Goal: Communication & Community: Answer question/provide support

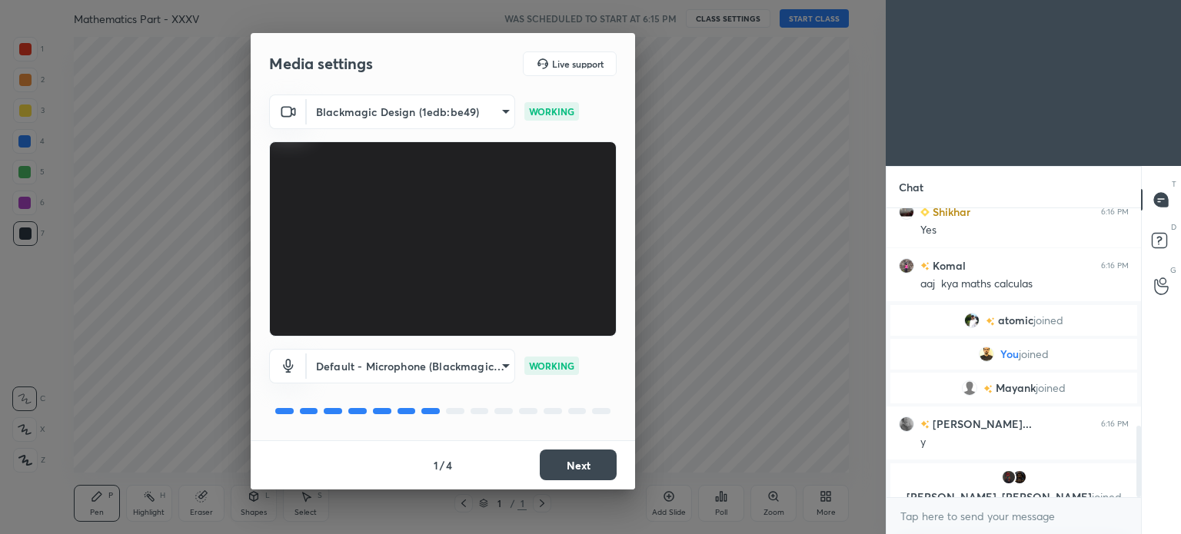
scroll to position [883, 0]
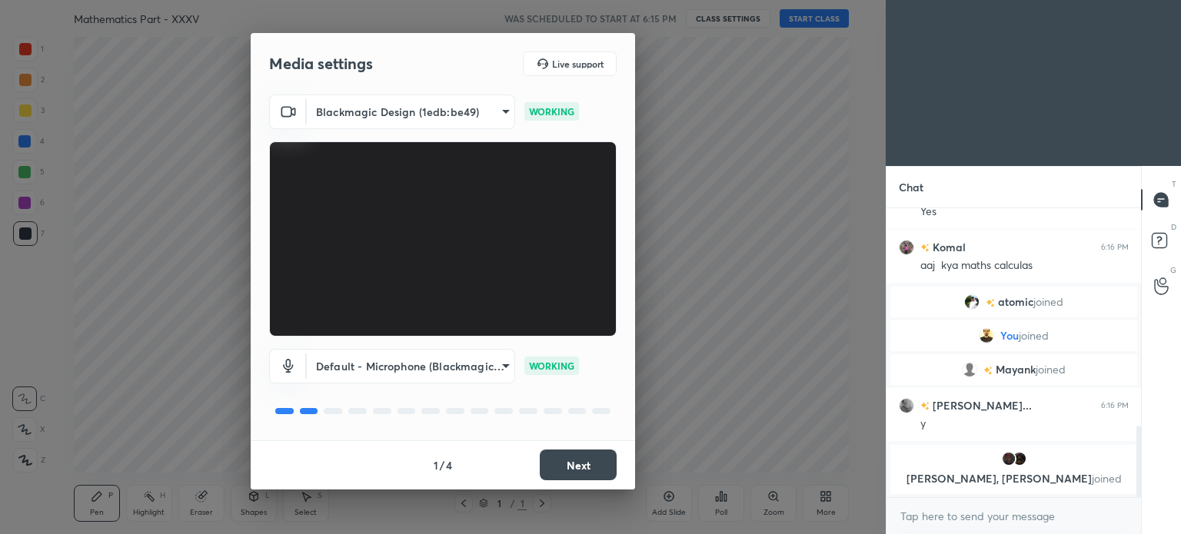
click at [503, 365] on body "1 2 3 4 5 6 7 C X Z C X Z E E Erase all H H Mathematics Part - XXXV WAS SCHEDUL…" at bounding box center [590, 267] width 1181 height 534
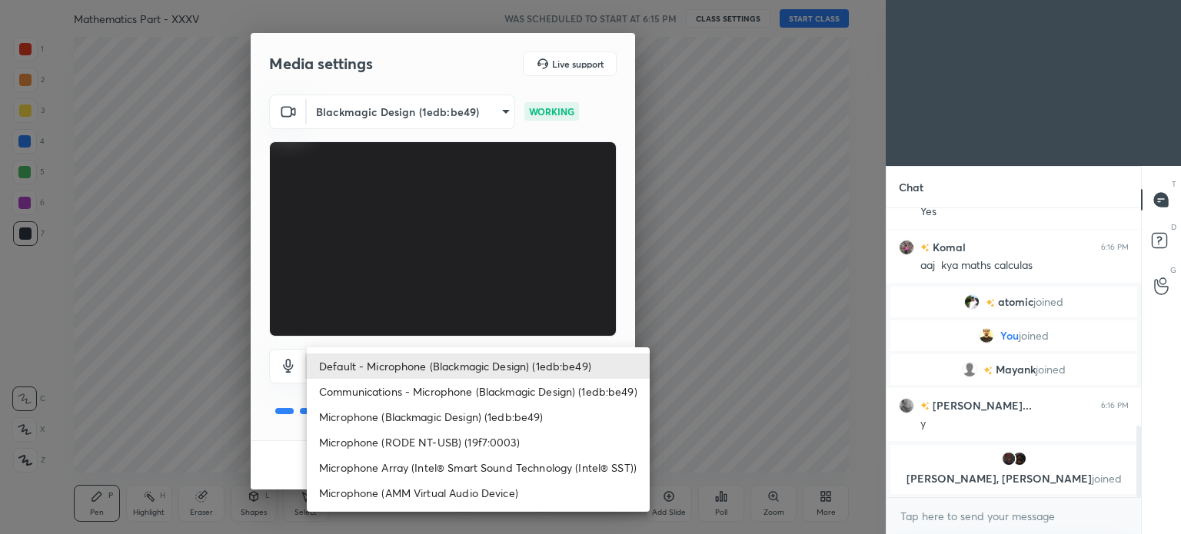
click at [460, 439] on li "Microphone (RODE NT-USB) (19f7:0003)" at bounding box center [478, 442] width 343 height 25
type input "3217608d99a4f9a51581e7ad035b8ef81a09f0c2f374edce024a4f147cd7af3a"
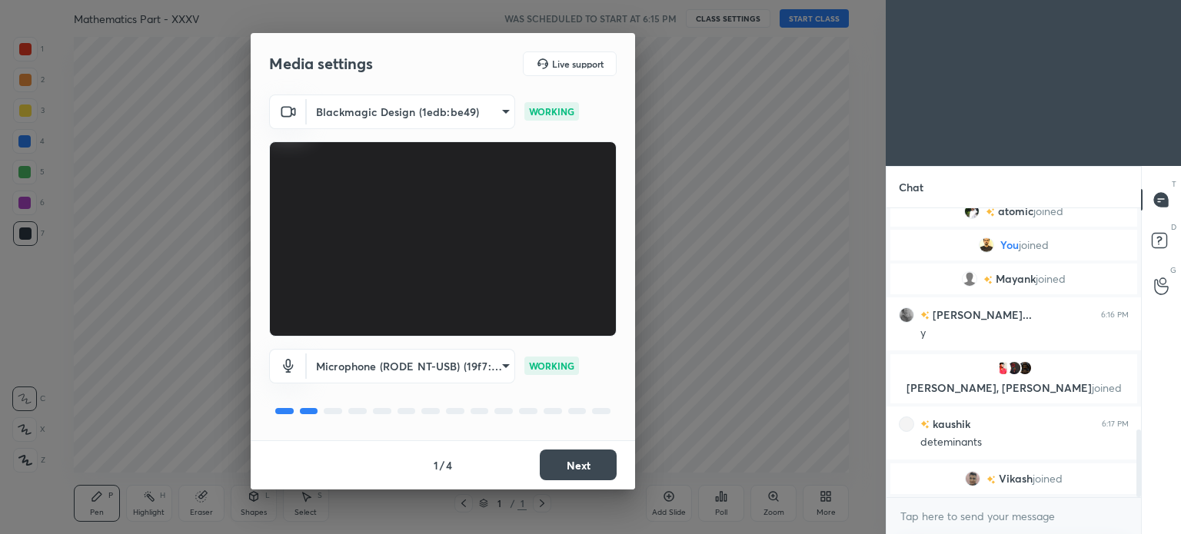
scroll to position [949, 0]
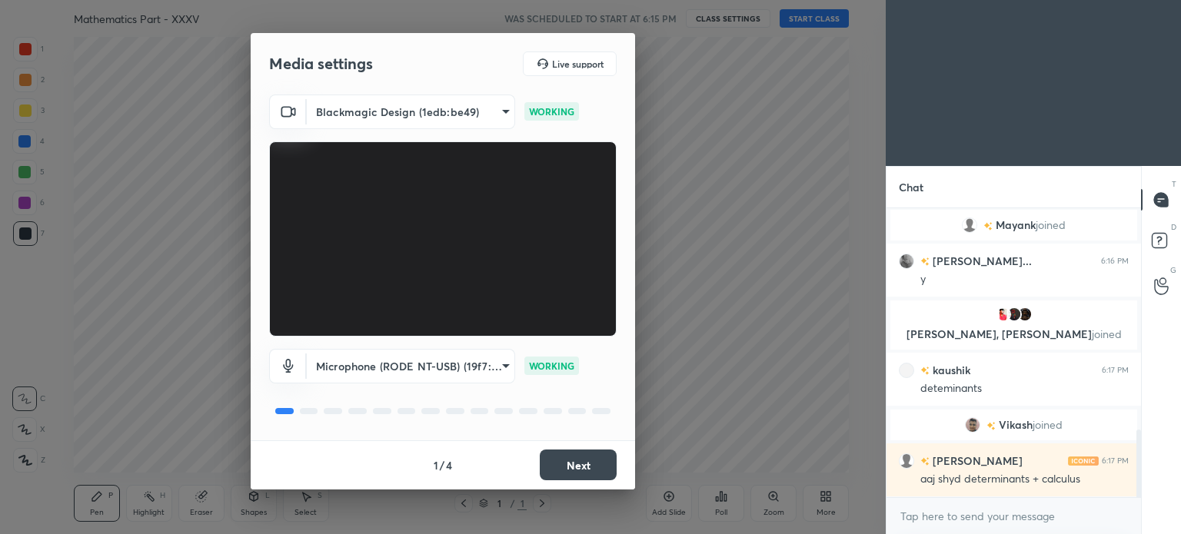
click at [594, 464] on button "Next" at bounding box center [578, 465] width 77 height 31
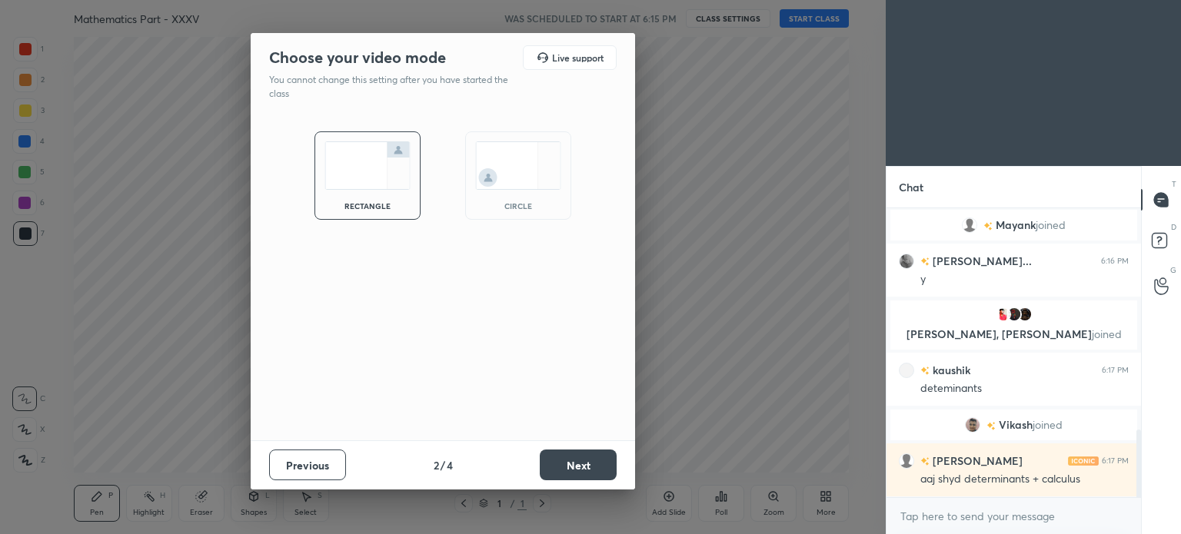
click at [593, 464] on button "Next" at bounding box center [578, 465] width 77 height 31
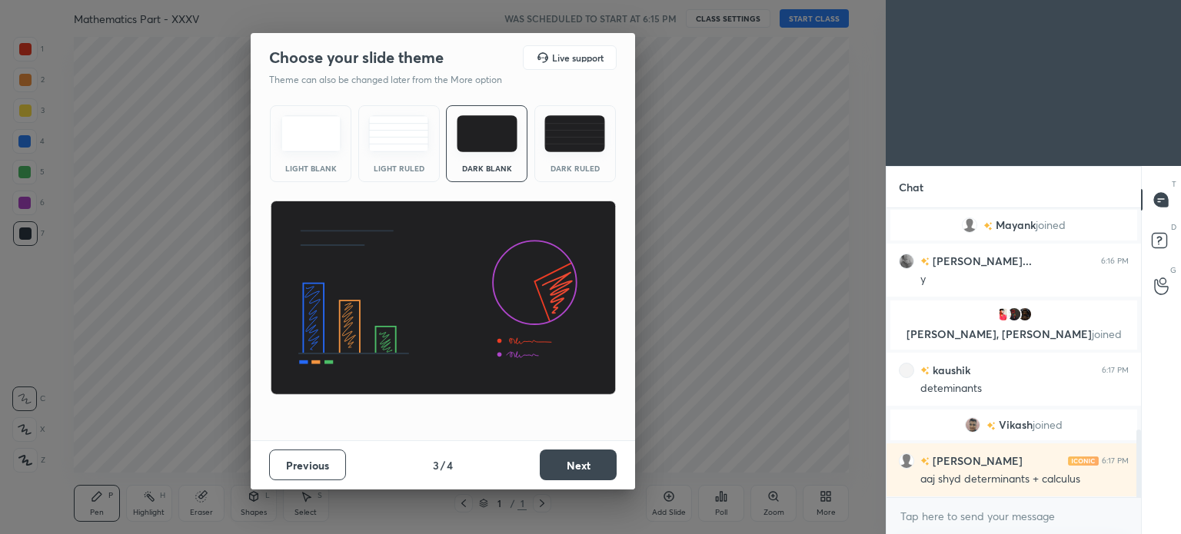
click at [590, 464] on button "Next" at bounding box center [578, 465] width 77 height 31
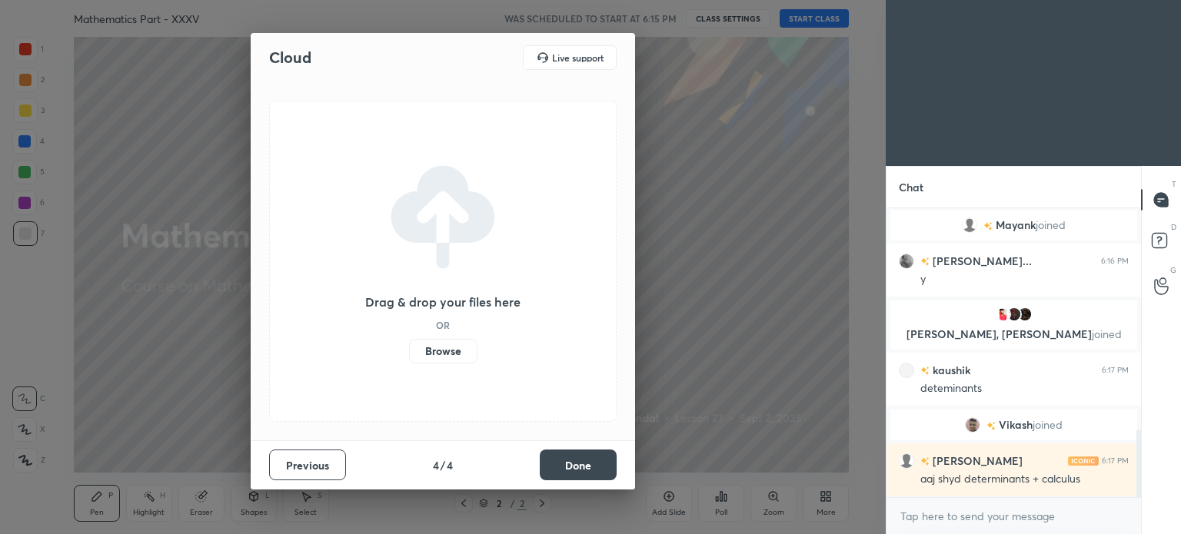
click at [587, 473] on button "Done" at bounding box center [578, 465] width 77 height 31
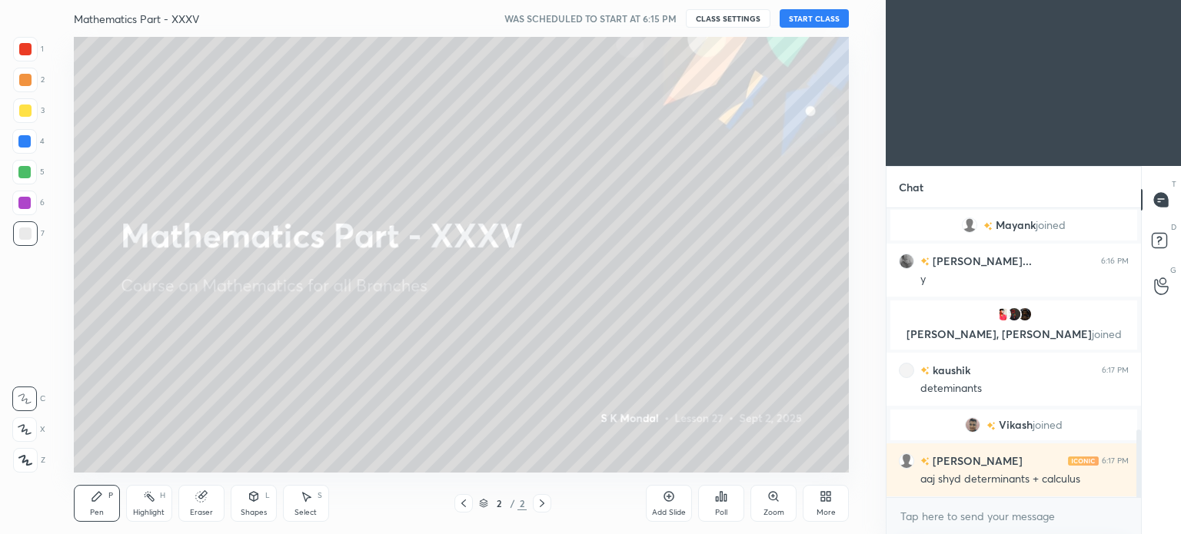
drag, startPoint x: 461, startPoint y: 503, endPoint x: 470, endPoint y: 501, distance: 9.4
click at [461, 501] on icon at bounding box center [463, 503] width 12 height 12
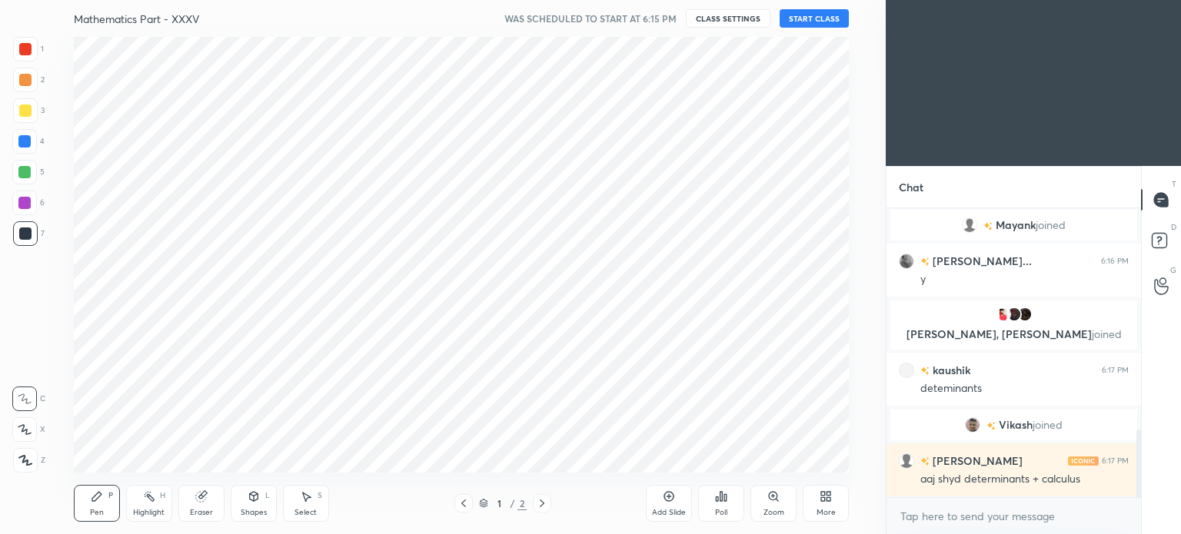
click at [827, 503] on div "More" at bounding box center [826, 503] width 46 height 37
click at [729, 337] on div "Upload File" at bounding box center [738, 342] width 61 height 37
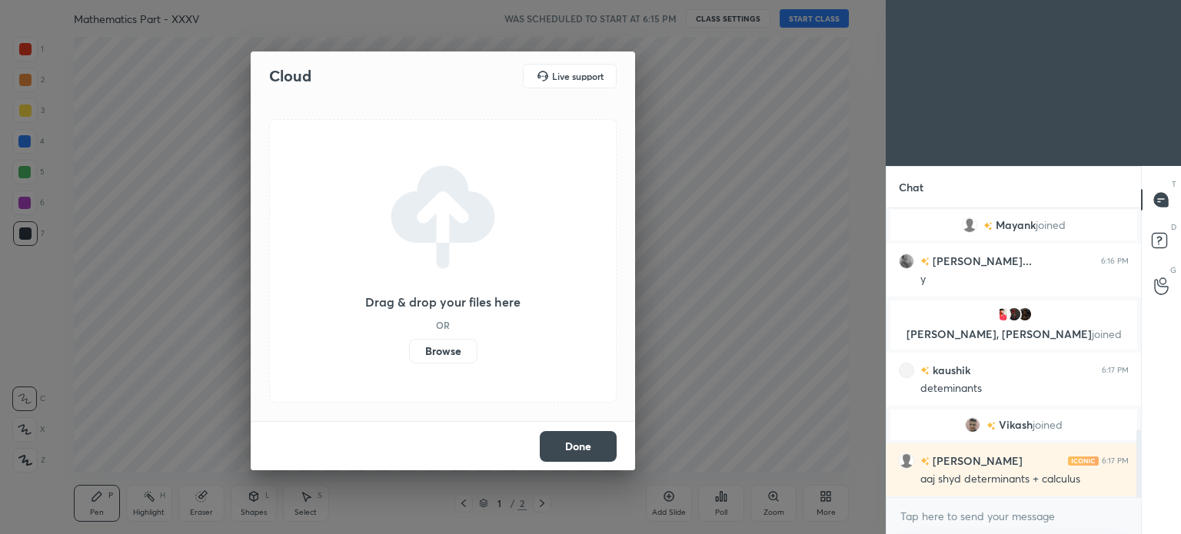
click at [443, 347] on label "Browse" at bounding box center [443, 351] width 68 height 25
click at [409, 347] on input "Browse" at bounding box center [409, 351] width 0 height 25
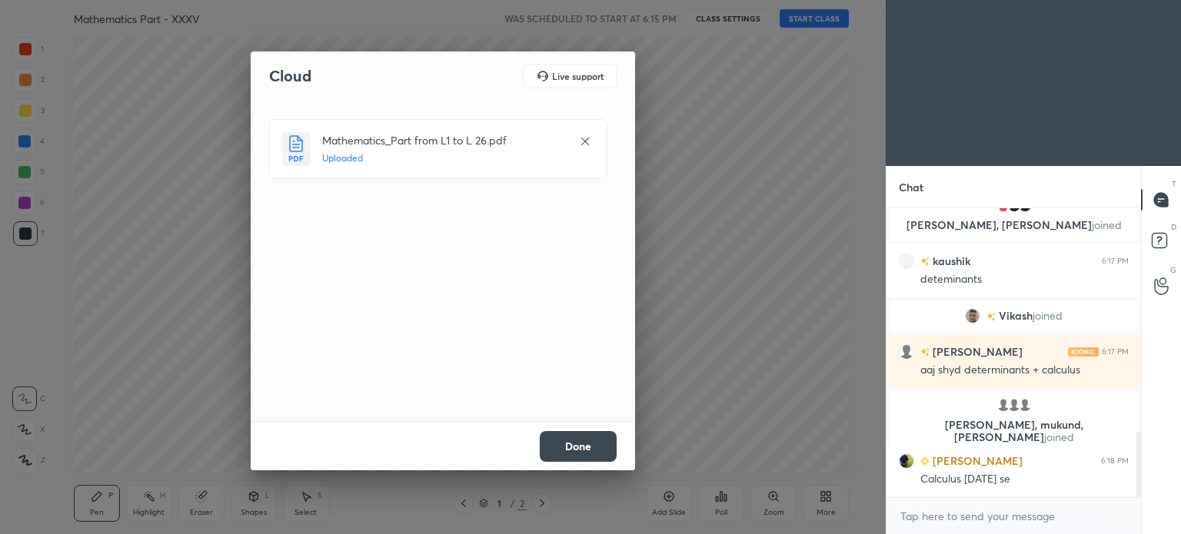
scroll to position [996, 0]
click at [589, 450] on button "Done" at bounding box center [578, 446] width 77 height 31
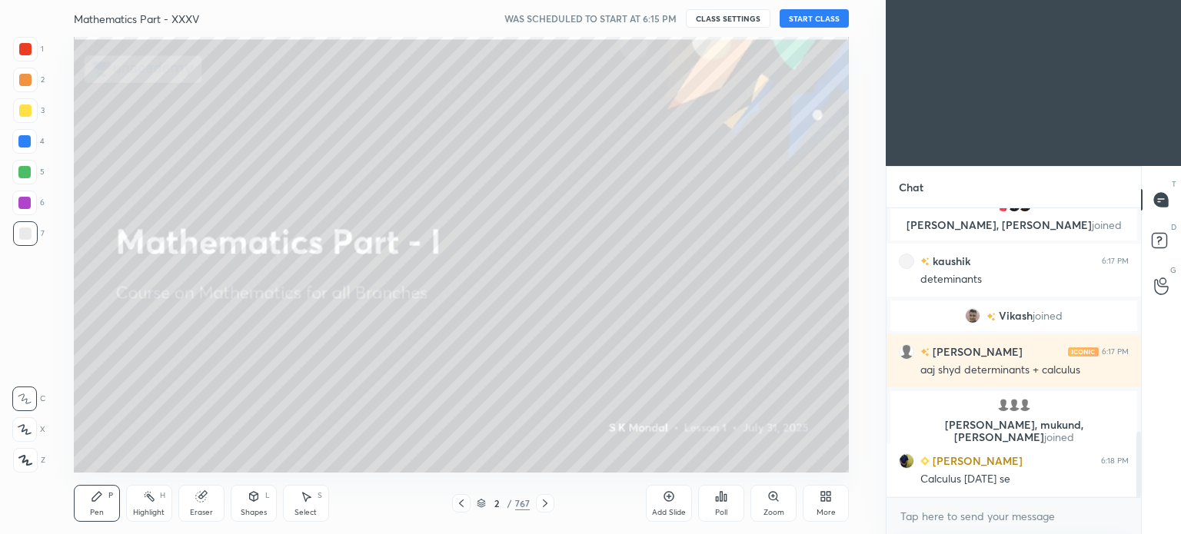
scroll to position [1033, 0]
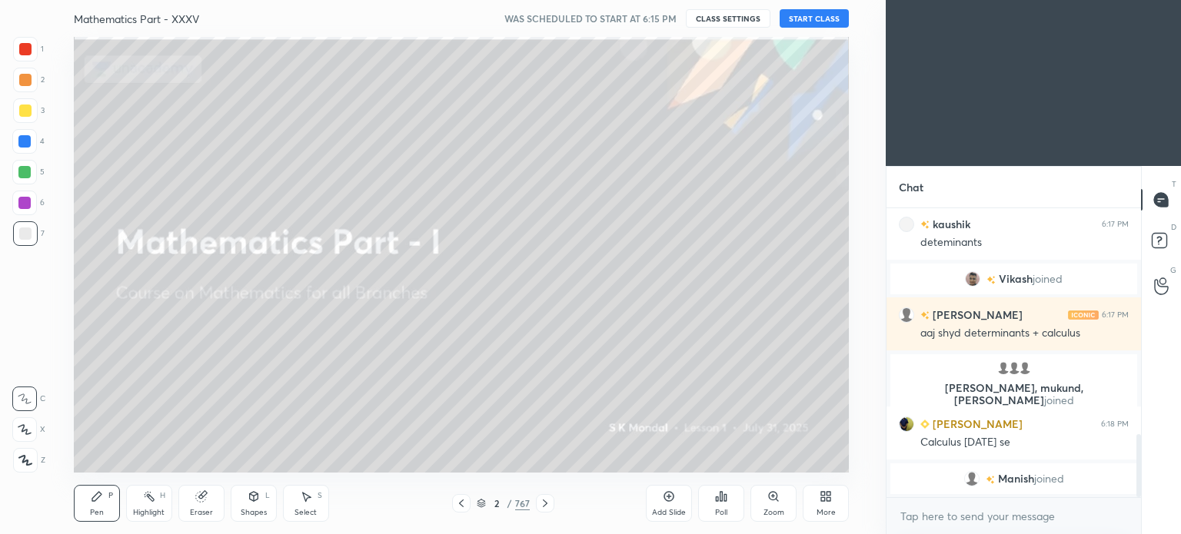
click at [809, 17] on button "START CLASS" at bounding box center [814, 18] width 69 height 18
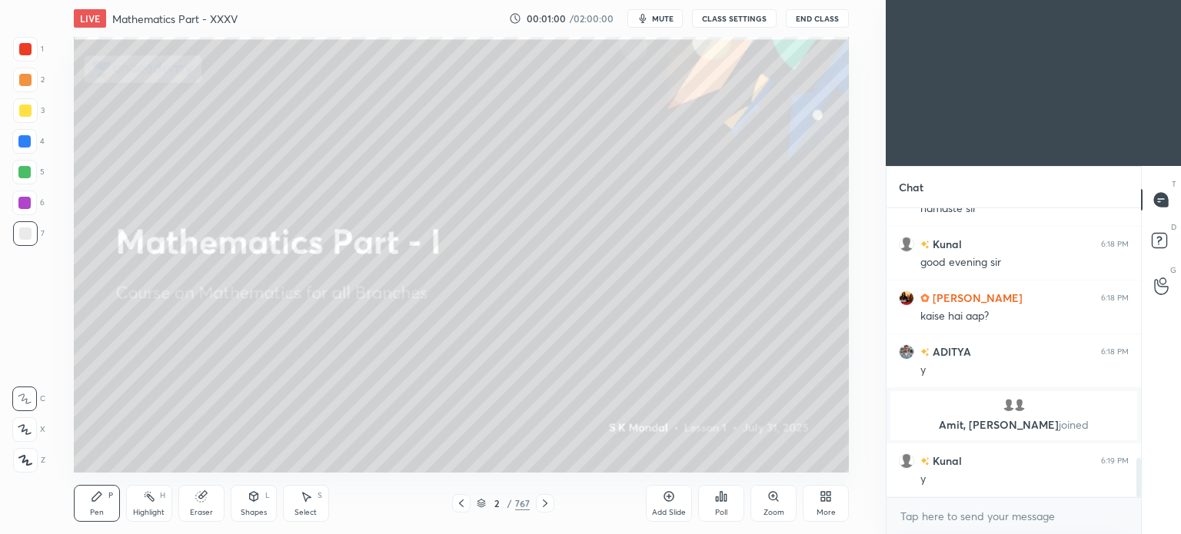
scroll to position [1850, 0]
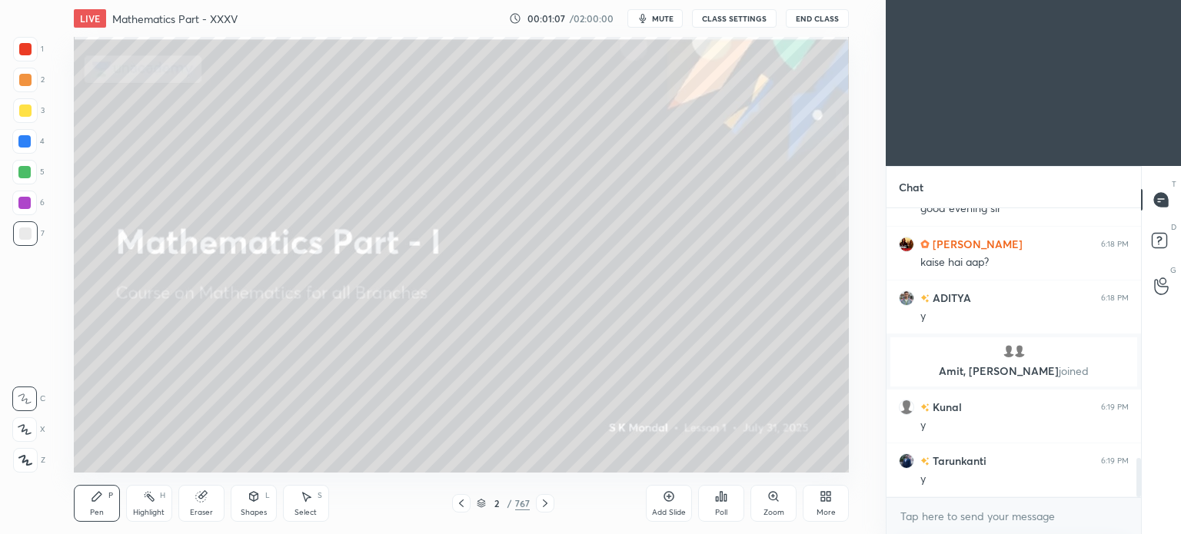
click at [657, 15] on span "mute" at bounding box center [663, 18] width 22 height 11
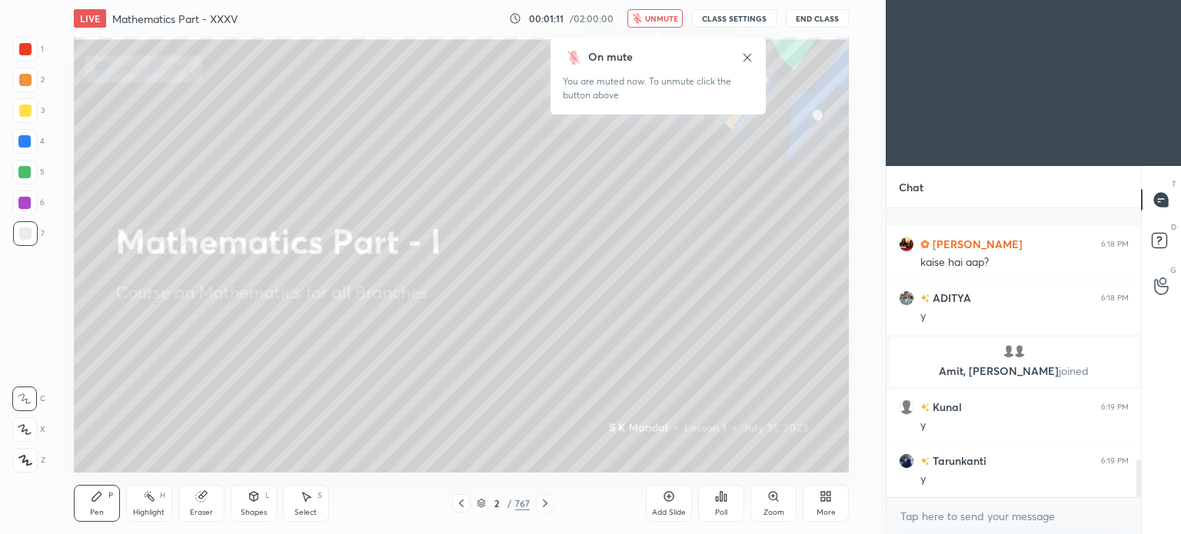
scroll to position [1931, 0]
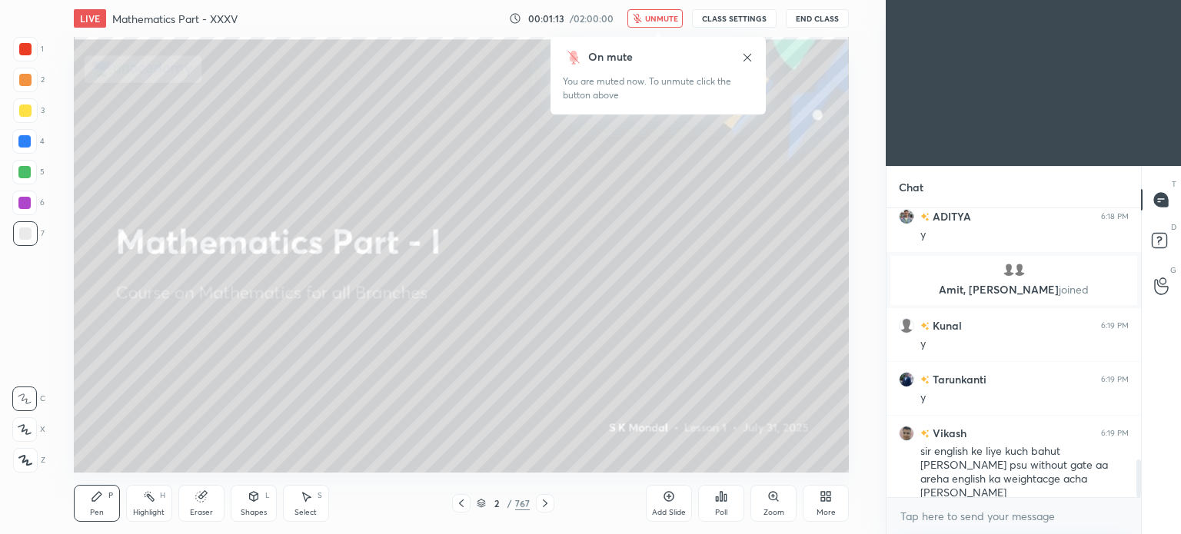
click at [667, 14] on span "unmute" at bounding box center [661, 18] width 33 height 11
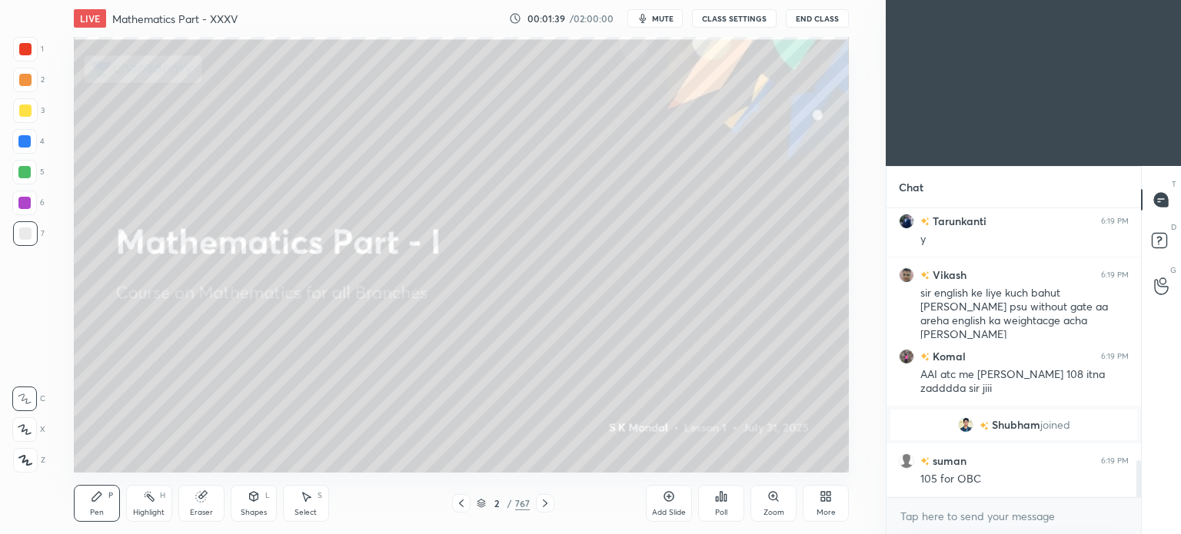
scroll to position [1996, 0]
click at [668, 17] on span "mute" at bounding box center [663, 18] width 22 height 11
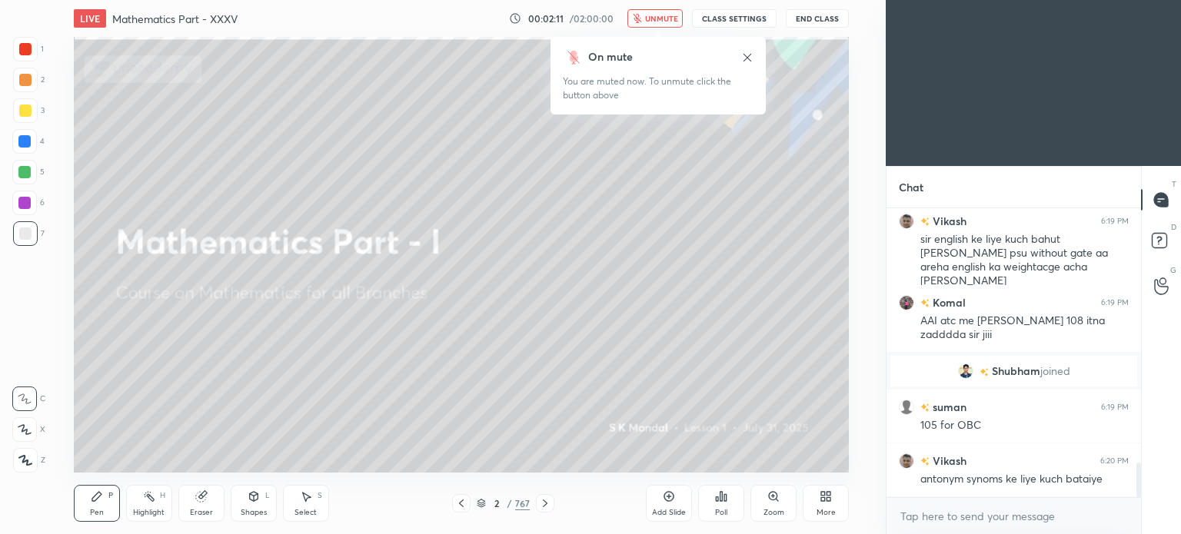
scroll to position [2103, 0]
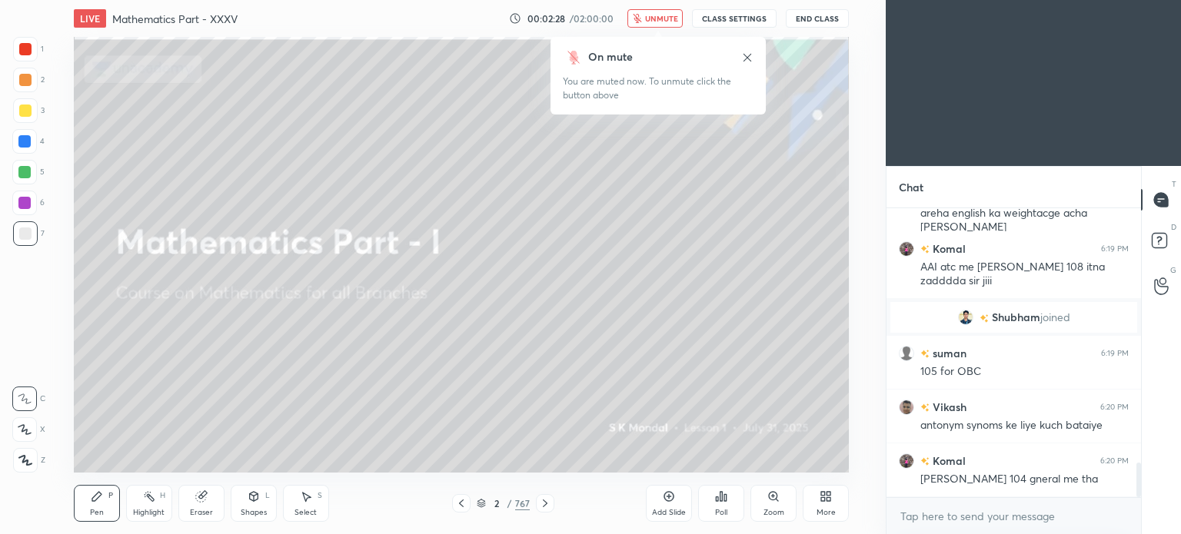
click at [669, 12] on button "unmute" at bounding box center [654, 18] width 55 height 18
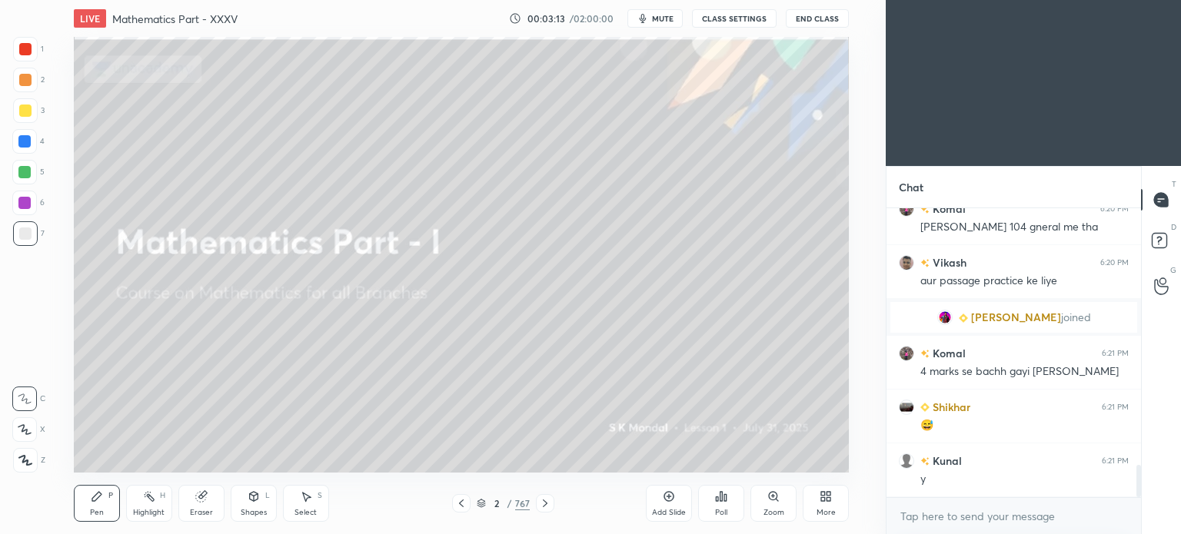
scroll to position [2348, 0]
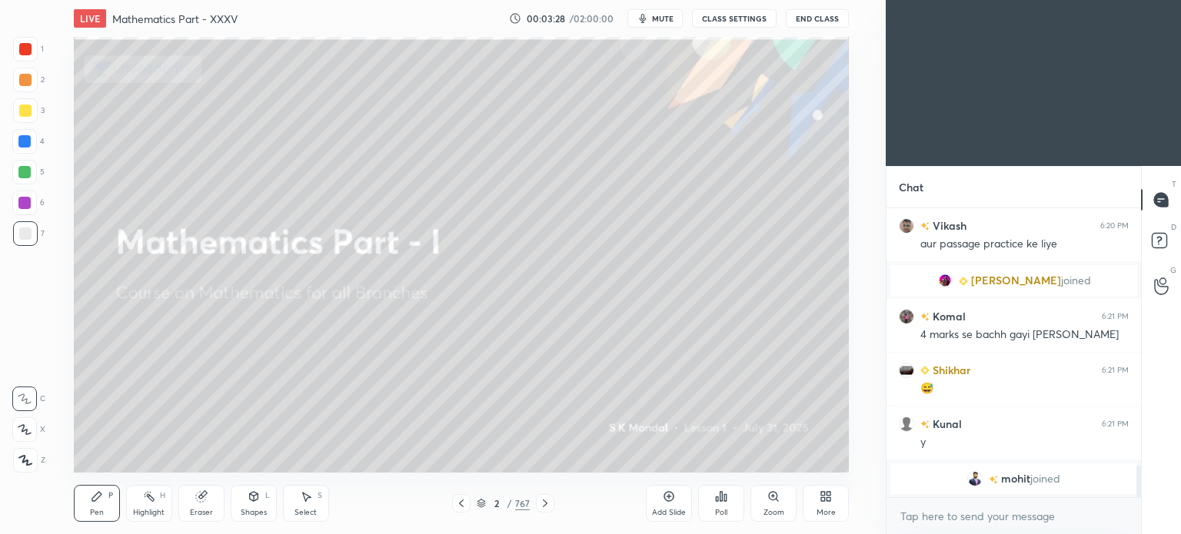
click at [478, 500] on icon at bounding box center [481, 503] width 9 height 9
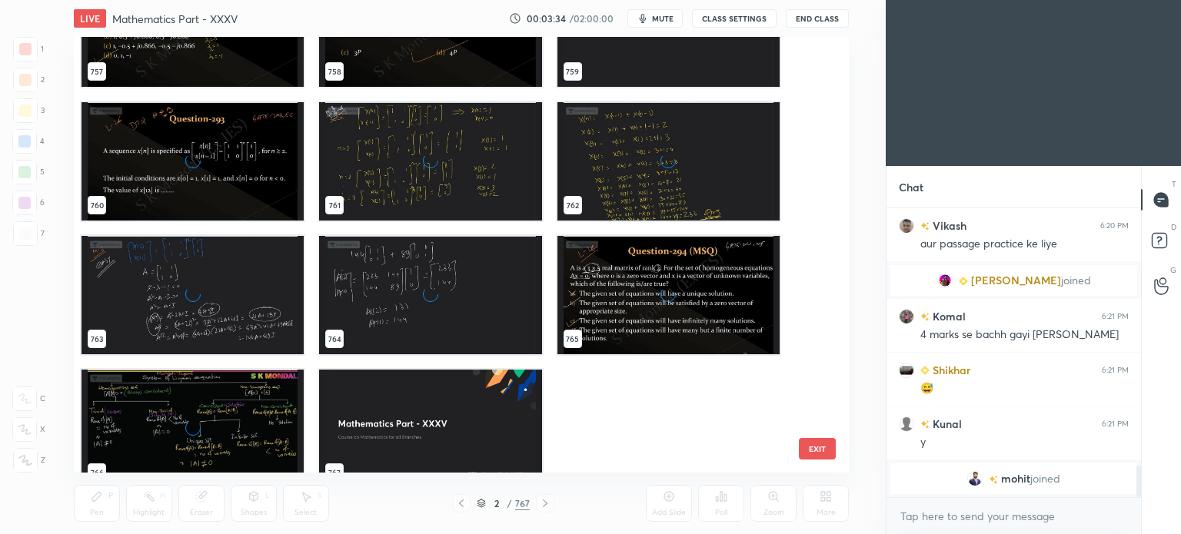
scroll to position [33806, 0]
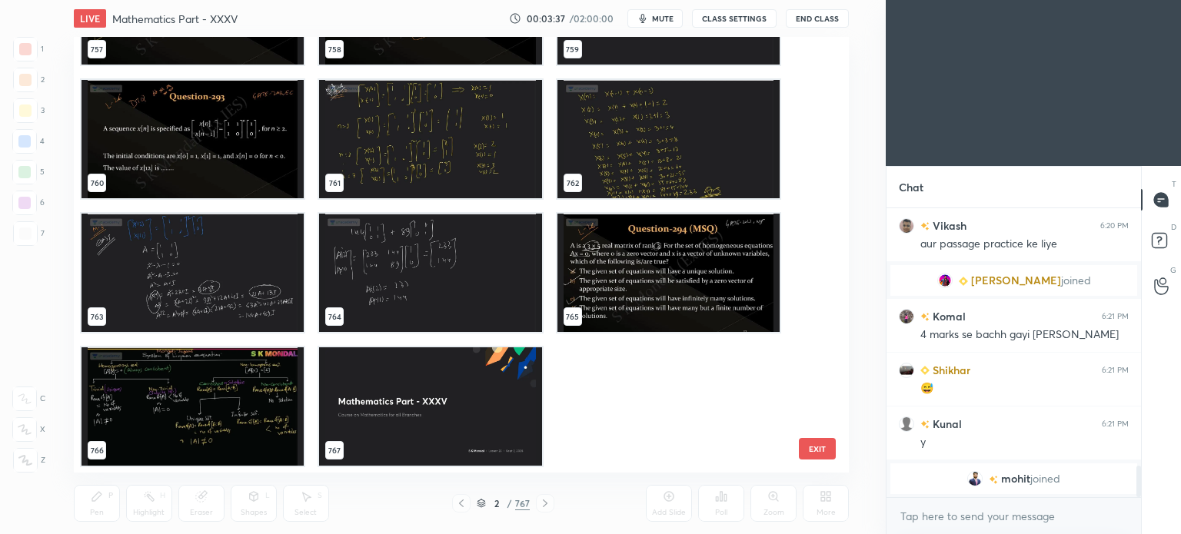
click at [477, 387] on img "grid" at bounding box center [430, 406] width 222 height 118
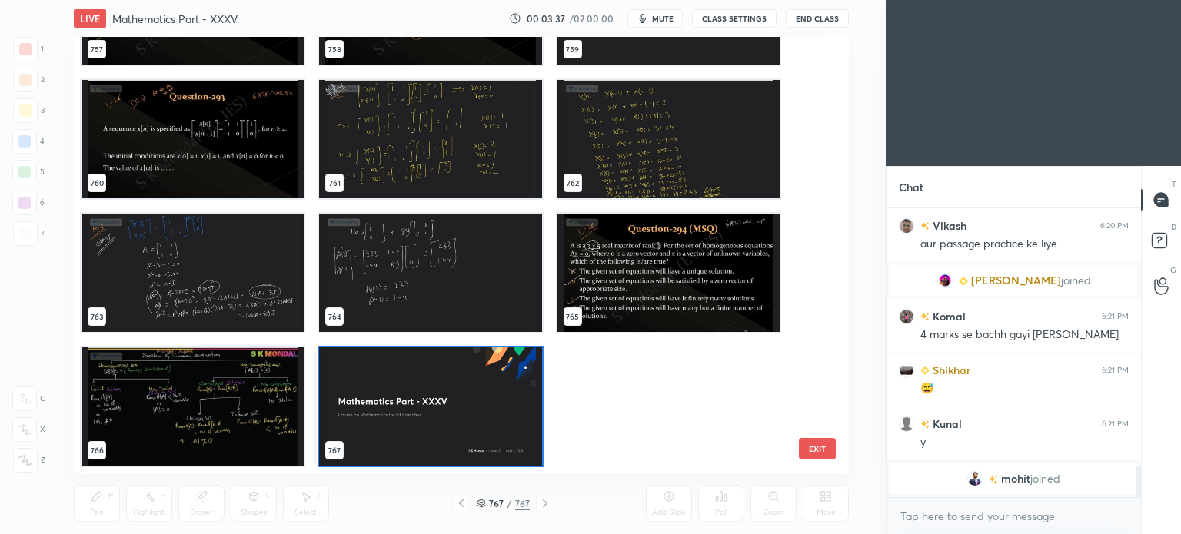
click at [477, 387] on img "grid" at bounding box center [430, 406] width 222 height 118
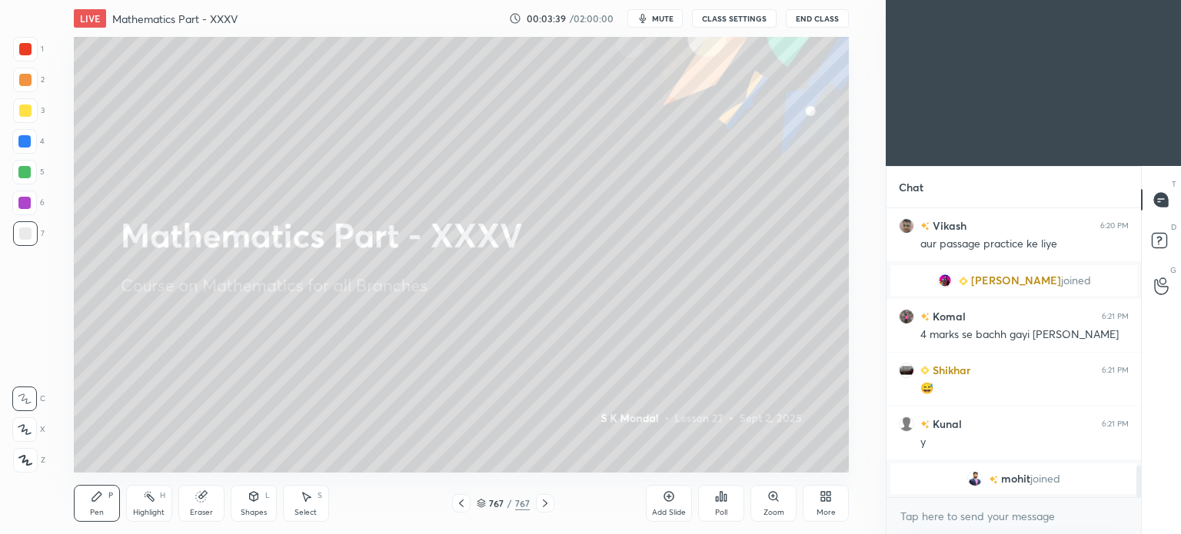
click at [547, 503] on icon at bounding box center [545, 503] width 12 height 12
click at [819, 502] on icon at bounding box center [825, 496] width 12 height 12
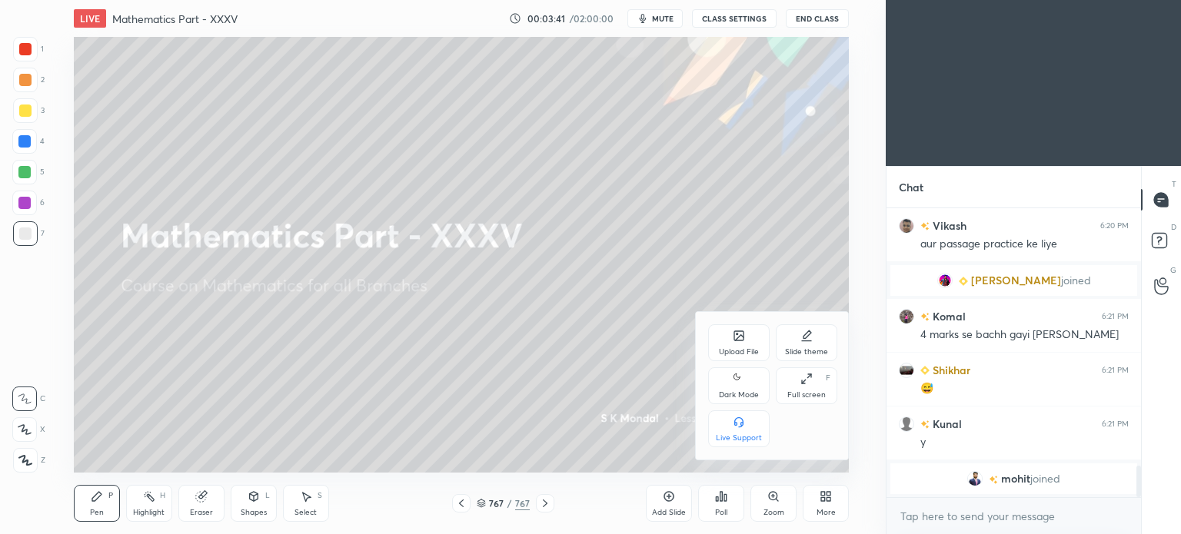
scroll to position [2355, 0]
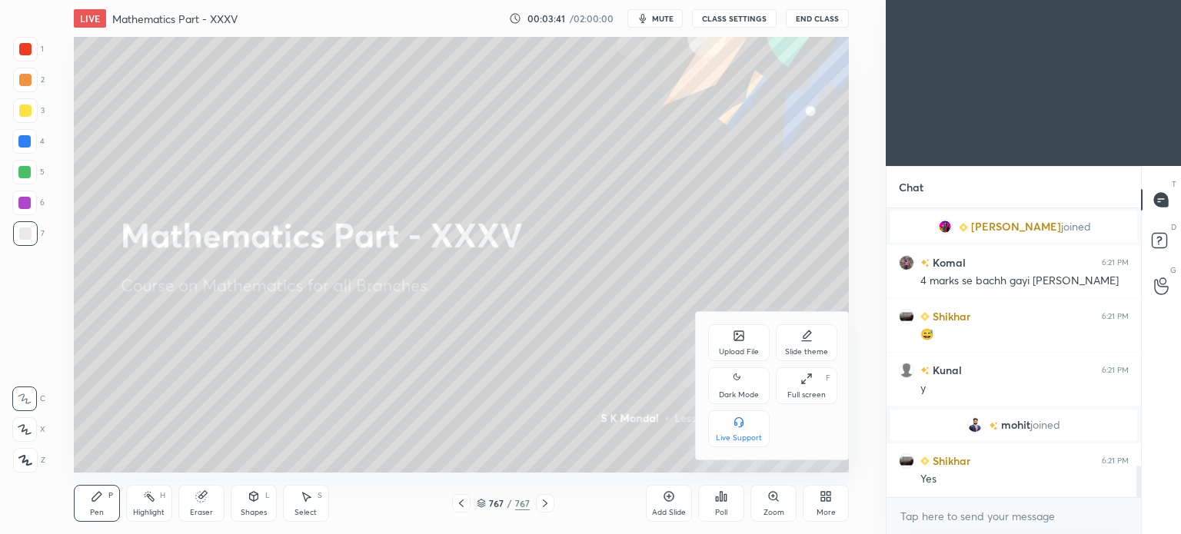
click at [734, 338] on icon at bounding box center [738, 335] width 9 height 9
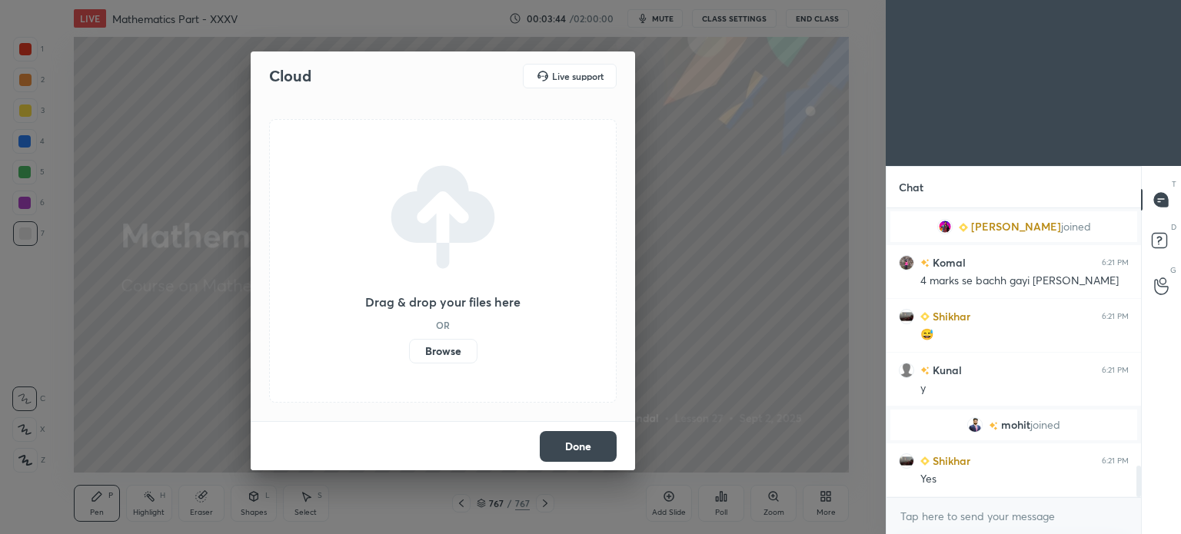
click at [443, 350] on label "Browse" at bounding box center [443, 351] width 68 height 25
click at [409, 350] on input "Browse" at bounding box center [409, 351] width 0 height 25
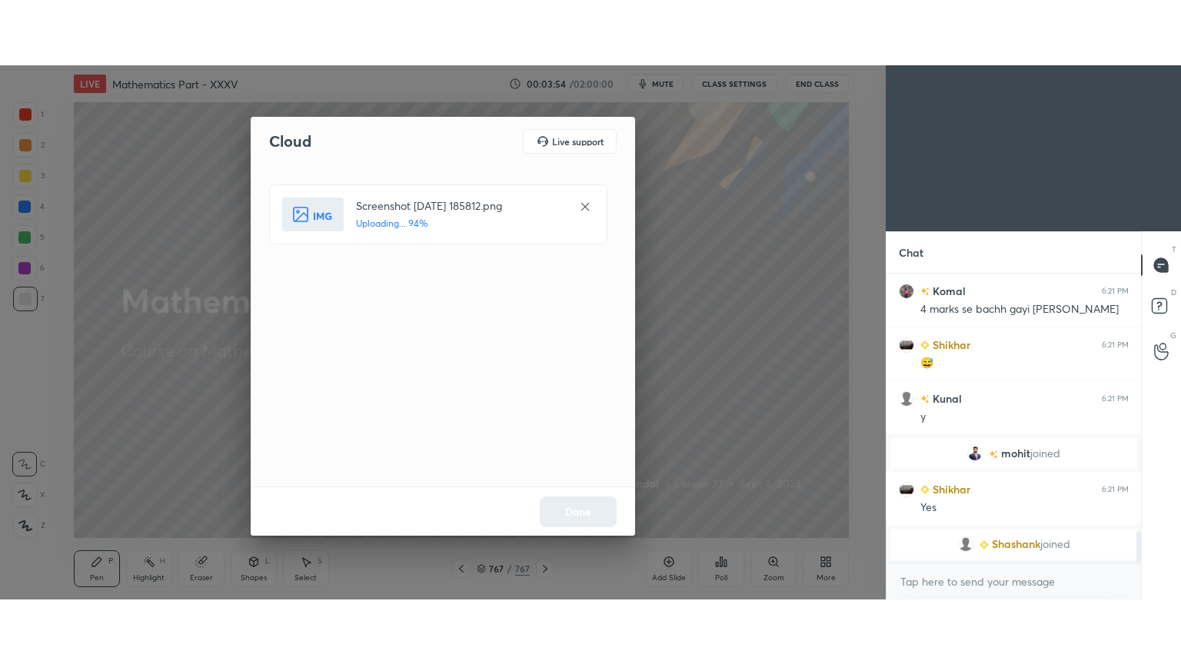
scroll to position [2415, 0]
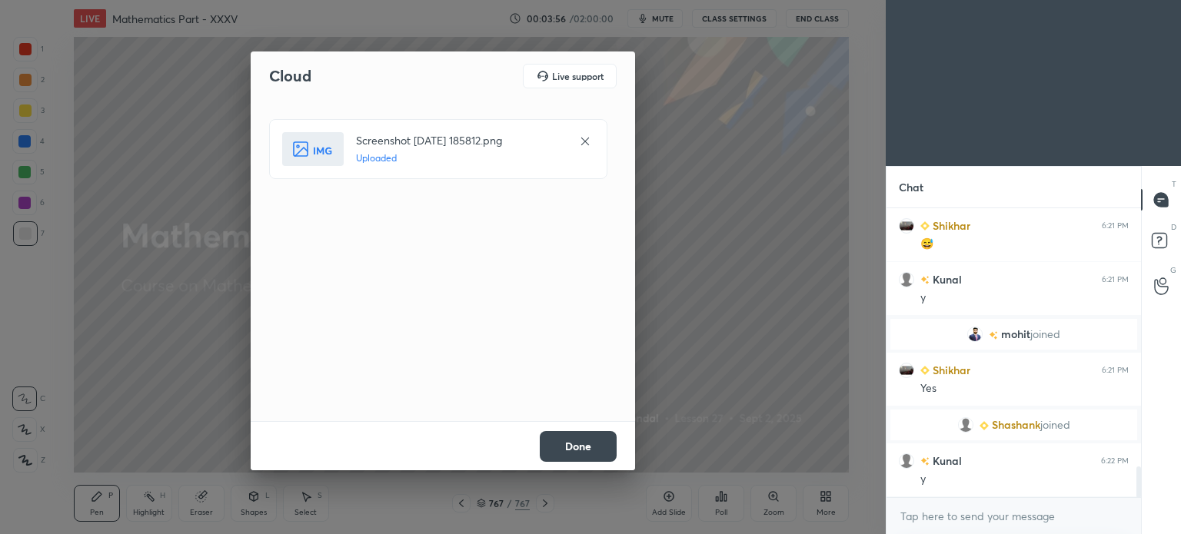
click at [590, 442] on button "Done" at bounding box center [578, 446] width 77 height 31
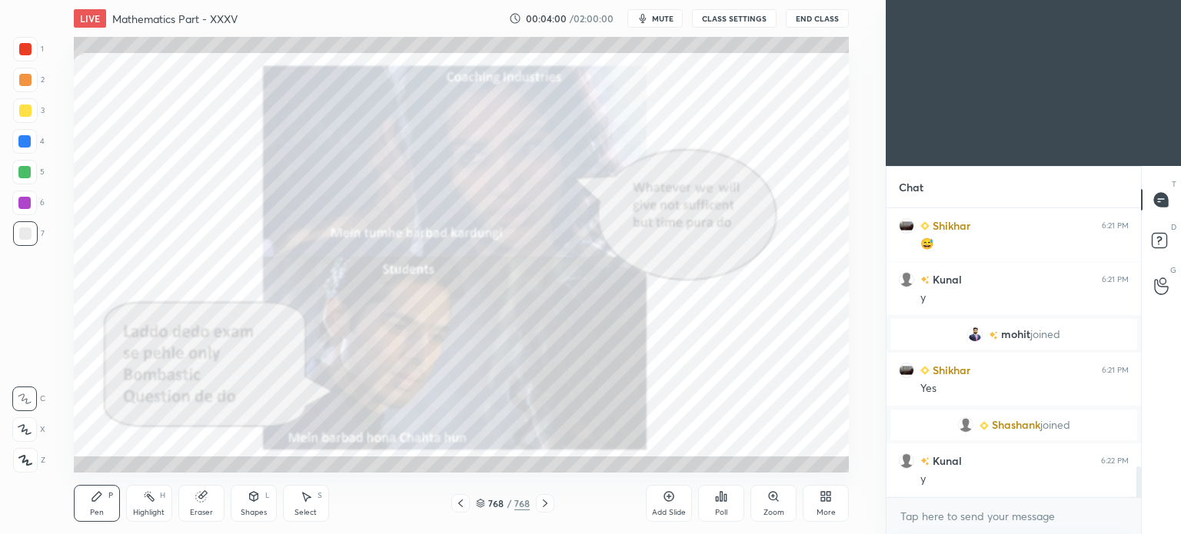
click at [823, 497] on icon at bounding box center [823, 499] width 4 height 4
click at [806, 383] on icon at bounding box center [806, 379] width 12 height 12
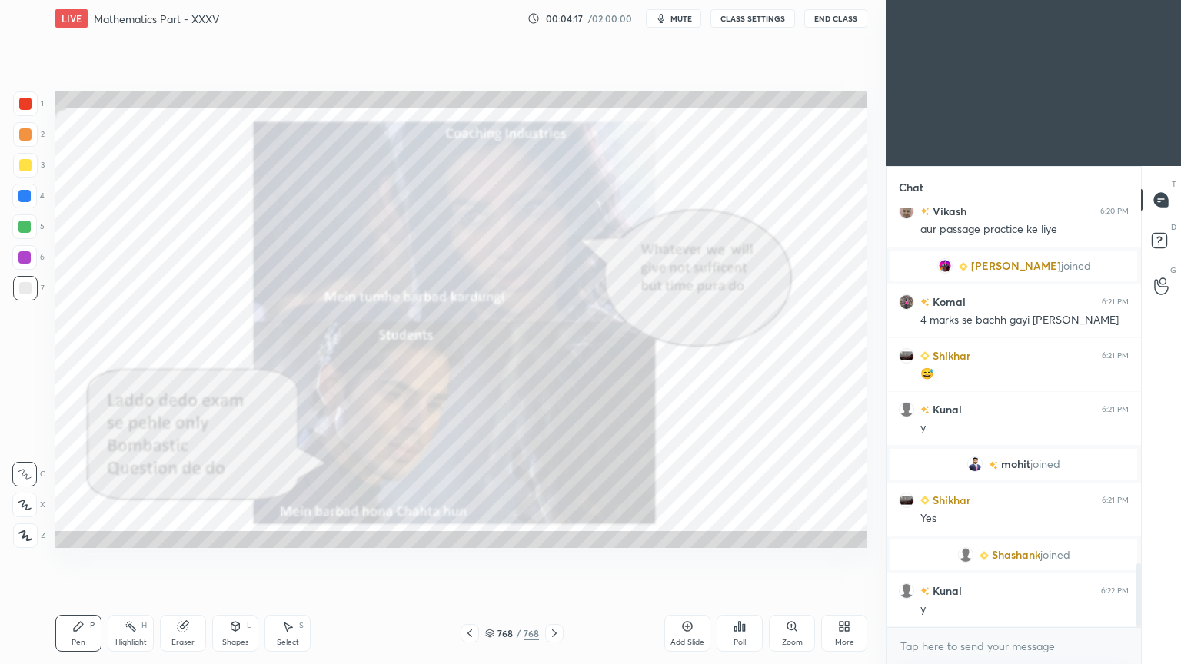
scroll to position [2339, 0]
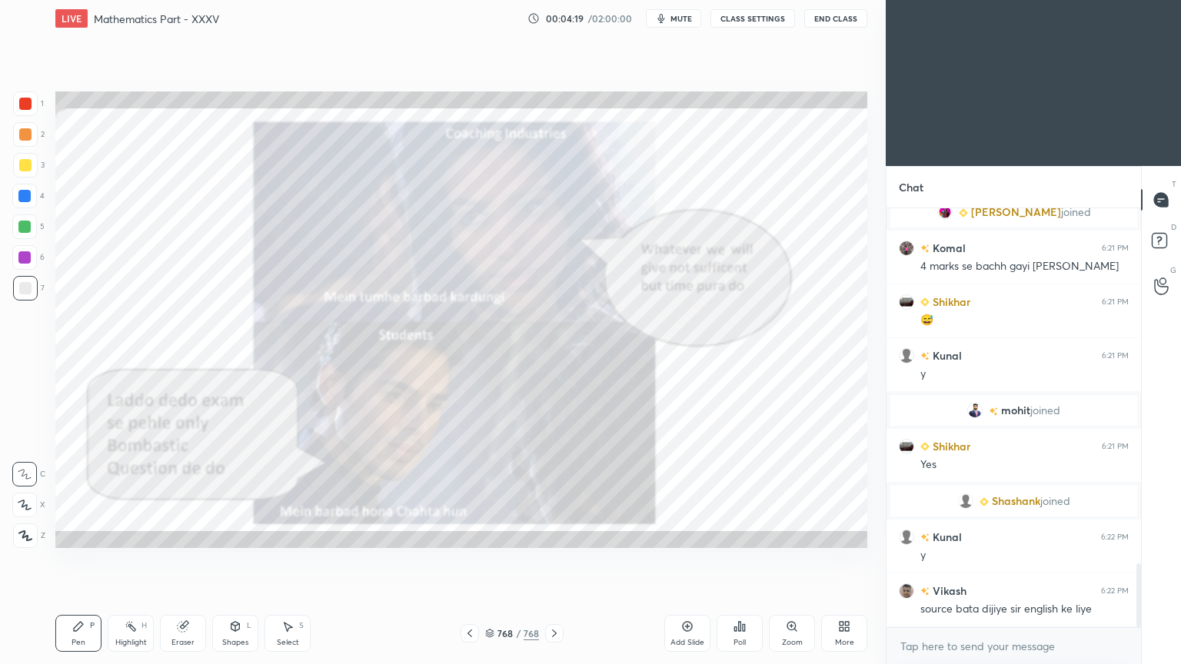
click at [22, 108] on div at bounding box center [25, 104] width 12 height 12
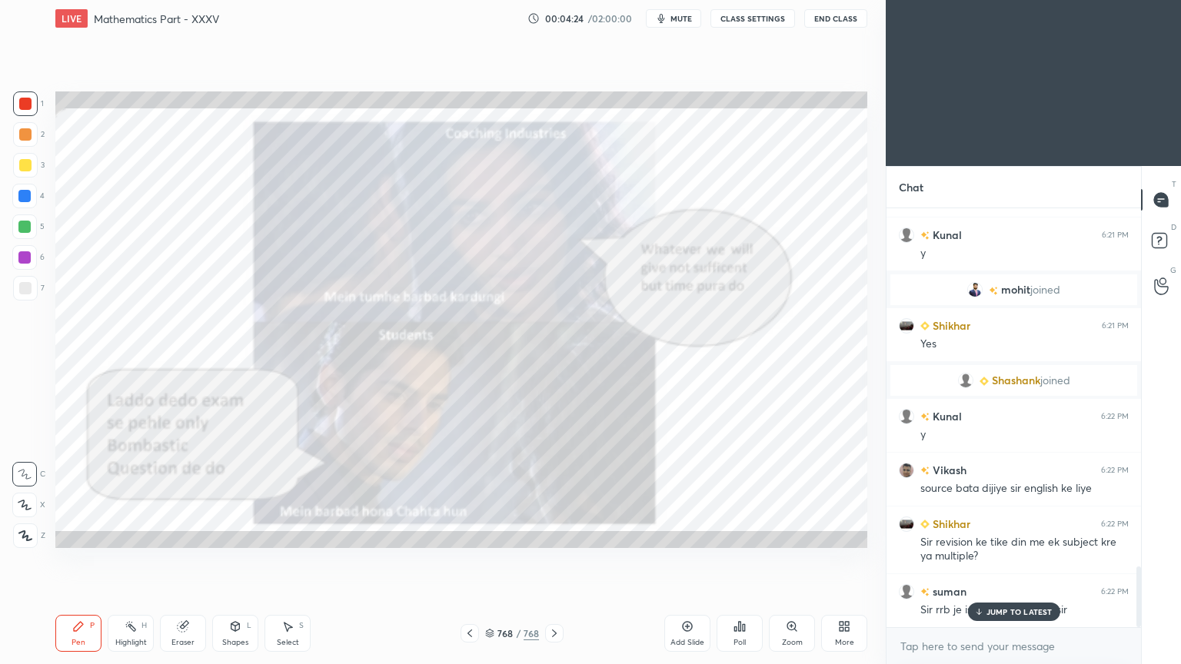
scroll to position [2515, 0]
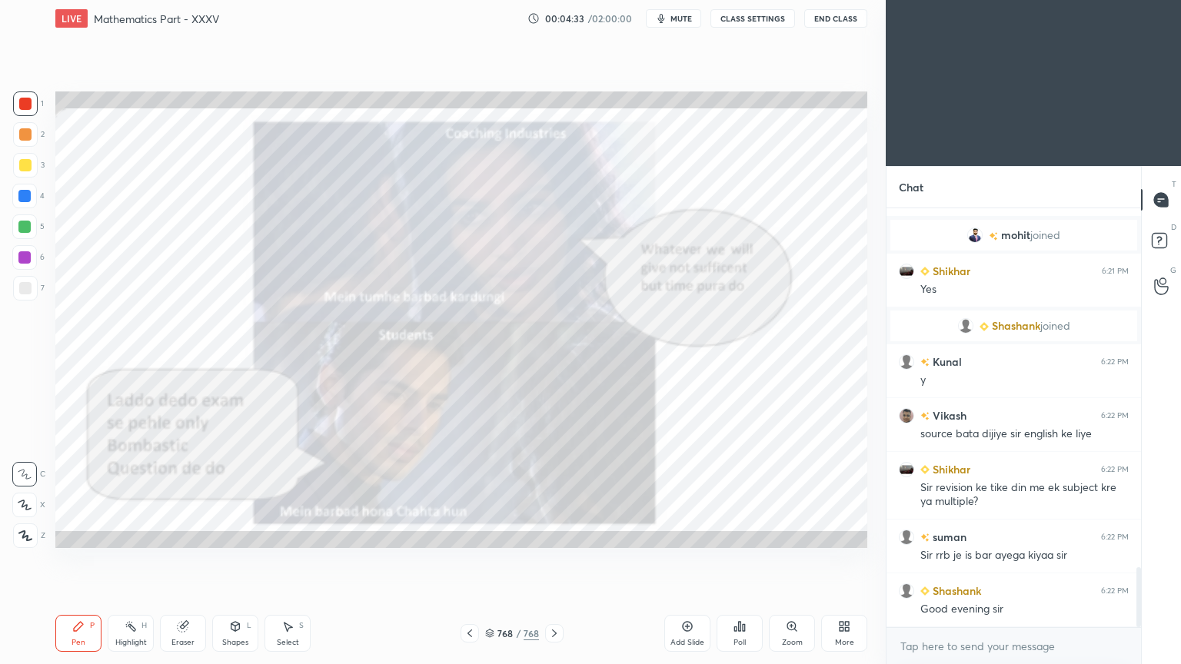
click at [58, 534] on div "Pen P" at bounding box center [78, 633] width 46 height 37
click at [81, 534] on div "Pen" at bounding box center [78, 643] width 14 height 8
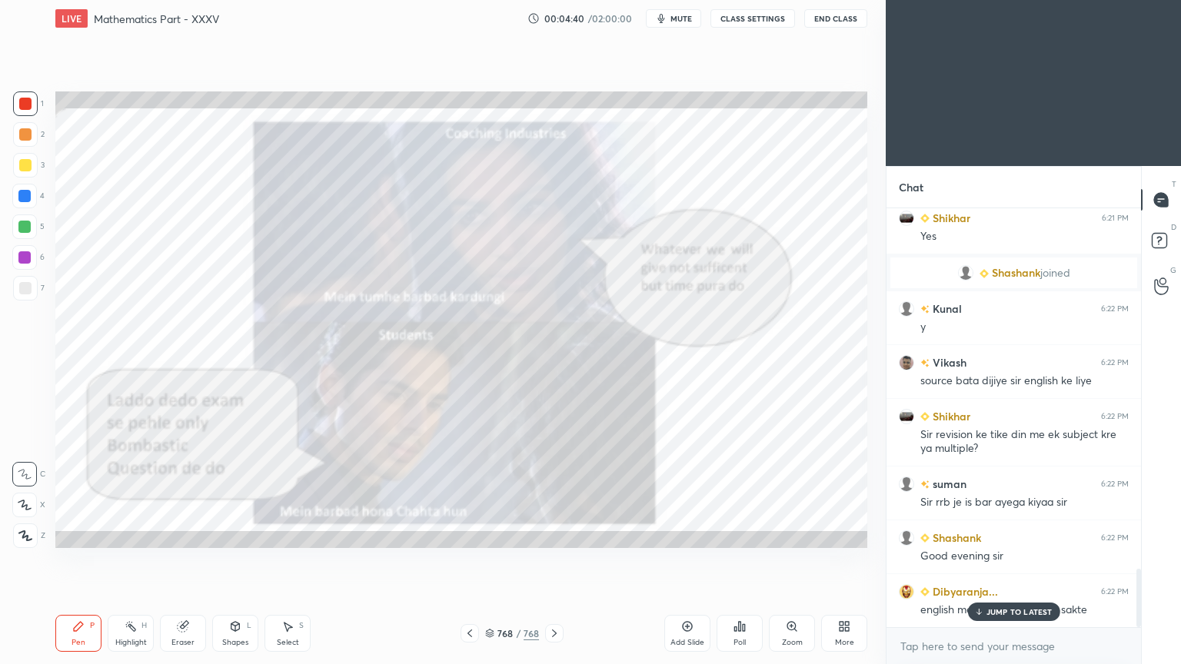
drag, startPoint x: 1004, startPoint y: 606, endPoint x: 836, endPoint y: 577, distance: 170.1
click at [1002, 534] on div "JUMP TO LATEST" at bounding box center [1013, 612] width 92 height 18
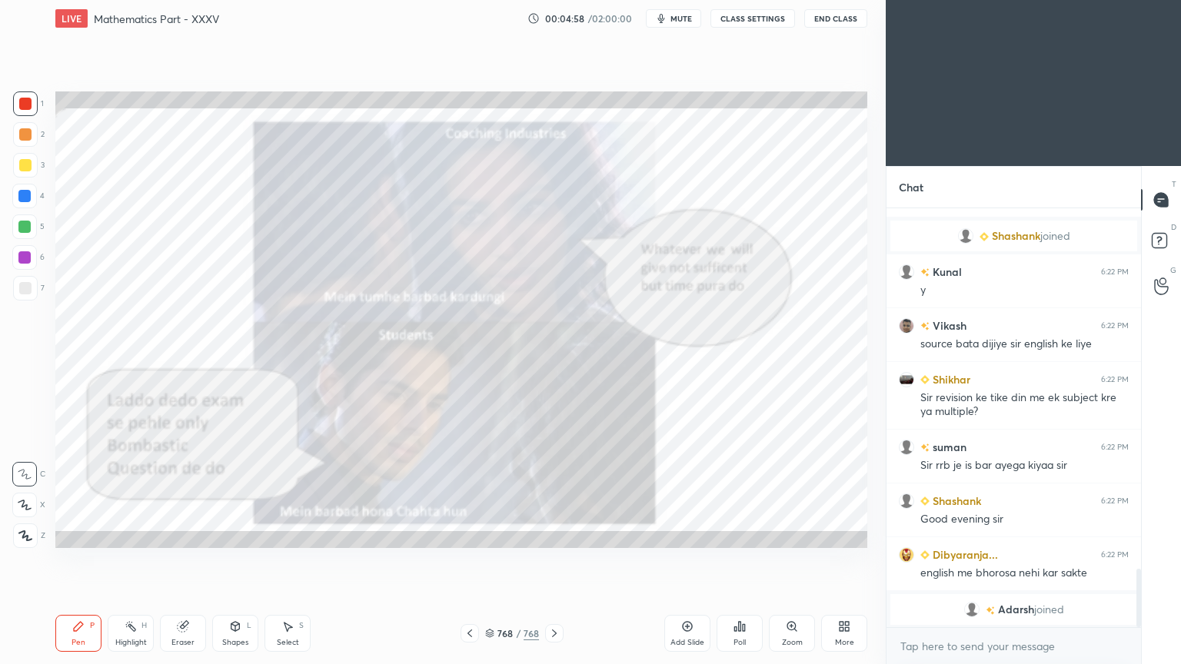
drag, startPoint x: 286, startPoint y: 630, endPoint x: 330, endPoint y: 576, distance: 70.0
click at [286, 534] on icon at bounding box center [288, 627] width 8 height 9
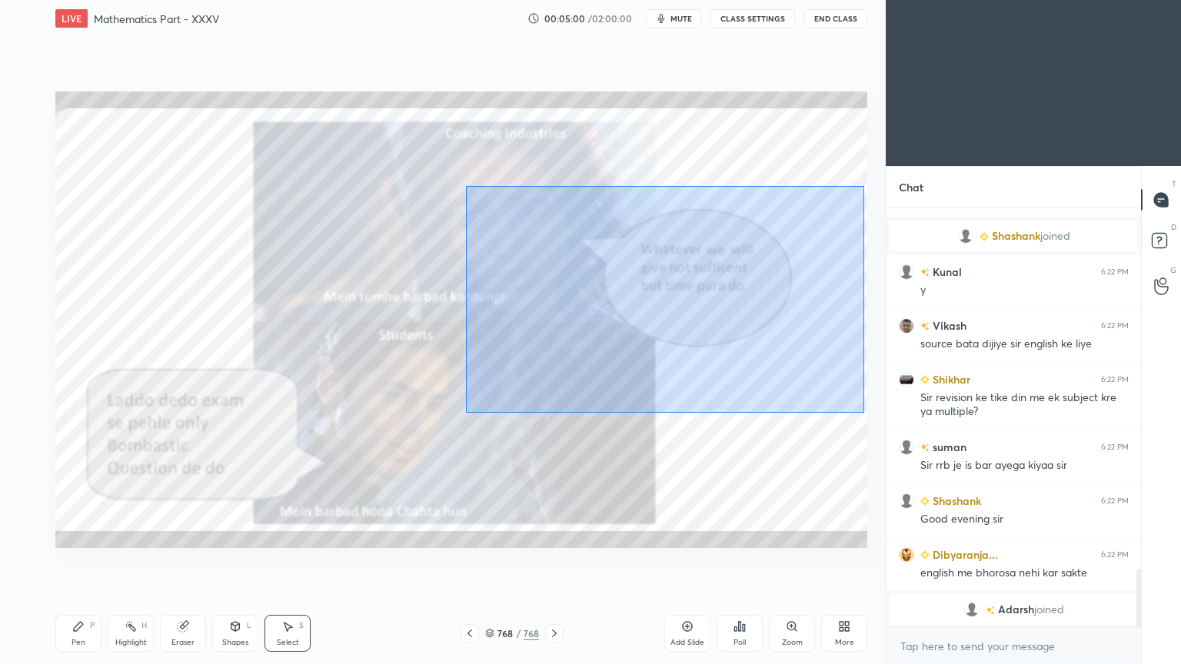
drag, startPoint x: 466, startPoint y: 186, endPoint x: 864, endPoint y: 412, distance: 457.9
click at [864, 412] on div "0 ° Undo Copy Duplicate Duplicate to new slide Delete" at bounding box center [461, 319] width 812 height 457
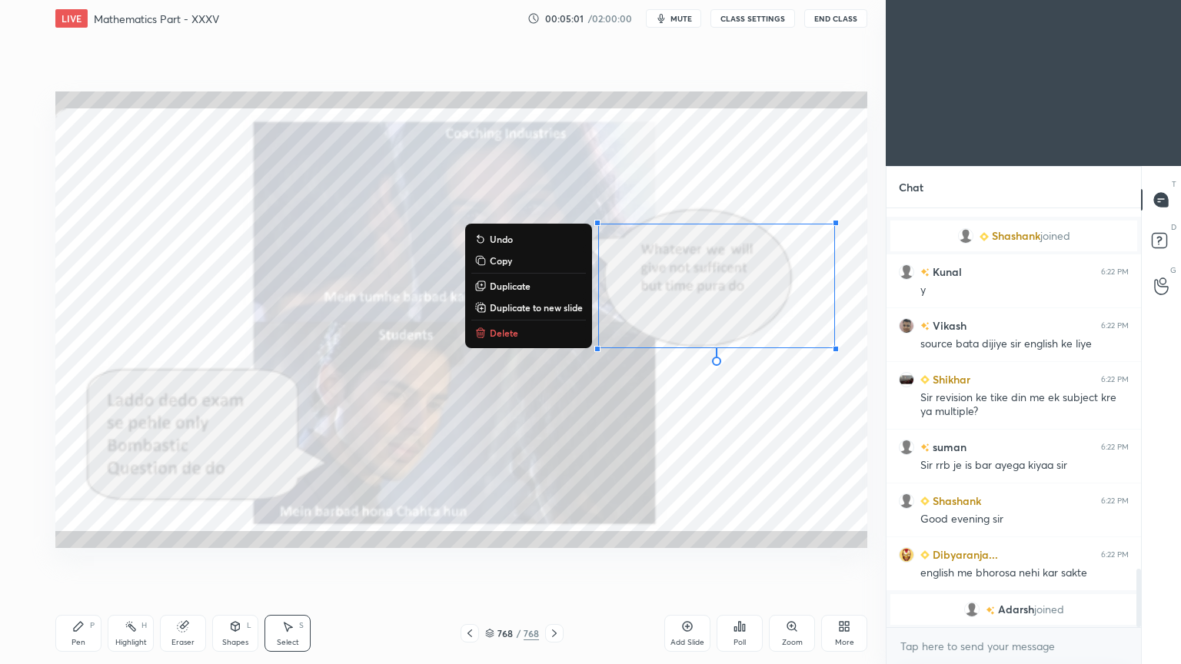
click at [504, 328] on p "Delete" at bounding box center [504, 333] width 28 height 12
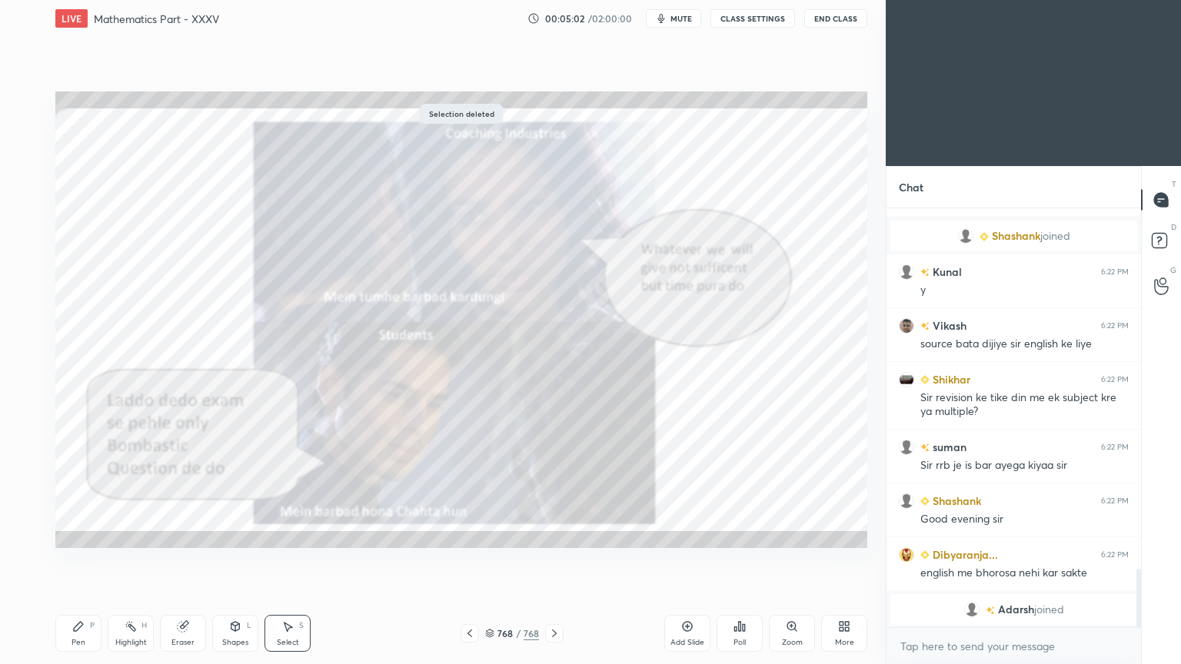
click at [130, 534] on div "Highlight" at bounding box center [131, 643] width 32 height 8
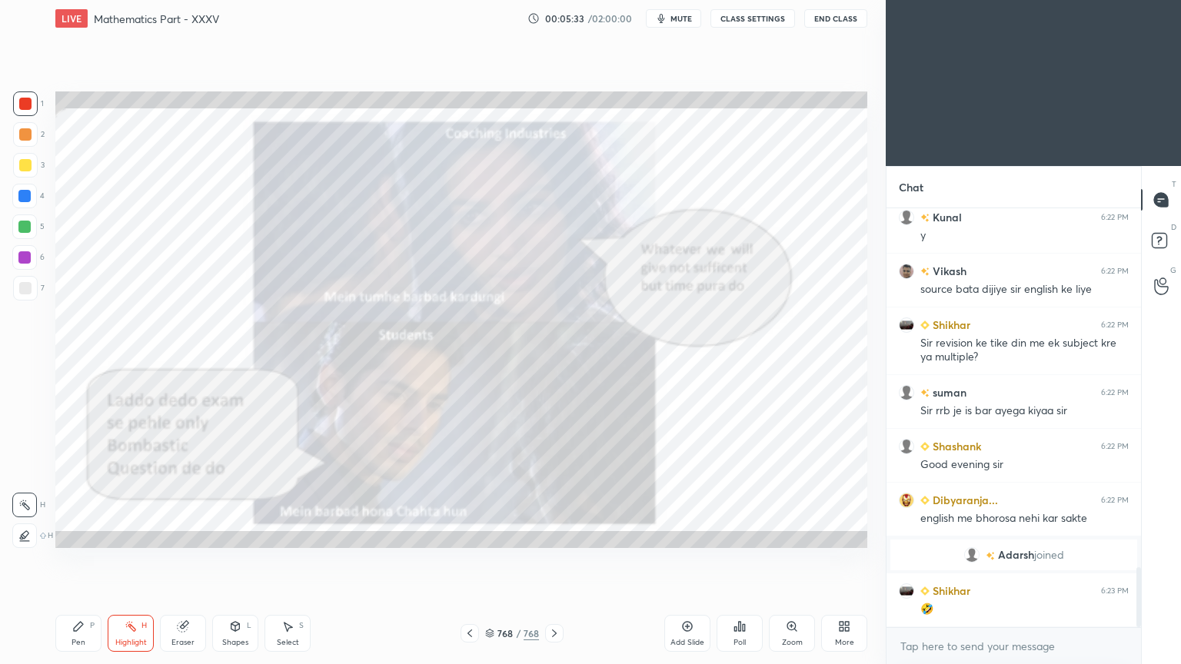
scroll to position [2524, 0]
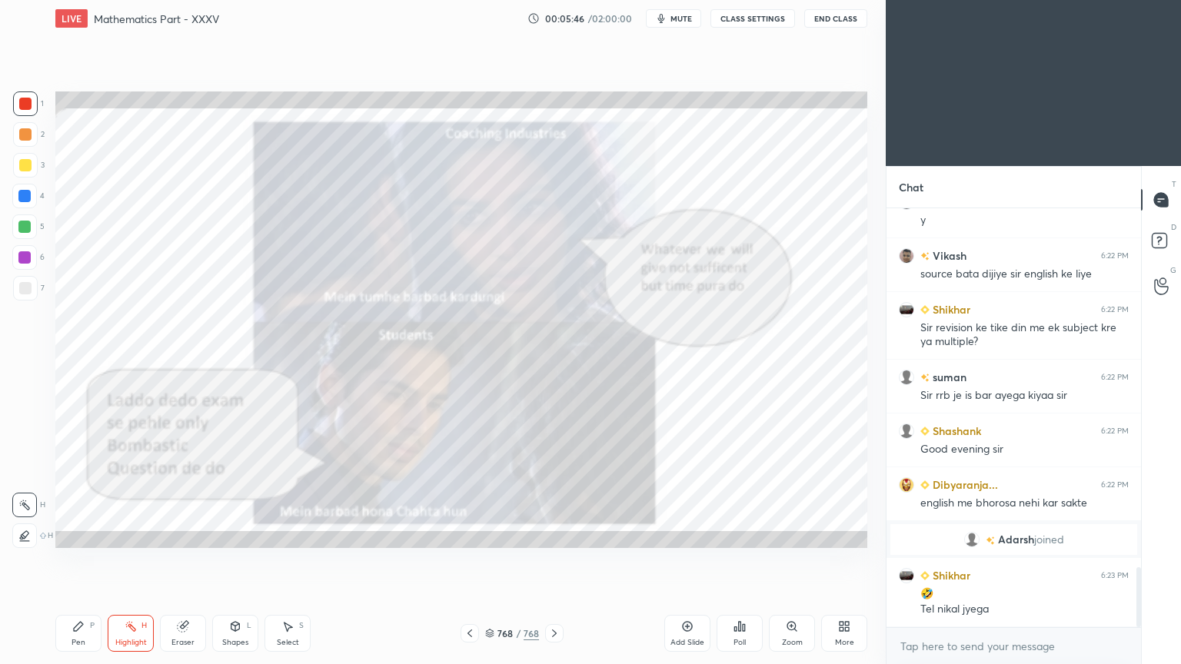
click at [494, 534] on div "768 / 768" at bounding box center [512, 634] width 54 height 14
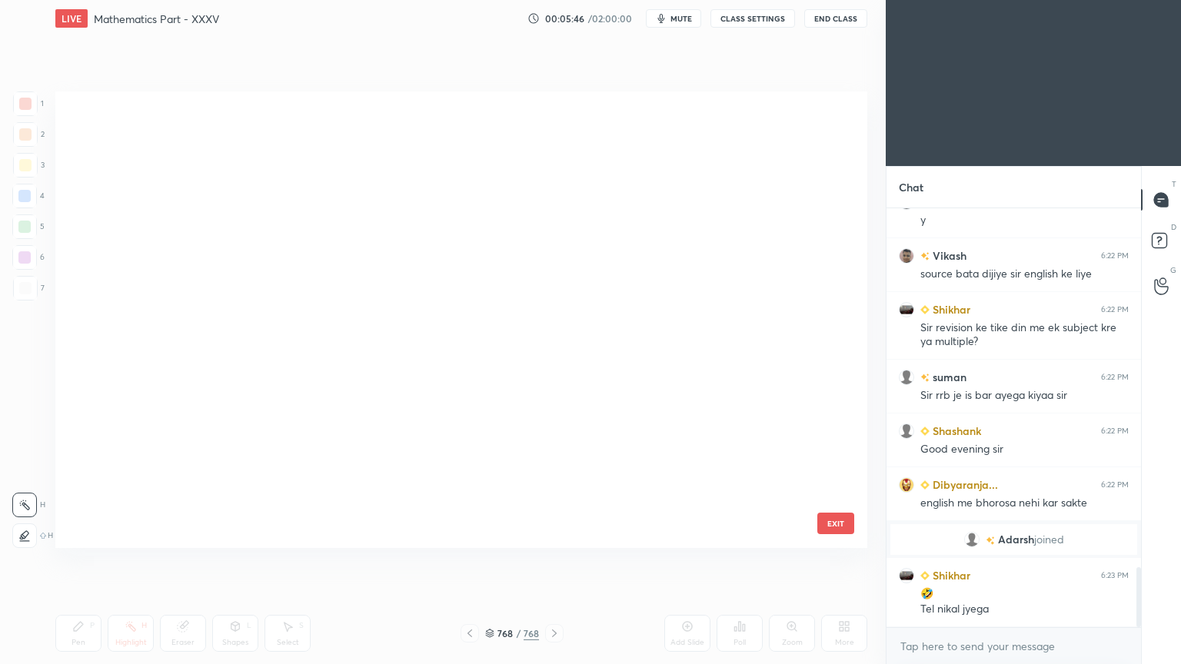
scroll to position [35557, 0]
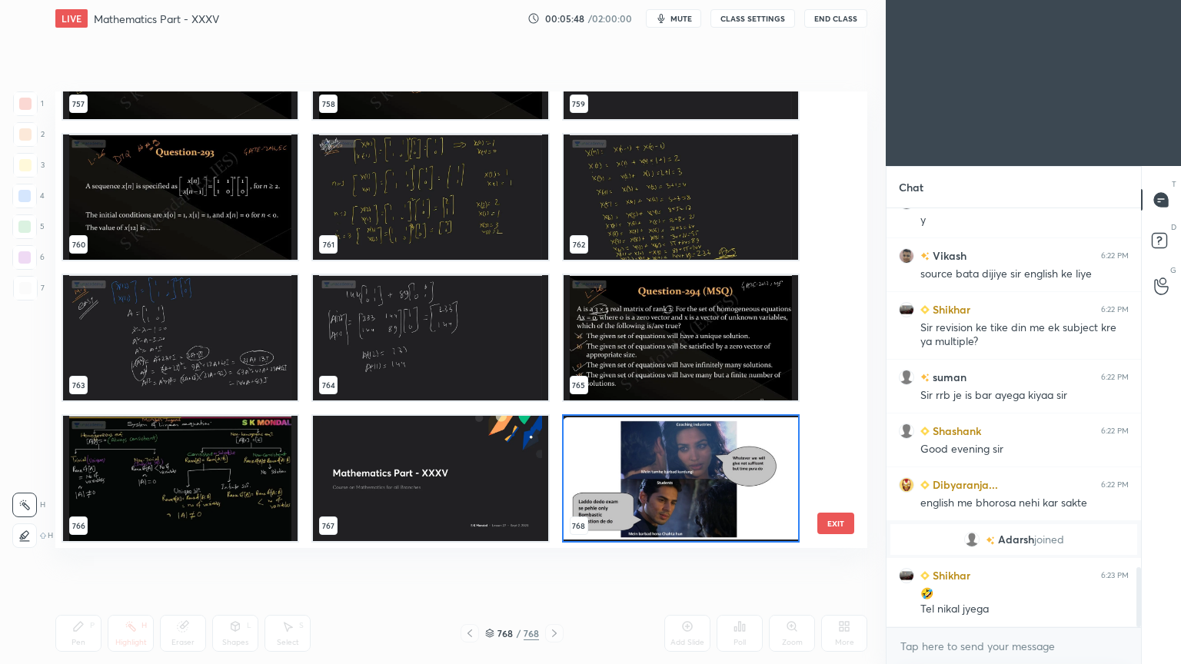
click at [474, 468] on img "grid" at bounding box center [430, 478] width 234 height 125
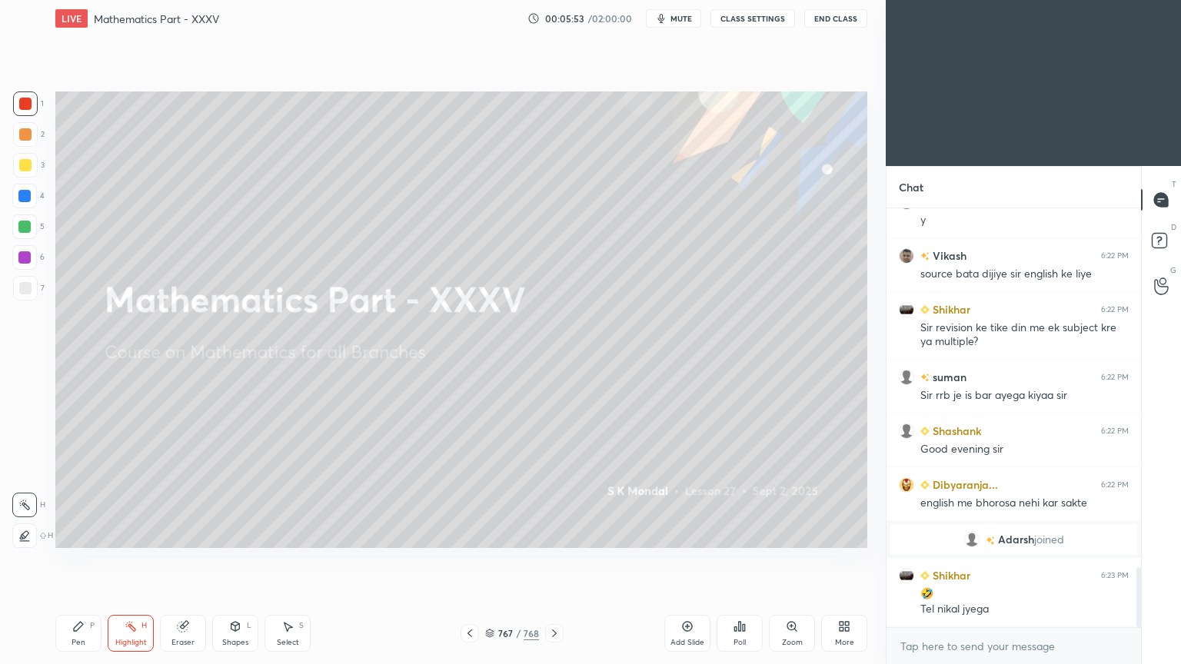
click at [560, 534] on icon at bounding box center [554, 633] width 12 height 12
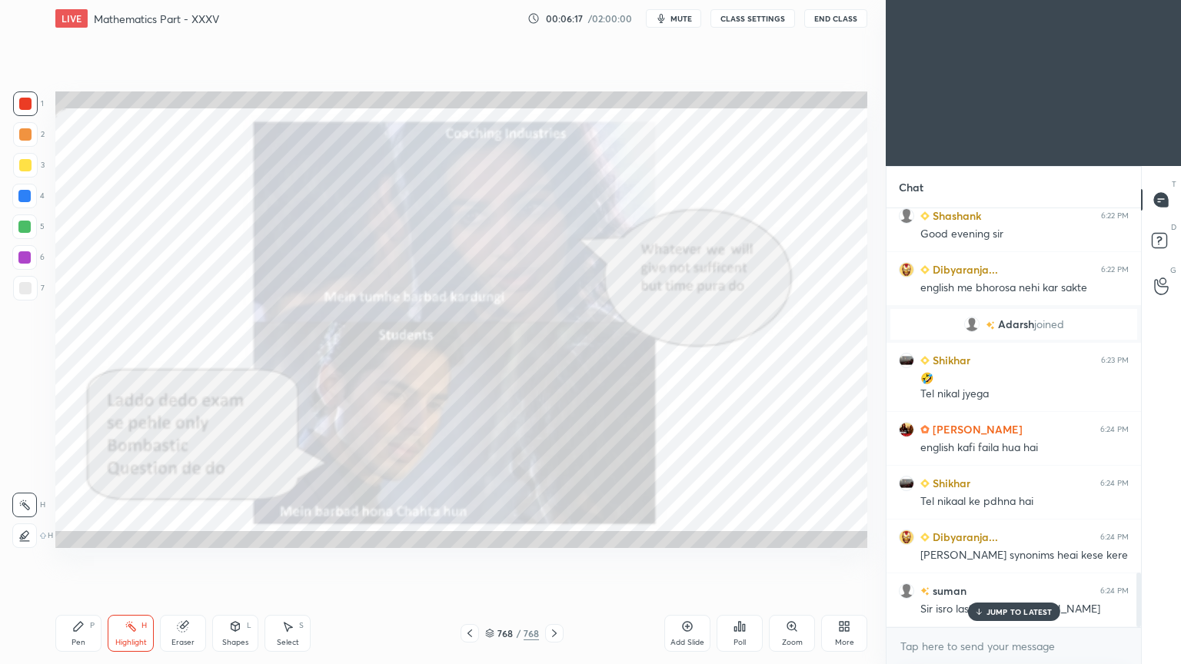
scroll to position [2792, 0]
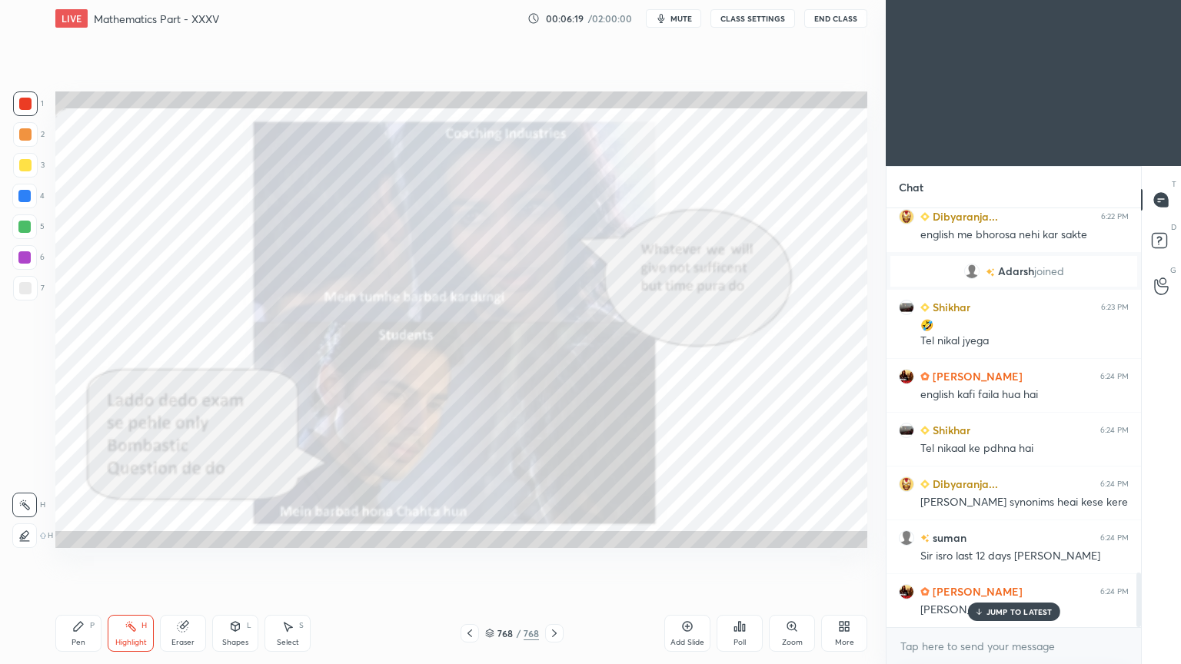
click at [989, 534] on p "JUMP TO LATEST" at bounding box center [1019, 611] width 66 height 9
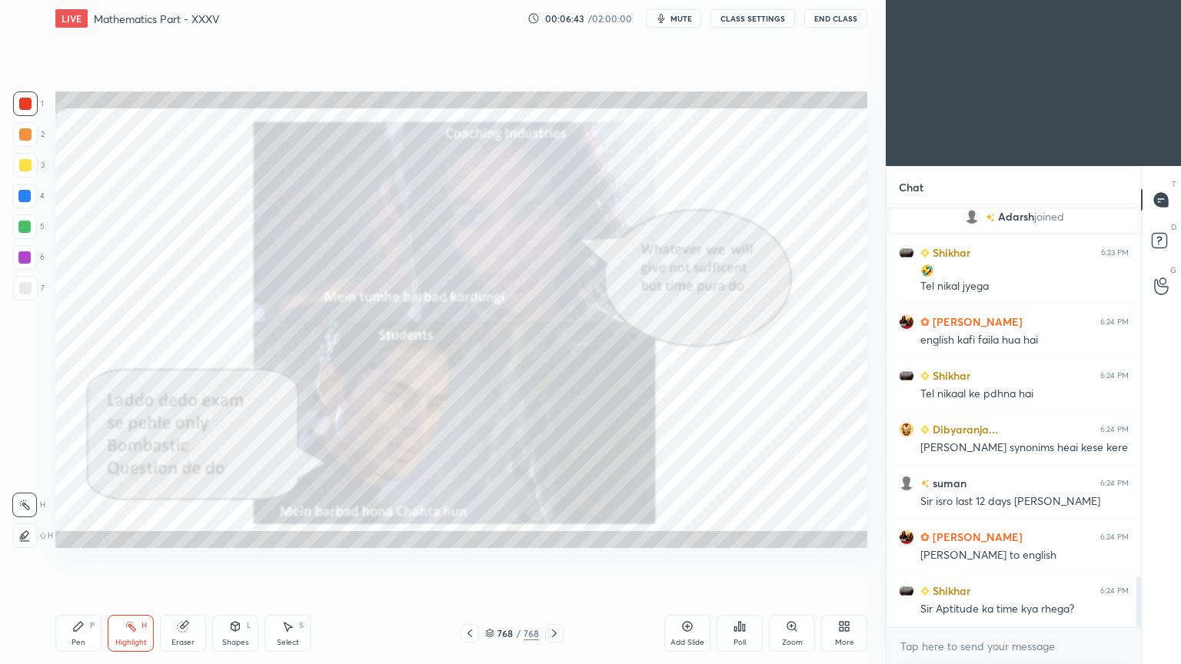
scroll to position [3081, 0]
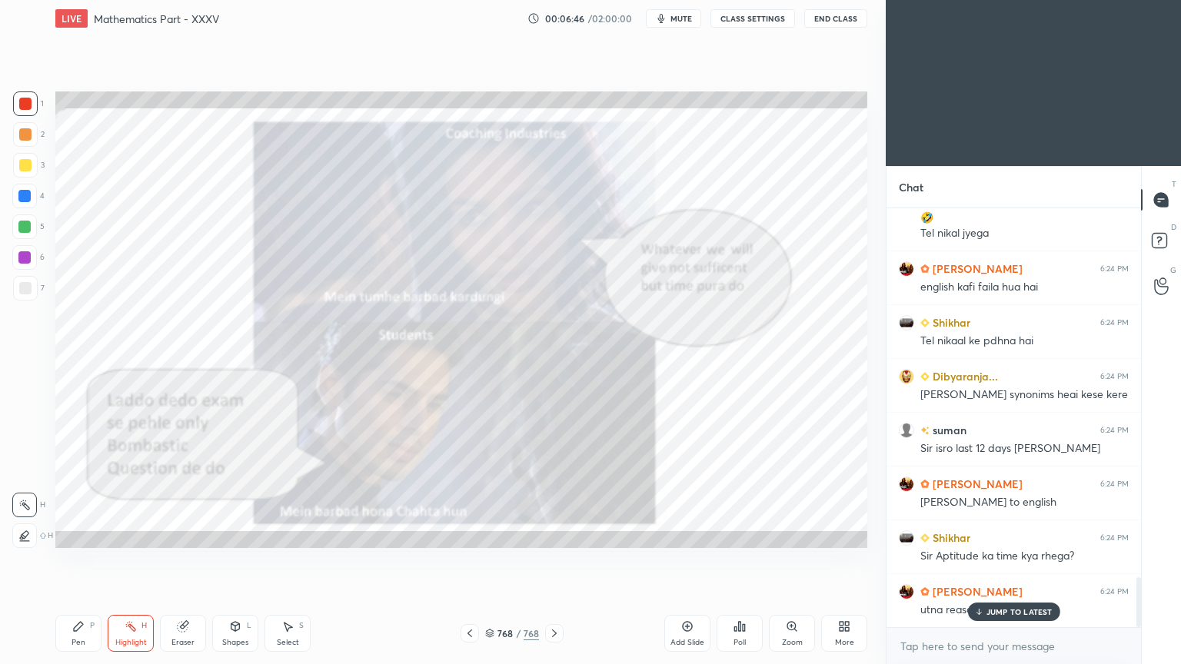
click at [1009, 534] on p "JUMP TO LATEST" at bounding box center [1019, 611] width 66 height 9
click at [550, 534] on icon at bounding box center [554, 633] width 12 height 12
click at [678, 534] on div "Add Slide" at bounding box center [687, 633] width 46 height 37
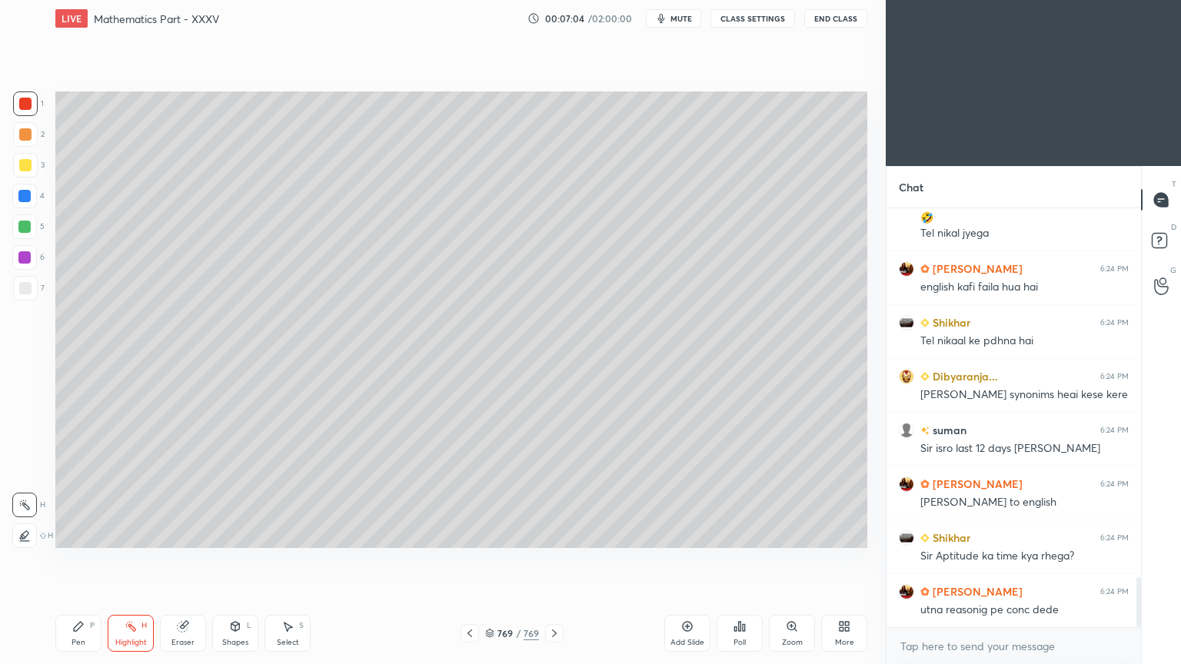
click at [24, 171] on div at bounding box center [25, 165] width 12 height 12
click at [74, 534] on div "Pen P" at bounding box center [78, 633] width 46 height 37
click at [77, 534] on div "Pen P" at bounding box center [78, 633] width 46 height 37
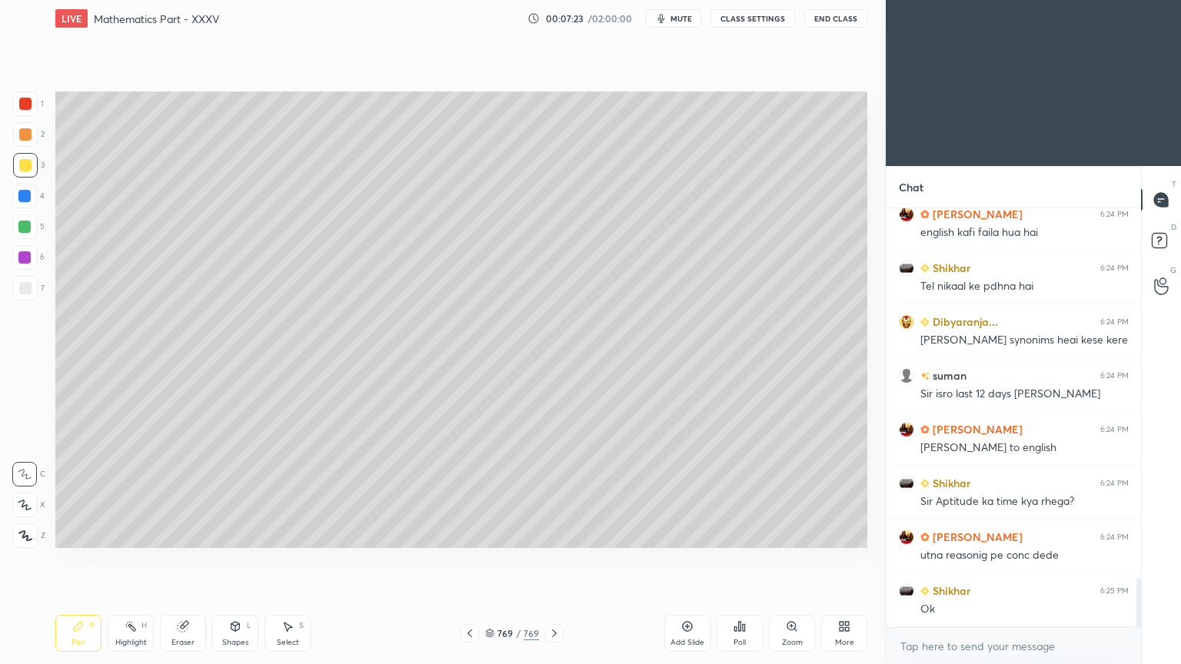
click at [22, 168] on div at bounding box center [25, 165] width 12 height 12
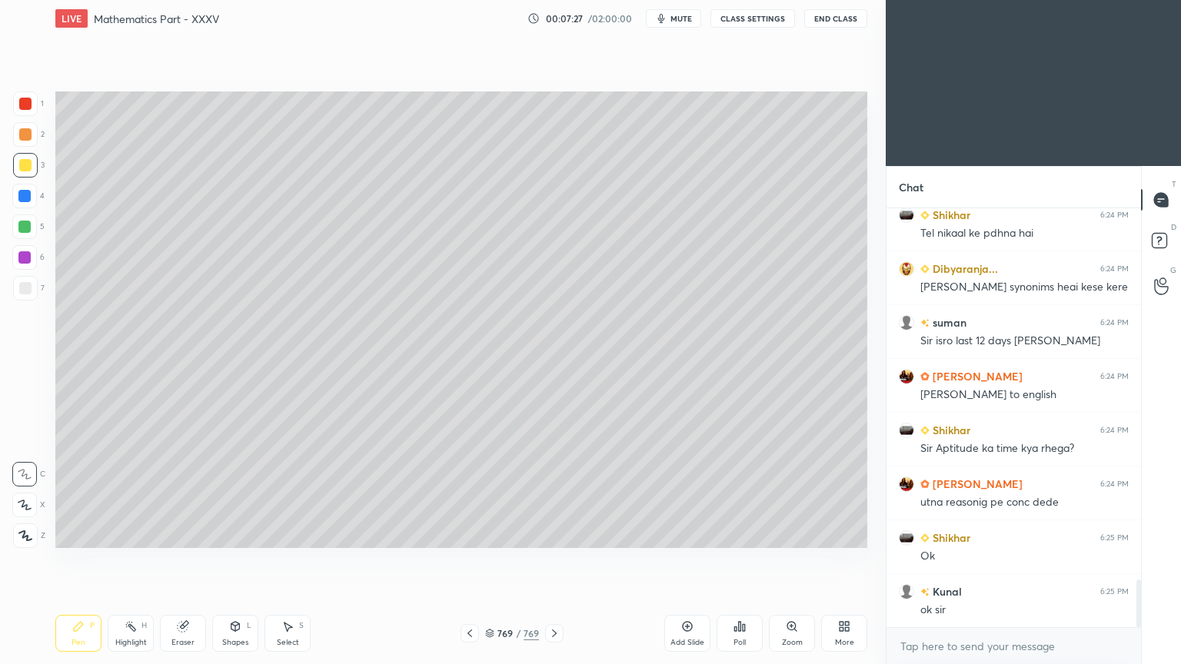
scroll to position [3243, 0]
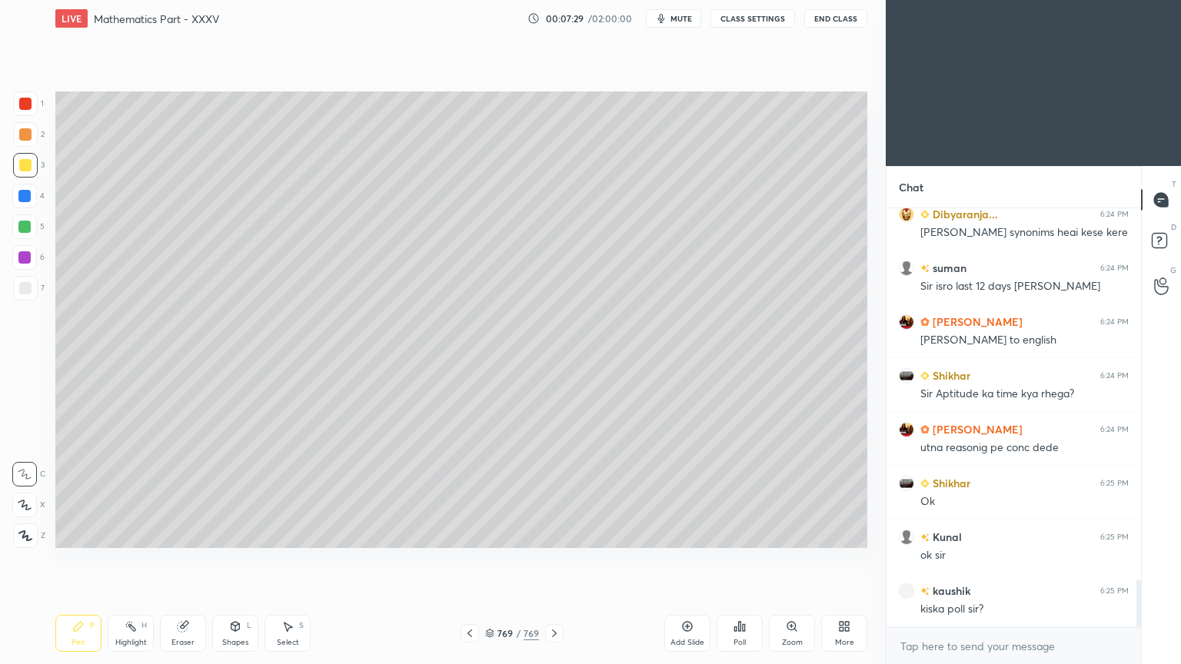
click at [193, 534] on div "Eraser" at bounding box center [182, 643] width 23 height 8
click at [77, 534] on div "Pen P" at bounding box center [78, 633] width 46 height 37
click at [76, 534] on div "Pen P" at bounding box center [78, 633] width 46 height 37
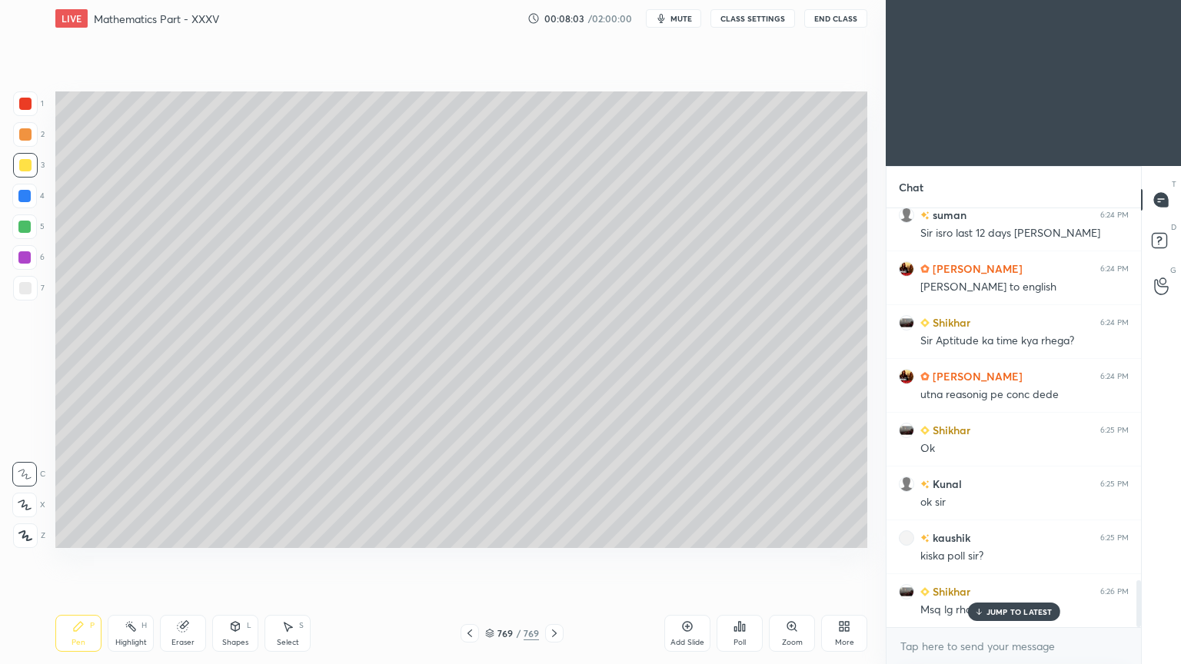
click at [982, 534] on icon at bounding box center [978, 611] width 10 height 9
click at [130, 534] on div "Highlight" at bounding box center [131, 643] width 32 height 8
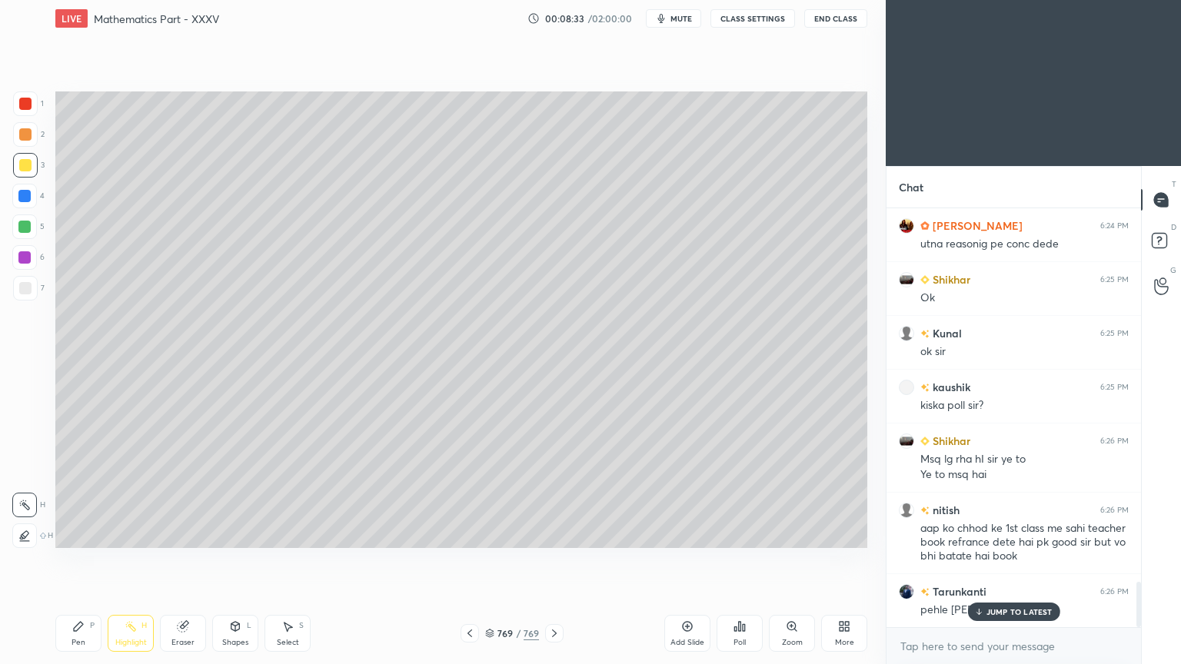
scroll to position [3484, 0]
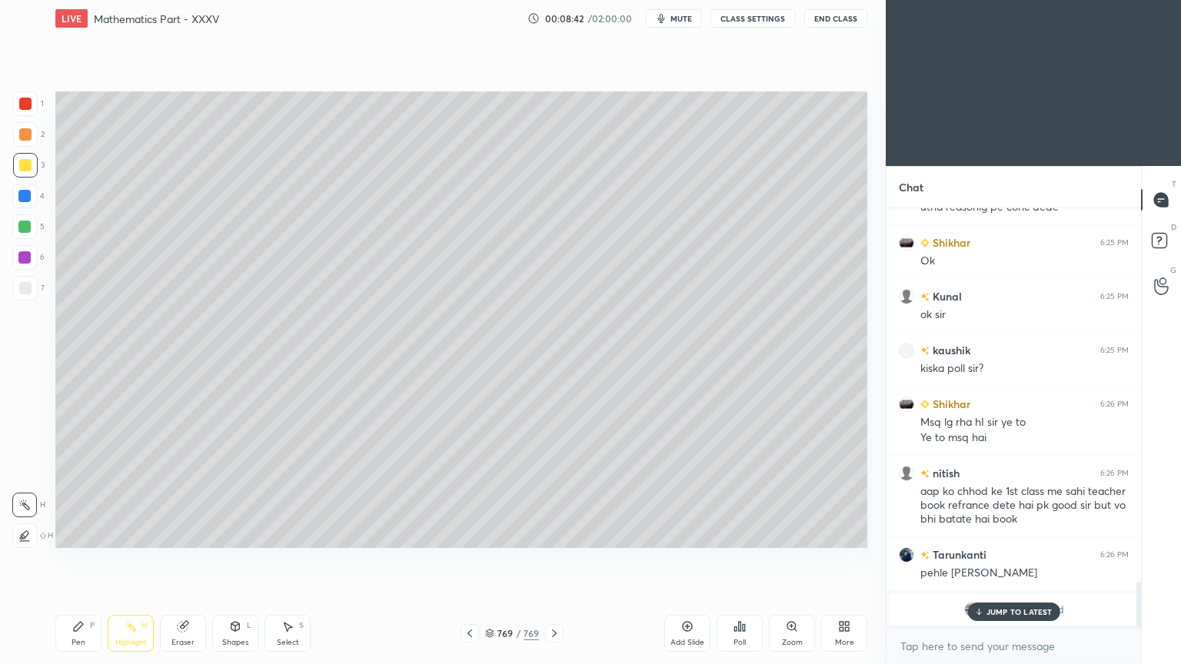
click at [1003, 534] on div "JUMP TO LATEST" at bounding box center [1013, 612] width 92 height 18
click at [129, 534] on div "Highlight H" at bounding box center [131, 633] width 46 height 37
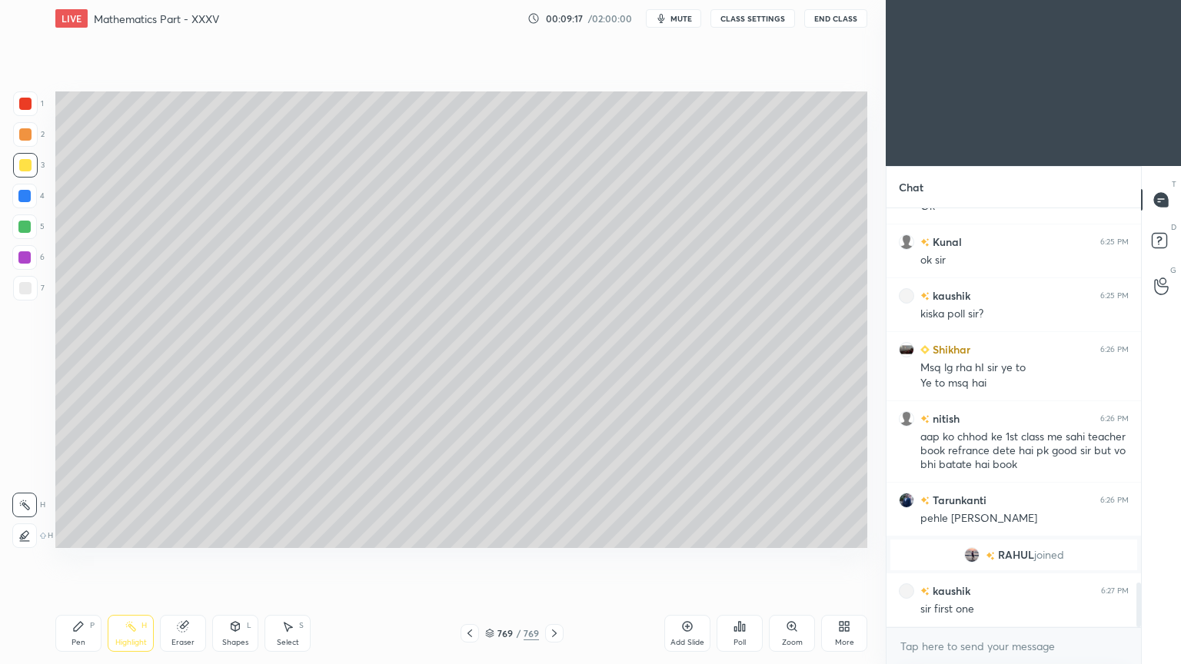
click at [288, 534] on div "Select" at bounding box center [288, 643] width 22 height 8
click at [184, 82] on div "0 ° Undo Copy Duplicate Duplicate to new slide Delete Setting up your live clas…" at bounding box center [461, 320] width 824 height 566
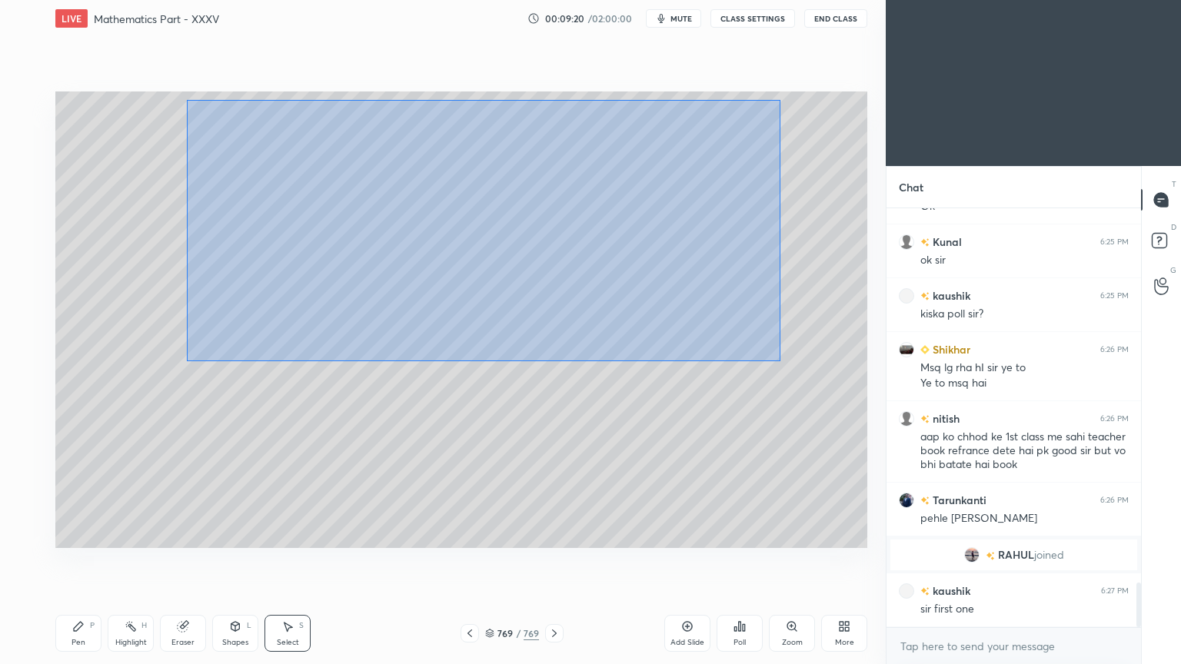
drag, startPoint x: 187, startPoint y: 99, endPoint x: 780, endPoint y: 361, distance: 648.8
click at [780, 361] on div "0 ° Undo Copy Duplicate Duplicate to new slide Delete" at bounding box center [461, 319] width 812 height 457
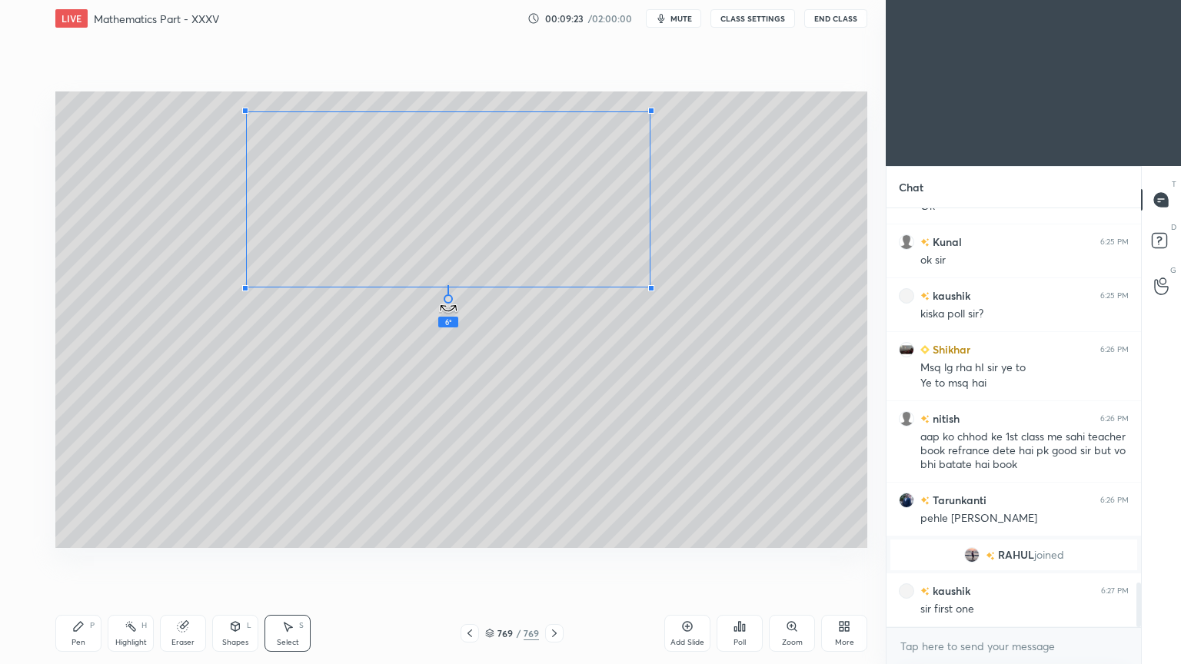
drag, startPoint x: 451, startPoint y: 311, endPoint x: 428, endPoint y: 318, distance: 24.3
click at [428, 318] on div "6 ° Undo Copy Duplicate Duplicate to new slide Delete" at bounding box center [461, 319] width 812 height 457
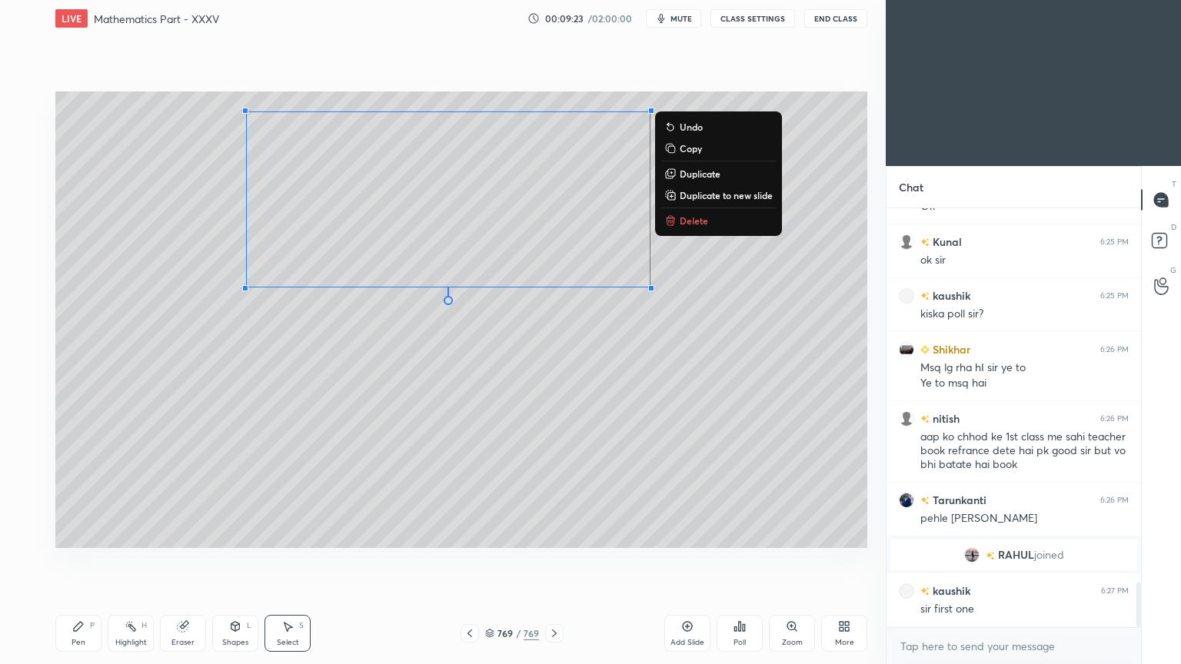
click at [544, 400] on div "0 ° Undo Copy Duplicate Duplicate to new slide Delete" at bounding box center [461, 319] width 812 height 457
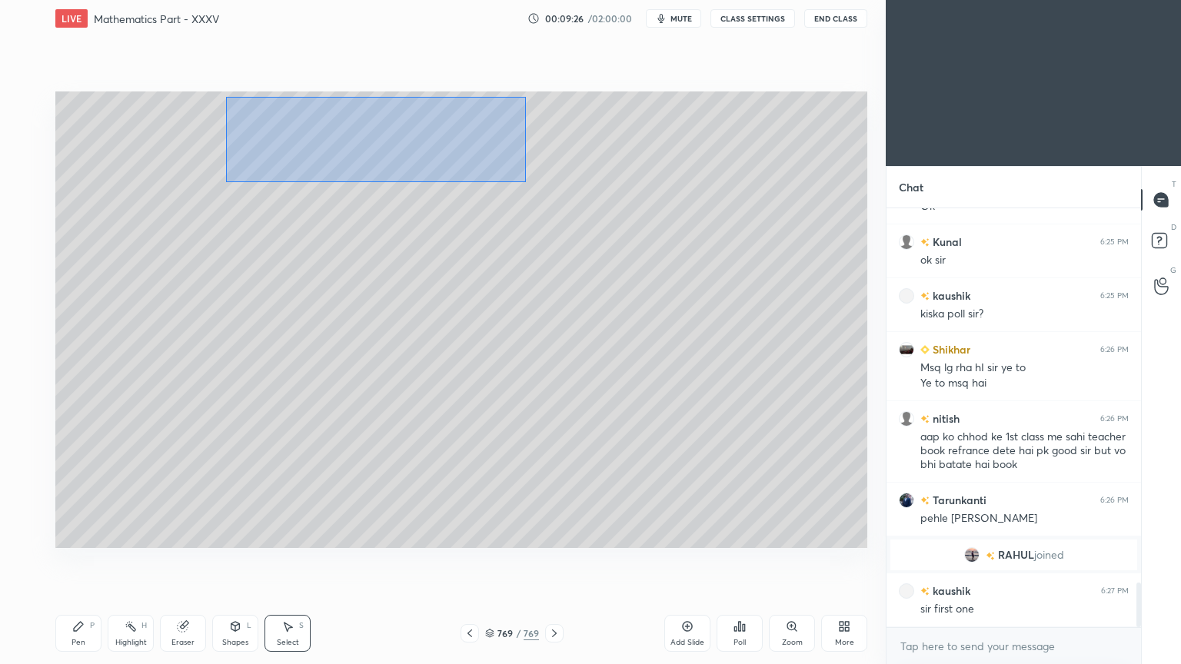
drag, startPoint x: 226, startPoint y: 96, endPoint x: 526, endPoint y: 181, distance: 311.7
click at [526, 181] on div "0 ° Undo Copy Duplicate Duplicate to new slide Delete" at bounding box center [461, 319] width 812 height 457
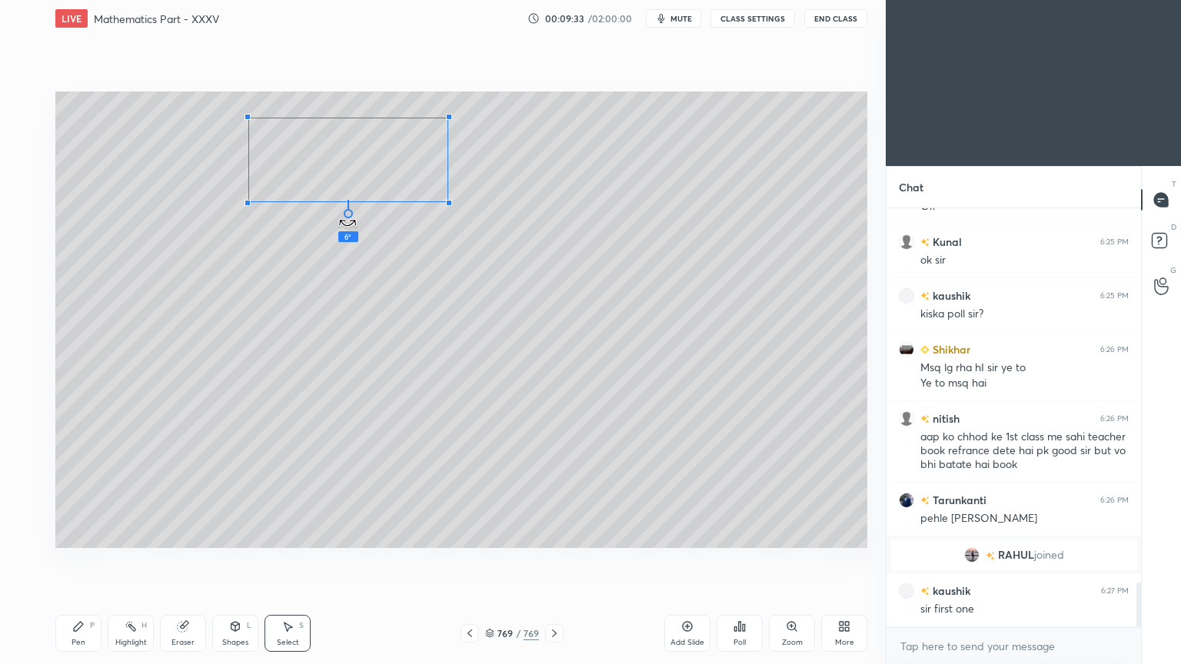
drag, startPoint x: 346, startPoint y: 208, endPoint x: 335, endPoint y: 213, distance: 12.0
click at [335, 213] on div "6 ° Undo Copy Duplicate Duplicate to new slide Delete" at bounding box center [461, 319] width 812 height 457
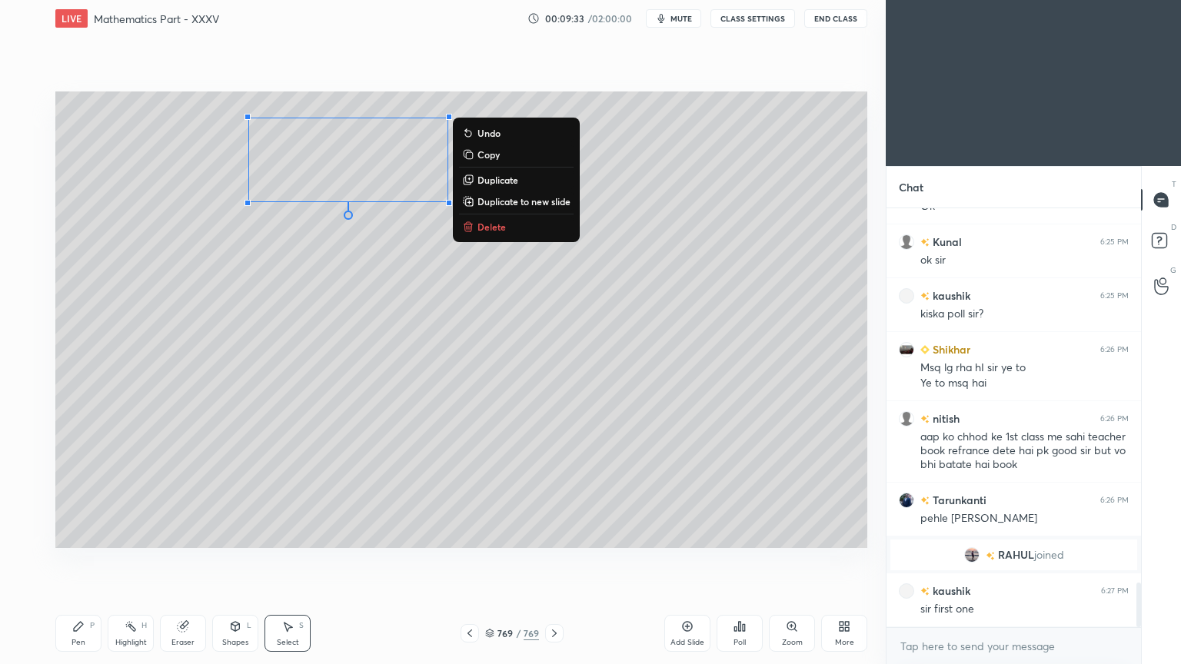
scroll to position [3592, 0]
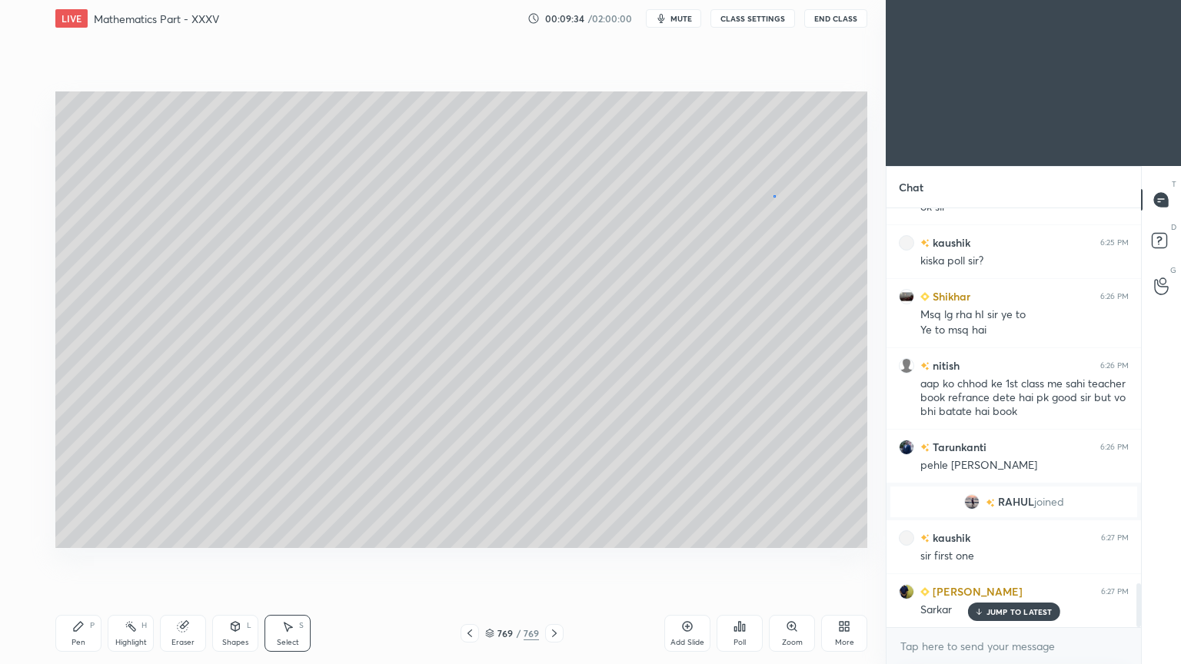
click at [773, 195] on div "0 ° Undo Copy Duplicate Duplicate to new slide Delete" at bounding box center [461, 319] width 812 height 457
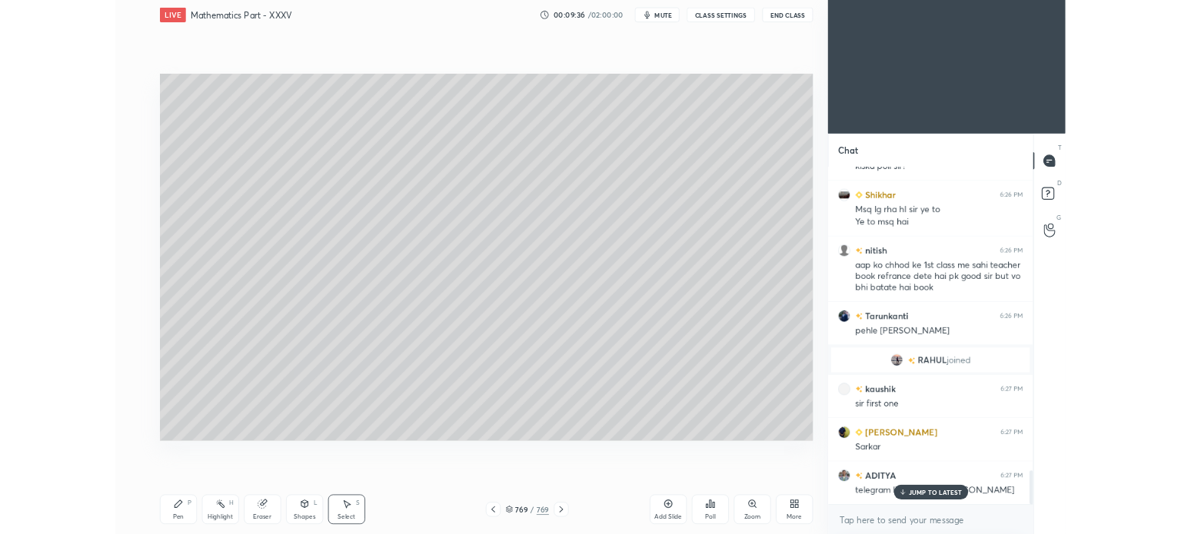
scroll to position [3699, 0]
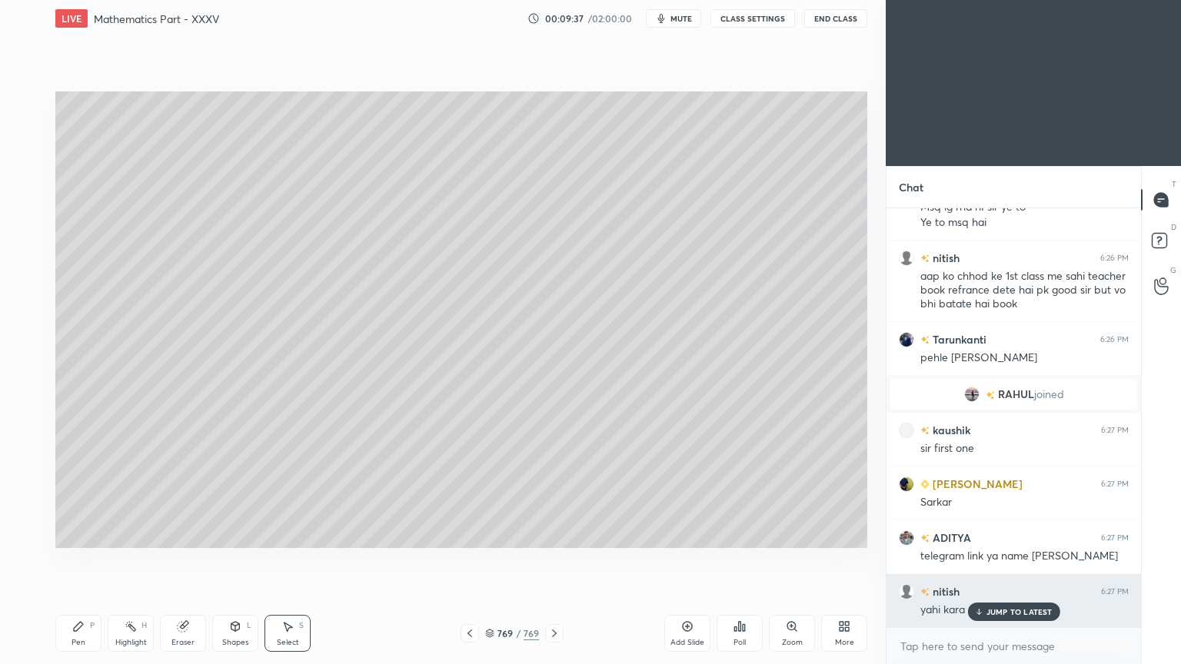
drag, startPoint x: 990, startPoint y: 610, endPoint x: 984, endPoint y: 603, distance: 8.7
click at [990, 534] on p "JUMP TO LATEST" at bounding box center [1019, 611] width 66 height 9
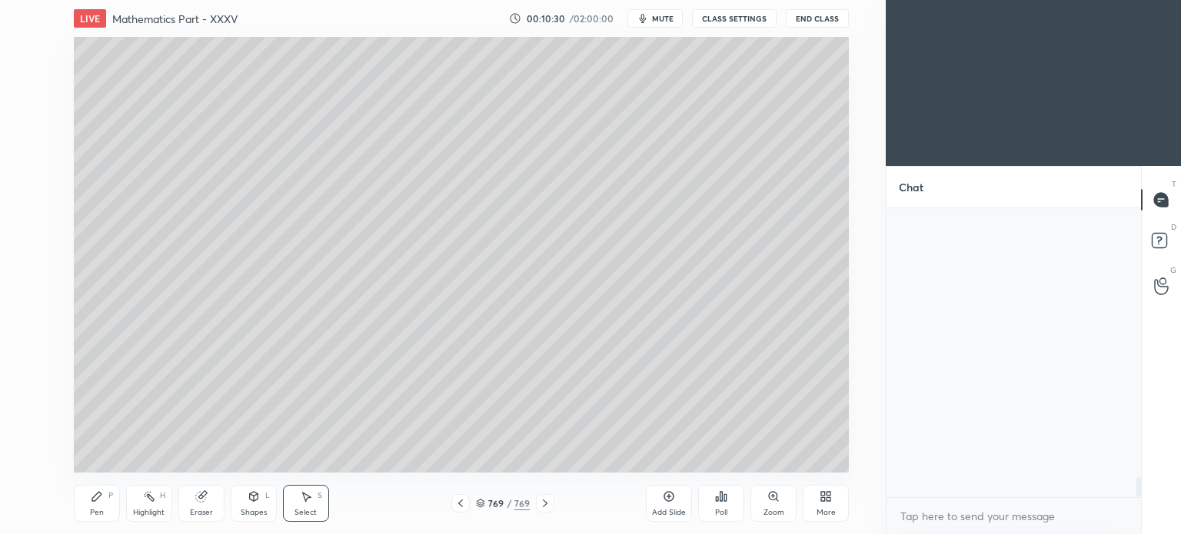
scroll to position [4164, 0]
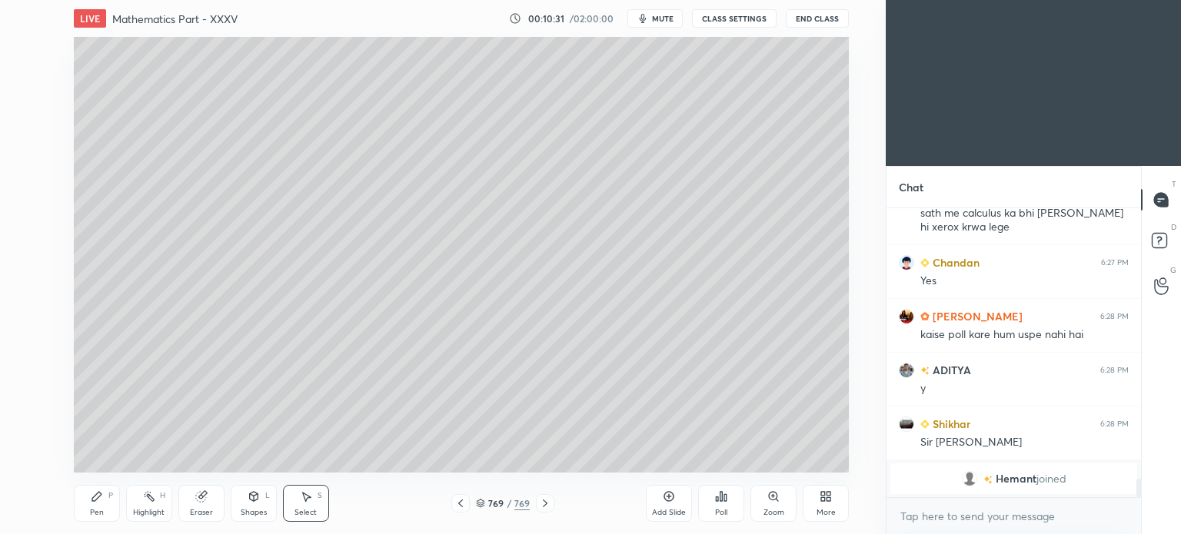
click at [926, 522] on body "1 2 3 4 5 6 7 C X Z C X Z E E Erase all H H LIVE Mathematics Part - XXXV 00:10:…" at bounding box center [590, 267] width 1181 height 534
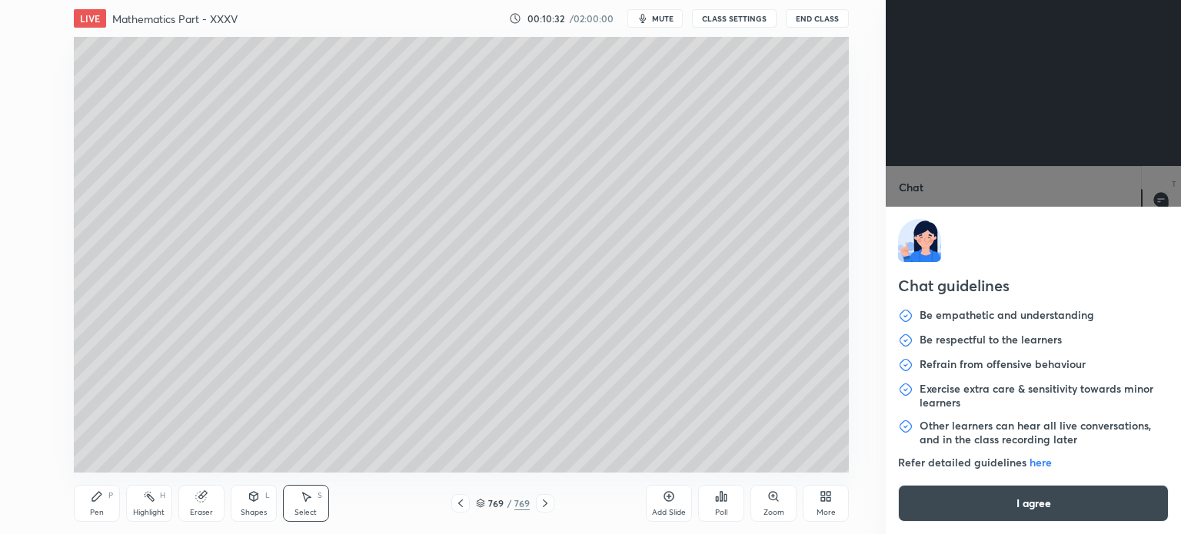
click at [1007, 493] on button "I agree" at bounding box center [1033, 503] width 271 height 37
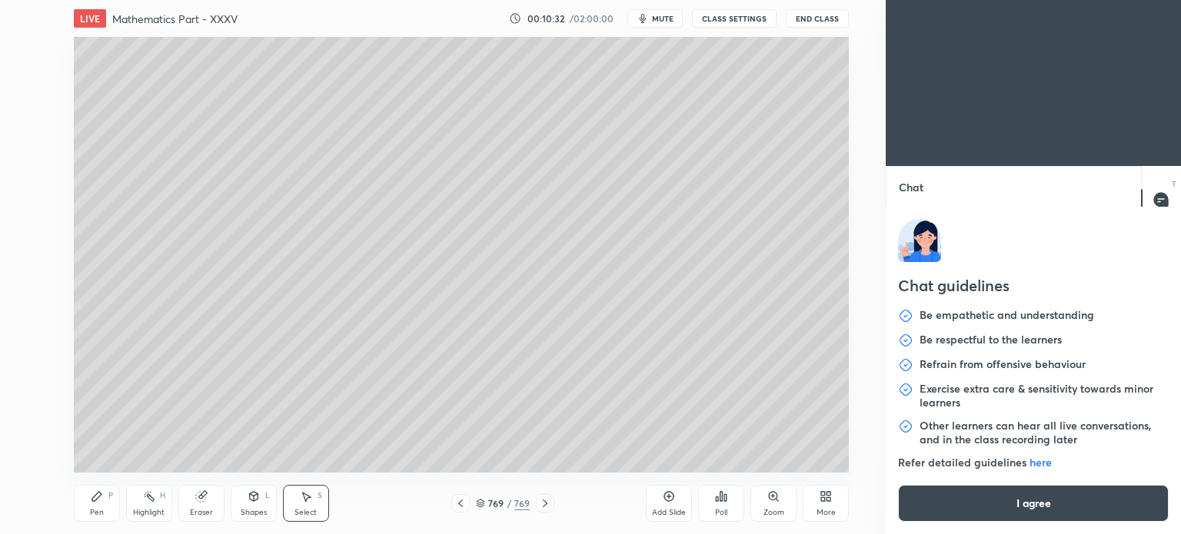
type textarea "x"
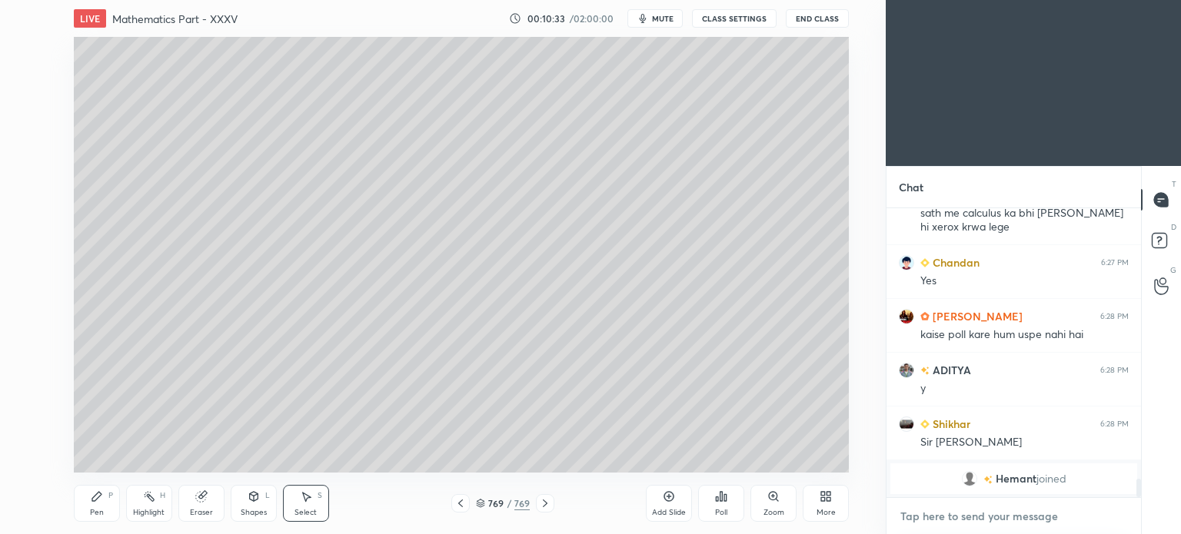
scroll to position [3676, 0]
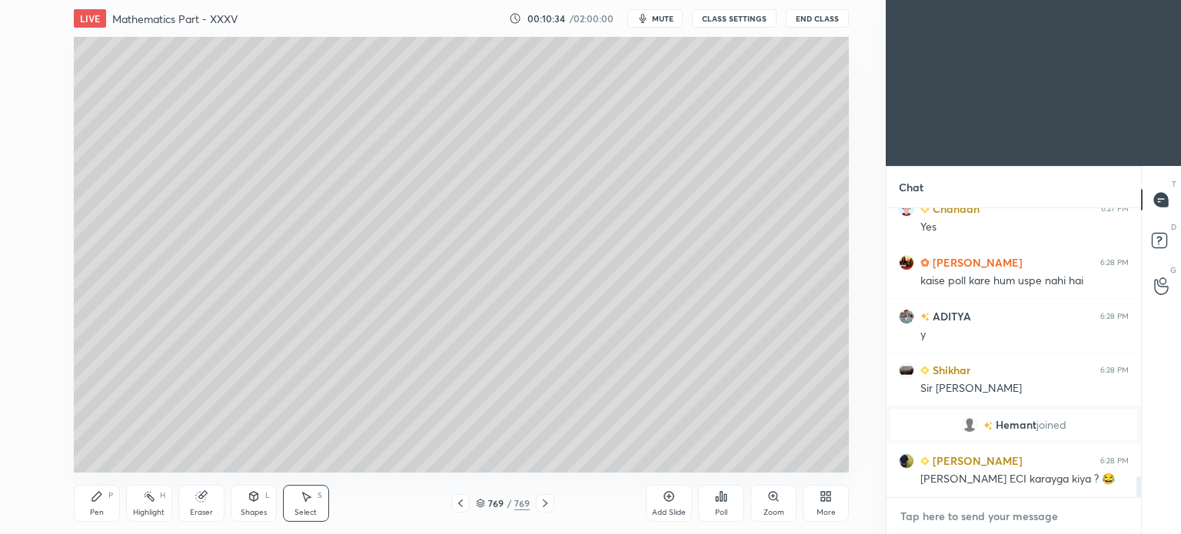
click at [921, 517] on textarea at bounding box center [1014, 516] width 230 height 25
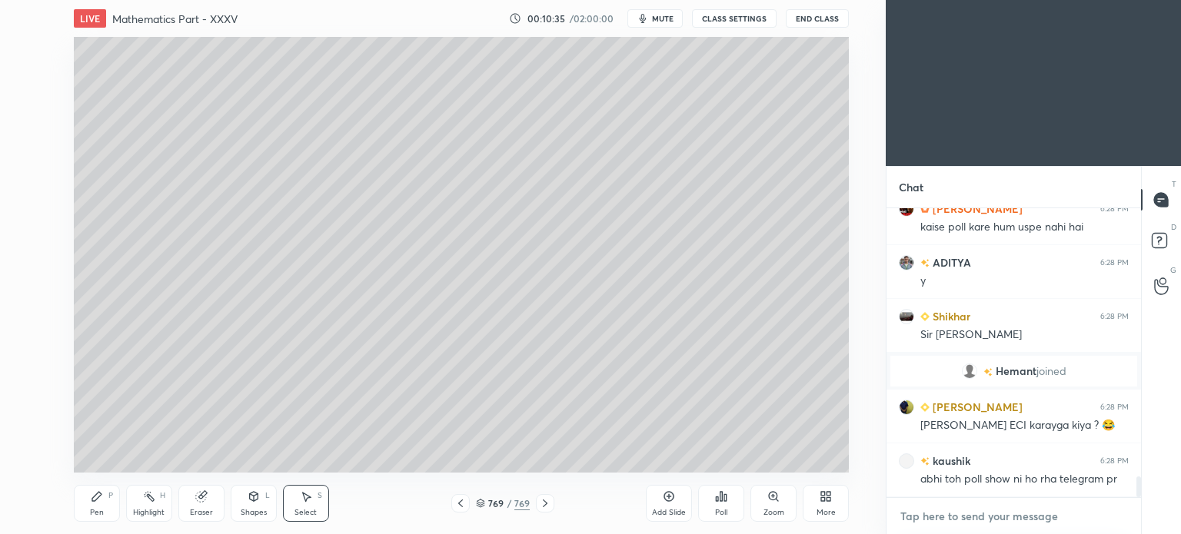
paste textarea "[URL][DOMAIN_NAME]"
type textarea "[URL][DOMAIN_NAME]"
type textarea "x"
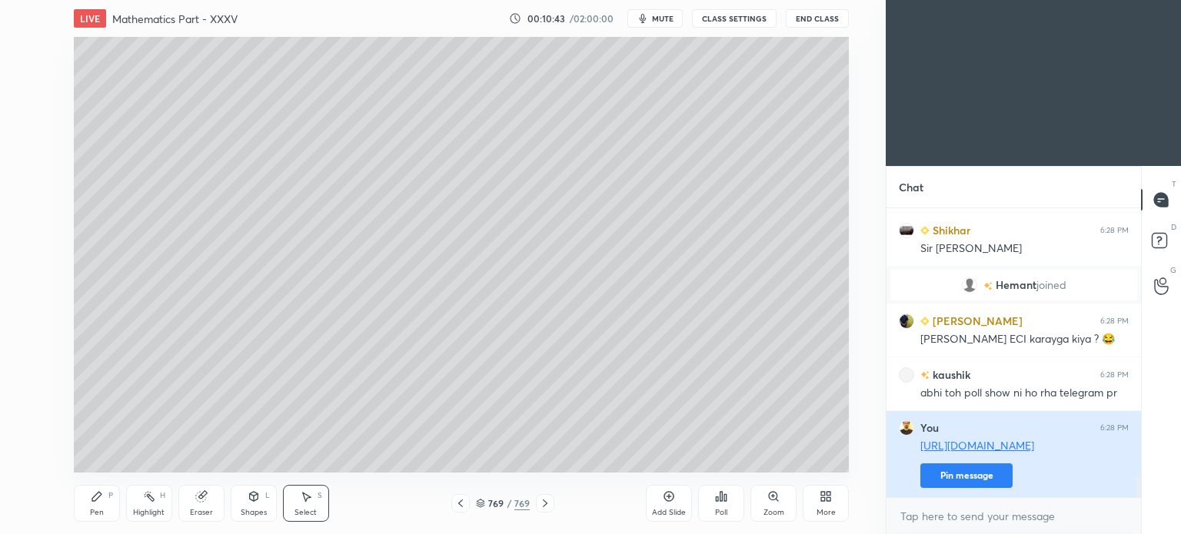
click at [969, 473] on button "Pin message" at bounding box center [966, 476] width 92 height 25
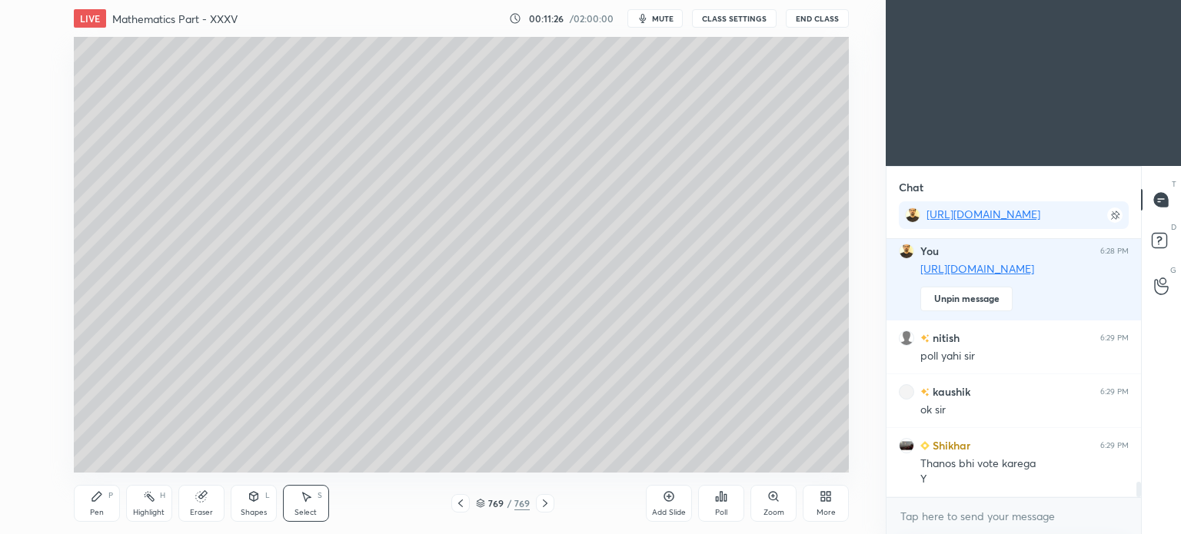
scroll to position [4077, 0]
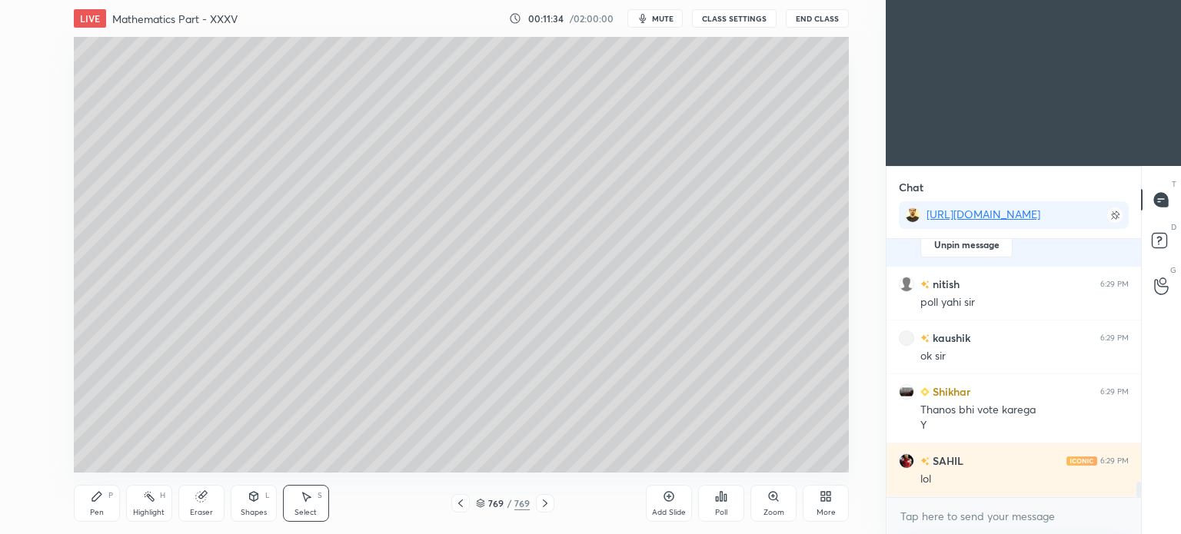
click at [544, 502] on icon at bounding box center [545, 504] width 5 height 8
click at [827, 498] on icon at bounding box center [829, 499] width 4 height 4
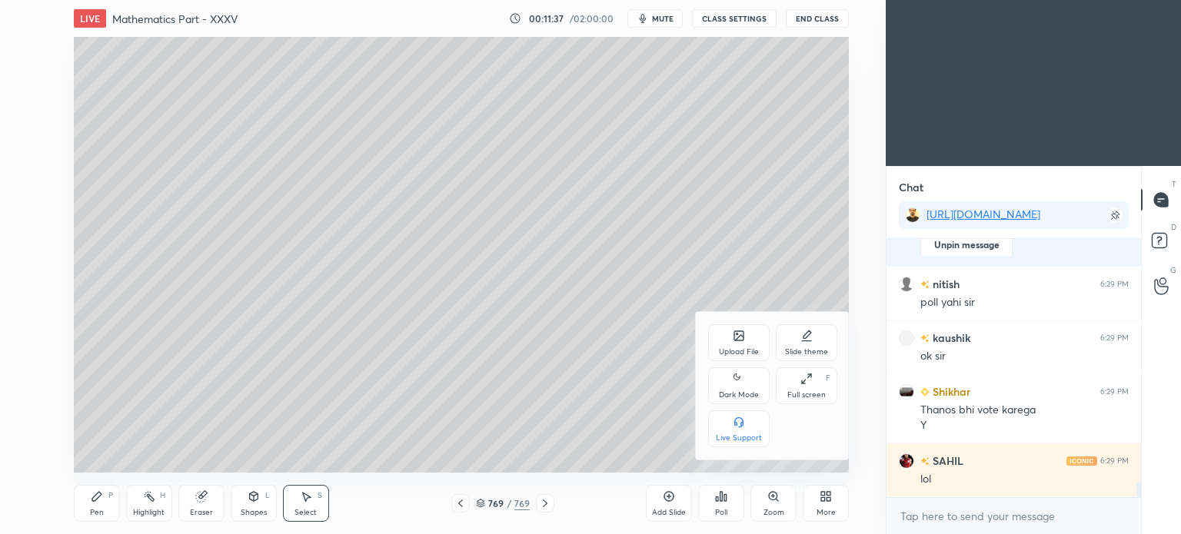
click at [731, 341] on div "Upload File" at bounding box center [738, 342] width 61 height 37
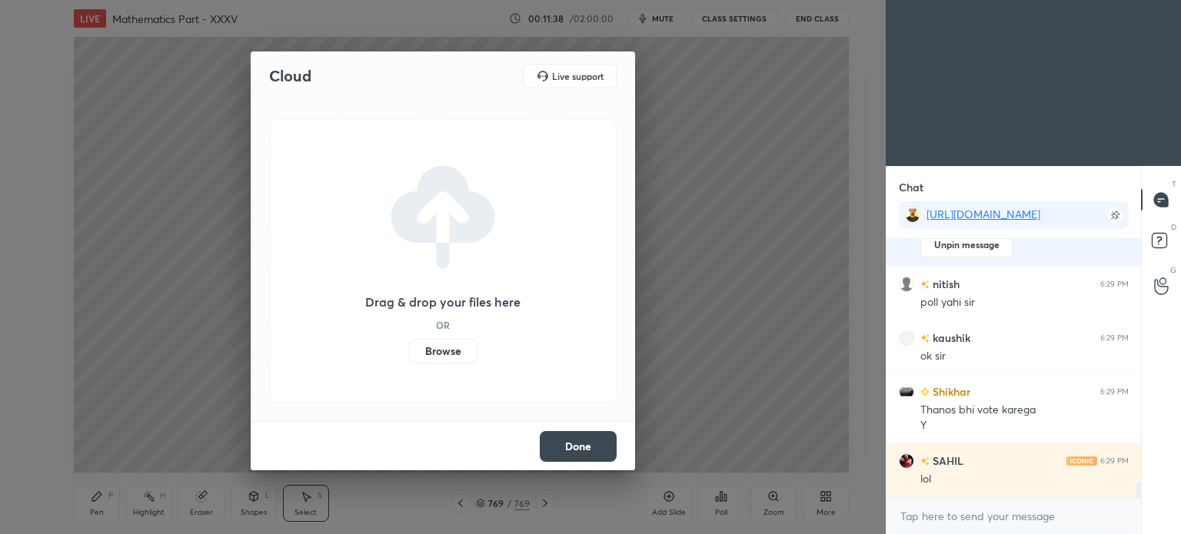
click at [455, 344] on label "Browse" at bounding box center [443, 351] width 68 height 25
click at [409, 344] on input "Browse" at bounding box center [409, 351] width 0 height 25
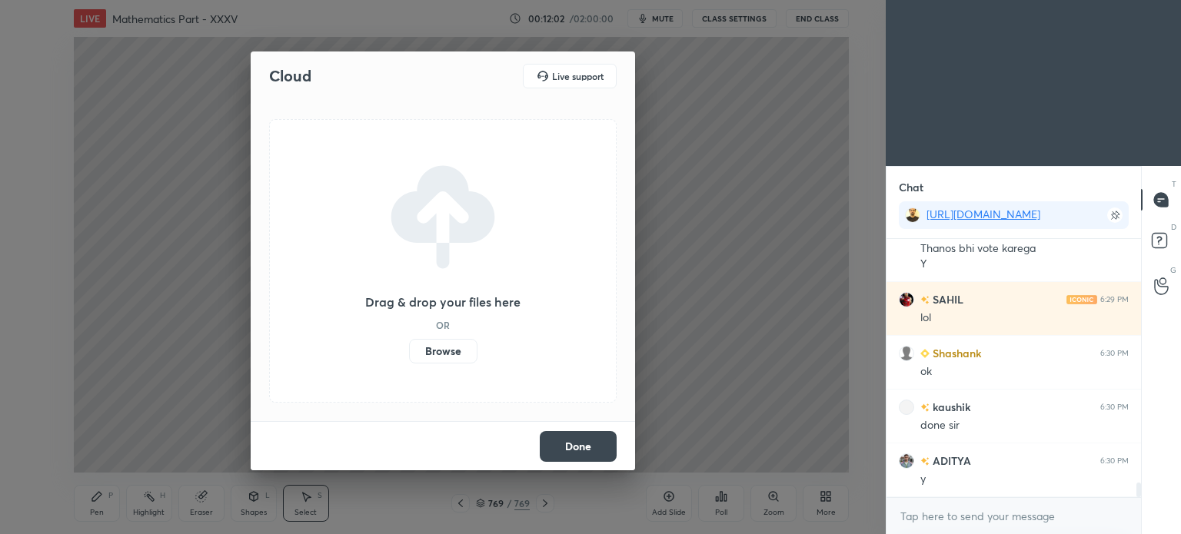
scroll to position [4293, 0]
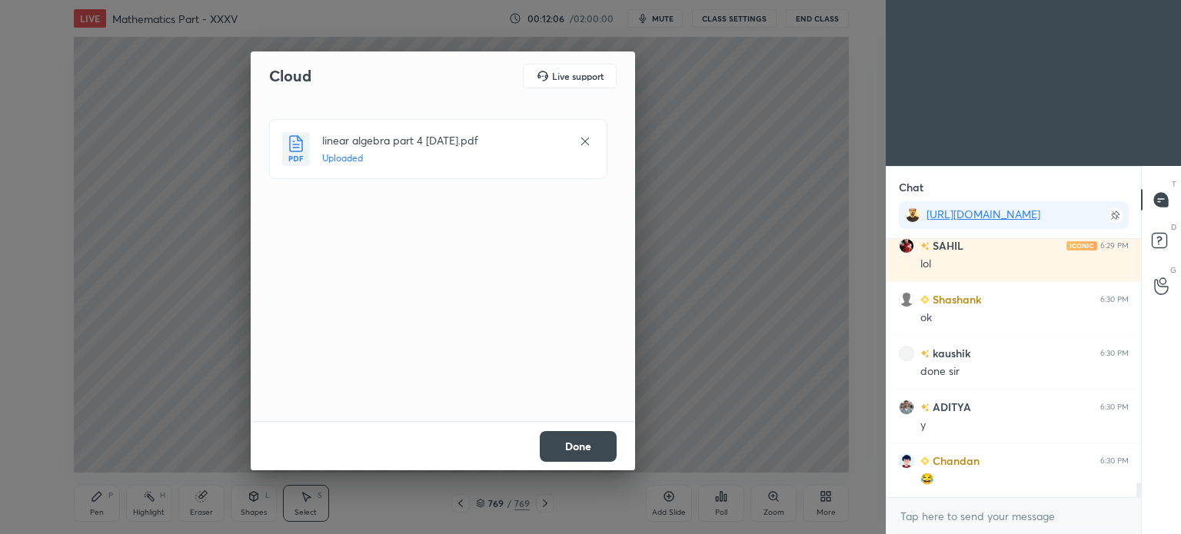
click at [571, 441] on button "Done" at bounding box center [578, 446] width 77 height 31
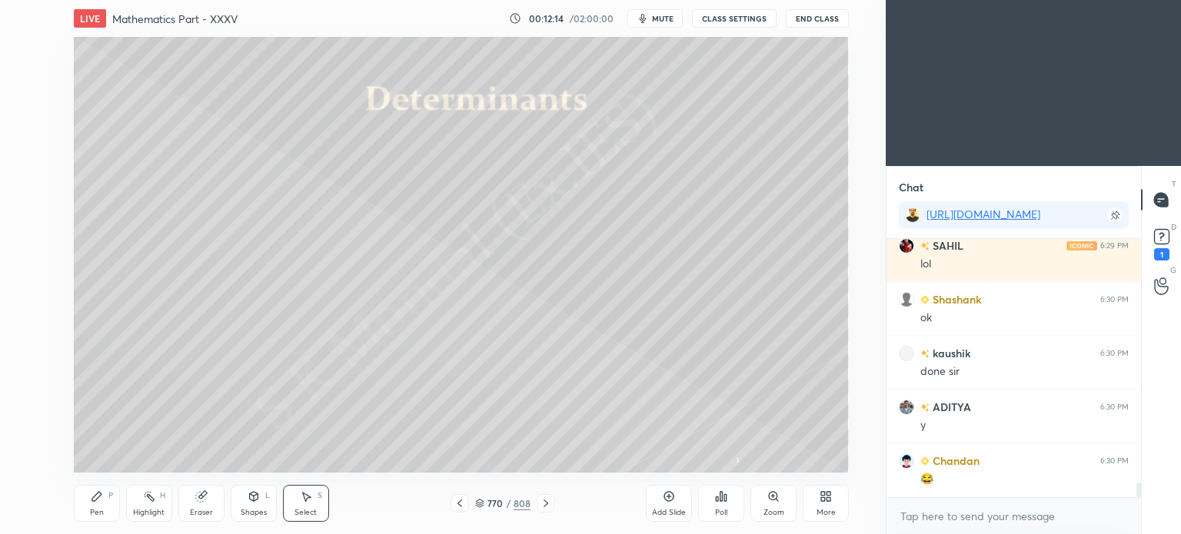
scroll to position [4359, 0]
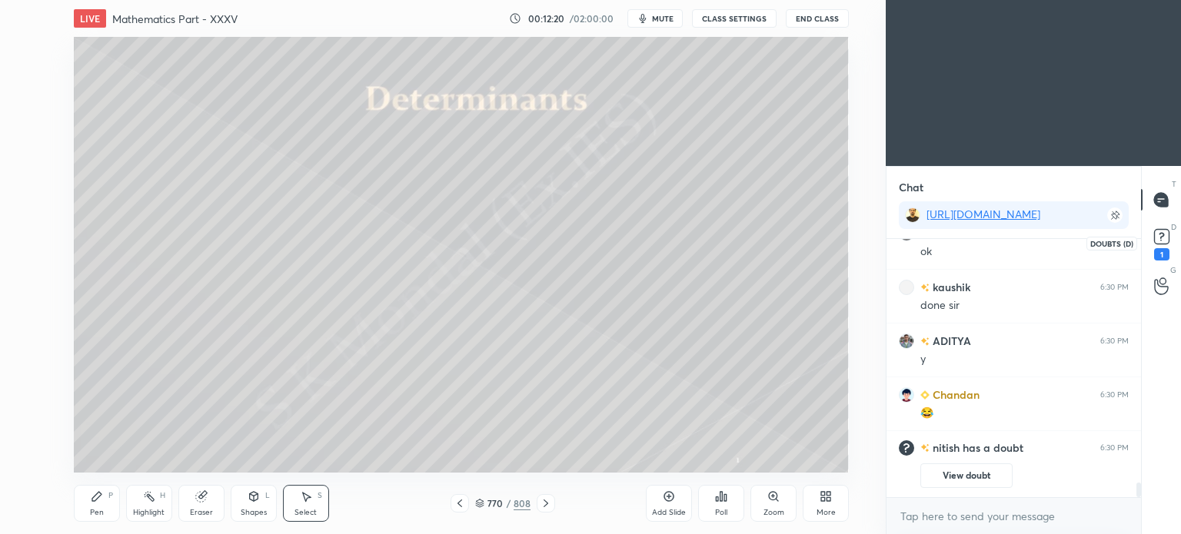
click at [1156, 235] on rect at bounding box center [1161, 237] width 15 height 15
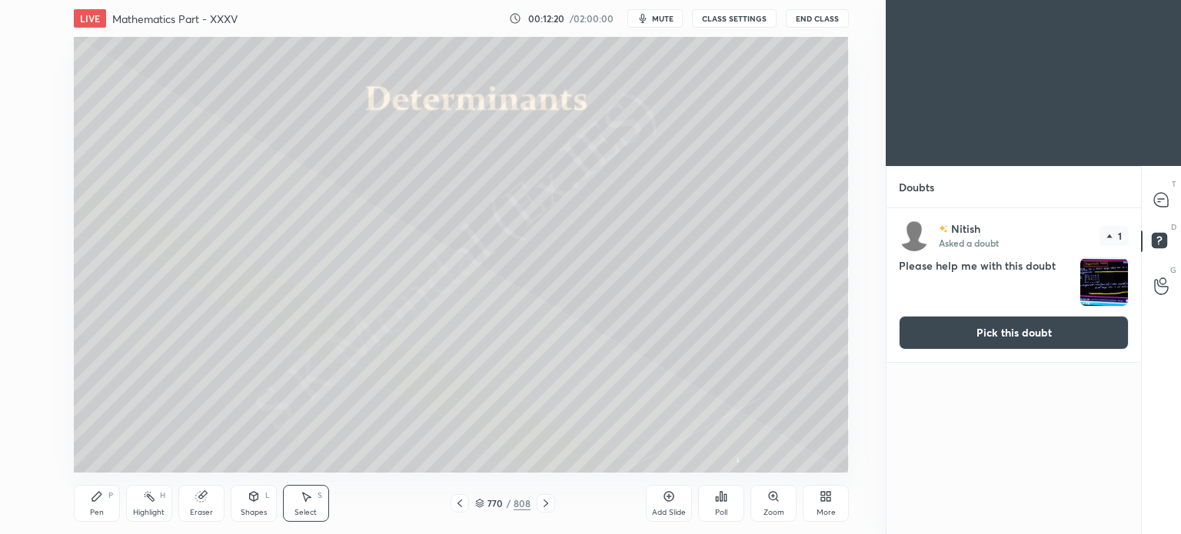
scroll to position [321, 250]
click at [1016, 329] on button "Pick this doubt" at bounding box center [1014, 333] width 230 height 34
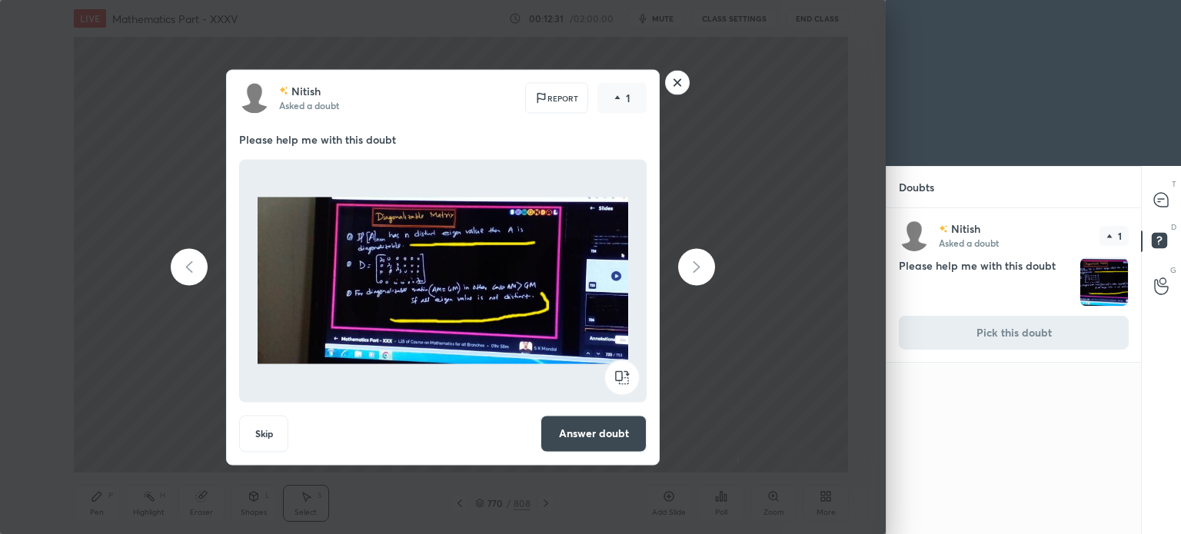
click at [676, 83] on rect at bounding box center [678, 83] width 24 height 24
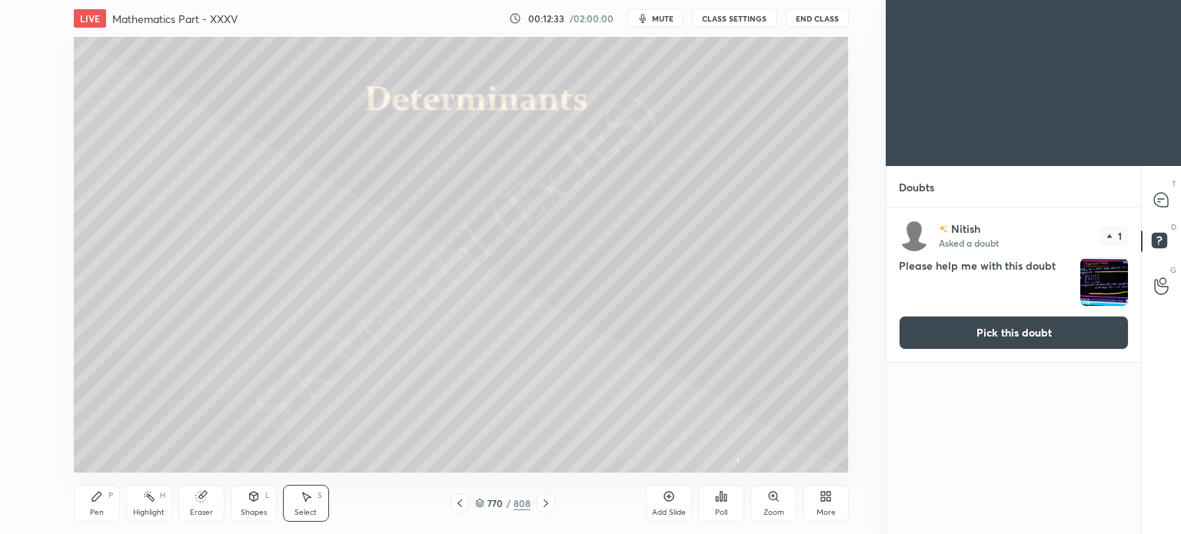
click at [454, 501] on icon at bounding box center [460, 503] width 12 height 12
click at [1168, 194] on icon at bounding box center [1161, 200] width 16 height 16
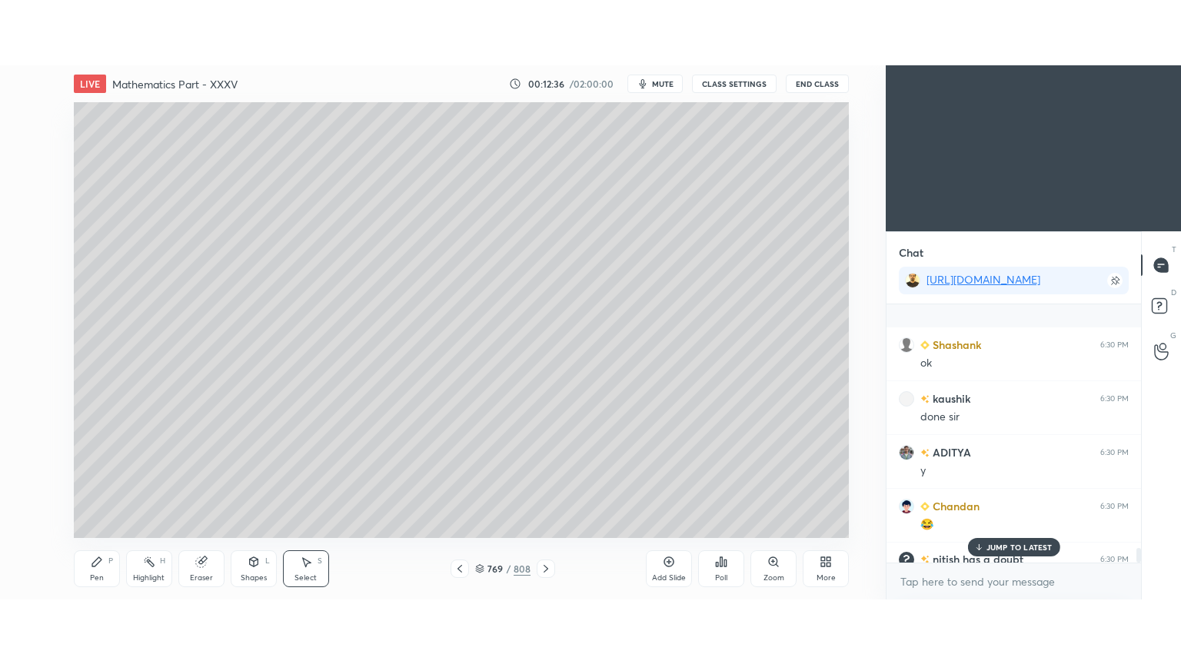
scroll to position [4410, 0]
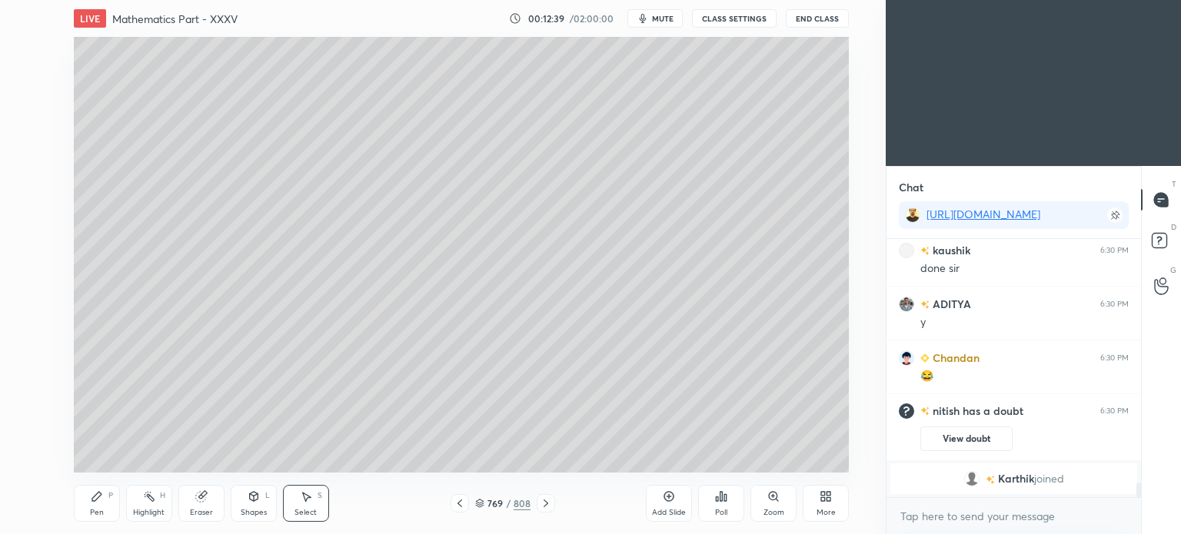
click at [545, 507] on icon at bounding box center [546, 503] width 12 height 12
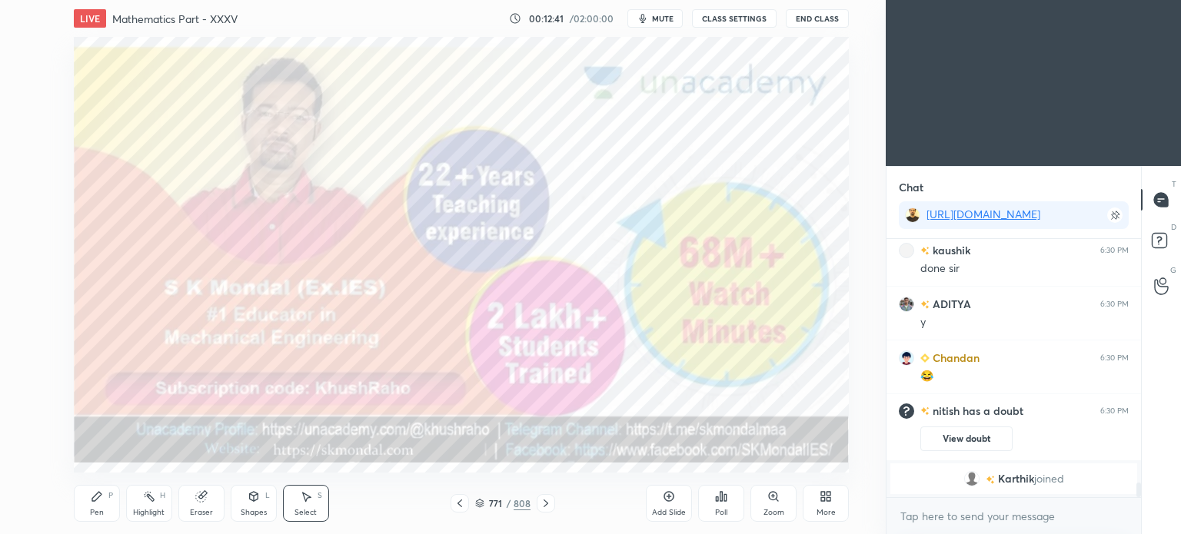
click at [545, 507] on icon at bounding box center [546, 503] width 12 height 12
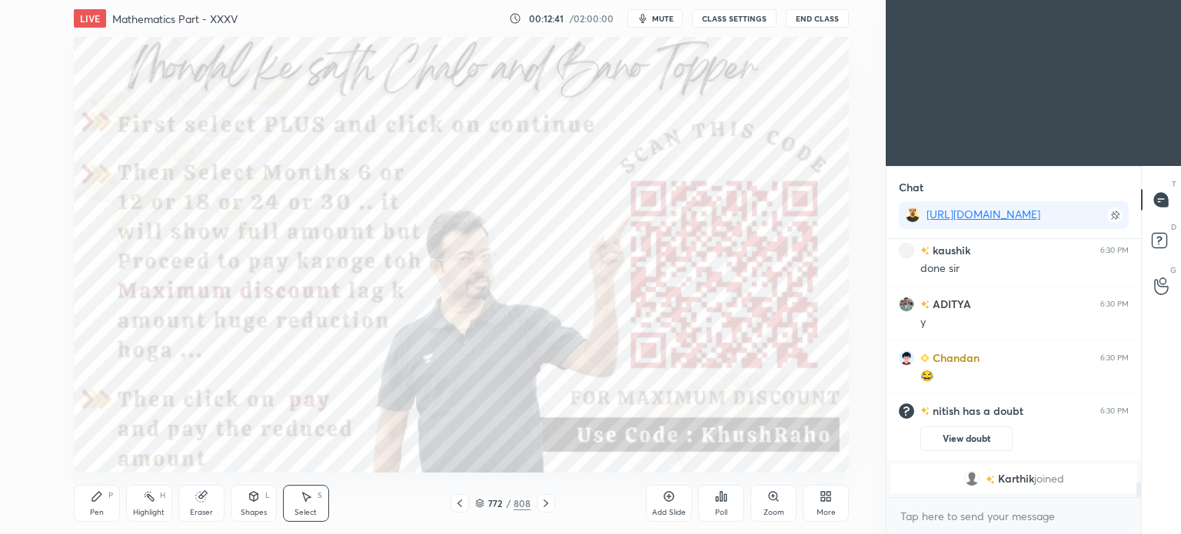
click at [545, 507] on icon at bounding box center [546, 503] width 12 height 12
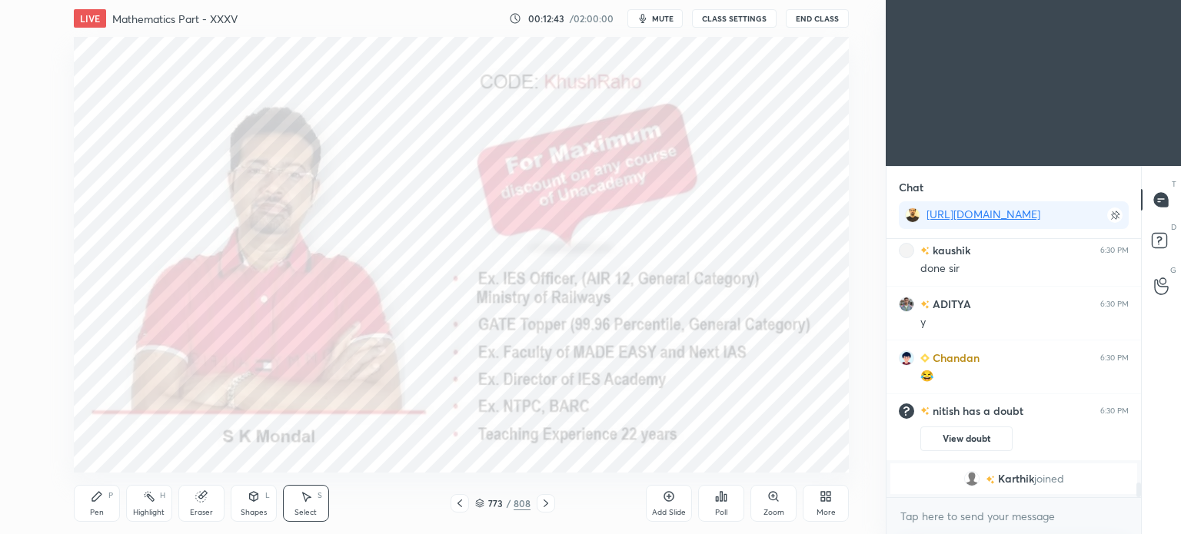
click at [545, 507] on icon at bounding box center [546, 503] width 12 height 12
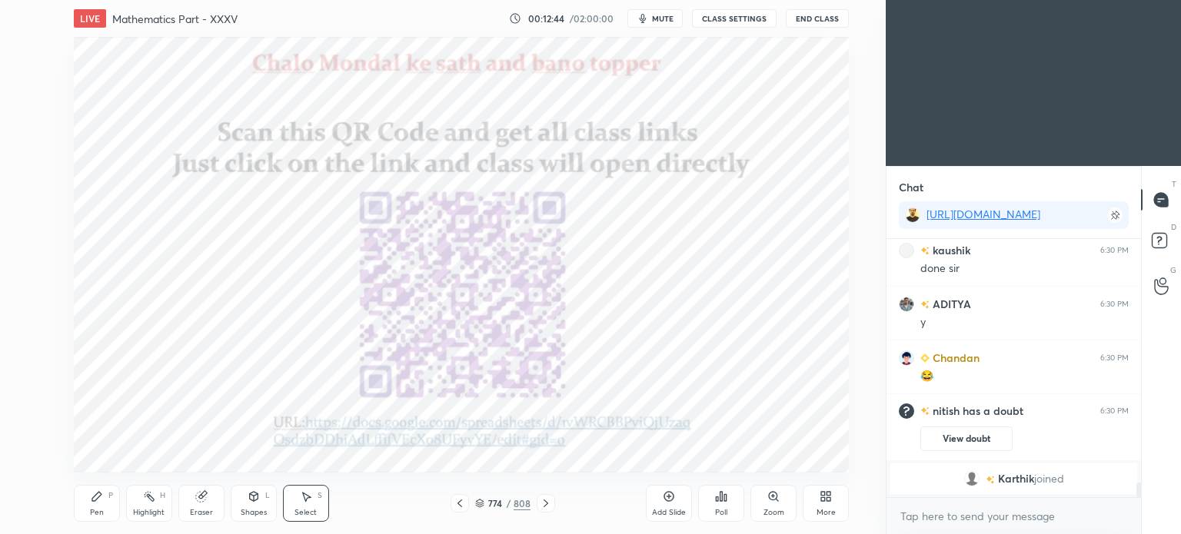
click at [545, 507] on icon at bounding box center [546, 503] width 12 height 12
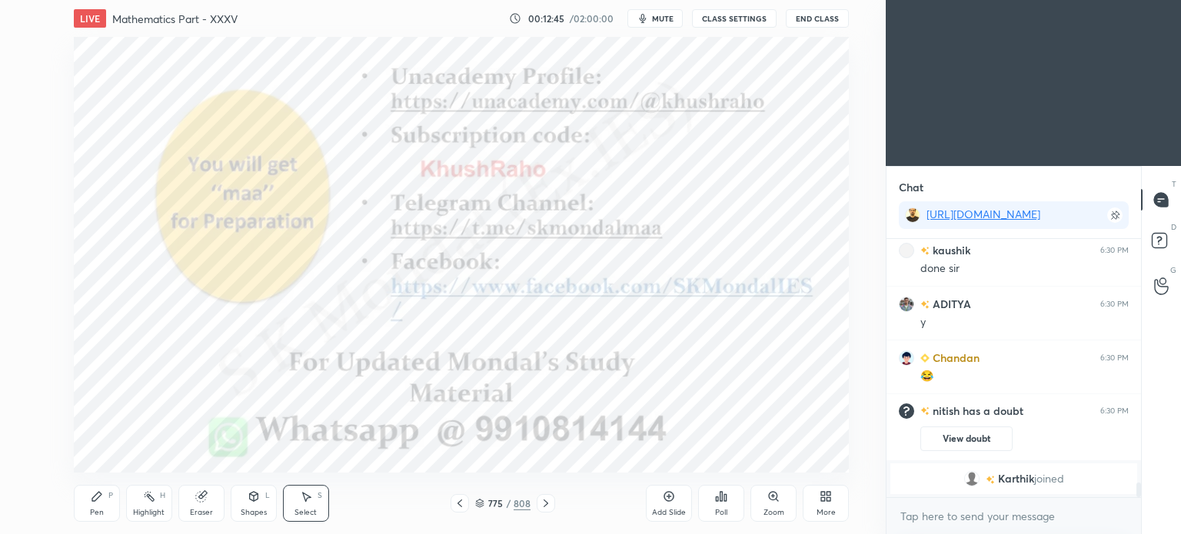
click at [545, 507] on icon at bounding box center [546, 503] width 12 height 12
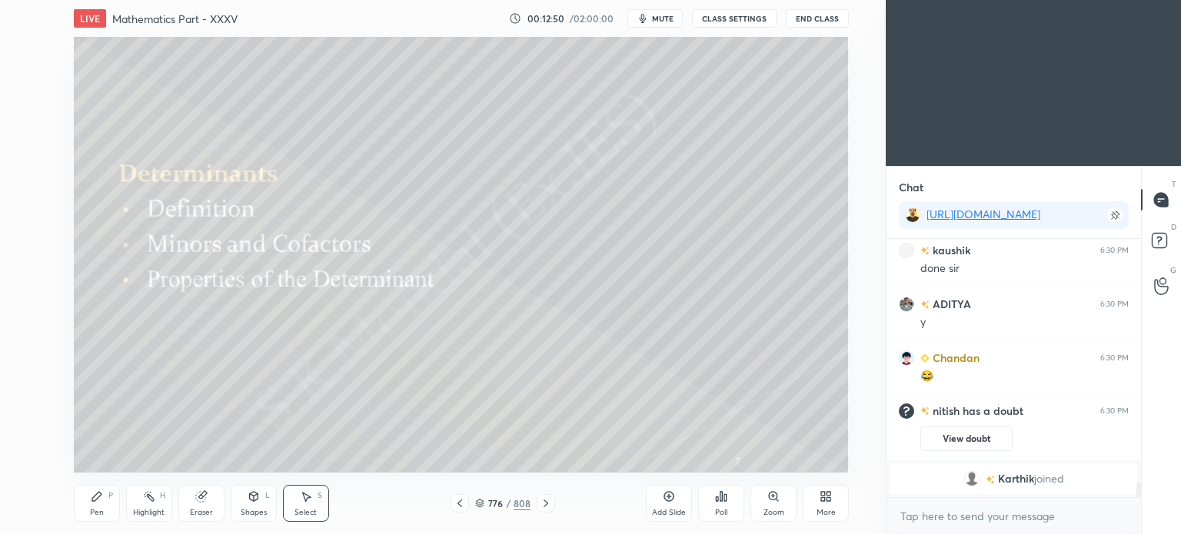
click at [153, 509] on div "Highlight" at bounding box center [149, 513] width 32 height 8
click at [89, 502] on div "Pen P" at bounding box center [97, 503] width 46 height 37
click at [91, 507] on div "Pen P" at bounding box center [97, 503] width 46 height 37
click at [661, 18] on span "mute" at bounding box center [663, 18] width 22 height 11
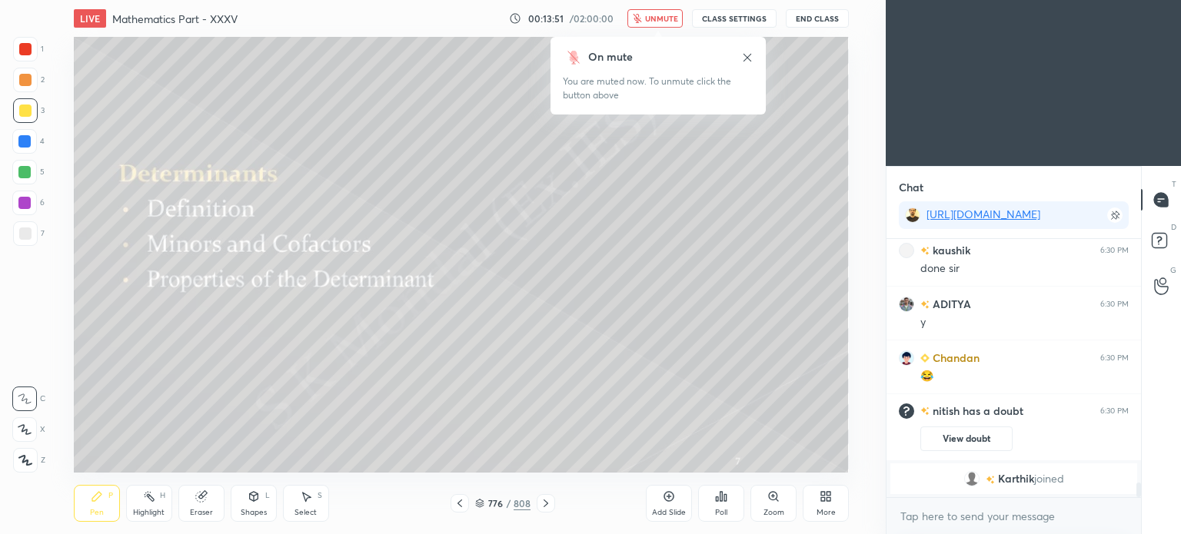
click at [660, 18] on span "unmute" at bounding box center [661, 18] width 33 height 11
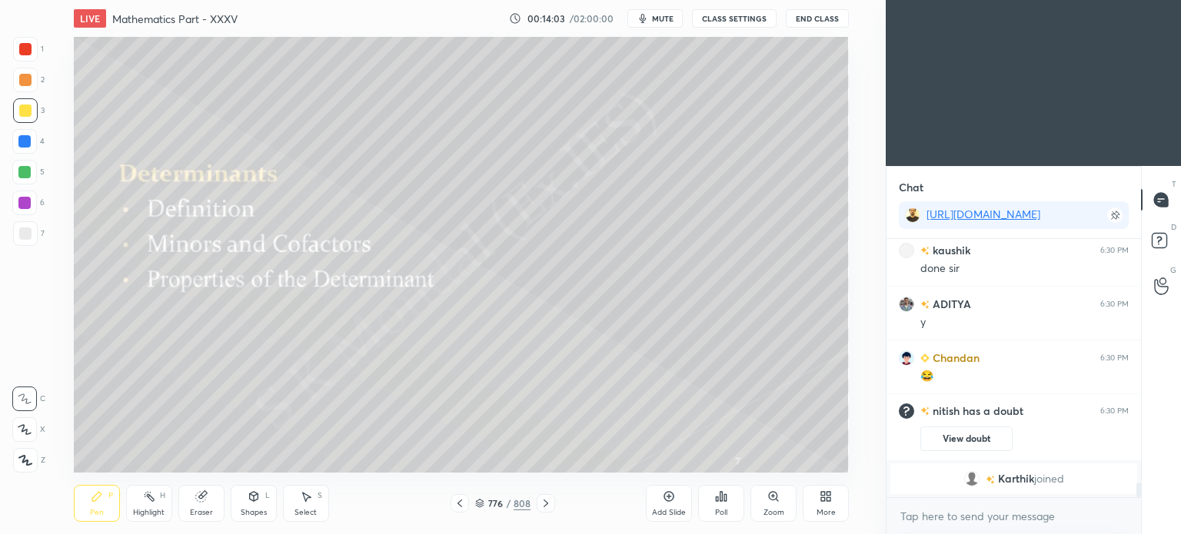
click at [829, 504] on div "More" at bounding box center [826, 503] width 46 height 37
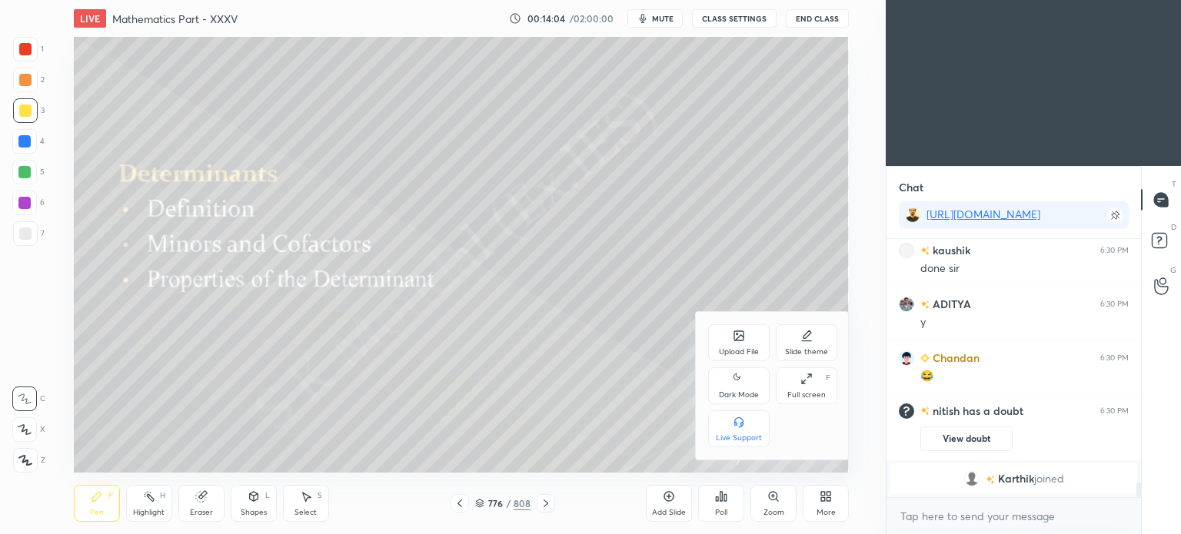
click at [808, 377] on icon at bounding box center [809, 376] width 4 height 4
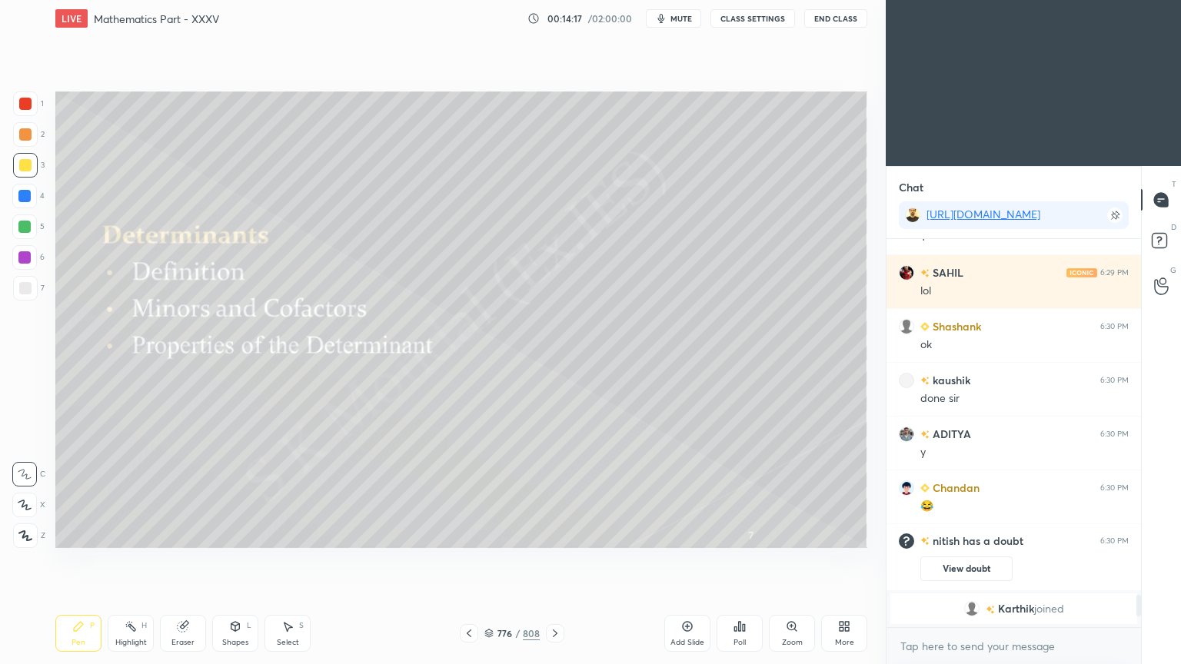
scroll to position [4333, 0]
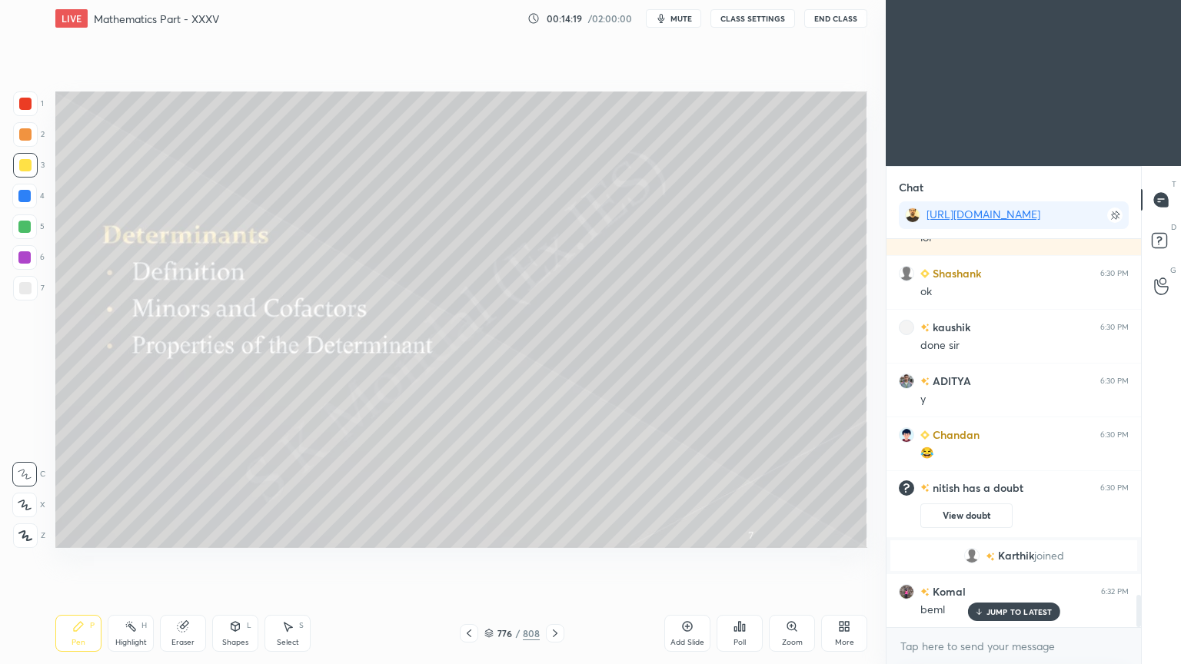
drag, startPoint x: 1011, startPoint y: 609, endPoint x: 804, endPoint y: 597, distance: 207.1
click at [1010, 534] on p "JUMP TO LATEST" at bounding box center [1019, 611] width 66 height 9
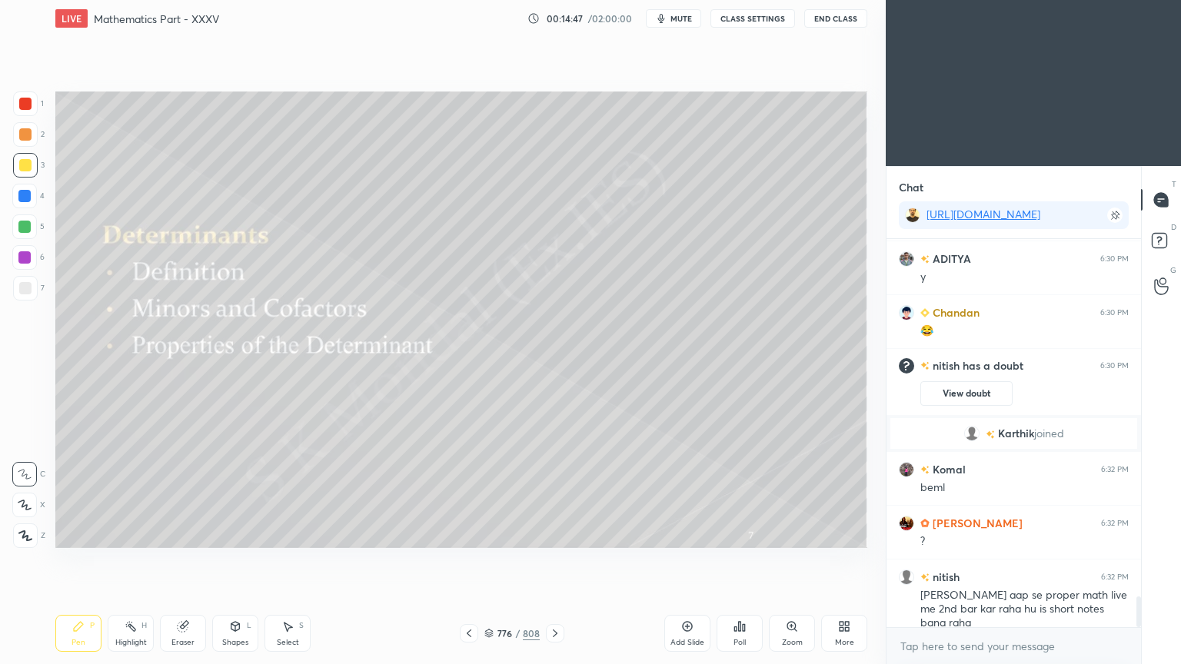
scroll to position [4470, 0]
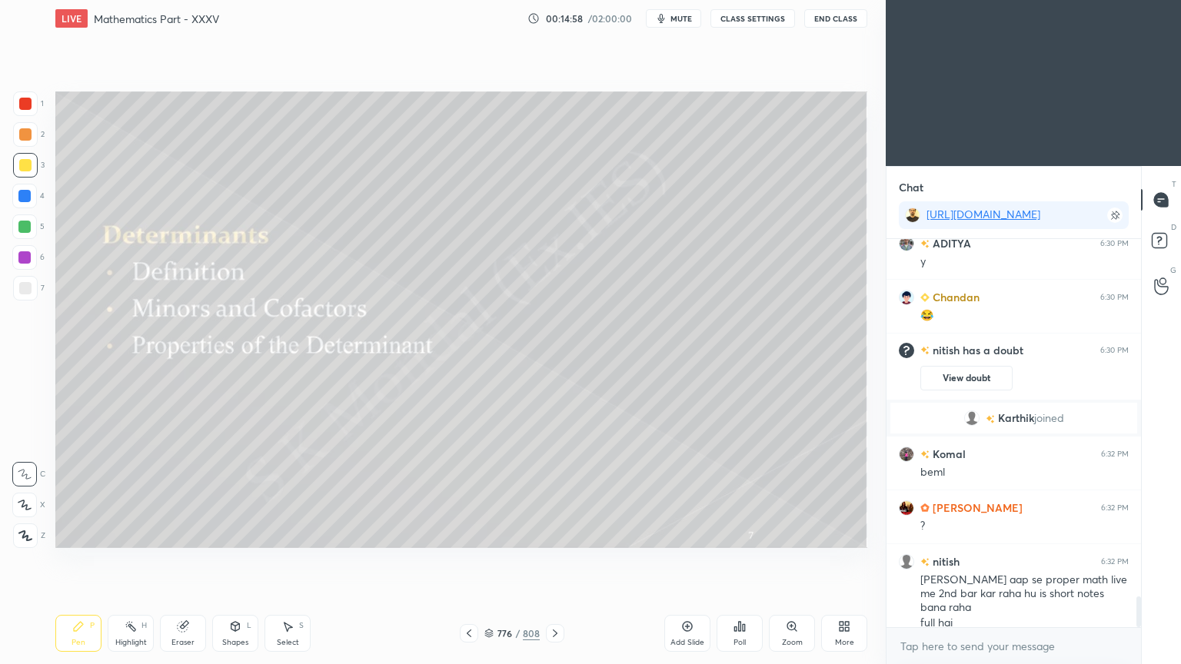
click at [552, 534] on icon at bounding box center [555, 633] width 12 height 12
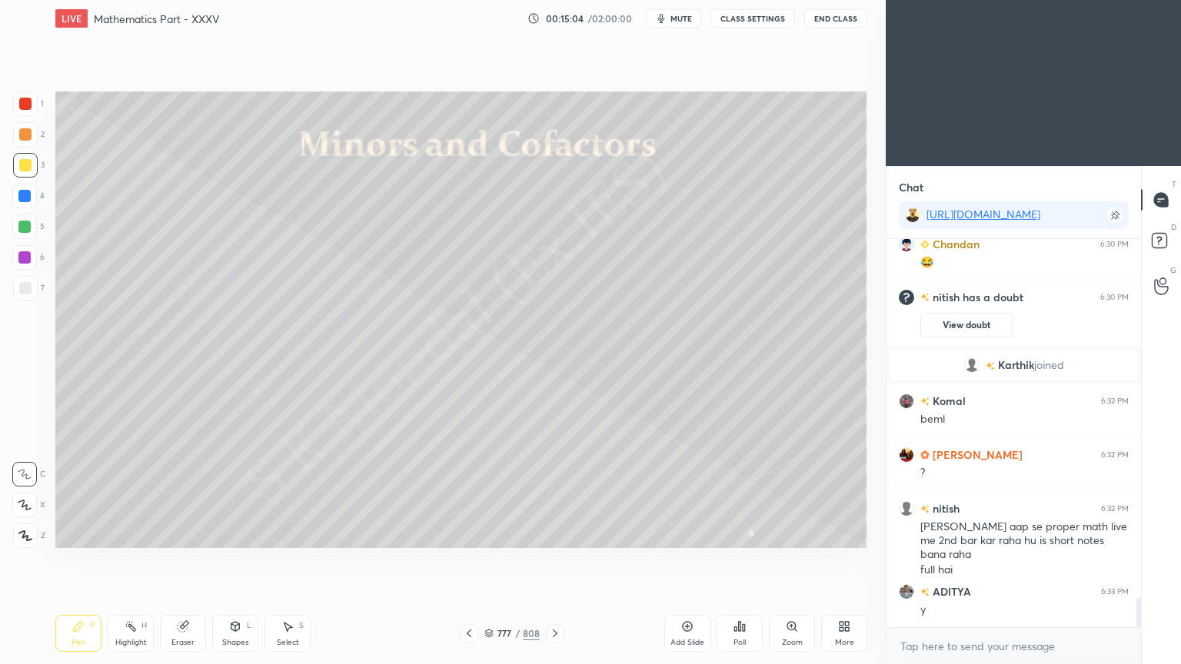
scroll to position [4578, 0]
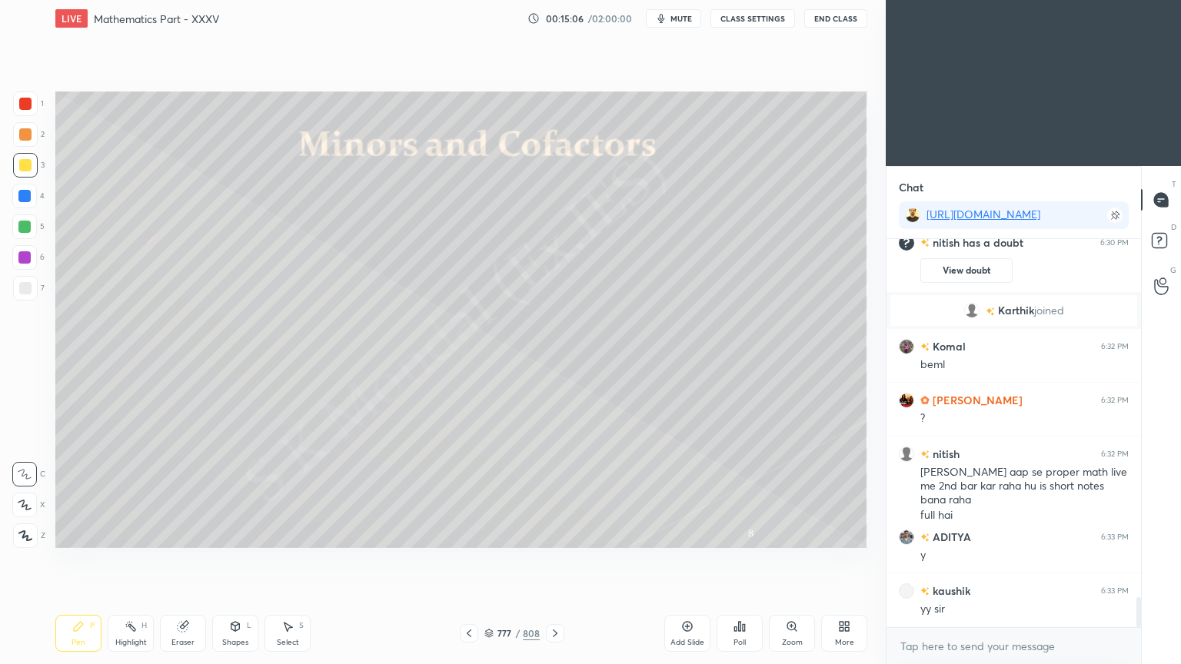
click at [70, 534] on div "Pen P" at bounding box center [78, 633] width 46 height 37
click at [75, 534] on div "Pen" at bounding box center [78, 643] width 14 height 8
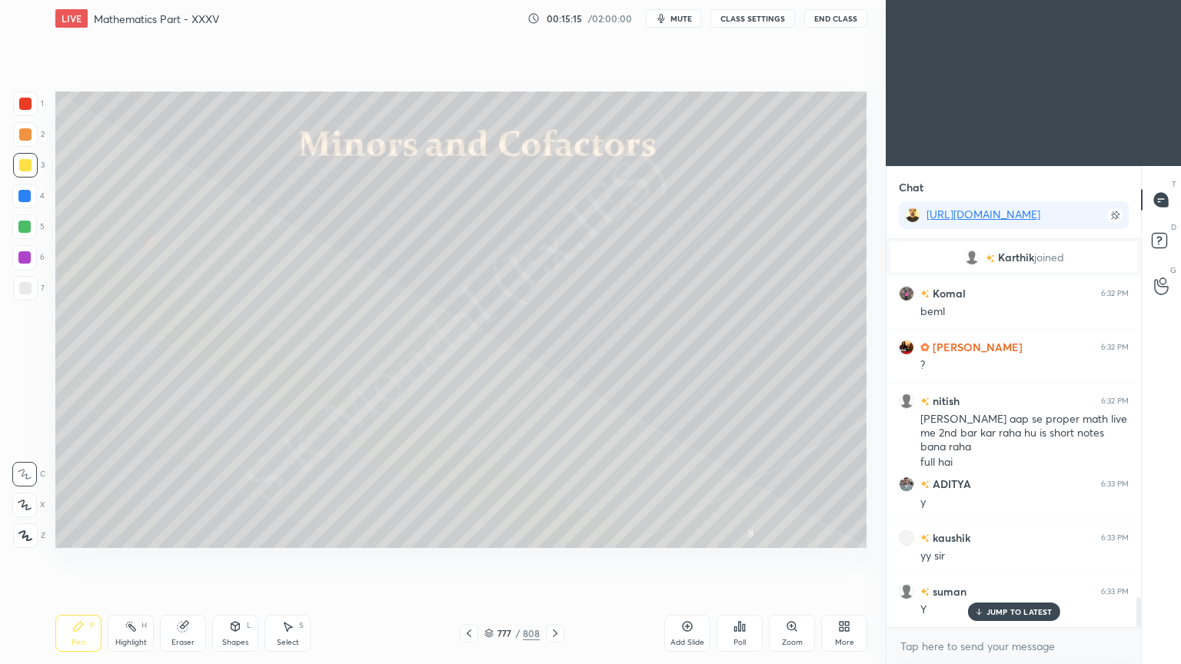
click at [558, 534] on icon at bounding box center [555, 633] width 12 height 12
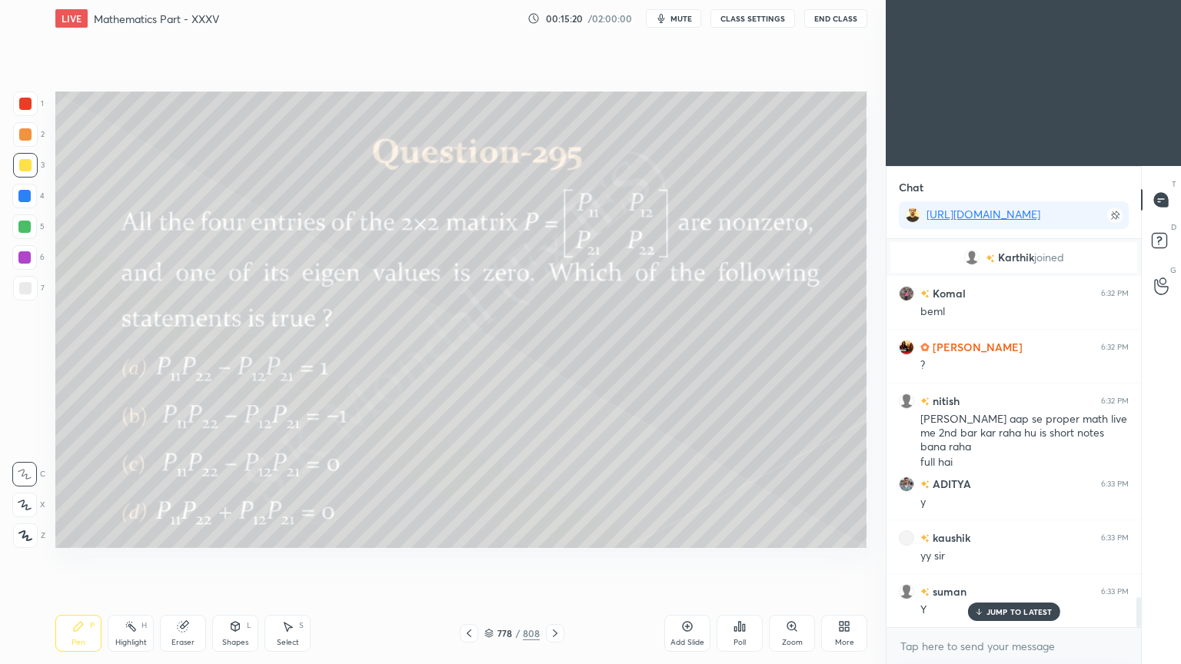
click at [748, 534] on div "Poll" at bounding box center [739, 633] width 46 height 37
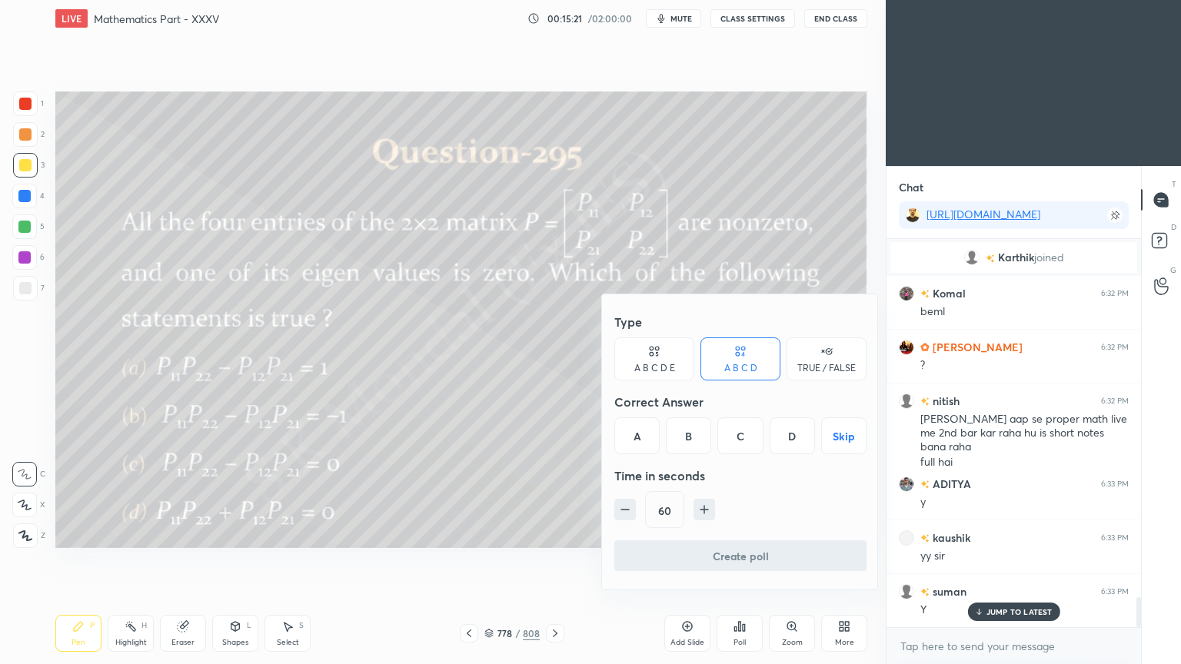
click at [744, 430] on div "C" at bounding box center [739, 435] width 45 height 37
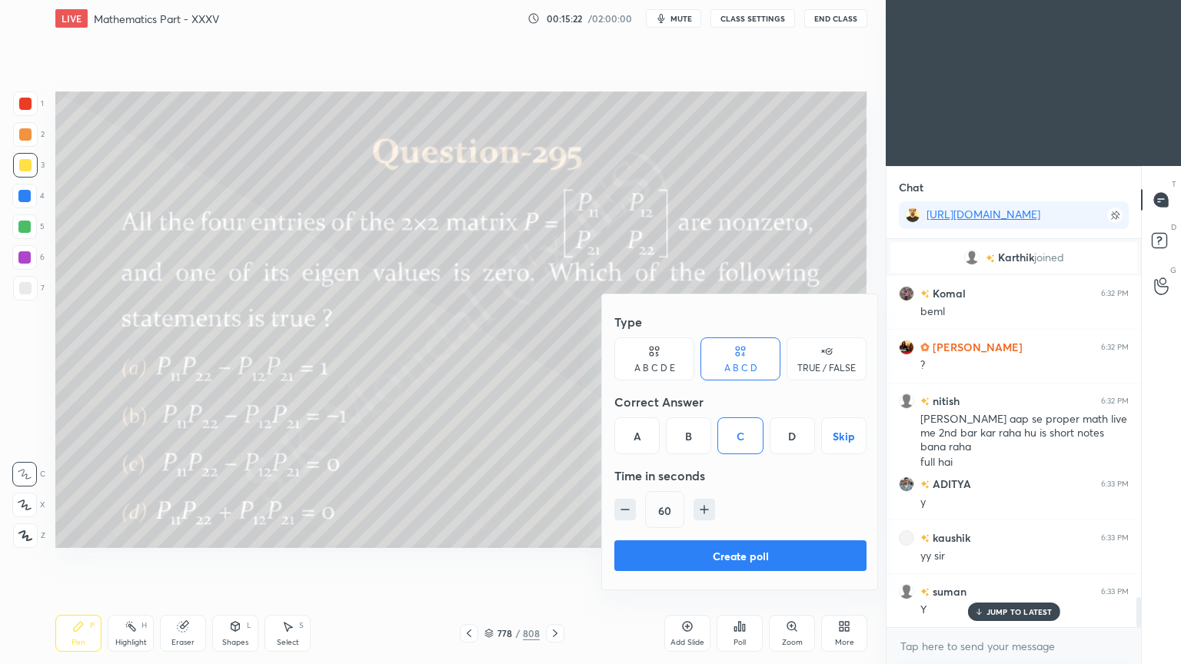
click at [750, 534] on button "Create poll" at bounding box center [740, 555] width 252 height 31
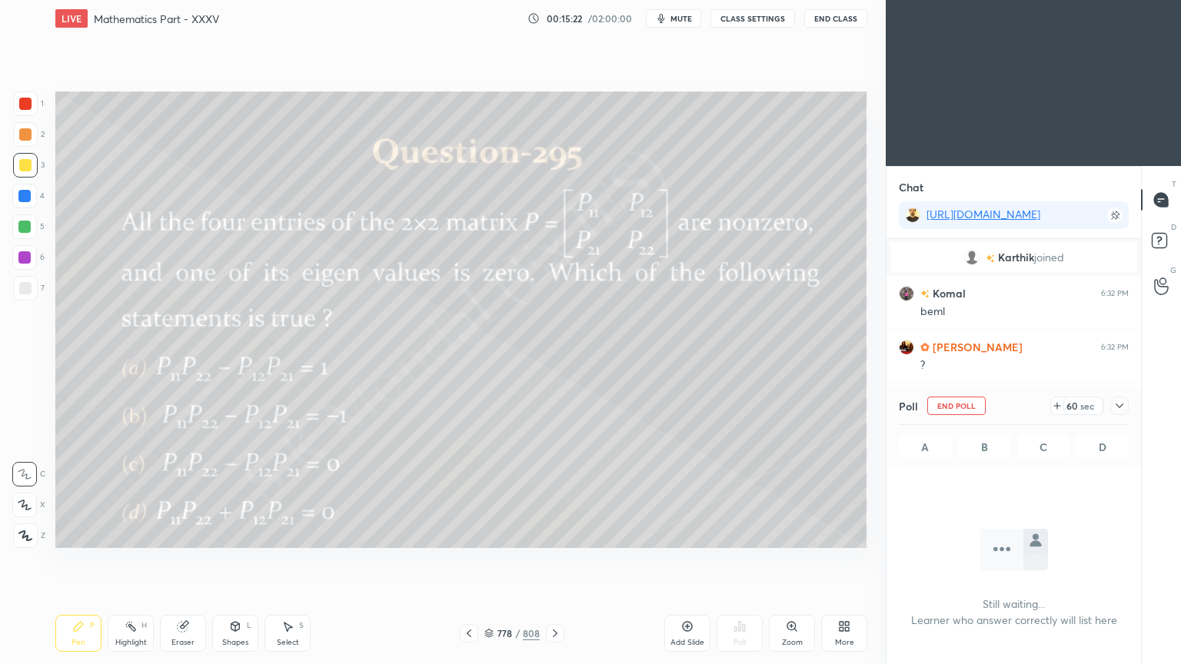
scroll to position [0, 0]
click at [128, 534] on div "Highlight" at bounding box center [131, 643] width 32 height 8
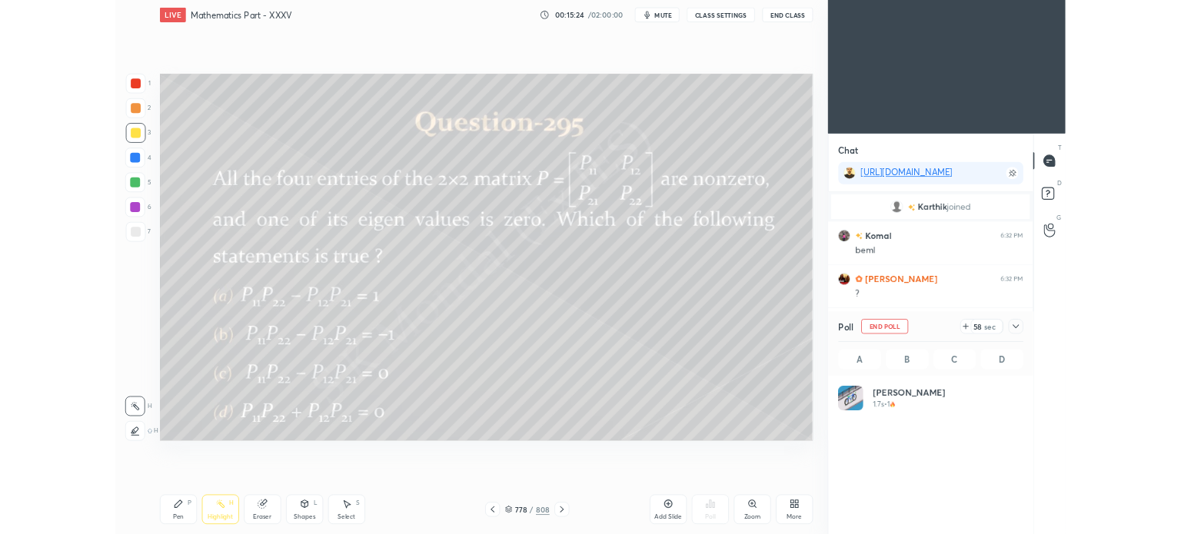
scroll to position [180, 225]
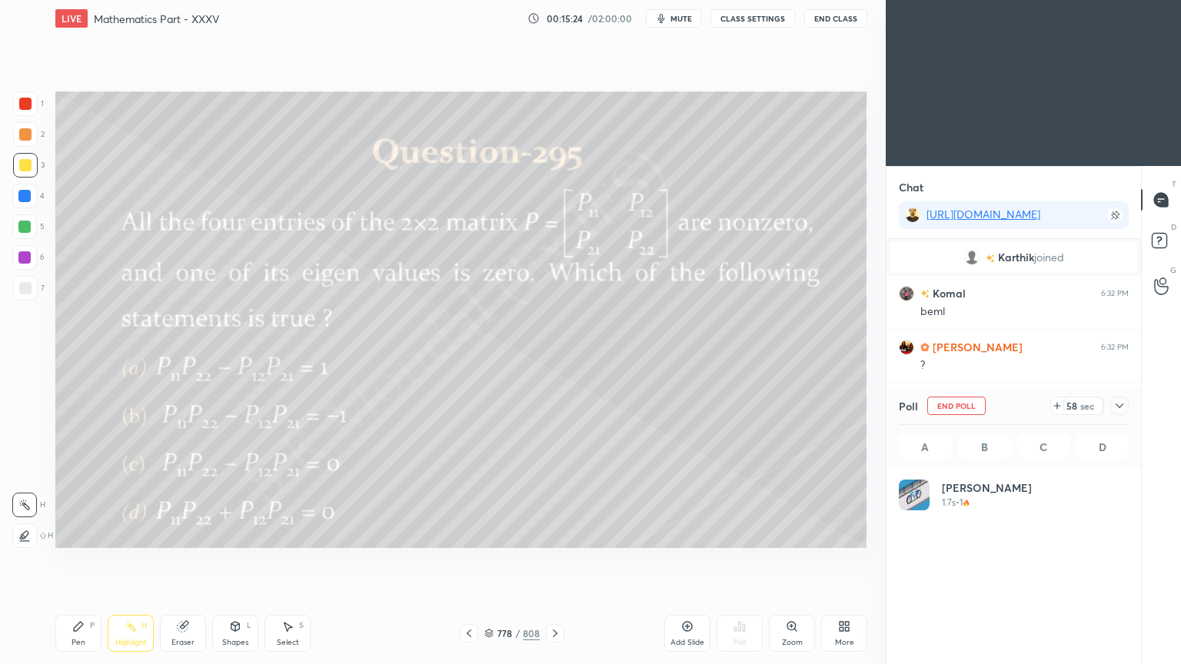
click at [68, 534] on div "Pen P" at bounding box center [78, 633] width 46 height 37
click at [74, 534] on div "Pen P" at bounding box center [78, 633] width 46 height 37
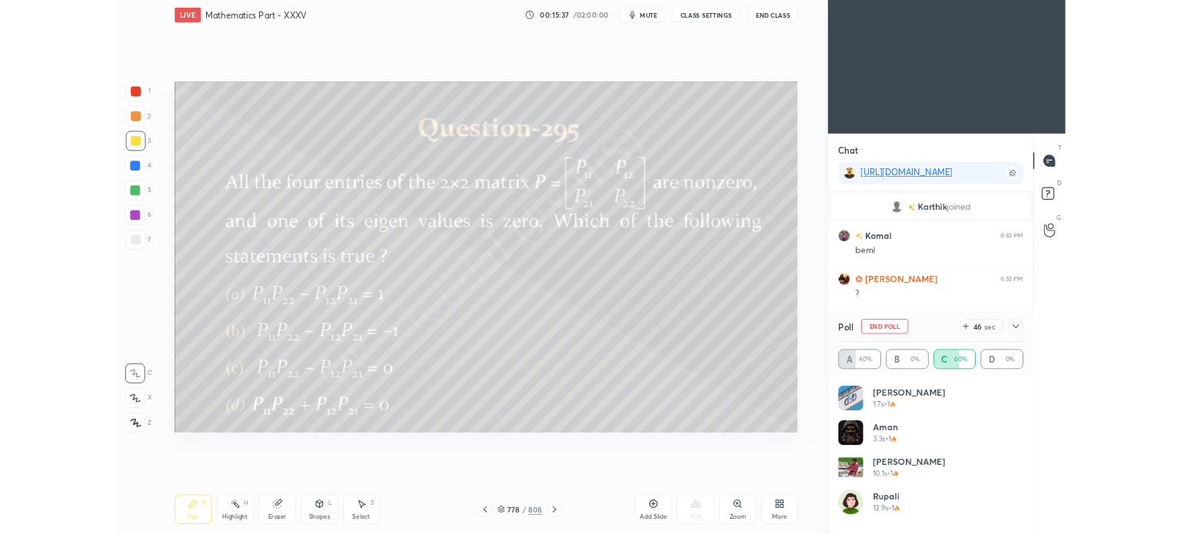
scroll to position [4, 5]
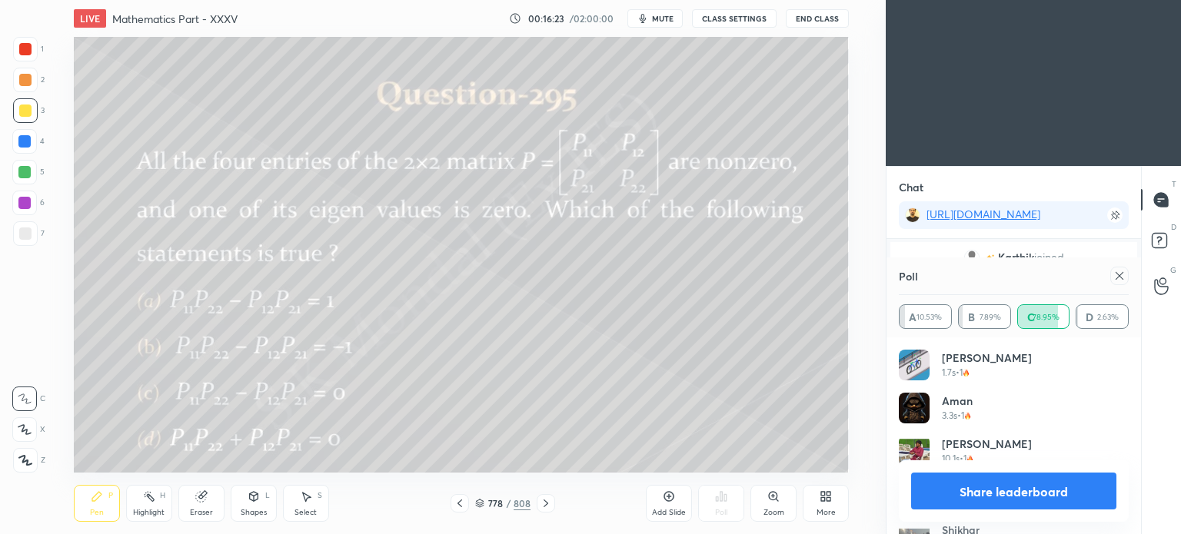
click at [151, 497] on rect at bounding box center [151, 498] width 8 height 8
click at [149, 500] on icon at bounding box center [149, 496] width 12 height 12
click at [101, 511] on div "Pen" at bounding box center [97, 513] width 14 height 8
click at [101, 516] on div "Pen" at bounding box center [97, 513] width 14 height 8
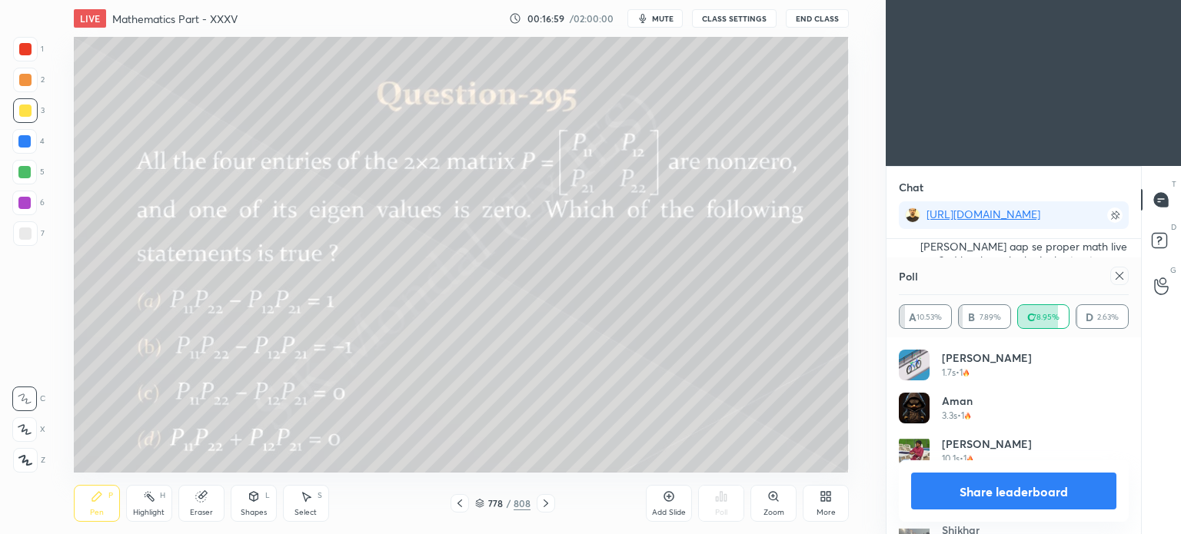
click at [1027, 494] on button "Share leaderboard" at bounding box center [1013, 491] width 205 height 37
type textarea "x"
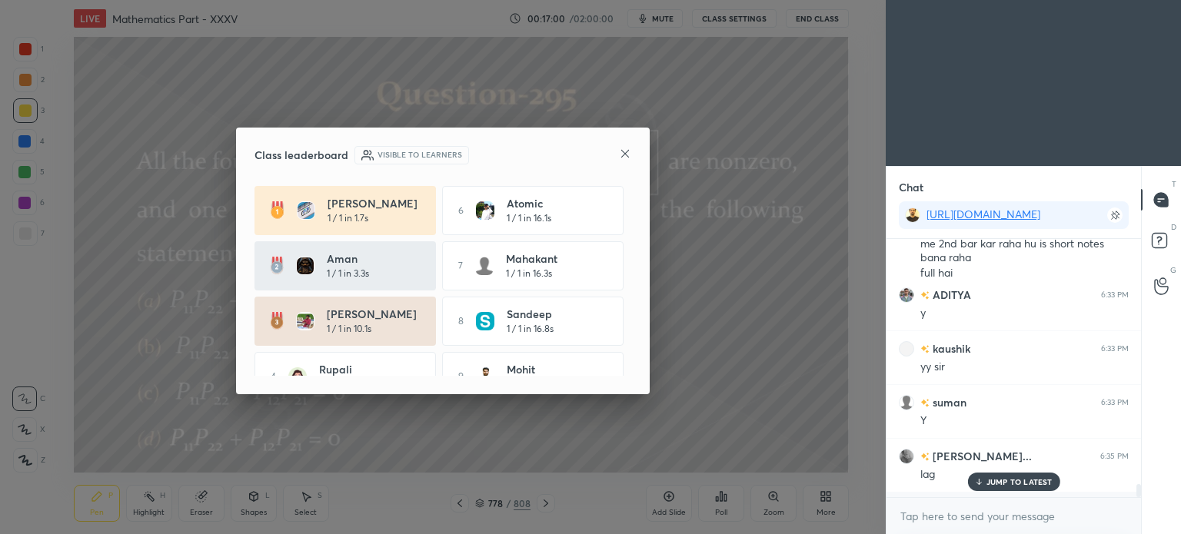
scroll to position [291, 250]
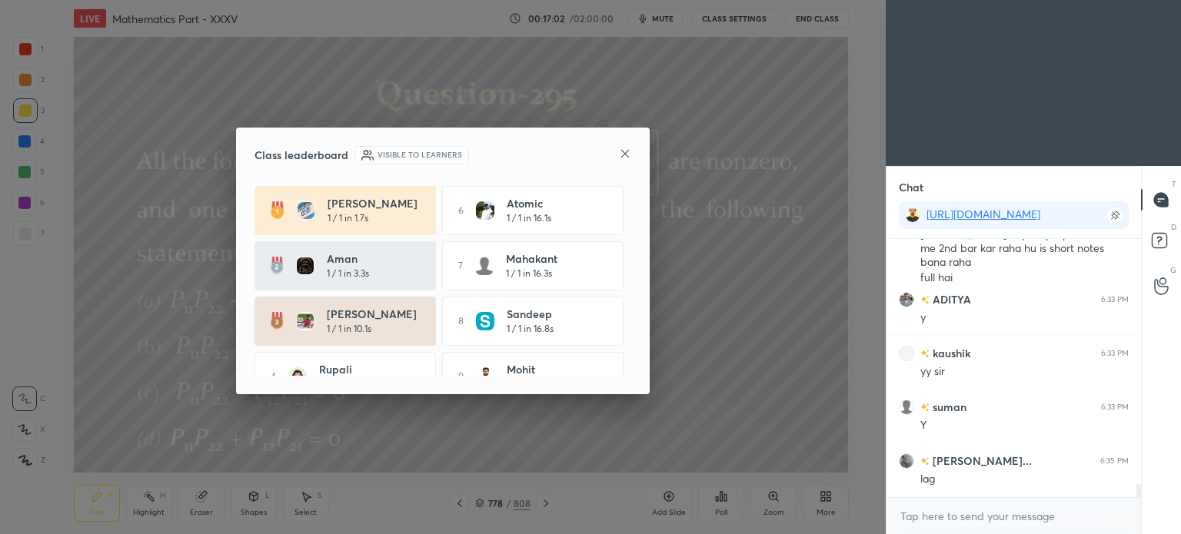
click at [627, 155] on icon at bounding box center [625, 154] width 8 height 8
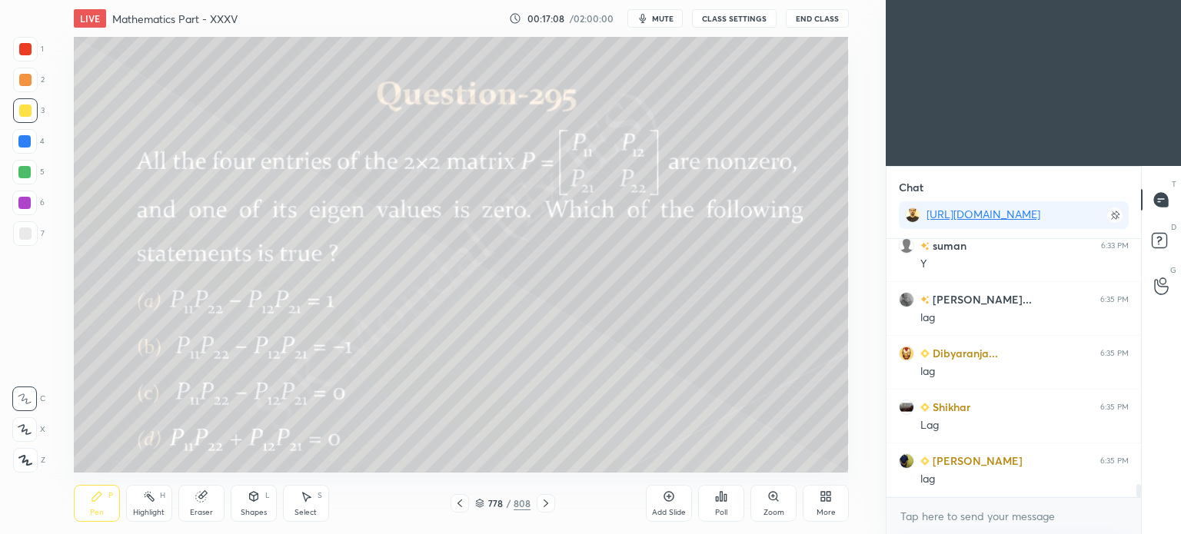
scroll to position [5031, 0]
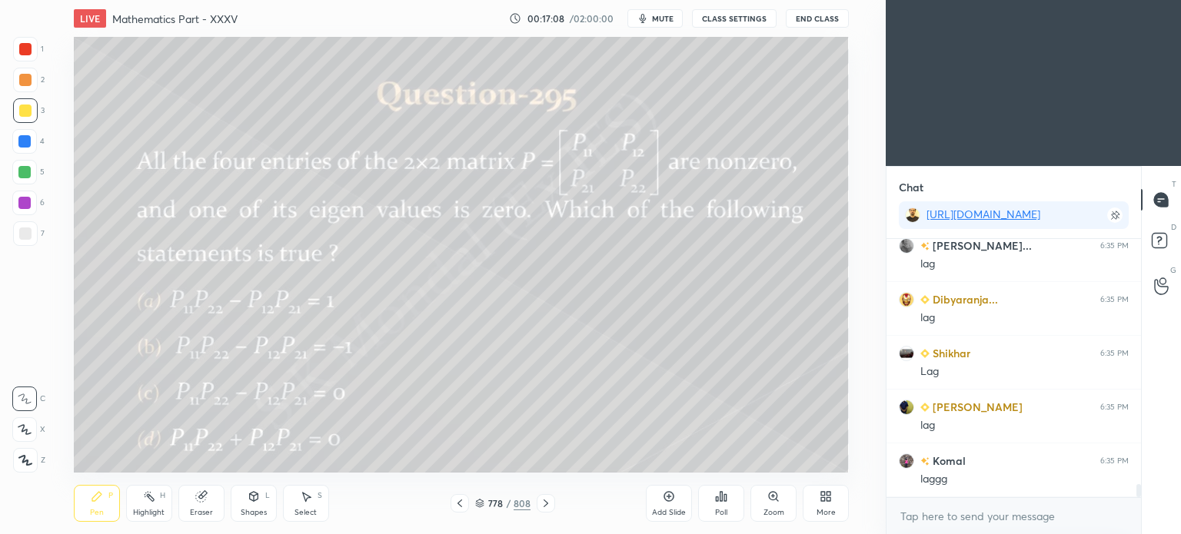
click at [105, 510] on div "Pen P" at bounding box center [97, 503] width 46 height 37
click at [96, 515] on div "Pen" at bounding box center [97, 513] width 14 height 8
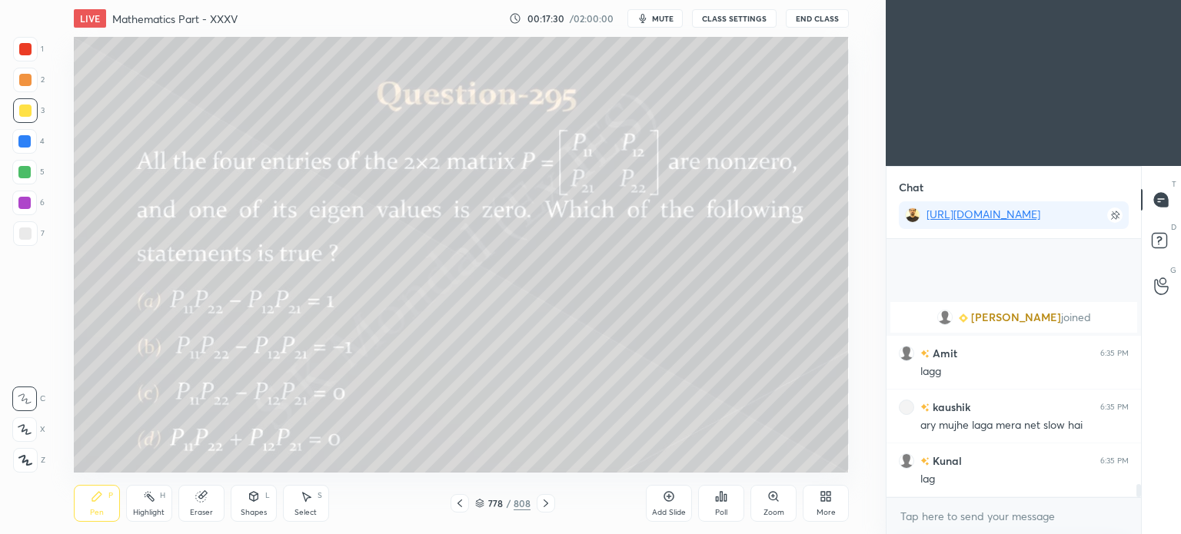
scroll to position [4908, 0]
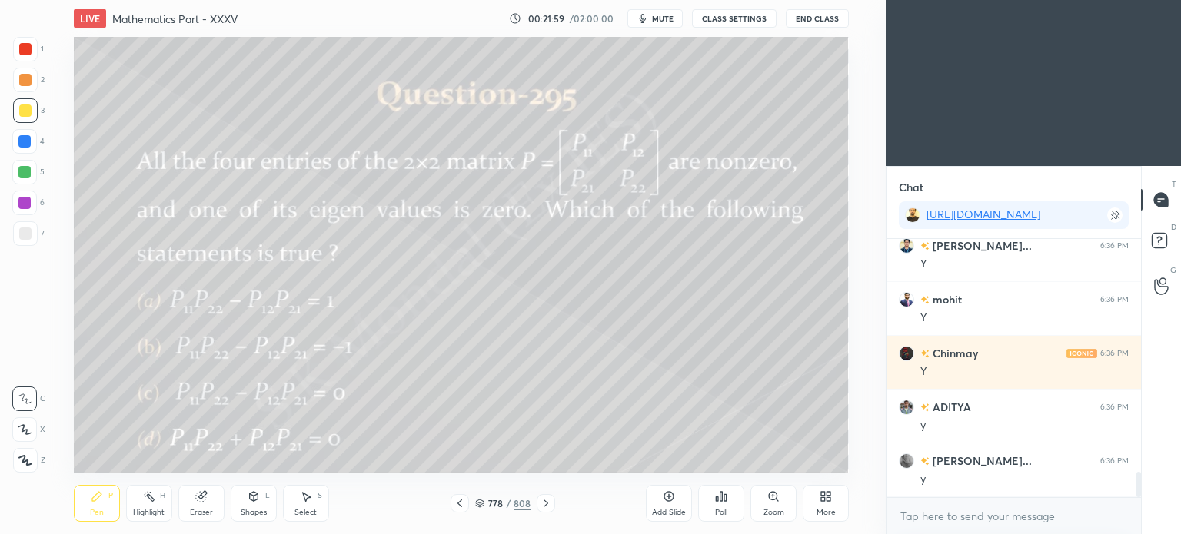
scroll to position [2460, 0]
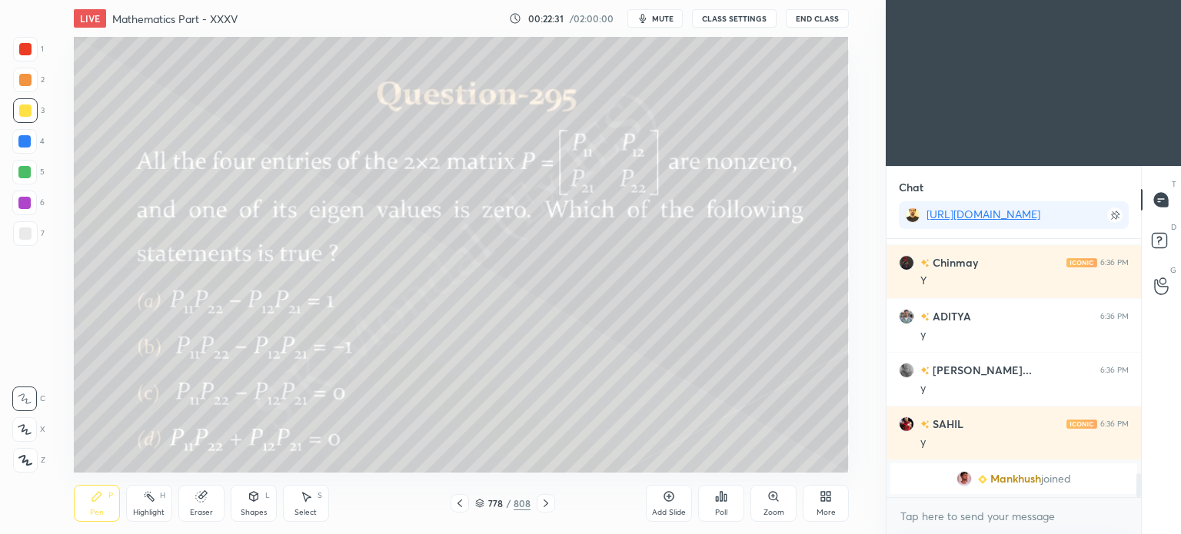
click at [535, 499] on div "778 / 808" at bounding box center [502, 503] width 105 height 18
click at [540, 500] on icon at bounding box center [546, 503] width 12 height 12
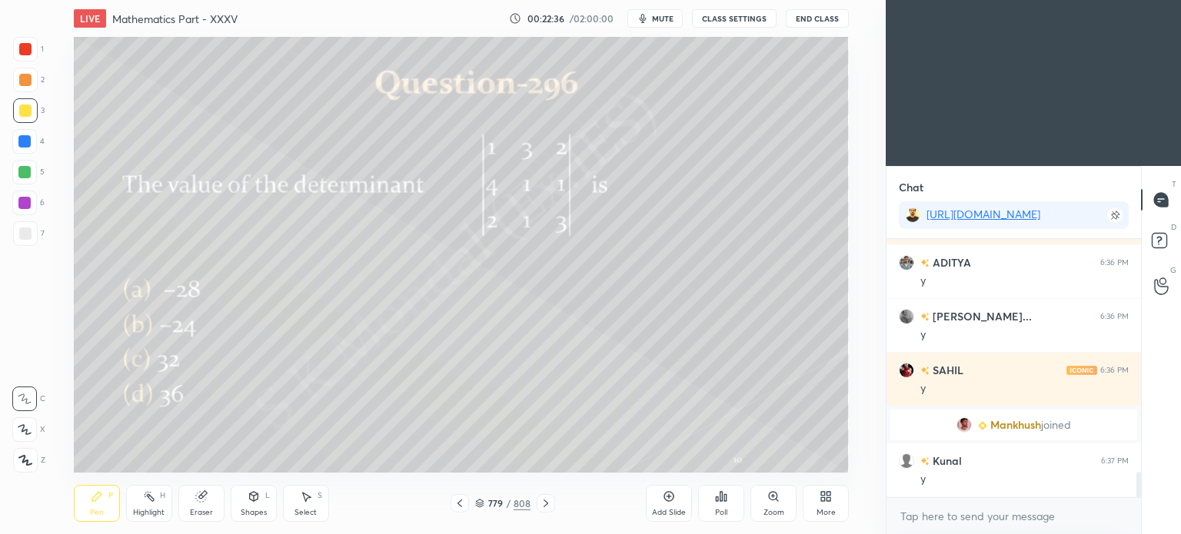
click at [726, 516] on div "Poll" at bounding box center [721, 503] width 46 height 37
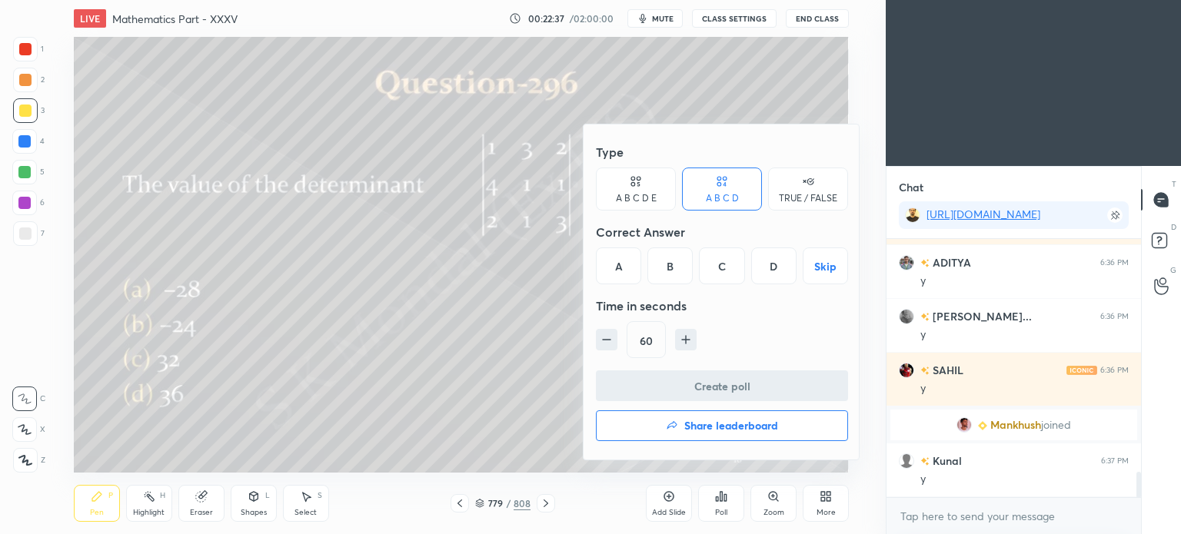
click at [670, 266] on div "B" at bounding box center [669, 266] width 45 height 37
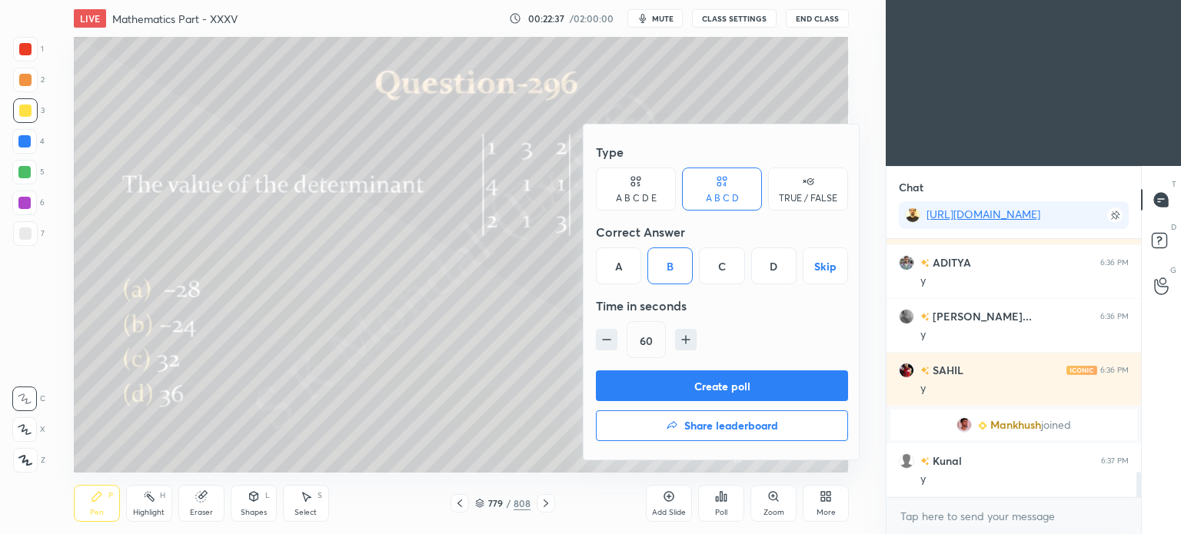
click at [720, 384] on button "Create poll" at bounding box center [722, 386] width 252 height 31
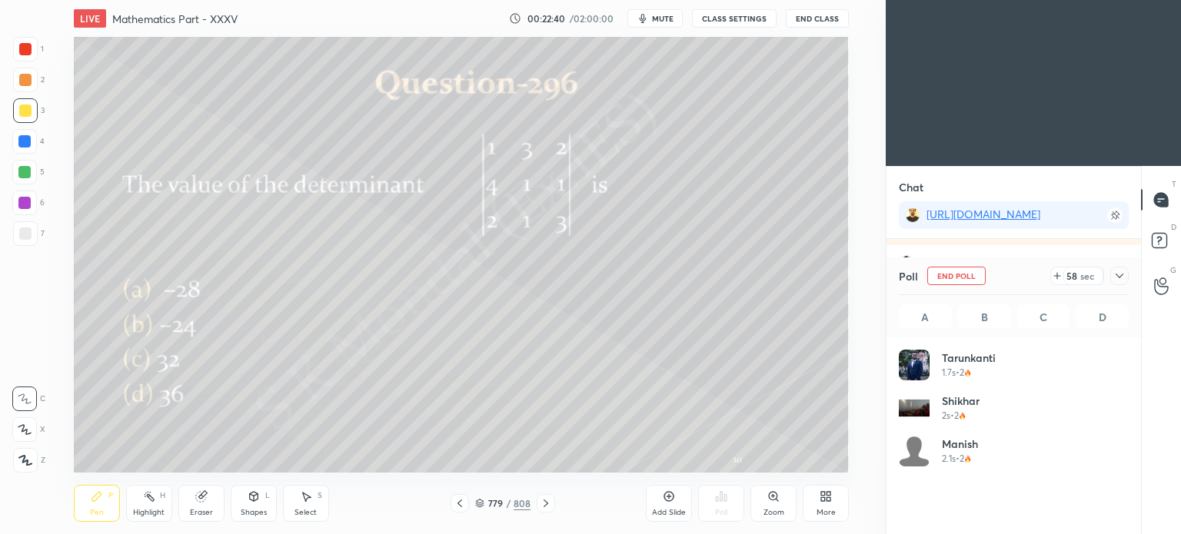
scroll to position [180, 225]
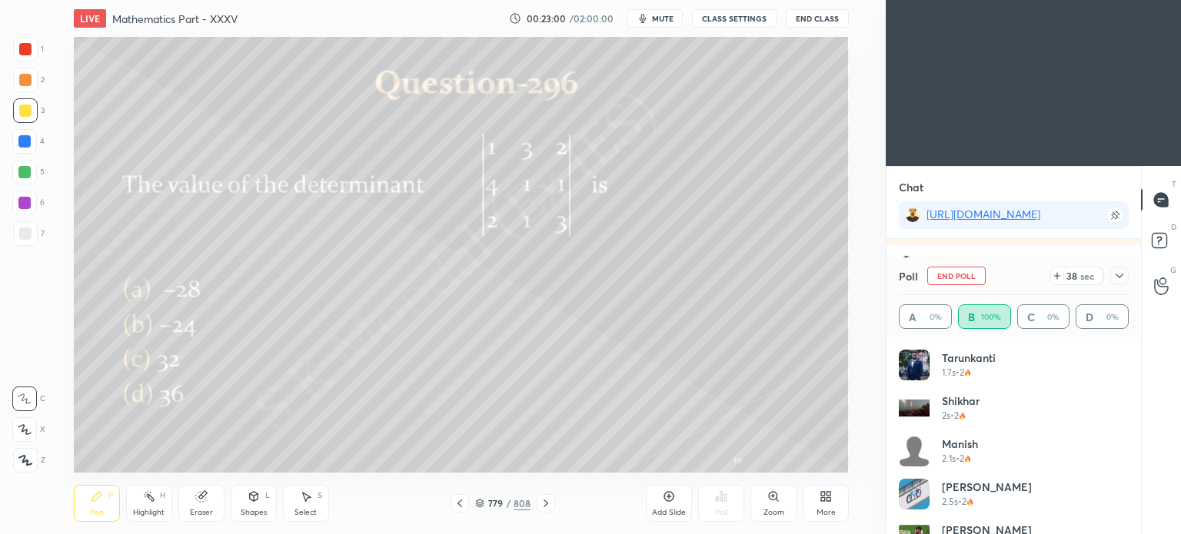
click at [208, 509] on div "Eraser" at bounding box center [201, 513] width 23 height 8
click at [106, 507] on div "Pen P" at bounding box center [97, 503] width 46 height 37
click at [105, 507] on div "Pen P" at bounding box center [97, 503] width 46 height 37
click at [32, 177] on div at bounding box center [24, 172] width 25 height 25
click at [25, 53] on div at bounding box center [25, 49] width 12 height 12
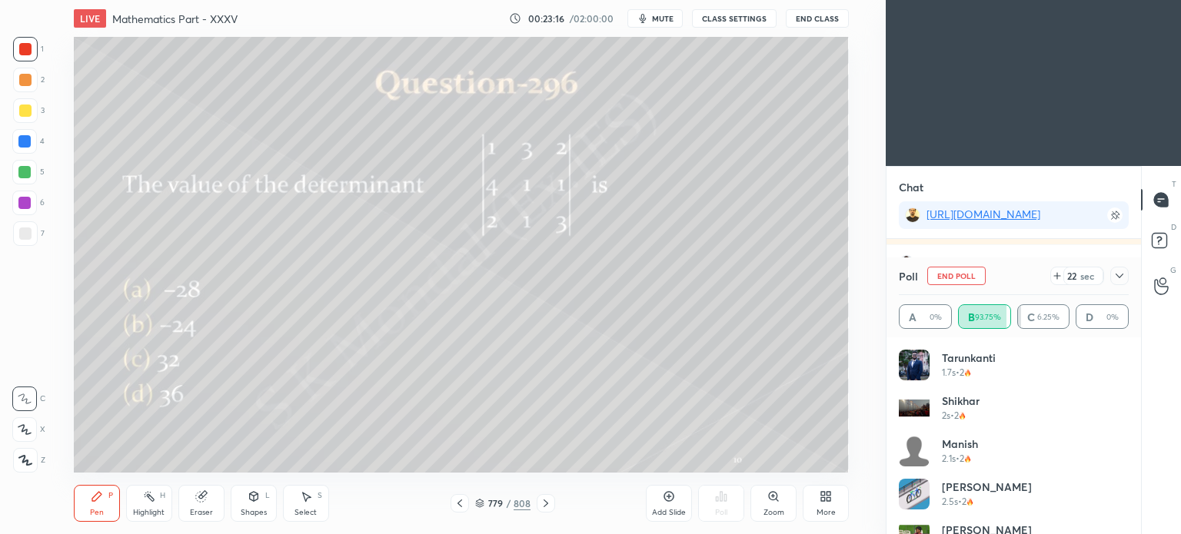
click at [24, 230] on div at bounding box center [25, 234] width 12 height 12
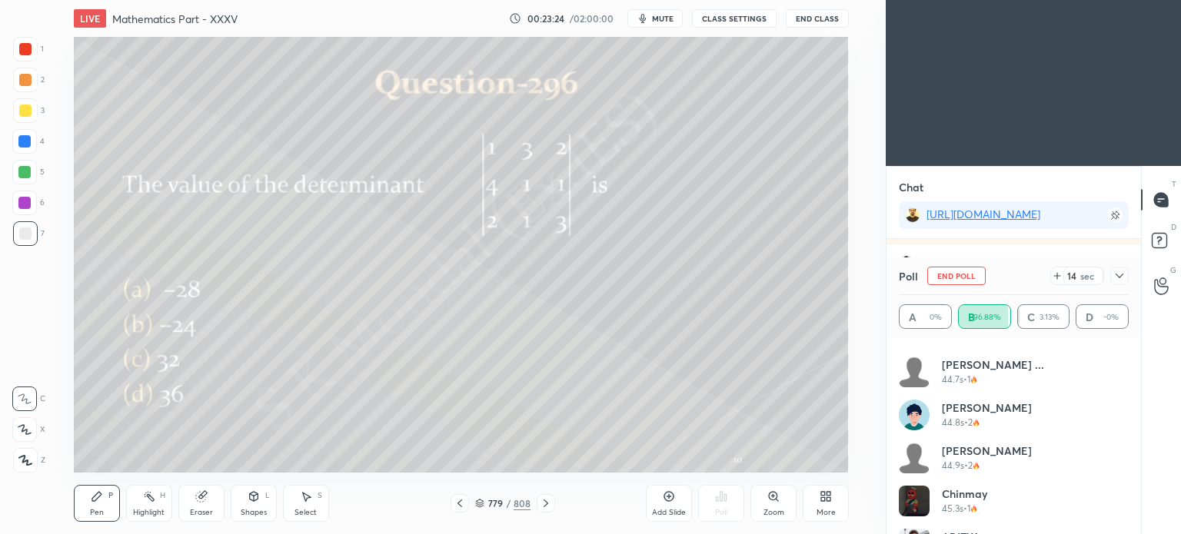
scroll to position [1193, 0]
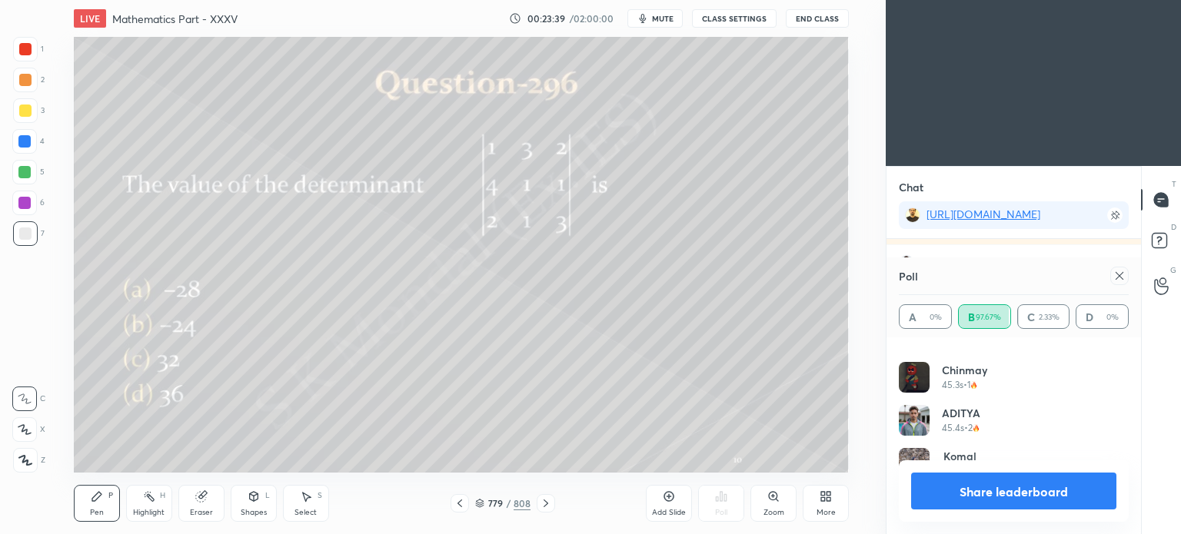
click at [996, 482] on button "Share leaderboard" at bounding box center [1013, 491] width 205 height 37
type textarea "x"
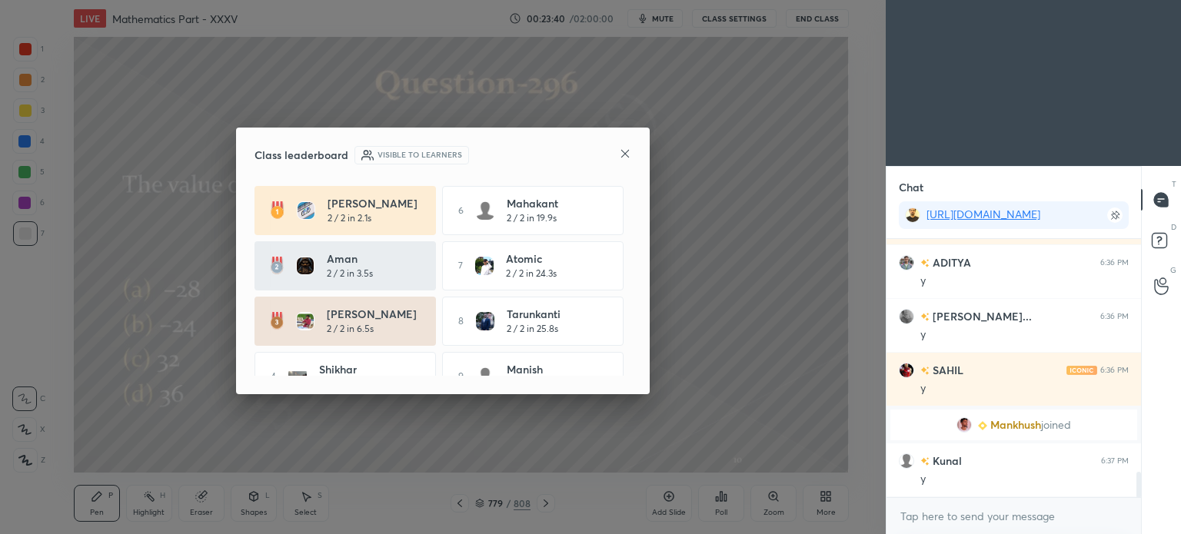
scroll to position [4, 5]
click at [626, 154] on icon at bounding box center [625, 154] width 8 height 8
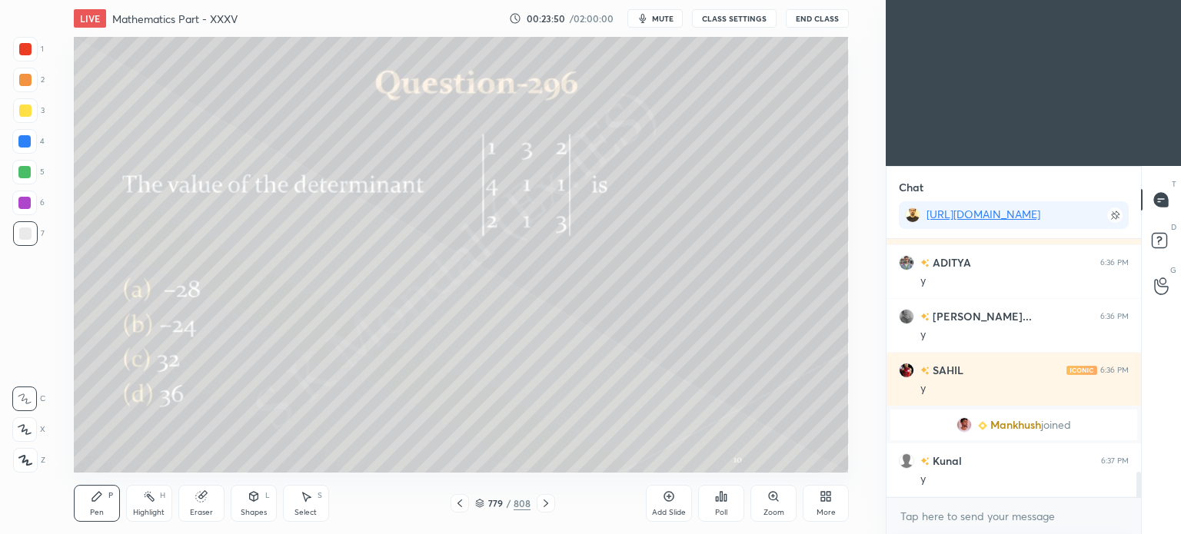
click at [544, 499] on icon at bounding box center [546, 503] width 12 height 12
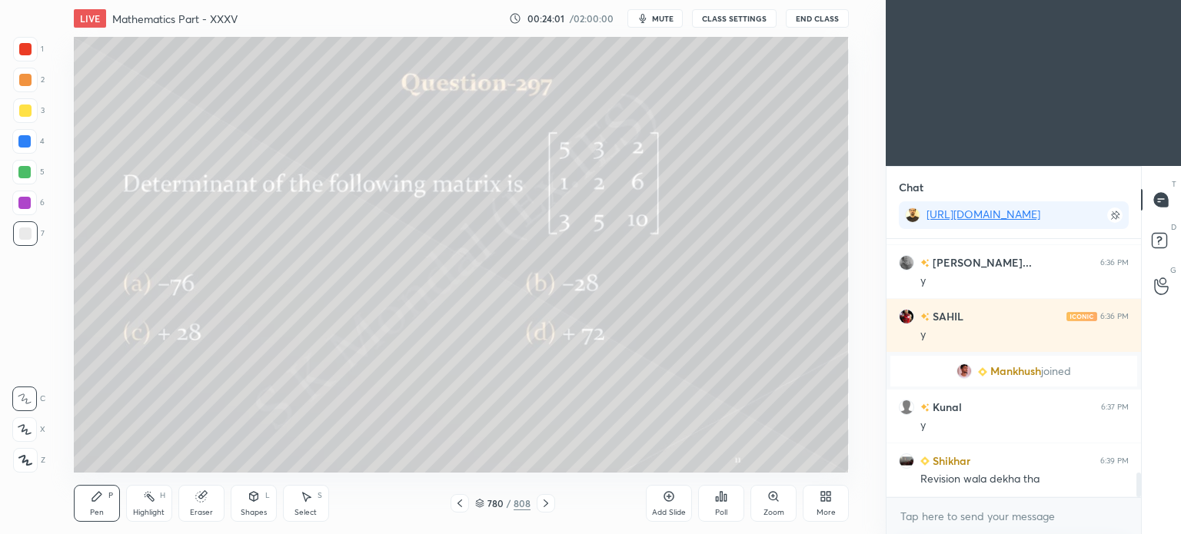
click at [723, 497] on icon at bounding box center [721, 496] width 2 height 9
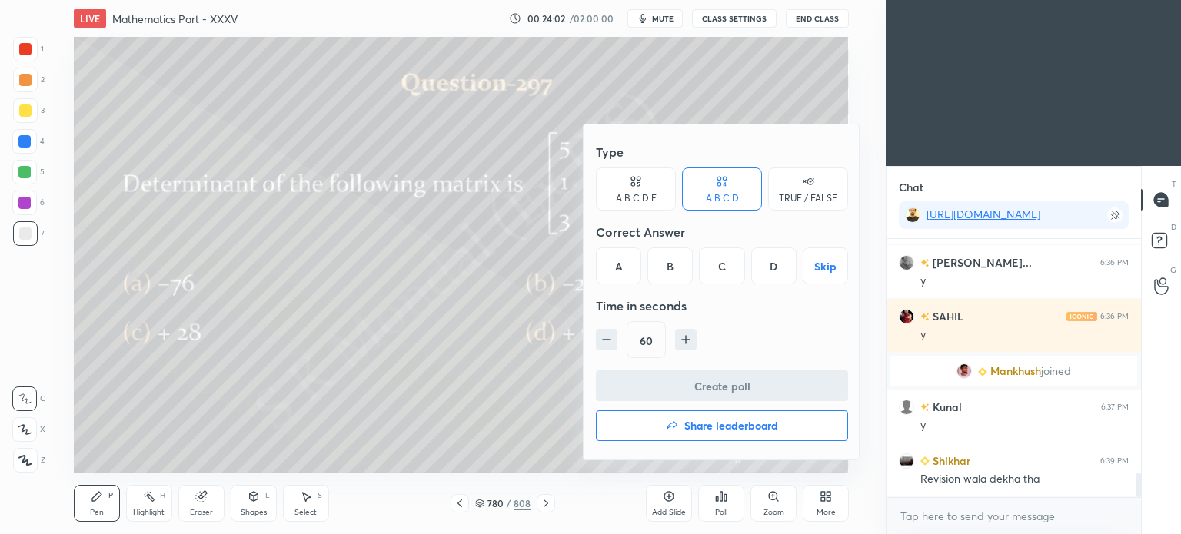
click at [679, 258] on div "B" at bounding box center [669, 266] width 45 height 37
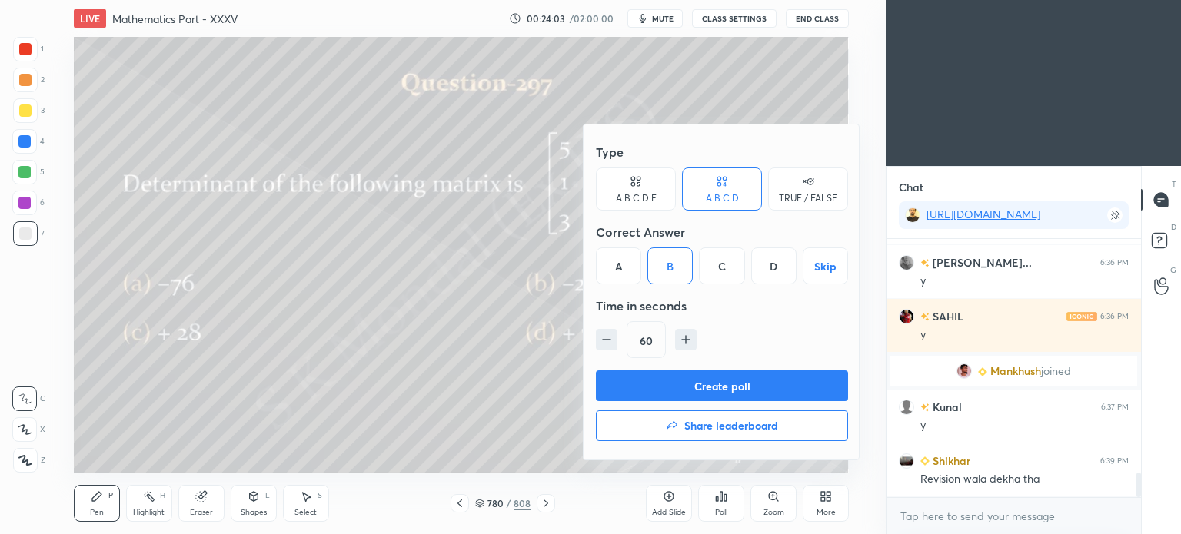
click at [606, 334] on icon "button" at bounding box center [606, 339] width 15 height 15
type input "30"
click at [698, 381] on button "Create poll" at bounding box center [722, 386] width 252 height 31
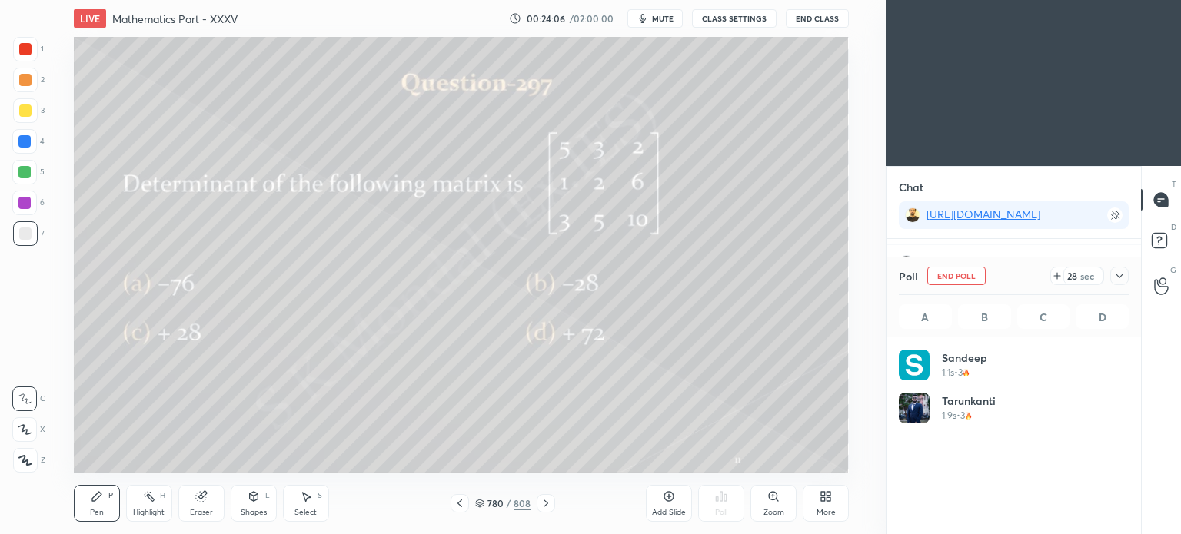
scroll to position [180, 225]
click at [199, 511] on div "Eraser" at bounding box center [201, 513] width 23 height 8
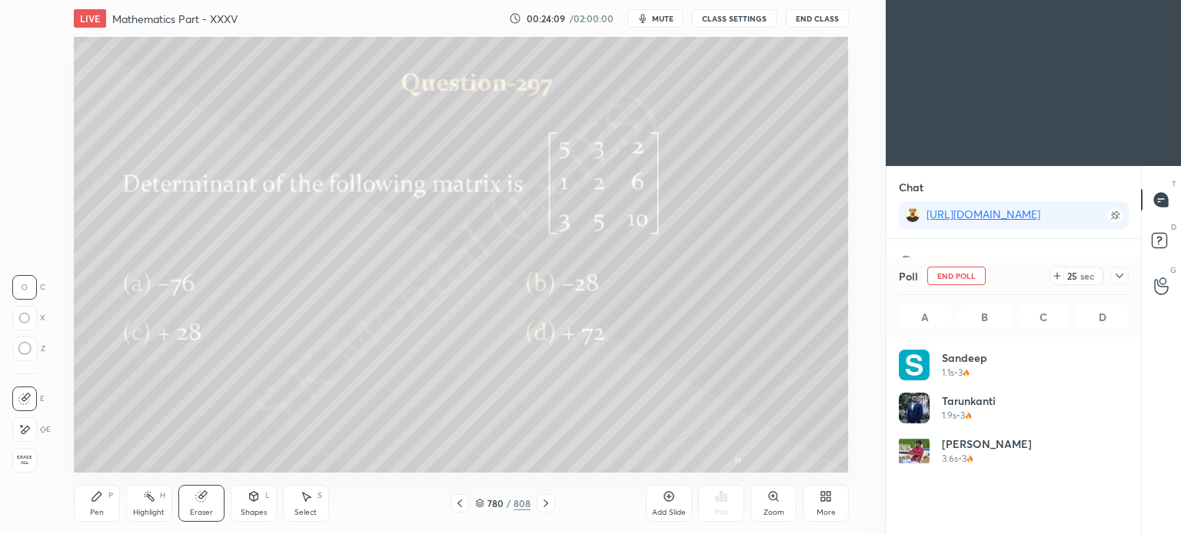
click at [92, 504] on div "Pen P" at bounding box center [97, 503] width 46 height 37
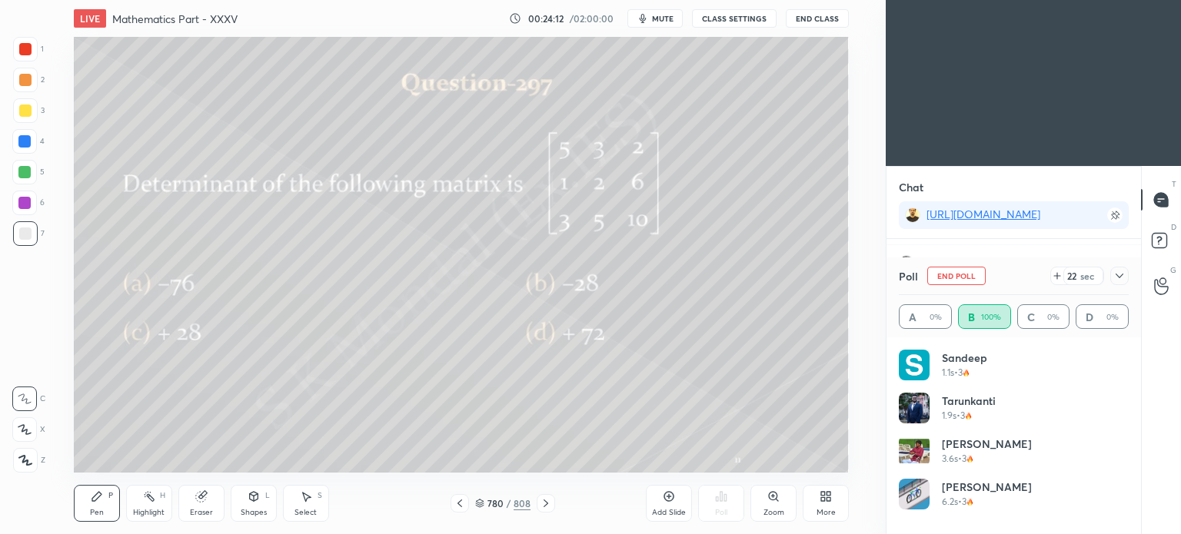
click at [28, 117] on div at bounding box center [25, 110] width 25 height 25
click at [22, 58] on div at bounding box center [25, 49] width 25 height 25
click at [23, 53] on div at bounding box center [25, 49] width 12 height 12
click at [30, 172] on div at bounding box center [24, 172] width 12 height 12
click at [250, 513] on div "Shapes" at bounding box center [254, 513] width 26 height 8
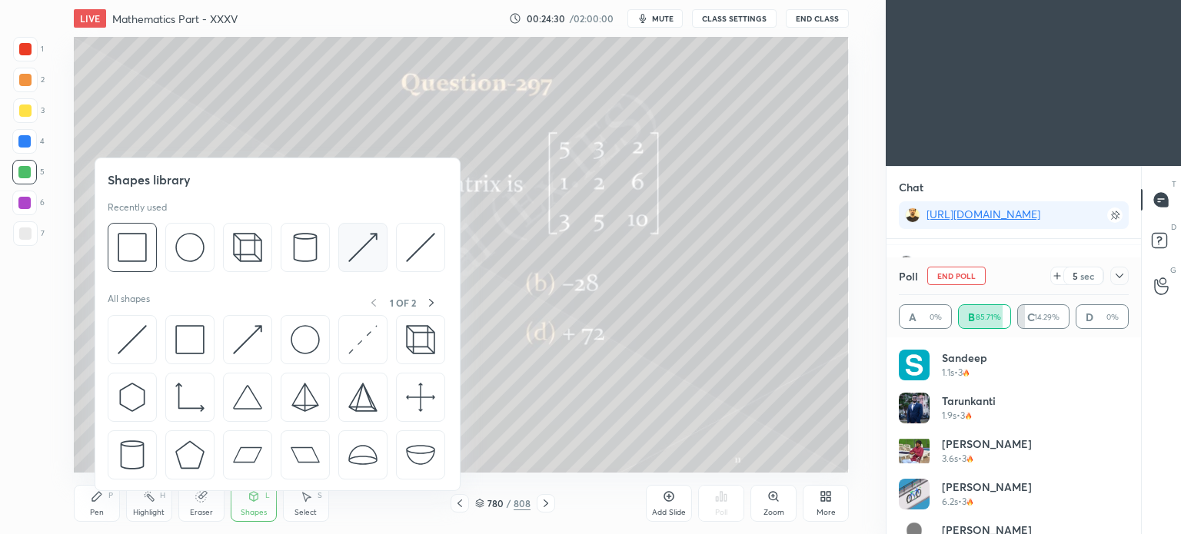
click at [352, 256] on img at bounding box center [362, 247] width 29 height 29
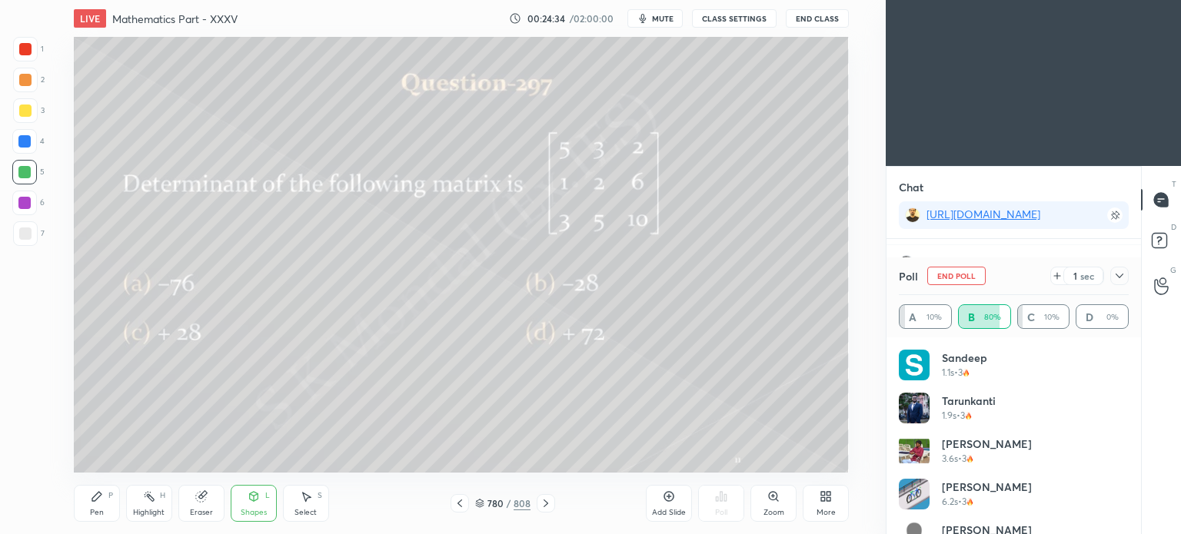
click at [28, 65] on div "1" at bounding box center [28, 52] width 31 height 31
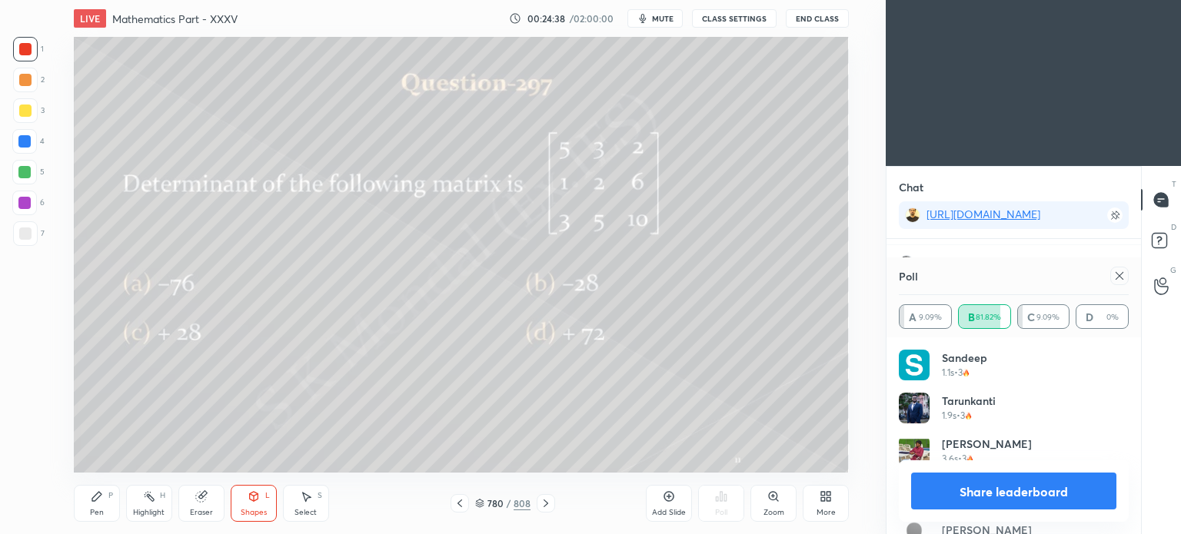
click at [85, 514] on div "Pen P" at bounding box center [97, 503] width 46 height 37
click at [99, 510] on div "Pen" at bounding box center [97, 513] width 14 height 8
click at [1026, 487] on button "Share leaderboard" at bounding box center [1013, 491] width 205 height 37
type textarea "x"
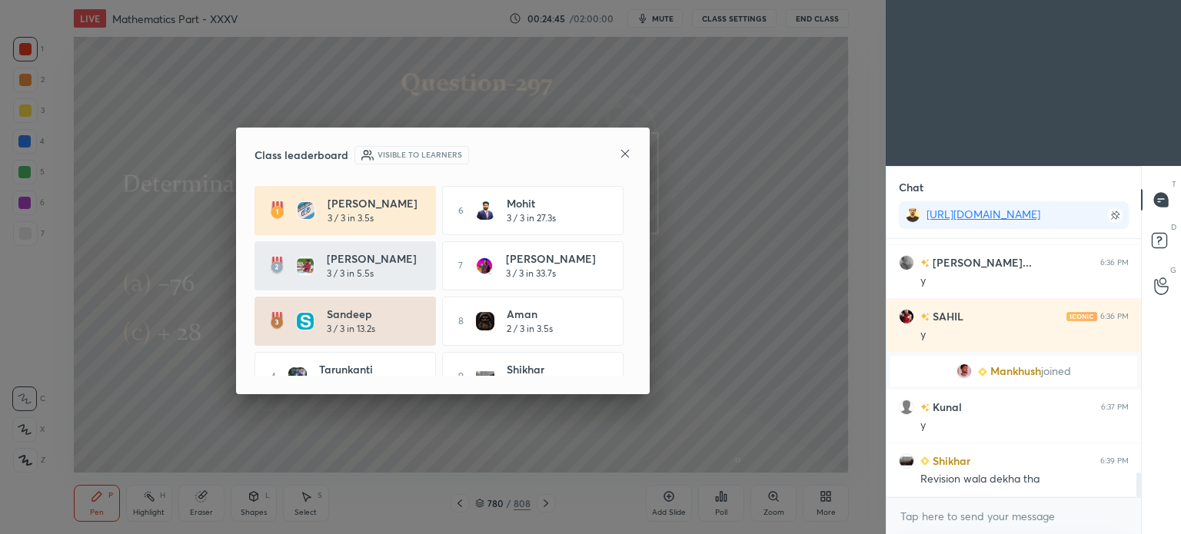
scroll to position [254, 250]
click at [623, 151] on icon at bounding box center [625, 154] width 8 height 8
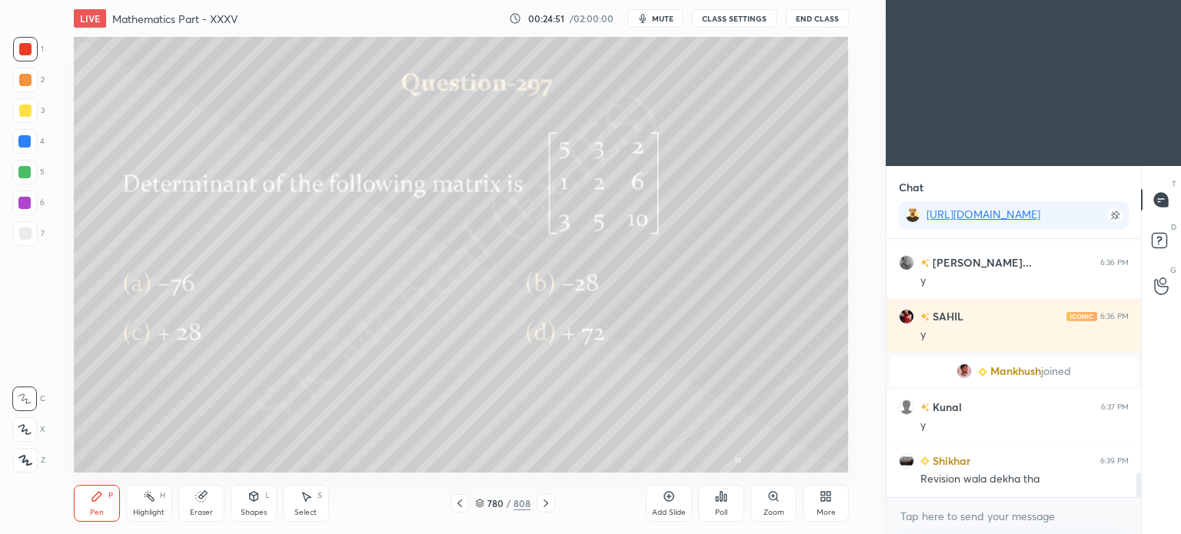
click at [541, 501] on icon at bounding box center [546, 503] width 12 height 12
click at [101, 504] on div "Pen P" at bounding box center [97, 503] width 46 height 37
click at [25, 83] on div at bounding box center [25, 80] width 12 height 12
click at [32, 82] on div at bounding box center [25, 80] width 25 height 25
click at [141, 510] on div "Highlight" at bounding box center [149, 513] width 32 height 8
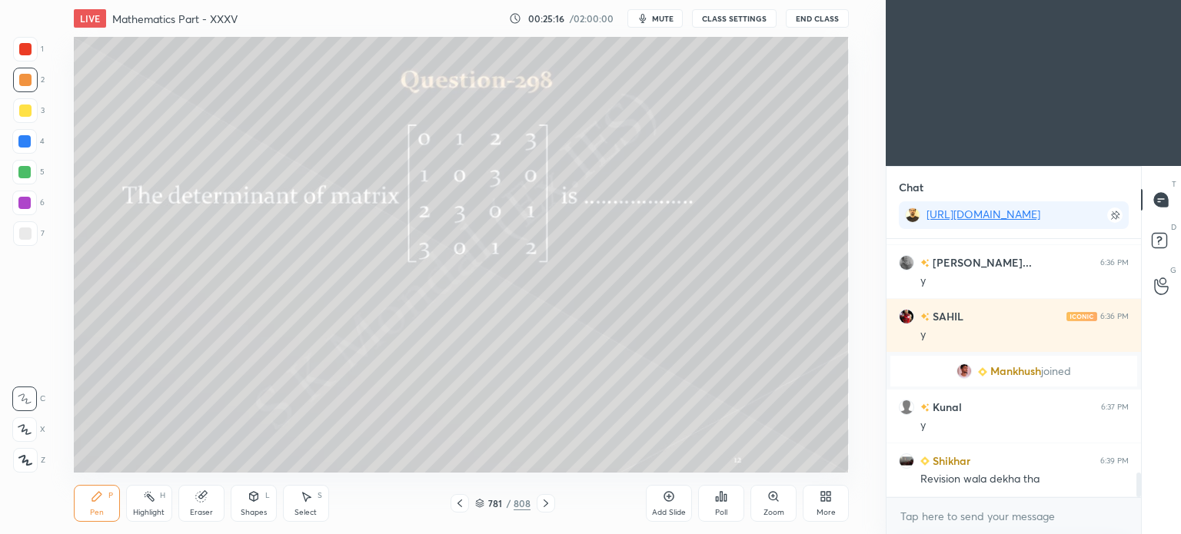
click at [141, 509] on div "Highlight" at bounding box center [149, 513] width 32 height 8
click at [22, 113] on div at bounding box center [25, 111] width 12 height 12
click at [25, 115] on div at bounding box center [25, 111] width 12 height 12
click at [88, 502] on div "Pen P" at bounding box center [97, 503] width 46 height 37
click at [90, 507] on div "Pen P" at bounding box center [97, 503] width 46 height 37
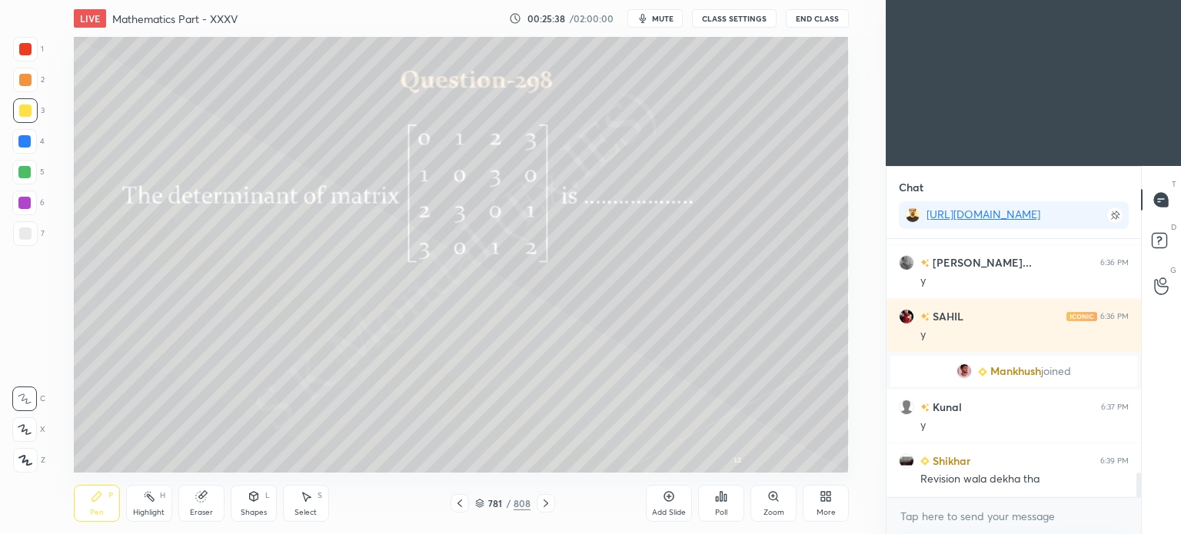
scroll to position [2475, 0]
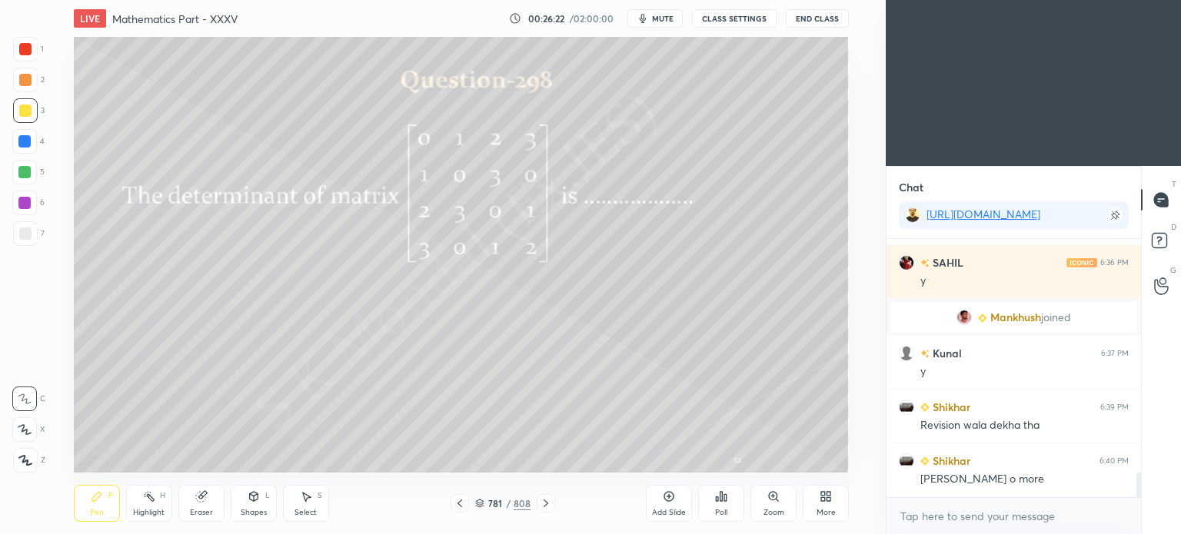
click at [147, 510] on div "Highlight" at bounding box center [149, 513] width 32 height 8
click at [151, 507] on div "Highlight H" at bounding box center [149, 503] width 46 height 37
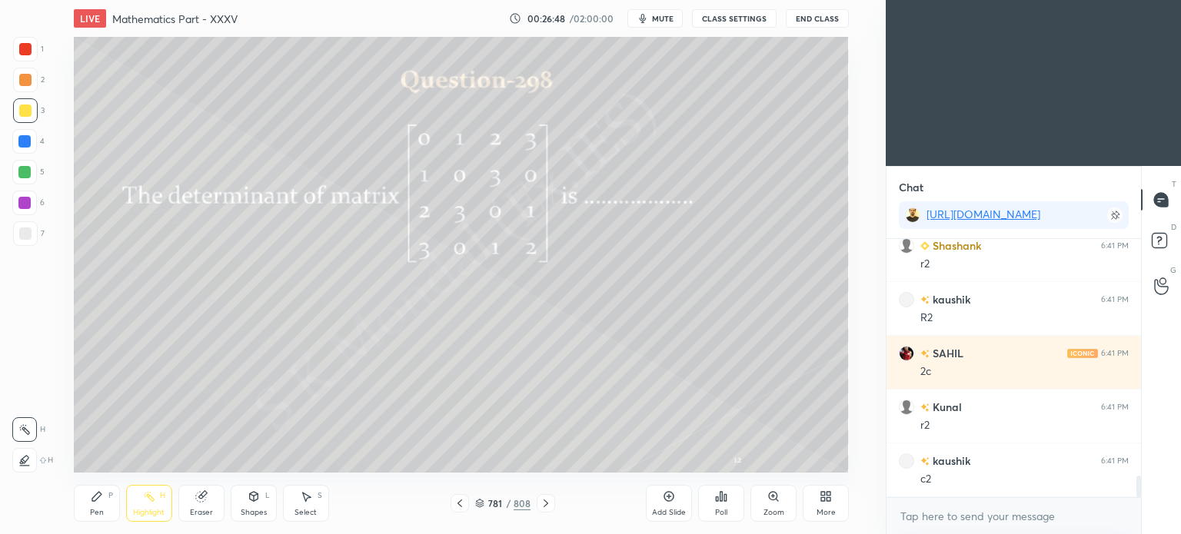
scroll to position [2814, 0]
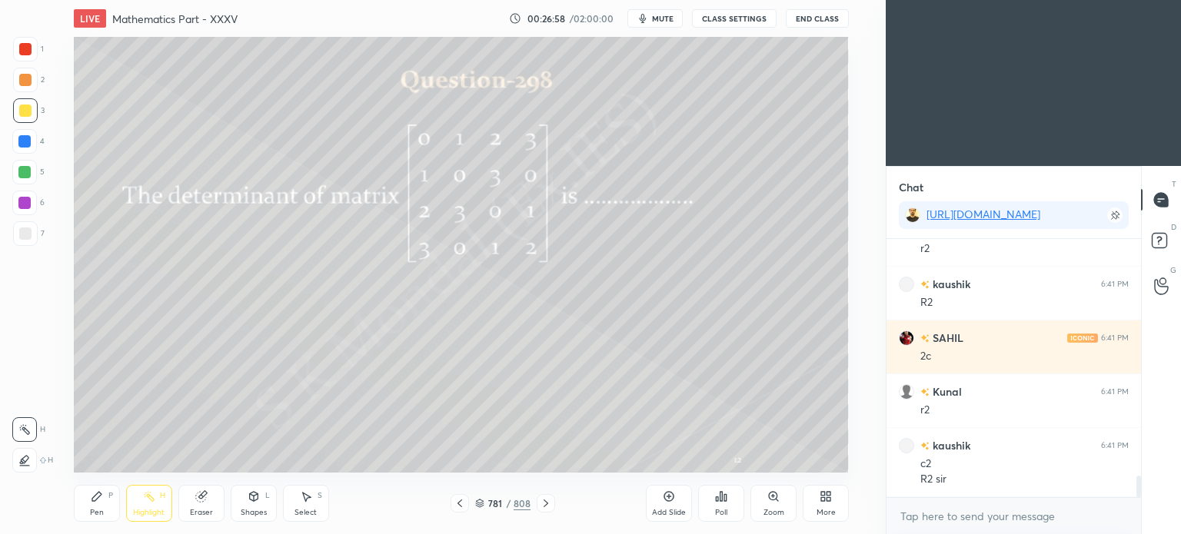
click at [95, 507] on div "Pen P" at bounding box center [97, 503] width 46 height 37
click at [91, 507] on div "Pen P" at bounding box center [97, 503] width 46 height 37
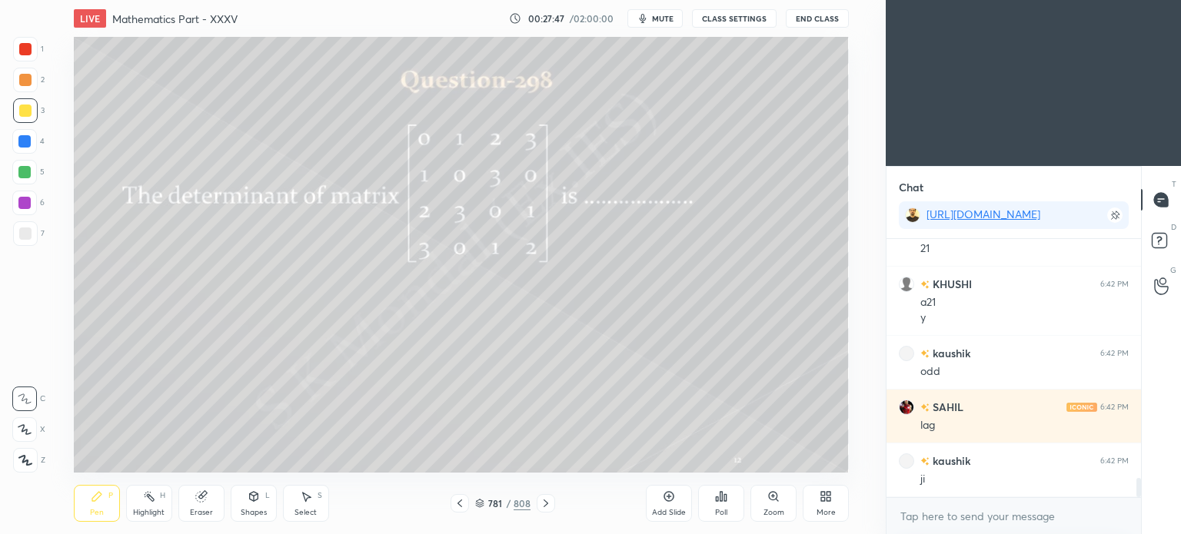
scroll to position [3206, 0]
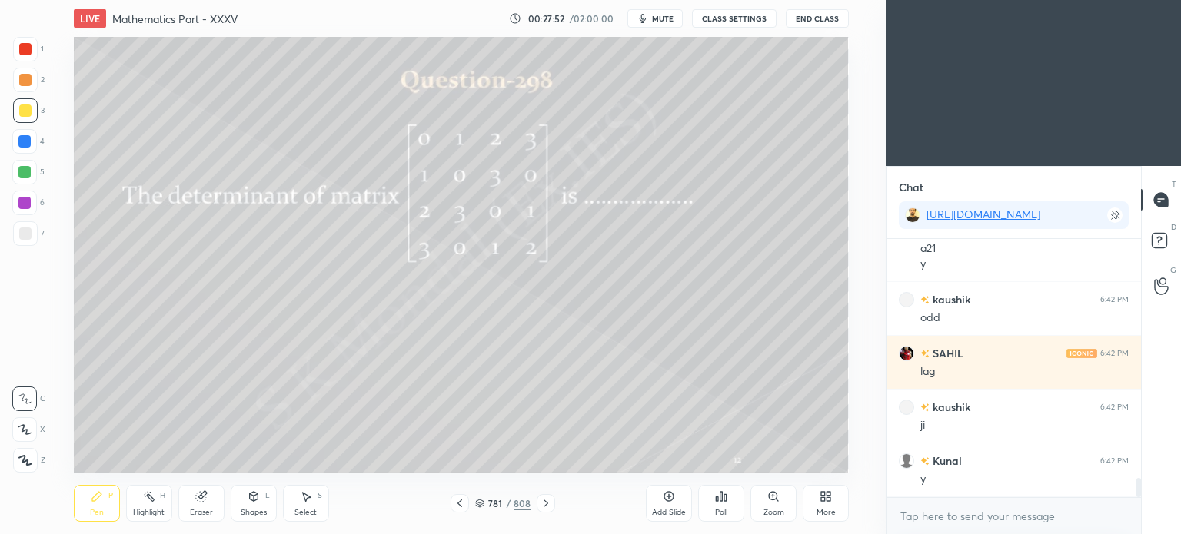
click at [154, 514] on div "Highlight" at bounding box center [149, 513] width 32 height 8
click at [191, 516] on div "Eraser" at bounding box center [201, 513] width 23 height 8
click at [86, 505] on div "Pen P" at bounding box center [97, 503] width 46 height 37
click at [89, 506] on div "Pen P" at bounding box center [97, 503] width 46 height 37
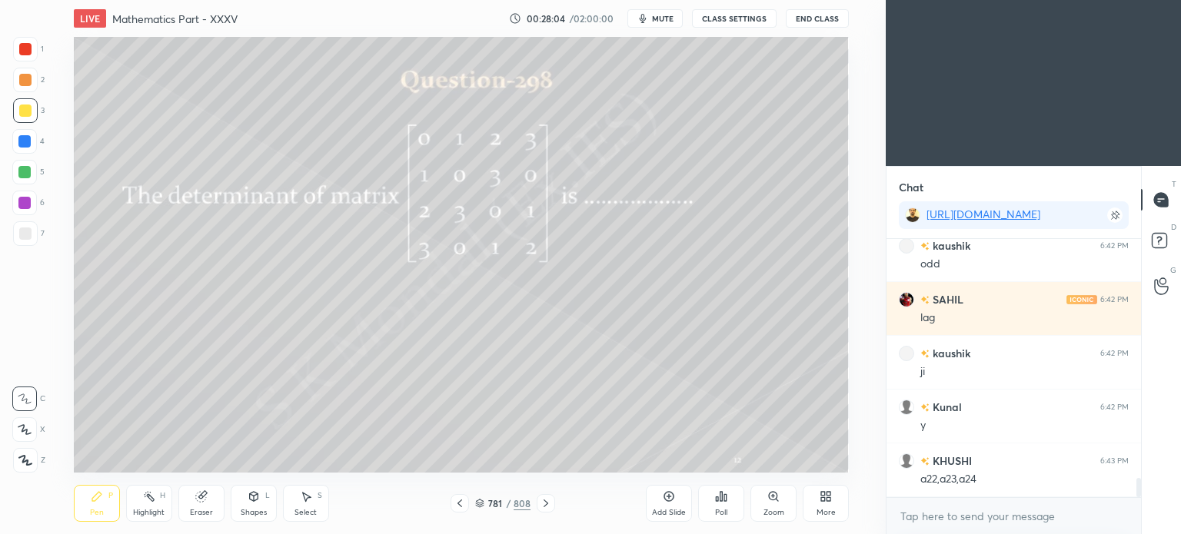
click at [208, 507] on div "Eraser" at bounding box center [201, 503] width 46 height 37
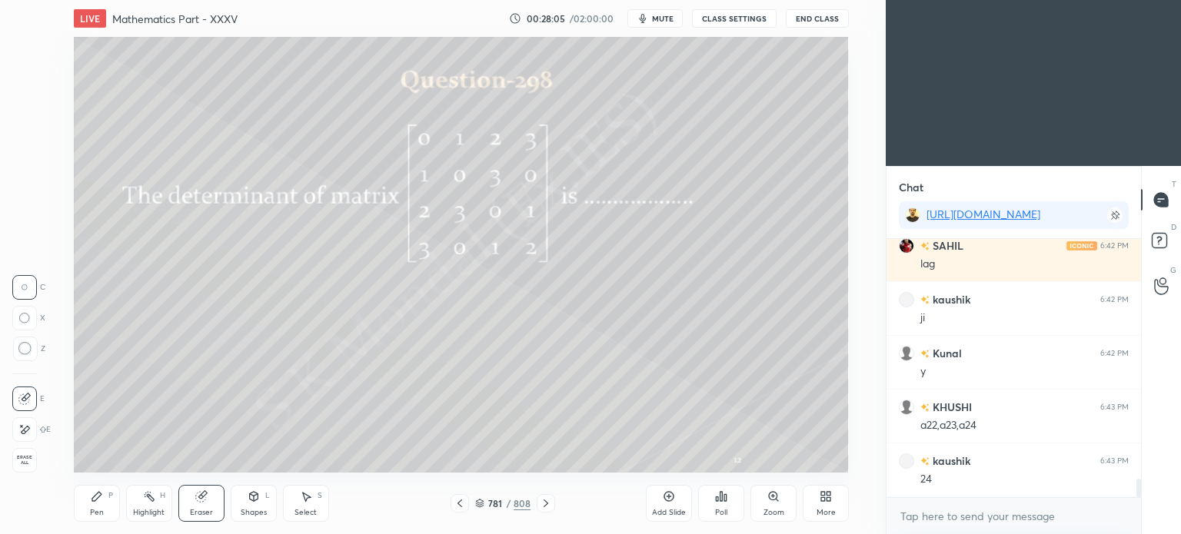
click at [95, 510] on div "Pen" at bounding box center [97, 513] width 14 height 8
click at [95, 505] on div "Pen P" at bounding box center [97, 503] width 46 height 37
click at [158, 507] on div "Highlight H" at bounding box center [149, 503] width 46 height 37
click at [151, 509] on div "Highlight" at bounding box center [149, 513] width 32 height 8
click at [78, 515] on div "Pen P" at bounding box center [97, 503] width 46 height 37
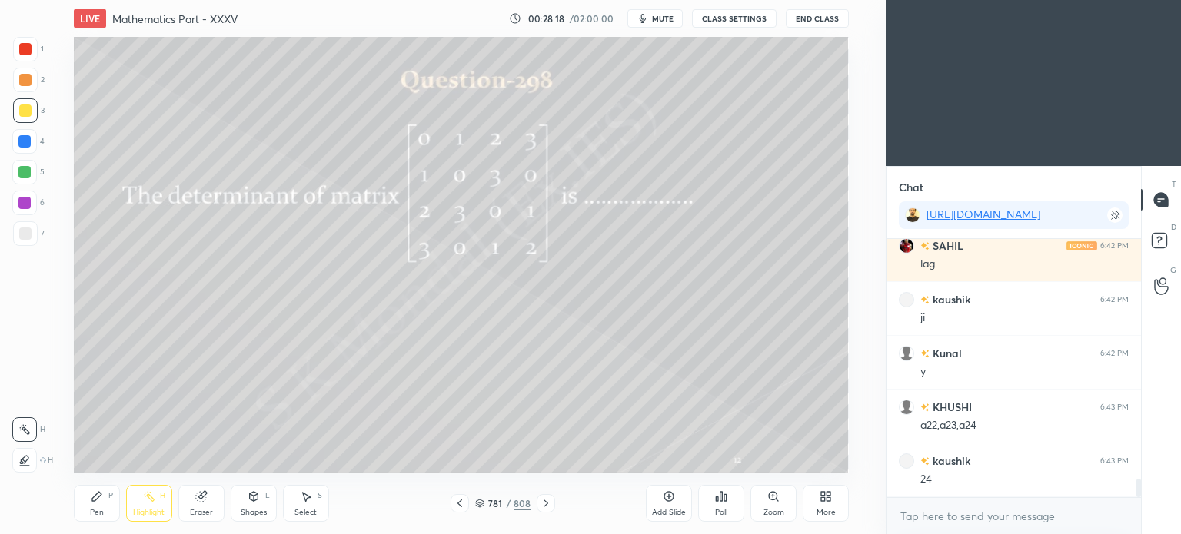
click at [75, 513] on div "Pen P" at bounding box center [97, 503] width 46 height 37
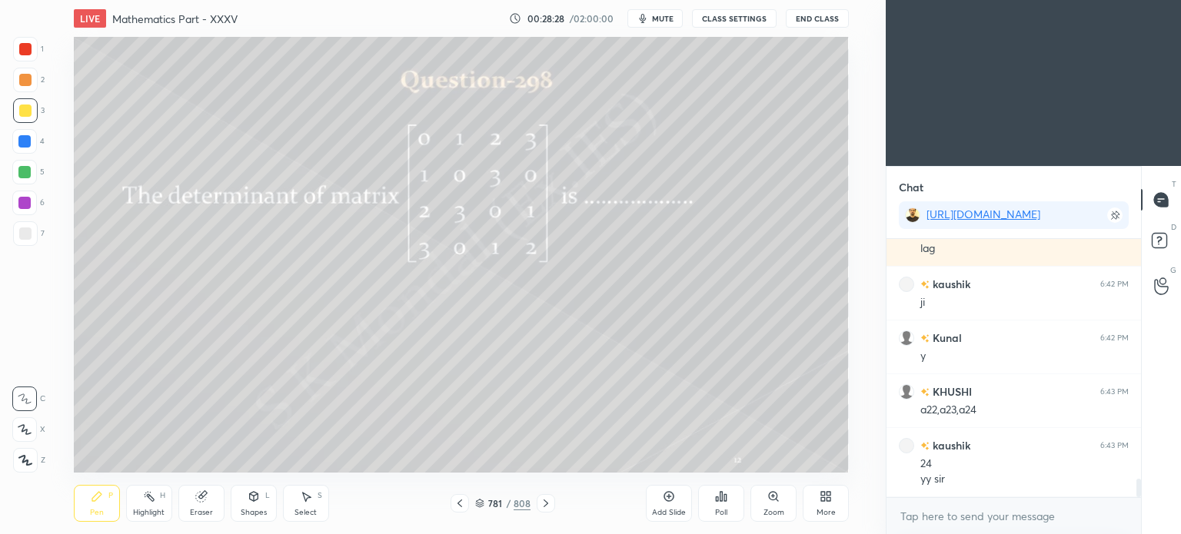
click at [194, 504] on div "Eraser" at bounding box center [201, 503] width 46 height 37
click at [101, 511] on div "Pen" at bounding box center [97, 513] width 14 height 8
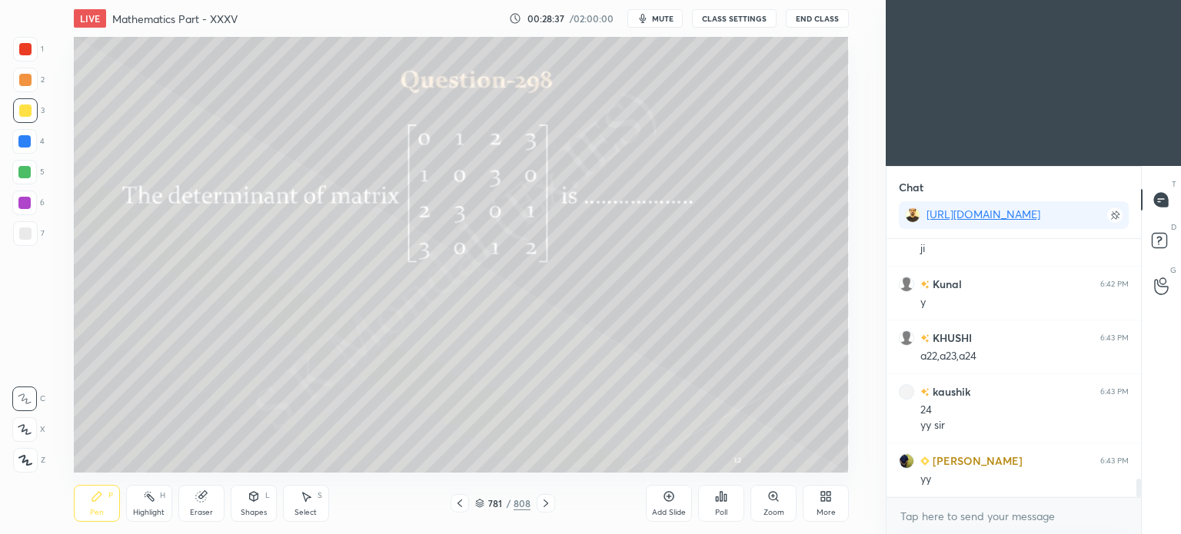
click at [95, 510] on div "Pen" at bounding box center [97, 513] width 14 height 8
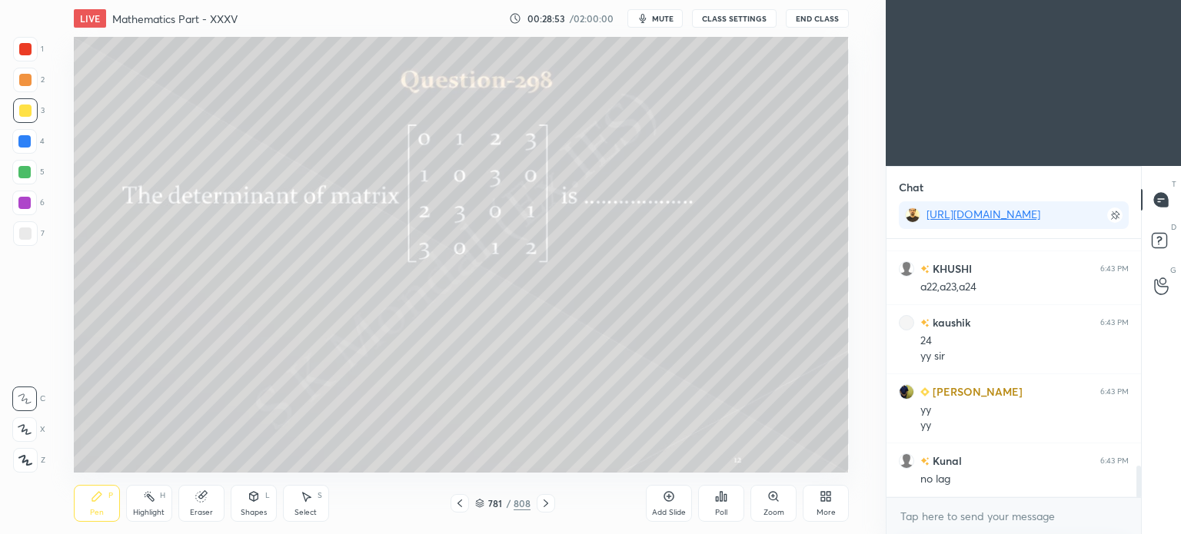
click at [83, 513] on div "Pen P" at bounding box center [97, 503] width 46 height 37
click at [23, 148] on div at bounding box center [24, 141] width 25 height 25
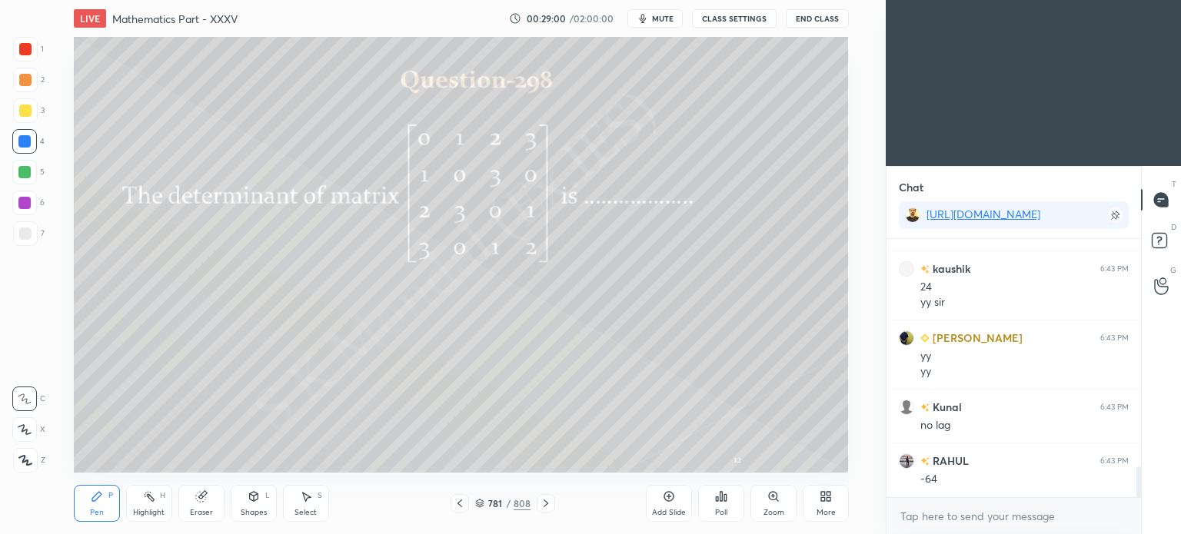
click at [254, 507] on div "Shapes L" at bounding box center [254, 503] width 46 height 37
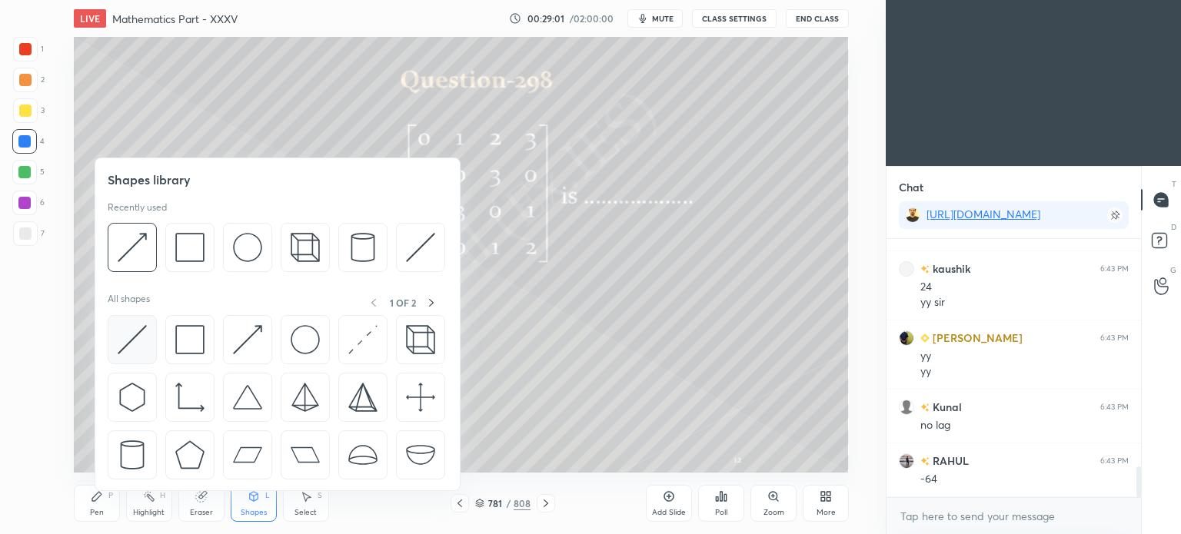
click at [138, 335] on img at bounding box center [132, 339] width 29 height 29
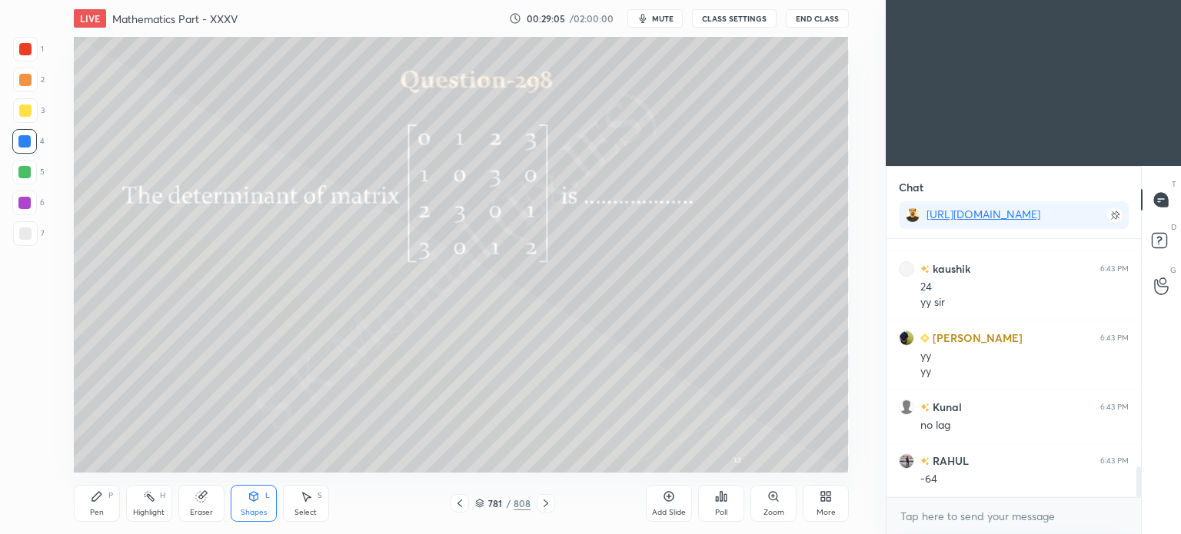
click at [98, 509] on div "Pen" at bounding box center [97, 513] width 14 height 8
click at [95, 511] on div "Pen" at bounding box center [97, 513] width 14 height 8
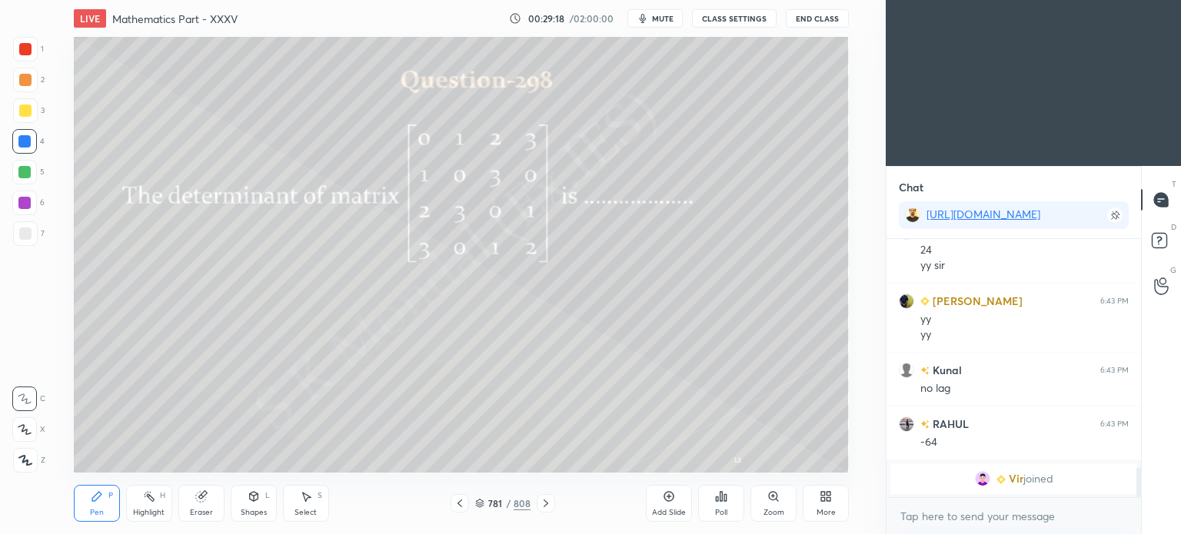
click at [205, 513] on div "Eraser" at bounding box center [201, 513] width 23 height 8
click at [100, 507] on div "Pen P" at bounding box center [97, 503] width 46 height 37
click at [108, 505] on div "Pen P" at bounding box center [97, 503] width 46 height 37
click at [31, 175] on div at bounding box center [24, 172] width 25 height 25
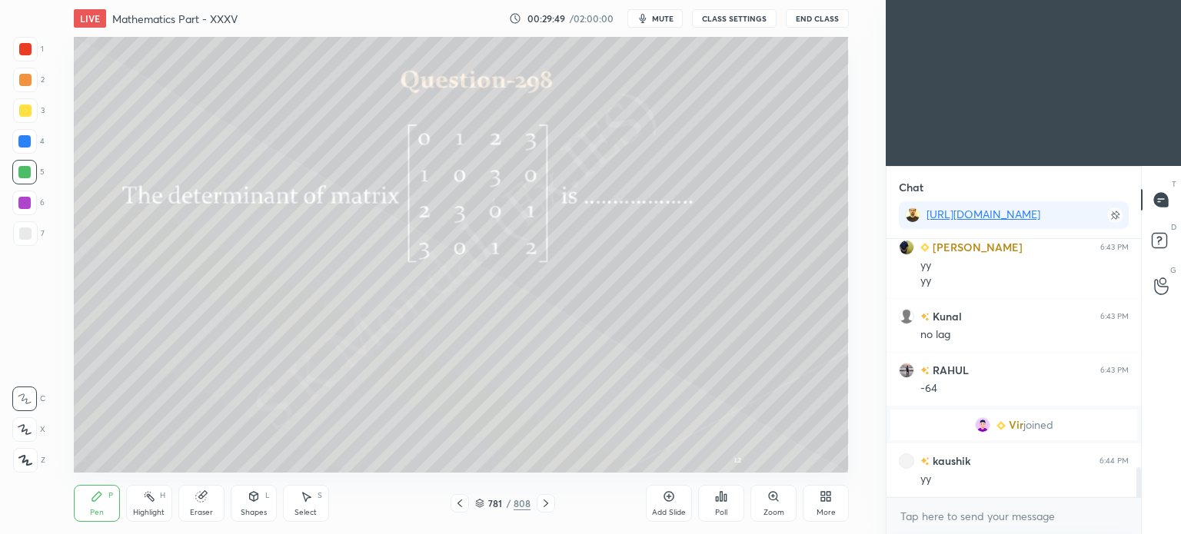
click at [198, 509] on div "Eraser" at bounding box center [201, 513] width 23 height 8
click at [95, 507] on div "Pen P" at bounding box center [97, 503] width 46 height 37
click at [94, 513] on div "Pen" at bounding box center [97, 513] width 14 height 8
click at [143, 504] on div "Highlight H" at bounding box center [149, 503] width 46 height 37
click at [145, 510] on div "Highlight" at bounding box center [149, 513] width 32 height 8
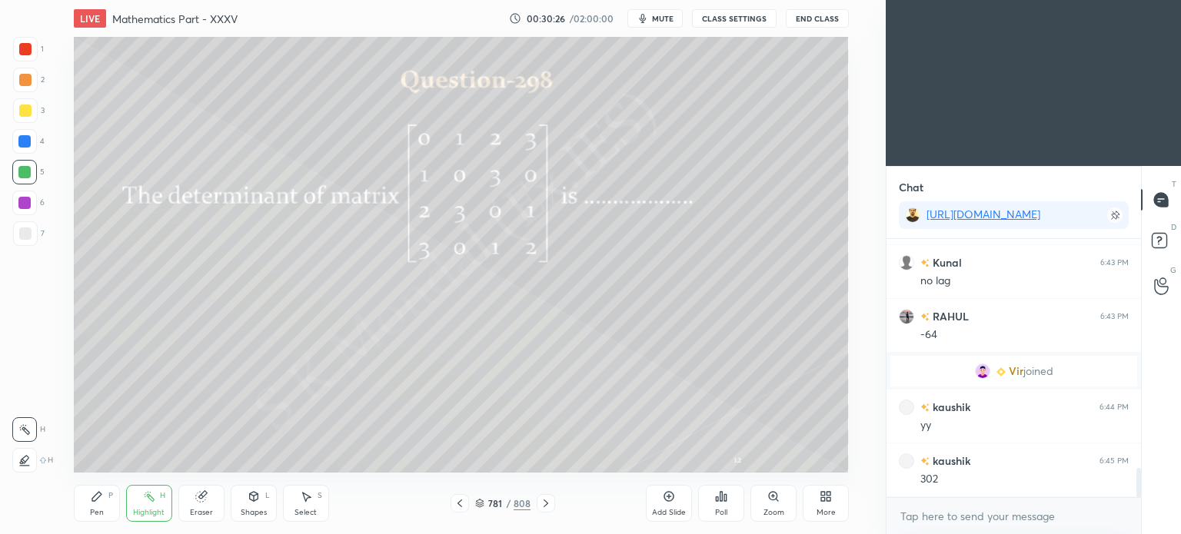
scroll to position [2093, 0]
click at [660, 17] on span "mute" at bounding box center [663, 18] width 22 height 11
click at [660, 17] on span "unmute" at bounding box center [661, 18] width 33 height 11
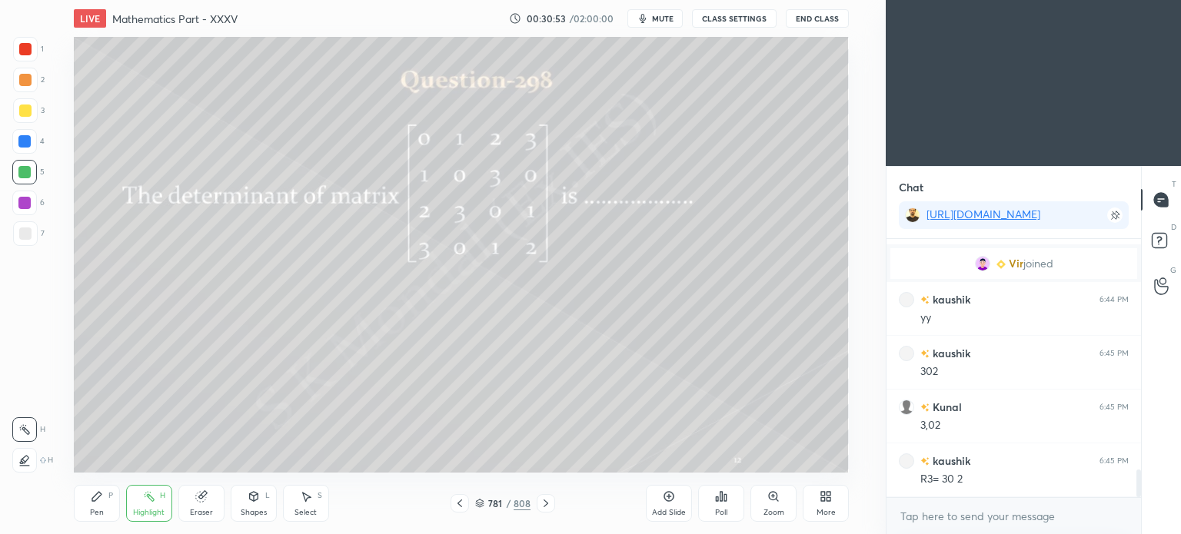
click at [204, 503] on icon at bounding box center [201, 496] width 12 height 12
click at [101, 511] on div "Pen" at bounding box center [97, 513] width 14 height 8
click at [103, 512] on div "Pen" at bounding box center [97, 513] width 14 height 8
click at [208, 512] on div "Eraser" at bounding box center [201, 513] width 23 height 8
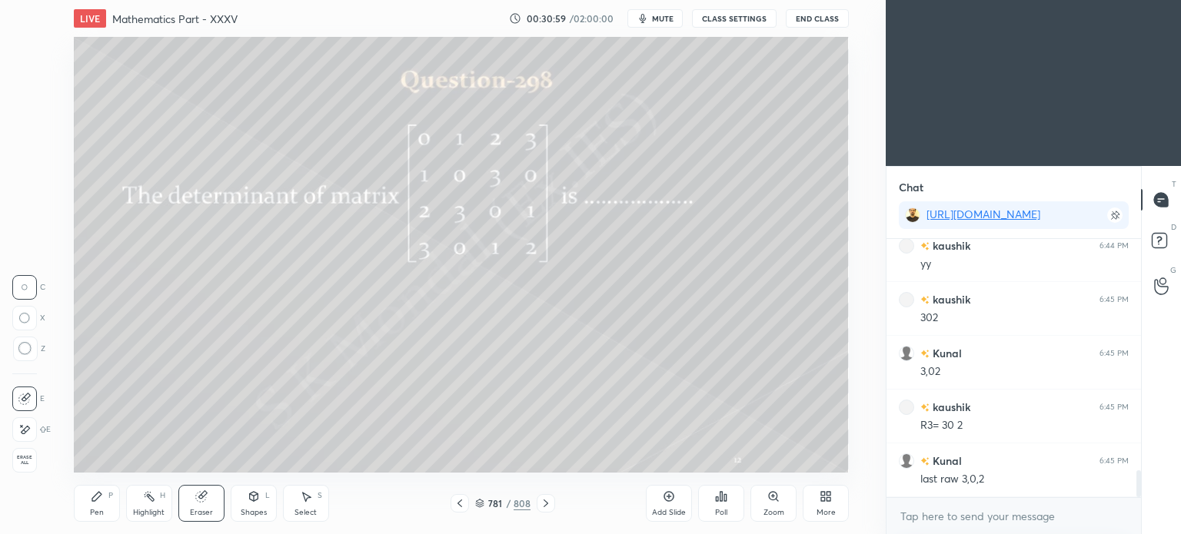
click at [95, 513] on div "Pen" at bounding box center [97, 513] width 14 height 8
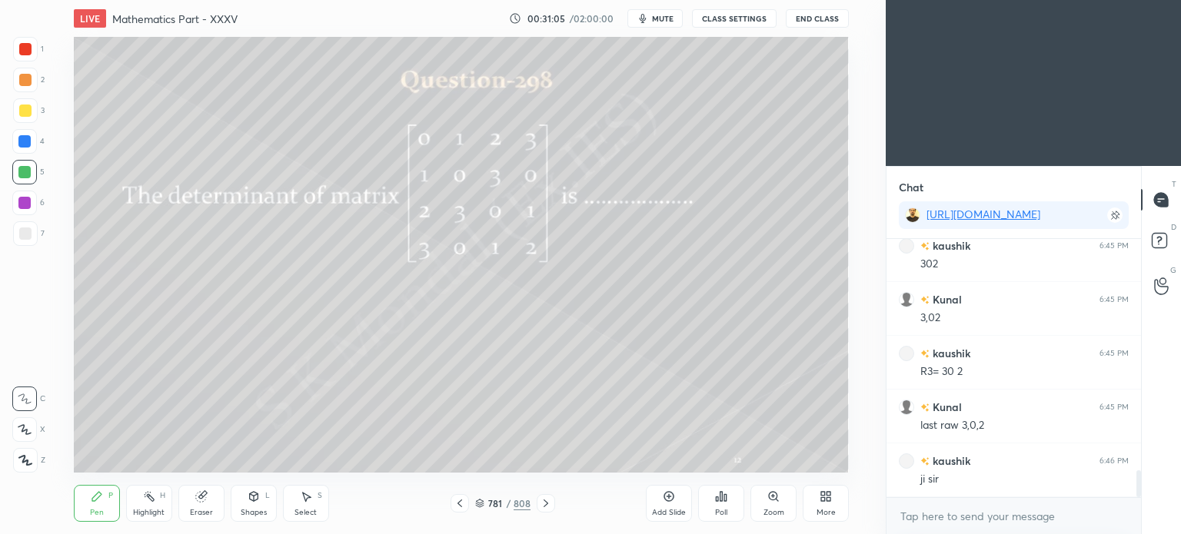
click at [28, 113] on div at bounding box center [25, 111] width 12 height 12
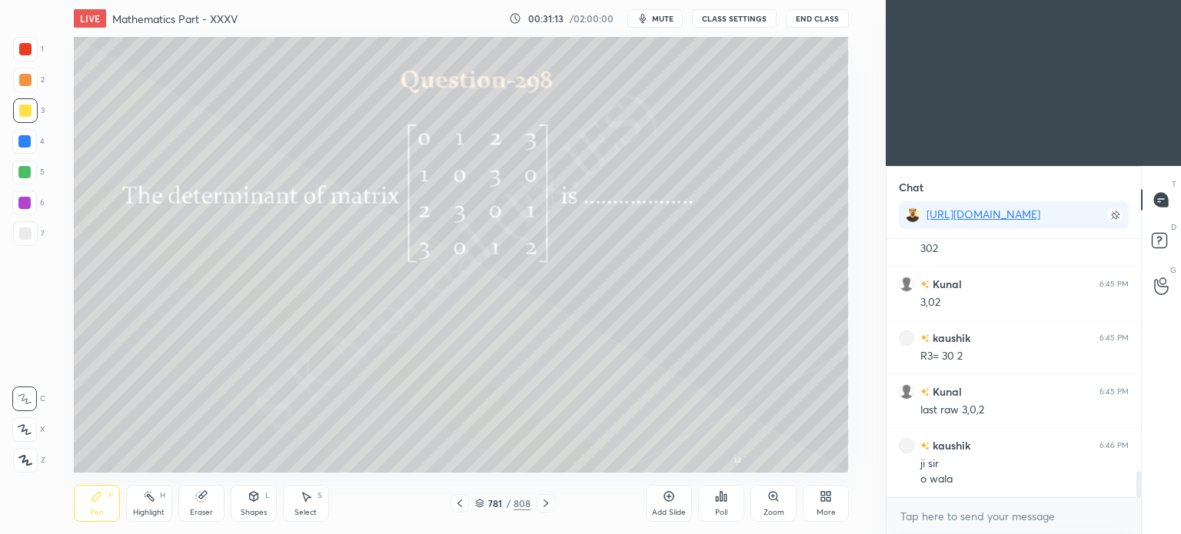
click at [204, 507] on div "Eraser" at bounding box center [201, 503] width 46 height 37
click at [94, 514] on div "Pen" at bounding box center [97, 513] width 14 height 8
click at [99, 514] on div "Pen" at bounding box center [97, 513] width 14 height 8
click at [24, 175] on div at bounding box center [24, 172] width 12 height 12
click at [25, 113] on div at bounding box center [25, 111] width 12 height 12
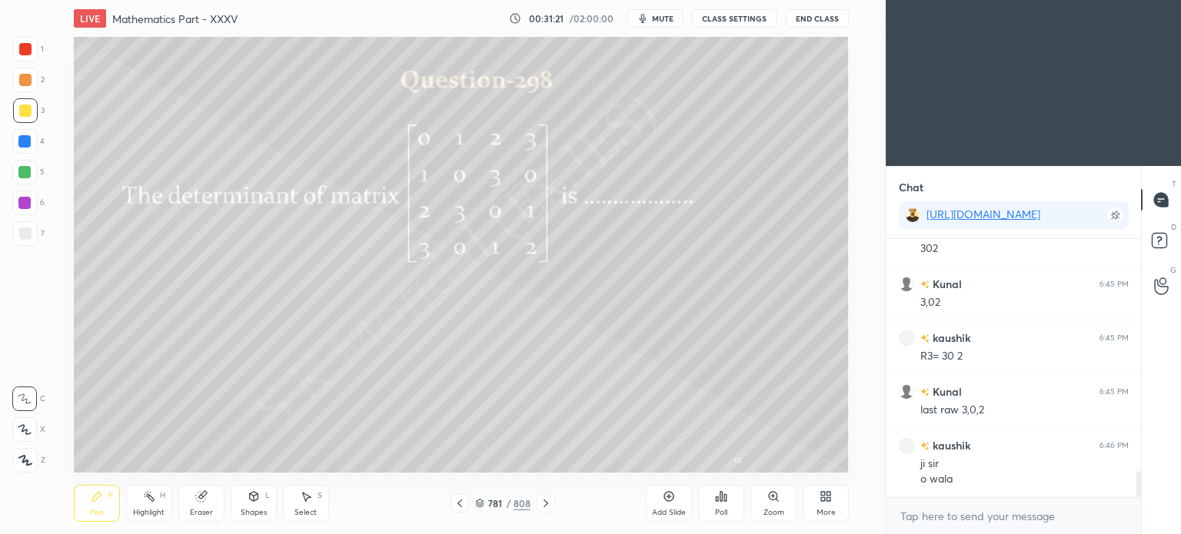
click at [153, 506] on div "Highlight H" at bounding box center [149, 503] width 46 height 37
click at [25, 460] on icon at bounding box center [24, 460] width 12 height 12
click at [91, 507] on div "Pen P" at bounding box center [97, 503] width 46 height 37
click at [91, 513] on div "Pen" at bounding box center [97, 513] width 14 height 8
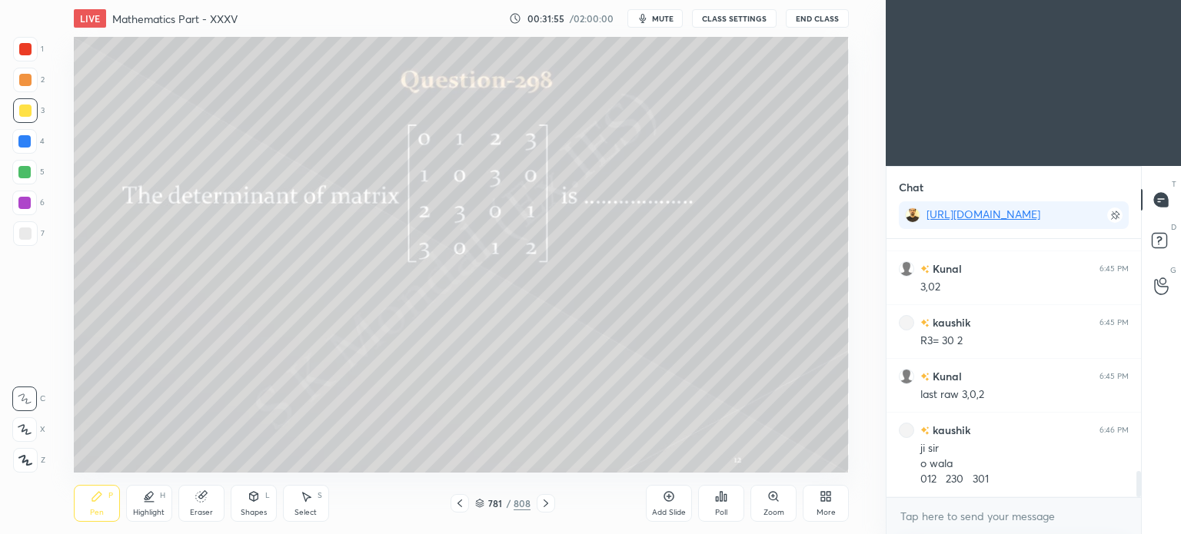
click at [25, 240] on div at bounding box center [25, 233] width 25 height 25
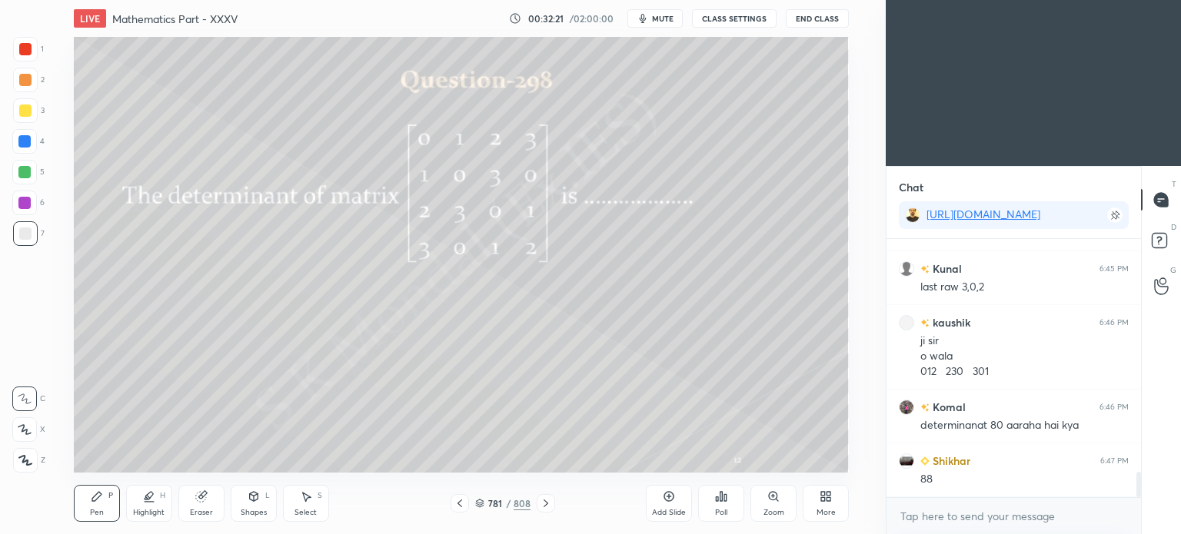
scroll to position [2446, 0]
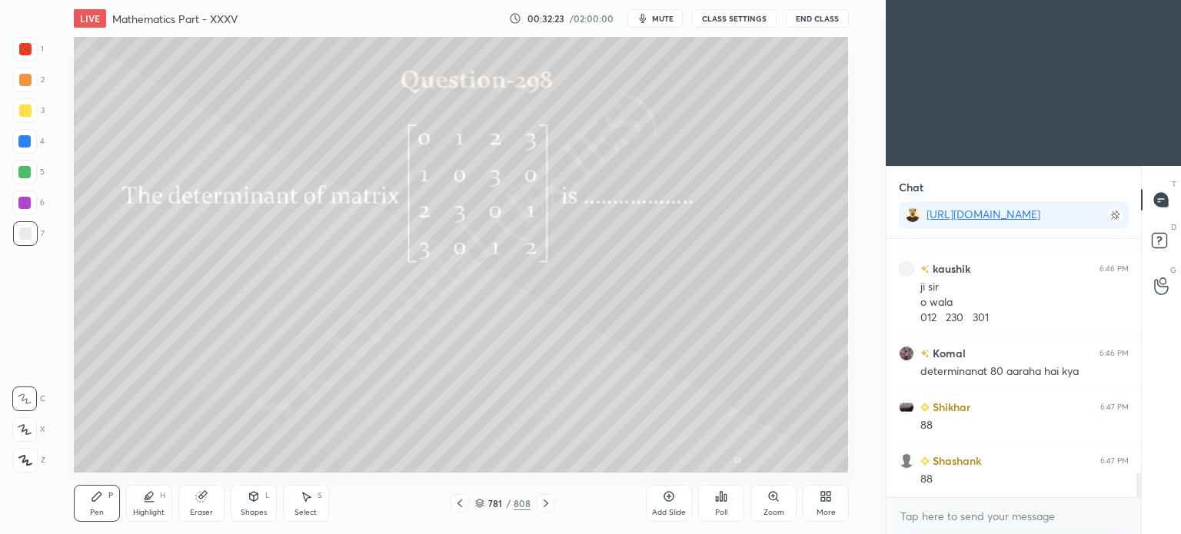
click at [194, 507] on div "Eraser" at bounding box center [201, 503] width 46 height 37
click at [90, 507] on div "Pen P" at bounding box center [97, 503] width 46 height 37
click at [95, 510] on div "Pen" at bounding box center [97, 513] width 14 height 8
click at [195, 506] on div "Eraser" at bounding box center [201, 503] width 46 height 37
click at [93, 510] on div "Pen" at bounding box center [97, 513] width 14 height 8
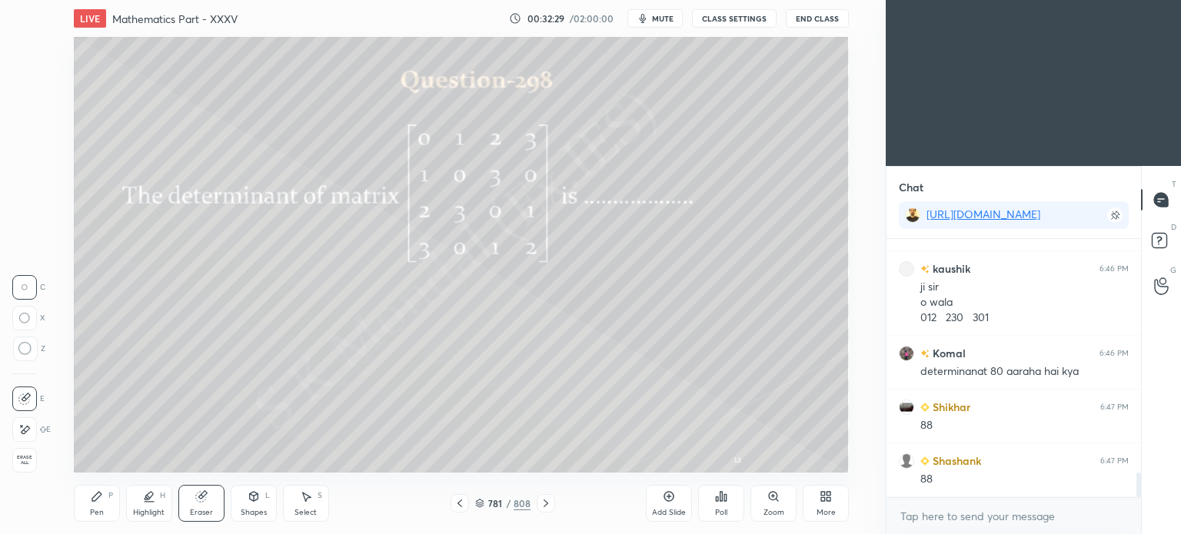
click at [96, 512] on div "Pen" at bounding box center [97, 513] width 14 height 8
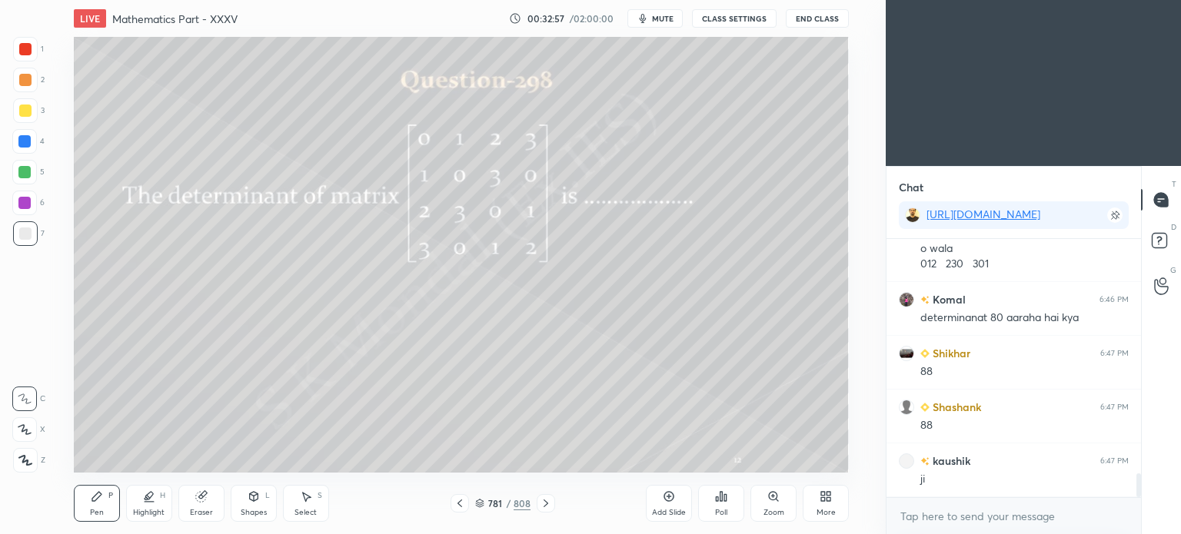
scroll to position [2554, 0]
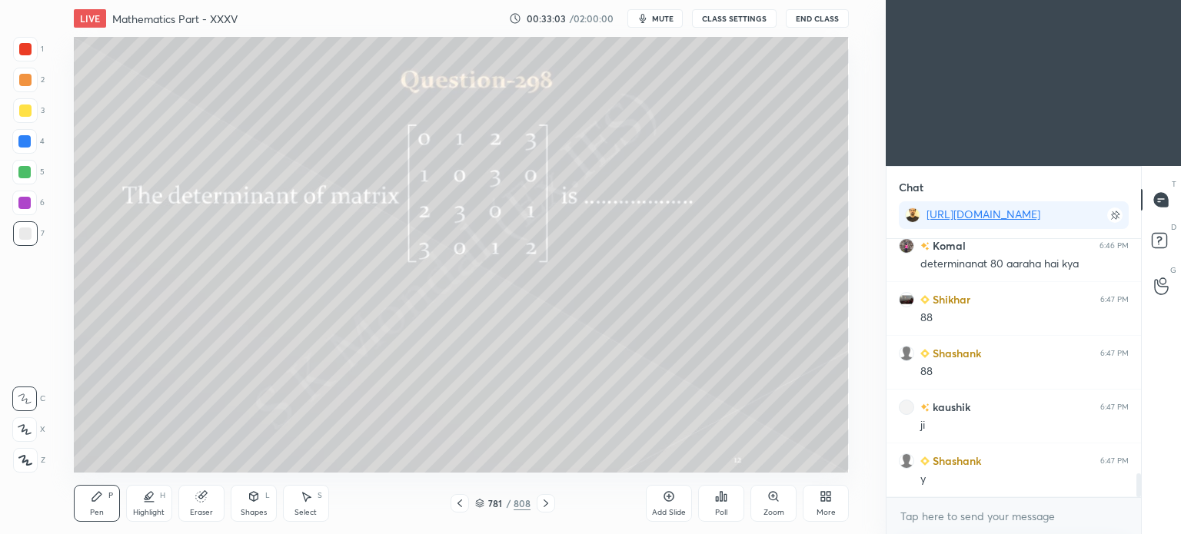
click at [147, 507] on div "Highlight H" at bounding box center [149, 503] width 46 height 37
click at [22, 433] on icon at bounding box center [24, 430] width 12 height 12
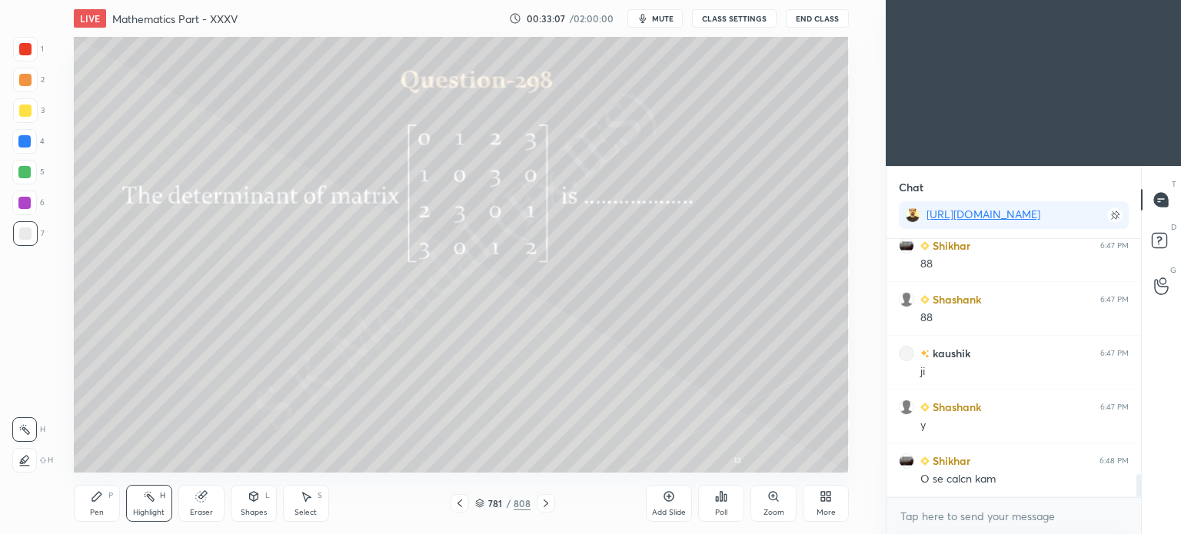
click at [199, 510] on div "Eraser" at bounding box center [201, 513] width 23 height 8
click at [32, 432] on div at bounding box center [24, 429] width 25 height 25
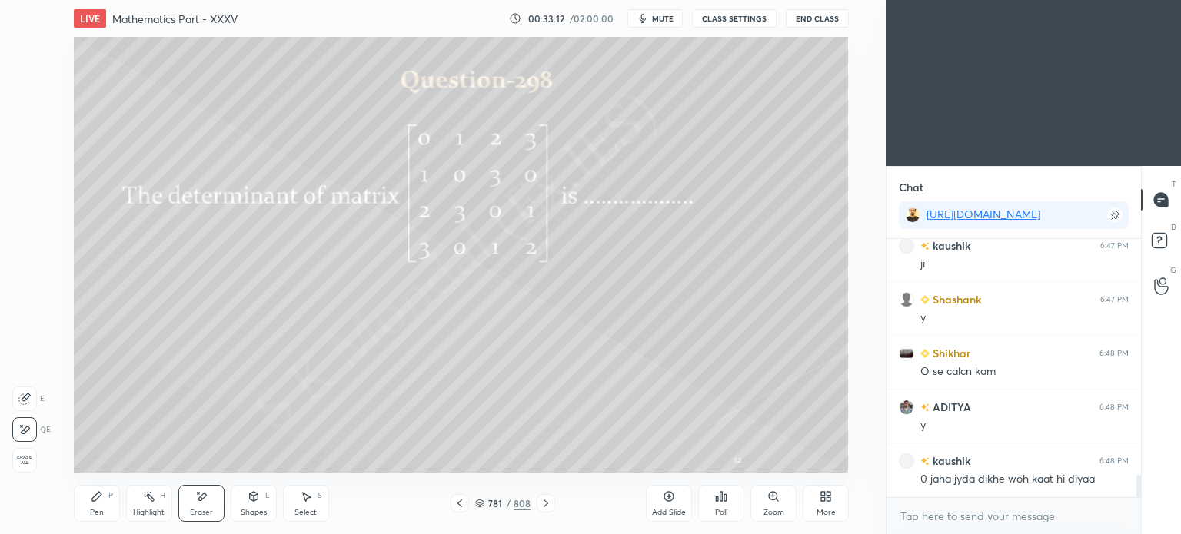
scroll to position [2769, 0]
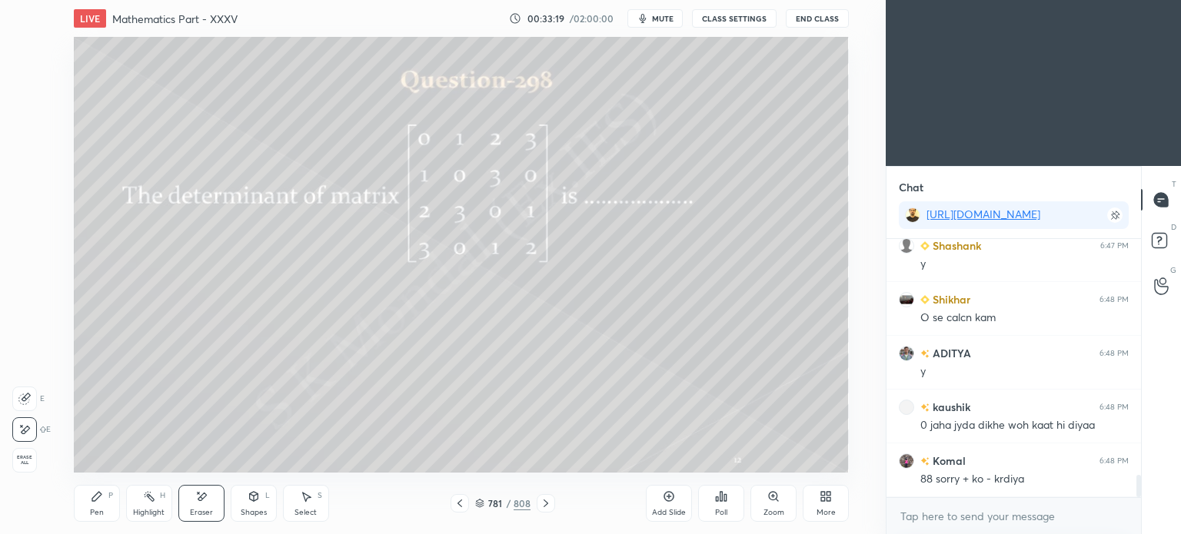
click at [156, 513] on div "Highlight" at bounding box center [149, 513] width 32 height 8
click at [156, 512] on div "Highlight" at bounding box center [149, 513] width 32 height 8
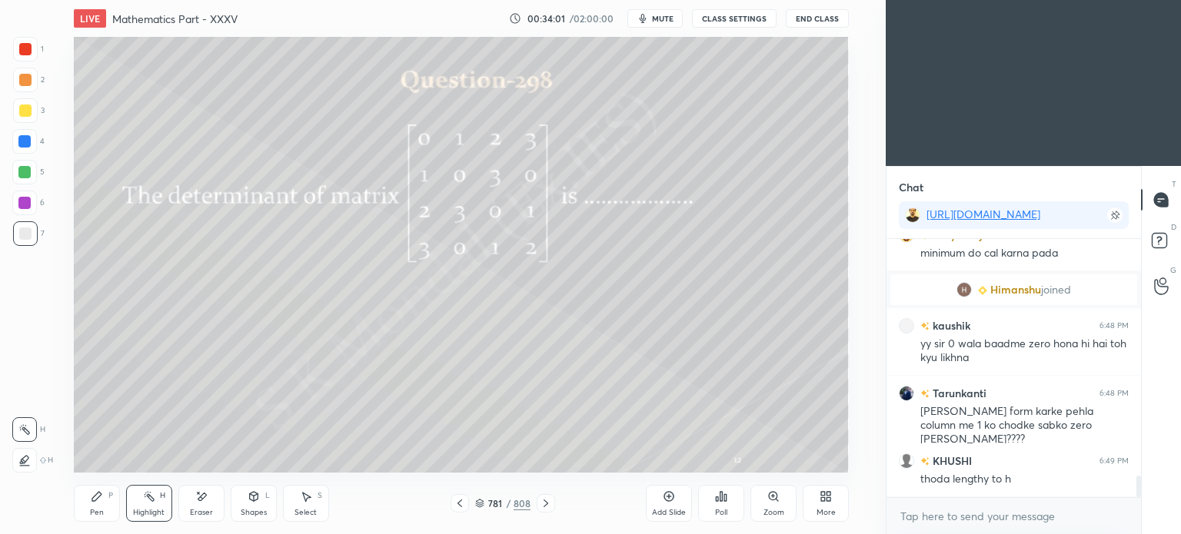
scroll to position [2889, 0]
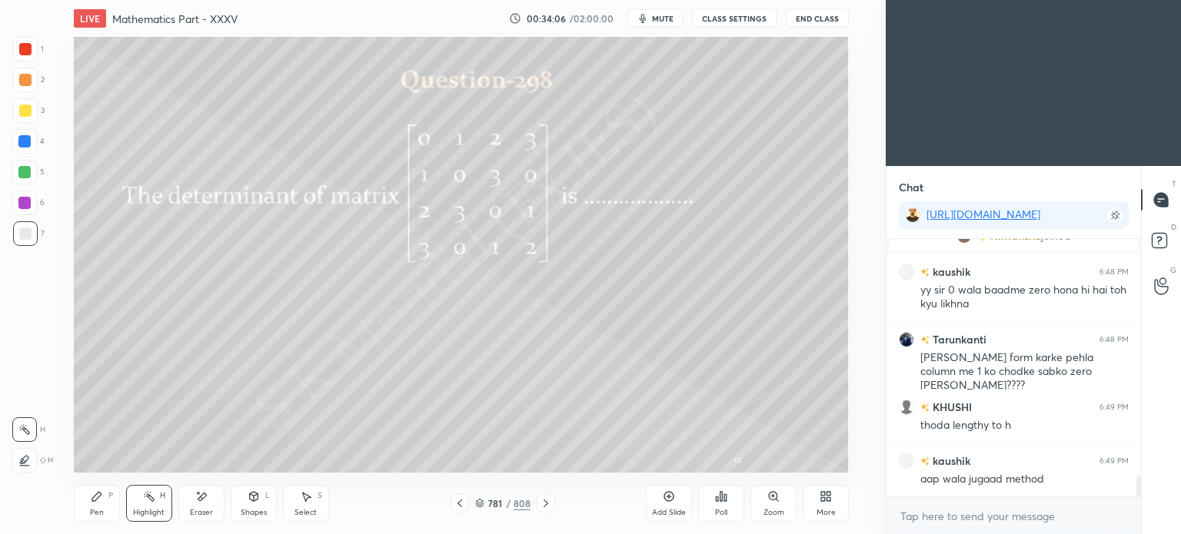
click at [149, 507] on div "Highlight H" at bounding box center [149, 503] width 46 height 37
click at [105, 510] on div "Pen P" at bounding box center [97, 503] width 46 height 37
click at [104, 511] on div "Pen P" at bounding box center [97, 503] width 46 height 37
click at [135, 510] on div "Highlight" at bounding box center [149, 513] width 32 height 8
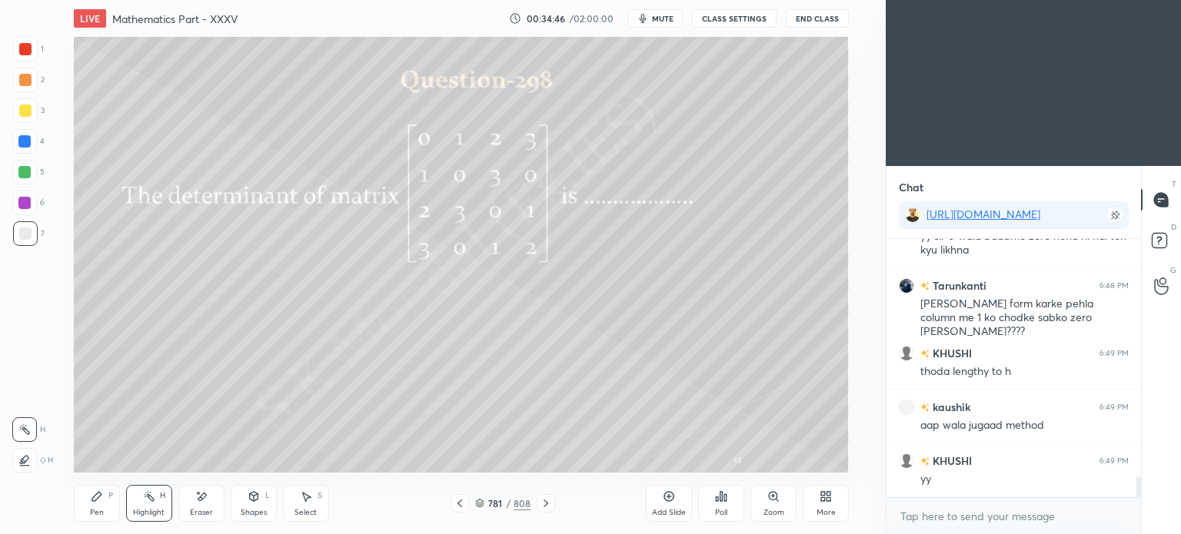
scroll to position [2997, 0]
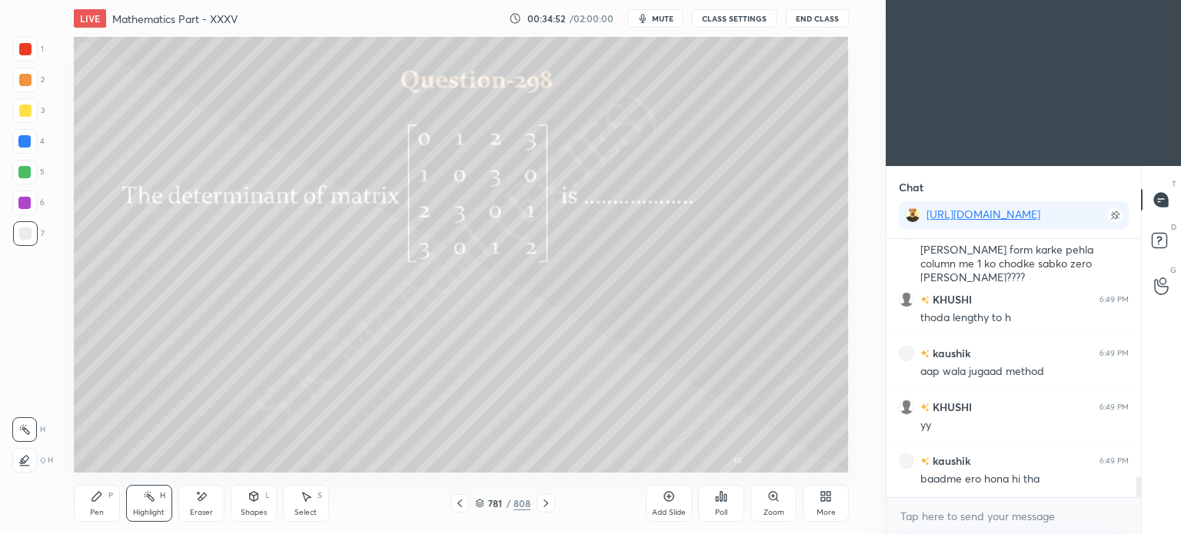
click at [553, 504] on div at bounding box center [546, 503] width 18 height 18
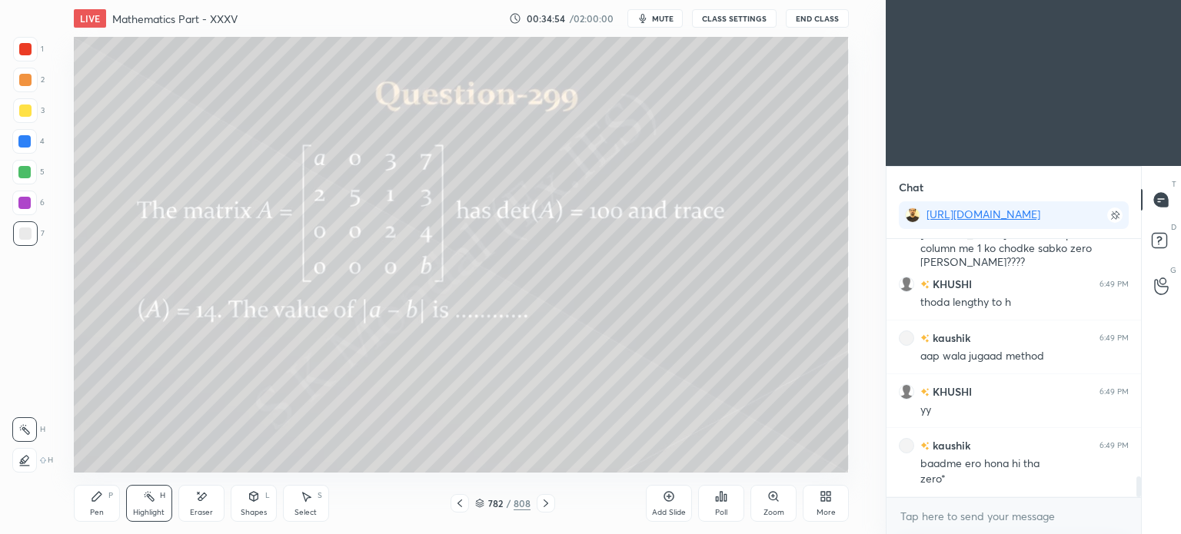
click at [87, 512] on div "Pen P" at bounding box center [97, 503] width 46 height 37
click at [85, 520] on div "Pen P" at bounding box center [97, 503] width 46 height 37
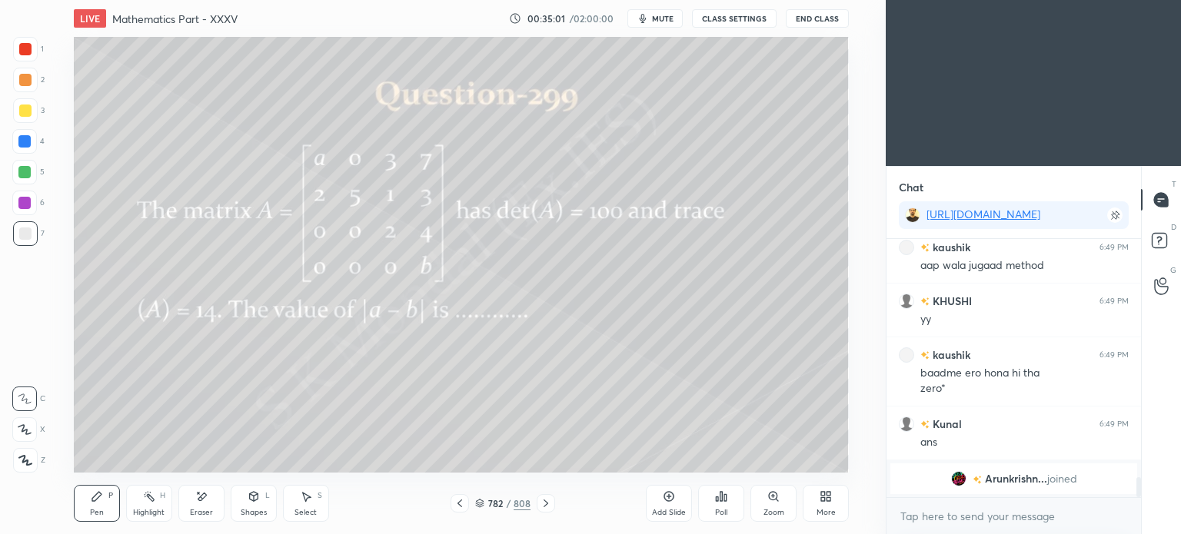
scroll to position [2987, 0]
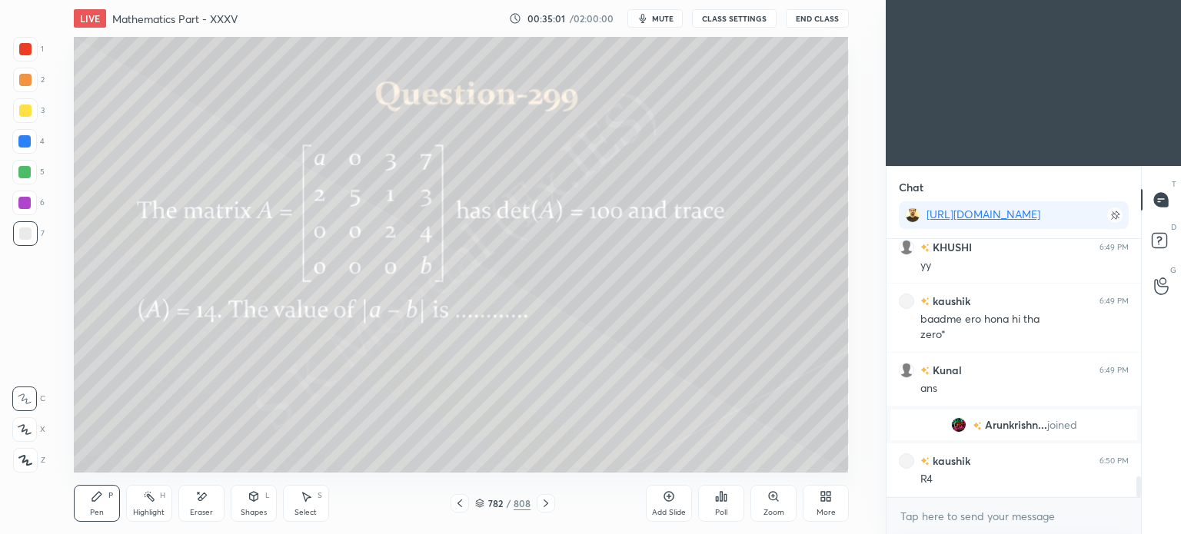
click at [18, 122] on div at bounding box center [25, 110] width 25 height 25
click at [157, 506] on div "Highlight H" at bounding box center [149, 503] width 46 height 37
click at [154, 507] on div "Highlight H" at bounding box center [149, 503] width 46 height 37
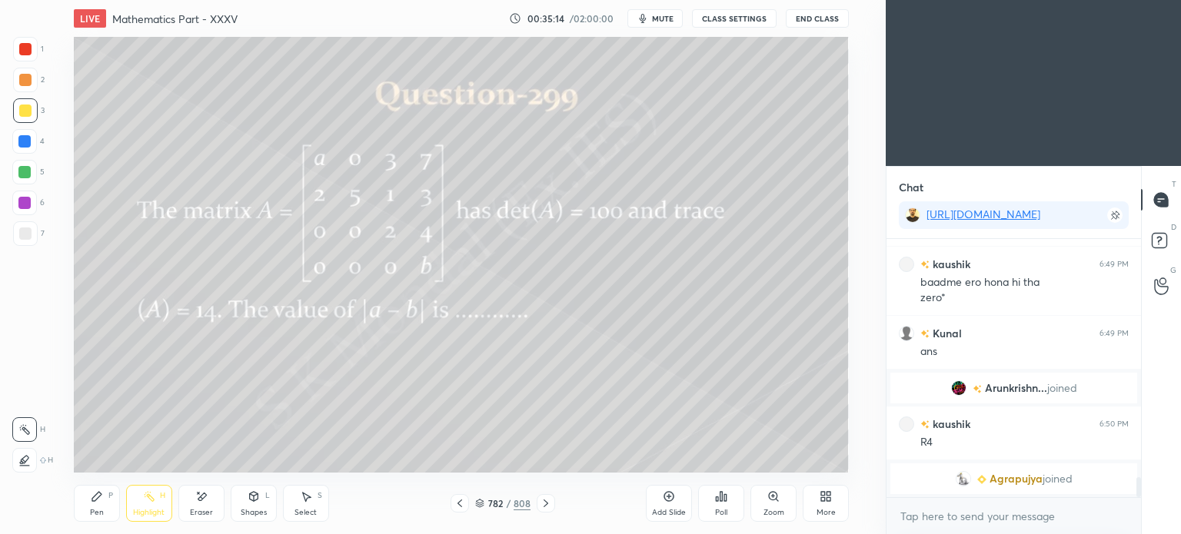
click at [105, 497] on div "Pen P" at bounding box center [97, 503] width 46 height 37
click at [105, 499] on div "Pen P" at bounding box center [97, 503] width 46 height 37
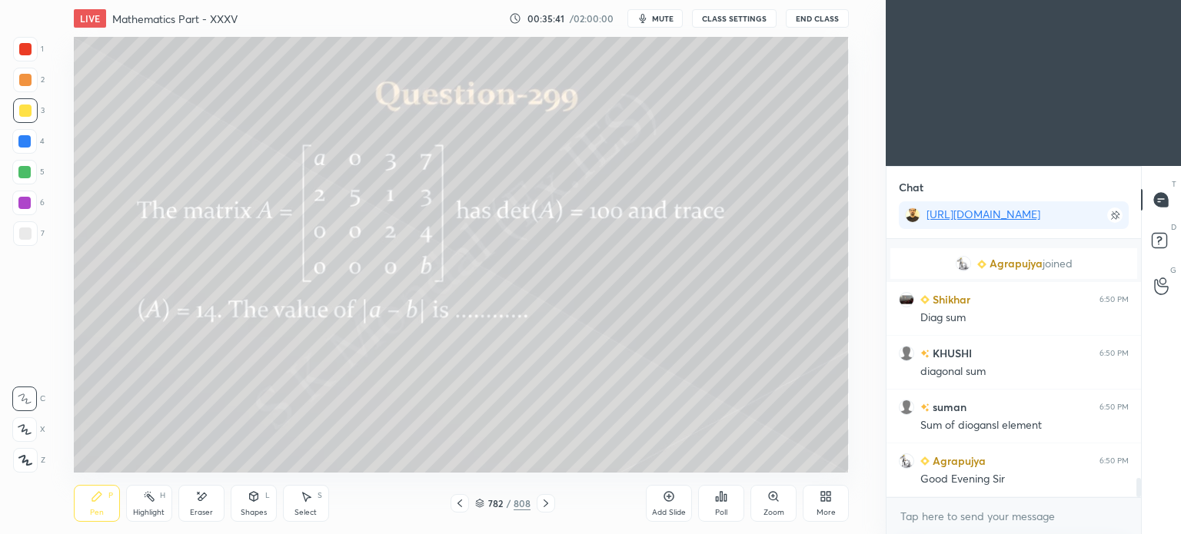
scroll to position [3278, 0]
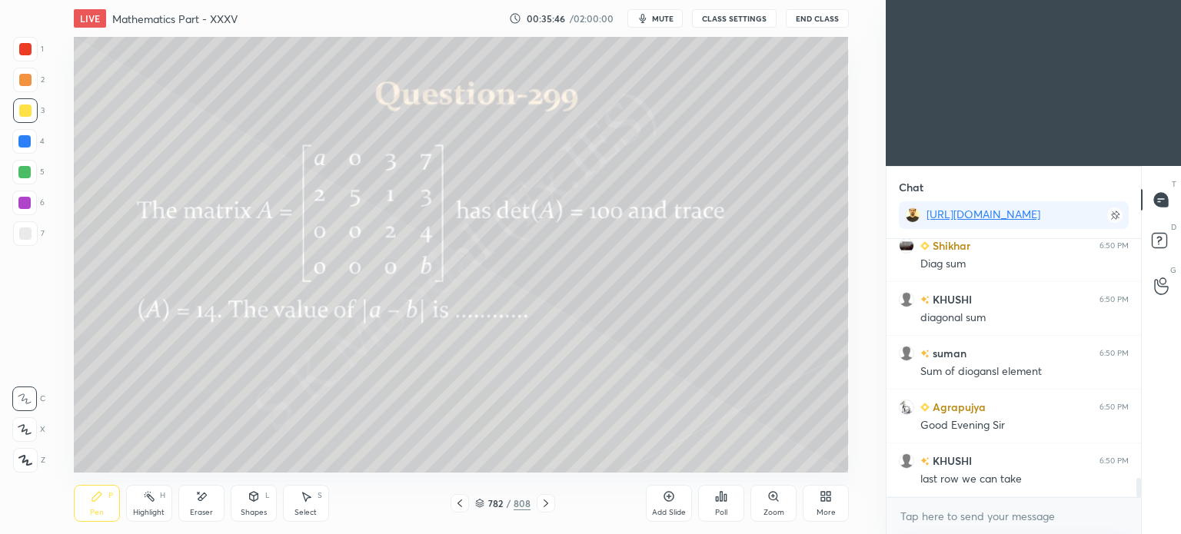
click at [213, 513] on div "Eraser" at bounding box center [201, 503] width 46 height 37
click at [97, 514] on div "Pen" at bounding box center [97, 513] width 14 height 8
click at [98, 517] on div "Pen" at bounding box center [97, 513] width 14 height 8
click at [147, 511] on div "Highlight" at bounding box center [149, 513] width 32 height 8
click at [91, 516] on div "Pen" at bounding box center [97, 513] width 14 height 8
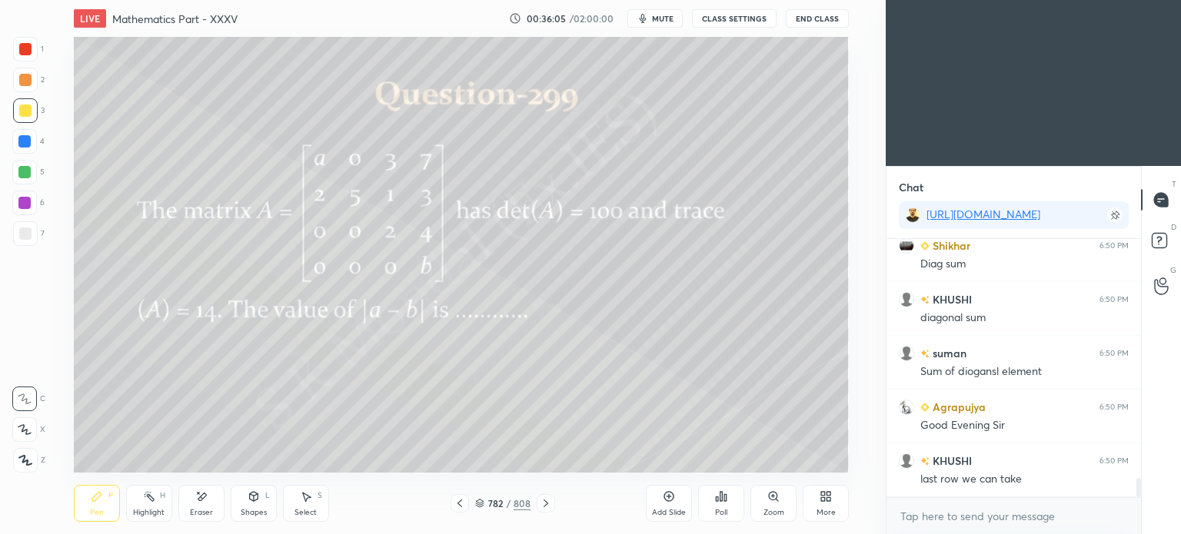
click at [100, 512] on div "Pen" at bounding box center [97, 513] width 14 height 8
click at [204, 504] on icon at bounding box center [201, 496] width 12 height 13
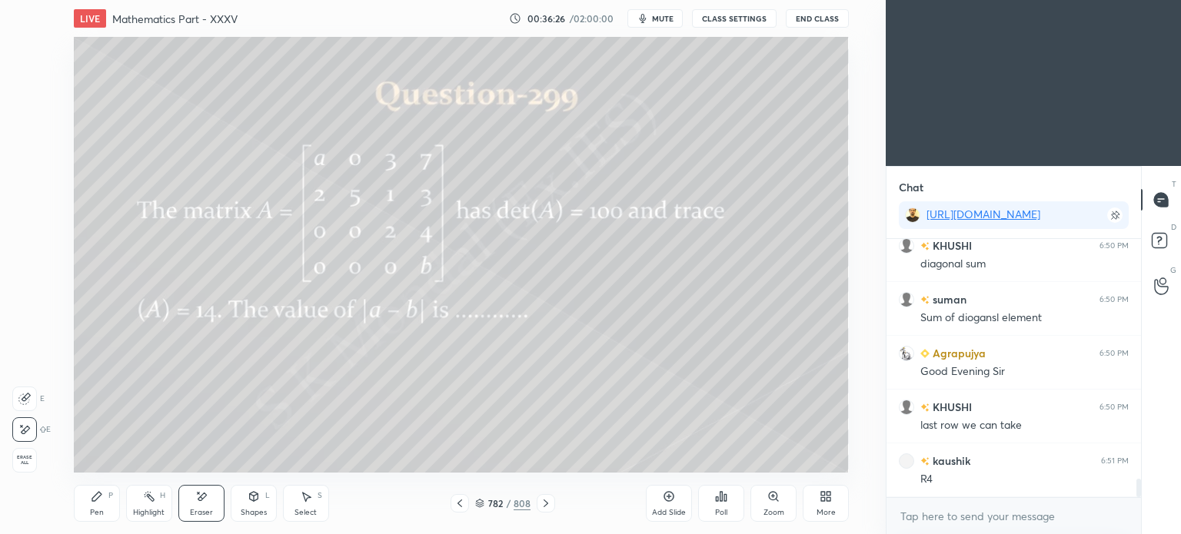
click at [98, 501] on icon at bounding box center [97, 496] width 12 height 12
click at [102, 507] on div "Pen P" at bounding box center [97, 503] width 46 height 37
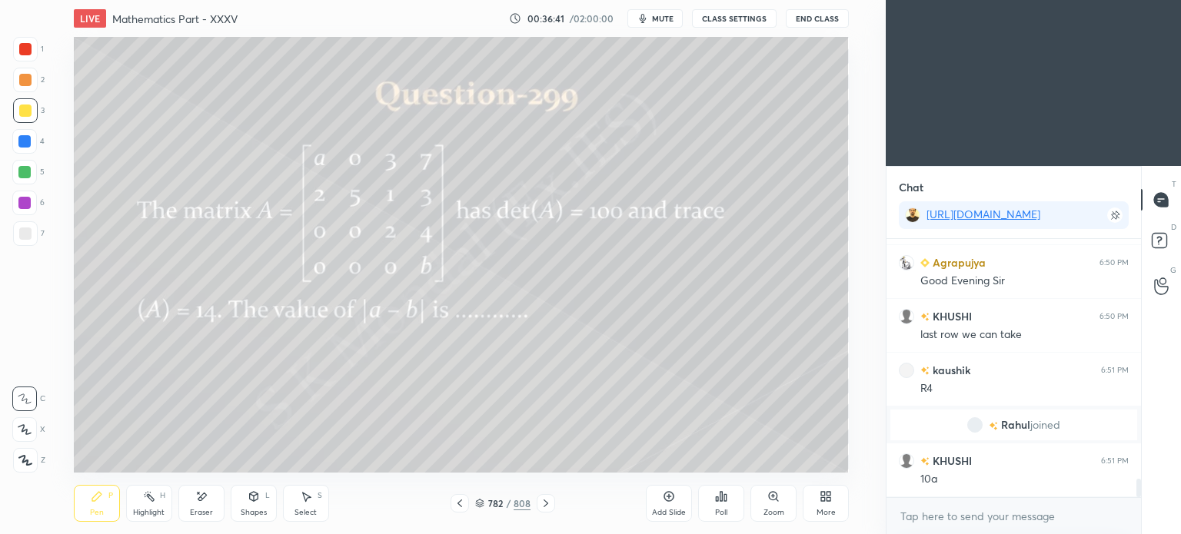
scroll to position [3315, 0]
click at [246, 509] on div "Shapes" at bounding box center [254, 513] width 26 height 8
click at [202, 514] on div "Eraser" at bounding box center [201, 513] width 23 height 8
click at [204, 521] on div "Eraser" at bounding box center [201, 503] width 46 height 37
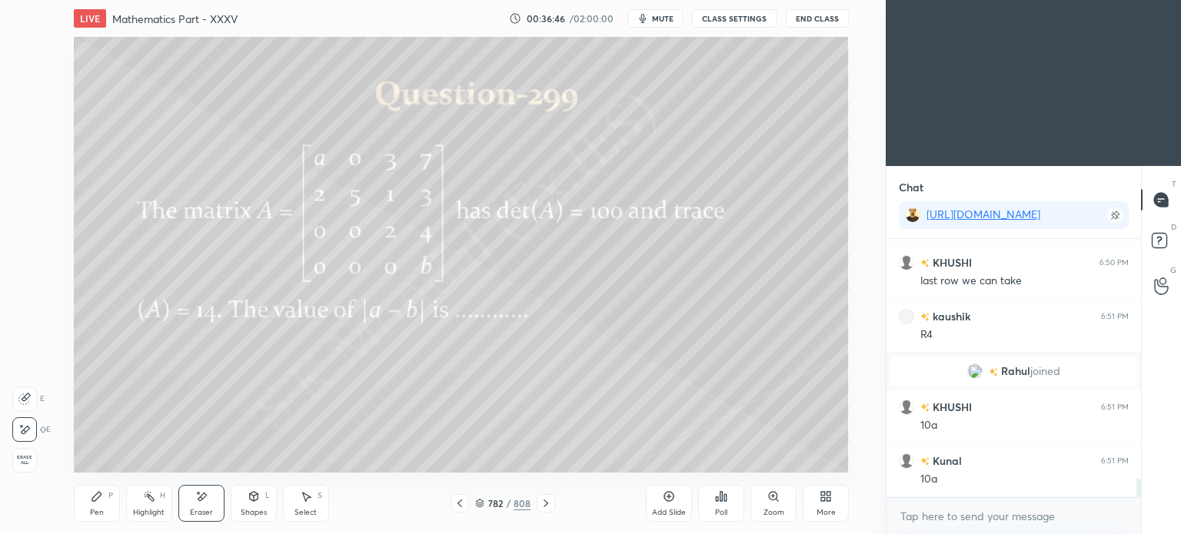
click at [114, 513] on div "Pen P" at bounding box center [97, 503] width 46 height 37
click at [105, 516] on div "Pen P" at bounding box center [97, 503] width 46 height 37
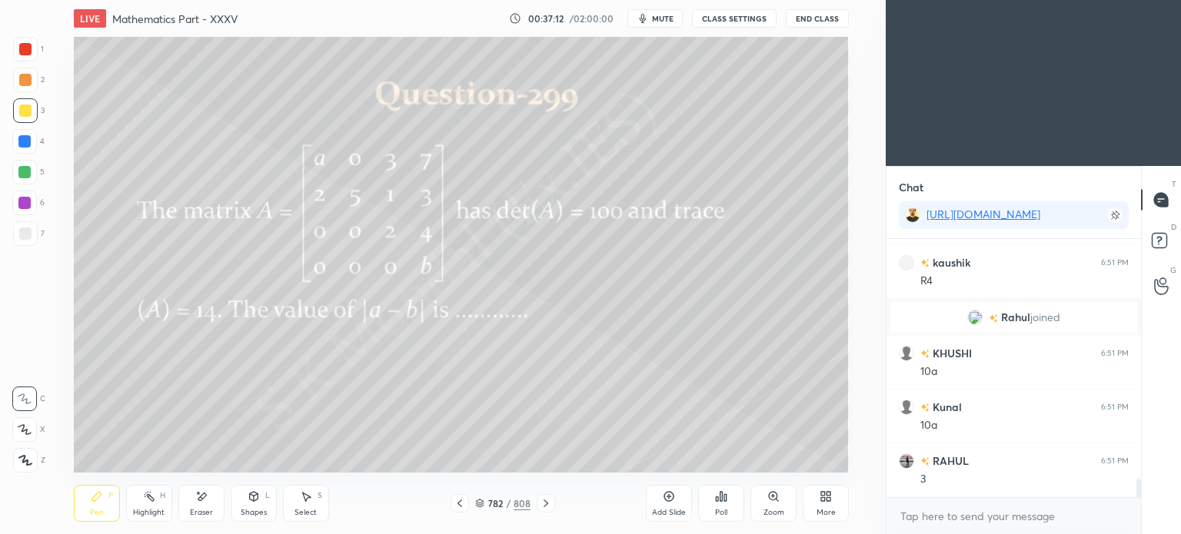
scroll to position [3476, 0]
click at [670, 500] on icon at bounding box center [669, 496] width 12 height 12
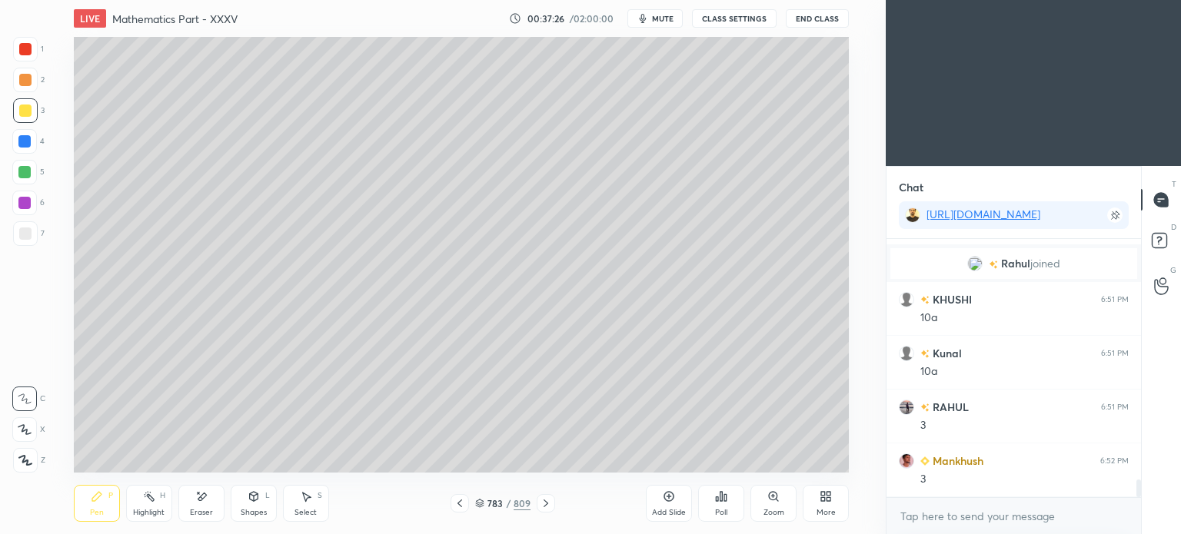
scroll to position [3513, 0]
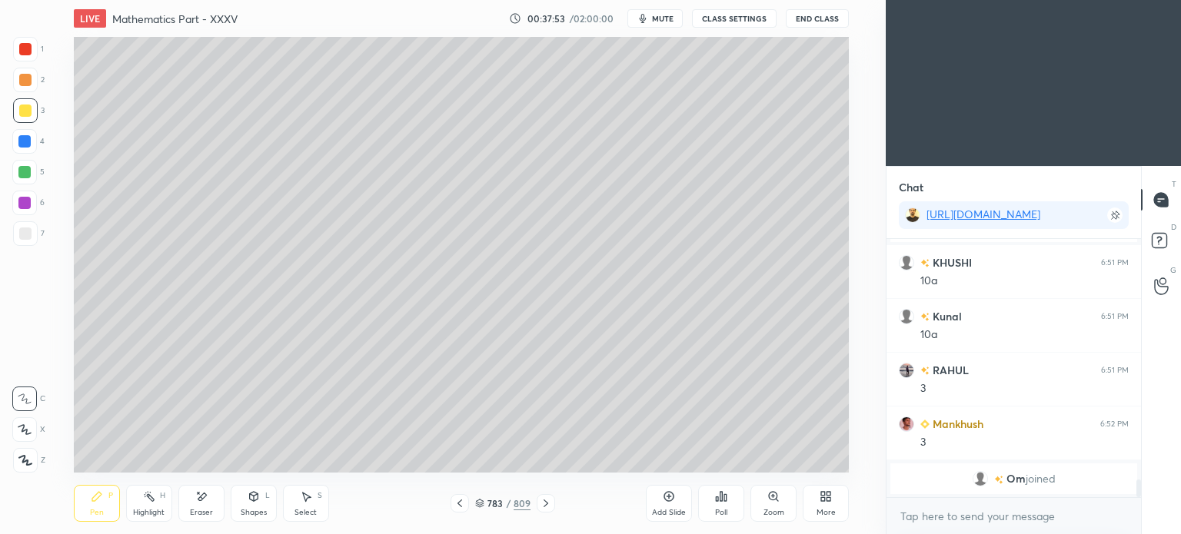
click at [457, 503] on icon at bounding box center [460, 503] width 12 height 12
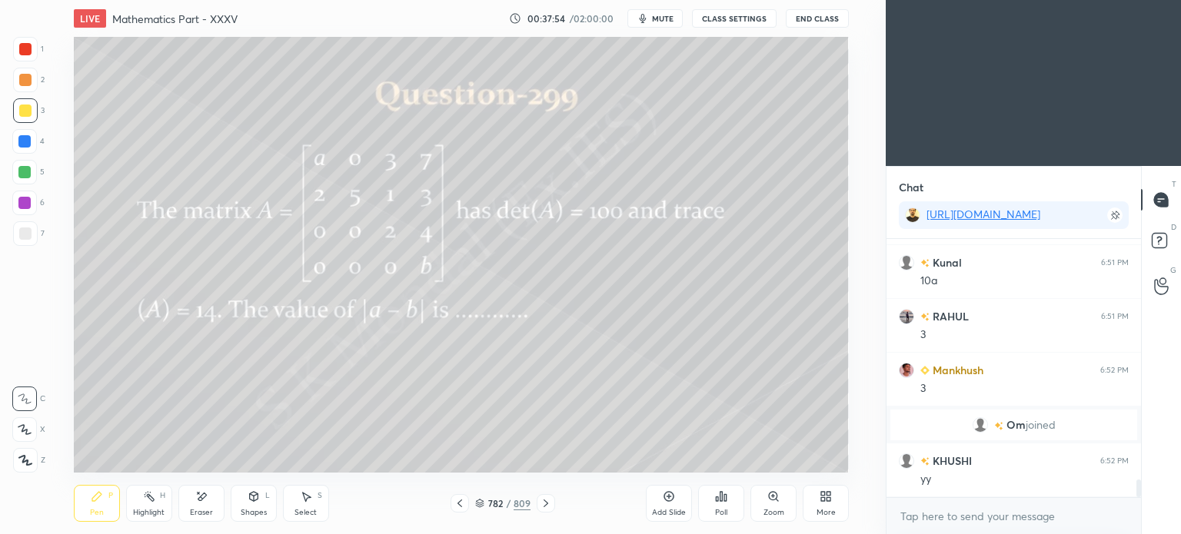
scroll to position [3501, 0]
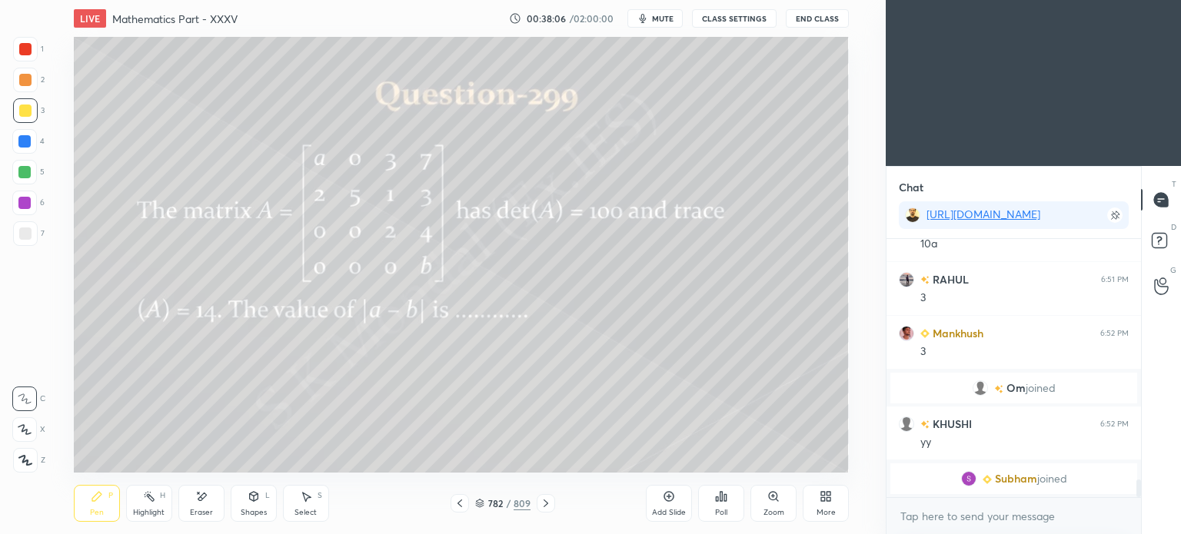
click at [549, 507] on icon at bounding box center [546, 503] width 12 height 12
click at [547, 504] on icon at bounding box center [546, 503] width 12 height 12
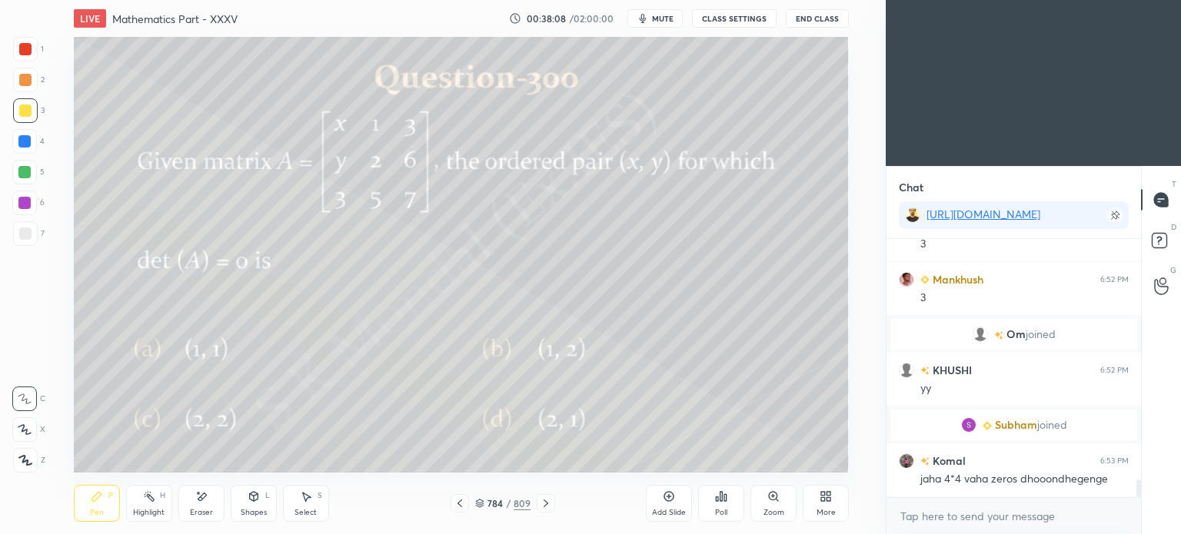
click at [97, 507] on div "Pen P" at bounding box center [97, 503] width 46 height 37
click at [207, 504] on icon at bounding box center [201, 496] width 12 height 13
click at [95, 515] on div "Pen" at bounding box center [97, 513] width 14 height 8
click at [97, 504] on div "Pen P" at bounding box center [97, 503] width 46 height 37
click at [459, 505] on icon at bounding box center [459, 504] width 5 height 8
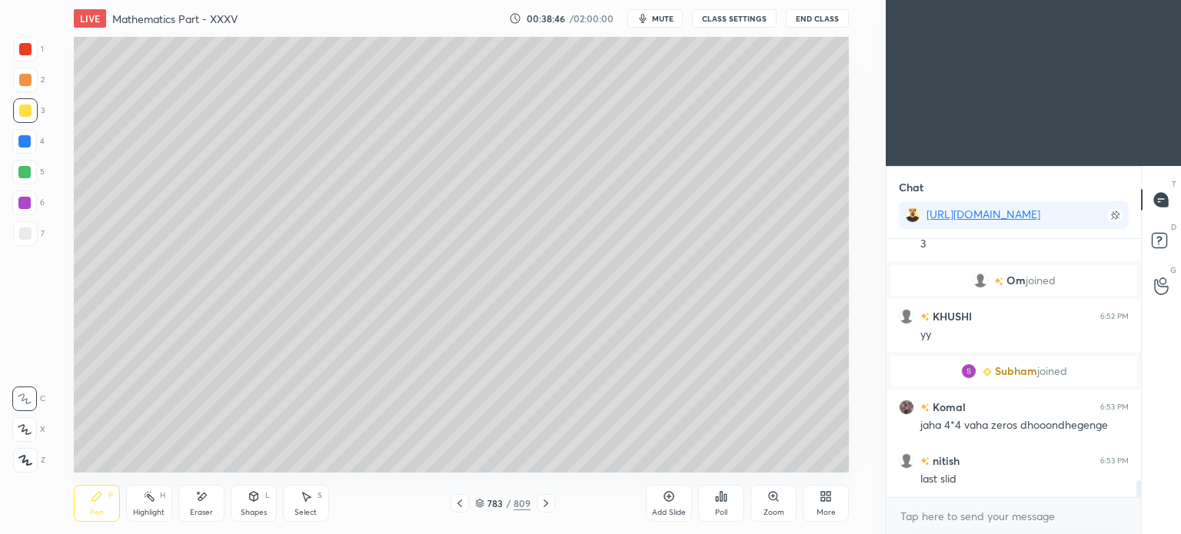
scroll to position [3616, 0]
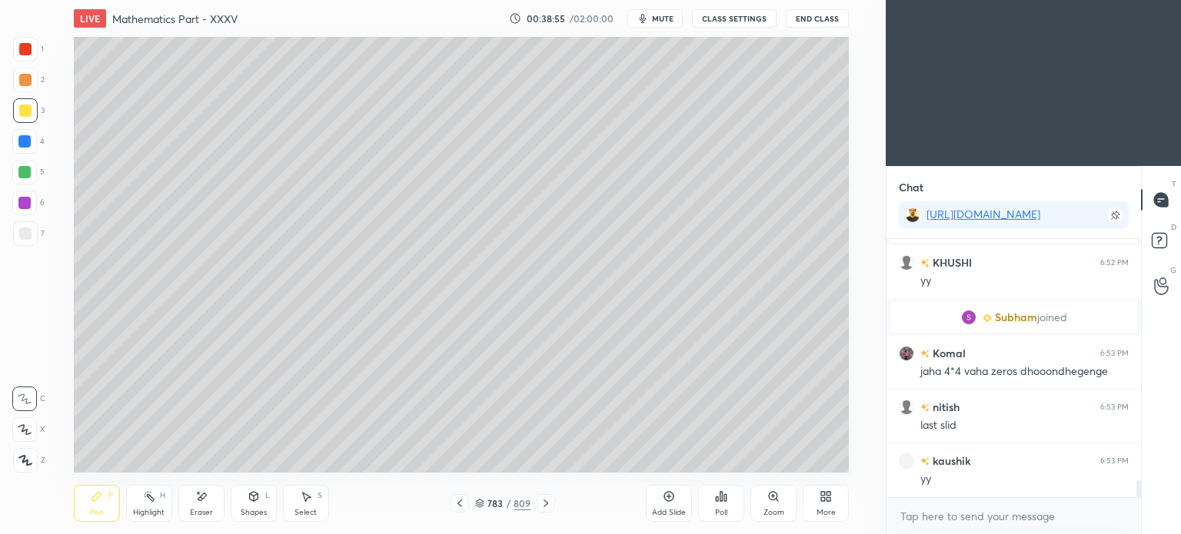
click at [203, 513] on div "Eraser" at bounding box center [201, 513] width 23 height 8
click at [95, 509] on div "Pen" at bounding box center [97, 513] width 14 height 8
click at [97, 510] on div "Pen" at bounding box center [97, 513] width 14 height 8
click at [458, 497] on icon at bounding box center [460, 503] width 12 height 12
click at [543, 504] on icon at bounding box center [546, 503] width 12 height 12
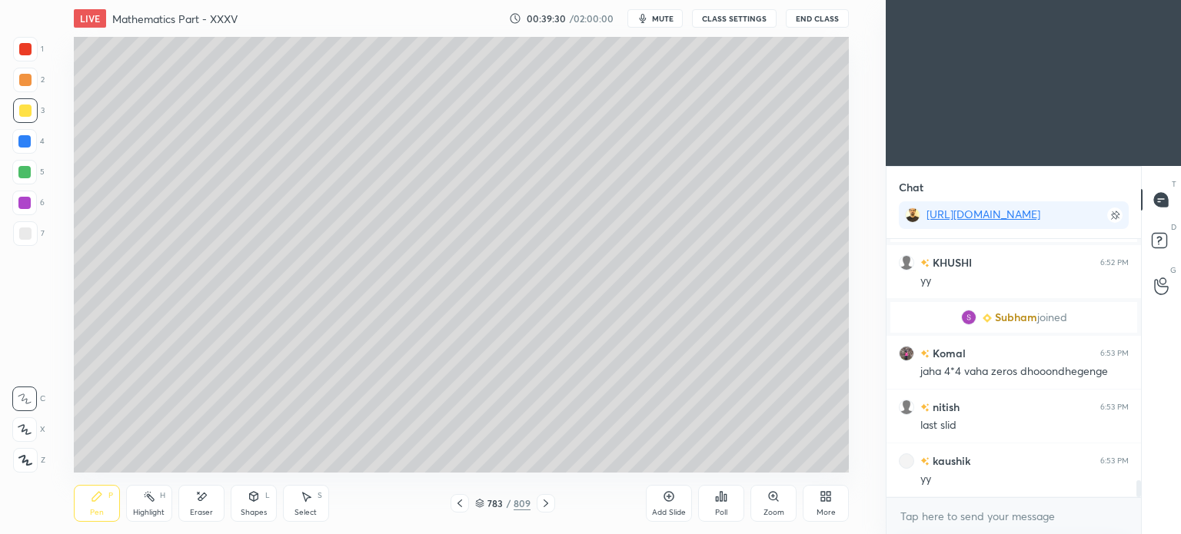
click at [543, 504] on icon at bounding box center [546, 503] width 12 height 12
click at [736, 502] on div "Poll" at bounding box center [721, 503] width 46 height 37
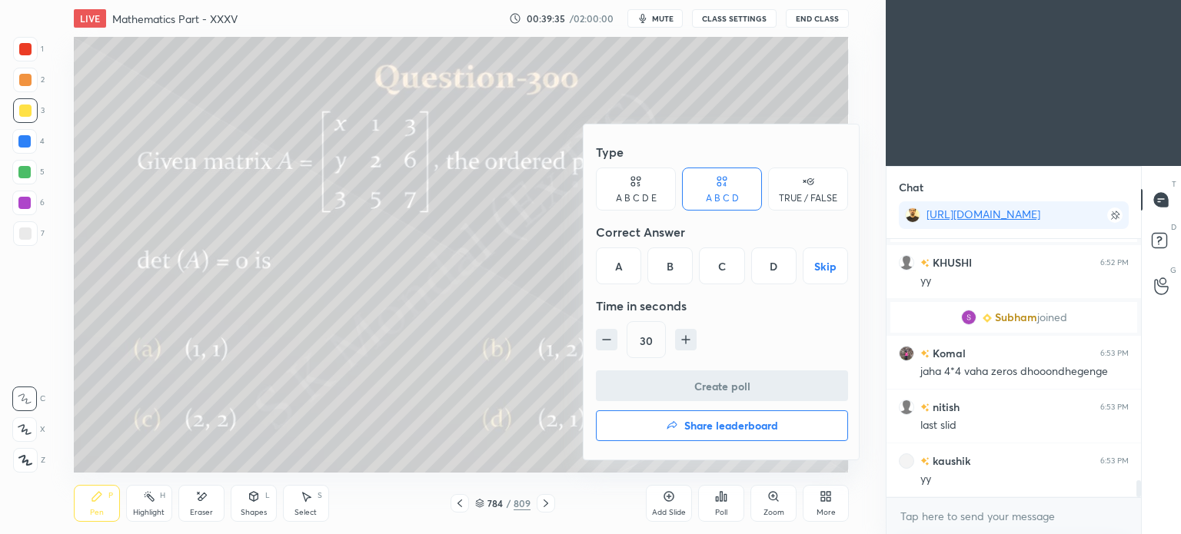
click at [679, 264] on div "B" at bounding box center [669, 266] width 45 height 37
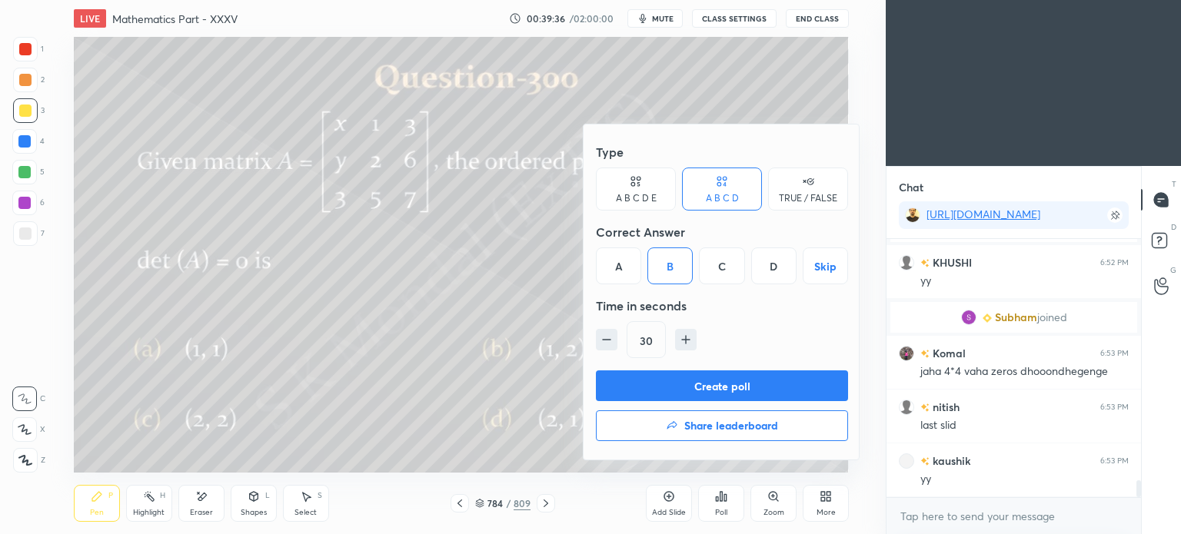
click at [731, 394] on button "Create poll" at bounding box center [722, 386] width 252 height 31
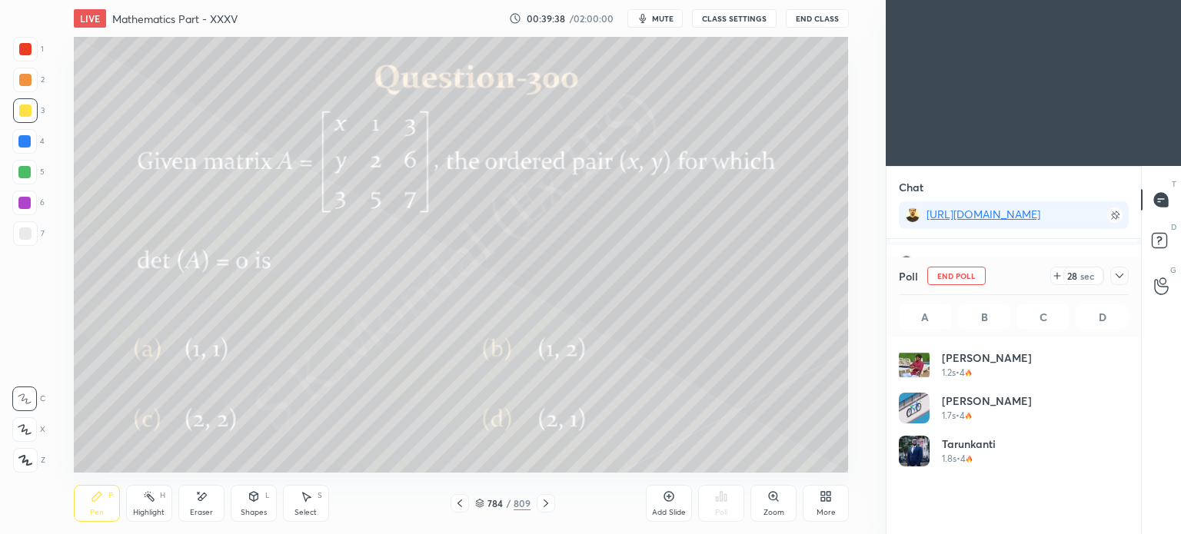
scroll to position [180, 225]
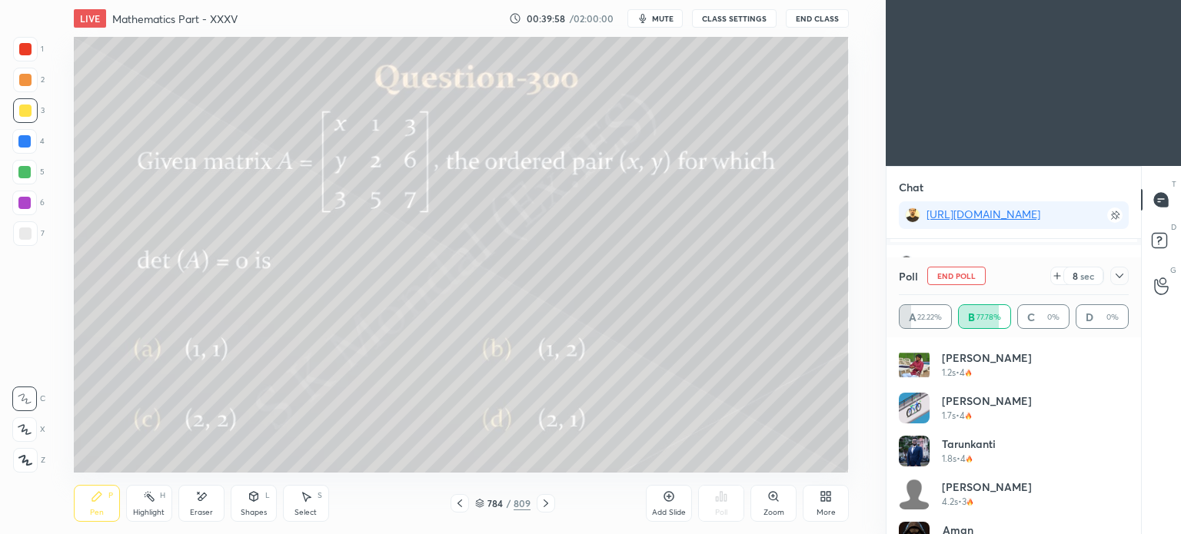
click at [99, 504] on div "Pen P" at bounding box center [97, 503] width 46 height 37
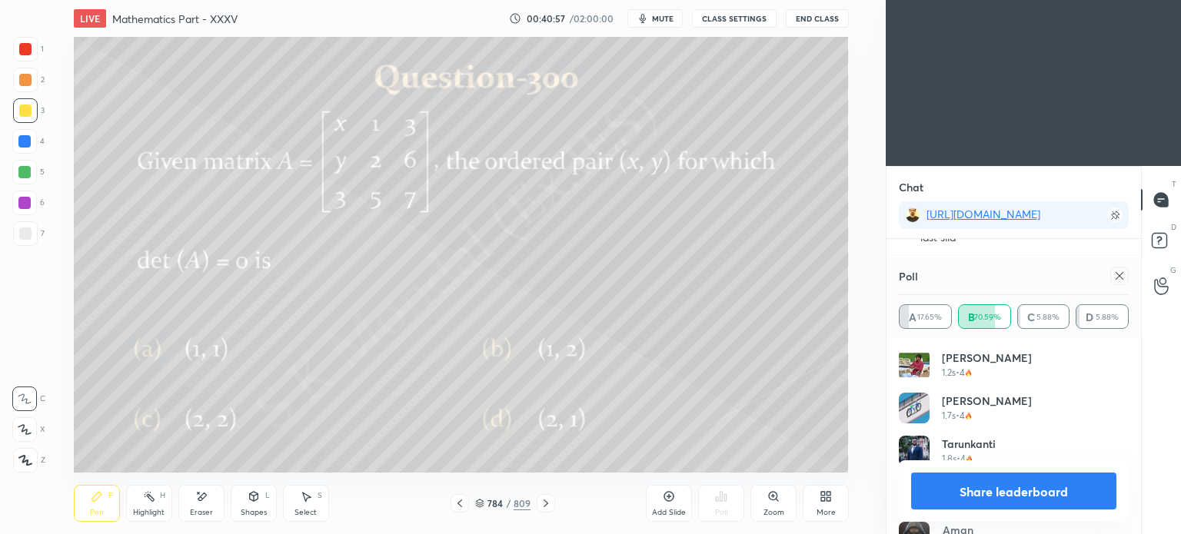
scroll to position [3819, 0]
click at [209, 507] on div "Eraser" at bounding box center [201, 503] width 46 height 37
click at [101, 513] on div "Pen" at bounding box center [97, 513] width 14 height 8
click at [108, 507] on div "Pen P" at bounding box center [97, 503] width 46 height 37
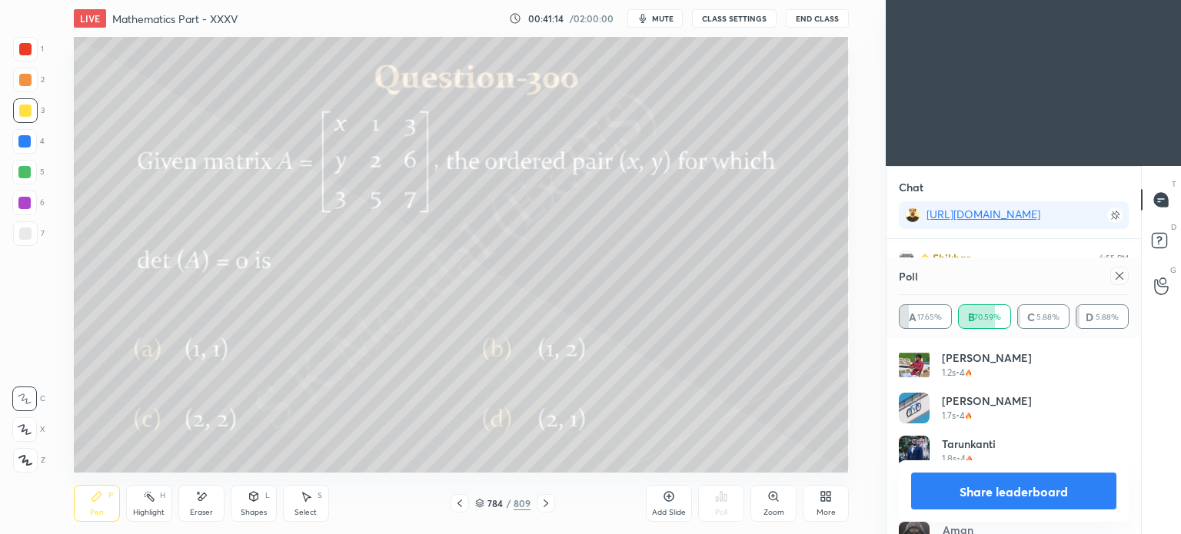
click at [1026, 490] on button "Share leaderboard" at bounding box center [1013, 491] width 205 height 37
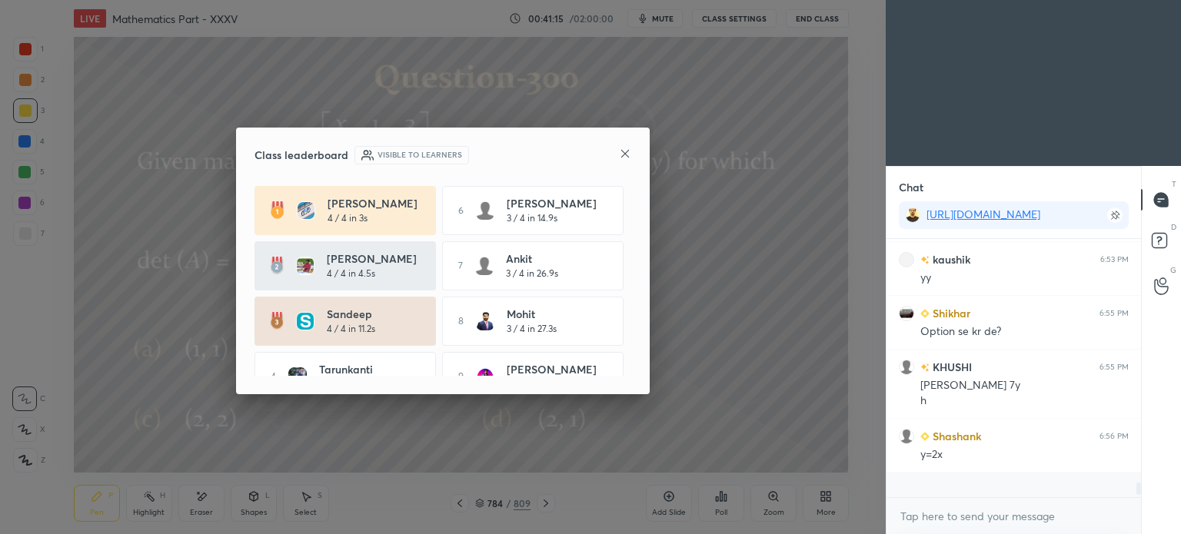
scroll to position [246, 250]
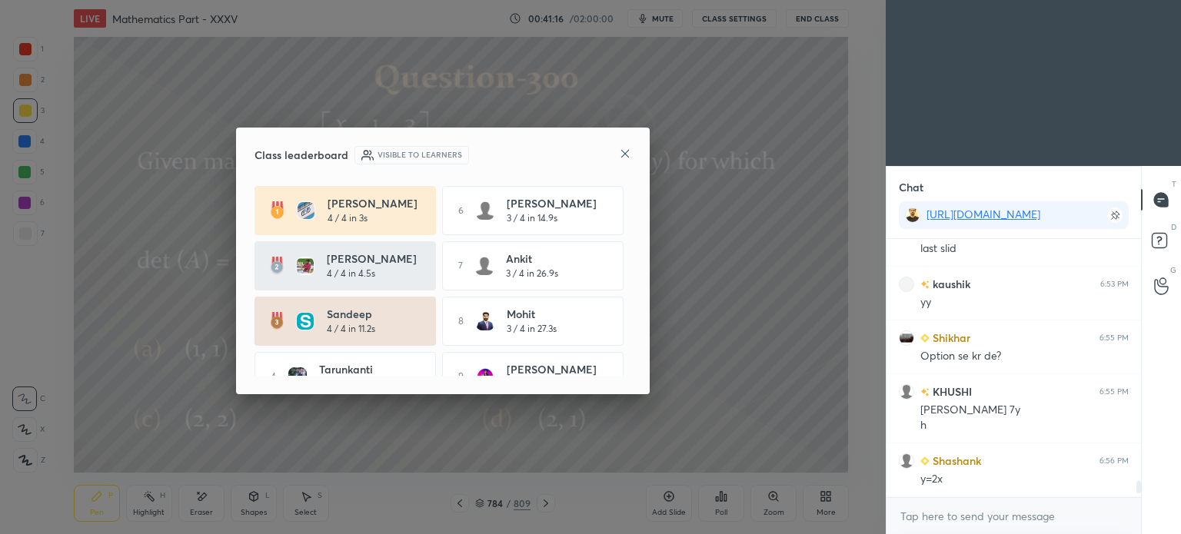
click at [619, 158] on icon at bounding box center [625, 154] width 12 height 12
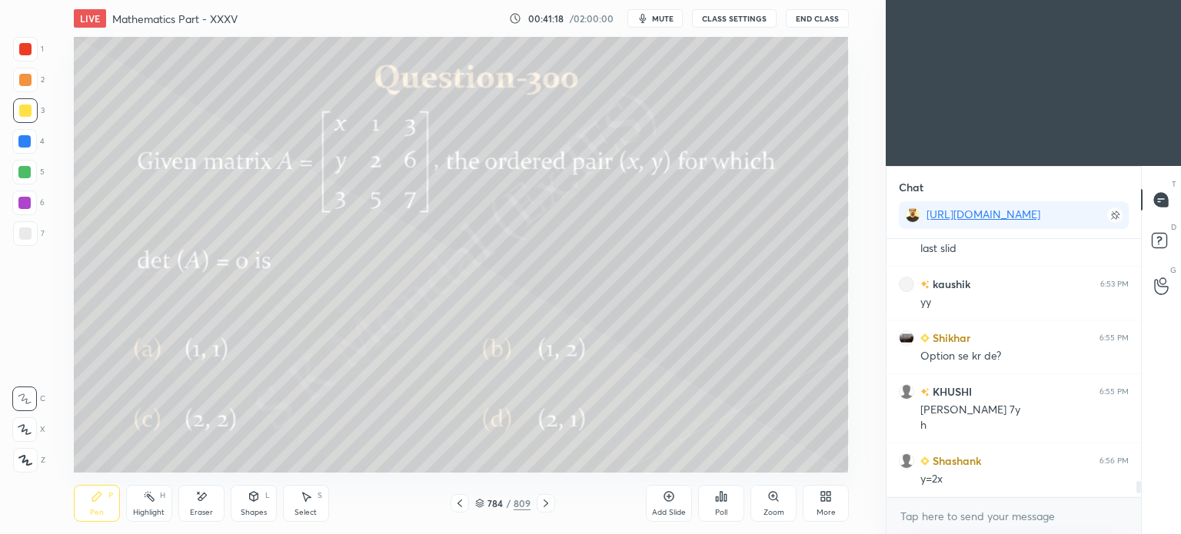
click at [92, 510] on div "Pen" at bounding box center [97, 513] width 14 height 8
click at [204, 512] on div "Eraser" at bounding box center [201, 513] width 23 height 8
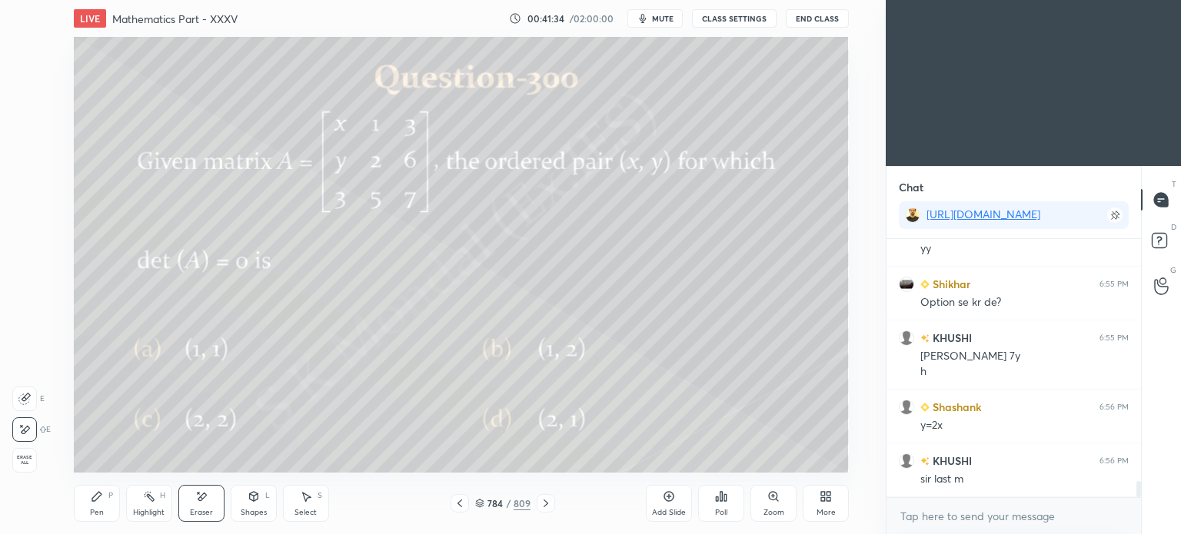
click at [106, 510] on div "Pen P" at bounding box center [97, 503] width 46 height 37
click at [106, 509] on div "Pen P" at bounding box center [97, 503] width 46 height 37
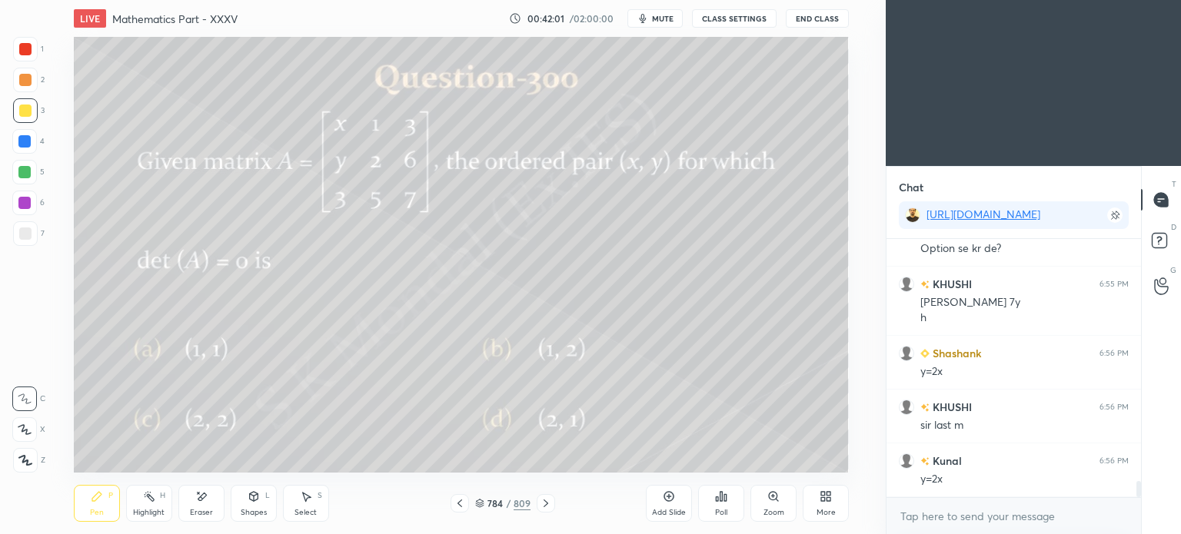
scroll to position [3954, 0]
click at [544, 500] on icon at bounding box center [546, 504] width 5 height 8
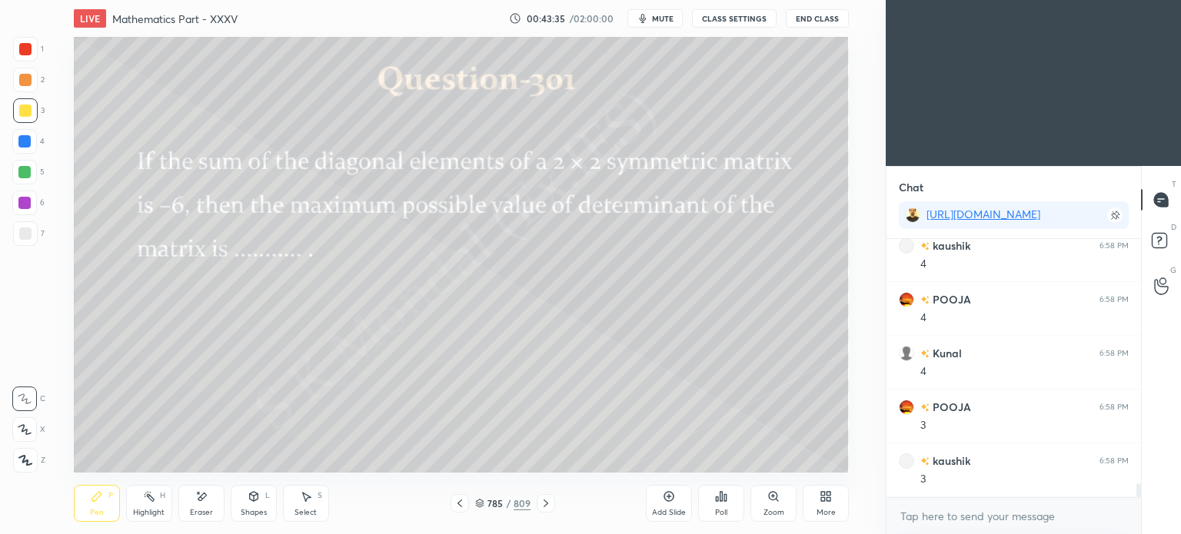
scroll to position [4600, 0]
click at [667, 511] on div "Add Slide" at bounding box center [669, 513] width 34 height 8
click at [191, 506] on div "Eraser" at bounding box center [201, 503] width 46 height 37
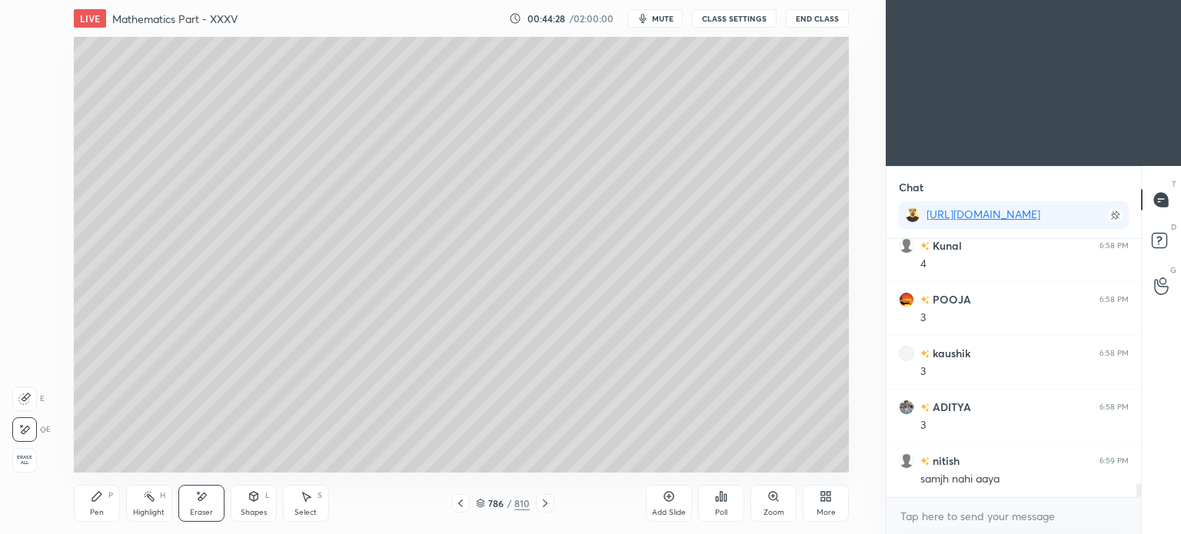
click at [86, 509] on div "Pen P" at bounding box center [97, 503] width 46 height 37
click at [88, 507] on div "Pen P" at bounding box center [97, 503] width 46 height 37
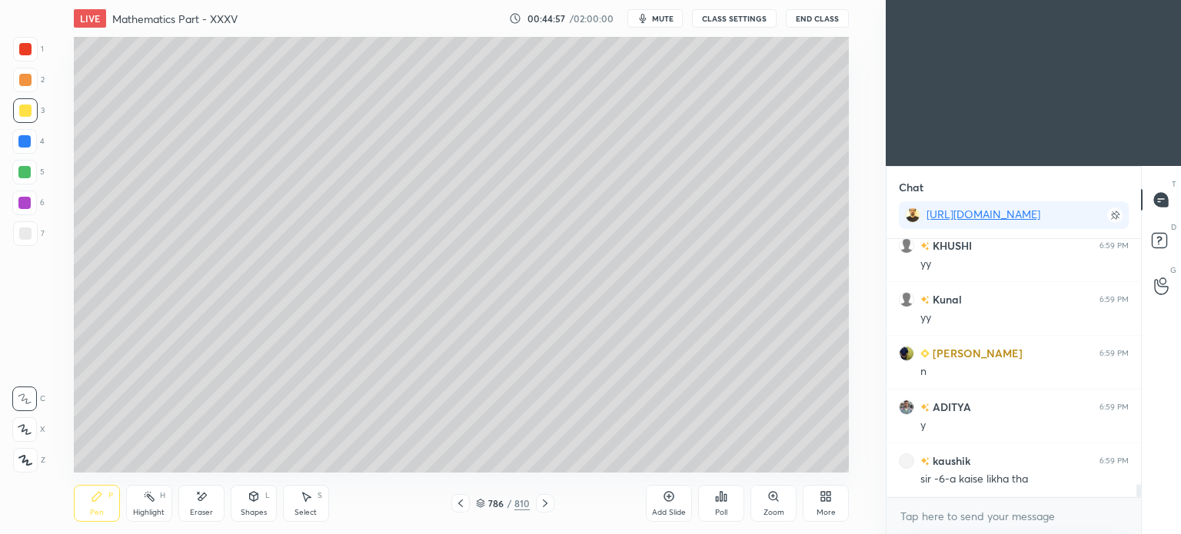
scroll to position [4977, 0]
click at [198, 512] on div "Eraser" at bounding box center [201, 513] width 23 height 8
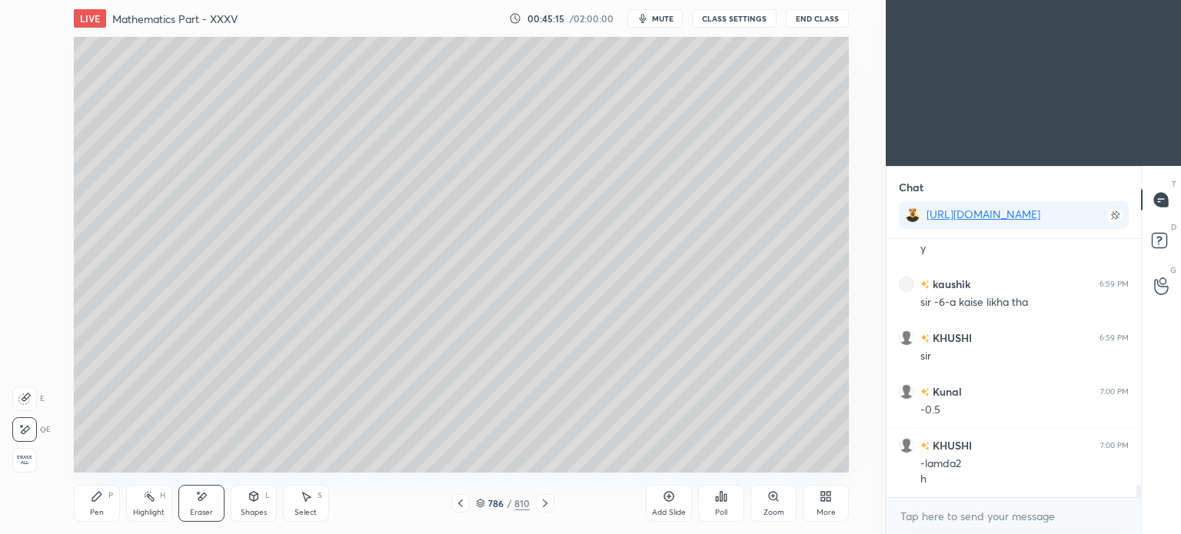
scroll to position [5154, 0]
click at [86, 513] on div "Pen P" at bounding box center [97, 503] width 46 height 37
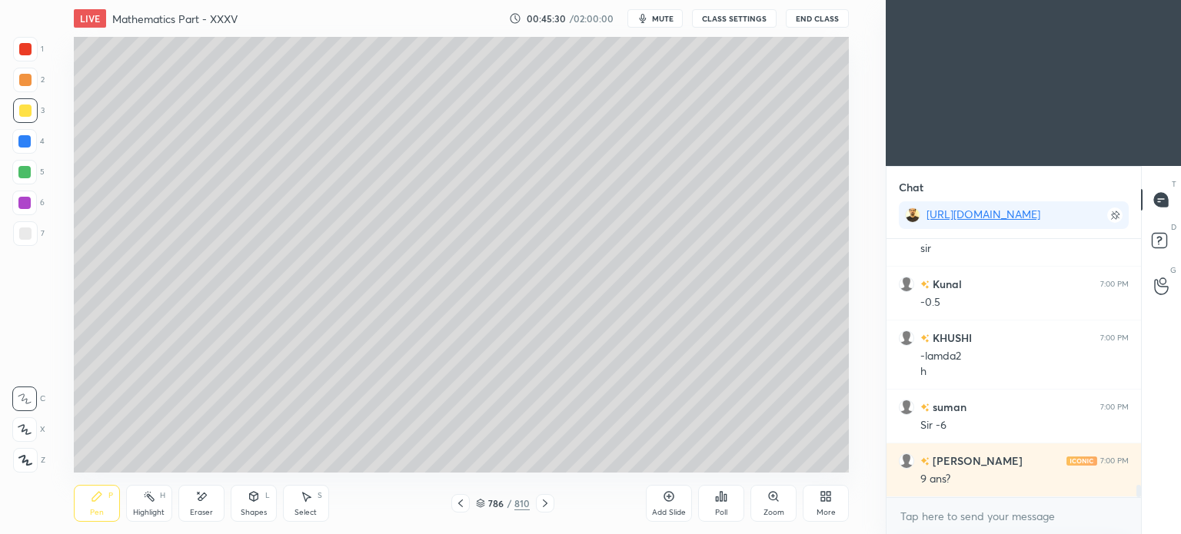
scroll to position [5244, 0]
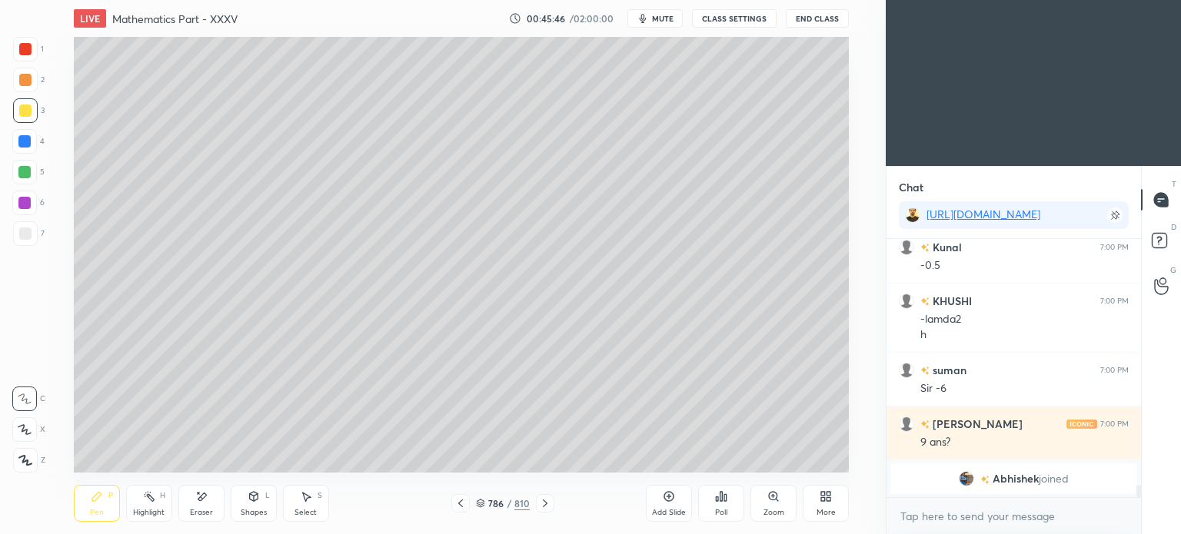
click at [206, 514] on div "Eraser" at bounding box center [201, 513] width 23 height 8
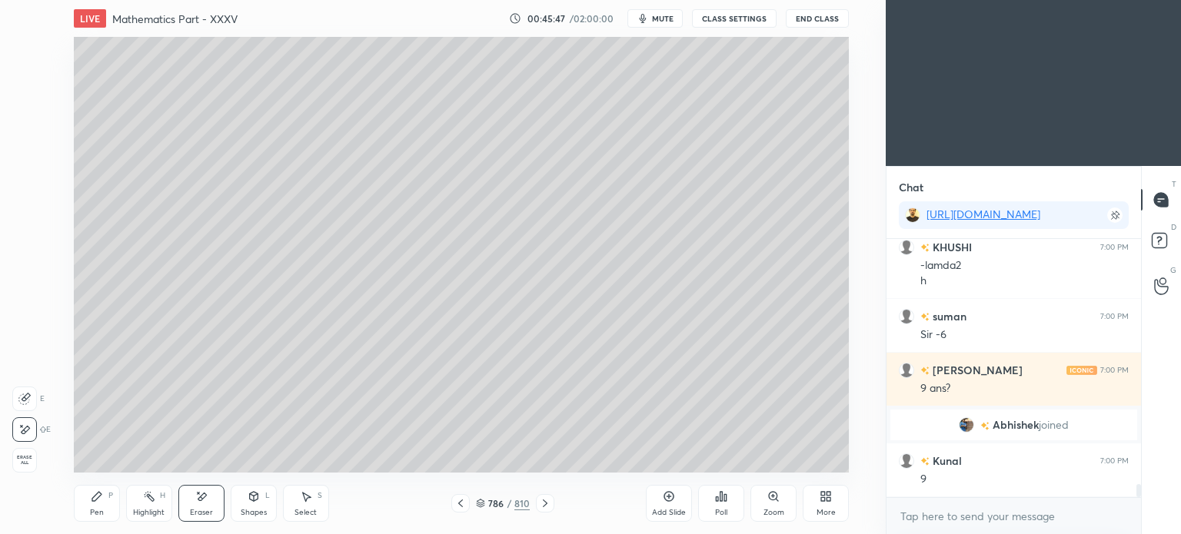
scroll to position [4860, 0]
click at [98, 510] on div "Pen" at bounding box center [97, 513] width 14 height 8
click at [102, 503] on icon at bounding box center [97, 496] width 12 height 12
click at [191, 510] on div "Eraser" at bounding box center [201, 513] width 23 height 8
click at [102, 507] on div "Pen P" at bounding box center [97, 503] width 46 height 37
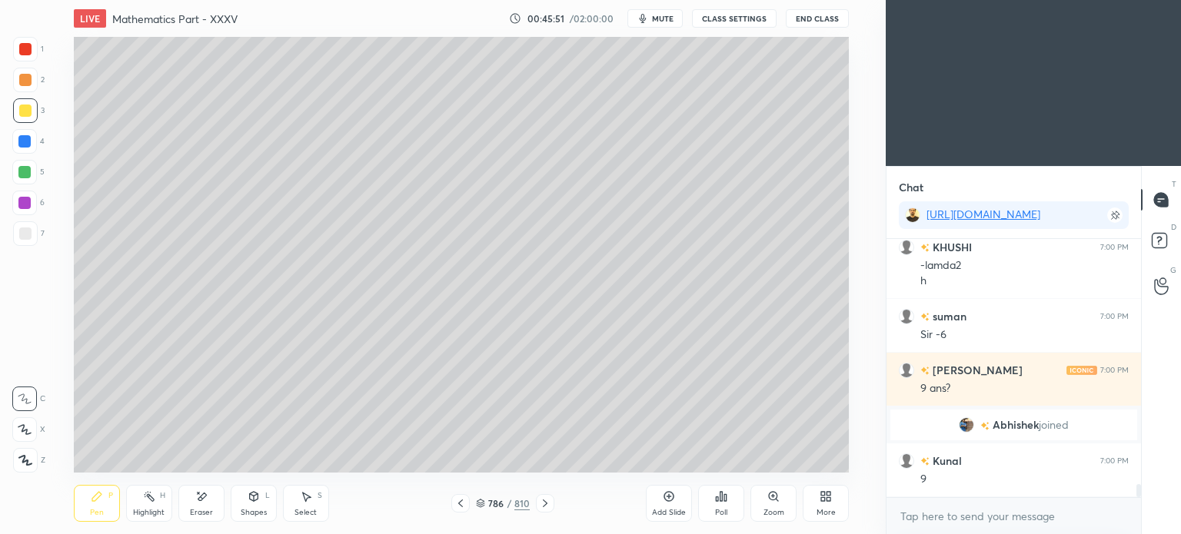
click at [104, 504] on div "Pen P" at bounding box center [97, 503] width 46 height 37
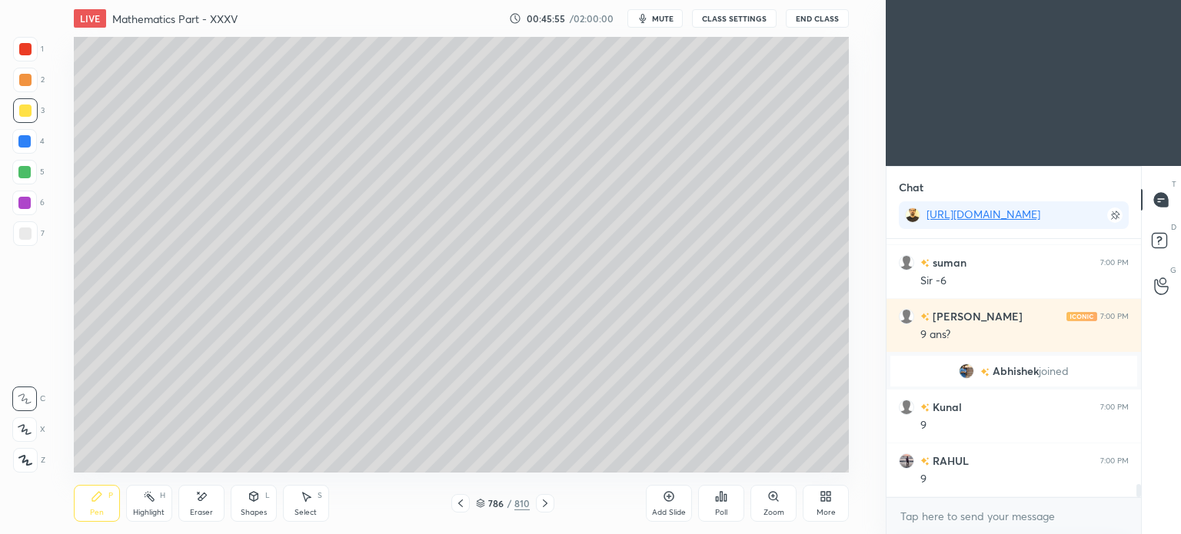
click at [462, 507] on icon at bounding box center [460, 504] width 5 height 8
click at [154, 510] on div "Highlight" at bounding box center [149, 513] width 32 height 8
click at [547, 505] on icon at bounding box center [545, 503] width 12 height 12
click at [149, 485] on div "Pen P Highlight H Eraser Shapes L Select S 786 / 810 Add Slide Poll Zoom More" at bounding box center [461, 503] width 775 height 61
click at [91, 516] on div "Pen" at bounding box center [97, 513] width 14 height 8
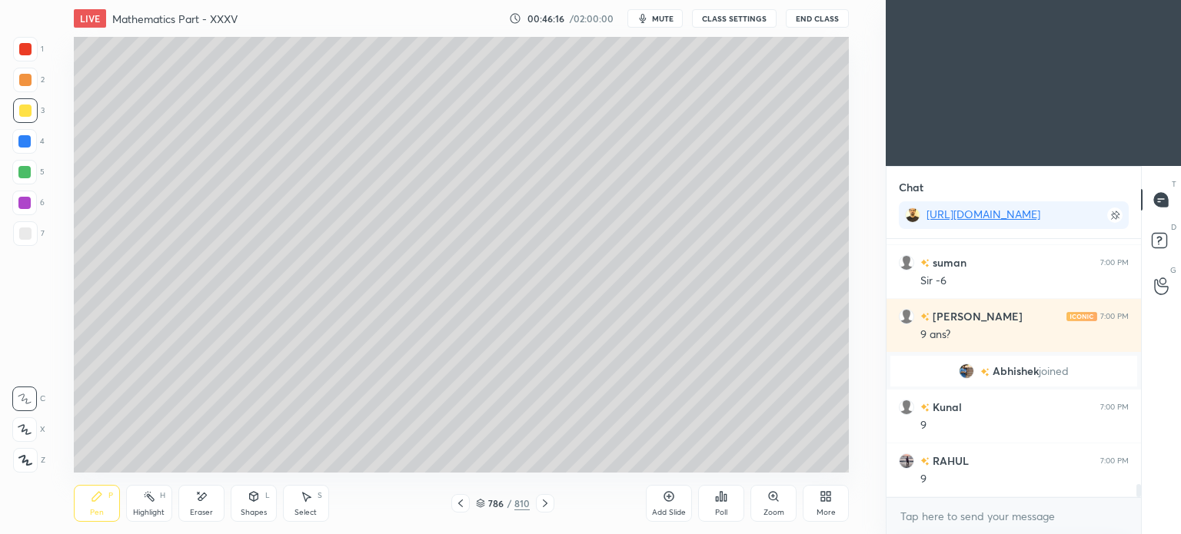
click at [460, 507] on icon at bounding box center [460, 503] width 12 height 12
click at [545, 506] on icon at bounding box center [545, 503] width 12 height 12
click at [550, 505] on icon at bounding box center [545, 503] width 12 height 12
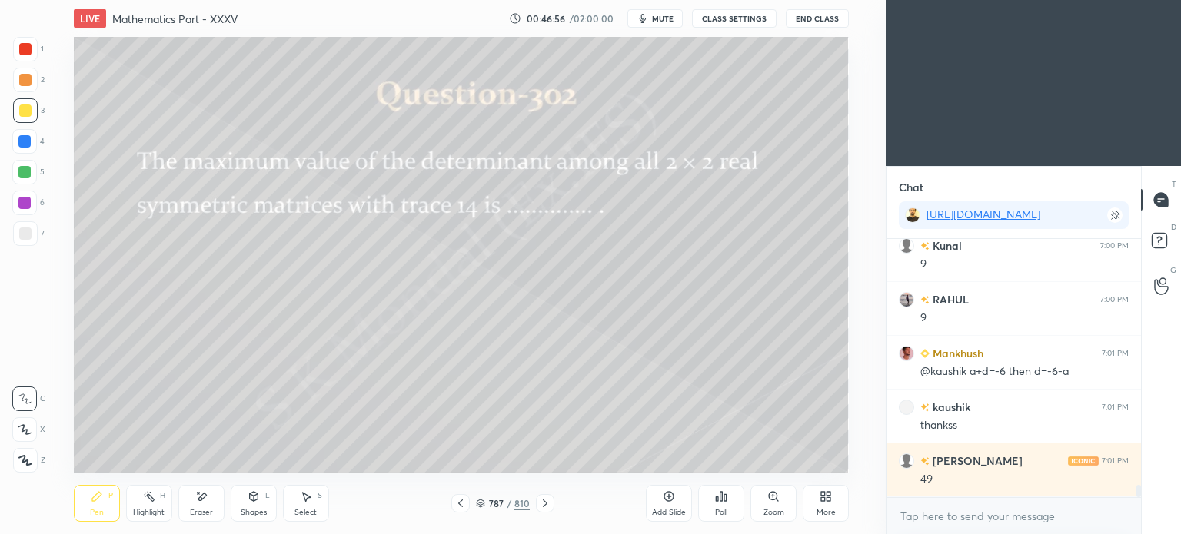
scroll to position [5129, 0]
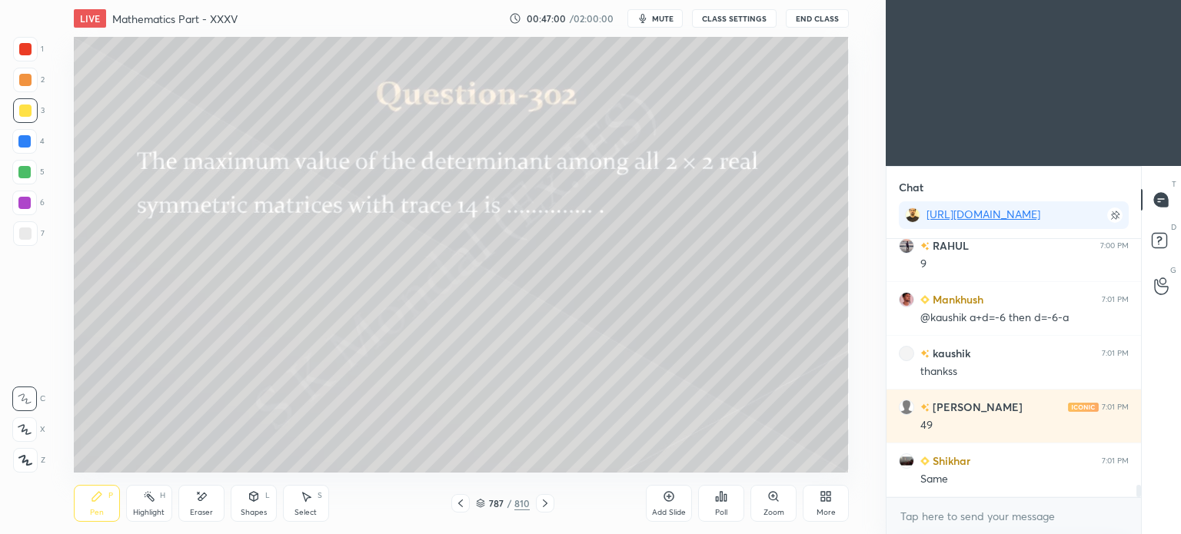
click at [201, 513] on div "Eraser" at bounding box center [201, 513] width 23 height 8
click at [92, 519] on div "Pen P" at bounding box center [97, 503] width 46 height 37
click at [94, 516] on div "Pen" at bounding box center [97, 513] width 14 height 8
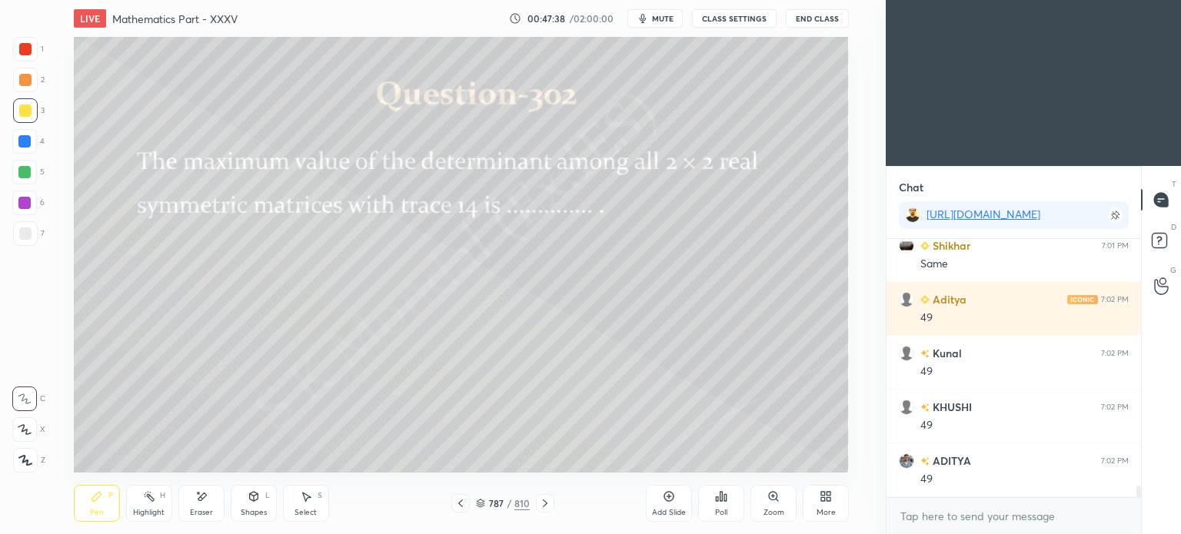
scroll to position [5398, 0]
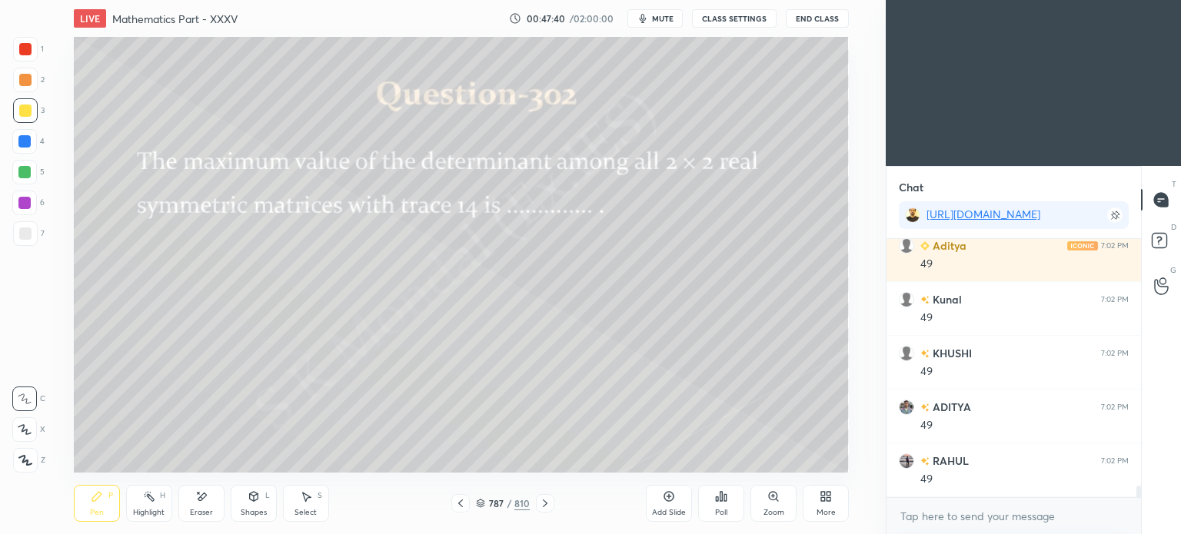
click at [539, 500] on icon at bounding box center [545, 503] width 12 height 12
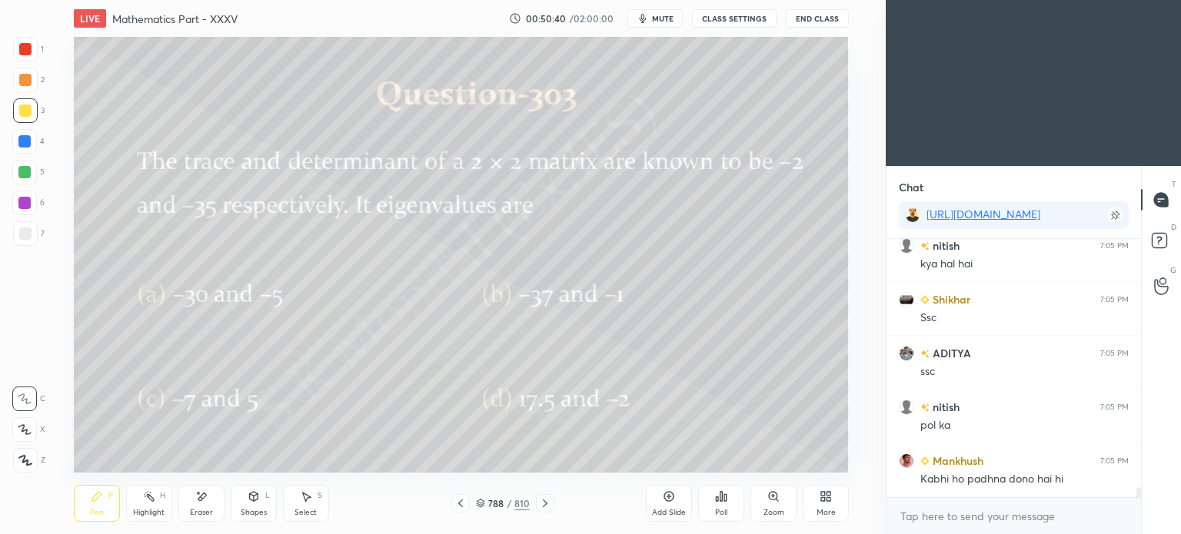
scroll to position [6196, 0]
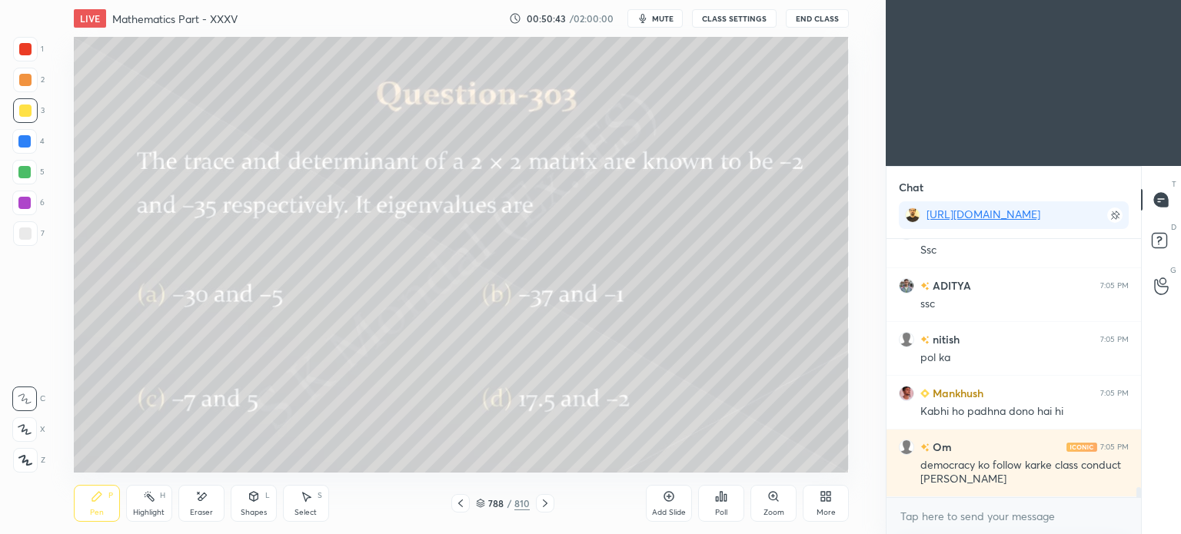
click at [106, 515] on div "Pen P" at bounding box center [97, 503] width 46 height 37
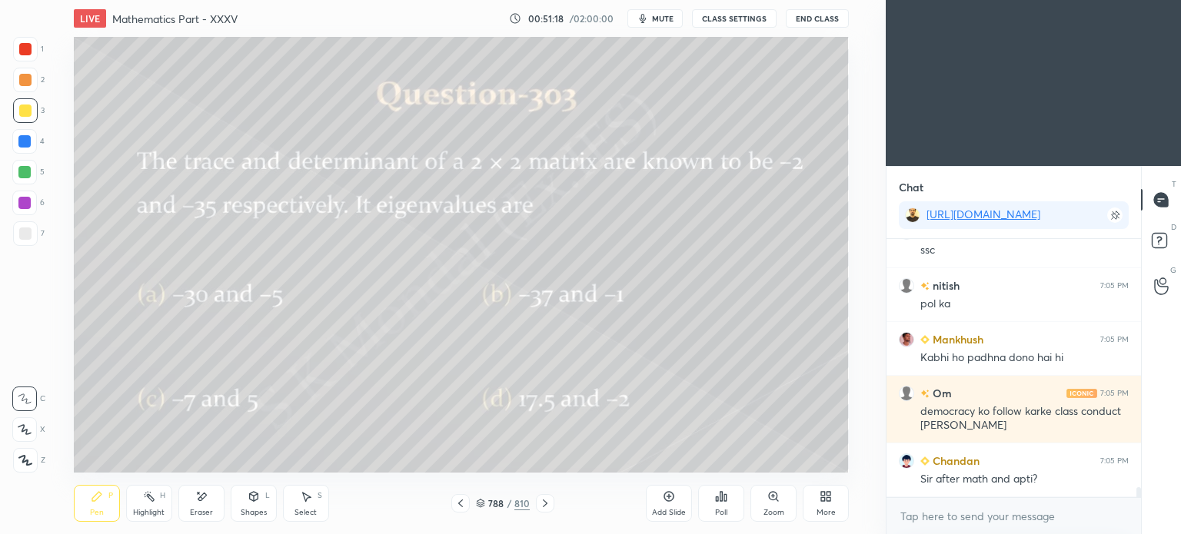
scroll to position [6318, 0]
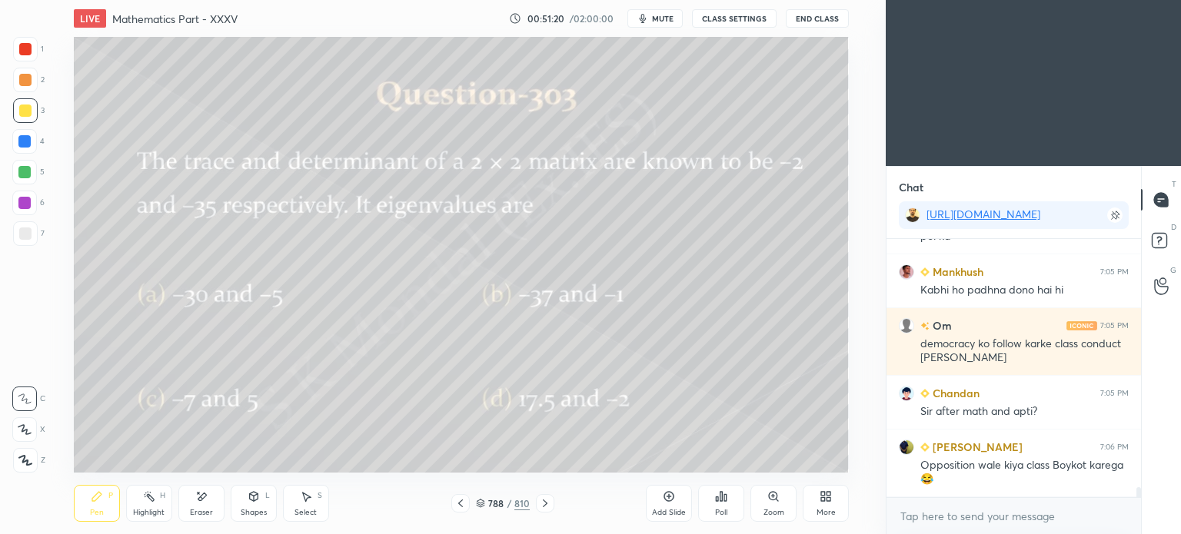
click at [825, 502] on icon at bounding box center [825, 496] width 12 height 12
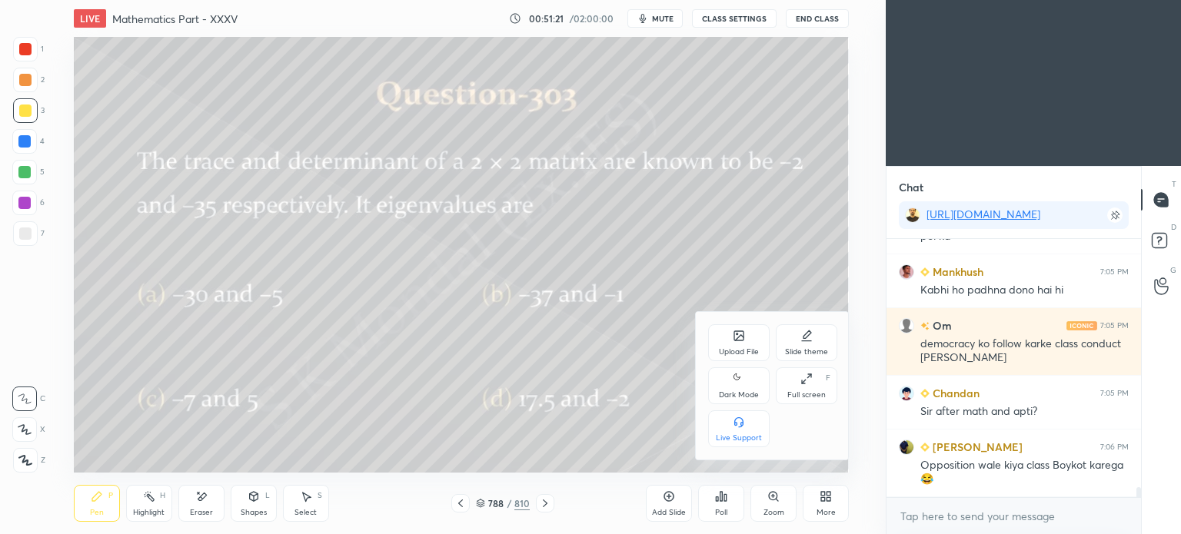
click at [738, 345] on div "Upload File" at bounding box center [738, 342] width 61 height 37
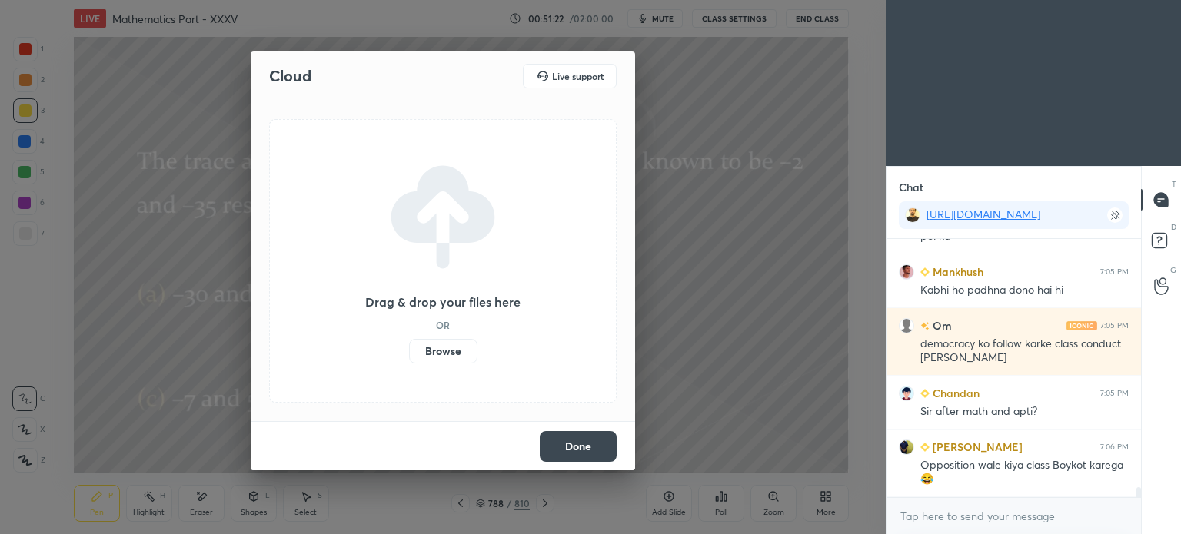
click at [454, 351] on label "Browse" at bounding box center [443, 351] width 68 height 25
click at [409, 351] on input "Browse" at bounding box center [409, 351] width 0 height 25
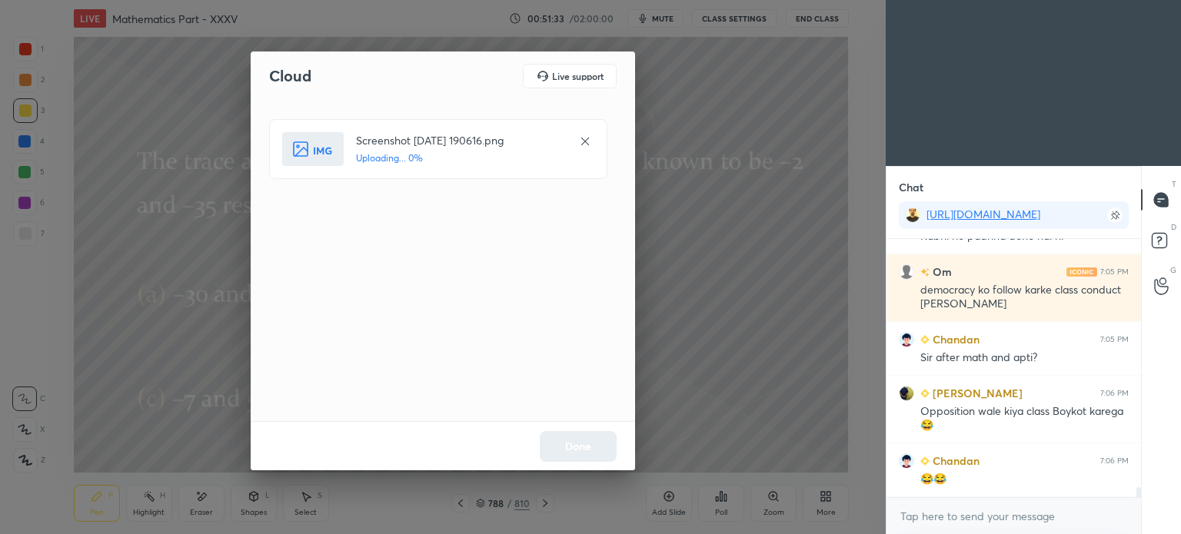
scroll to position [6425, 0]
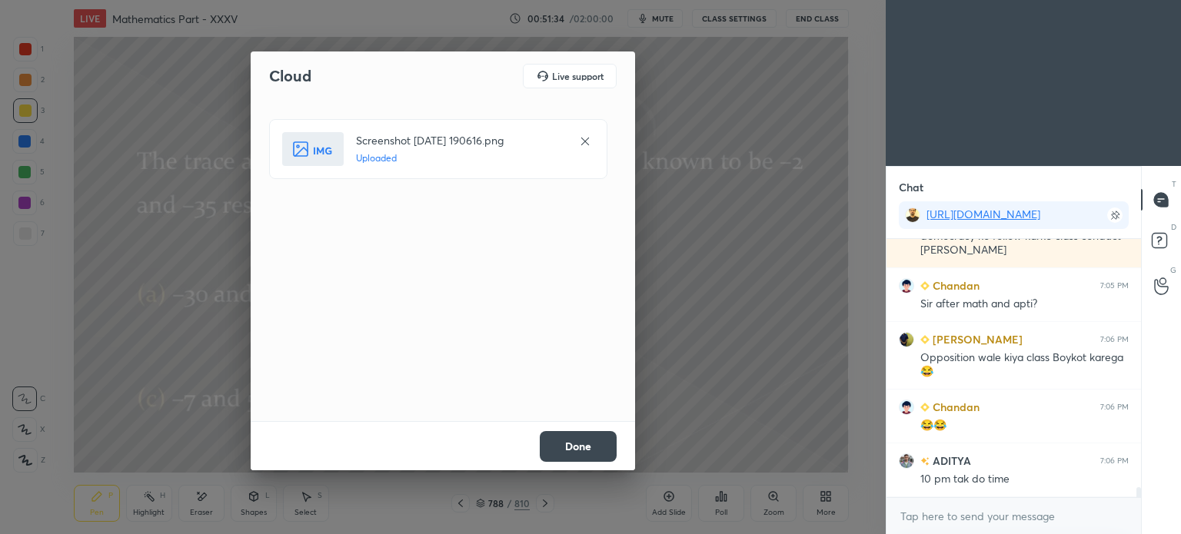
click at [586, 439] on button "Done" at bounding box center [578, 446] width 77 height 31
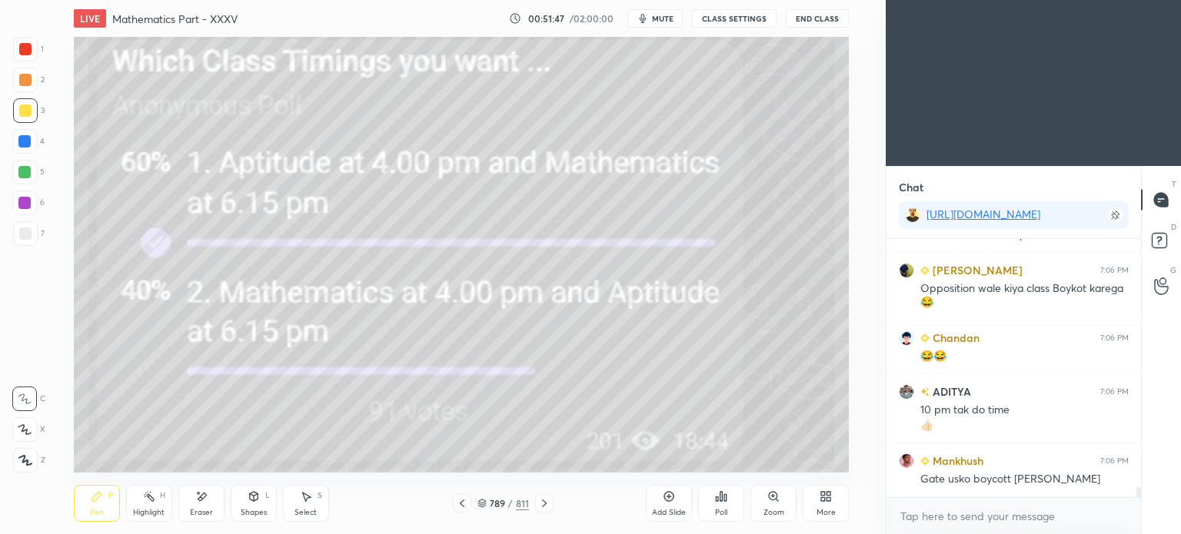
scroll to position [6548, 0]
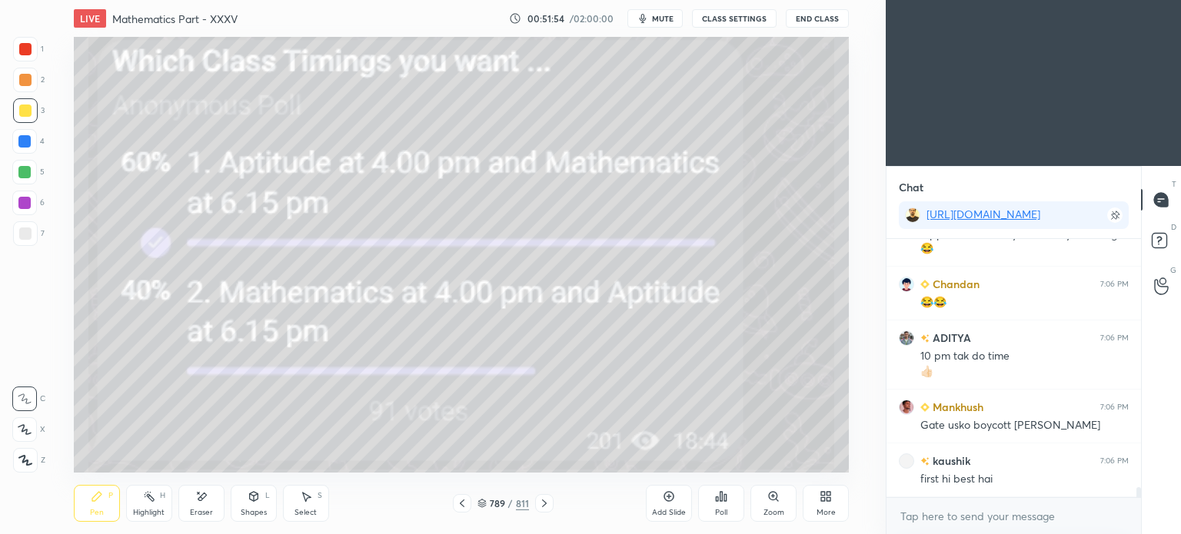
click at [474, 500] on div "789 / 811" at bounding box center [503, 503] width 101 height 18
click at [461, 501] on icon at bounding box center [462, 503] width 12 height 12
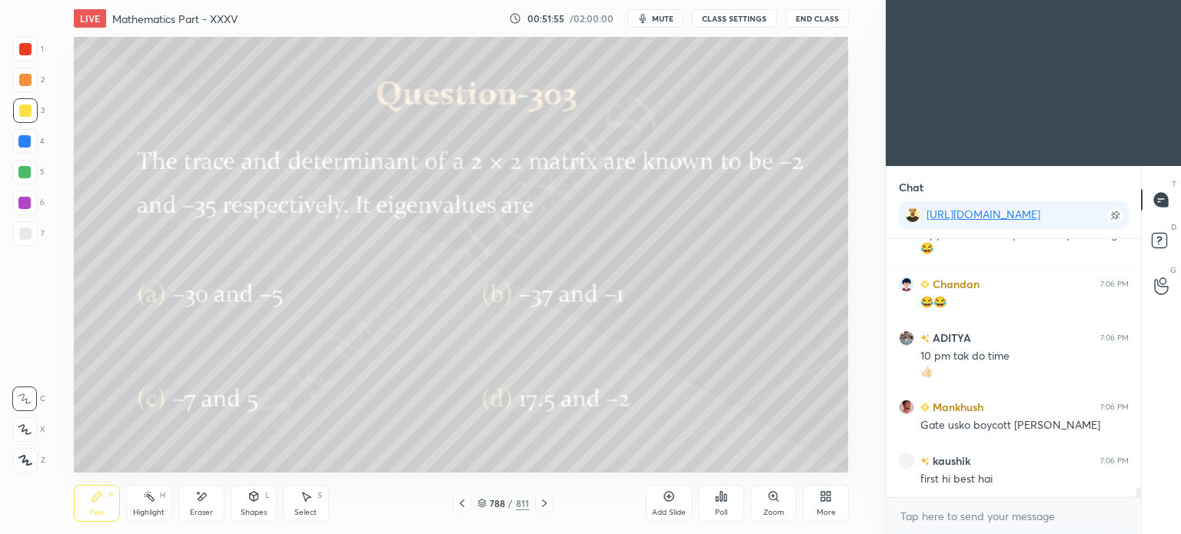
click at [543, 500] on icon at bounding box center [544, 504] width 5 height 8
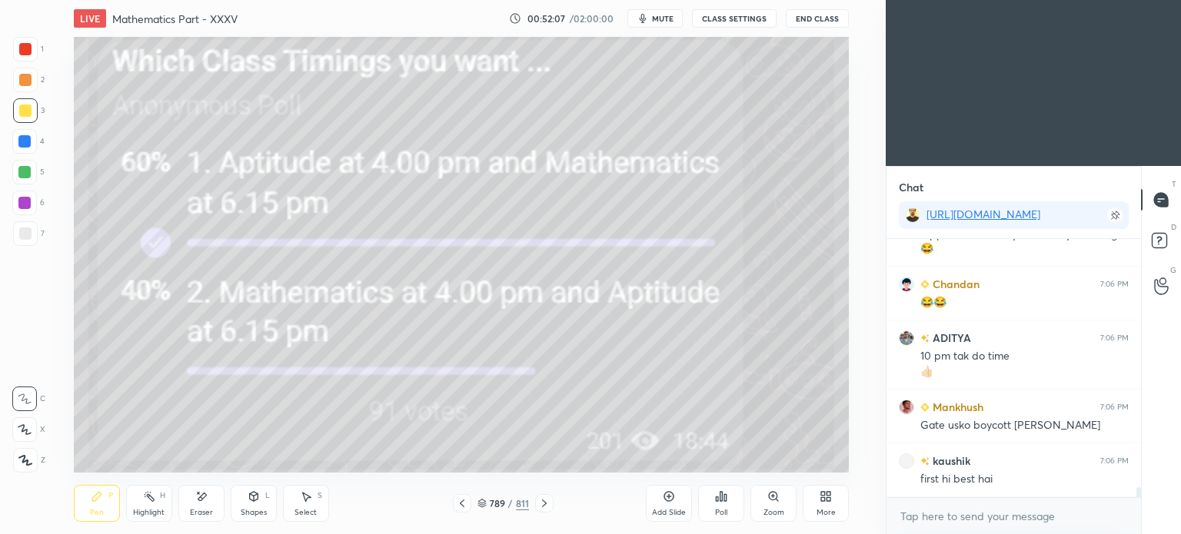
click at [462, 502] on icon at bounding box center [462, 503] width 12 height 12
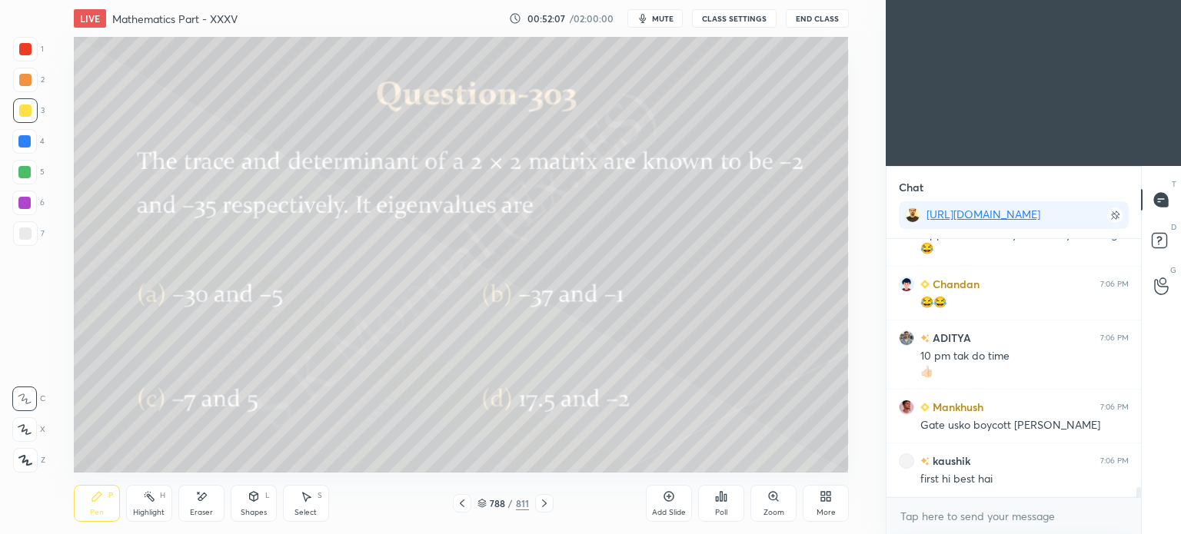
scroll to position [6602, 0]
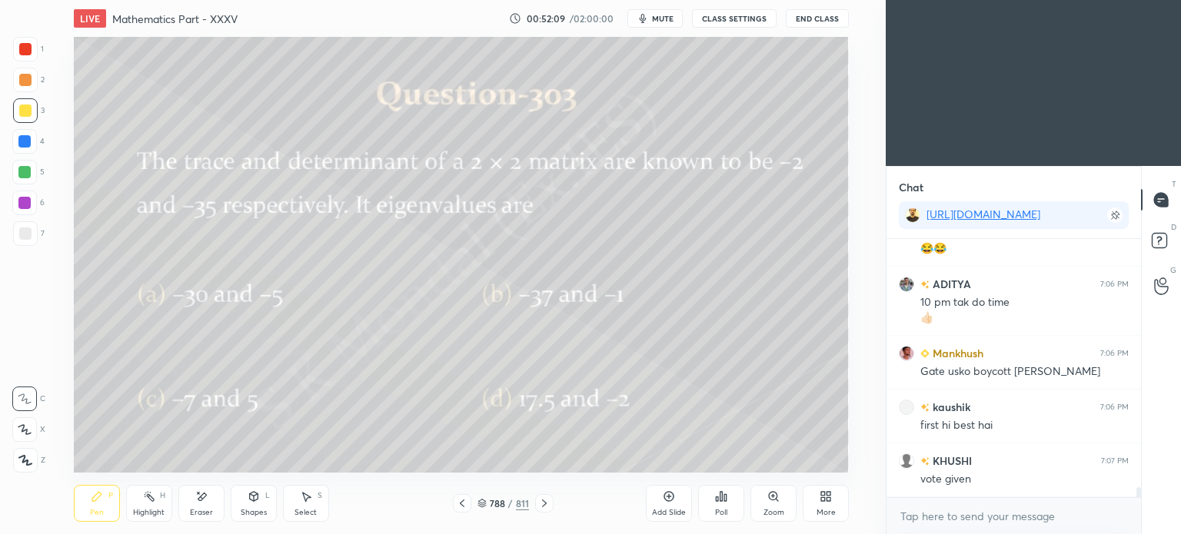
click at [155, 504] on div "Highlight H" at bounding box center [149, 503] width 46 height 37
click at [157, 503] on div "Highlight H" at bounding box center [149, 503] width 46 height 37
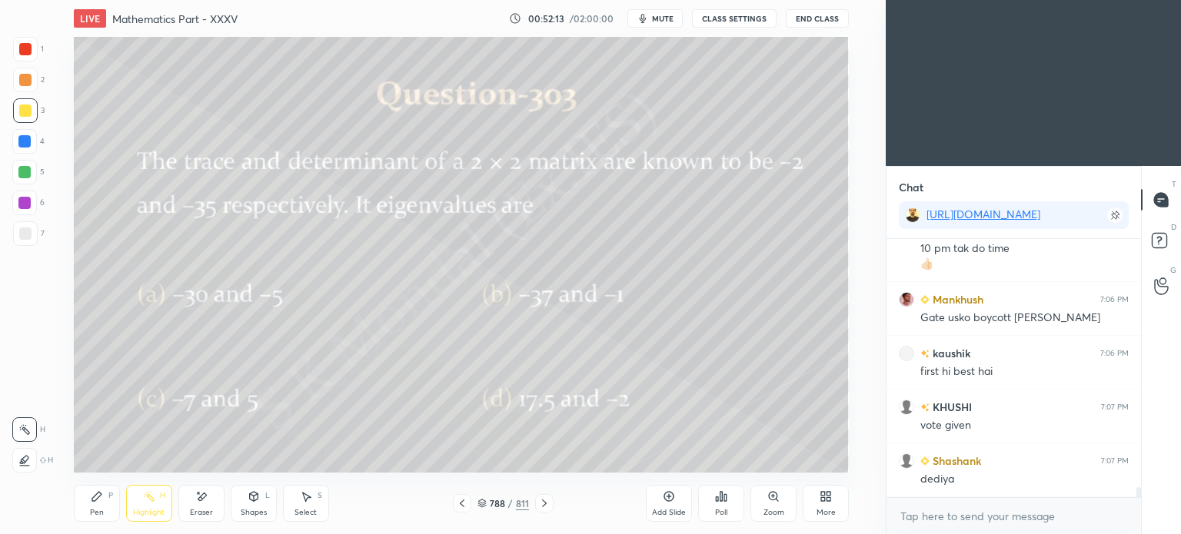
click at [95, 511] on div "Pen" at bounding box center [97, 513] width 14 height 8
click at [94, 512] on div "Pen" at bounding box center [97, 513] width 14 height 8
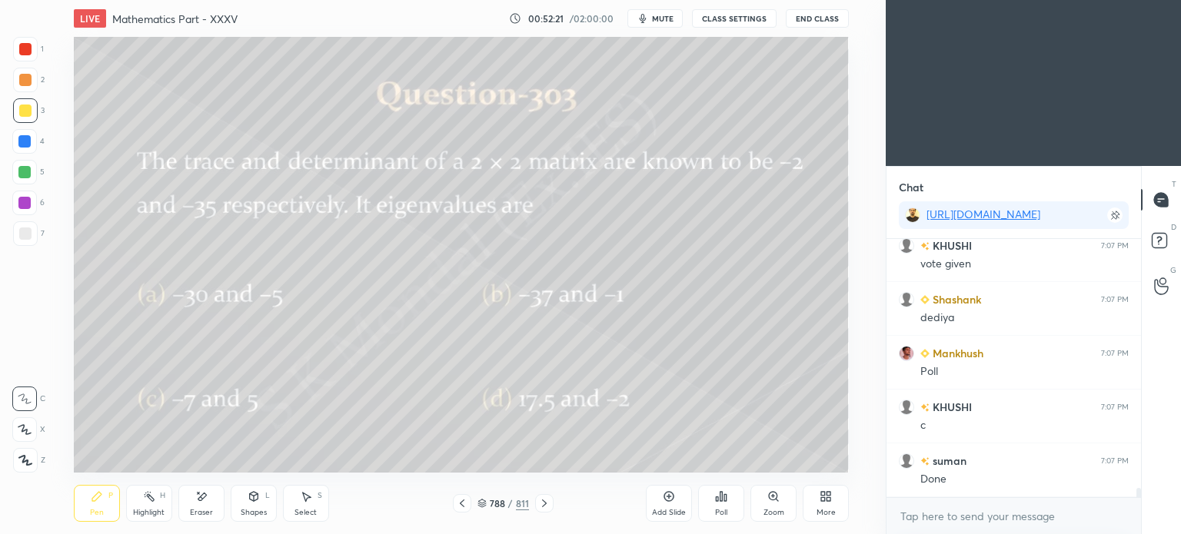
scroll to position [6939, 0]
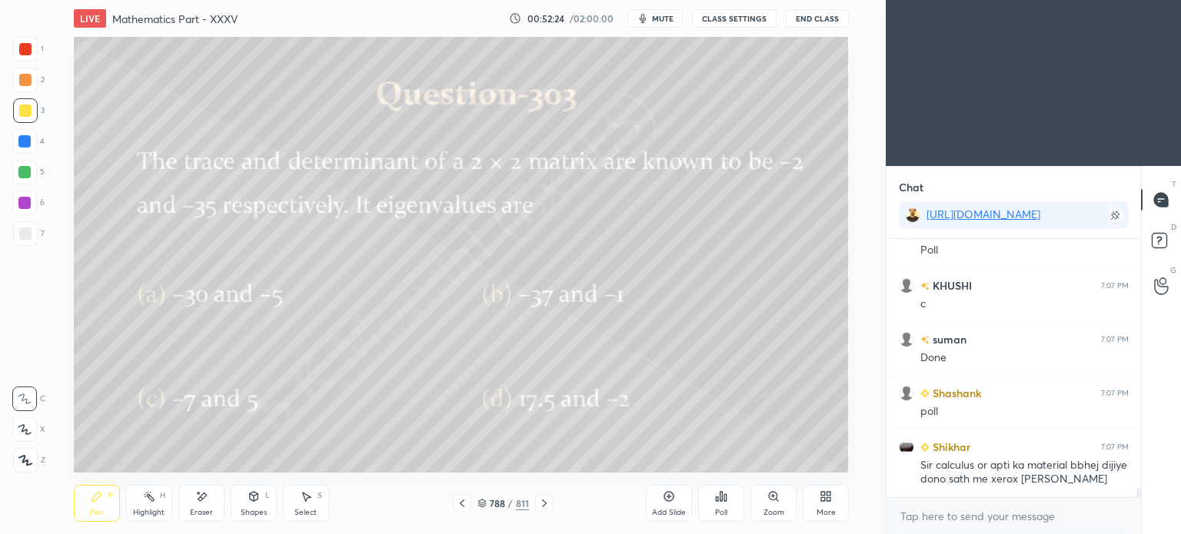
click at [720, 502] on icon at bounding box center [721, 496] width 12 height 12
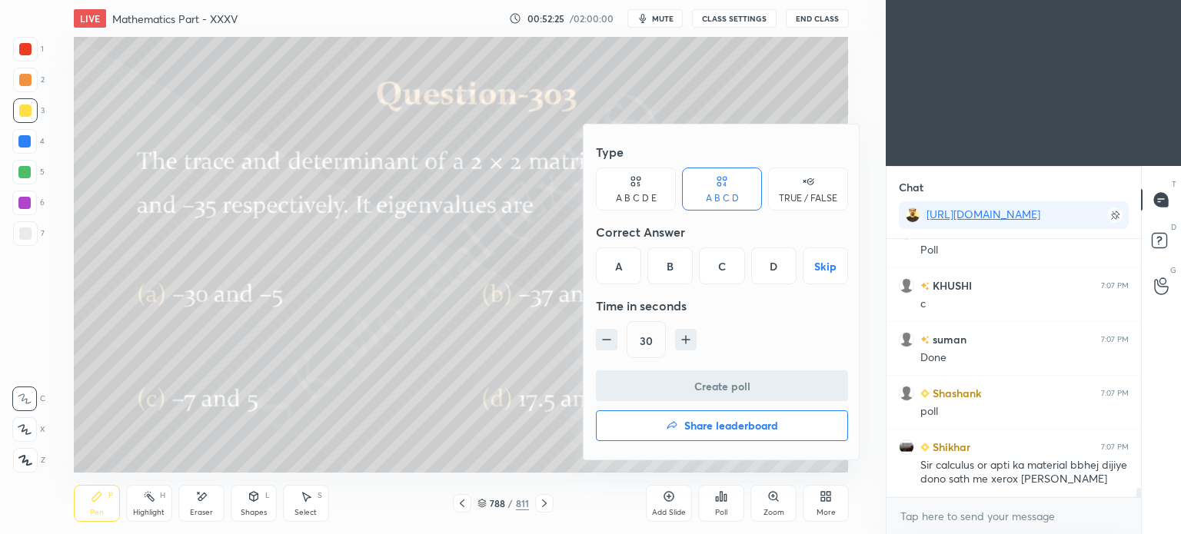
scroll to position [6993, 0]
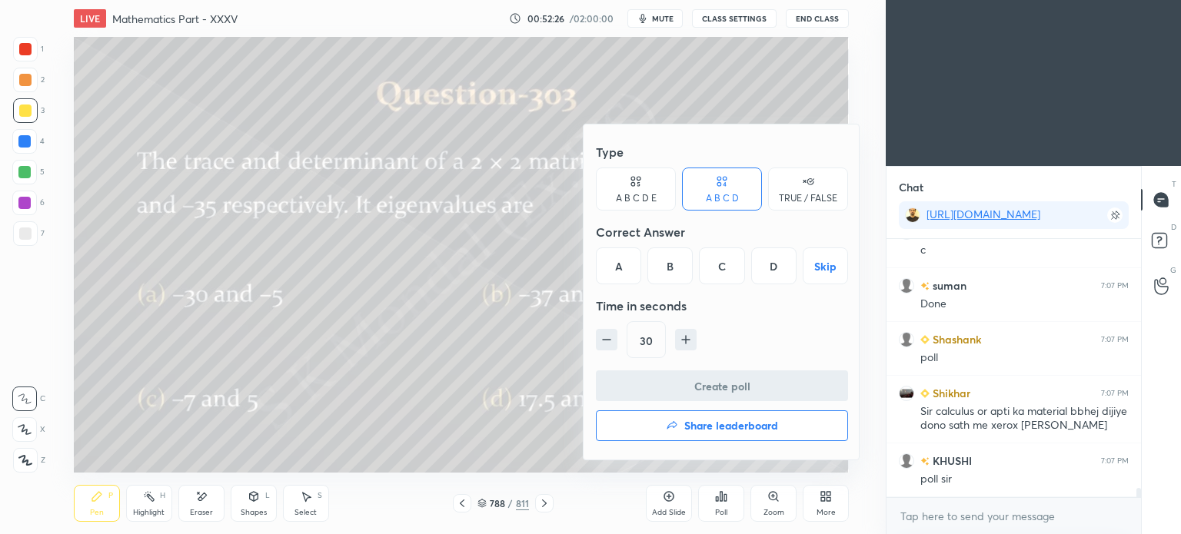
click at [672, 271] on div "B" at bounding box center [669, 266] width 45 height 37
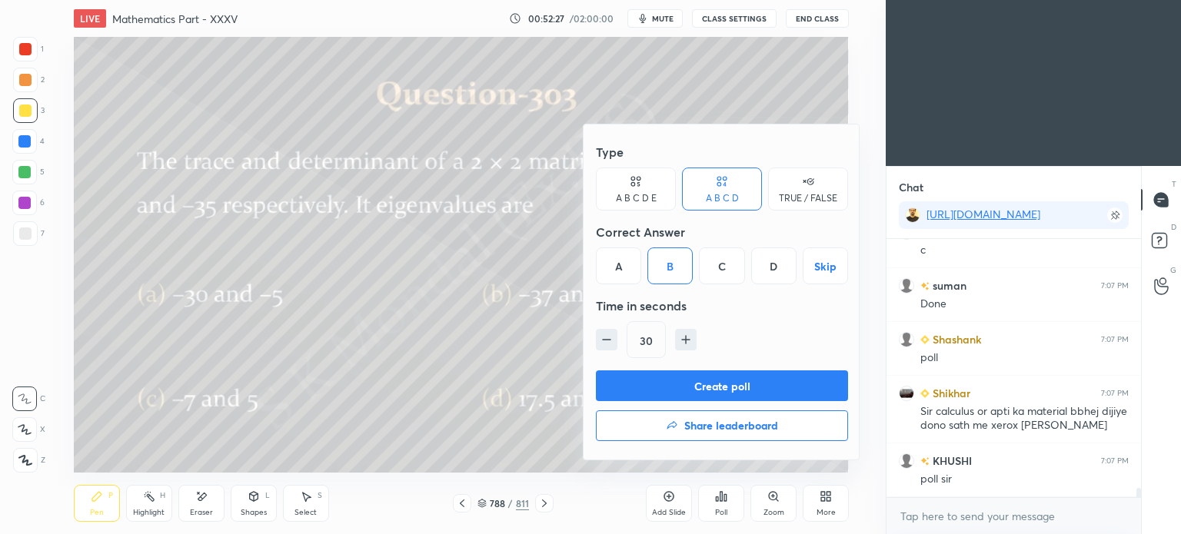
click at [733, 268] on div "C" at bounding box center [721, 266] width 45 height 37
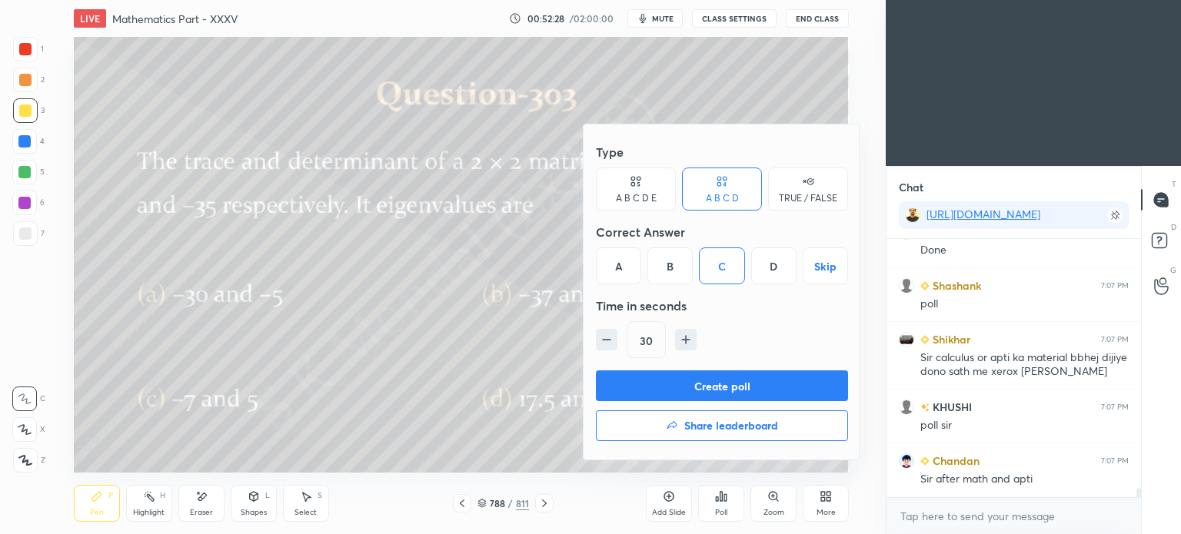
click at [730, 387] on button "Create poll" at bounding box center [722, 386] width 252 height 31
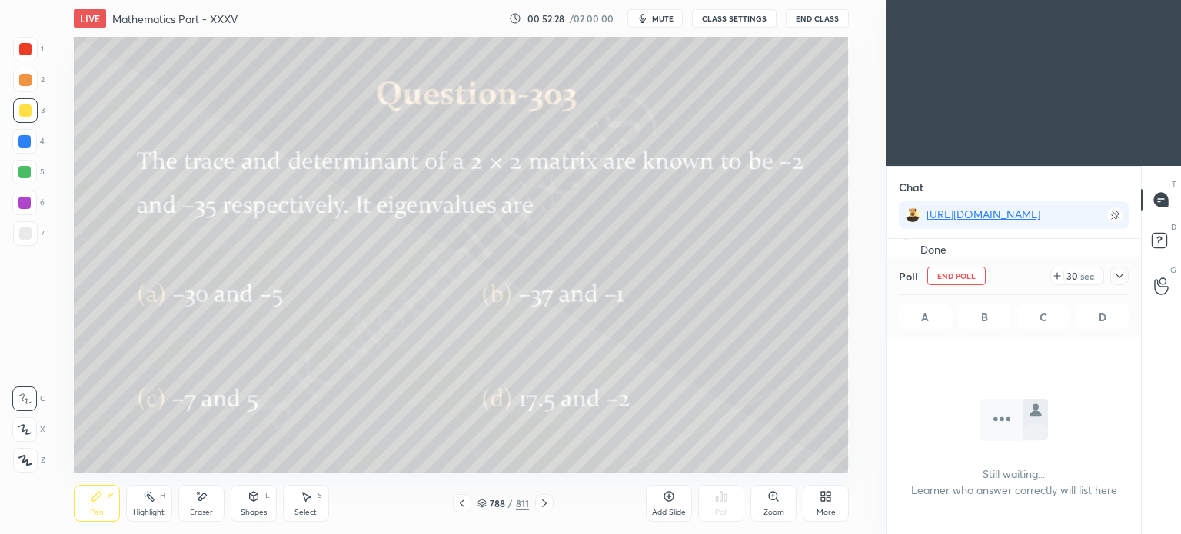
scroll to position [174, 250]
click at [103, 512] on div "Pen" at bounding box center [97, 513] width 14 height 8
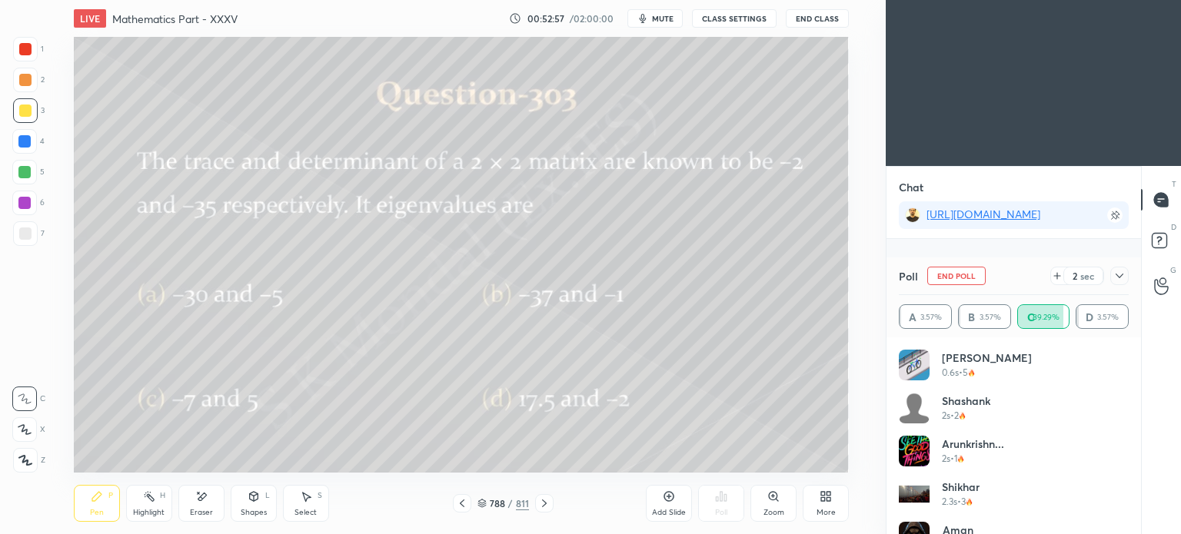
scroll to position [7180, 0]
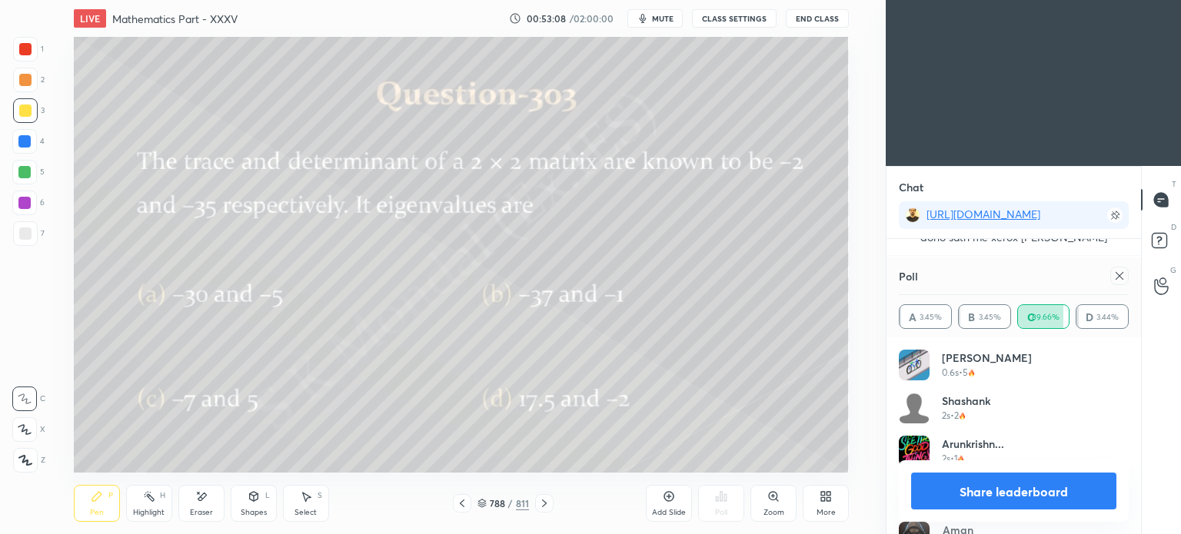
click at [972, 487] on button "Share leaderboard" at bounding box center [1013, 491] width 205 height 37
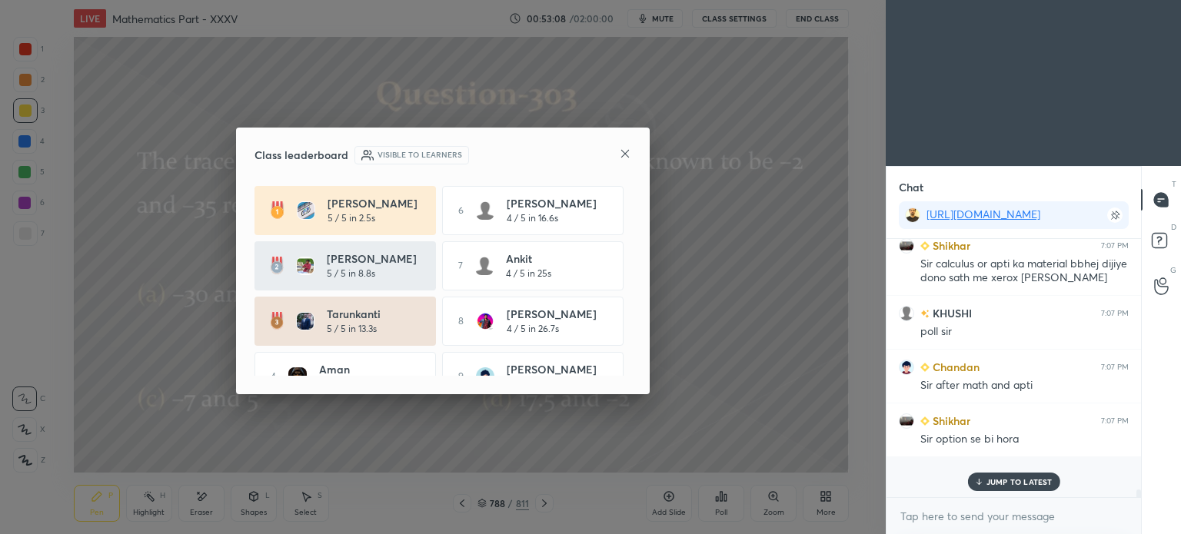
scroll to position [236, 250]
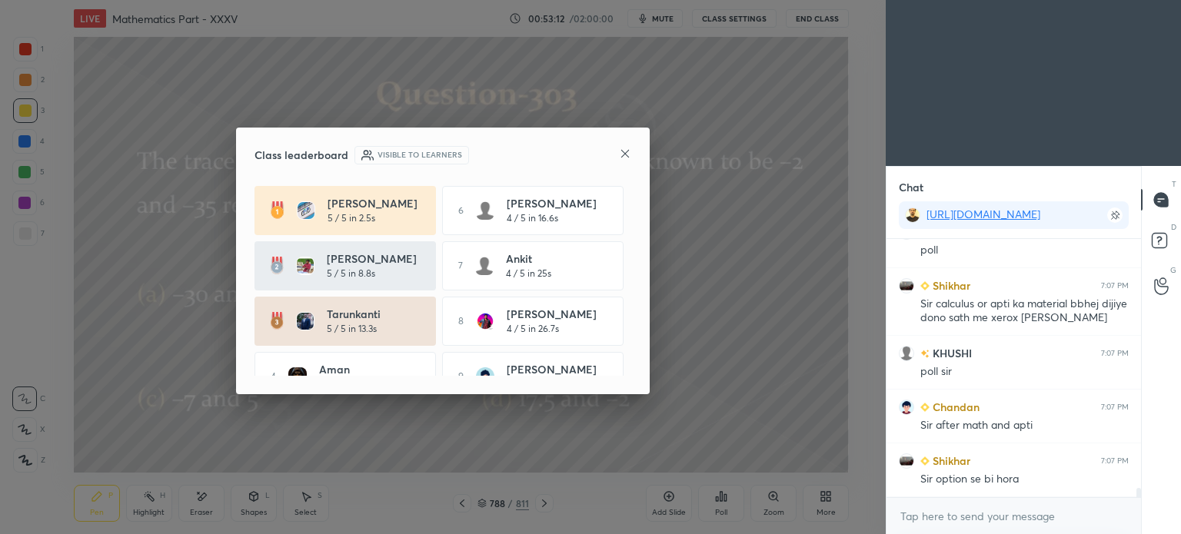
click at [625, 149] on icon at bounding box center [625, 154] width 12 height 12
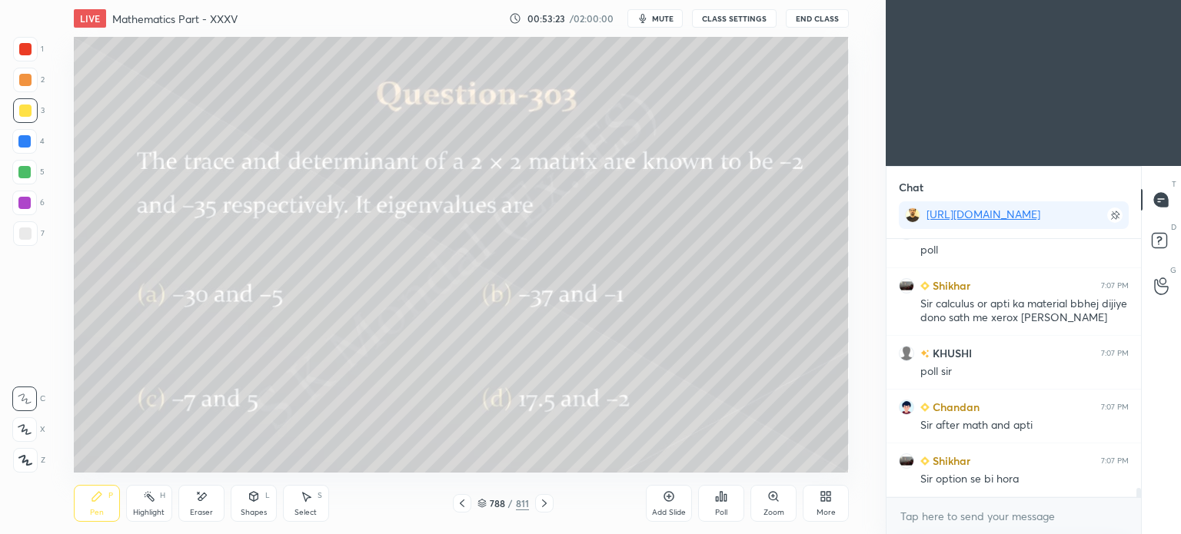
click at [148, 513] on div "Highlight" at bounding box center [149, 513] width 32 height 8
click at [549, 505] on icon at bounding box center [544, 503] width 12 height 12
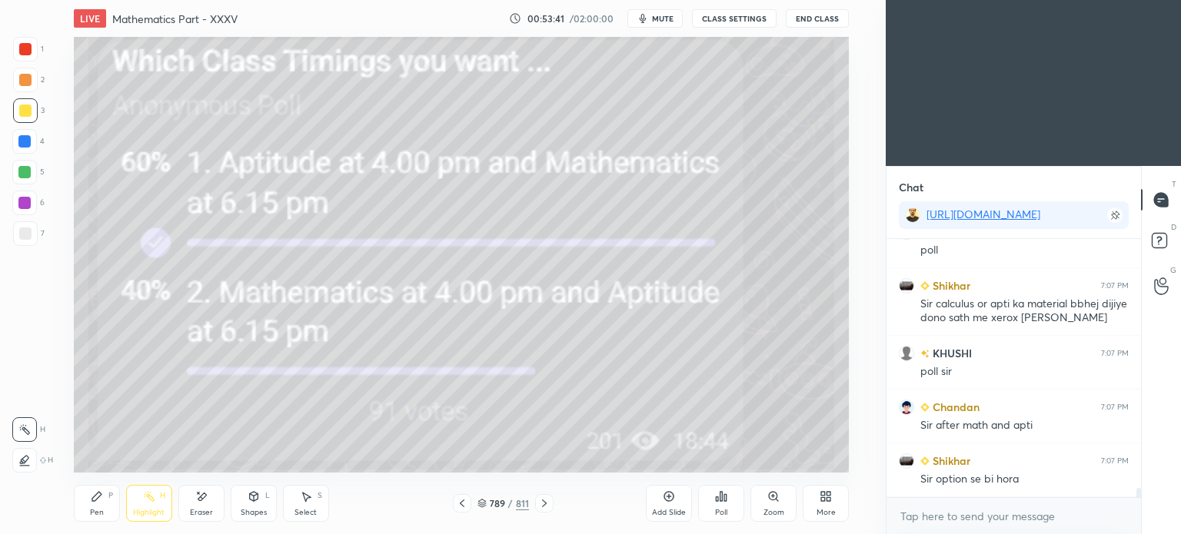
click at [549, 505] on icon at bounding box center [544, 503] width 12 height 12
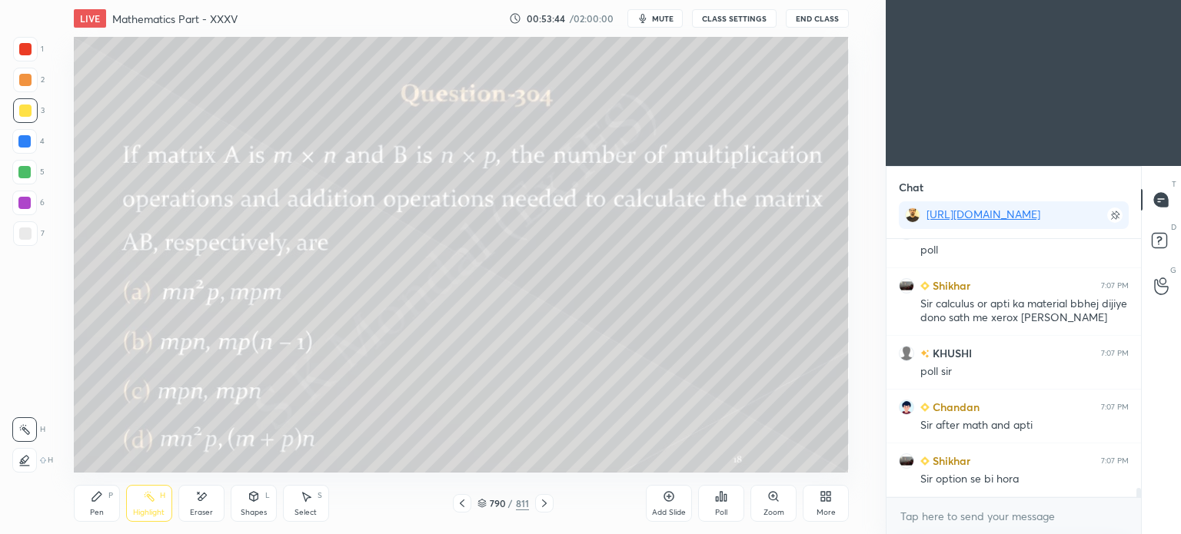
click at [457, 501] on icon at bounding box center [462, 503] width 12 height 12
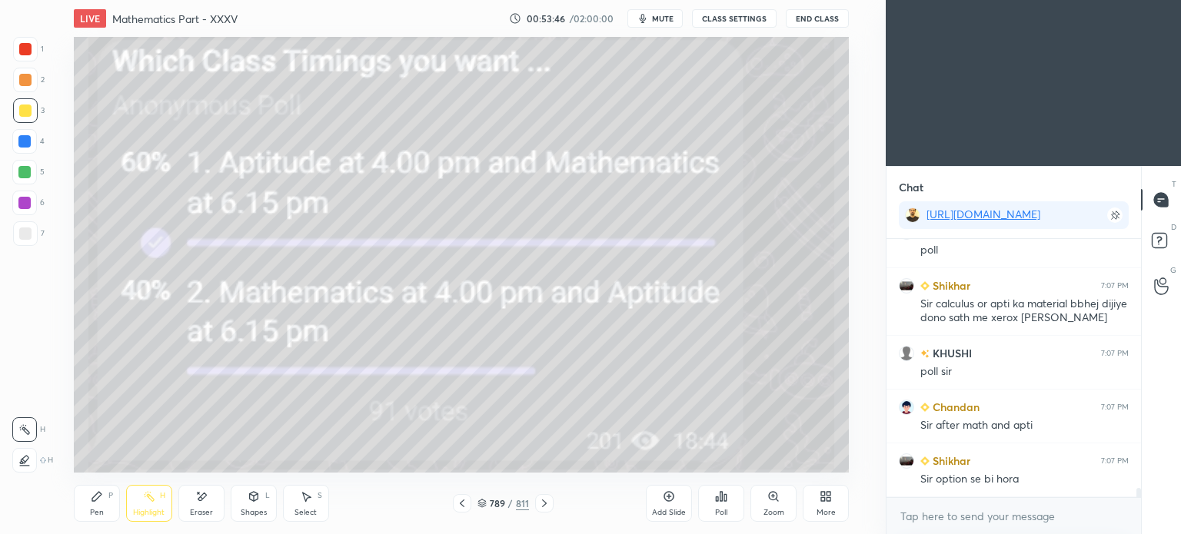
click at [776, 496] on icon at bounding box center [773, 496] width 8 height 8
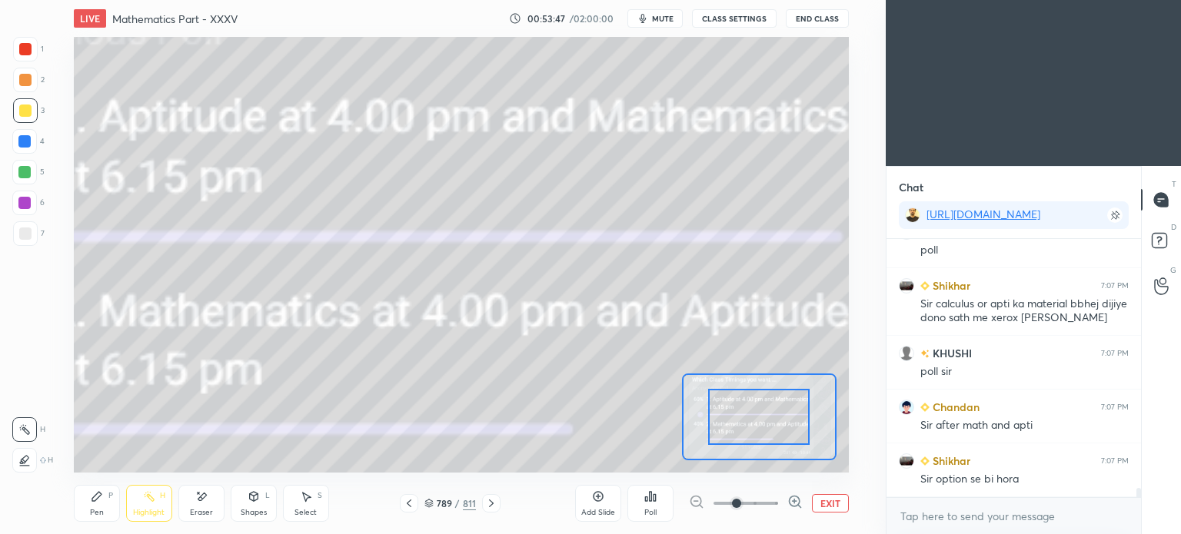
click at [831, 500] on button "EXIT" at bounding box center [830, 503] width 37 height 18
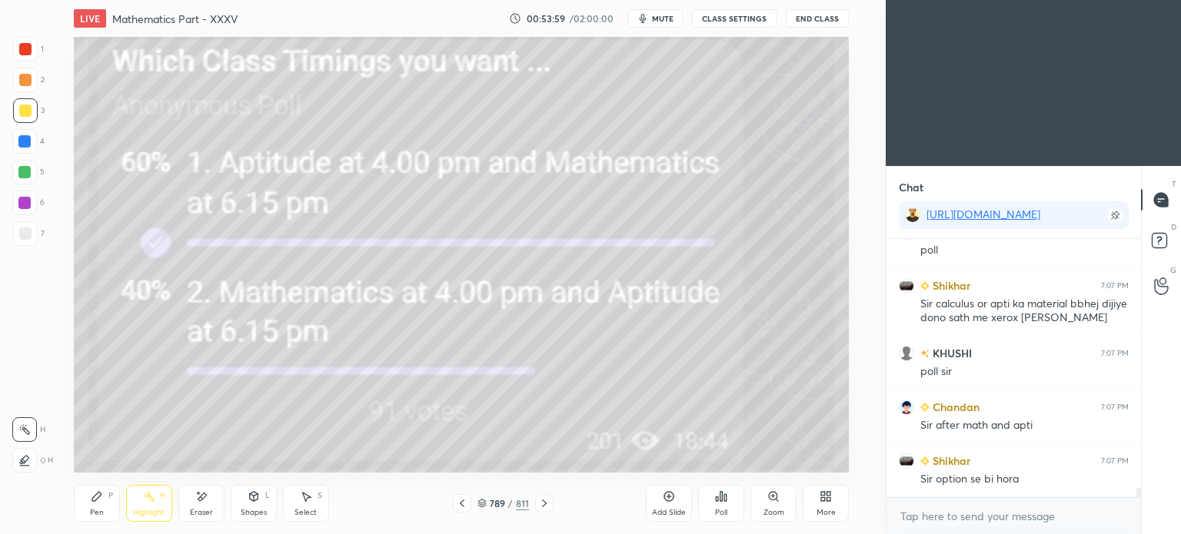
click at [547, 506] on icon at bounding box center [544, 503] width 12 height 12
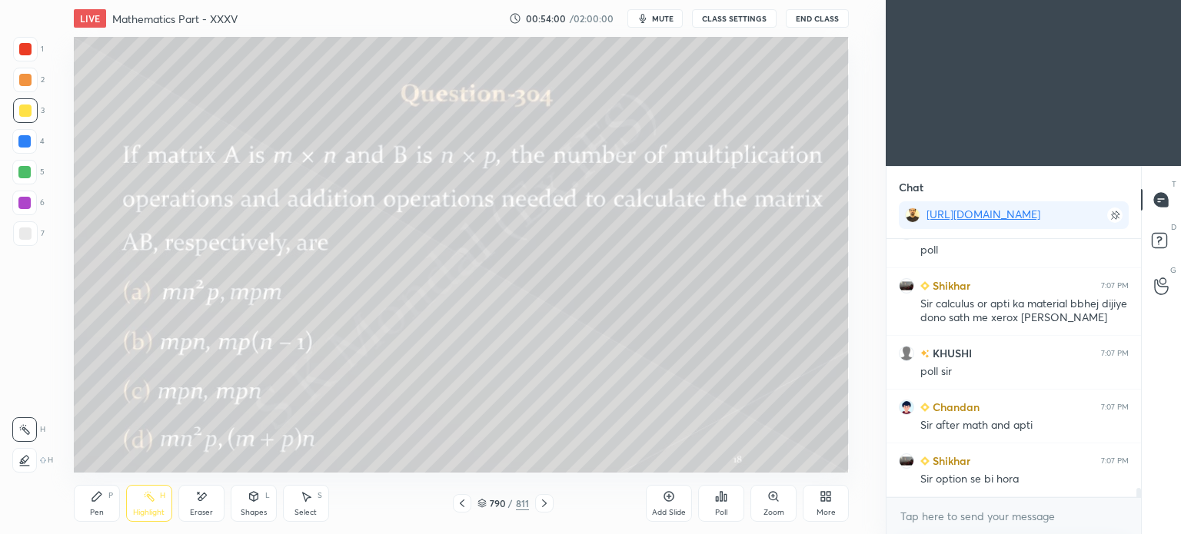
click at [460, 504] on icon at bounding box center [462, 504] width 5 height 8
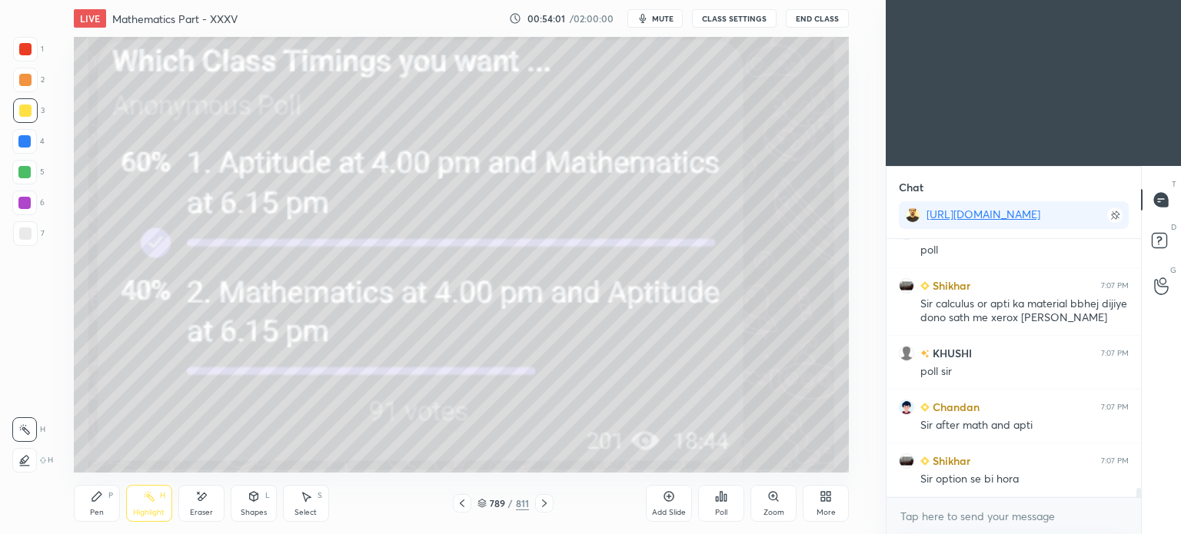
scroll to position [7137, 0]
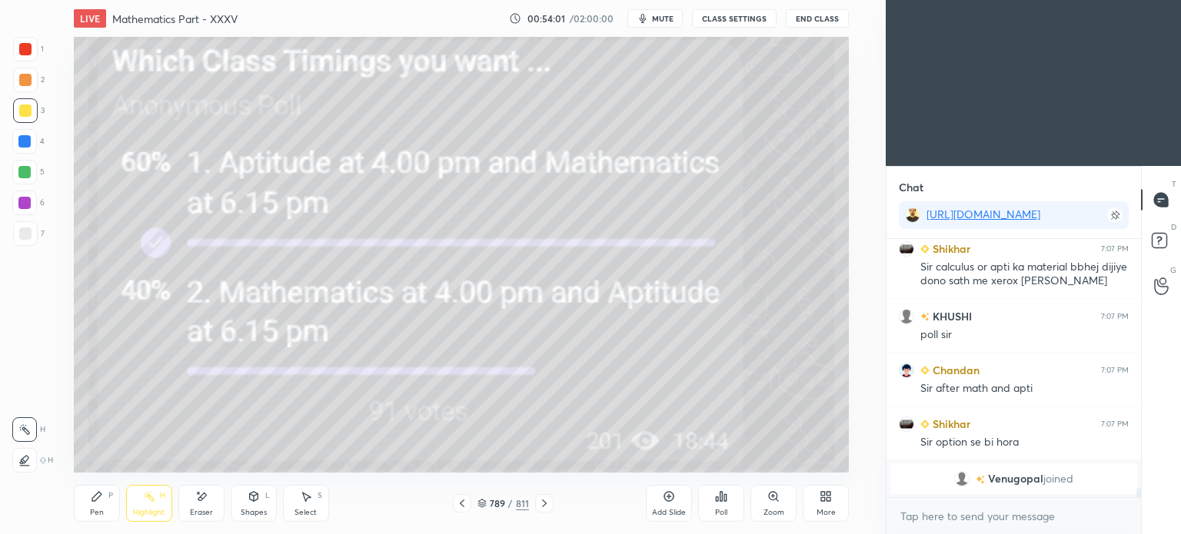
click at [815, 491] on div "More" at bounding box center [826, 503] width 46 height 37
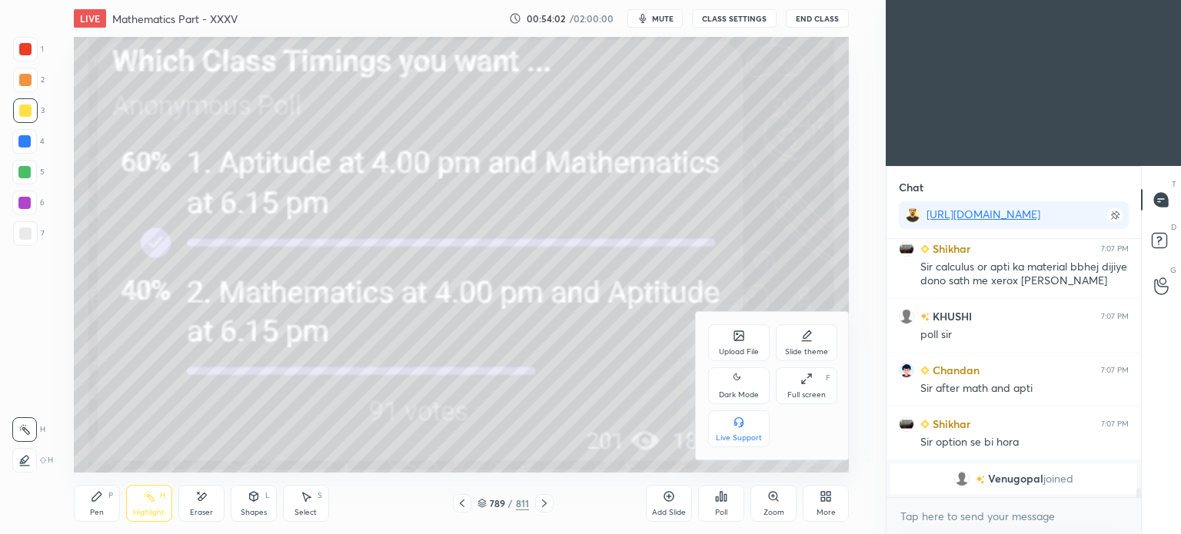
click at [726, 348] on div "Upload File" at bounding box center [739, 352] width 40 height 8
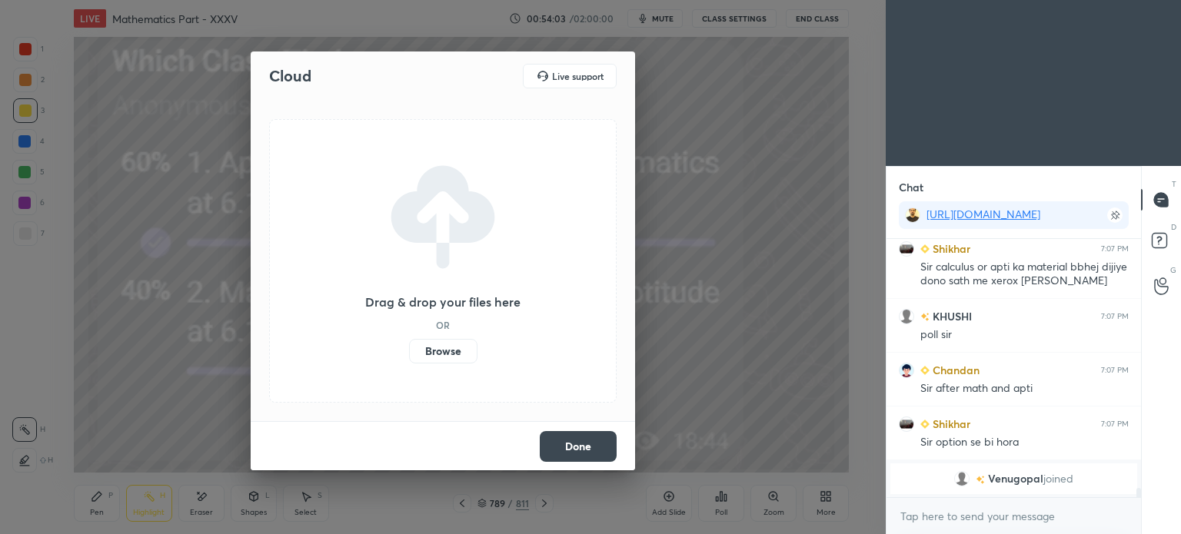
click at [423, 344] on label "Browse" at bounding box center [443, 351] width 68 height 25
click at [409, 344] on input "Browse" at bounding box center [409, 351] width 0 height 25
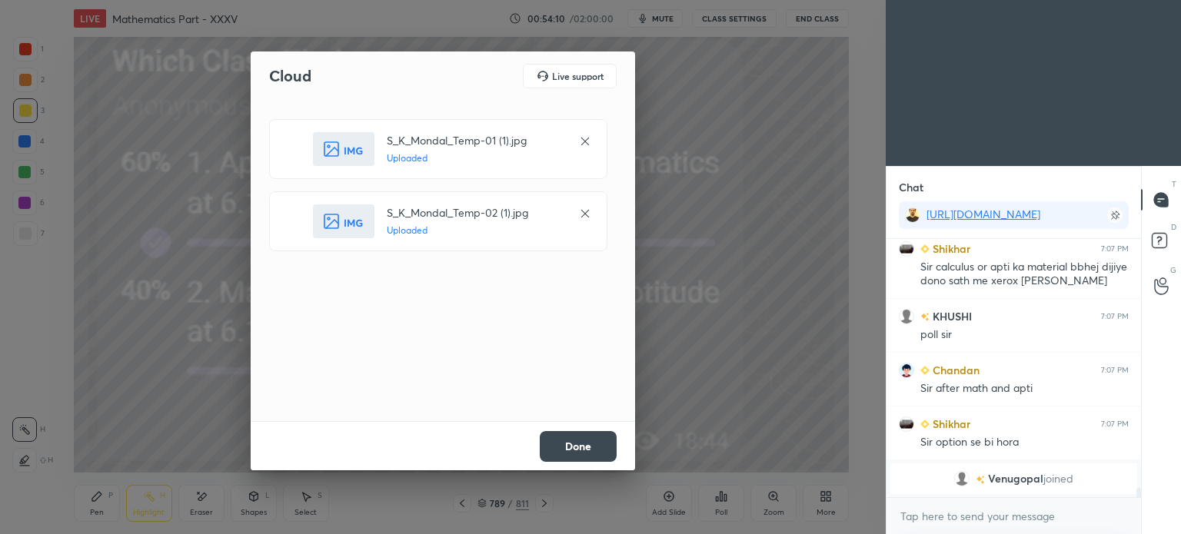
click at [567, 441] on button "Done" at bounding box center [578, 446] width 77 height 31
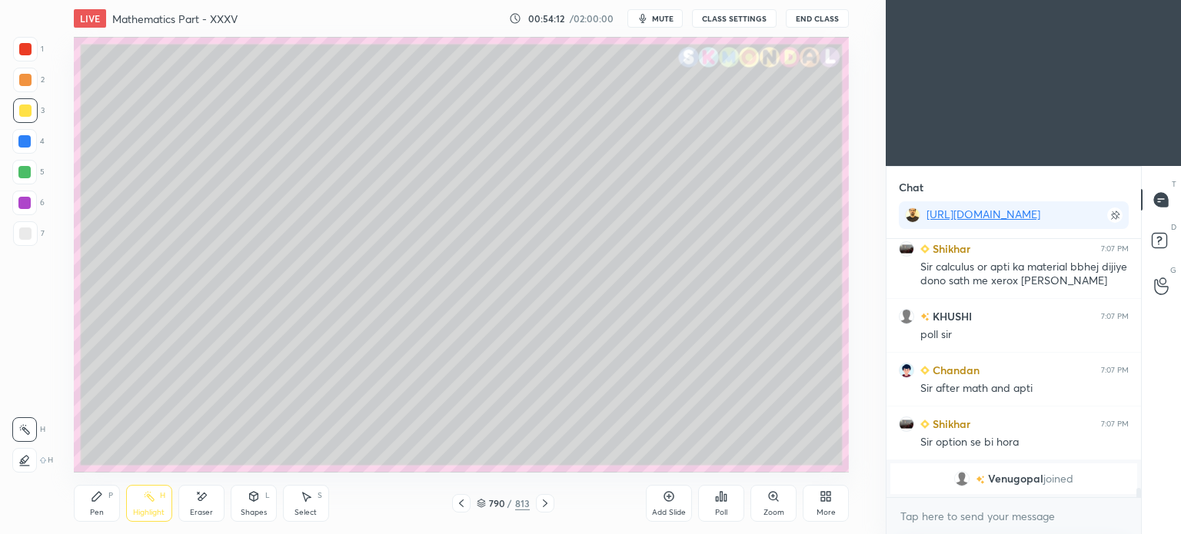
click at [20, 80] on div at bounding box center [25, 80] width 12 height 12
click at [25, 80] on div at bounding box center [25, 80] width 12 height 12
click at [90, 507] on div "Pen P" at bounding box center [97, 503] width 46 height 37
click at [98, 497] on icon at bounding box center [96, 496] width 9 height 9
click at [190, 513] on div "Eraser" at bounding box center [201, 513] width 23 height 8
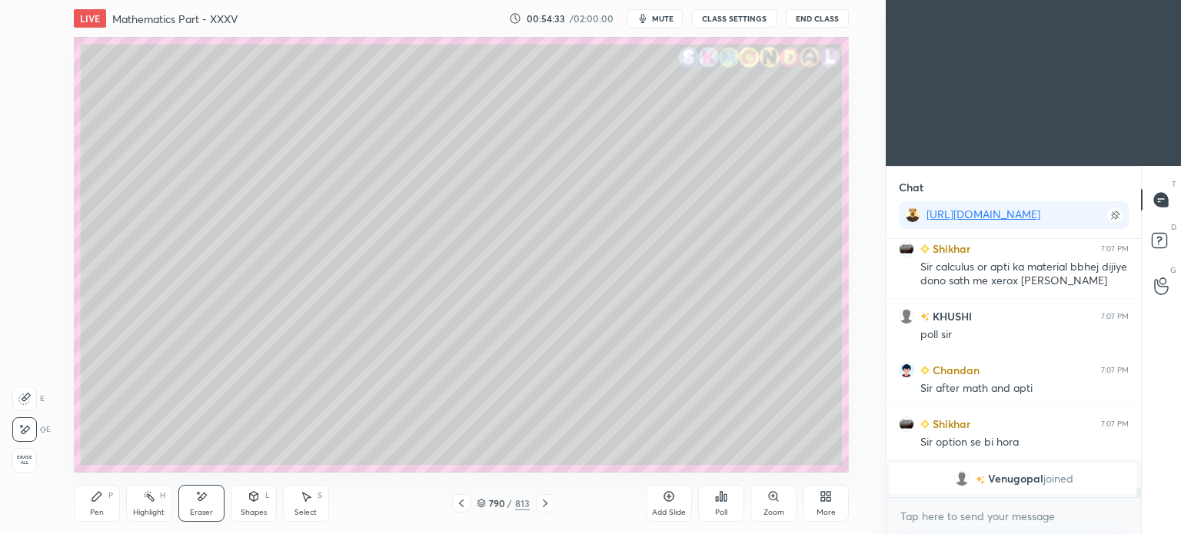
click at [80, 508] on div "Pen P" at bounding box center [97, 503] width 46 height 37
click at [101, 500] on icon at bounding box center [97, 496] width 12 height 12
click at [209, 504] on div "Eraser" at bounding box center [201, 503] width 46 height 37
click at [81, 514] on div "Pen P" at bounding box center [97, 503] width 46 height 37
click at [90, 510] on div "Pen" at bounding box center [97, 513] width 14 height 8
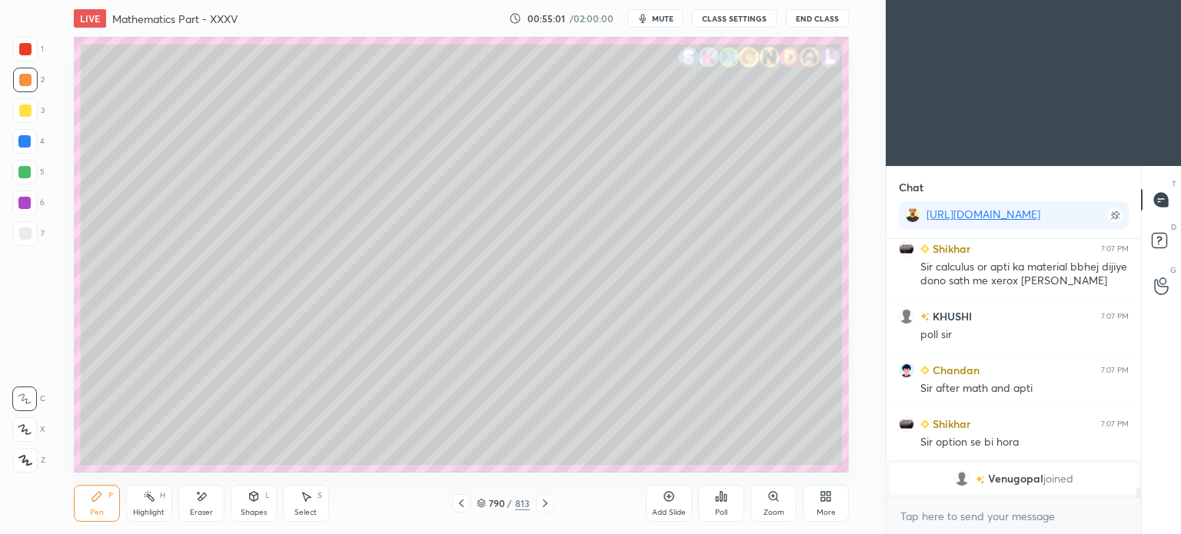
click at [28, 117] on div at bounding box center [25, 110] width 25 height 25
click at [95, 510] on div "Pen" at bounding box center [97, 513] width 14 height 8
click at [95, 507] on div "Pen P" at bounding box center [97, 503] width 46 height 37
click at [261, 507] on div "Shapes L" at bounding box center [254, 503] width 46 height 37
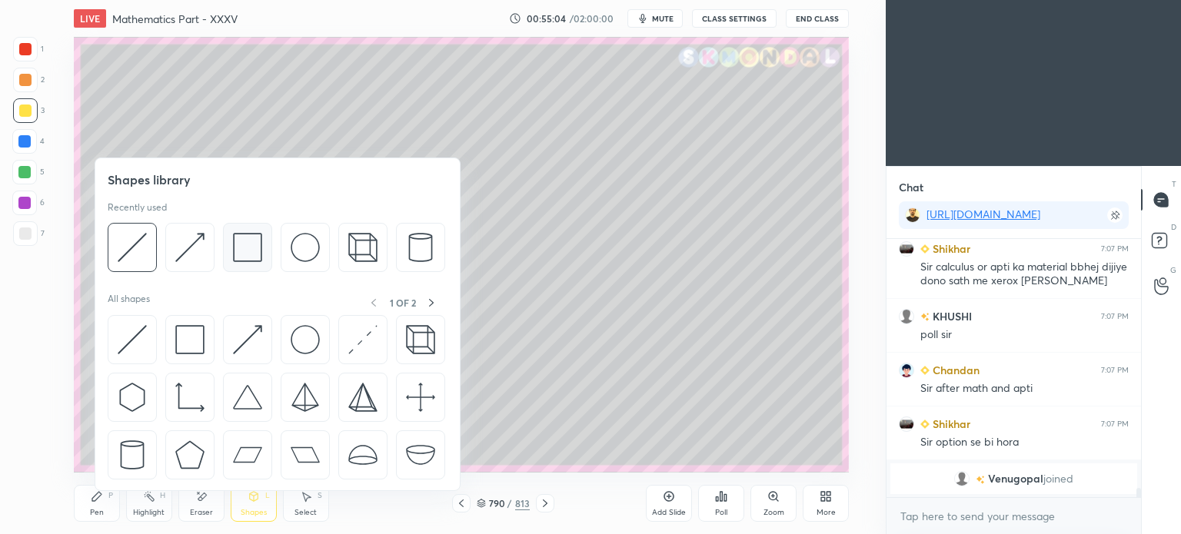
click at [241, 244] on img at bounding box center [247, 247] width 29 height 29
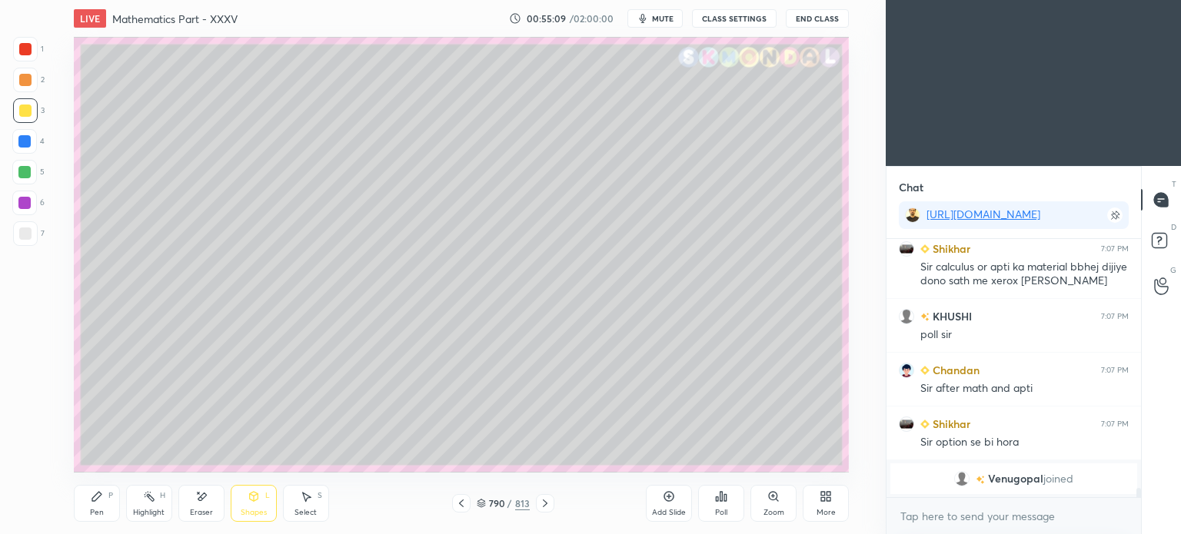
click at [317, 504] on div "Select S" at bounding box center [306, 503] width 46 height 37
drag, startPoint x: 505, startPoint y: 101, endPoint x: 541, endPoint y: 175, distance: 81.5
click at [541, 175] on div "0 ° Undo Copy Duplicate Duplicate to new slide Delete" at bounding box center [461, 255] width 775 height 436
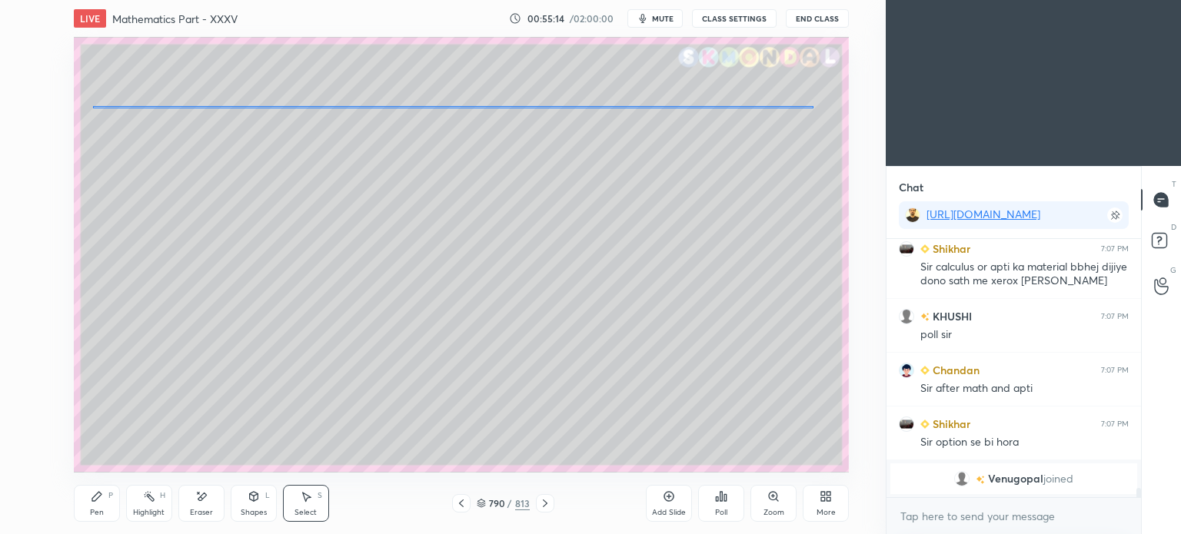
drag, startPoint x: 584, startPoint y: 115, endPoint x: 583, endPoint y: 107, distance: 8.6
click at [583, 107] on div "0 ° Undo Copy Duplicate Duplicate to new slide Delete" at bounding box center [461, 255] width 775 height 436
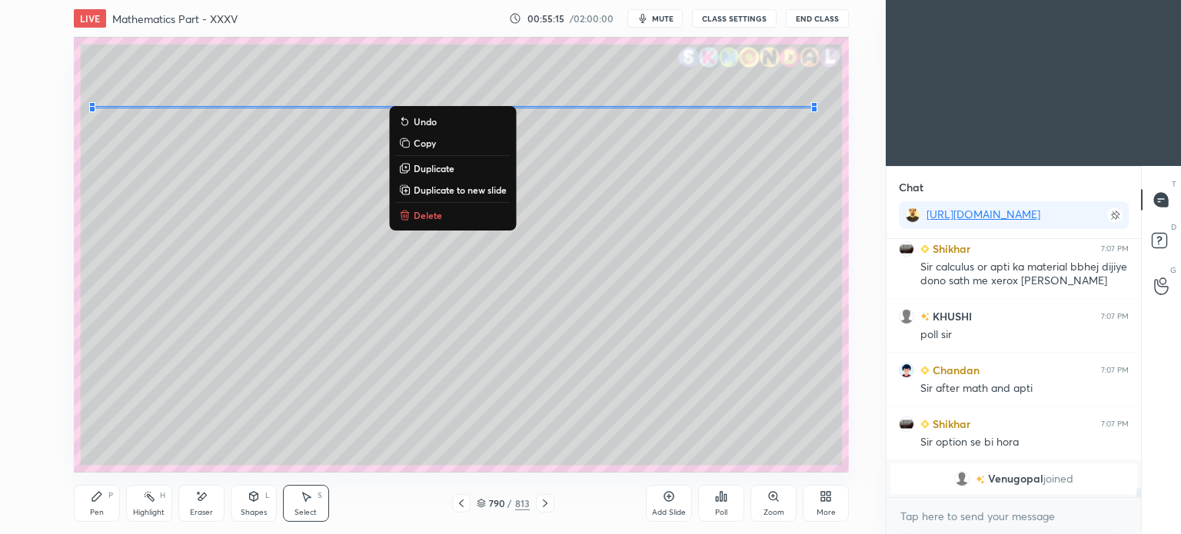
click at [395, 293] on div "0 ° Undo Copy Duplicate Duplicate to new slide Delete" at bounding box center [461, 255] width 775 height 436
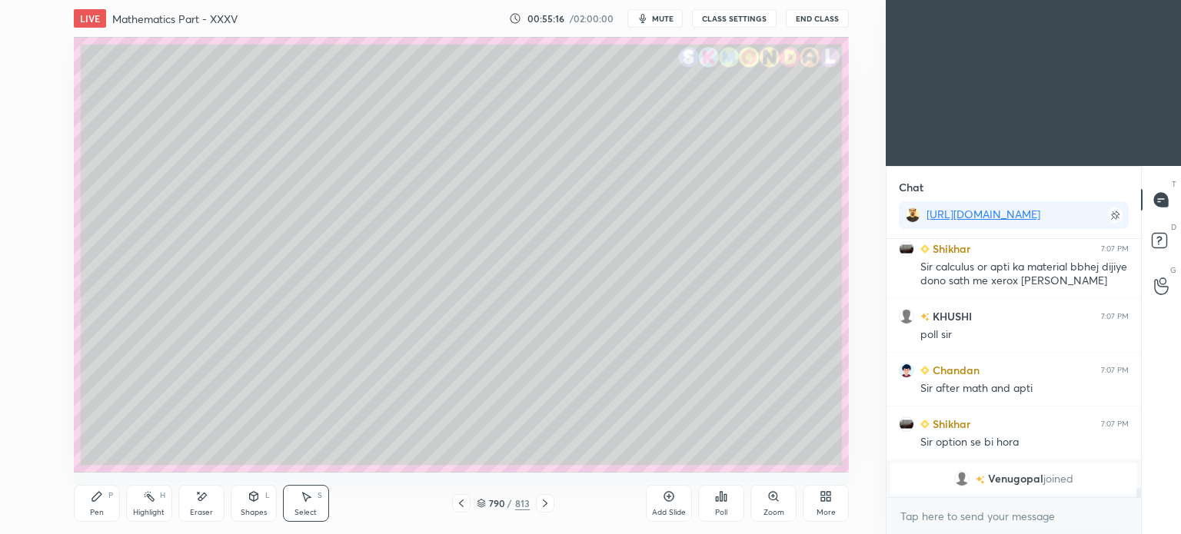
click at [98, 515] on div "Pen" at bounding box center [97, 513] width 14 height 8
click at [25, 232] on div at bounding box center [25, 234] width 12 height 12
click at [27, 232] on div at bounding box center [25, 234] width 12 height 12
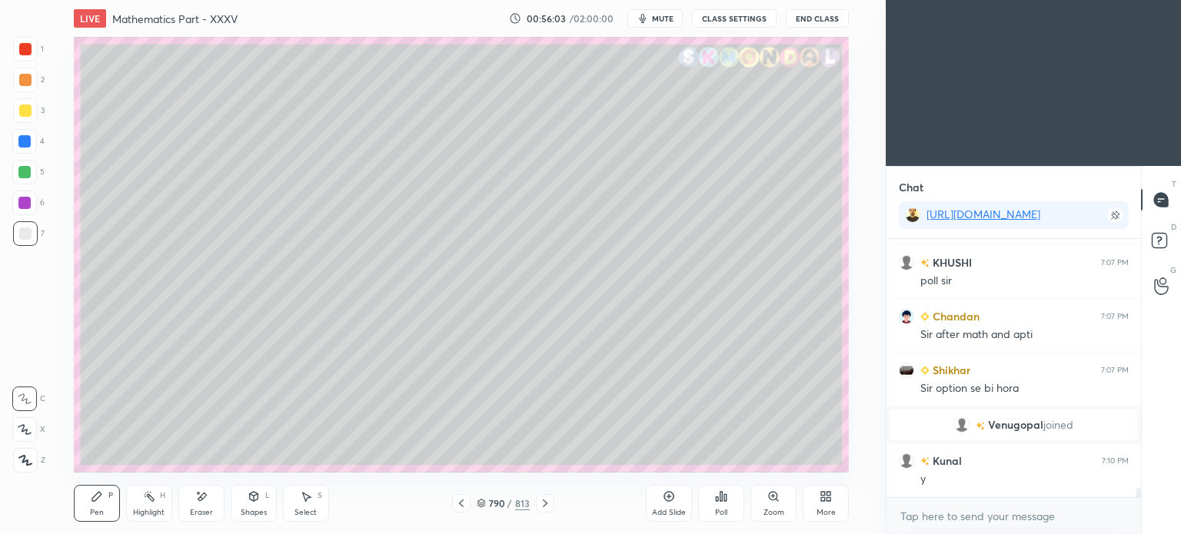
scroll to position [6771, 0]
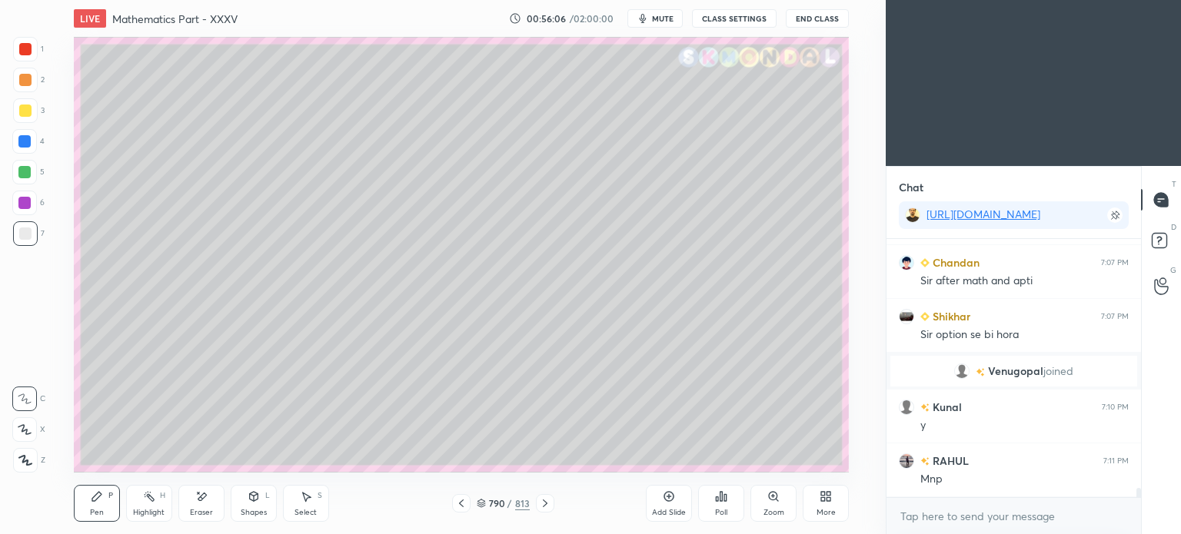
click at [148, 504] on div "Highlight H" at bounding box center [149, 503] width 46 height 37
click at [149, 505] on div "Highlight H" at bounding box center [149, 503] width 46 height 37
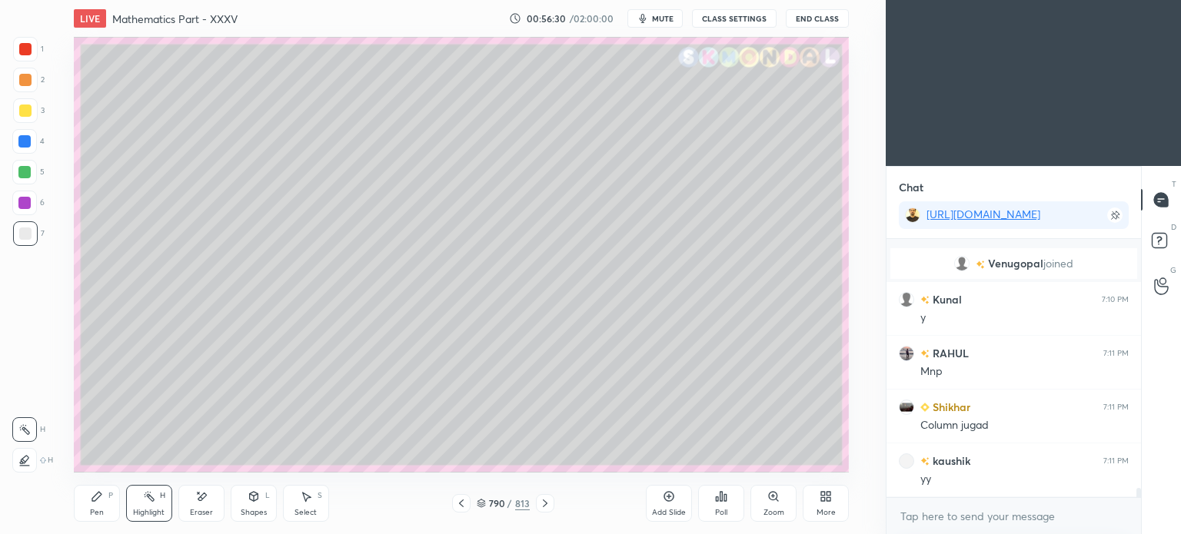
scroll to position [6933, 0]
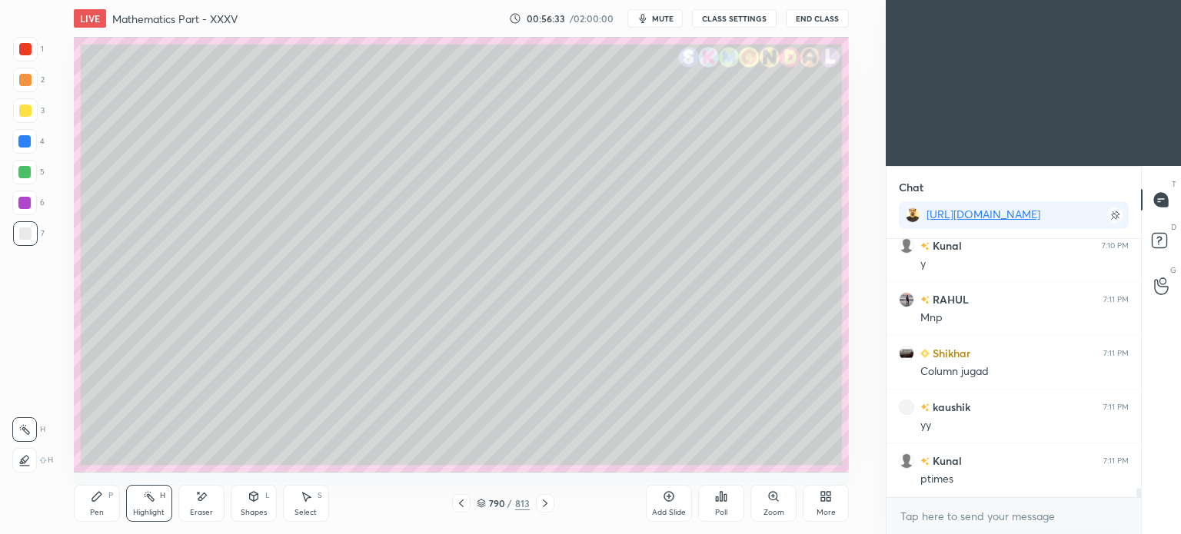
click at [95, 507] on div "Pen P" at bounding box center [97, 503] width 46 height 37
click at [28, 145] on div at bounding box center [24, 141] width 12 height 12
click at [25, 238] on div at bounding box center [25, 234] width 12 height 12
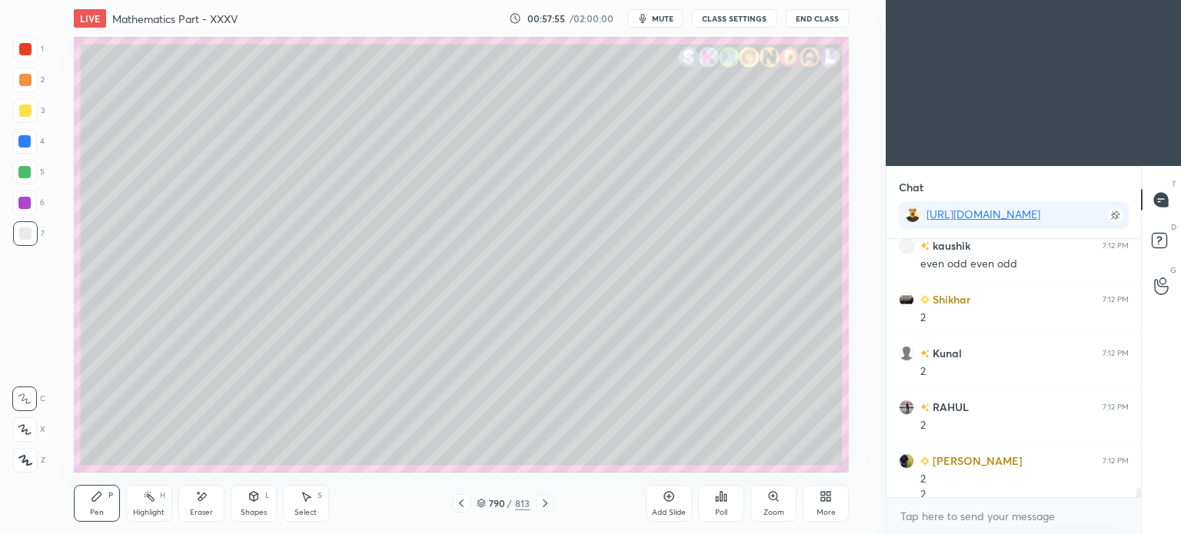
scroll to position [7271, 0]
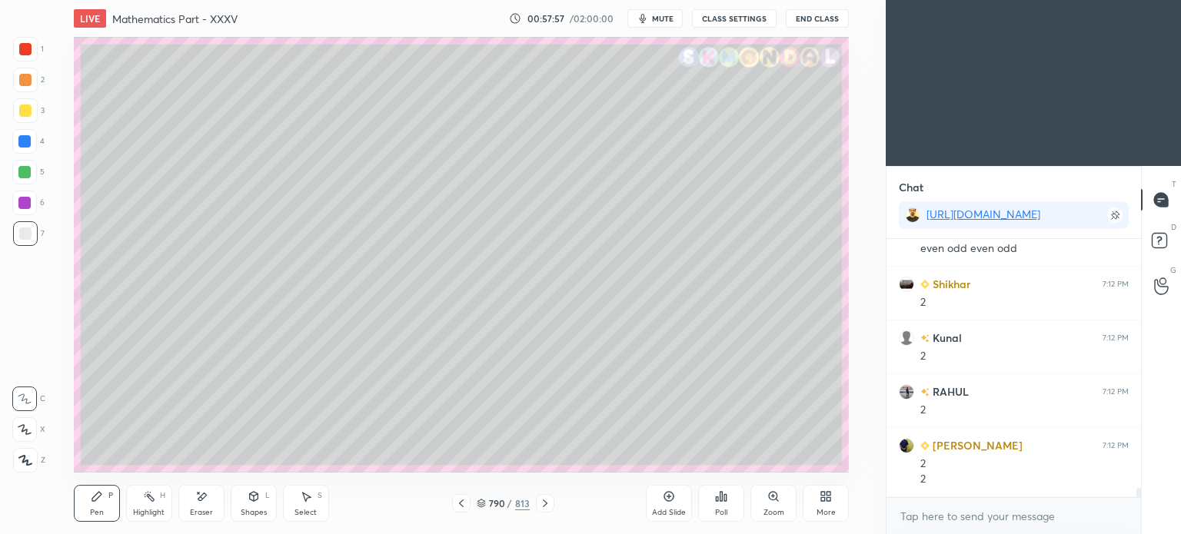
click at [154, 510] on div "Highlight" at bounding box center [149, 513] width 32 height 8
click at [154, 509] on div "Highlight" at bounding box center [149, 513] width 32 height 8
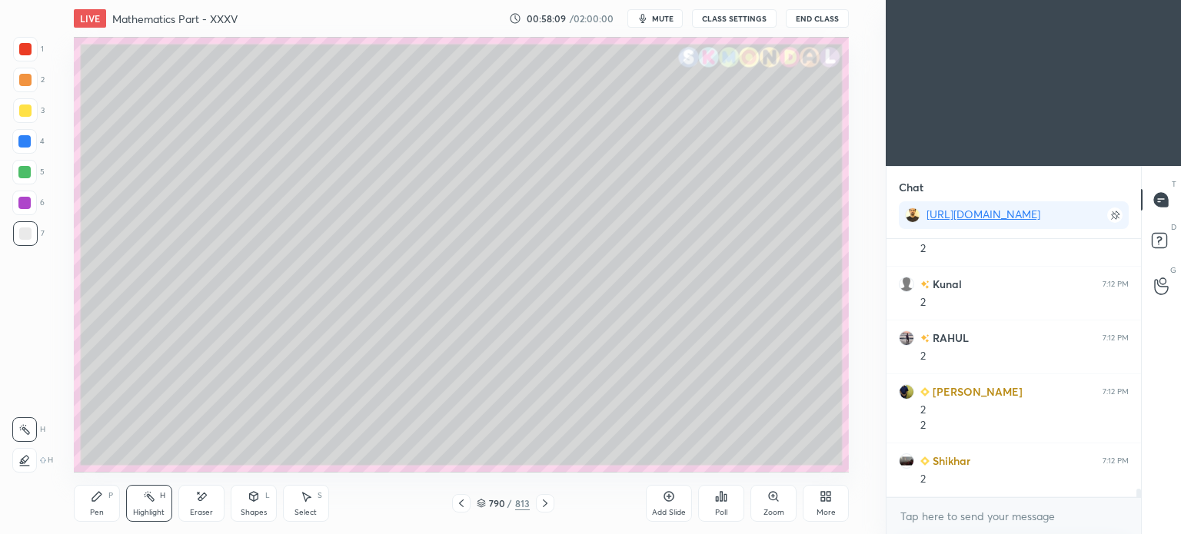
click at [25, 114] on div at bounding box center [25, 111] width 12 height 12
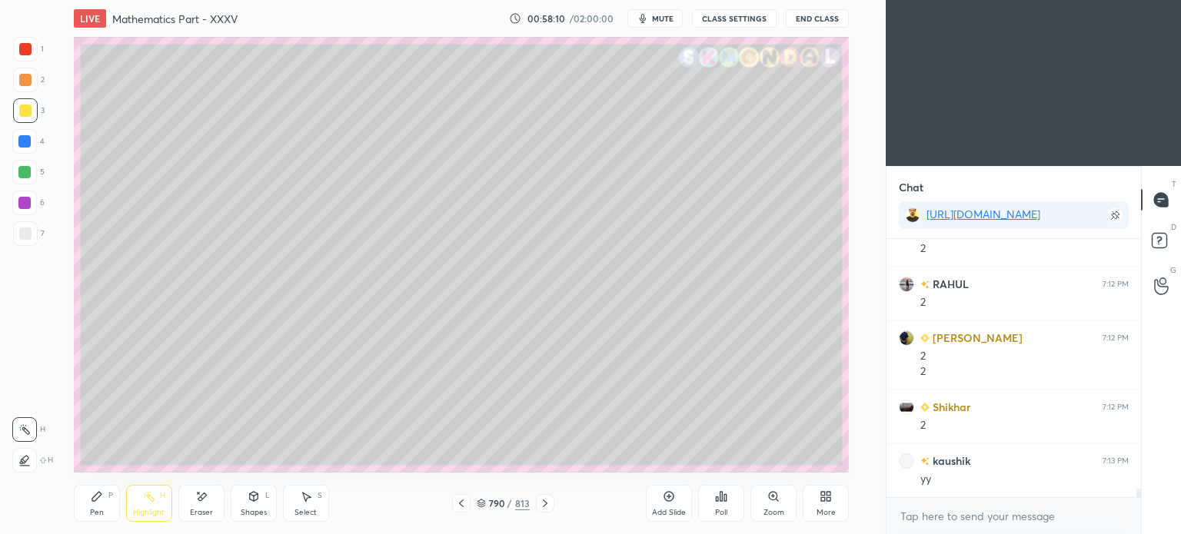
click at [92, 509] on div "Pen" at bounding box center [97, 513] width 14 height 8
click at [89, 507] on div "Pen P" at bounding box center [97, 503] width 46 height 37
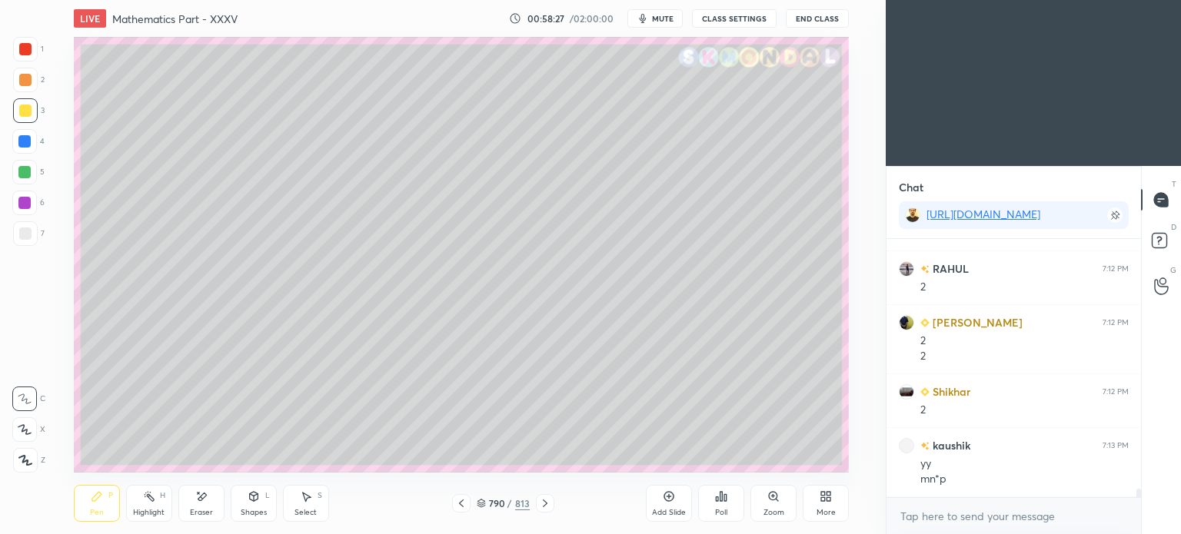
click at [150, 510] on div "Highlight" at bounding box center [149, 513] width 32 height 8
click at [150, 509] on div "Highlight" at bounding box center [149, 513] width 32 height 8
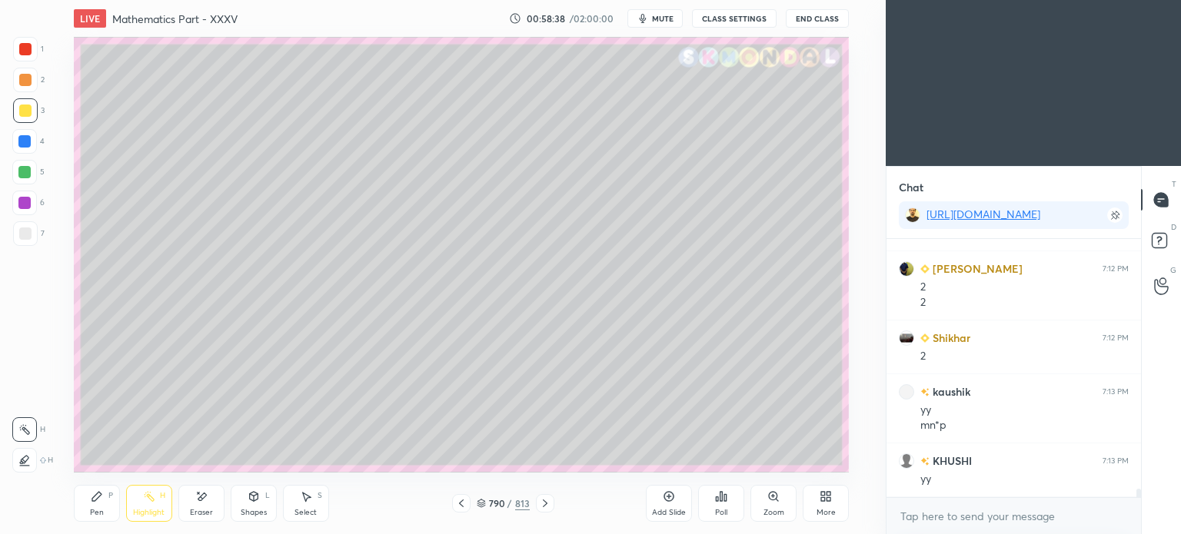
click at [98, 485] on div "Pen P" at bounding box center [97, 503] width 46 height 37
click at [99, 499] on icon at bounding box center [97, 496] width 12 height 12
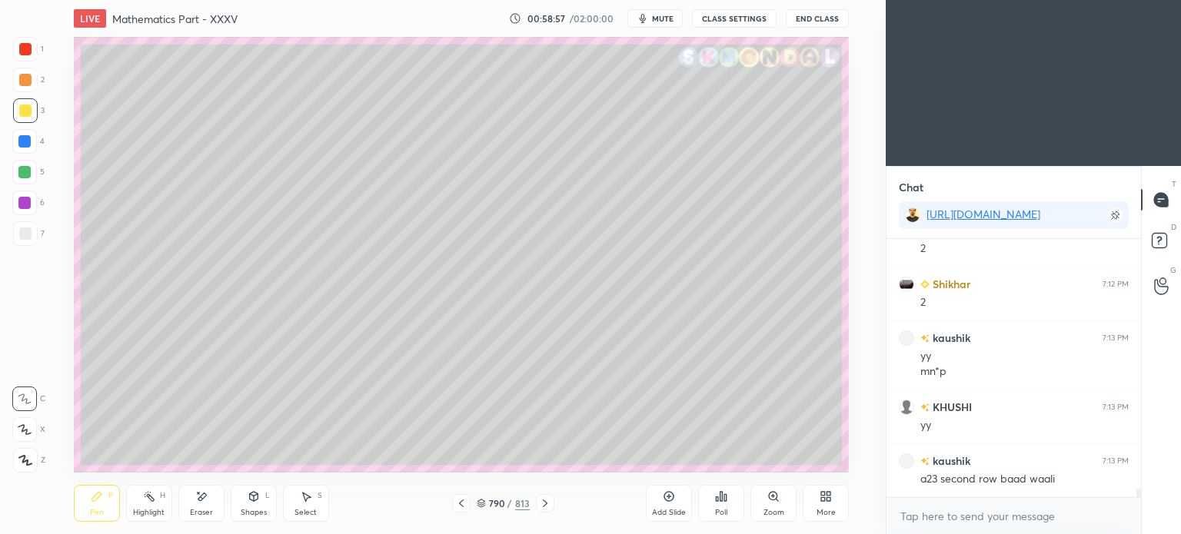
click at [204, 511] on div "Eraser" at bounding box center [201, 513] width 23 height 8
click at [99, 518] on div "Pen P" at bounding box center [97, 503] width 46 height 37
click at [101, 517] on div "Pen" at bounding box center [97, 513] width 14 height 8
click at [158, 510] on div "Highlight" at bounding box center [149, 513] width 32 height 8
click at [153, 513] on div "Highlight" at bounding box center [149, 513] width 32 height 8
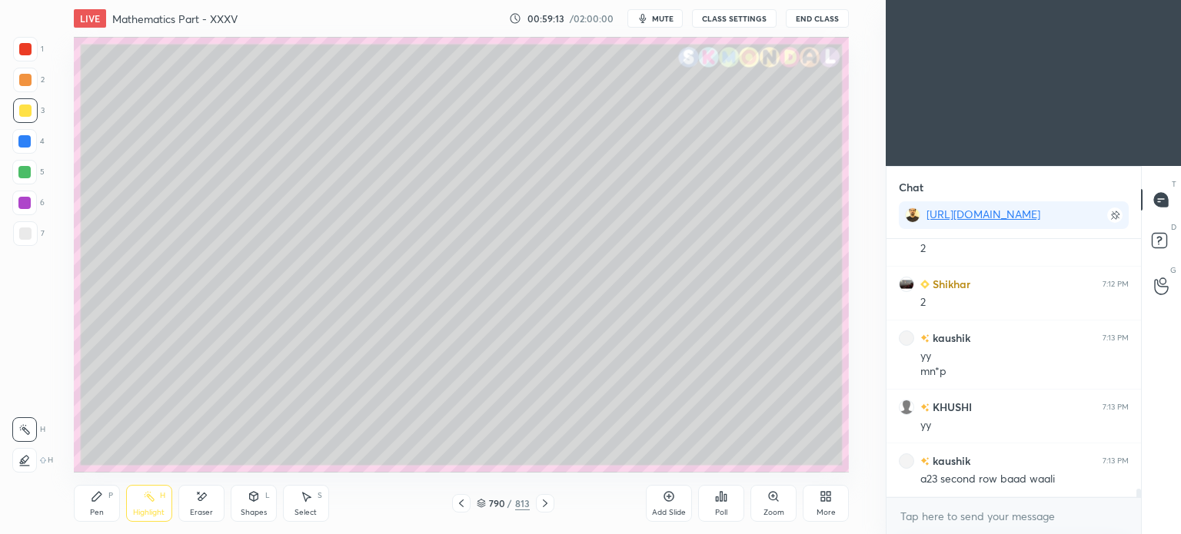
click at [97, 510] on div "Pen" at bounding box center [97, 513] width 14 height 8
click at [99, 505] on div "Pen P" at bounding box center [97, 503] width 46 height 37
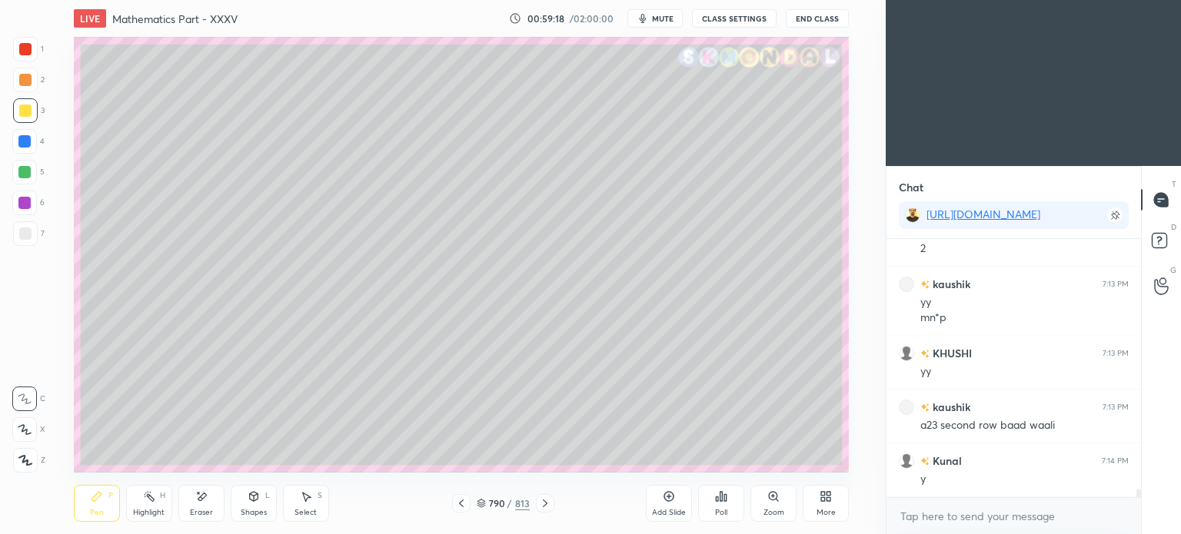
click at [146, 513] on div "Highlight" at bounding box center [149, 513] width 32 height 8
click at [151, 509] on div "Highlight" at bounding box center [149, 513] width 32 height 8
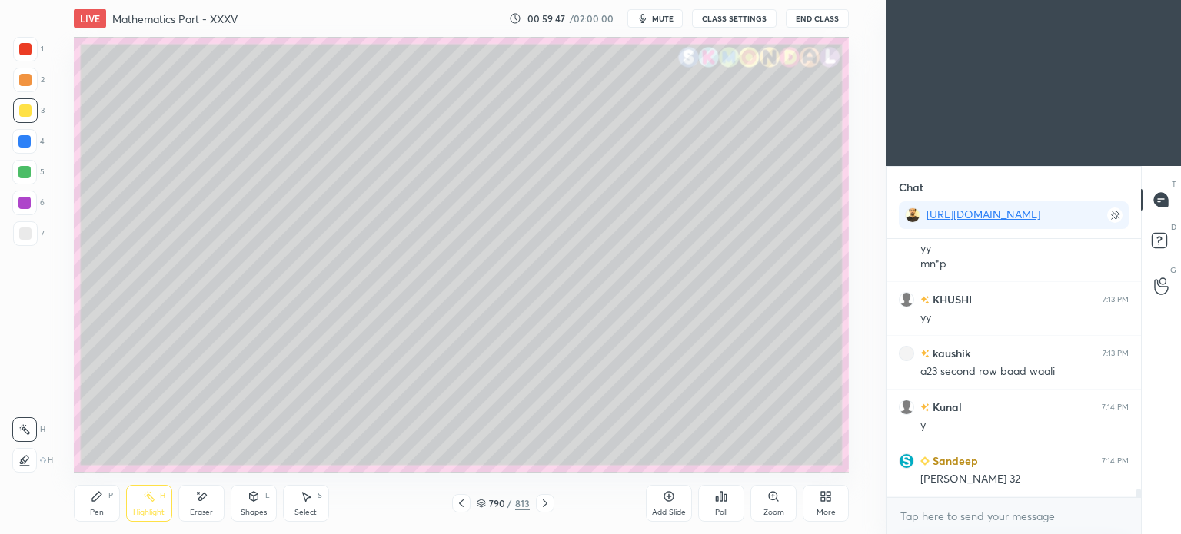
click at [101, 519] on div "Pen P" at bounding box center [97, 503] width 46 height 37
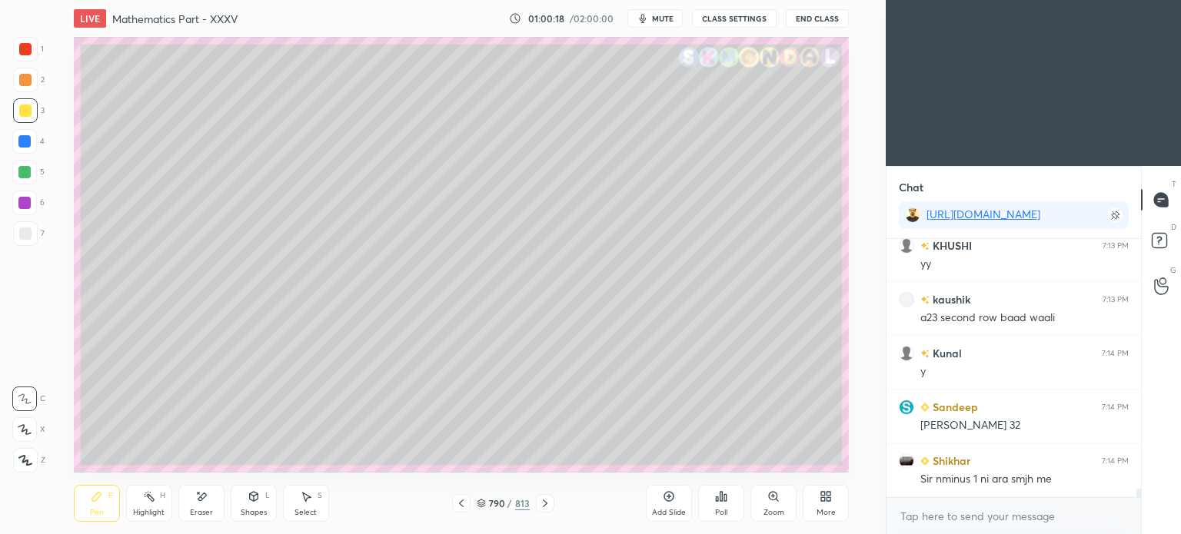
scroll to position [7700, 0]
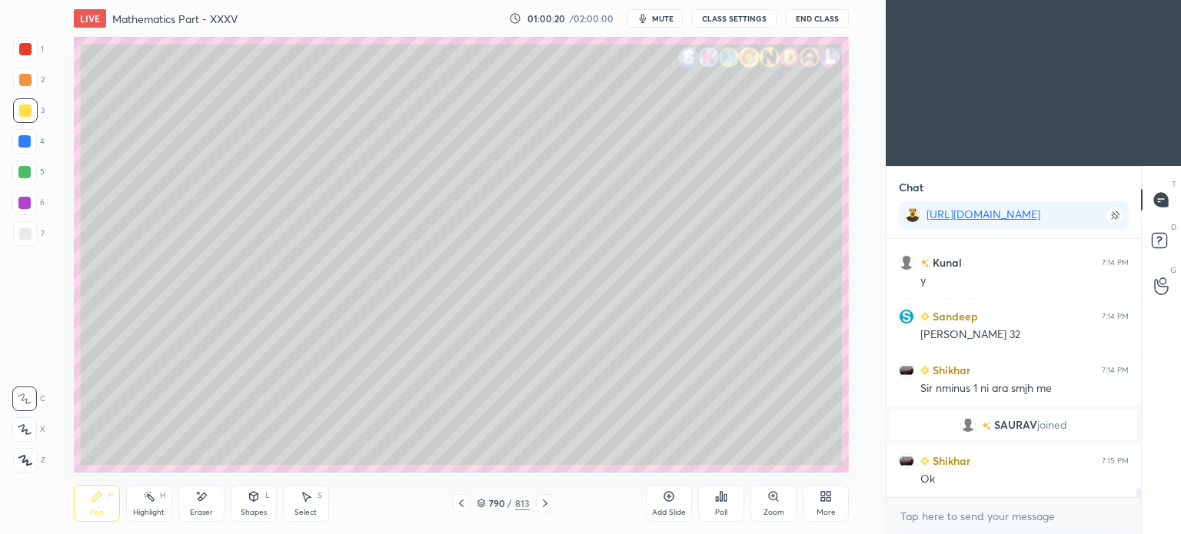
click at [206, 510] on div "Eraser" at bounding box center [201, 513] width 23 height 8
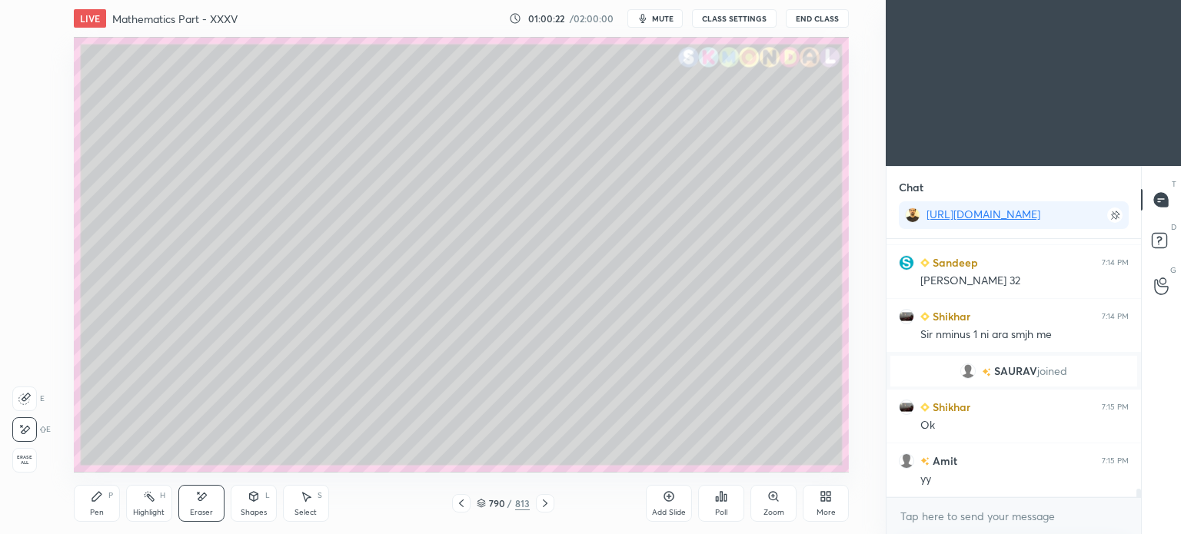
click at [98, 511] on div "Pen" at bounding box center [97, 513] width 14 height 8
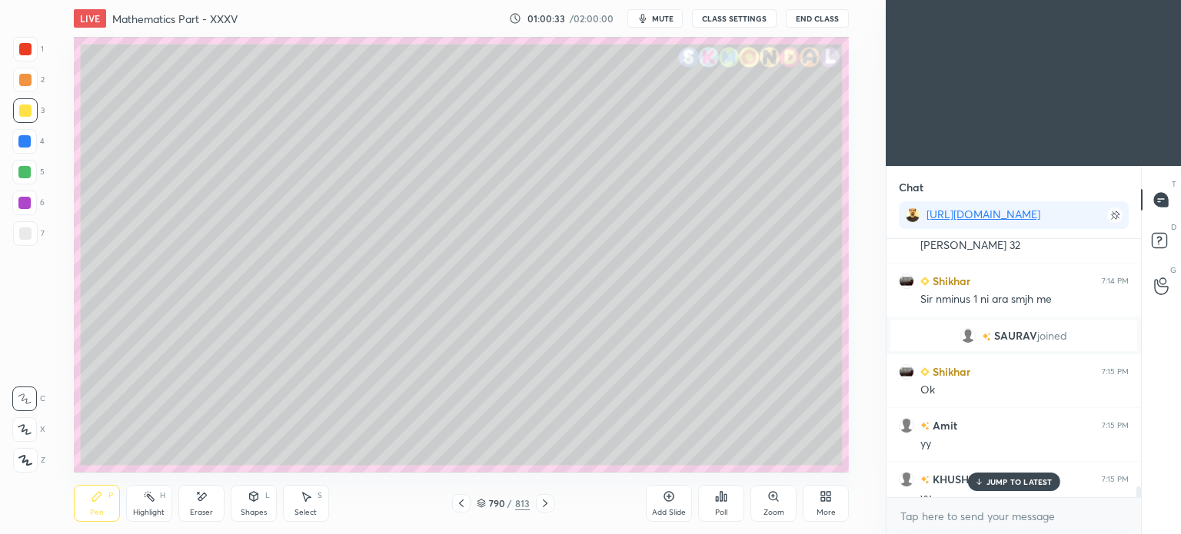
scroll to position [7540, 0]
click at [1018, 487] on div "JUMP TO LATEST" at bounding box center [1013, 482] width 92 height 18
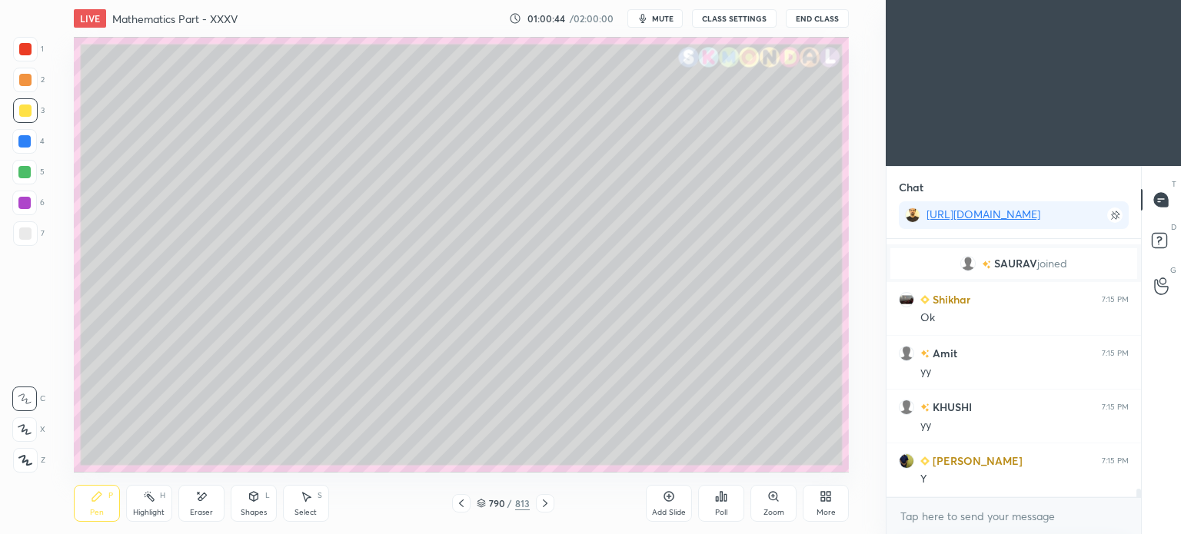
click at [25, 175] on div at bounding box center [24, 172] width 12 height 12
click at [93, 500] on icon at bounding box center [96, 496] width 9 height 9
click at [95, 499] on icon at bounding box center [96, 496] width 9 height 9
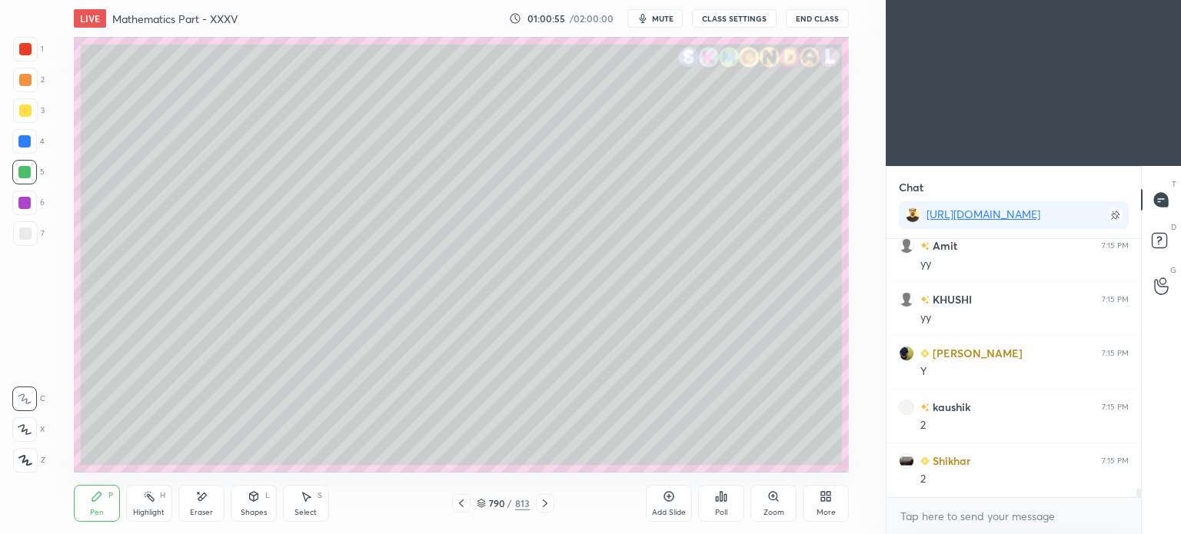
scroll to position [7774, 0]
click at [158, 516] on div "Highlight" at bounding box center [149, 513] width 32 height 8
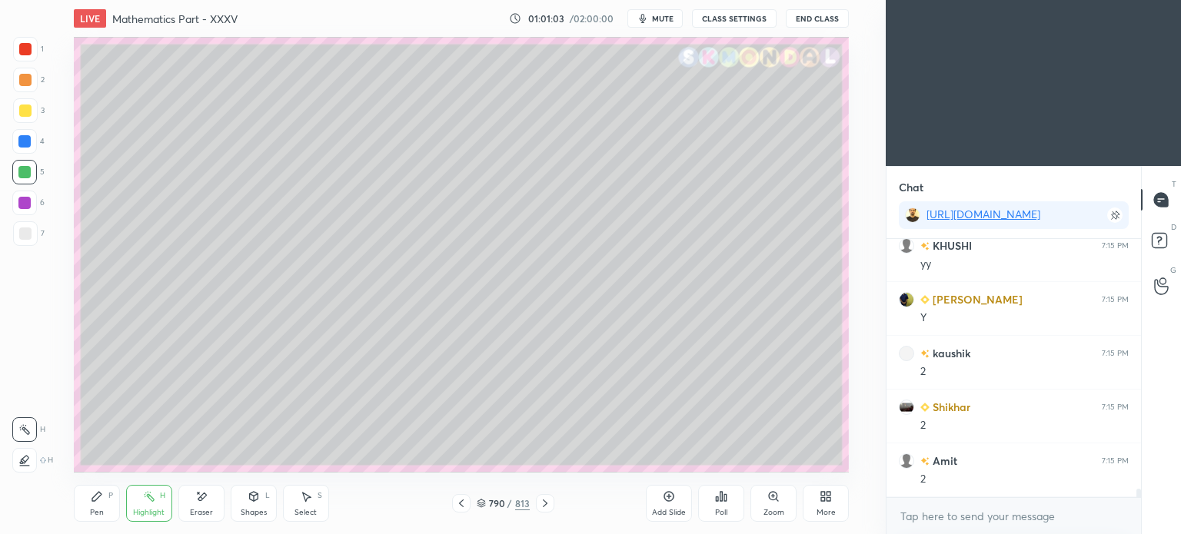
scroll to position [7827, 0]
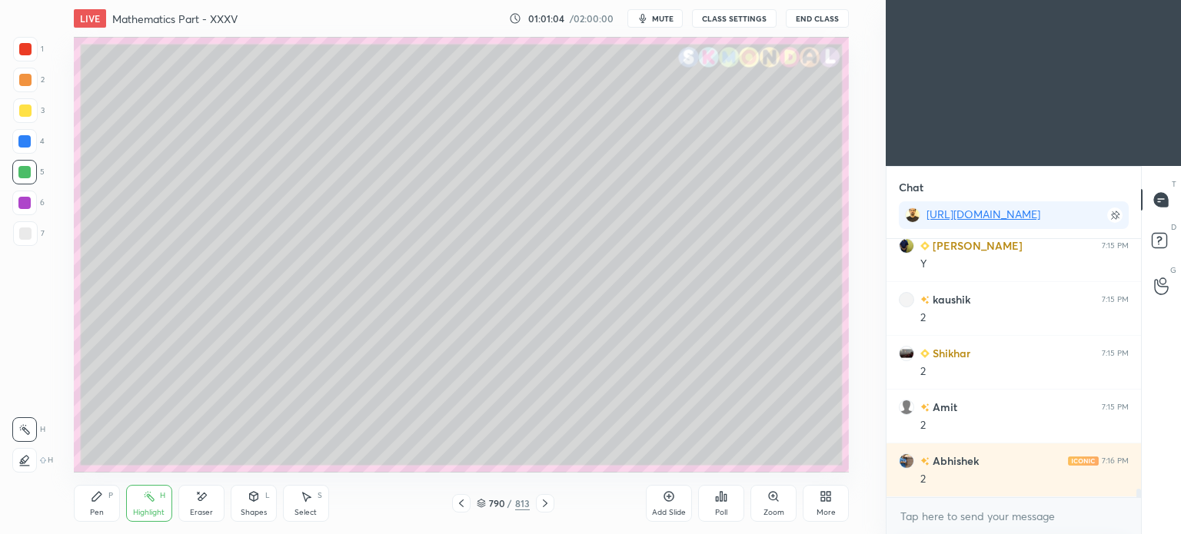
click at [98, 506] on div "Pen P" at bounding box center [97, 503] width 46 height 37
click at [98, 513] on div "Pen" at bounding box center [97, 513] width 14 height 8
click at [156, 504] on div "Highlight H" at bounding box center [149, 503] width 46 height 37
click at [161, 504] on div "Highlight H" at bounding box center [149, 503] width 46 height 37
click at [151, 504] on div "Highlight H" at bounding box center [149, 503] width 46 height 37
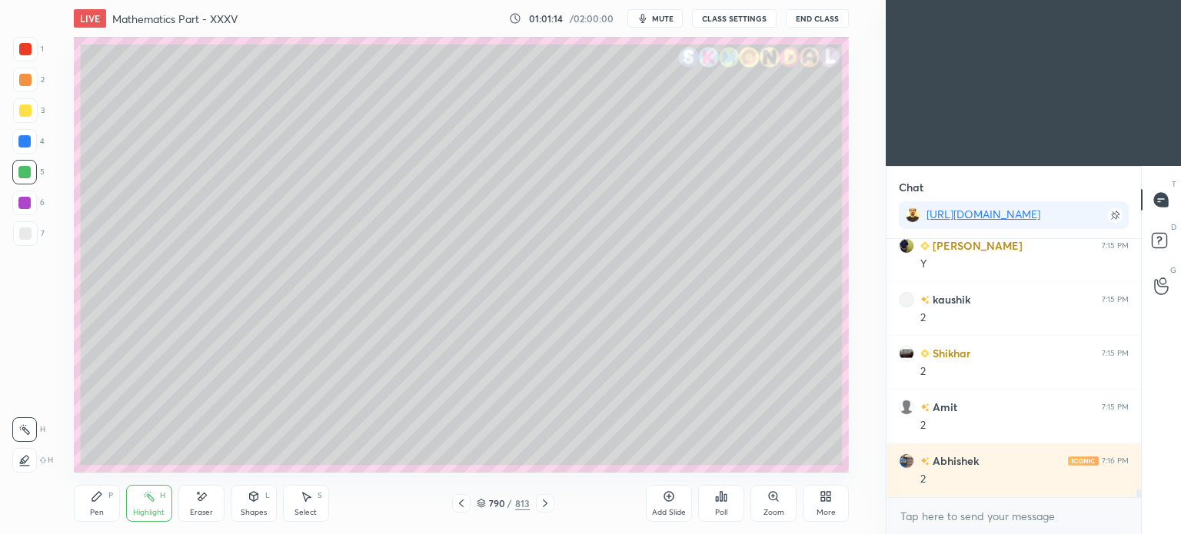
scroll to position [7881, 0]
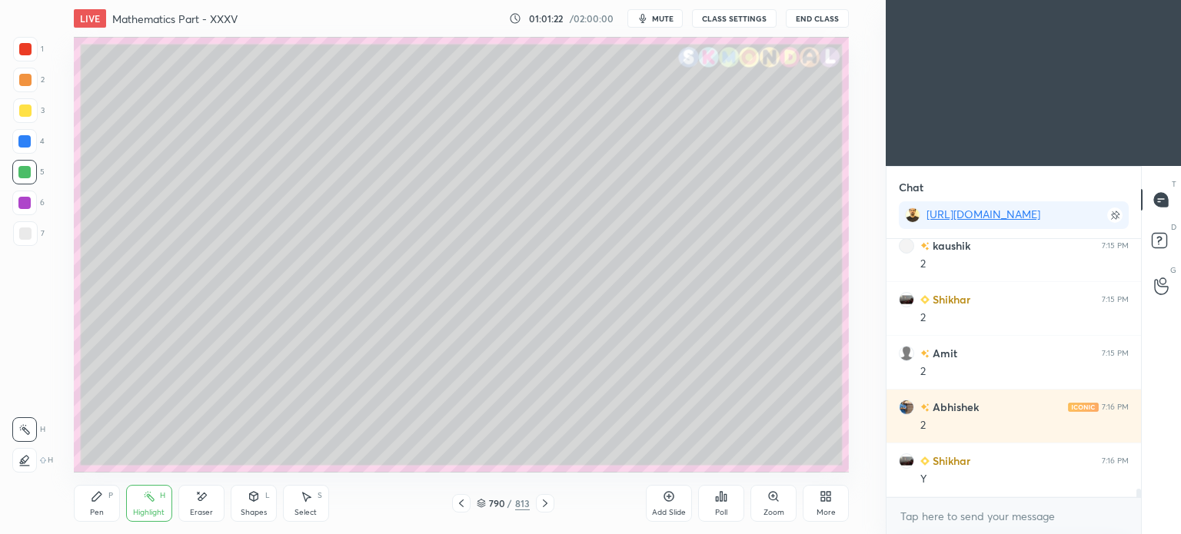
click at [101, 510] on div "Pen" at bounding box center [97, 513] width 14 height 8
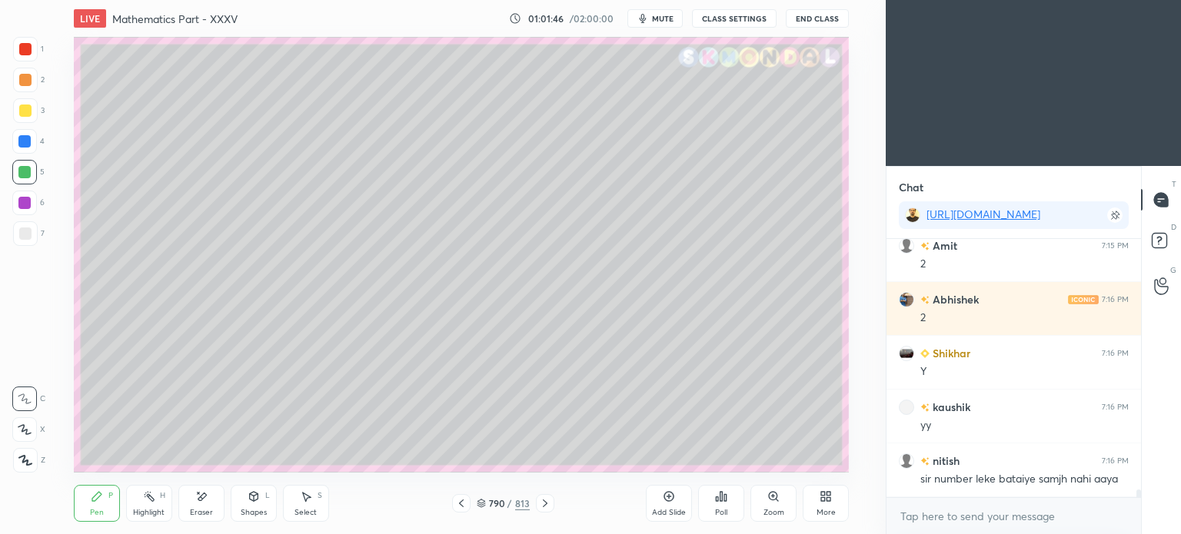
scroll to position [8043, 0]
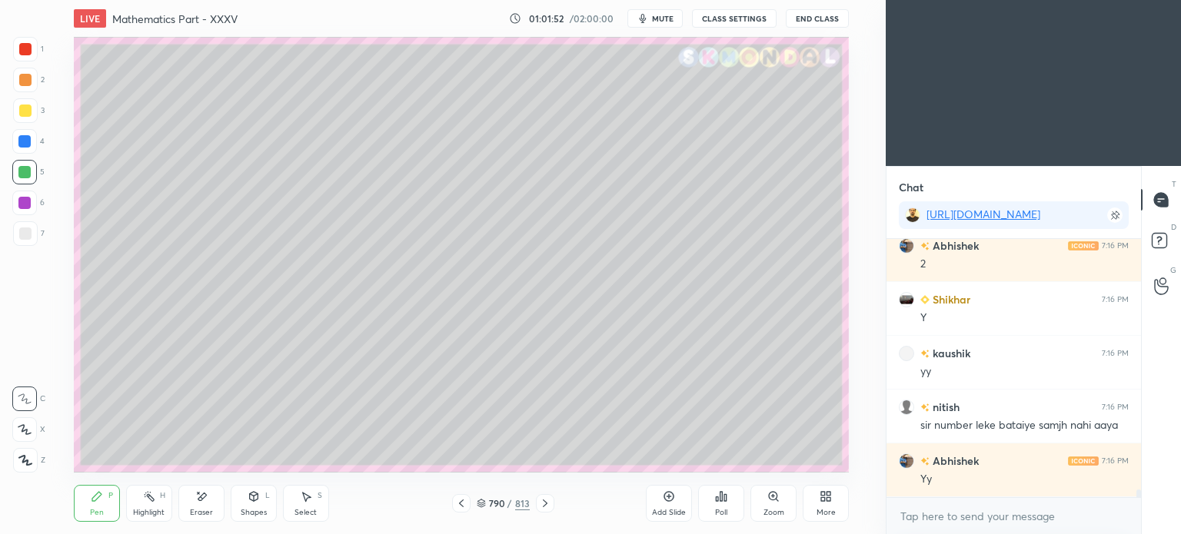
click at [32, 174] on div at bounding box center [24, 172] width 25 height 25
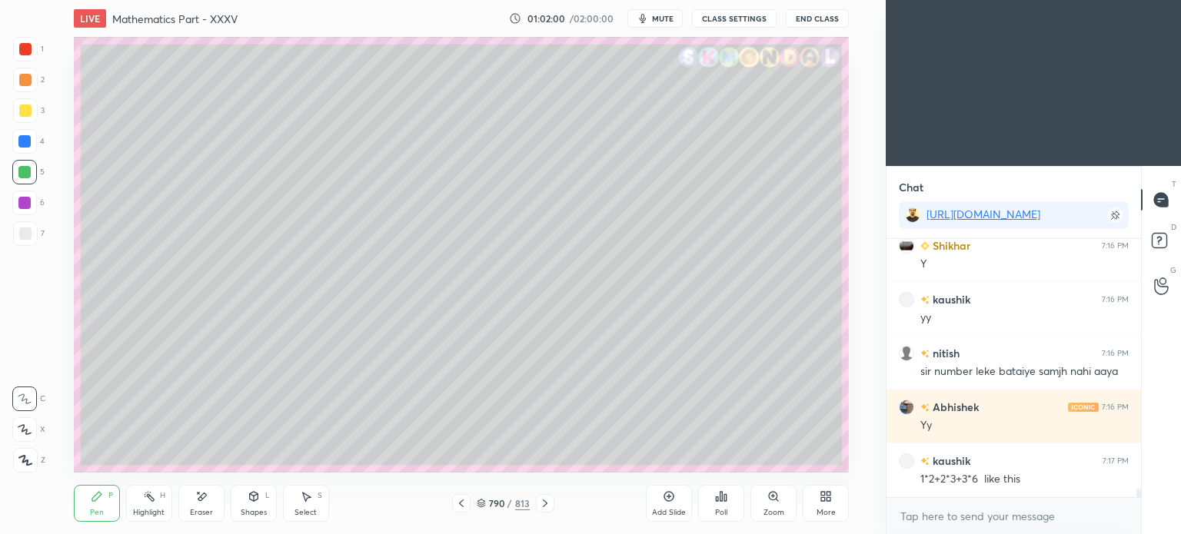
scroll to position [7881, 0]
click at [149, 516] on div "Highlight" at bounding box center [149, 513] width 32 height 8
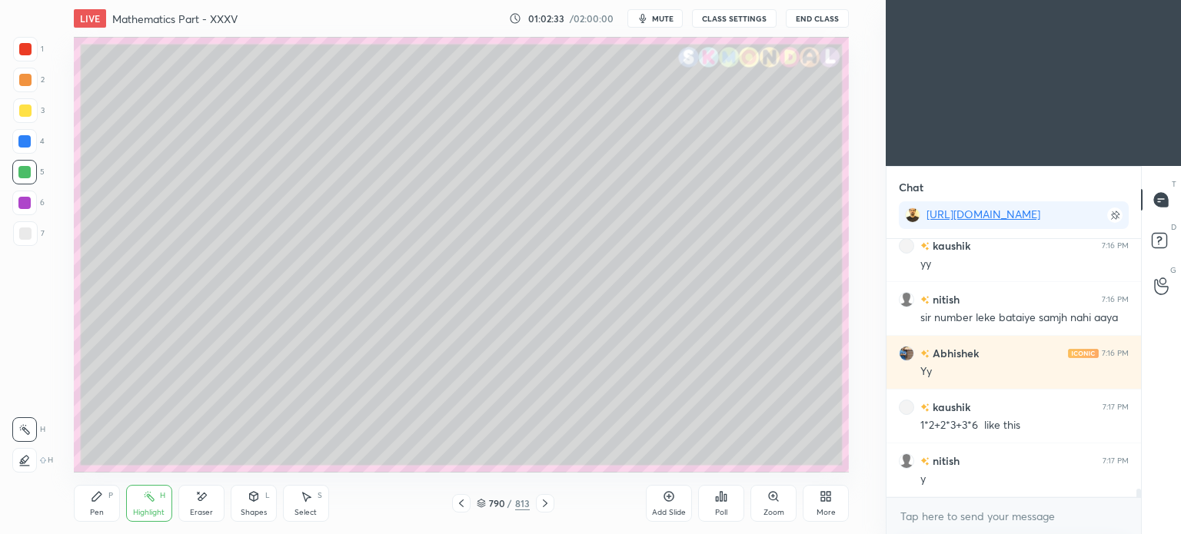
click at [101, 516] on div "Pen" at bounding box center [97, 513] width 14 height 8
click at [105, 517] on div "Pen P" at bounding box center [97, 503] width 46 height 37
click at [145, 516] on div "Highlight" at bounding box center [149, 513] width 32 height 8
click at [151, 513] on div "Highlight" at bounding box center [149, 513] width 32 height 8
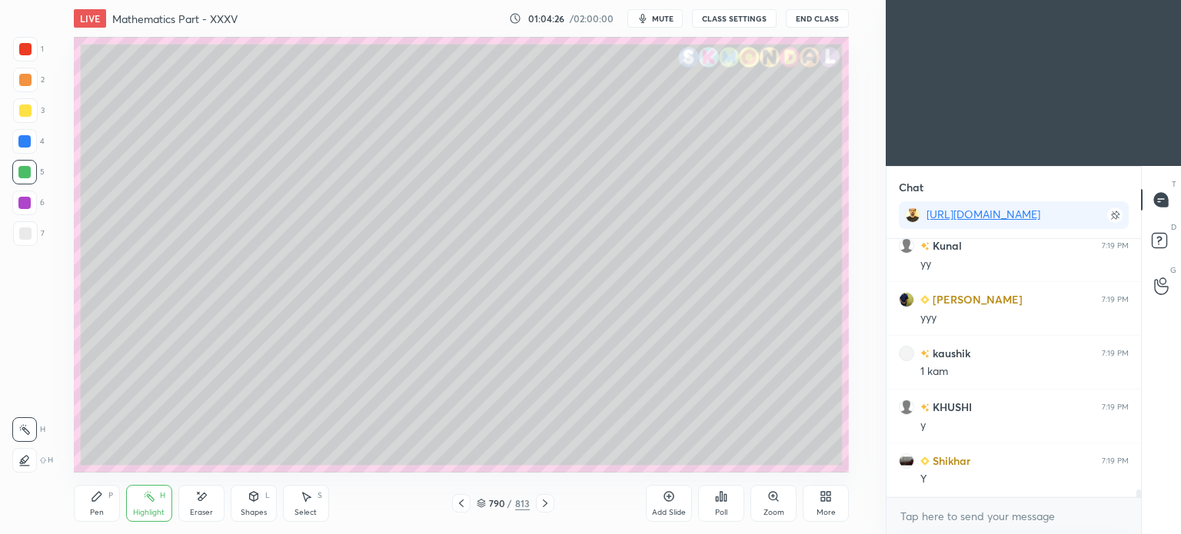
scroll to position [8688, 0]
click at [547, 500] on icon at bounding box center [545, 503] width 12 height 12
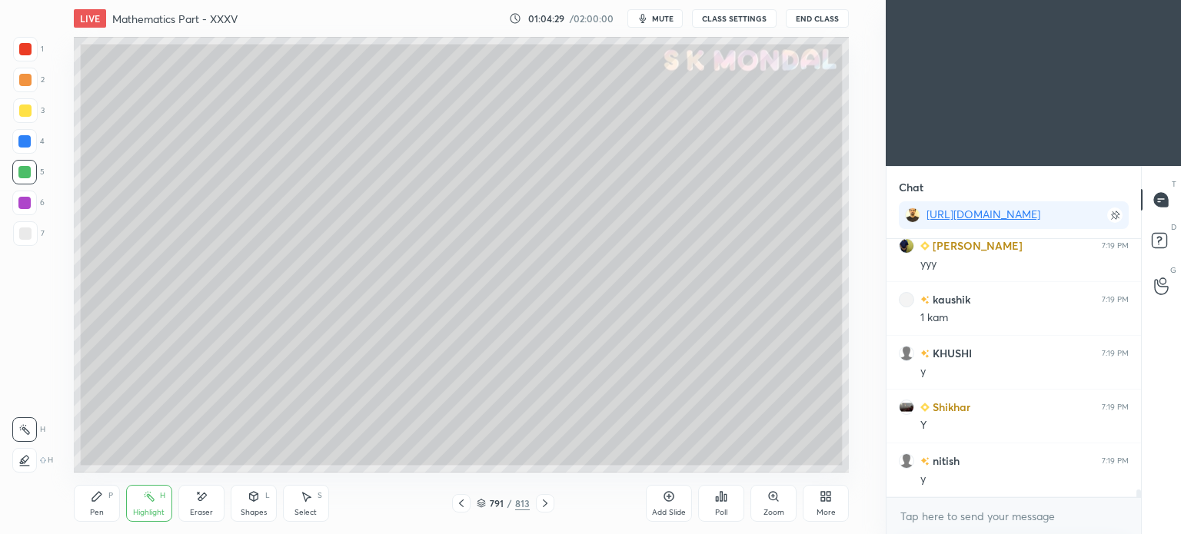
click at [547, 500] on icon at bounding box center [545, 503] width 12 height 12
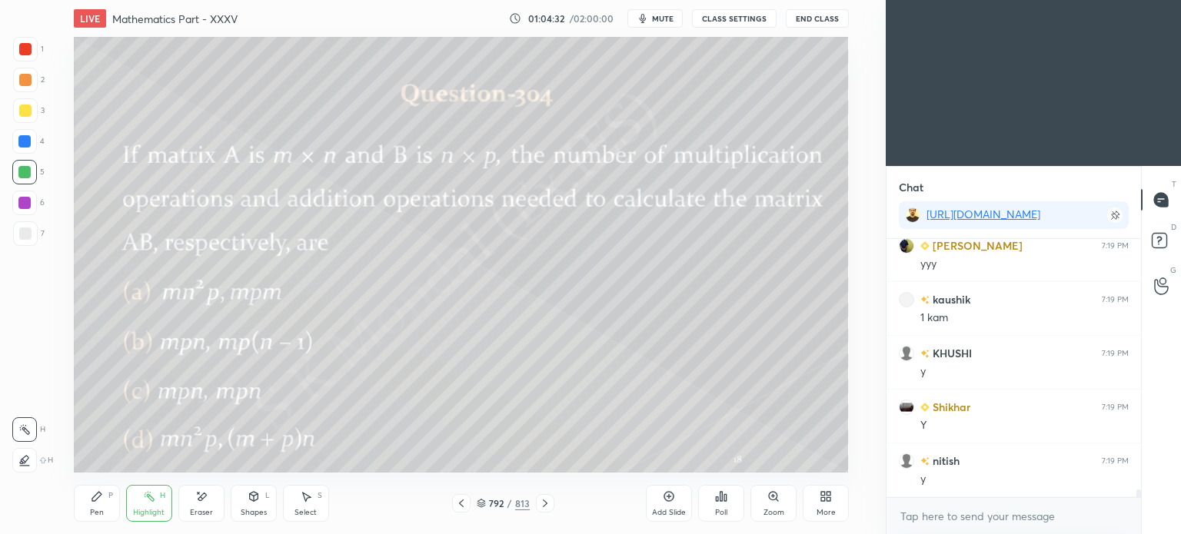
scroll to position [8742, 0]
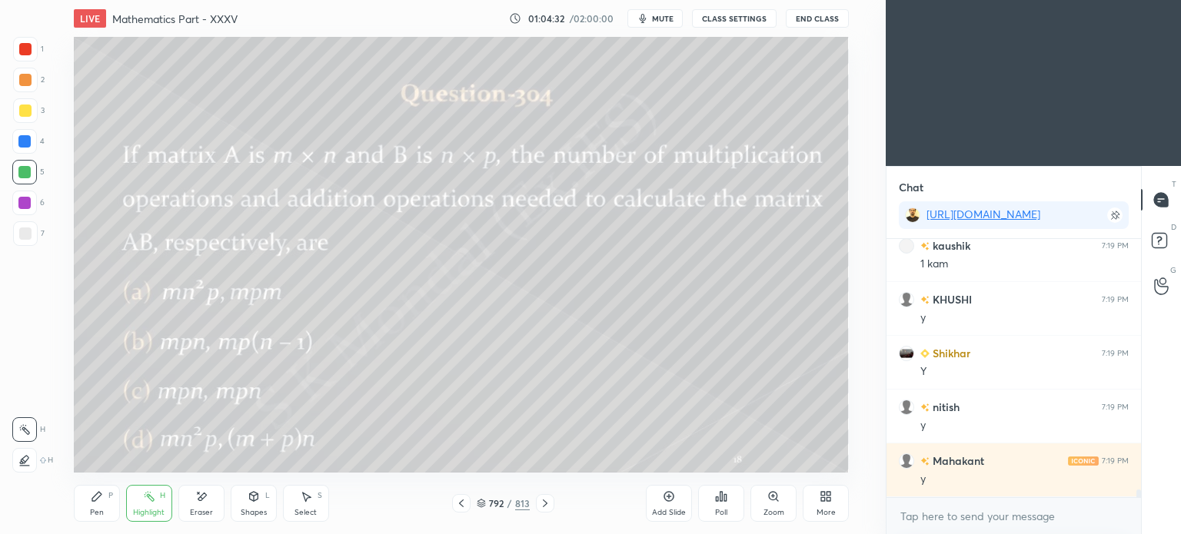
click at [97, 502] on icon at bounding box center [97, 496] width 12 height 12
click at [98, 504] on div "Pen P" at bounding box center [97, 503] width 46 height 37
click at [151, 510] on div "Highlight" at bounding box center [149, 513] width 32 height 8
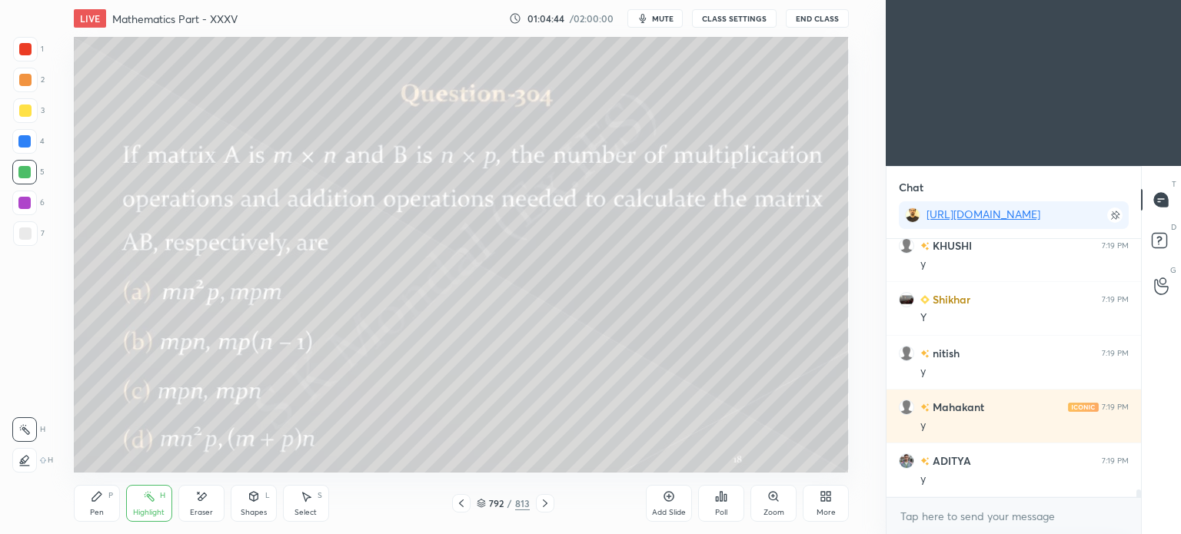
click at [95, 515] on div "Pen" at bounding box center [97, 513] width 14 height 8
click at [97, 513] on div "Pen" at bounding box center [97, 513] width 14 height 8
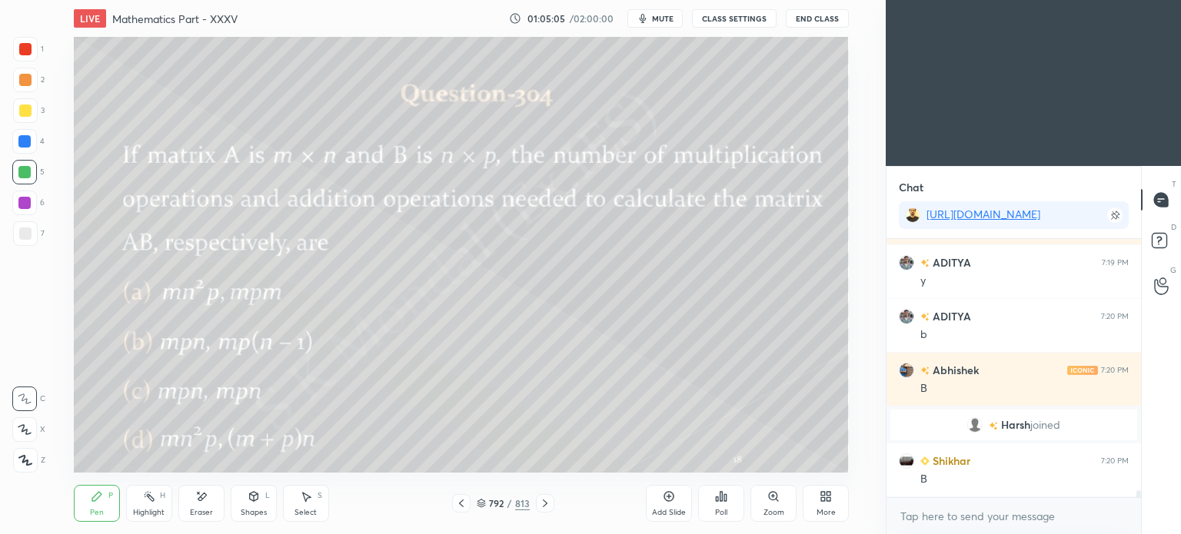
scroll to position [9048, 0]
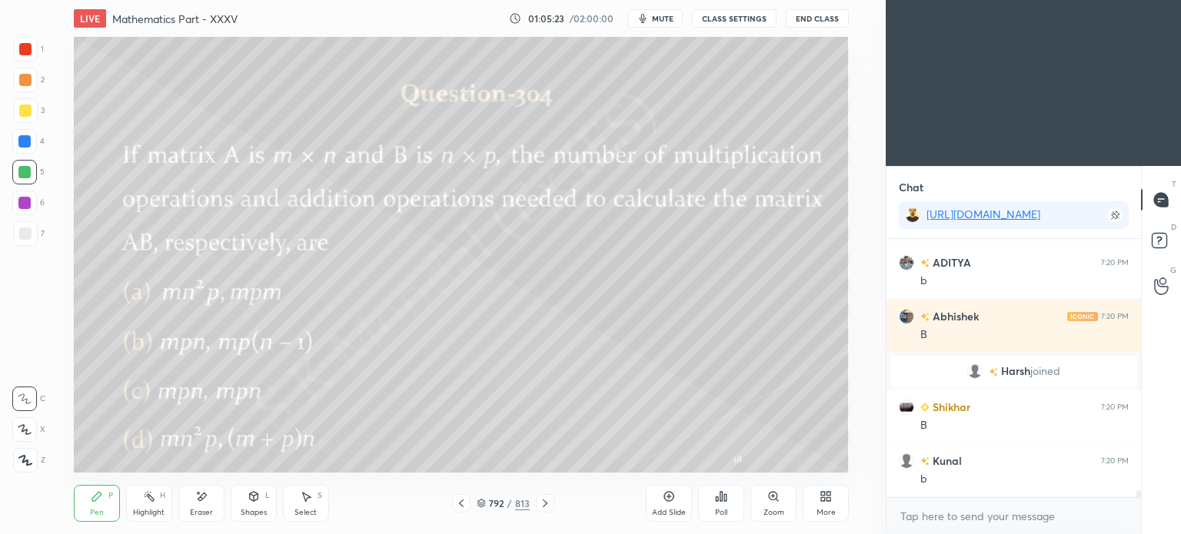
click at [548, 501] on icon at bounding box center [545, 503] width 12 height 12
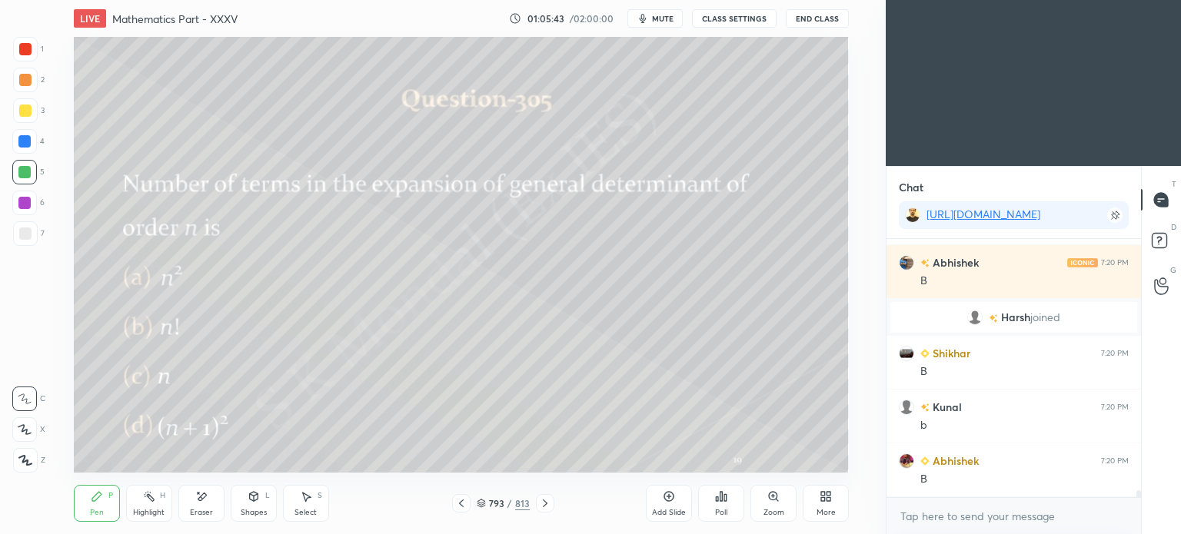
scroll to position [9156, 0]
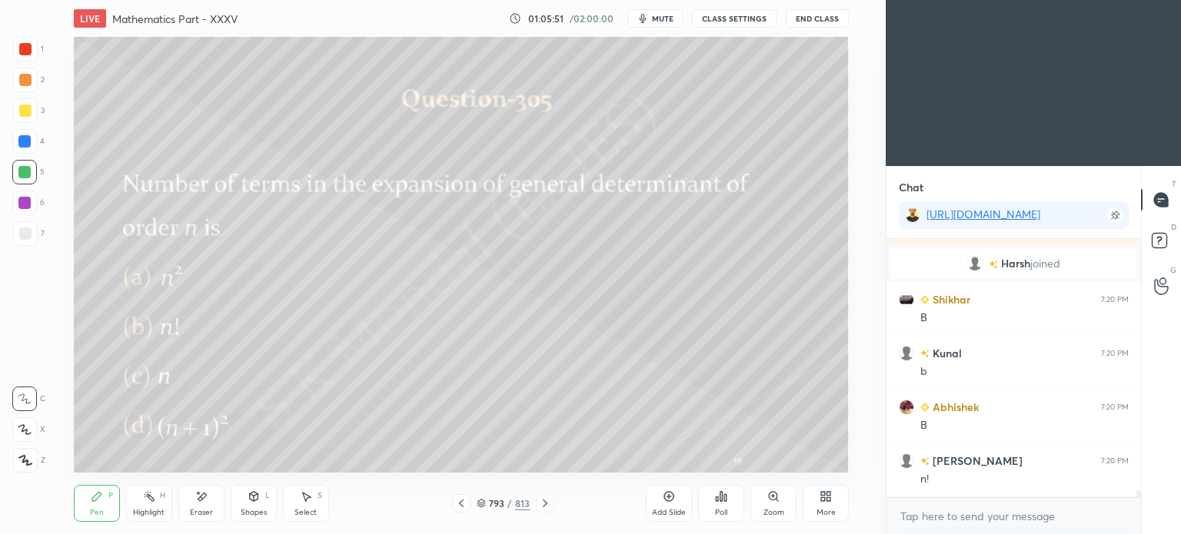
click at [485, 507] on icon at bounding box center [481, 503] width 9 height 9
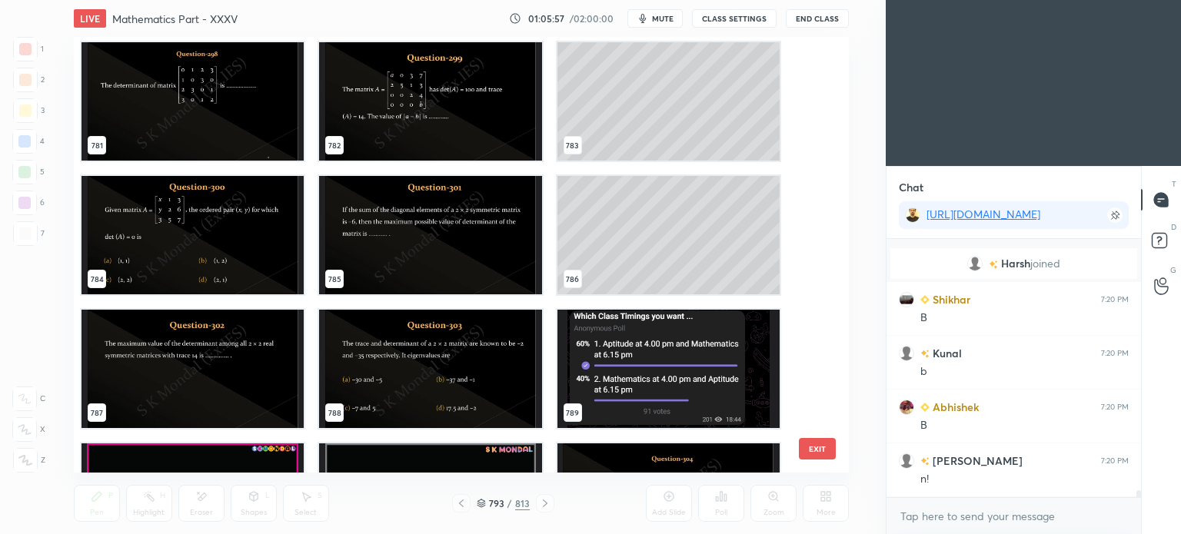
scroll to position [9210, 0]
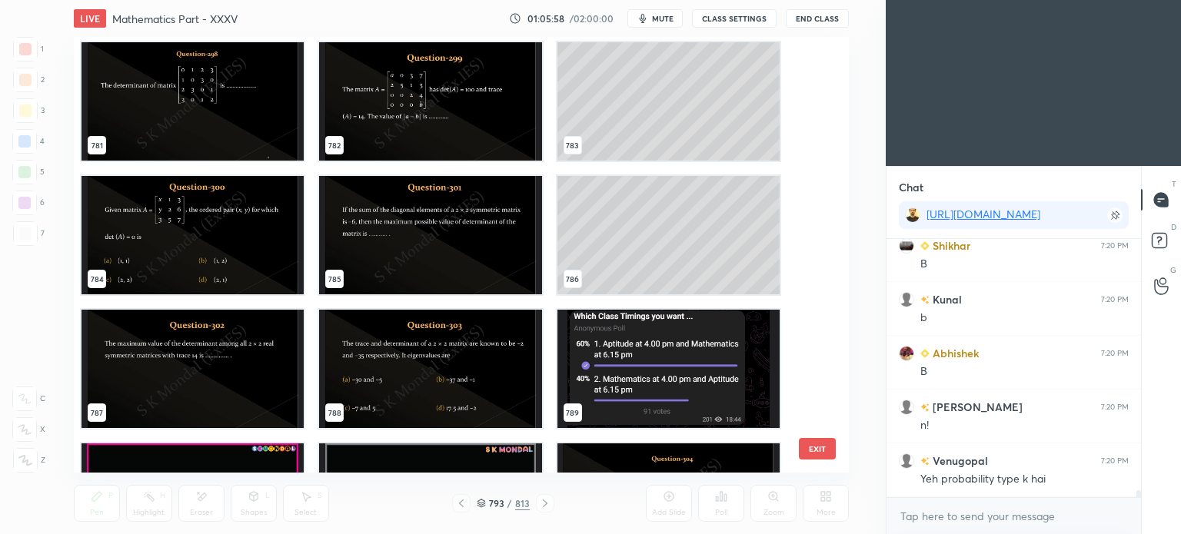
click at [479, 91] on img "grid" at bounding box center [430, 101] width 222 height 118
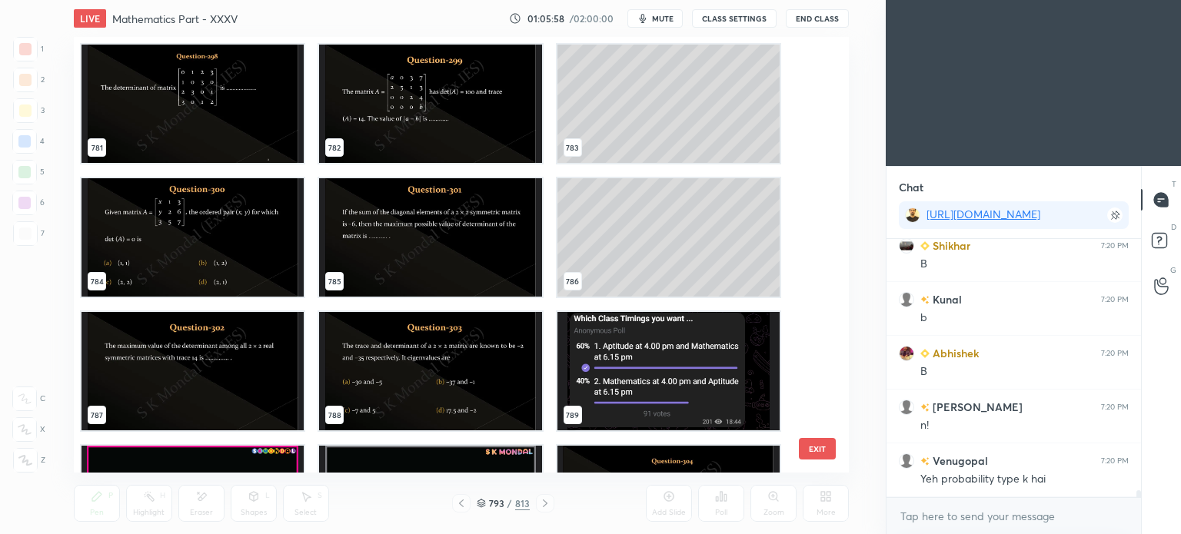
click at [479, 91] on img "grid" at bounding box center [430, 104] width 222 height 118
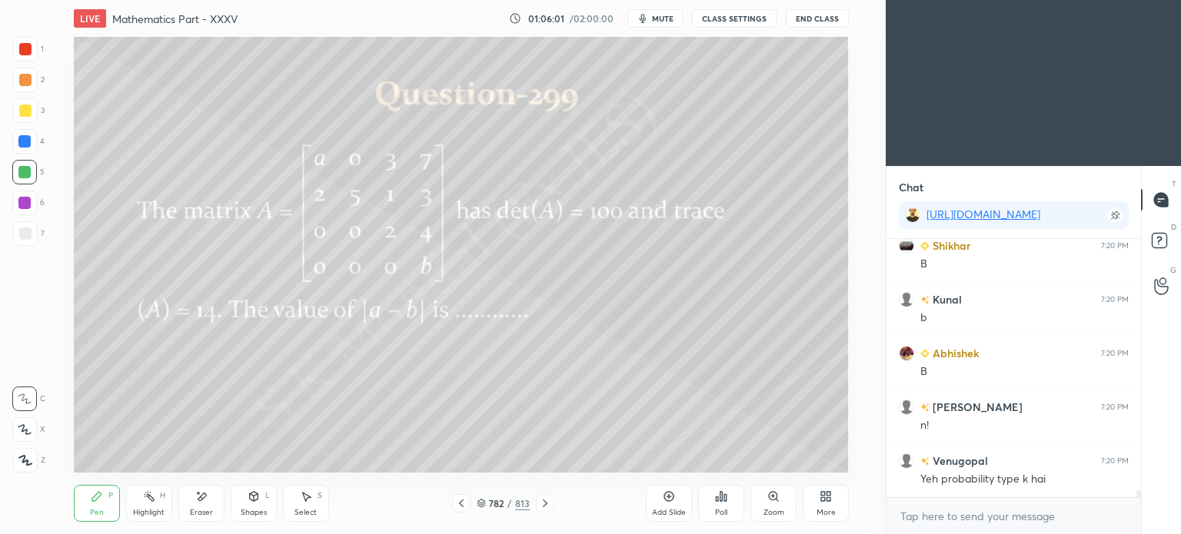
scroll to position [9263, 0]
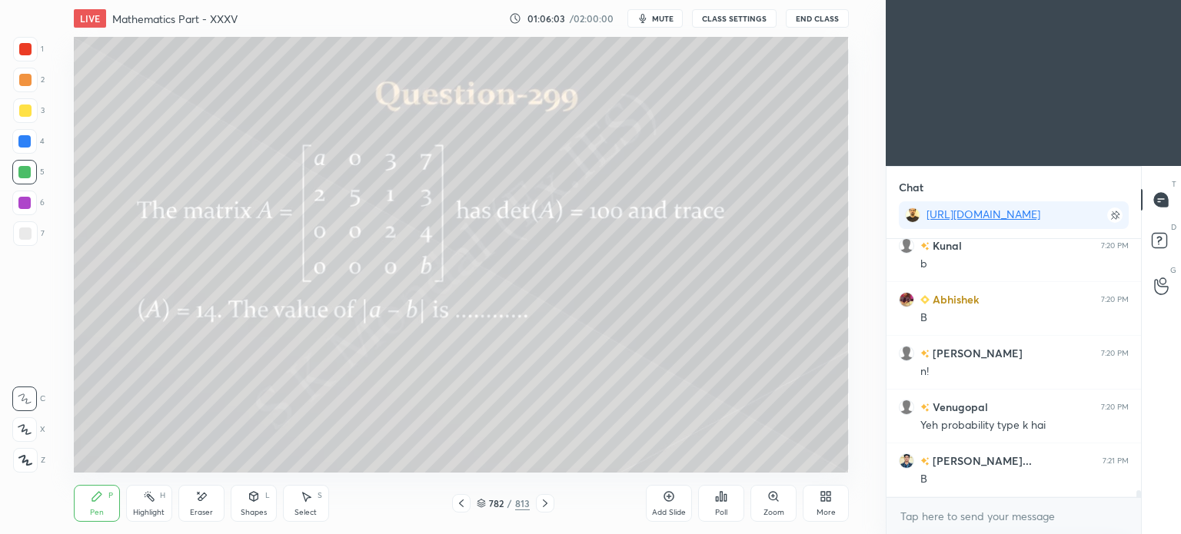
click at [145, 511] on div "Highlight" at bounding box center [149, 513] width 32 height 8
click at [145, 514] on div "Highlight" at bounding box center [149, 513] width 32 height 8
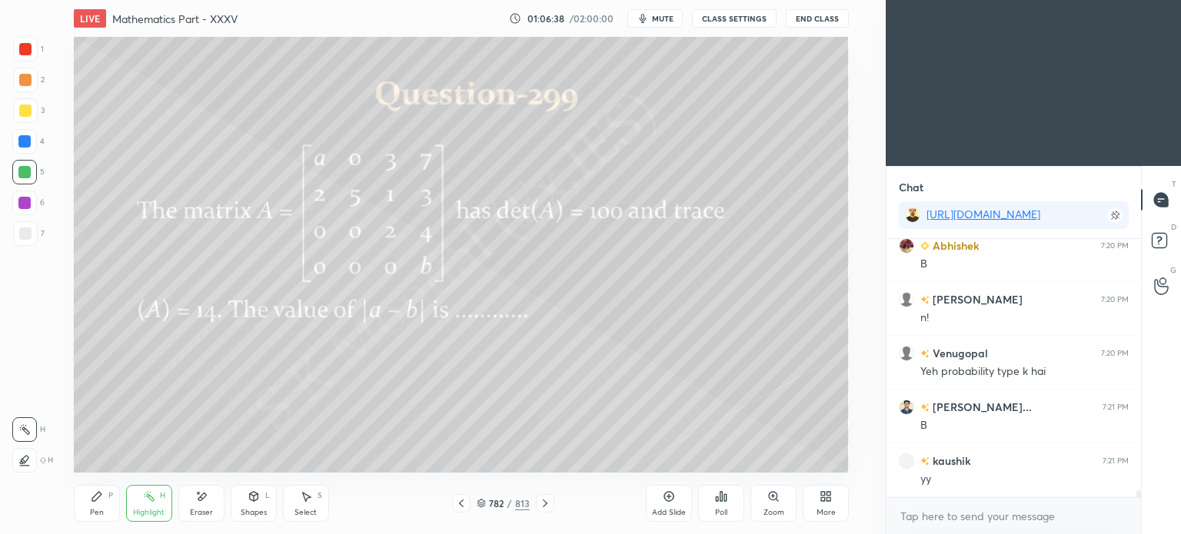
scroll to position [9333, 0]
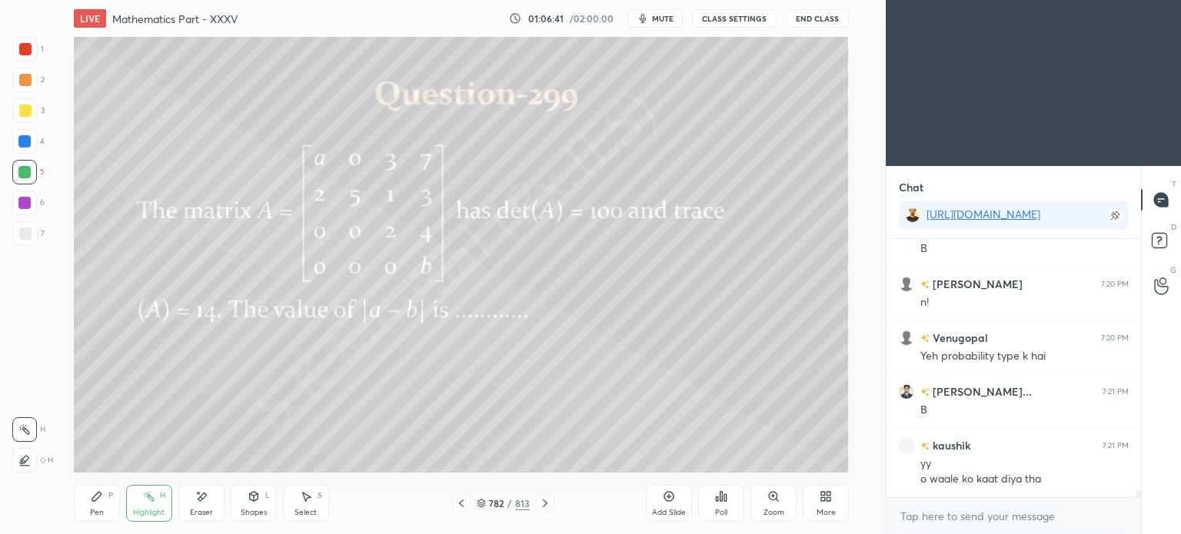
click at [460, 497] on icon at bounding box center [461, 503] width 12 height 12
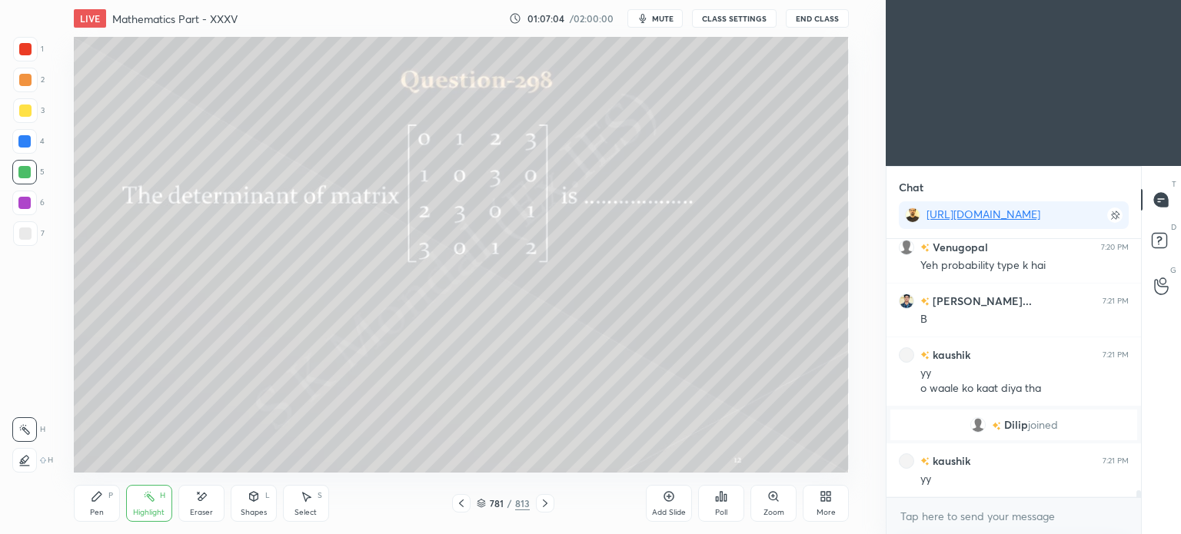
scroll to position [9048, 0]
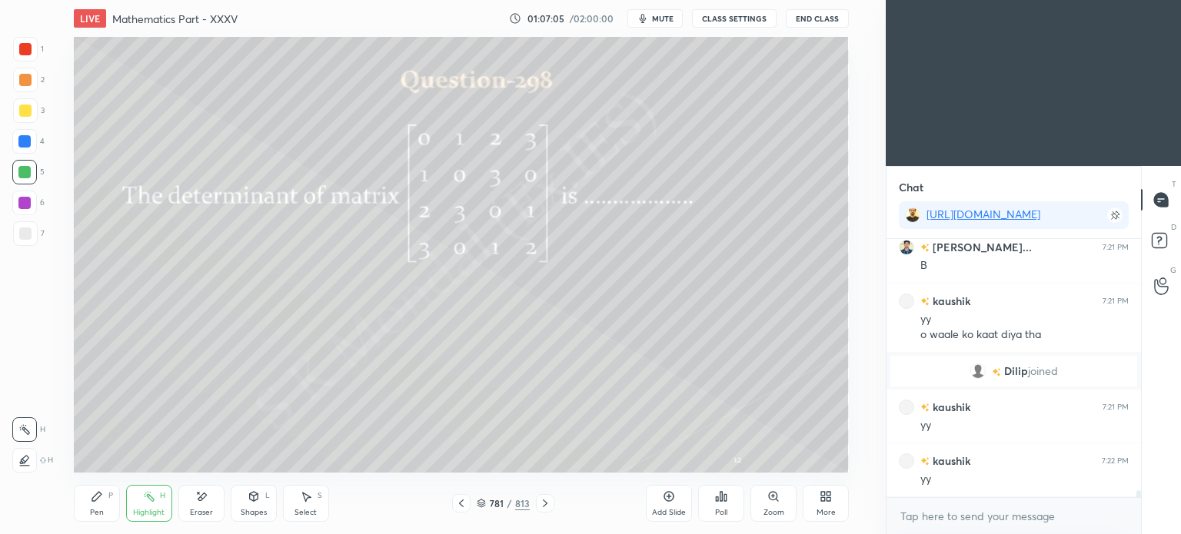
click at [482, 496] on div "781 / 813" at bounding box center [503, 503] width 102 height 18
click at [480, 499] on icon at bounding box center [481, 503] width 9 height 9
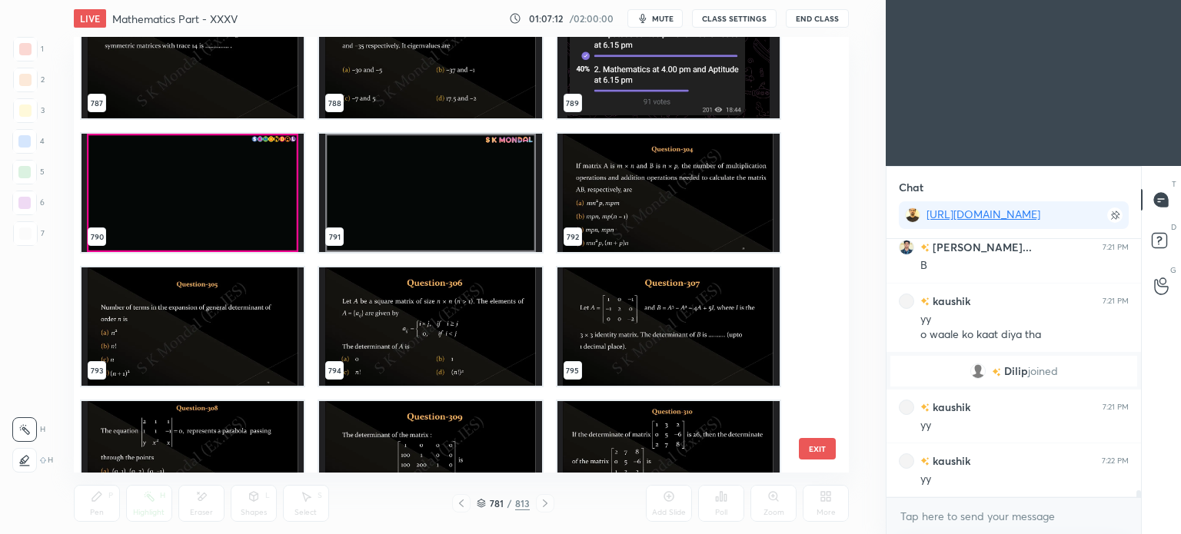
scroll to position [35091, 0]
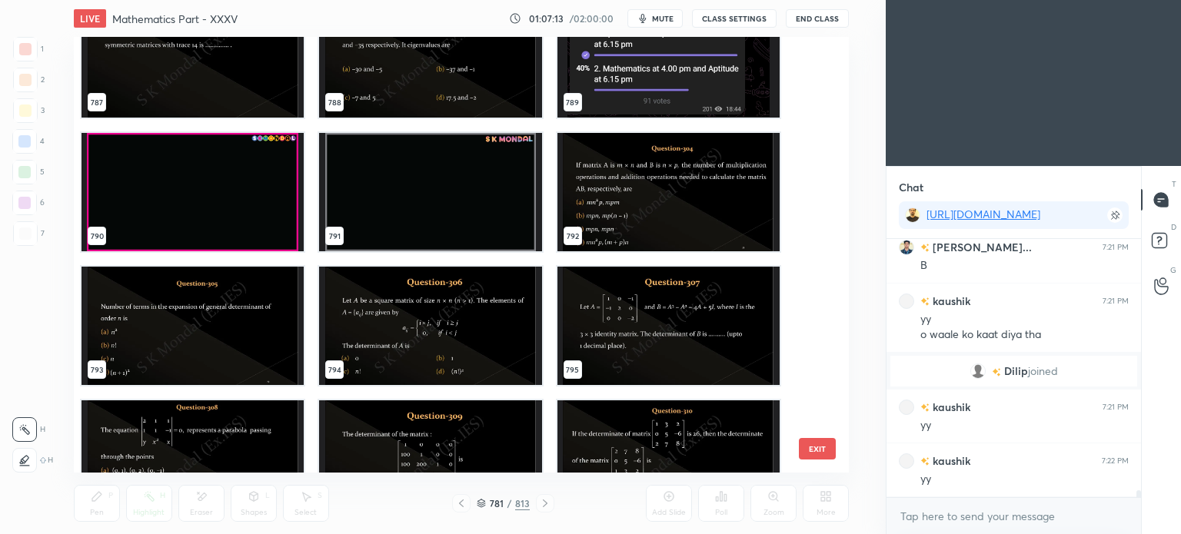
click at [189, 298] on img "grid" at bounding box center [192, 326] width 222 height 118
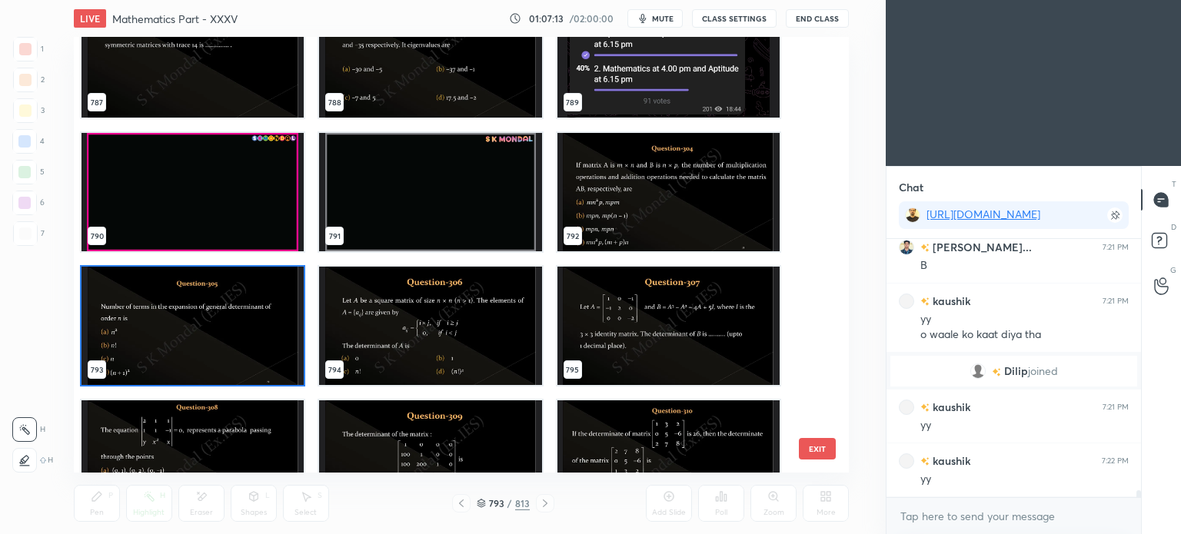
click at [189, 298] on img "grid" at bounding box center [192, 326] width 222 height 118
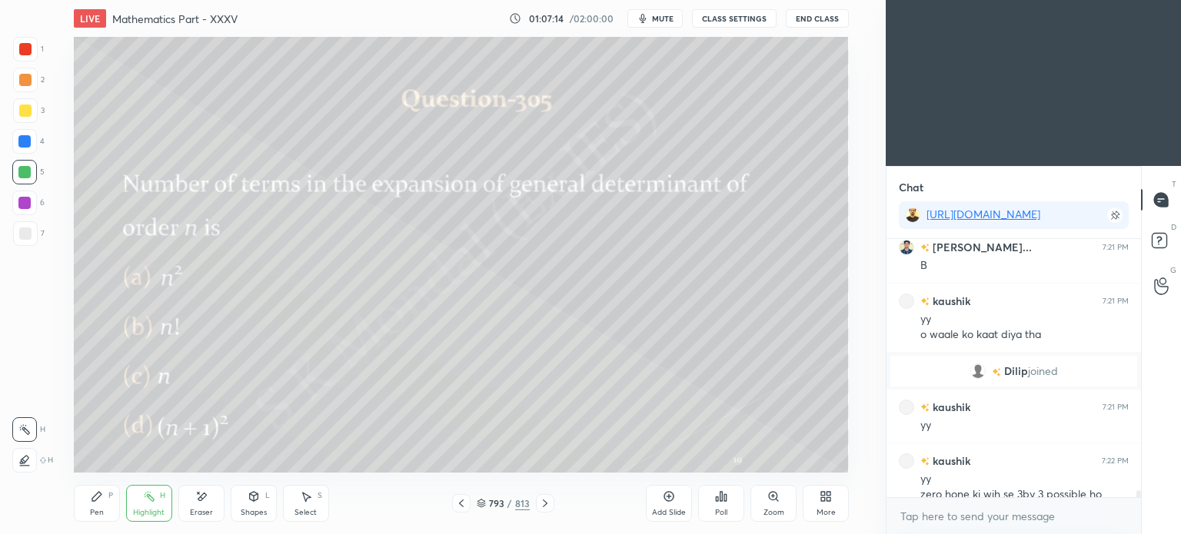
scroll to position [9077, 0]
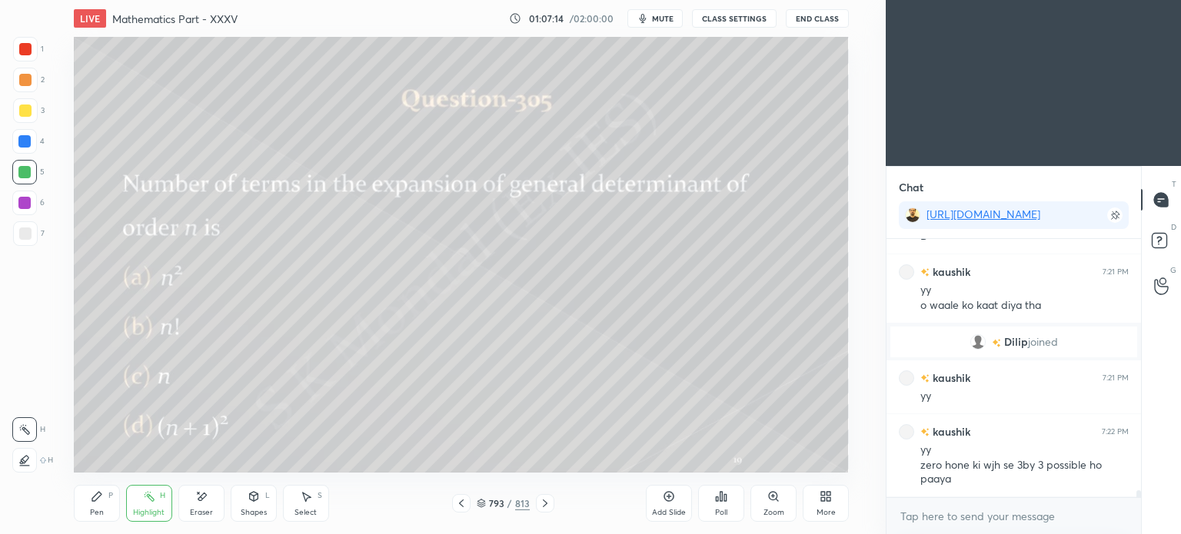
click at [92, 501] on icon at bounding box center [96, 496] width 9 height 9
click at [98, 505] on div "Pen P" at bounding box center [97, 503] width 46 height 37
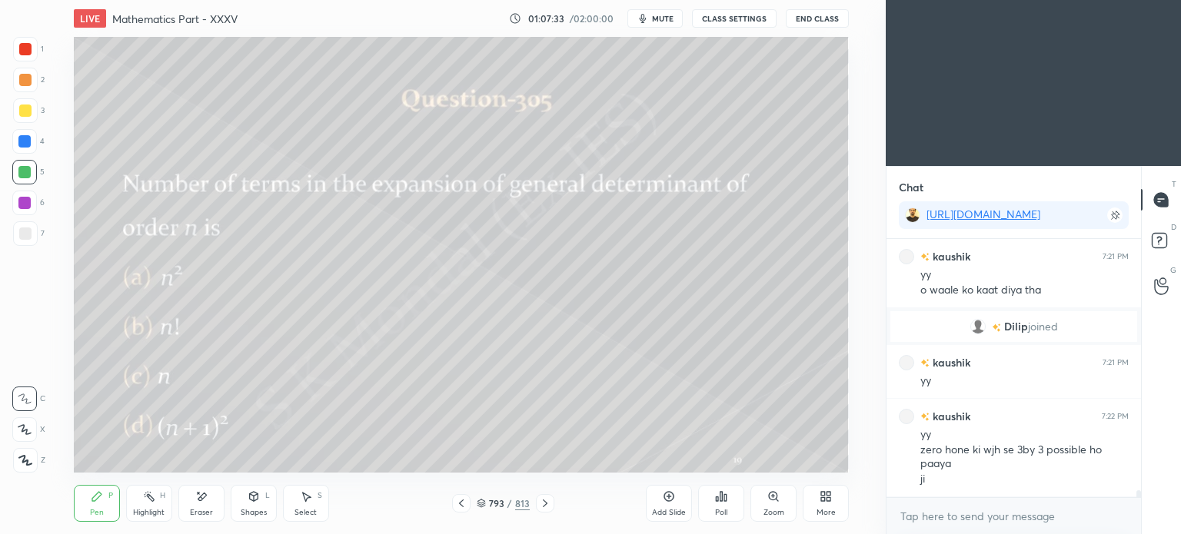
click at [485, 504] on icon at bounding box center [481, 503] width 9 height 9
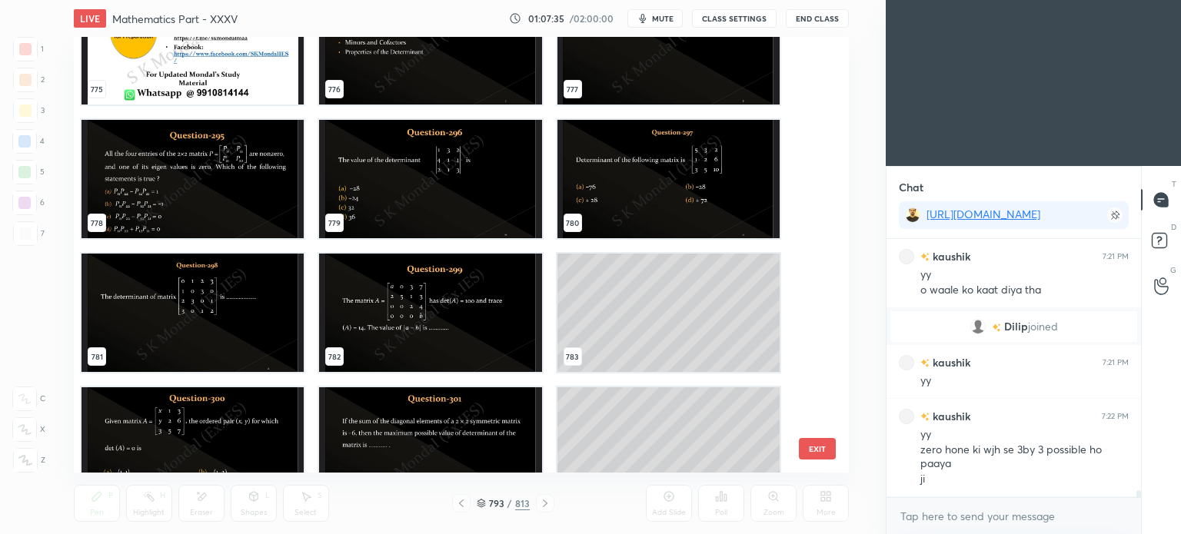
scroll to position [34550, 0]
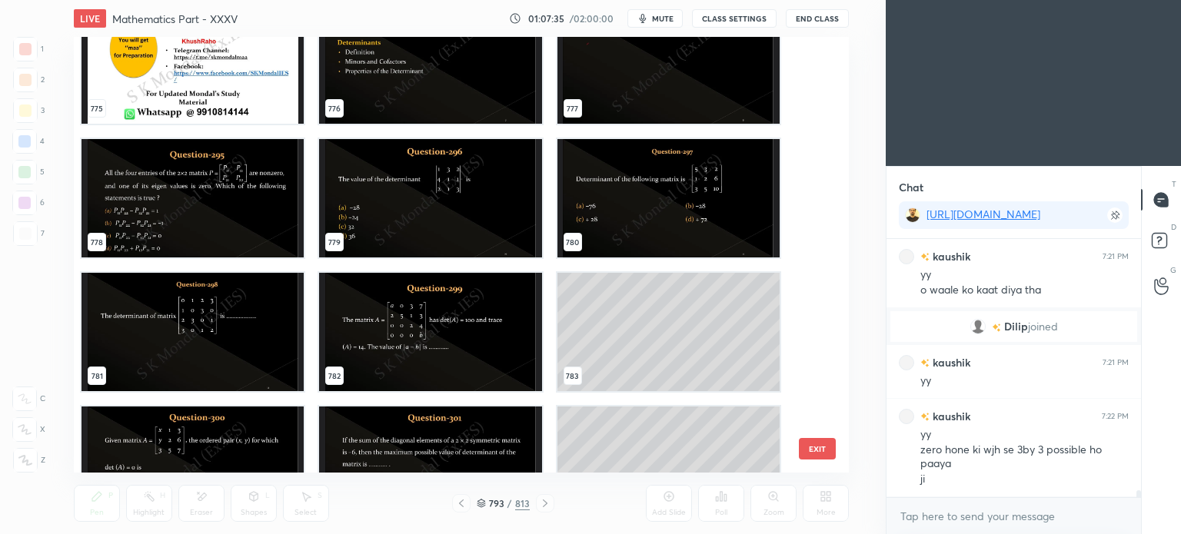
click at [175, 279] on img "grid" at bounding box center [192, 332] width 222 height 118
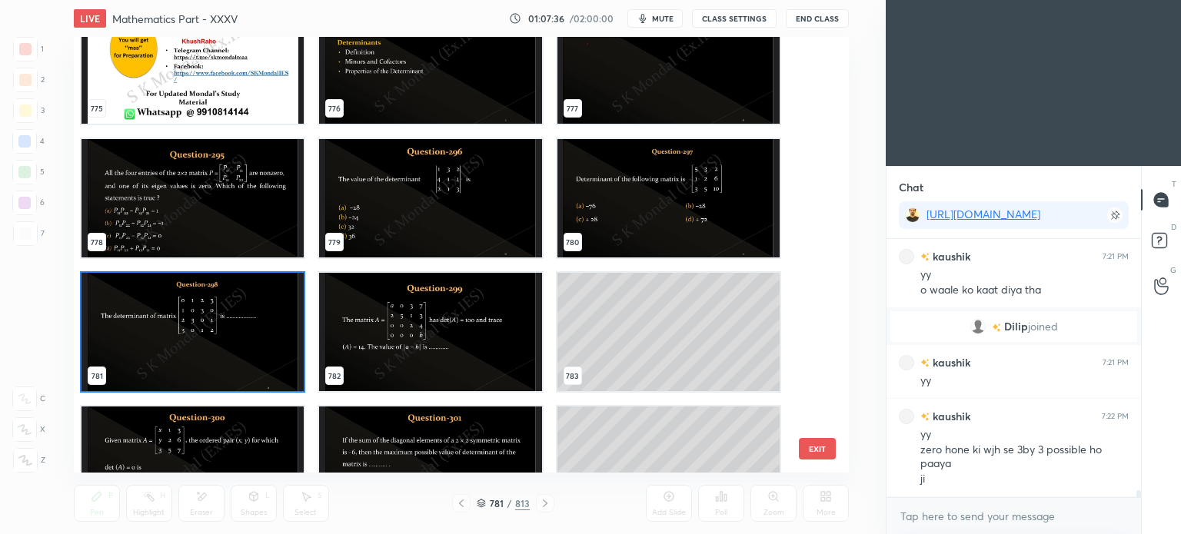
click at [175, 279] on img "grid" at bounding box center [192, 332] width 222 height 118
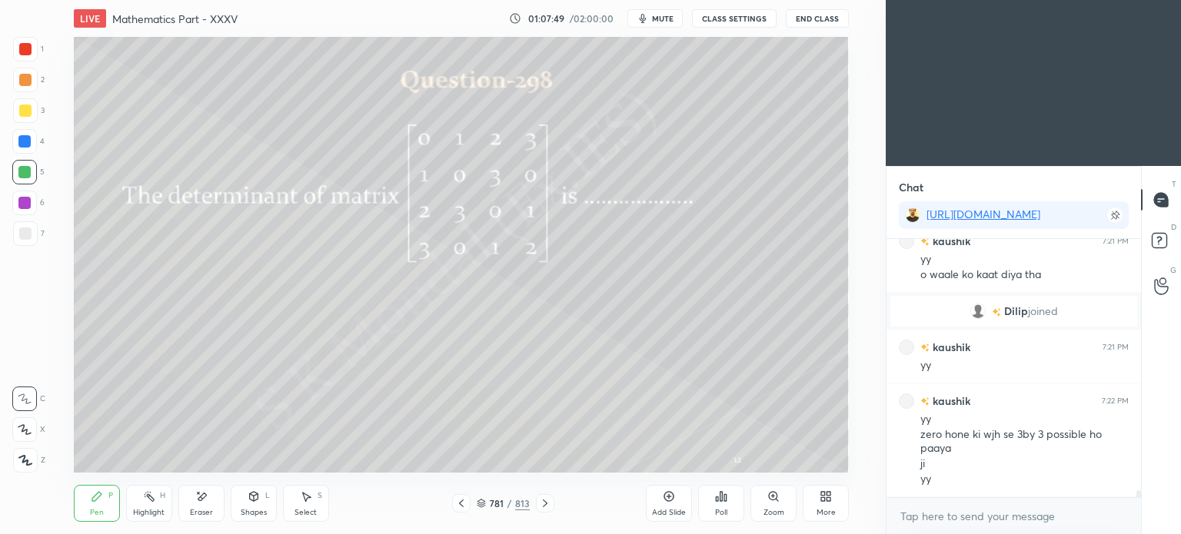
scroll to position [9162, 0]
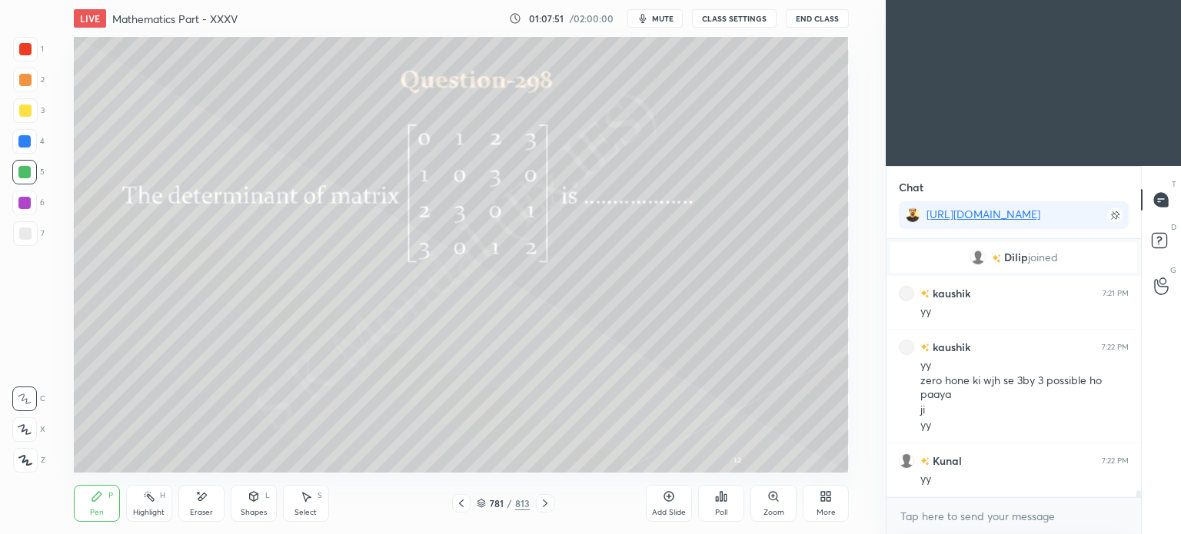
click at [483, 497] on div "781 / 813" at bounding box center [503, 504] width 53 height 14
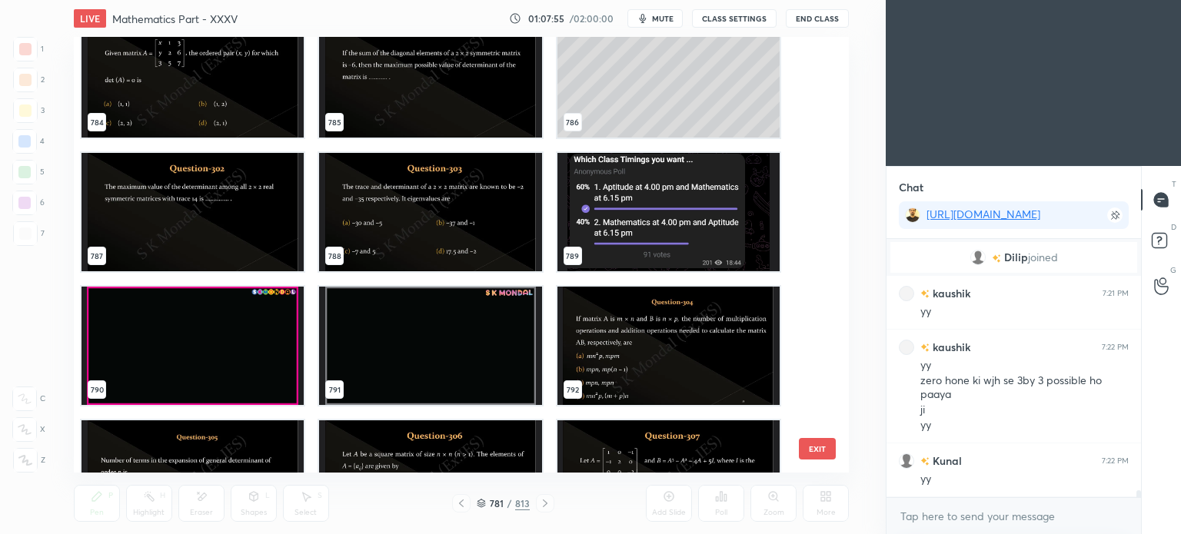
scroll to position [35014, 0]
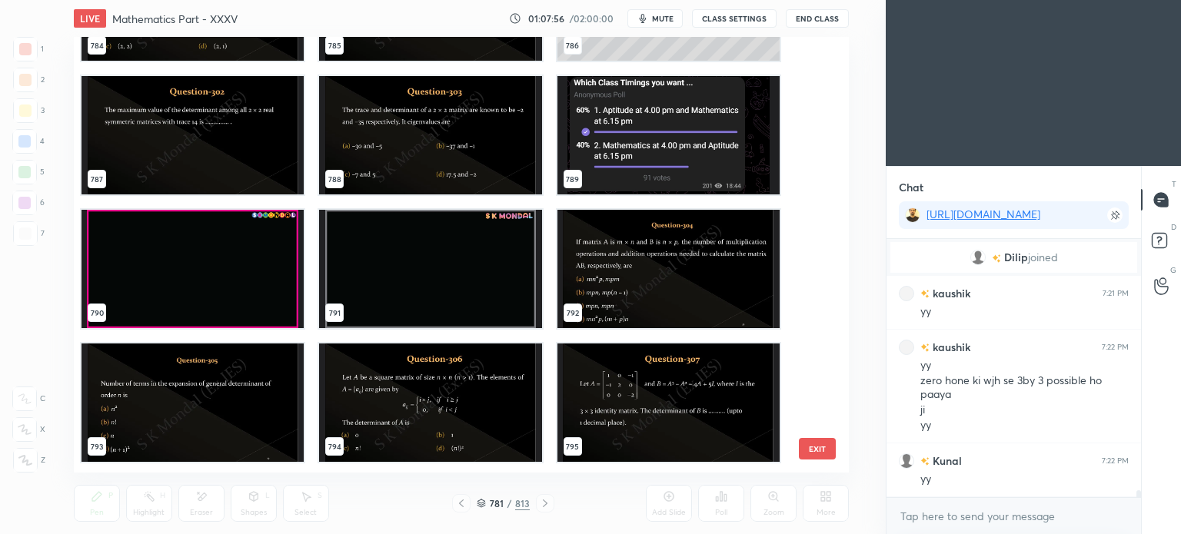
click at [252, 377] on img "grid" at bounding box center [192, 403] width 222 height 118
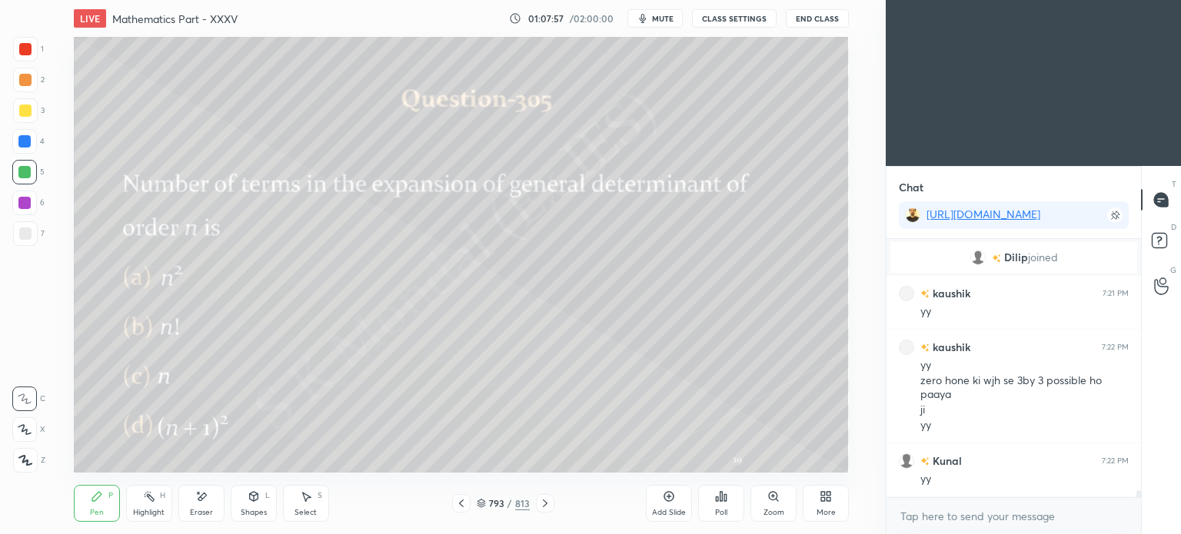
scroll to position [0, 0]
click at [91, 507] on div "Pen P" at bounding box center [97, 503] width 46 height 37
click at [91, 516] on div "Pen" at bounding box center [97, 513] width 14 height 8
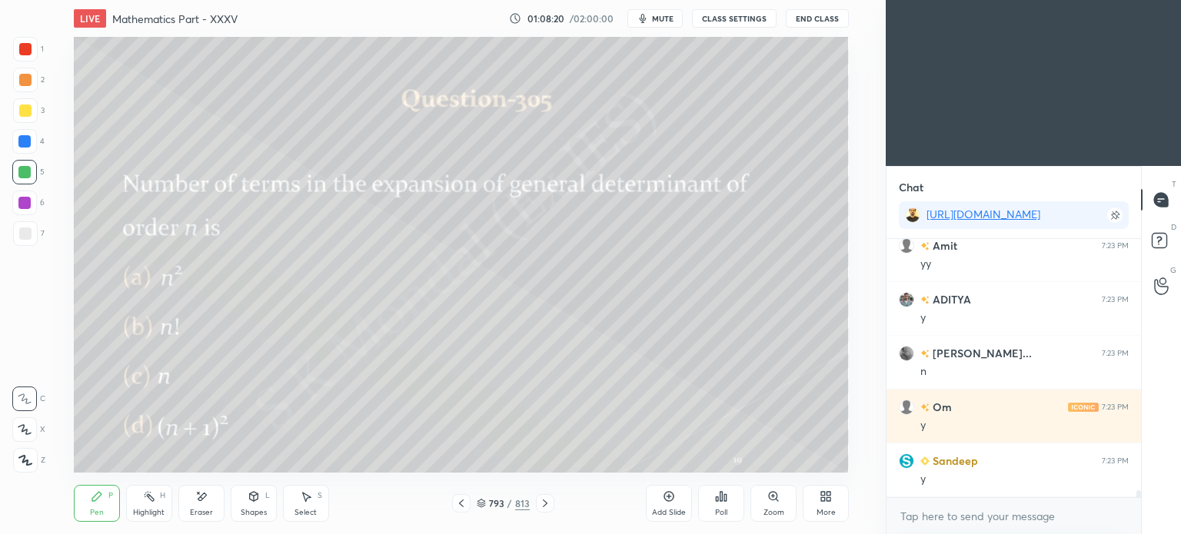
scroll to position [9646, 0]
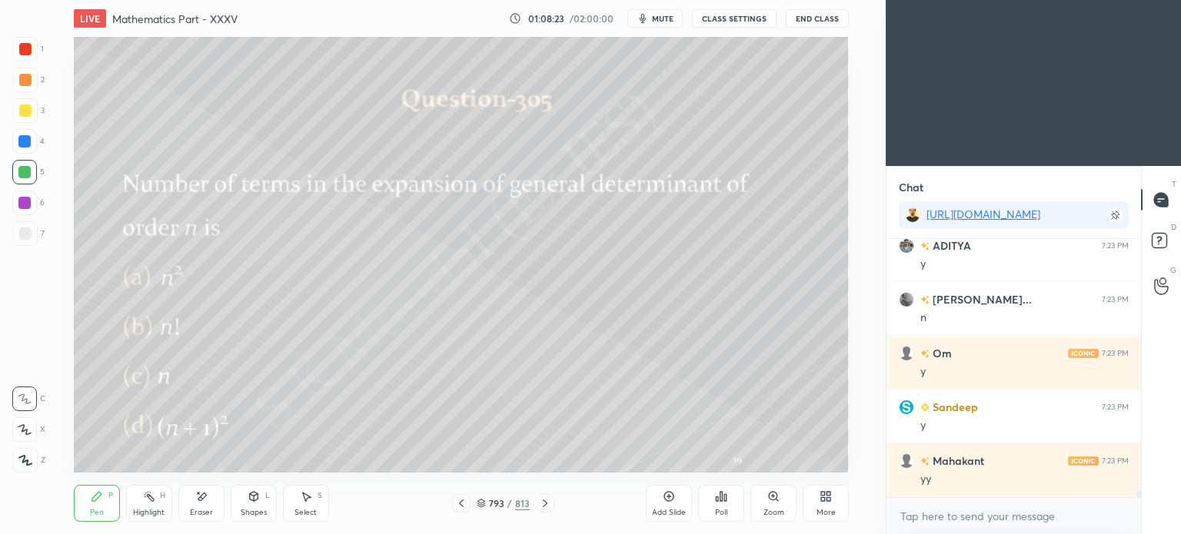
click at [663, 507] on div "Add Slide" at bounding box center [669, 503] width 46 height 37
click at [20, 113] on div at bounding box center [25, 111] width 12 height 12
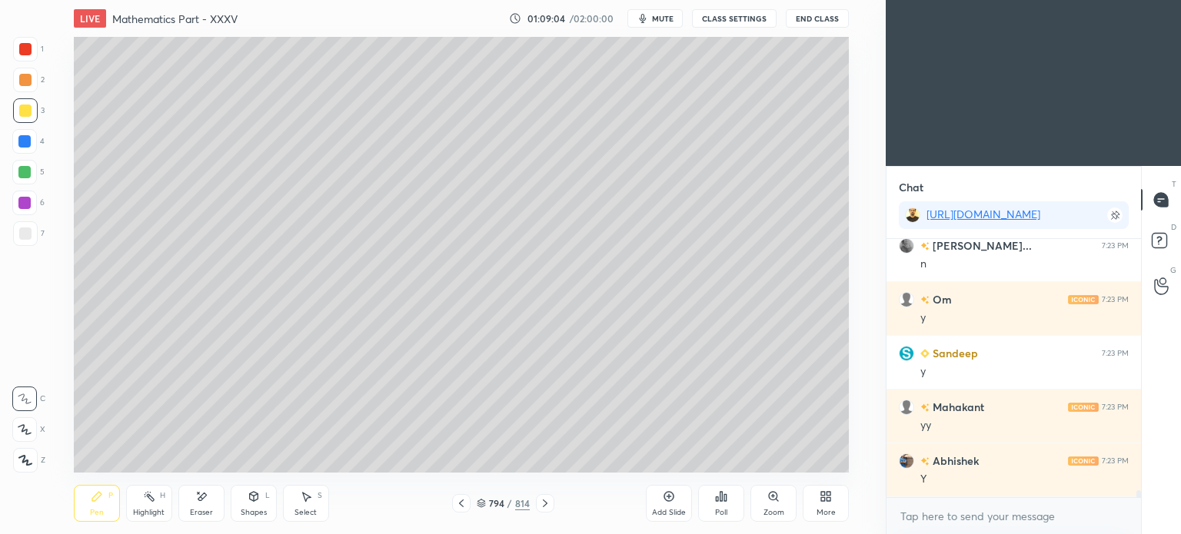
click at [26, 144] on div at bounding box center [24, 141] width 12 height 12
click at [22, 114] on div at bounding box center [25, 111] width 12 height 12
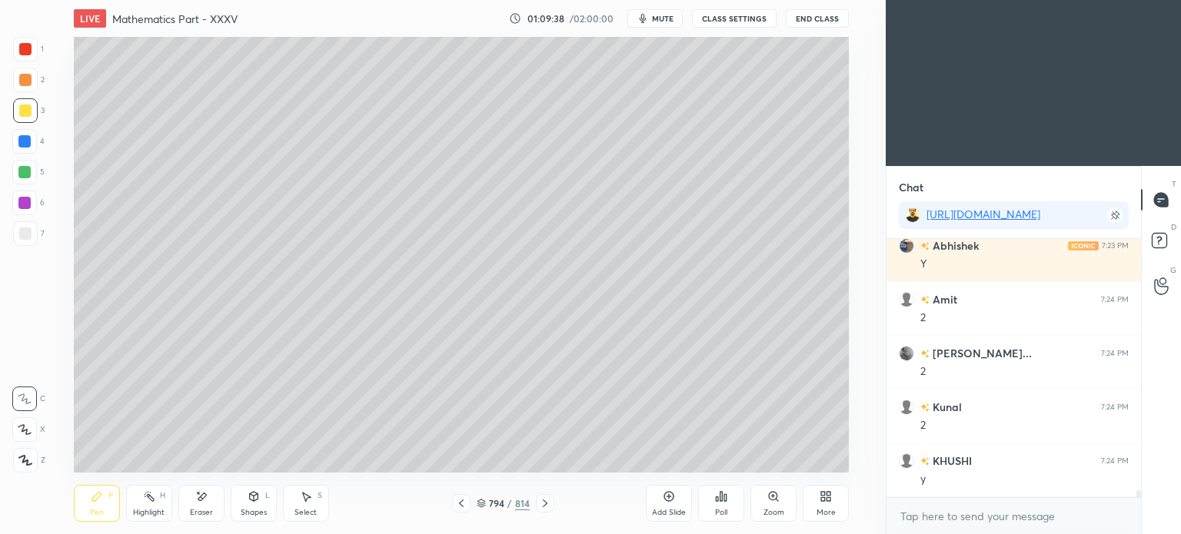
scroll to position [9969, 0]
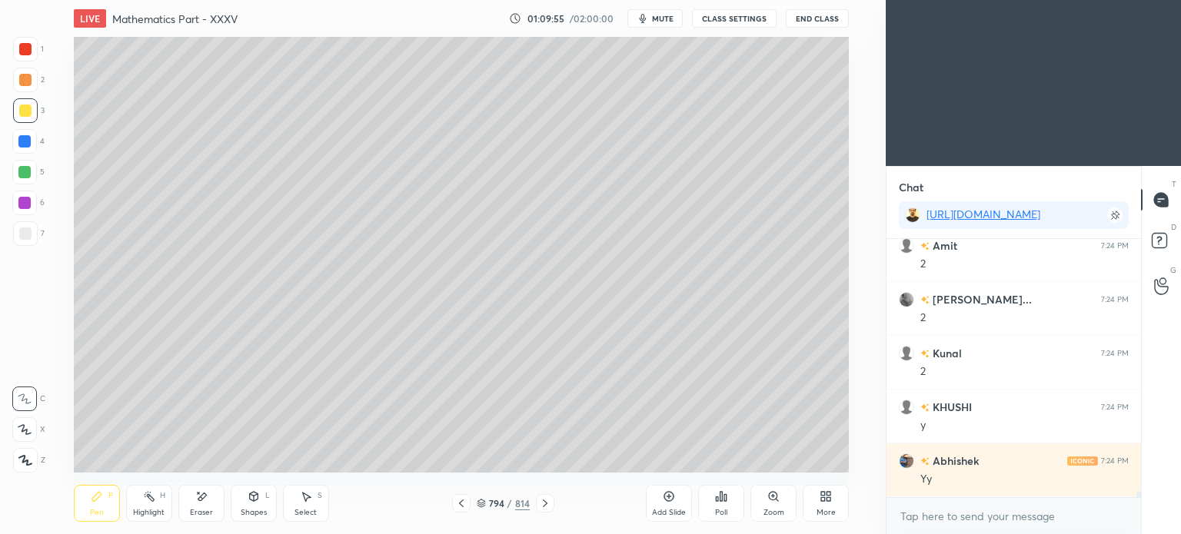
click at [203, 503] on icon at bounding box center [201, 496] width 12 height 13
click at [101, 500] on icon at bounding box center [97, 496] width 12 height 12
click at [25, 144] on div at bounding box center [24, 141] width 12 height 12
click at [24, 115] on div at bounding box center [25, 111] width 12 height 12
click at [27, 85] on div at bounding box center [25, 80] width 12 height 12
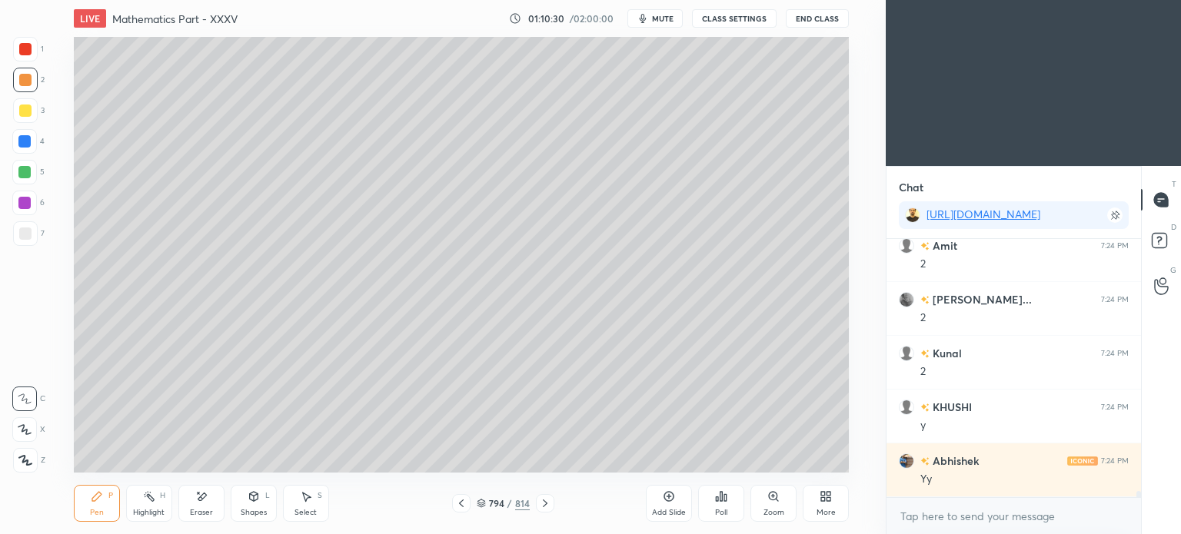
click at [26, 205] on div at bounding box center [24, 203] width 12 height 12
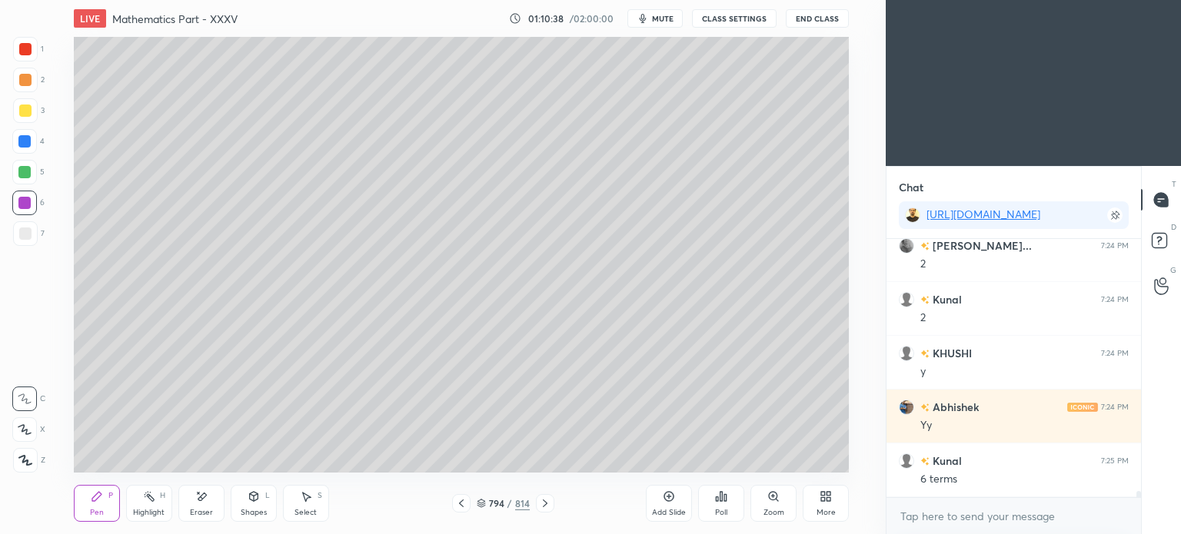
click at [17, 151] on div at bounding box center [24, 141] width 25 height 25
click at [32, 116] on div at bounding box center [25, 110] width 25 height 25
click at [28, 175] on div at bounding box center [24, 172] width 12 height 12
click at [457, 501] on icon at bounding box center [461, 503] width 12 height 12
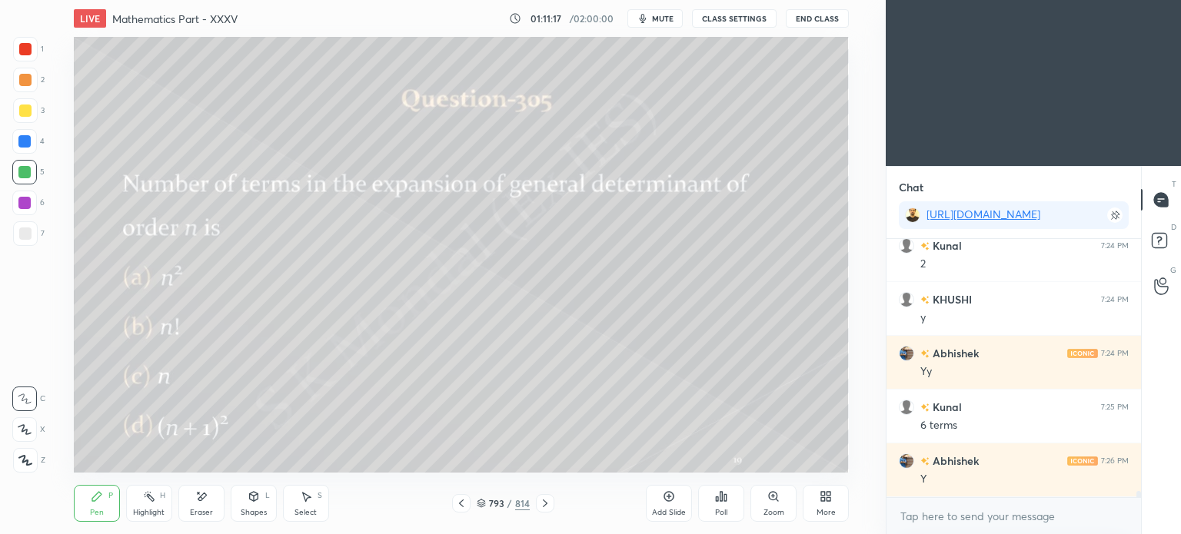
scroll to position [10131, 0]
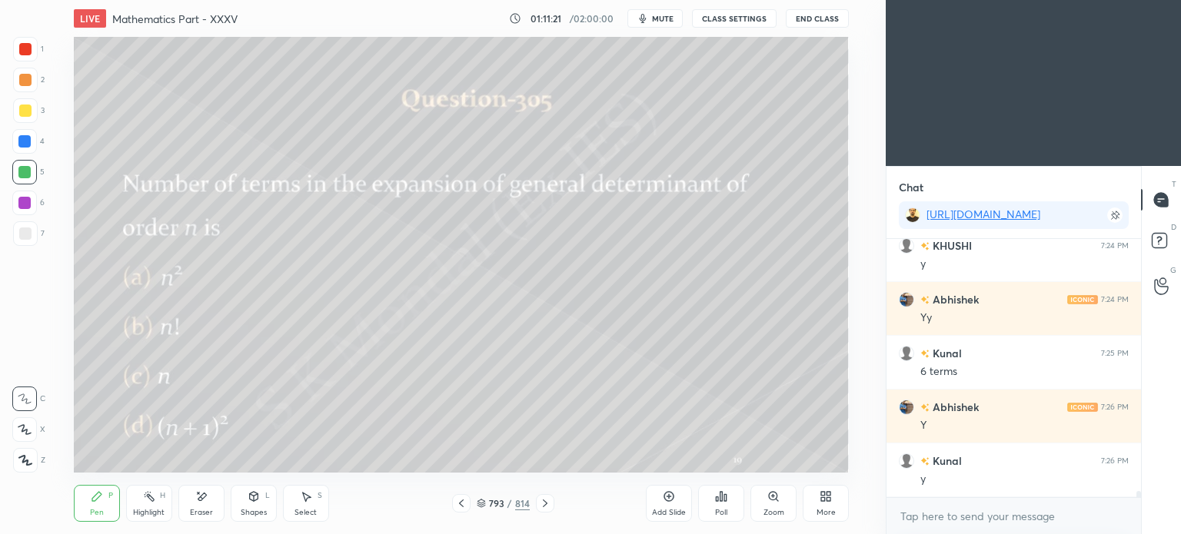
click at [547, 504] on icon at bounding box center [545, 503] width 12 height 12
click at [550, 502] on div at bounding box center [545, 503] width 18 height 18
click at [201, 509] on div "Eraser" at bounding box center [201, 513] width 23 height 8
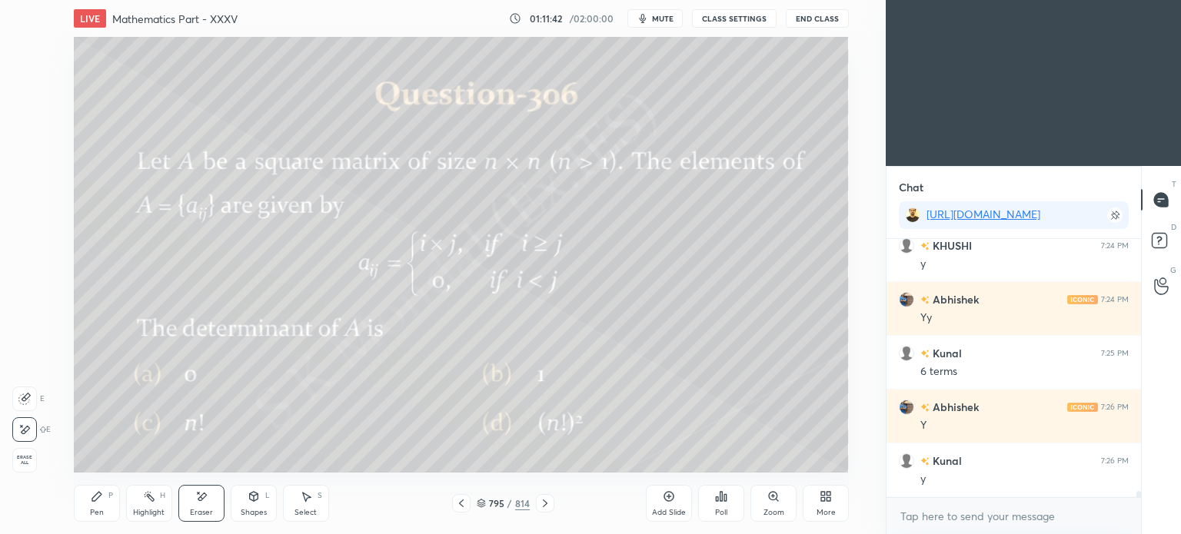
click at [99, 510] on div "Pen" at bounding box center [97, 513] width 14 height 8
click at [98, 509] on div "Pen" at bounding box center [97, 513] width 14 height 8
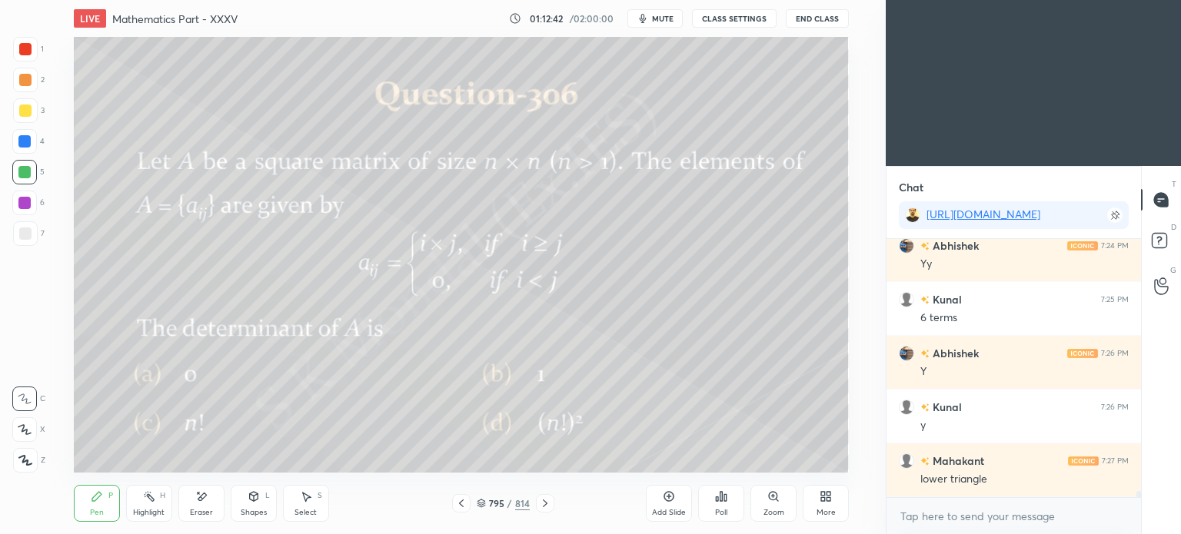
click at [648, 500] on div "Add Slide" at bounding box center [669, 503] width 46 height 37
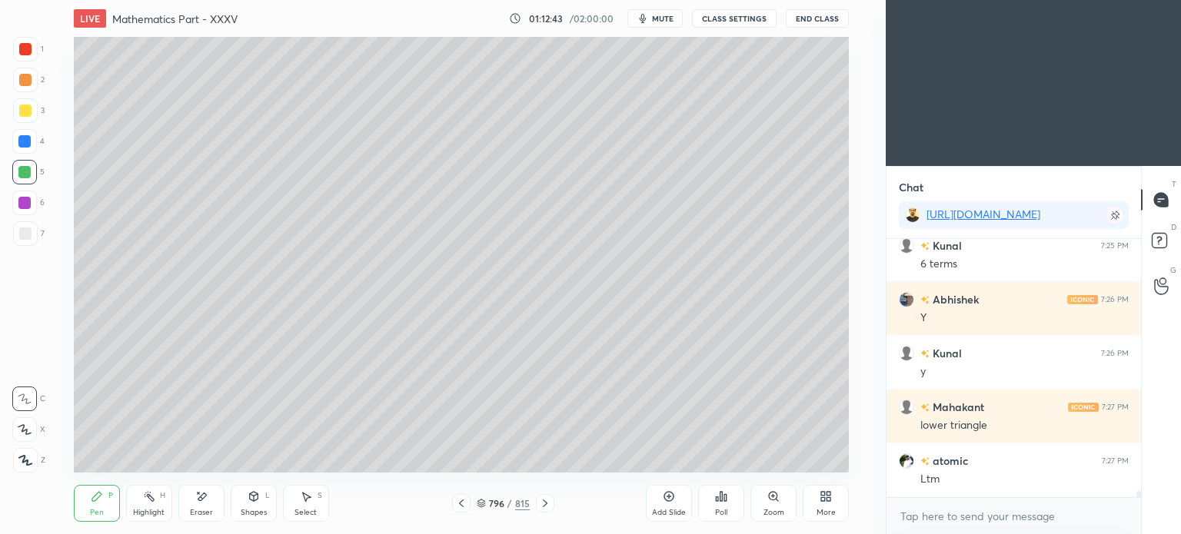
click at [22, 83] on div at bounding box center [25, 80] width 12 height 12
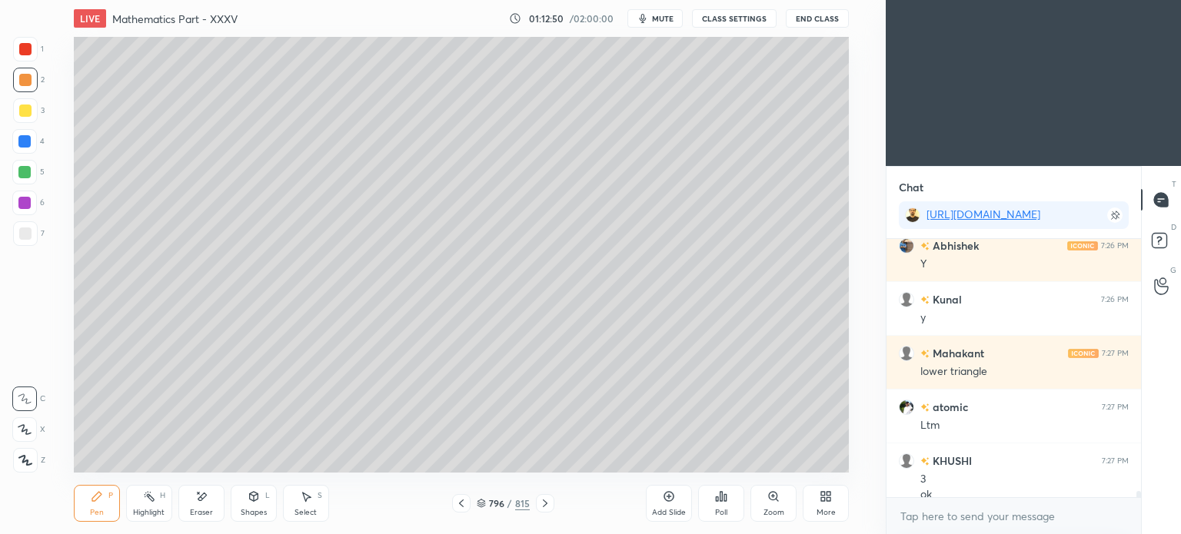
scroll to position [10307, 0]
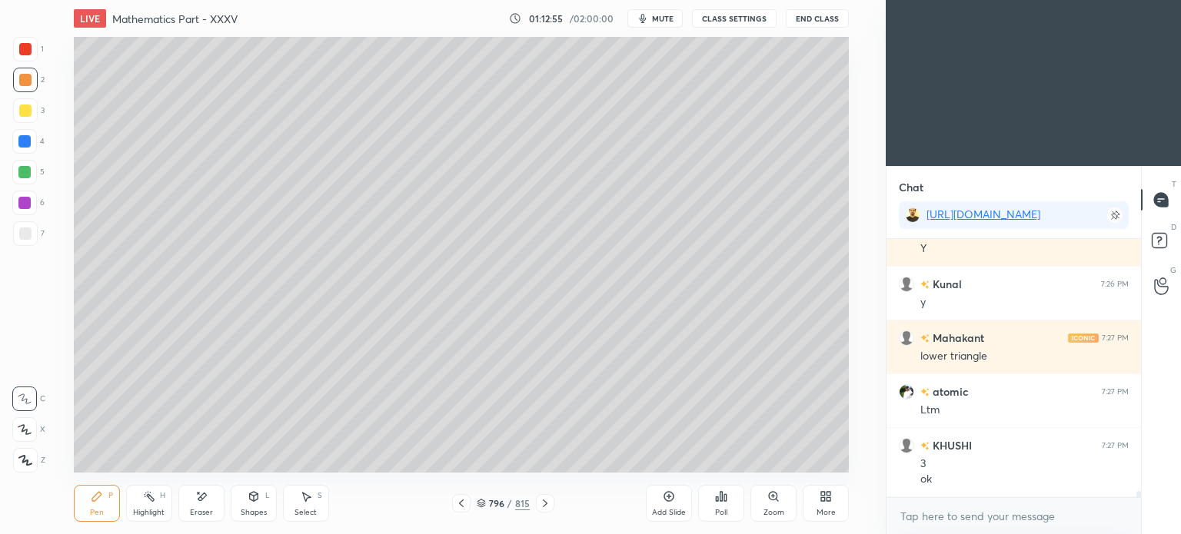
click at [460, 505] on icon at bounding box center [461, 503] width 12 height 12
click at [547, 502] on icon at bounding box center [545, 503] width 12 height 12
click at [198, 500] on icon at bounding box center [202, 497] width 8 height 8
click at [101, 500] on icon at bounding box center [97, 496] width 12 height 12
click at [105, 497] on div "Pen P" at bounding box center [97, 503] width 46 height 37
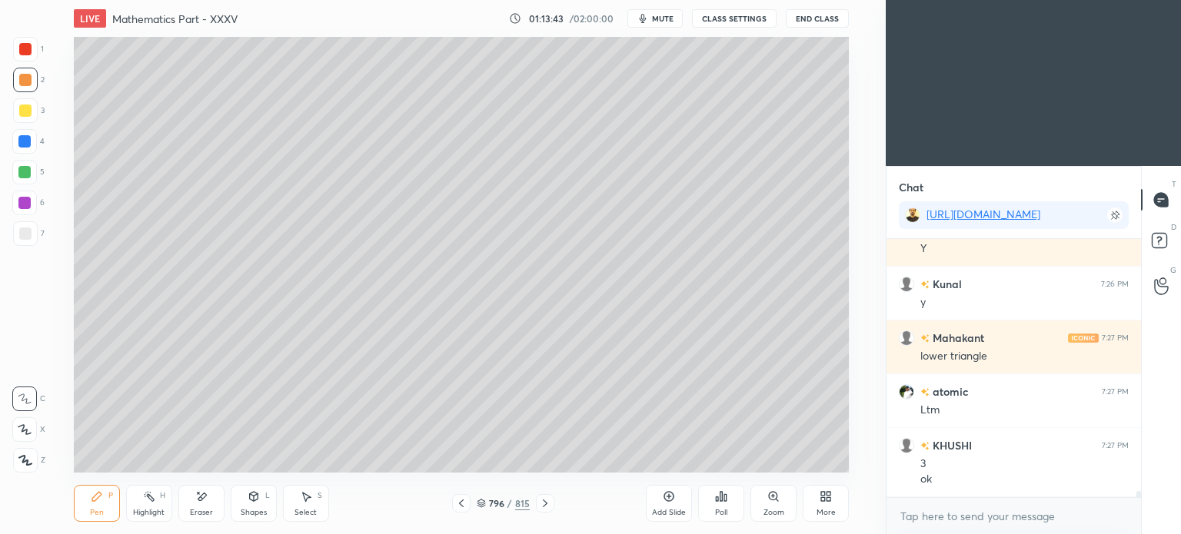
scroll to position [10361, 0]
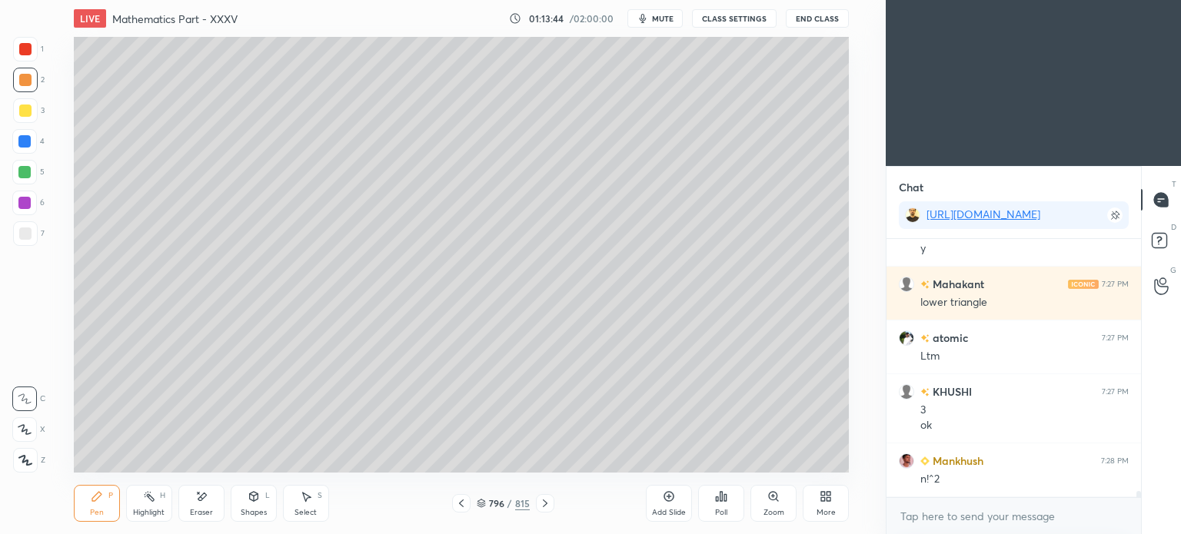
click at [24, 234] on div at bounding box center [25, 234] width 12 height 12
click at [461, 504] on icon at bounding box center [461, 503] width 12 height 12
click at [547, 502] on icon at bounding box center [545, 503] width 12 height 12
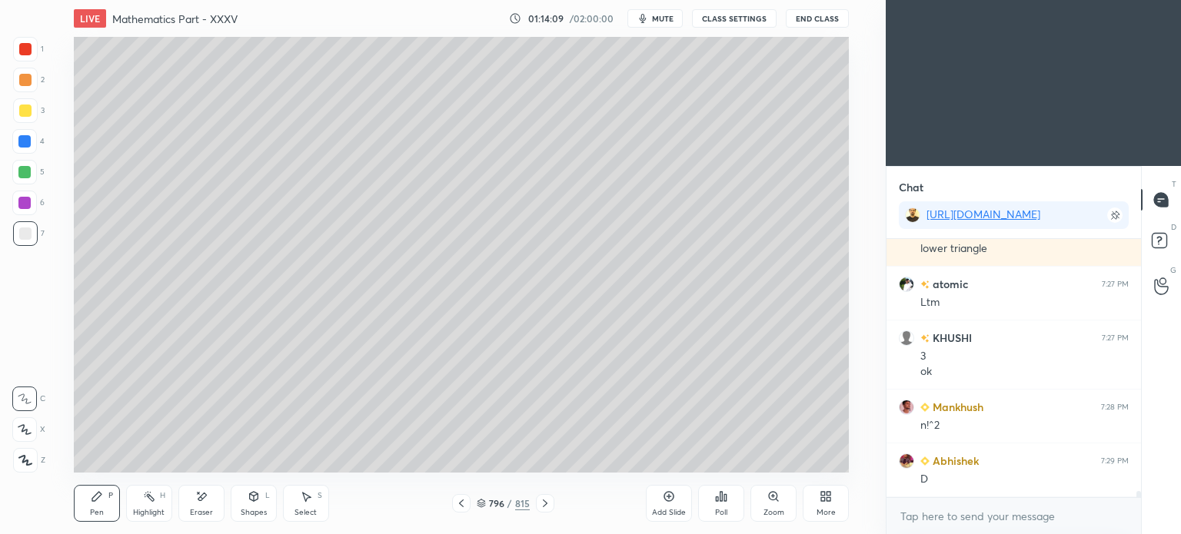
click at [25, 82] on div at bounding box center [25, 80] width 12 height 12
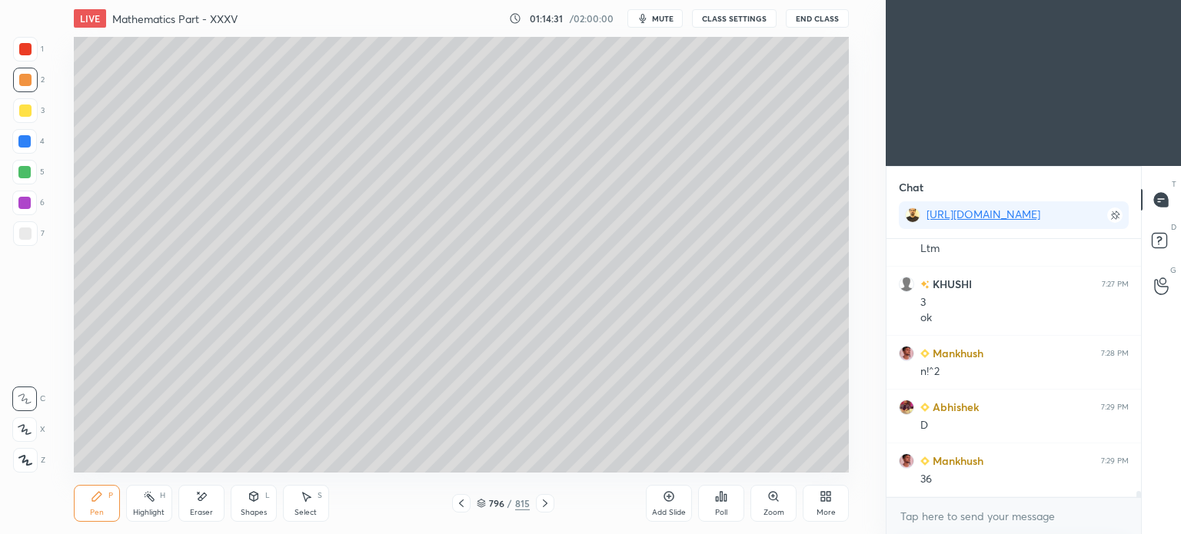
click at [149, 500] on icon at bounding box center [149, 496] width 12 height 12
click at [100, 500] on icon at bounding box center [97, 496] width 12 height 12
click at [199, 507] on div "Eraser" at bounding box center [201, 503] width 46 height 37
click at [90, 517] on div "Pen" at bounding box center [97, 513] width 14 height 8
click at [96, 509] on div "Pen" at bounding box center [97, 513] width 14 height 8
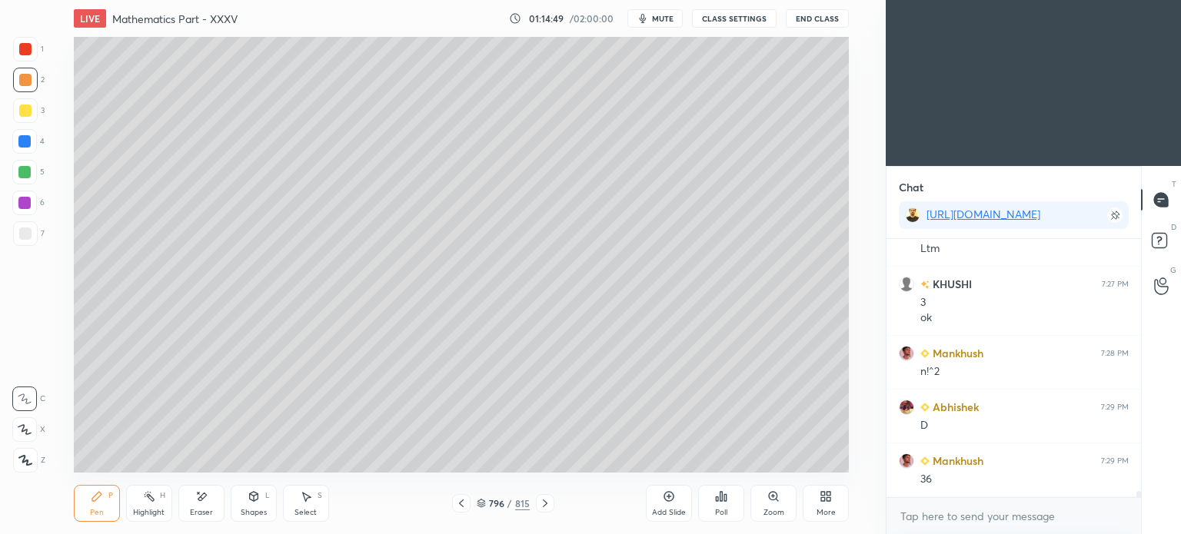
click at [200, 502] on icon at bounding box center [201, 496] width 12 height 13
click at [151, 509] on div "Highlight" at bounding box center [149, 513] width 32 height 8
click at [203, 518] on div "Eraser" at bounding box center [201, 503] width 46 height 37
click at [204, 509] on div "Eraser" at bounding box center [201, 513] width 23 height 8
click at [97, 509] on div "Pen" at bounding box center [97, 513] width 14 height 8
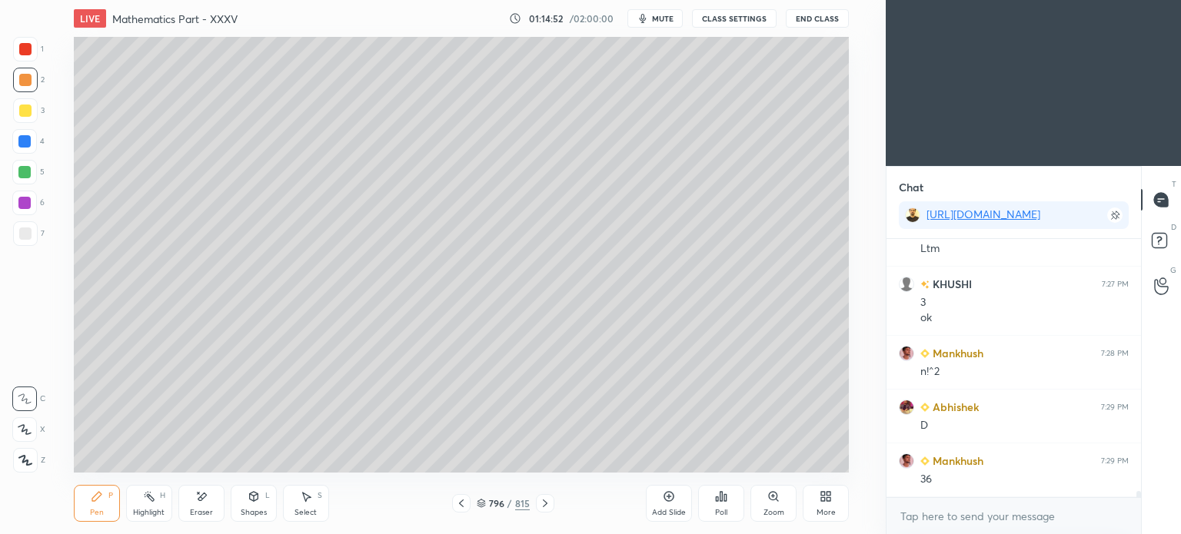
click at [100, 507] on div "Pen P" at bounding box center [97, 503] width 46 height 37
click at [135, 504] on div "Highlight H" at bounding box center [149, 503] width 46 height 37
click at [141, 509] on div "Highlight" at bounding box center [149, 513] width 32 height 8
click at [135, 499] on div "Highlight H" at bounding box center [149, 503] width 46 height 37
click at [79, 507] on div "Pen P" at bounding box center [97, 503] width 46 height 37
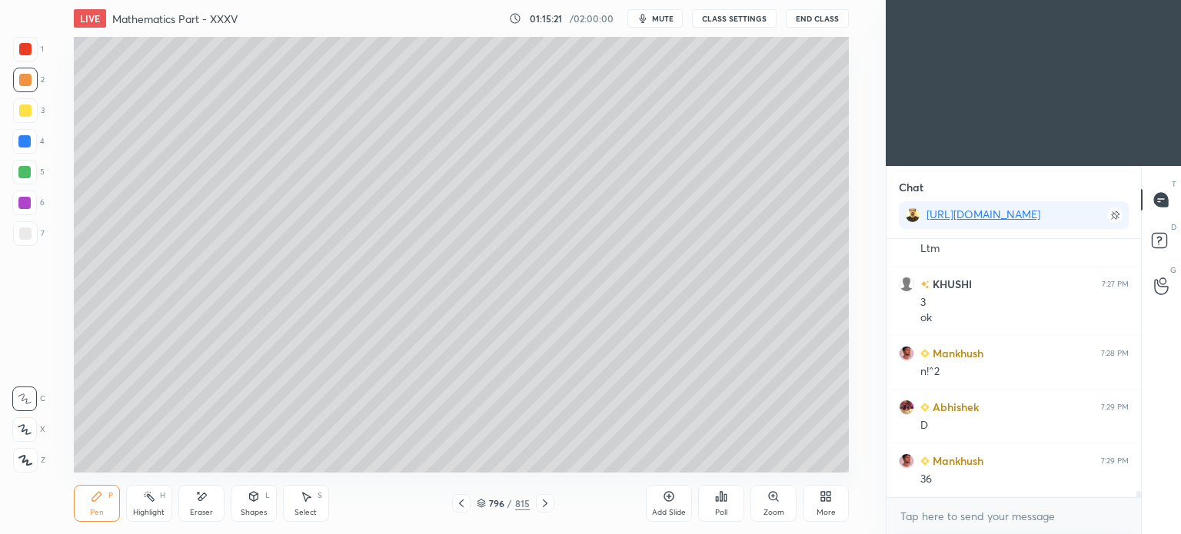
click at [104, 506] on div "Pen P" at bounding box center [97, 503] width 46 height 37
click at [31, 148] on div at bounding box center [24, 141] width 25 height 25
click at [208, 504] on div "Eraser" at bounding box center [201, 503] width 46 height 37
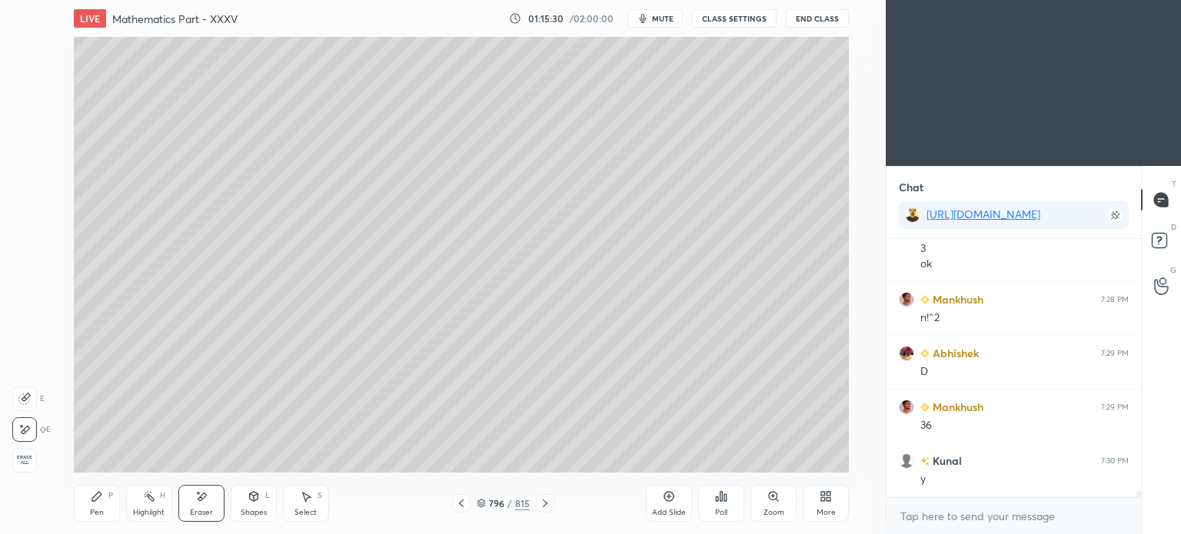
click at [99, 507] on div "Pen P" at bounding box center [97, 503] width 46 height 37
click at [29, 146] on div at bounding box center [24, 141] width 12 height 12
click at [147, 504] on div "Highlight H" at bounding box center [149, 503] width 46 height 37
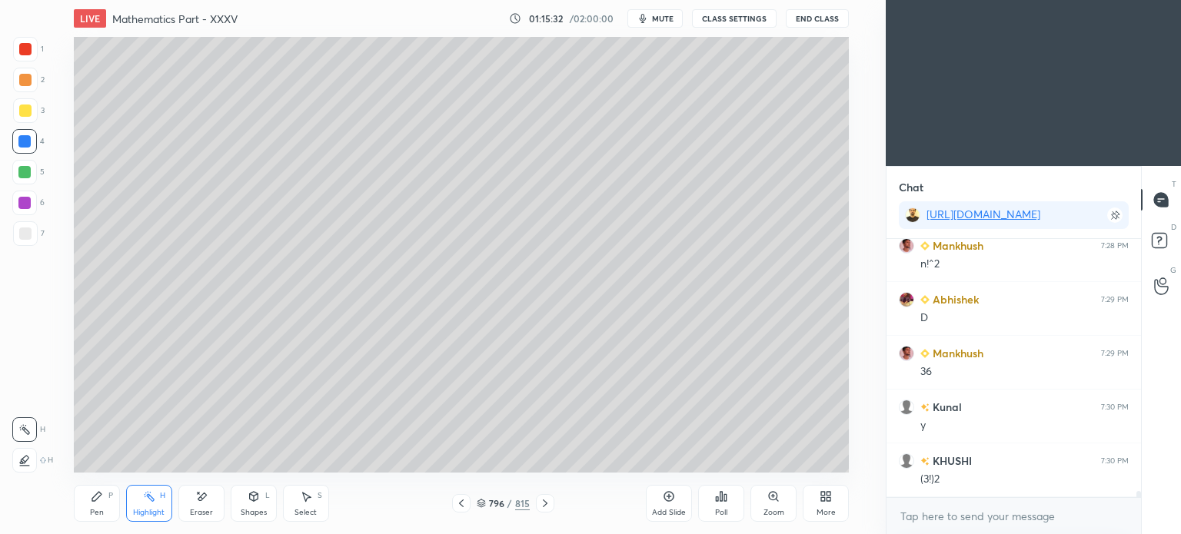
click at [23, 461] on icon at bounding box center [24, 460] width 12 height 12
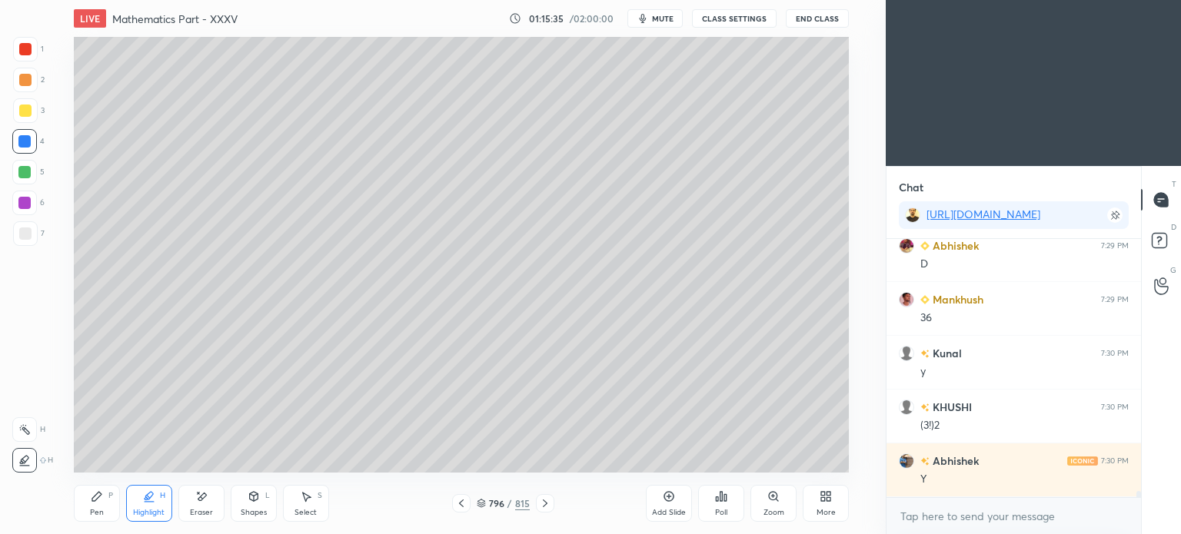
click at [89, 506] on div "Pen P" at bounding box center [97, 503] width 46 height 37
click at [95, 503] on icon at bounding box center [97, 496] width 12 height 12
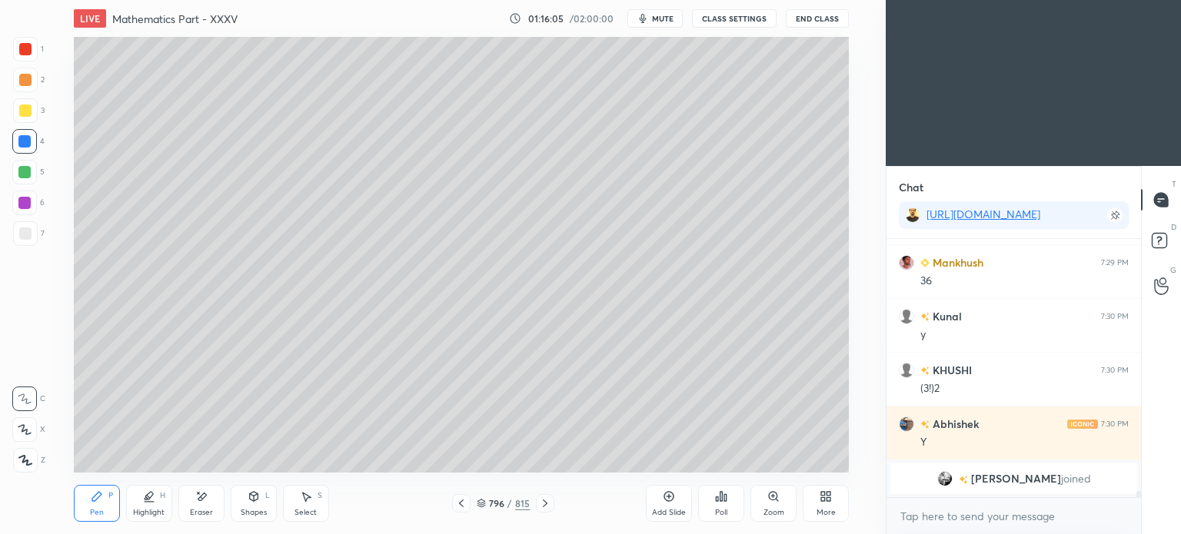
scroll to position [10218, 0]
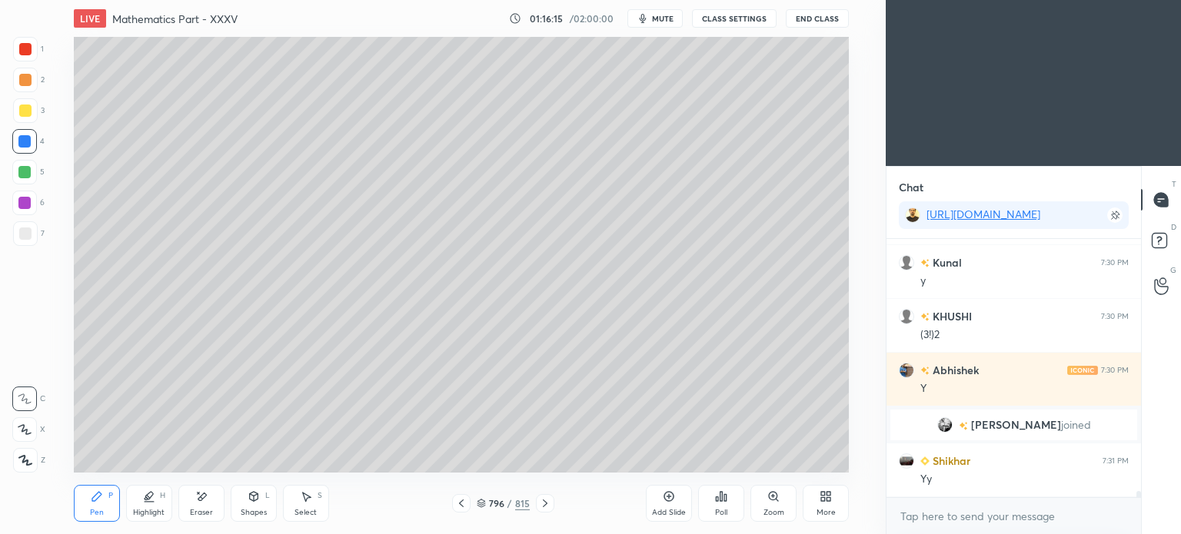
click at [455, 501] on icon at bounding box center [461, 503] width 12 height 12
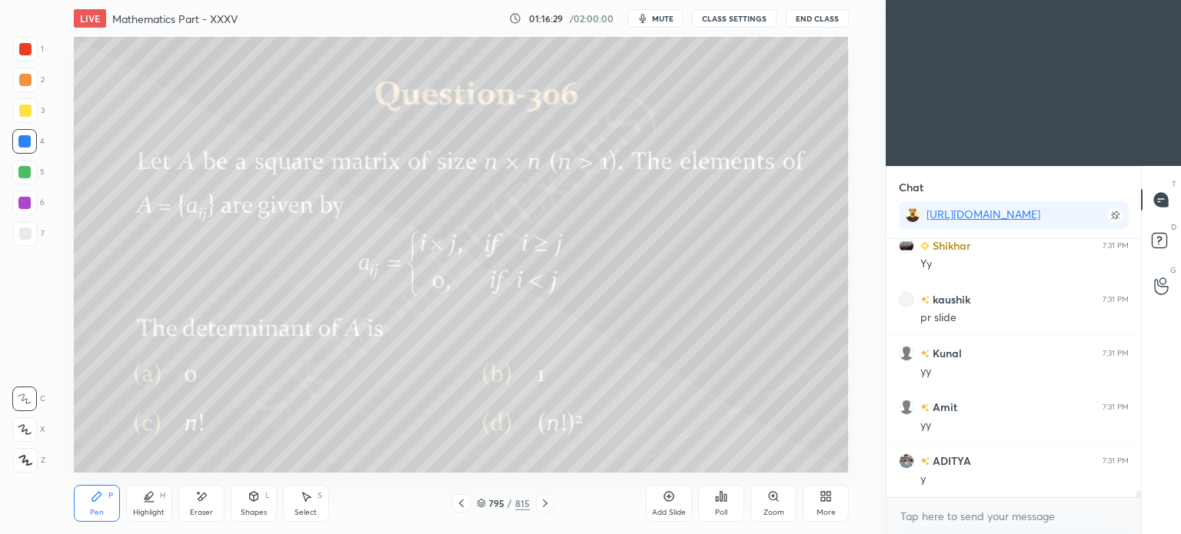
scroll to position [10487, 0]
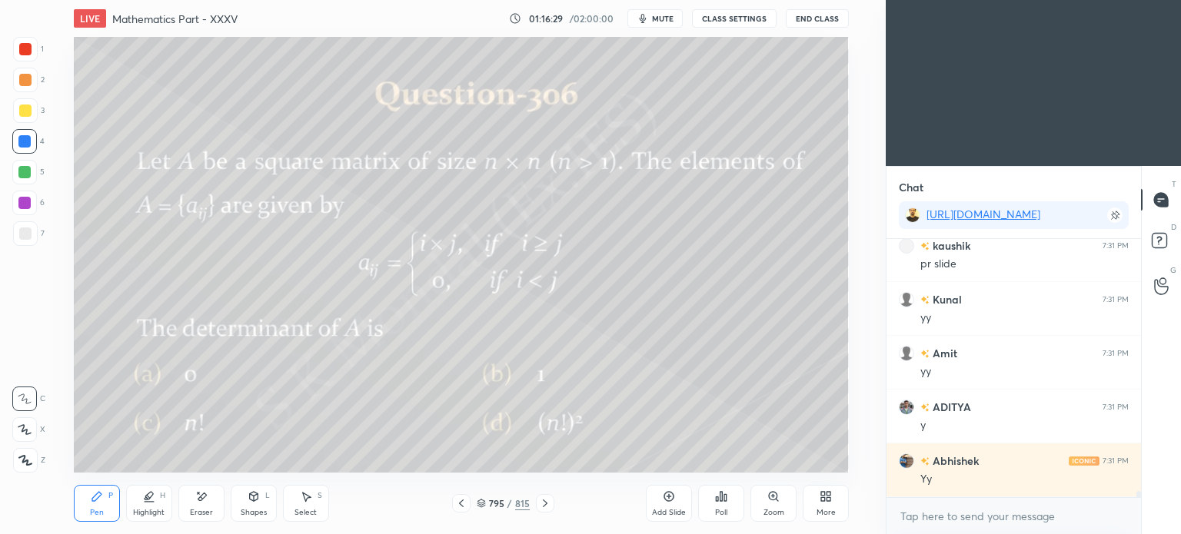
click at [540, 496] on div at bounding box center [545, 503] width 18 height 18
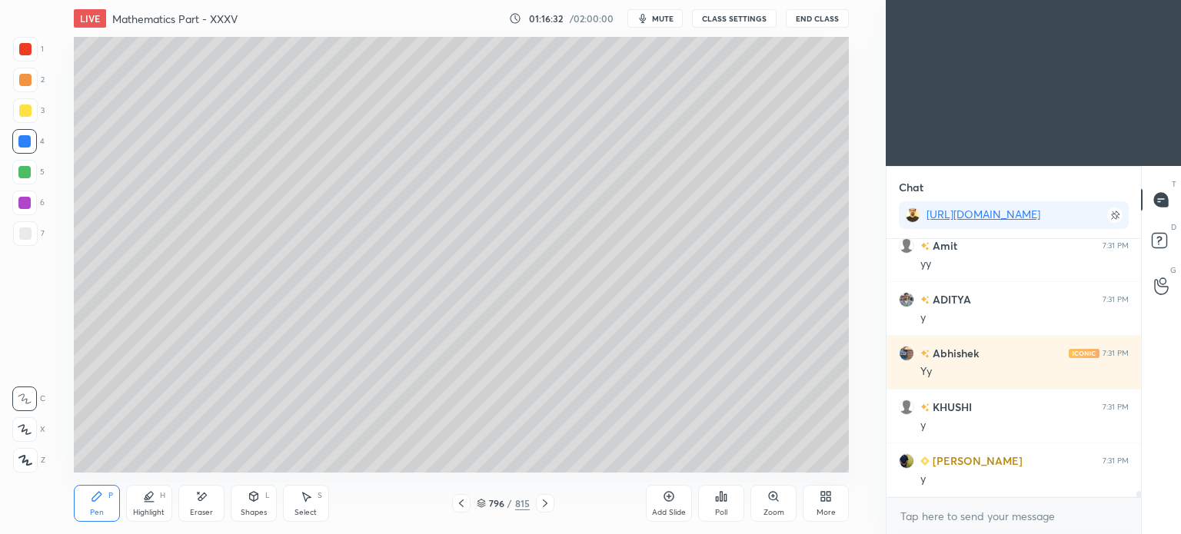
scroll to position [10649, 0]
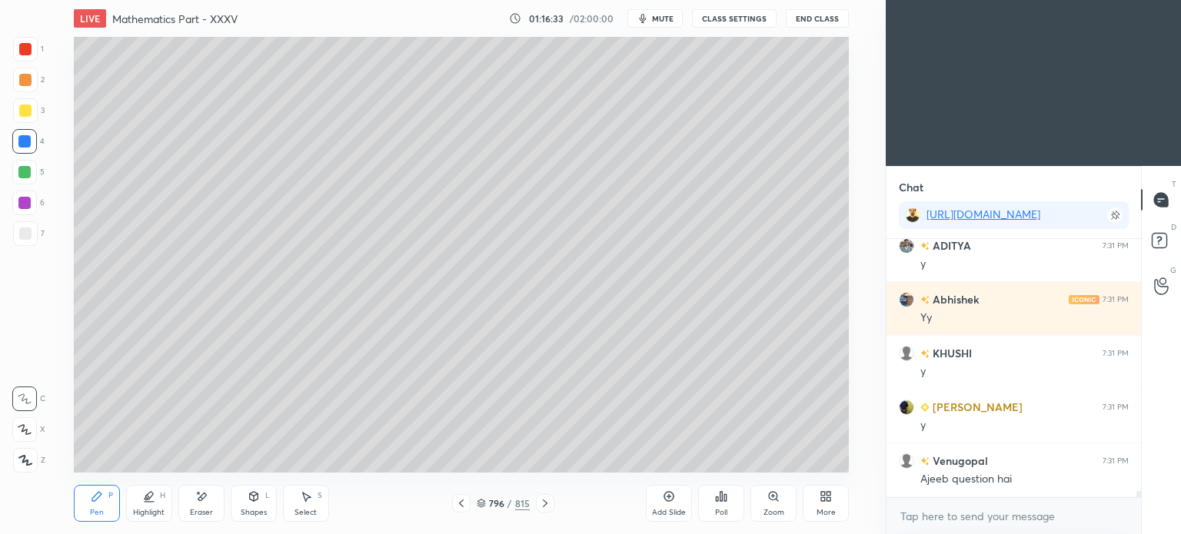
click at [92, 519] on div "Pen P" at bounding box center [97, 503] width 46 height 37
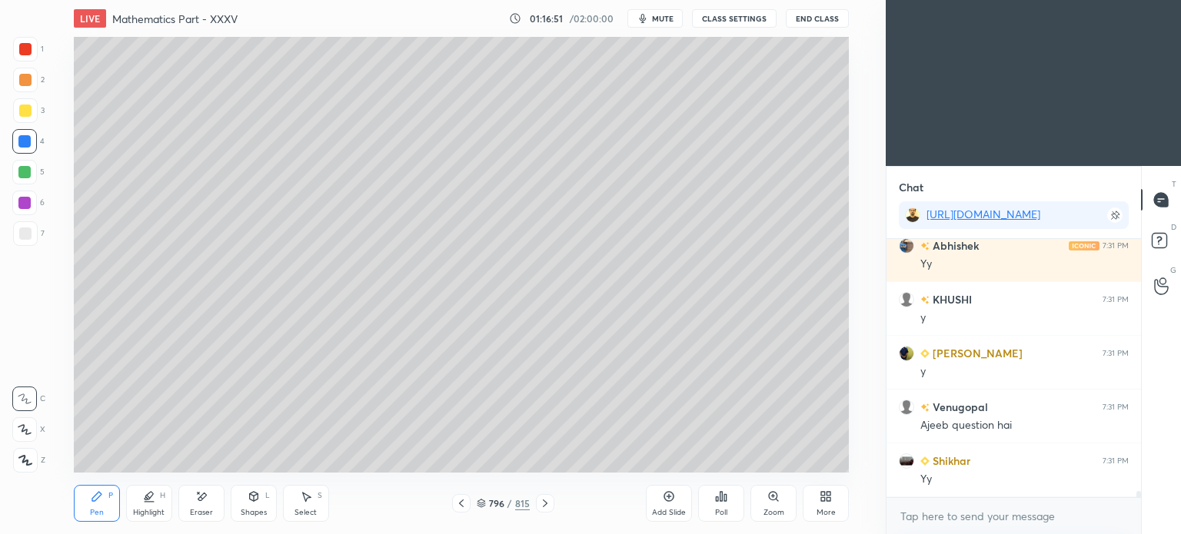
click at [460, 502] on icon at bounding box center [461, 504] width 5 height 8
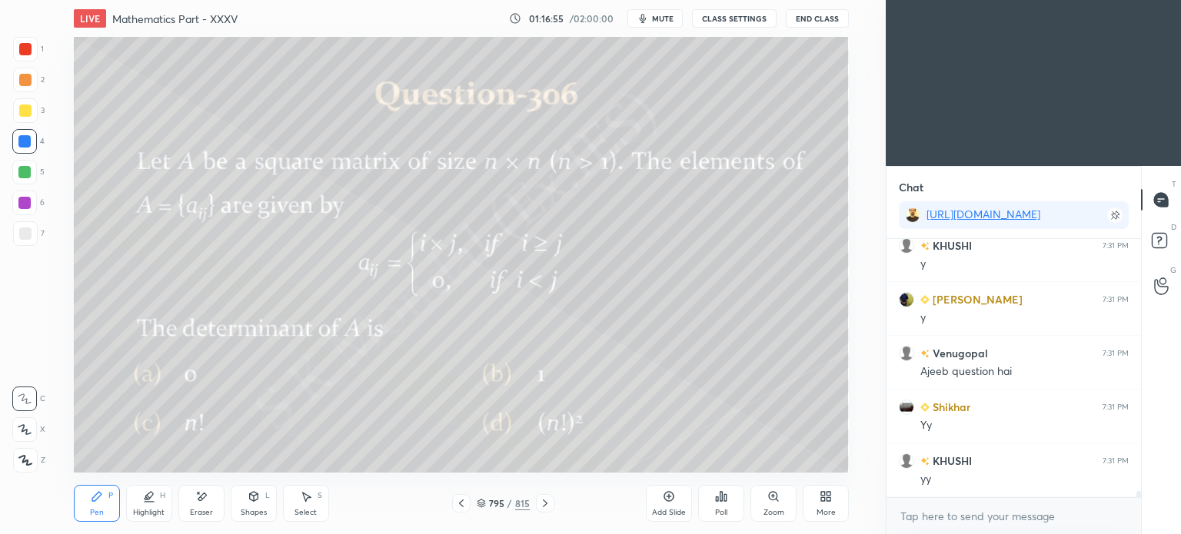
click at [547, 503] on icon at bounding box center [545, 503] width 12 height 12
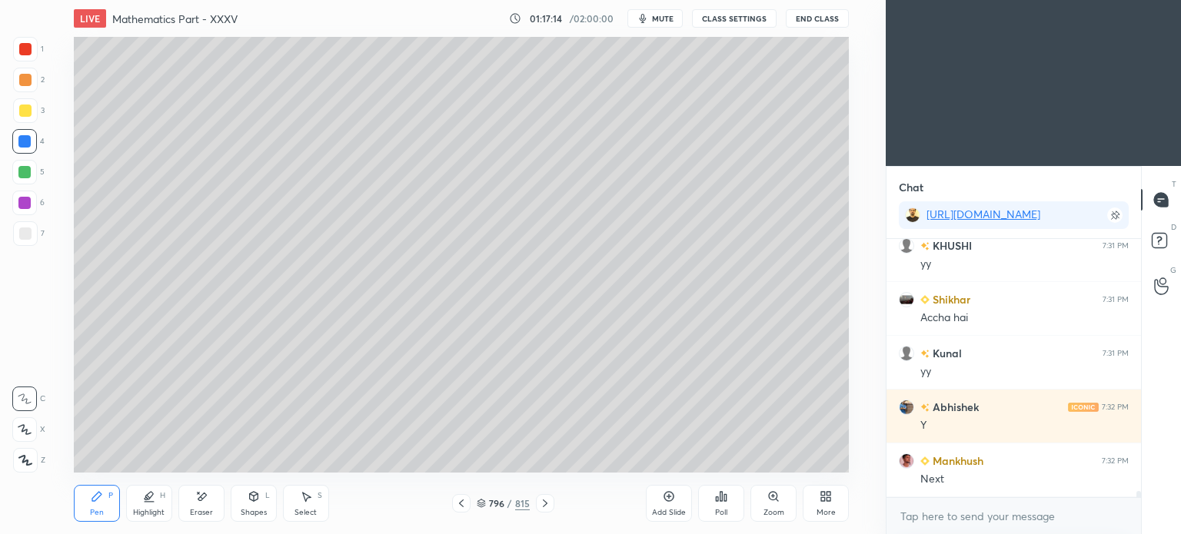
scroll to position [11025, 0]
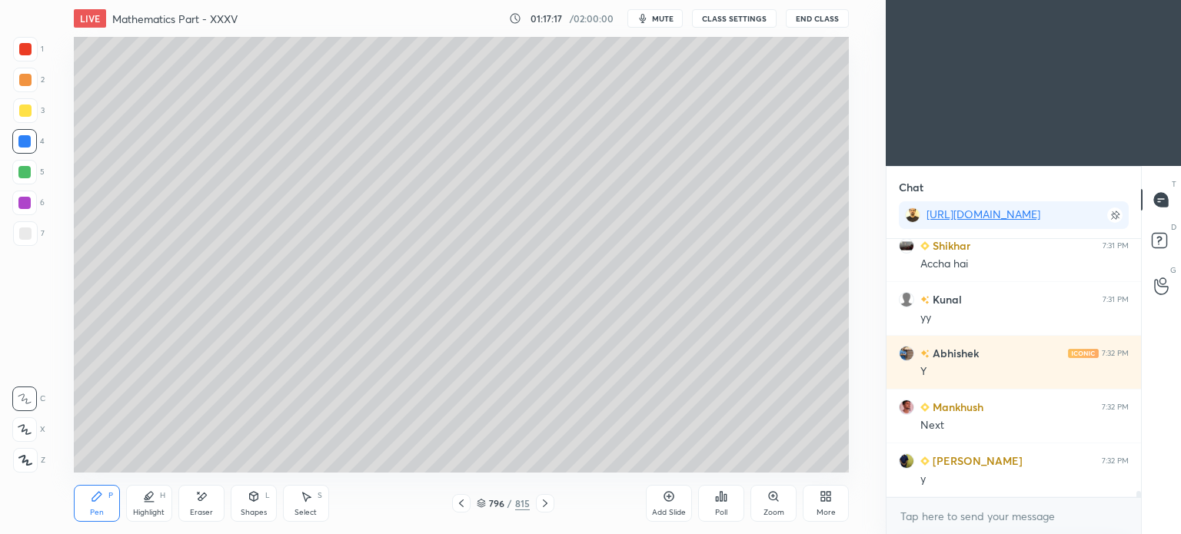
click at [545, 500] on icon at bounding box center [545, 503] width 12 height 12
click at [22, 115] on div at bounding box center [25, 111] width 12 height 12
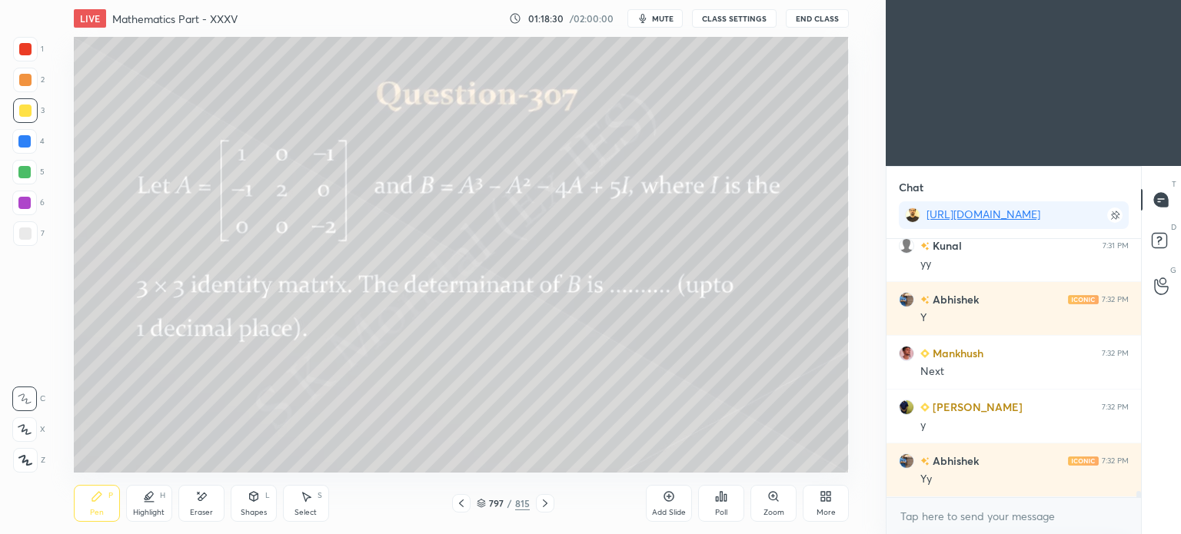
click at [204, 509] on div "Eraser" at bounding box center [201, 513] width 23 height 8
click at [95, 512] on div "Pen" at bounding box center [97, 513] width 14 height 8
click at [99, 511] on div "Pen" at bounding box center [97, 513] width 14 height 8
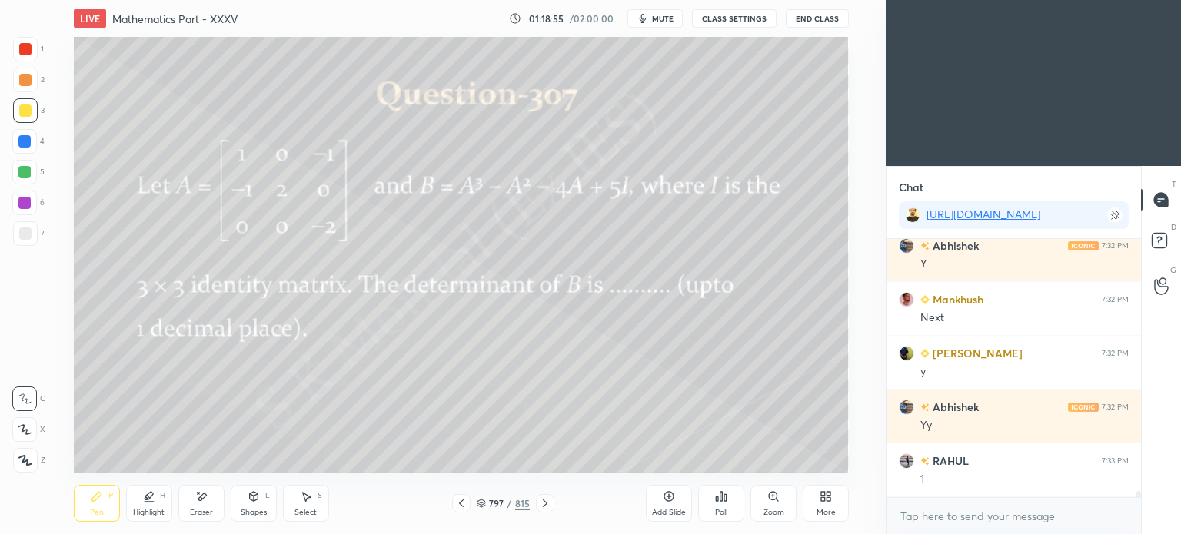
scroll to position [11187, 0]
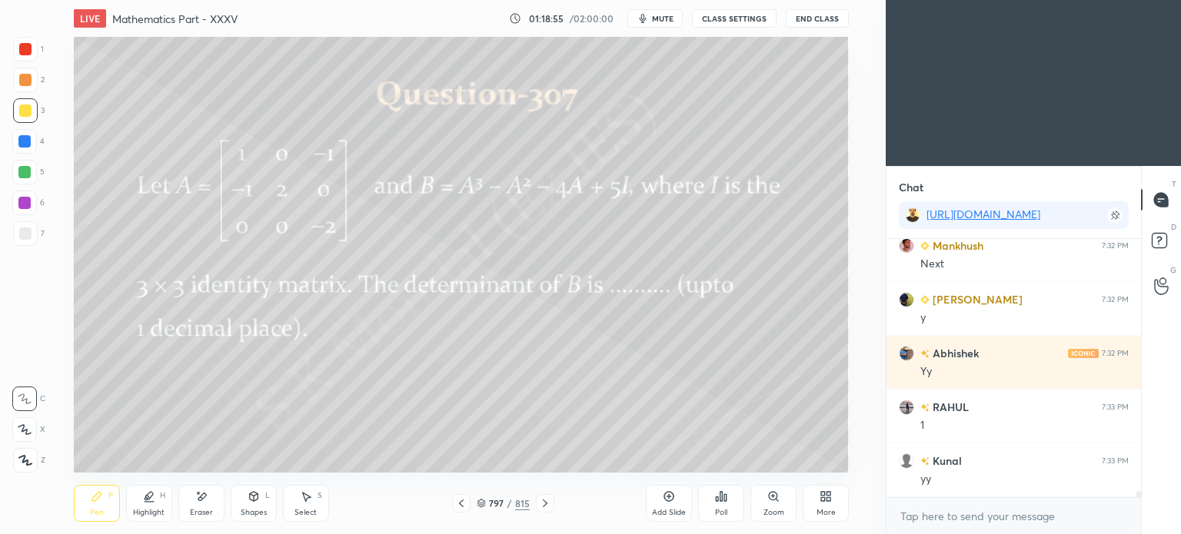
click at [26, 241] on div at bounding box center [25, 233] width 25 height 25
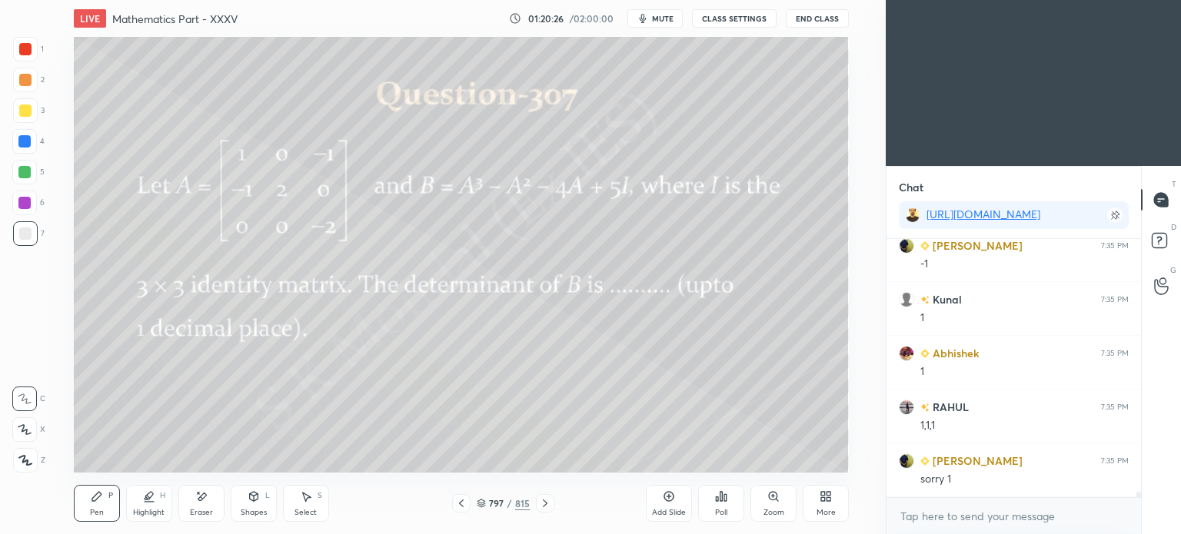
scroll to position [11725, 0]
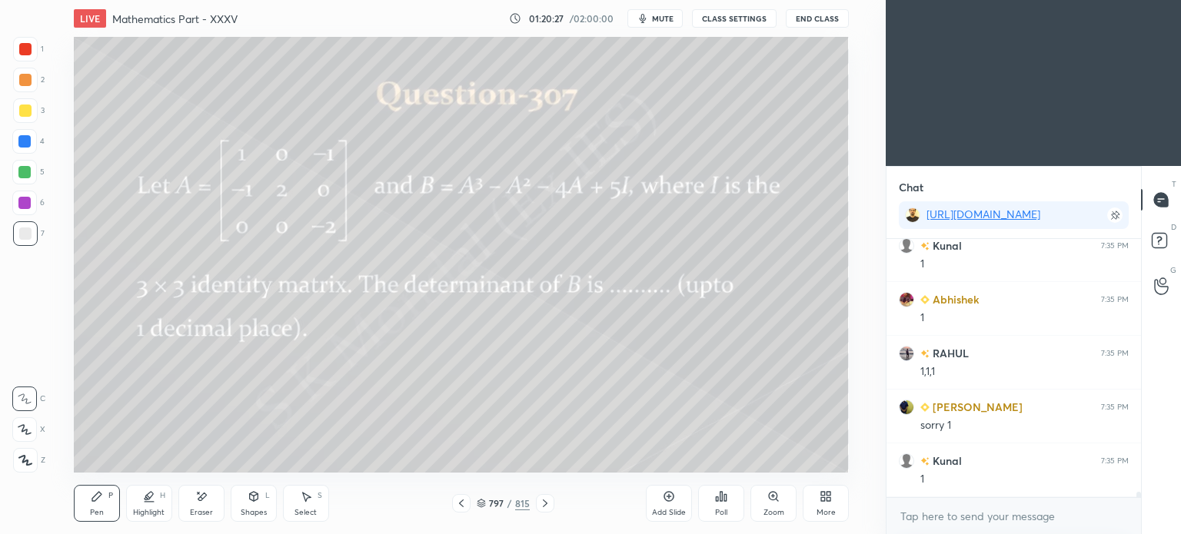
click at [23, 108] on div at bounding box center [25, 111] width 12 height 12
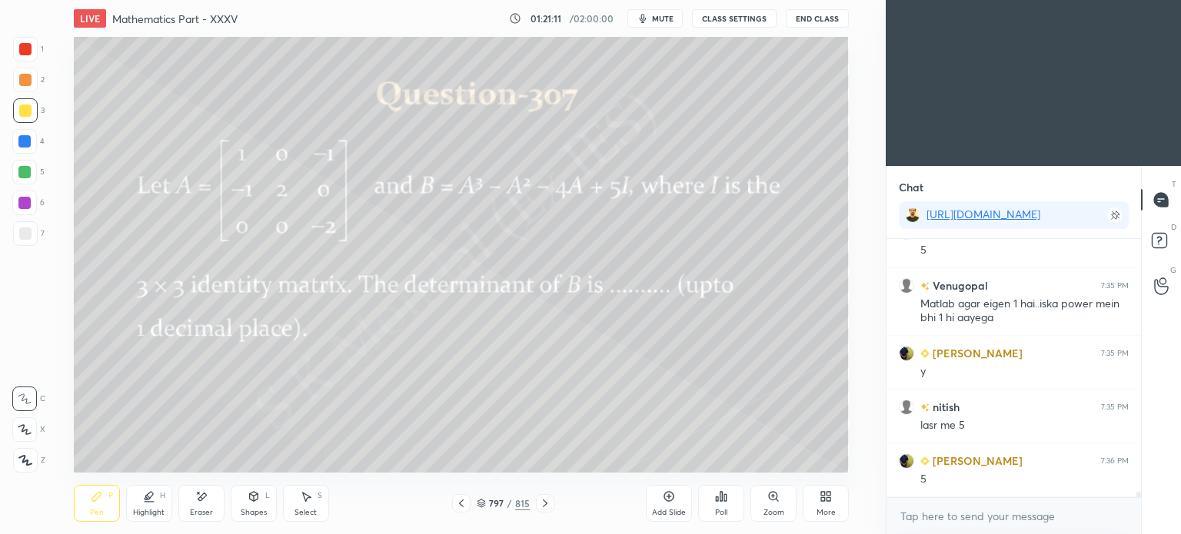
scroll to position [12023, 0]
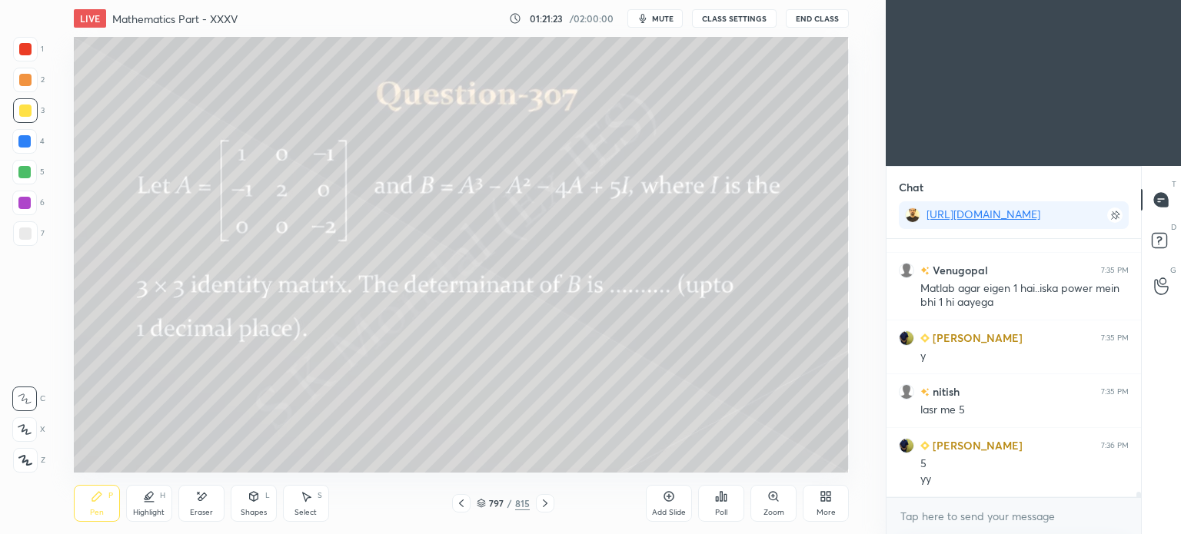
click at [158, 510] on div "Highlight" at bounding box center [149, 513] width 32 height 8
click at [156, 510] on div "Highlight" at bounding box center [149, 513] width 32 height 8
click at [101, 507] on div "Pen P" at bounding box center [97, 503] width 46 height 37
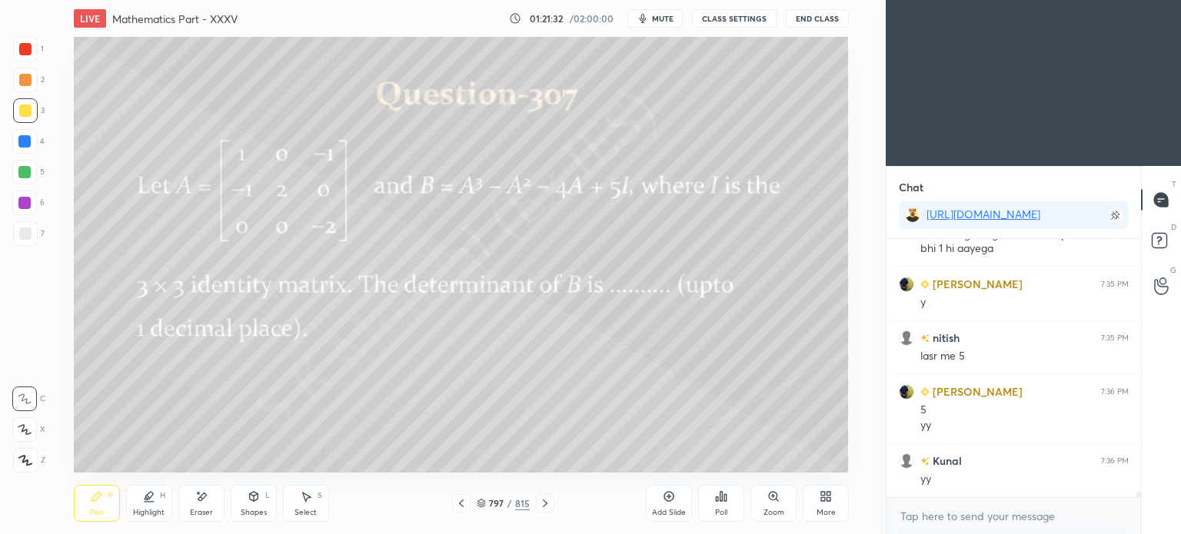
click at [147, 516] on div "Highlight" at bounding box center [149, 513] width 32 height 8
click at [145, 517] on div "Highlight" at bounding box center [149, 513] width 32 height 8
click at [31, 434] on div at bounding box center [24, 429] width 25 height 25
click at [157, 513] on div "Highlight" at bounding box center [149, 513] width 32 height 8
click at [102, 509] on div "Pen" at bounding box center [97, 513] width 14 height 8
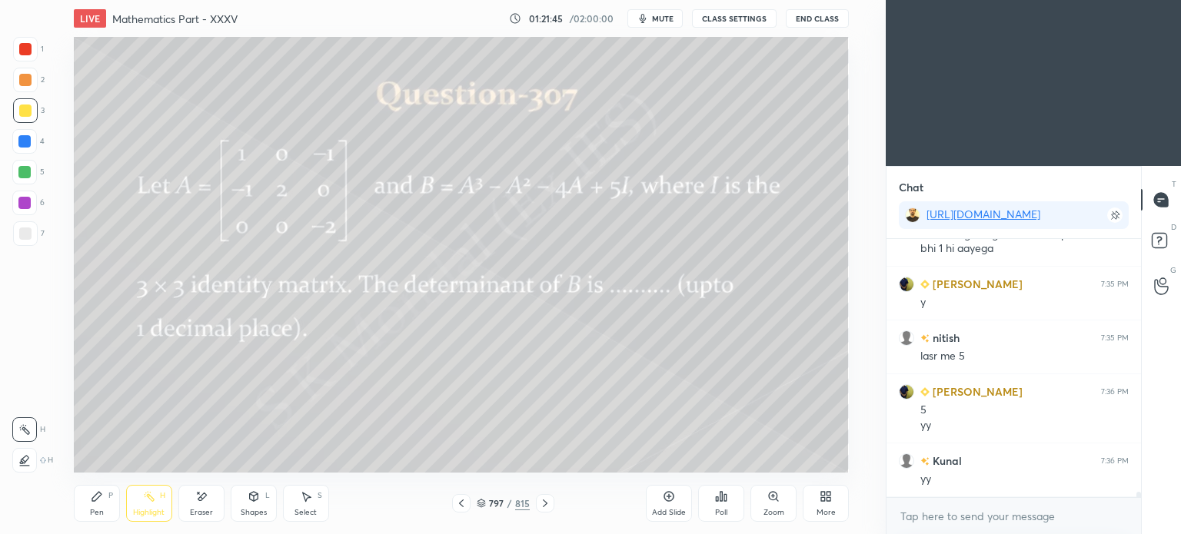
click at [102, 505] on div "Pen P" at bounding box center [97, 503] width 46 height 37
click at [197, 509] on div "Eraser" at bounding box center [201, 513] width 23 height 8
click at [93, 517] on div "Pen" at bounding box center [97, 513] width 14 height 8
click at [95, 519] on div "Pen P" at bounding box center [97, 503] width 46 height 37
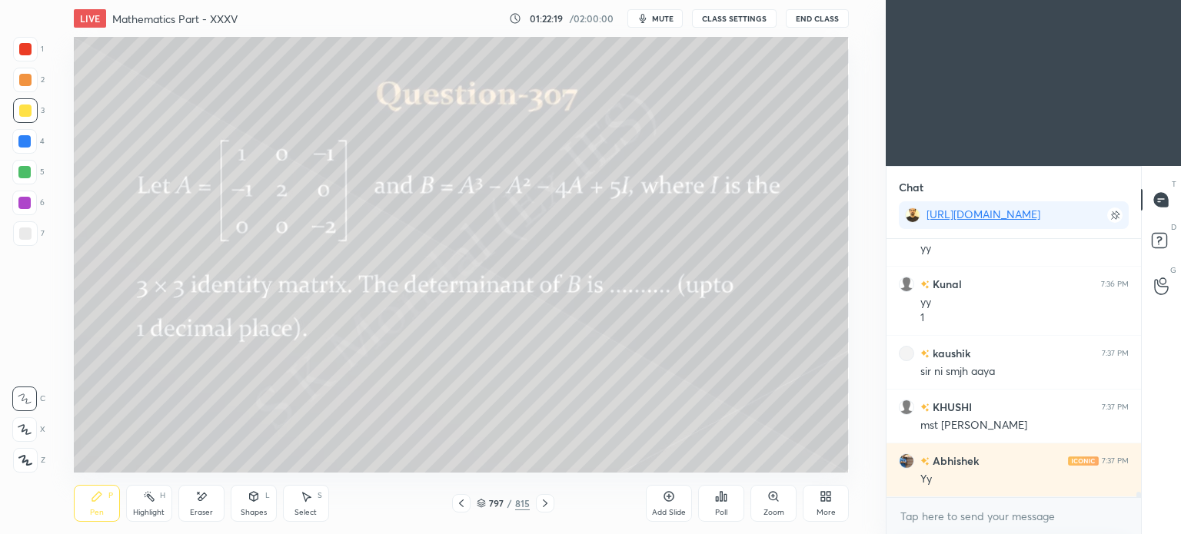
scroll to position [12308, 0]
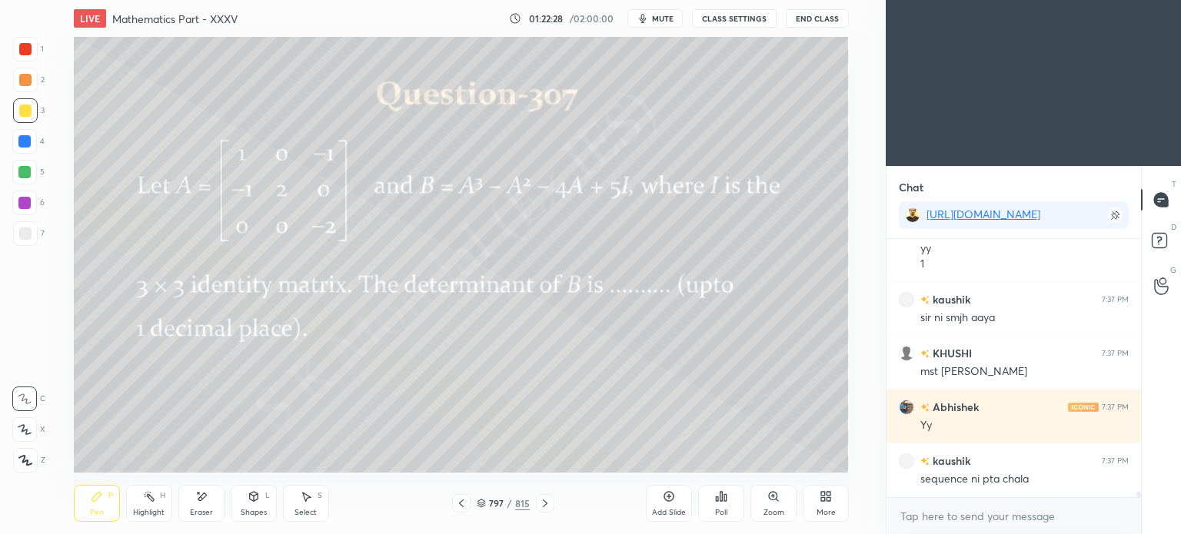
drag, startPoint x: 311, startPoint y: 506, endPoint x: 345, endPoint y: 477, distance: 45.3
click at [311, 506] on div "Select S" at bounding box center [306, 503] width 46 height 37
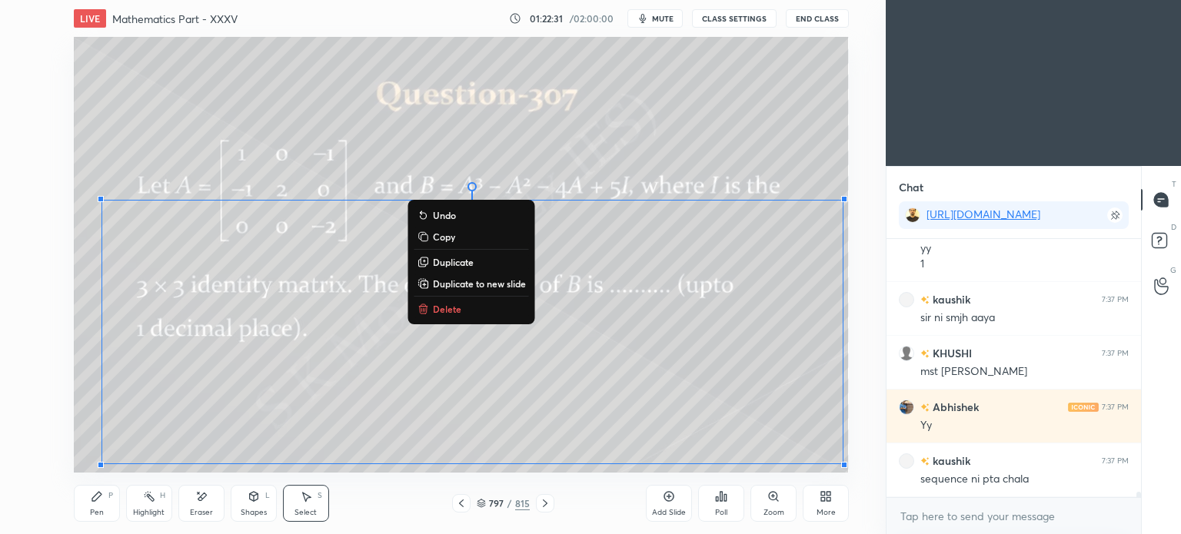
drag, startPoint x: 237, startPoint y: 151, endPoint x: 548, endPoint y: 261, distance: 329.9
click at [873, 495] on div "LIVE Mathematics Part - XXXV 01:22:31 / 02:00:00 mute CLASS SETTINGS End Class …" at bounding box center [461, 267] width 824 height 534
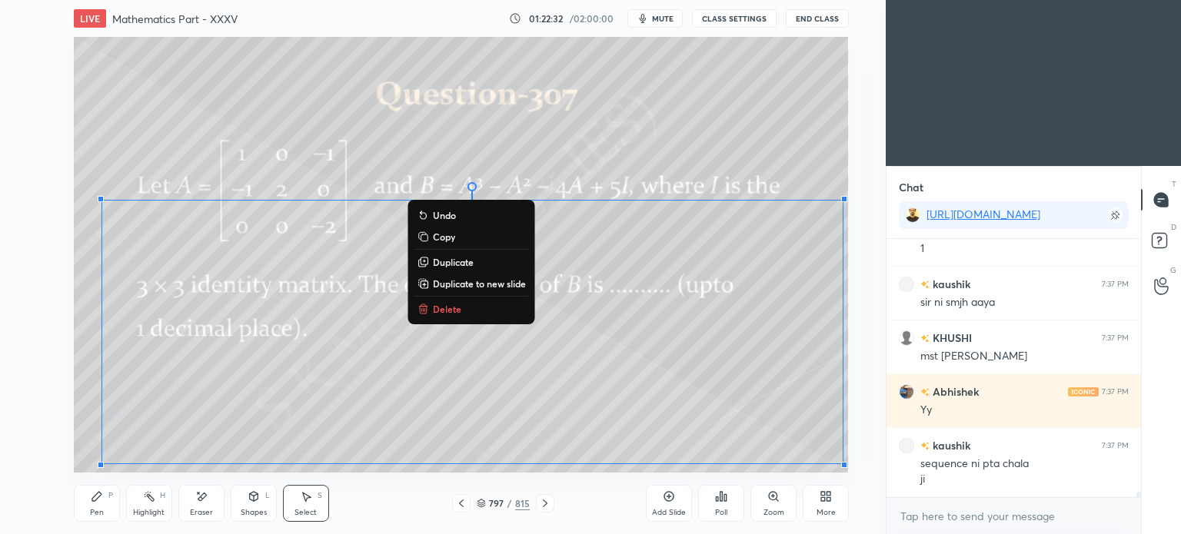
click at [448, 238] on p "Copy" at bounding box center [444, 237] width 22 height 12
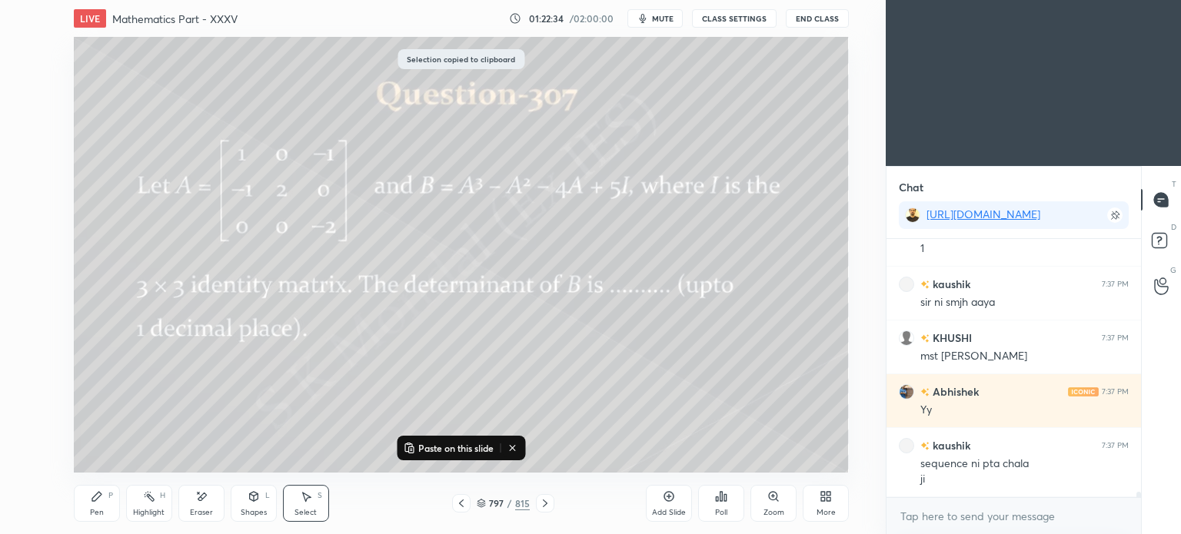
click at [673, 504] on div "Add Slide" at bounding box center [669, 503] width 46 height 37
click at [455, 448] on p "Paste on this slide" at bounding box center [455, 448] width 75 height 12
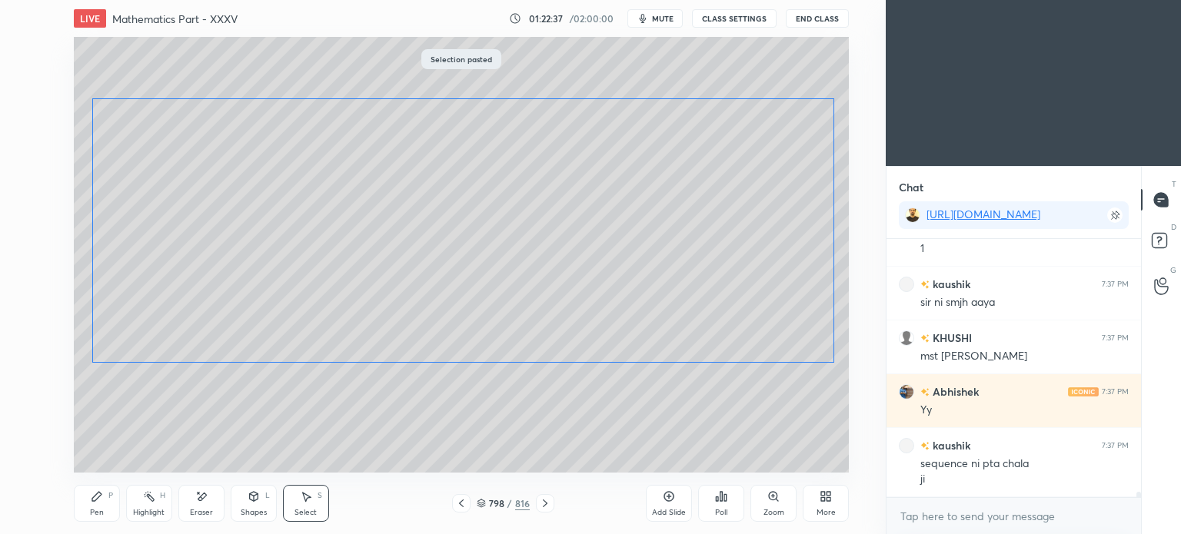
drag, startPoint x: 597, startPoint y: 268, endPoint x: 589, endPoint y: 167, distance: 101.8
click at [589, 167] on div "0 ° Undo Copy Paste here Duplicate Duplicate to new slide Delete" at bounding box center [461, 255] width 775 height 436
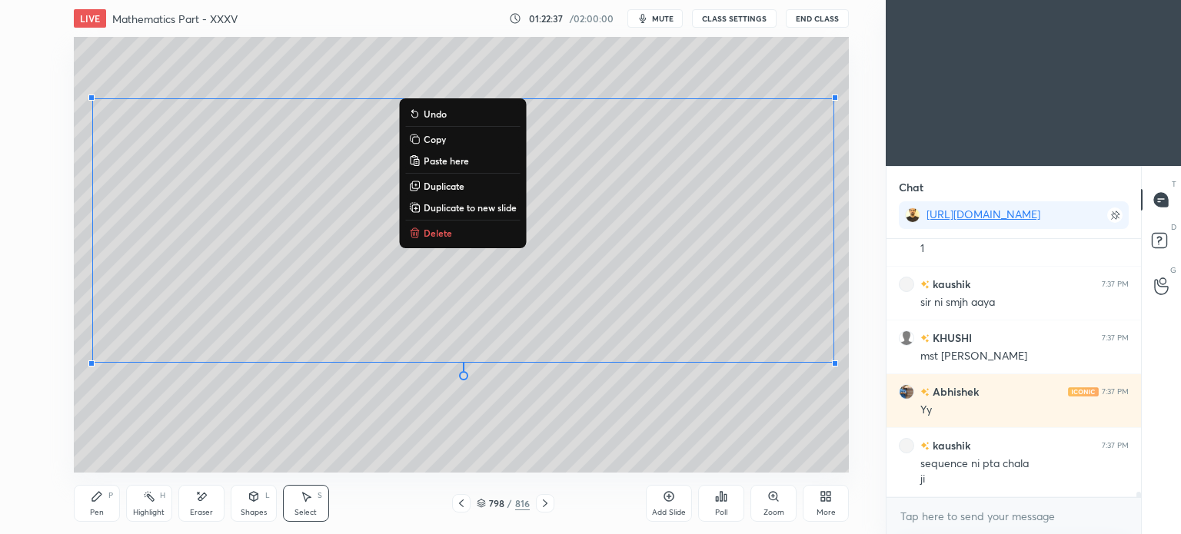
click at [594, 433] on div "0 ° Undo Copy Paste here Duplicate Duplicate to new slide Delete" at bounding box center [461, 255] width 775 height 436
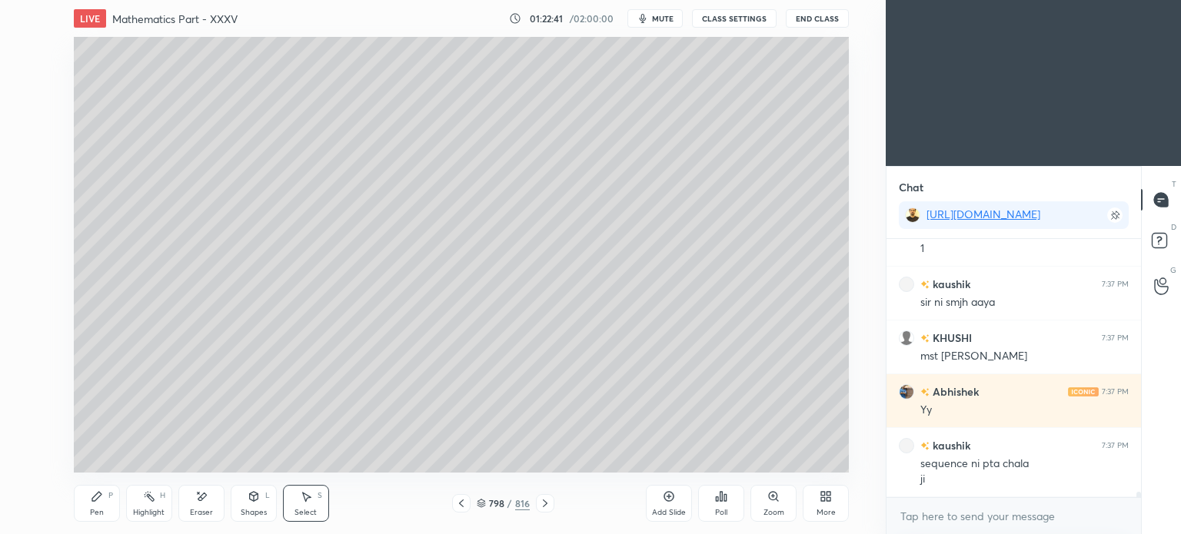
click at [204, 514] on div "Eraser" at bounding box center [201, 513] width 23 height 8
click at [96, 513] on div "Pen" at bounding box center [97, 513] width 14 height 8
click at [91, 507] on div "Pen P" at bounding box center [97, 503] width 46 height 37
click at [307, 498] on icon at bounding box center [307, 497] width 8 height 9
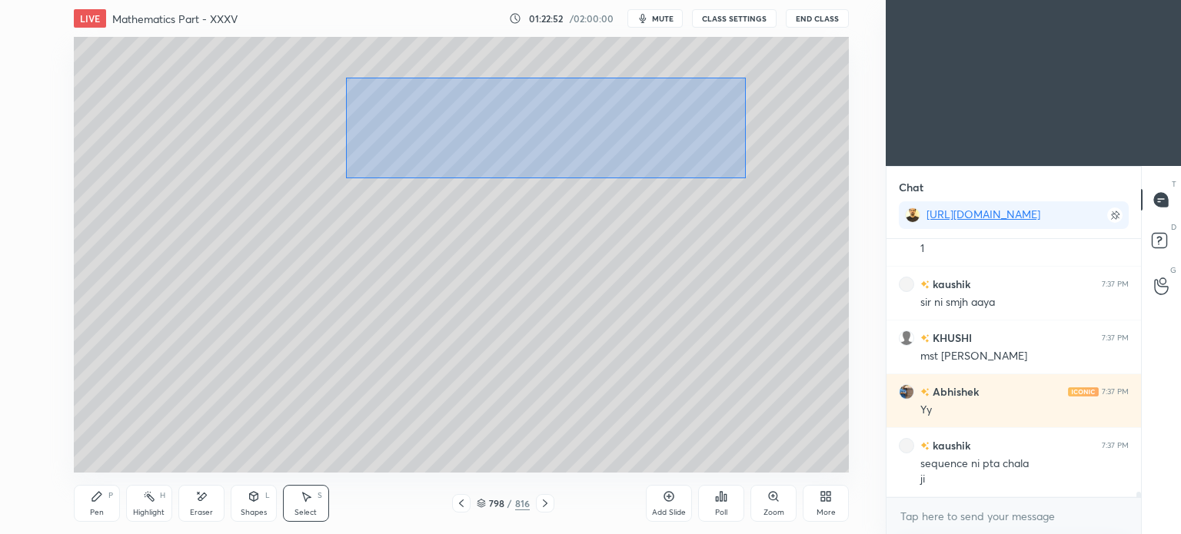
drag, startPoint x: 345, startPoint y: 77, endPoint x: 746, endPoint y: 178, distance: 413.0
click at [746, 178] on div "0 ° Undo Copy Paste here Duplicate Duplicate to new slide Delete" at bounding box center [461, 255] width 775 height 436
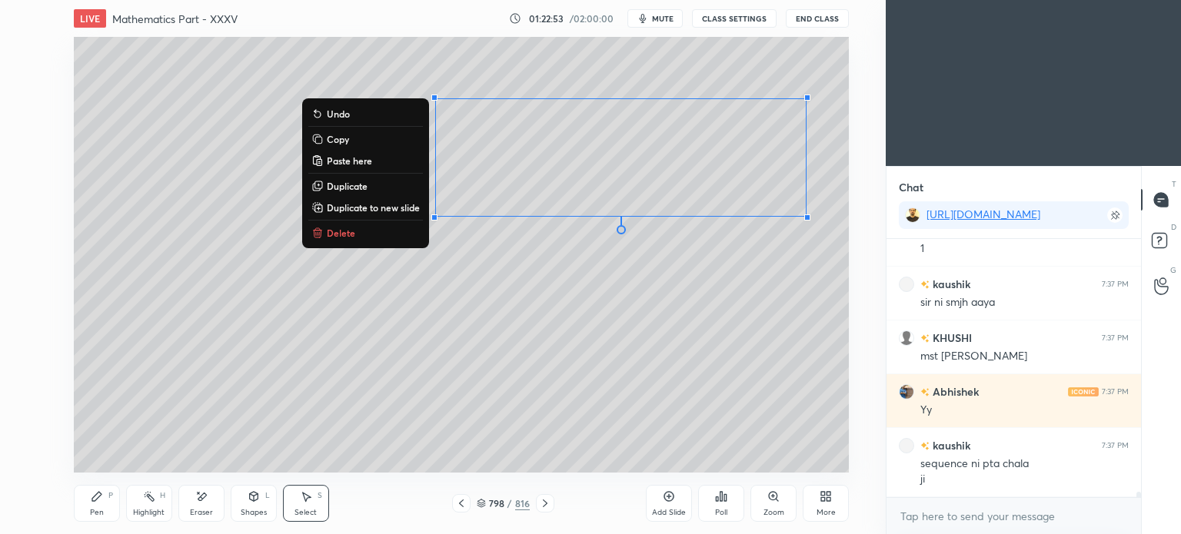
click at [352, 230] on button "Delete" at bounding box center [365, 233] width 115 height 18
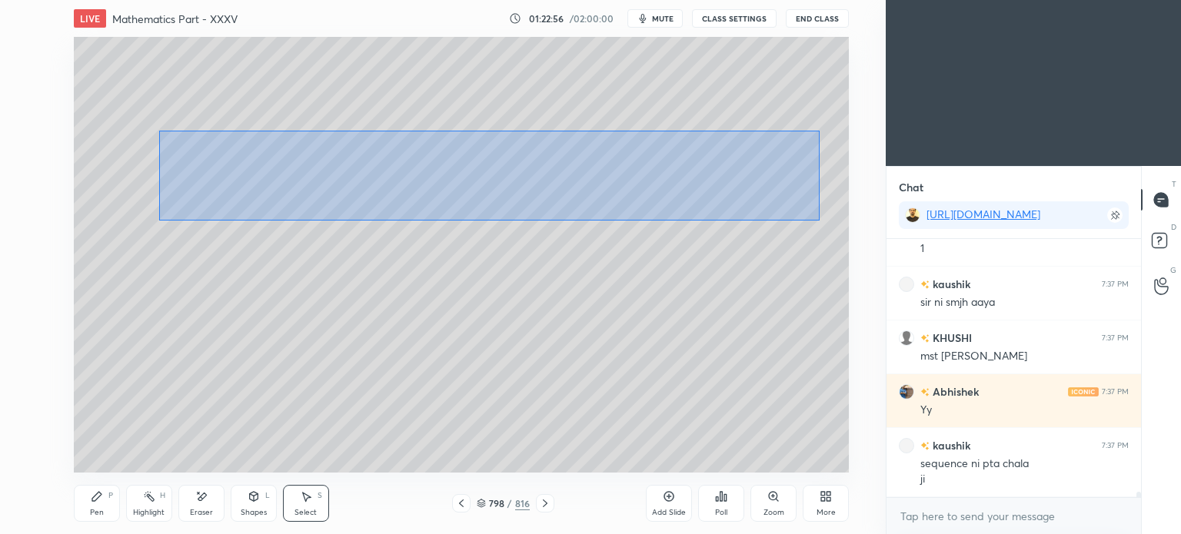
drag, startPoint x: 159, startPoint y: 131, endPoint x: 819, endPoint y: 221, distance: 665.7
click at [819, 221] on div "0 ° Undo Copy Paste here Duplicate Duplicate to new slide Delete" at bounding box center [461, 255] width 775 height 436
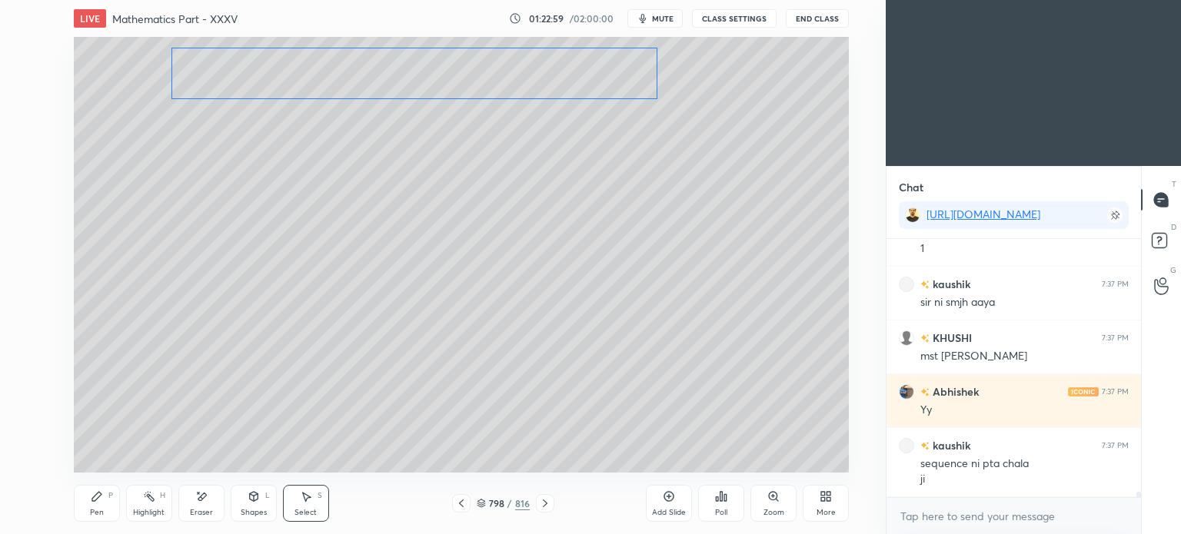
drag, startPoint x: 545, startPoint y: 193, endPoint x: 399, endPoint y: 55, distance: 200.7
click at [399, 55] on div "0 ° Undo Copy Paste here Duplicate Duplicate to new slide Delete" at bounding box center [461, 255] width 775 height 436
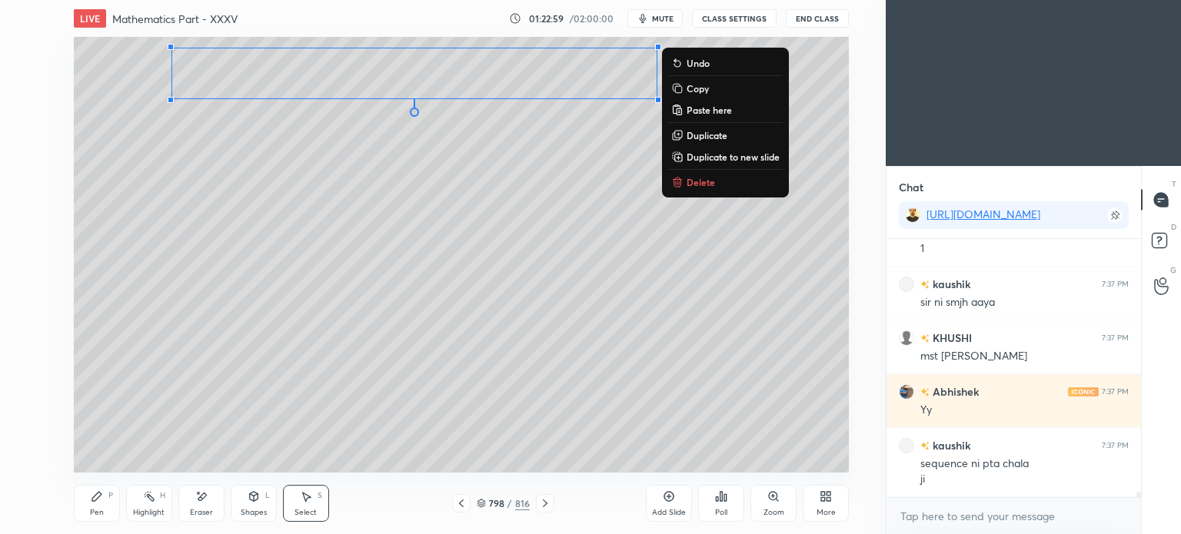
click at [194, 286] on div "0 ° Undo Copy Paste here Duplicate Duplicate to new slide Delete" at bounding box center [461, 255] width 775 height 436
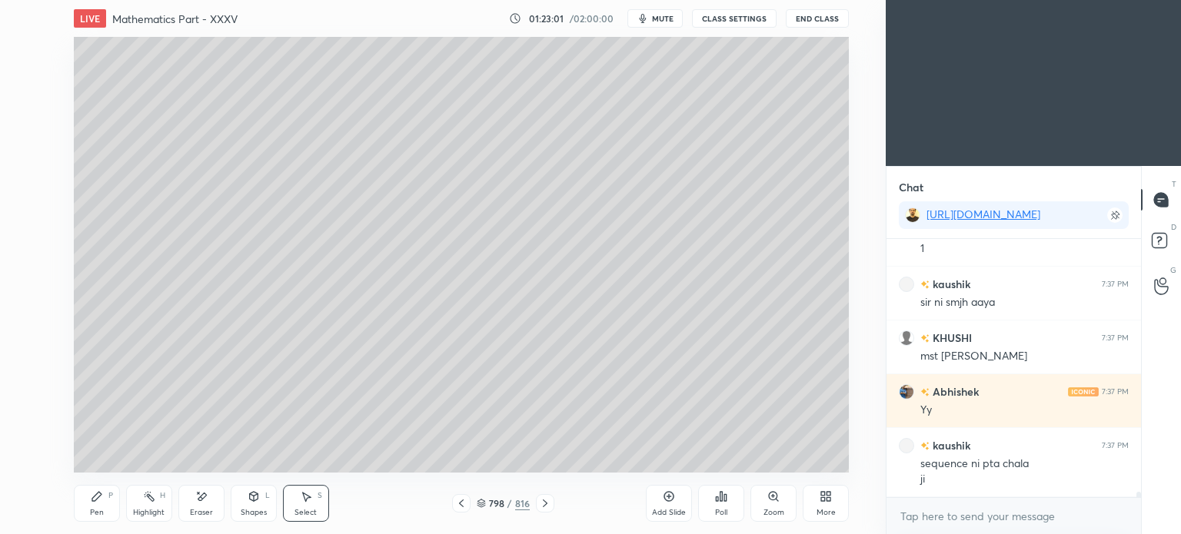
click at [195, 507] on div "Eraser" at bounding box center [201, 503] width 46 height 37
click at [92, 500] on icon at bounding box center [96, 496] width 9 height 9
click at [91, 503] on icon at bounding box center [97, 496] width 12 height 12
drag, startPoint x: 307, startPoint y: 510, endPoint x: 314, endPoint y: 476, distance: 34.4
click at [308, 510] on div "Select" at bounding box center [305, 513] width 22 height 8
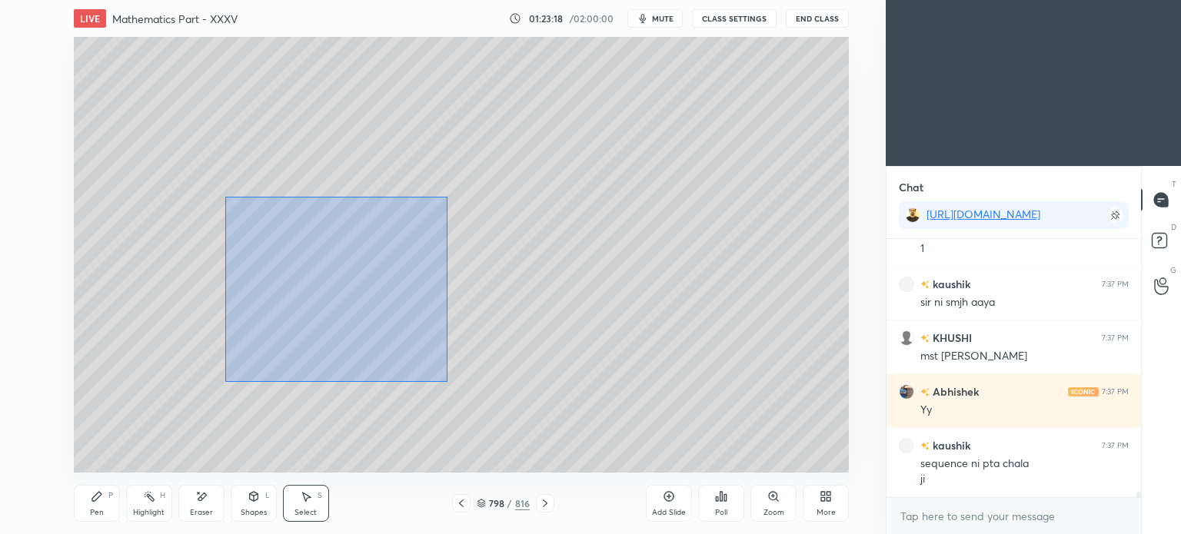
drag, startPoint x: 224, startPoint y: 196, endPoint x: 447, endPoint y: 382, distance: 289.8
click at [447, 382] on div "0 ° Undo Copy Paste here Duplicate Duplicate to new slide Delete" at bounding box center [461, 255] width 775 height 436
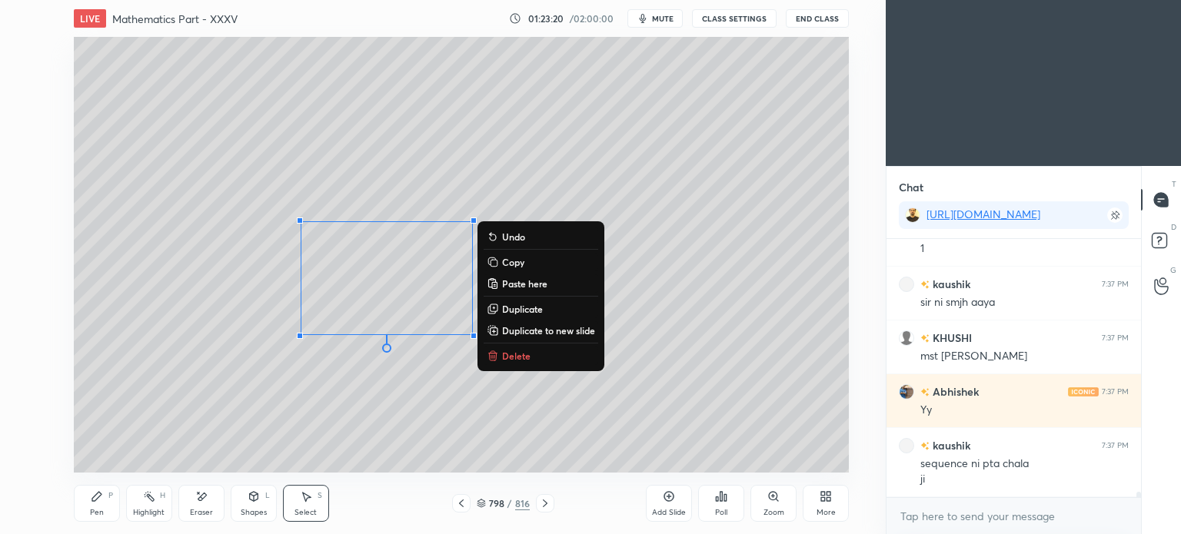
click at [517, 304] on p "Duplicate" at bounding box center [522, 309] width 41 height 12
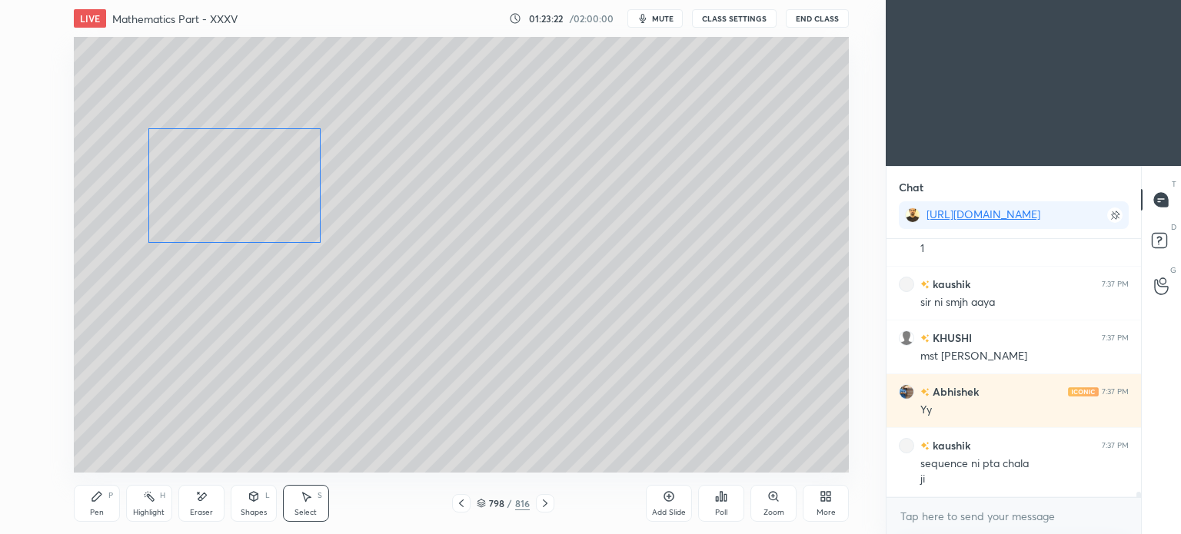
drag, startPoint x: 404, startPoint y: 266, endPoint x: 234, endPoint y: 155, distance: 203.4
click at [234, 155] on div "0 ° Undo Copy Paste here Duplicate Duplicate to new slide Delete" at bounding box center [461, 255] width 775 height 436
click at [227, 351] on div "0 ° Undo Copy Paste here Duplicate Duplicate to new slide Delete" at bounding box center [461, 255] width 775 height 436
click at [191, 507] on div "Eraser" at bounding box center [201, 503] width 46 height 37
click at [98, 505] on div "Pen P" at bounding box center [97, 503] width 46 height 37
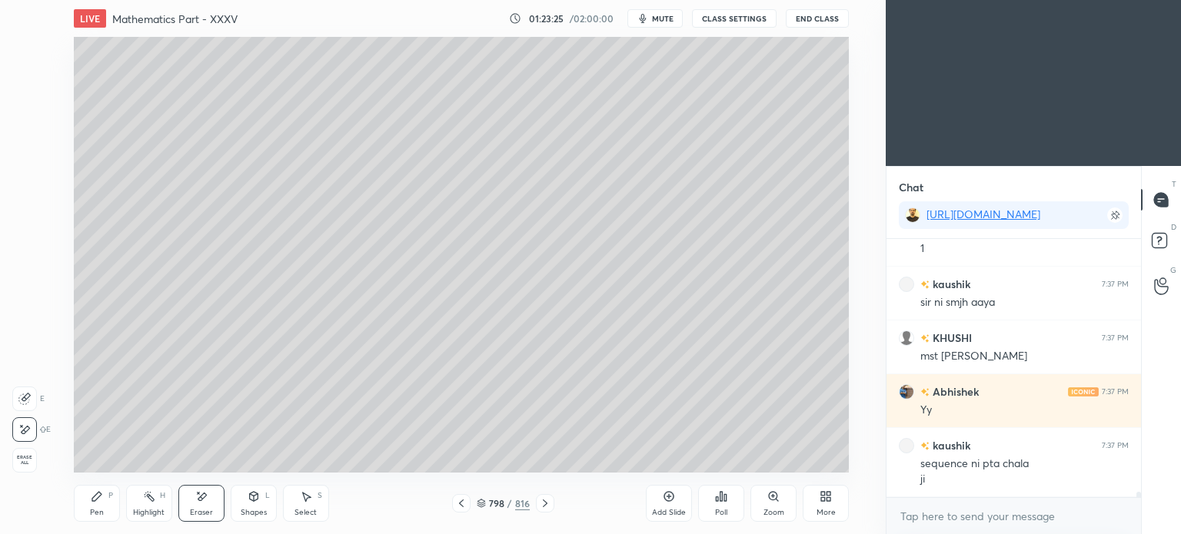
click at [96, 509] on div "Pen" at bounding box center [97, 513] width 14 height 8
click at [207, 502] on icon at bounding box center [201, 496] width 12 height 13
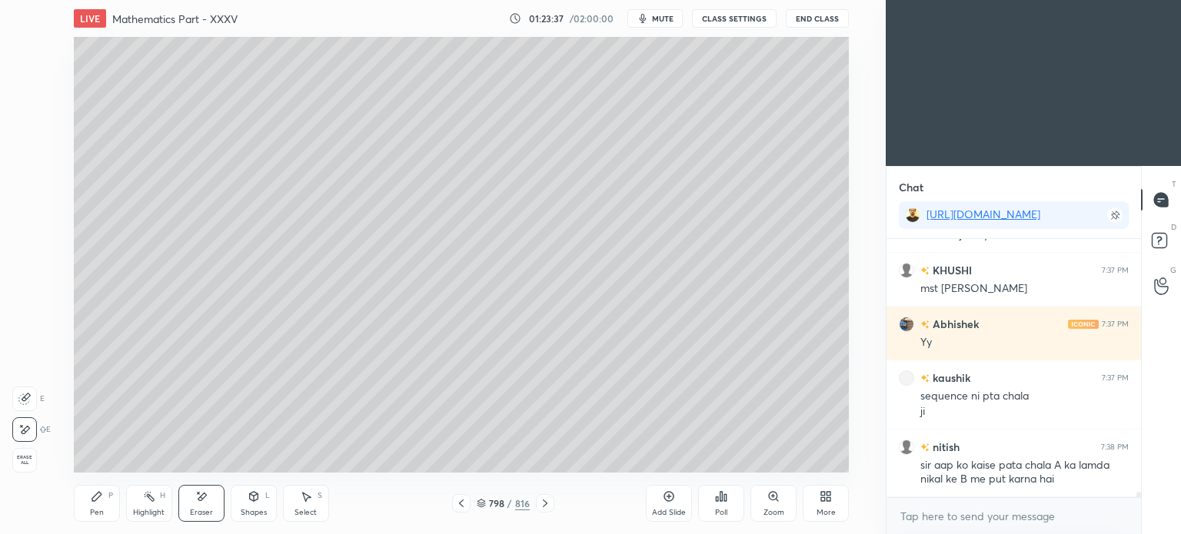
click at [306, 491] on icon at bounding box center [306, 496] width 12 height 12
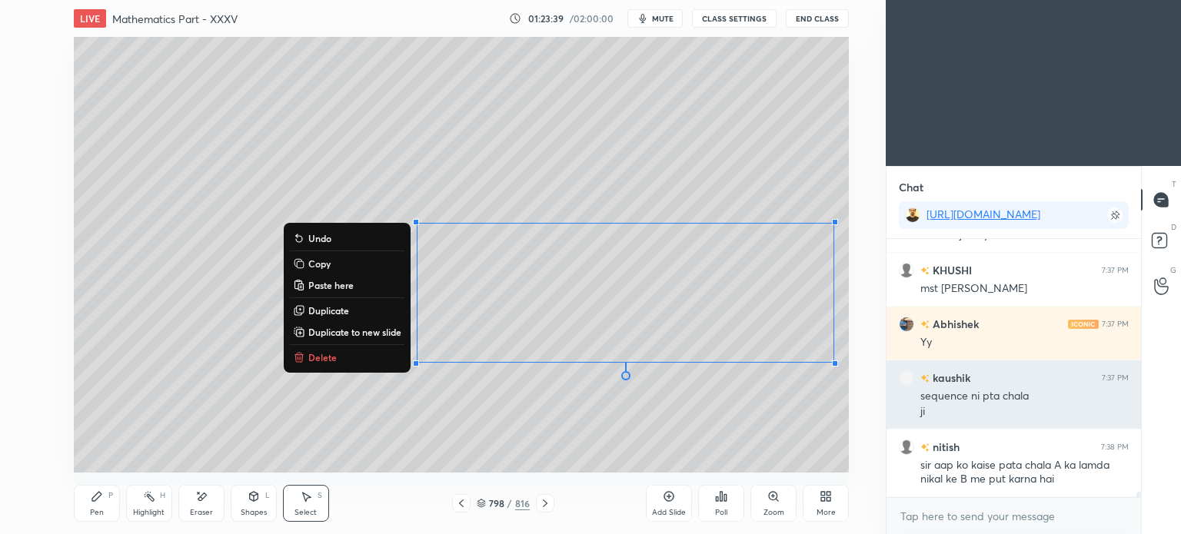
drag, startPoint x: 367, startPoint y: 171, endPoint x: 905, endPoint y: 404, distance: 586.0
click at [905, 404] on div "1 2 3 4 5 6 7 C X Z E E Erase all H H LIVE Mathematics Part - XXXV 01:23:39 / 0…" at bounding box center [590, 267] width 1181 height 534
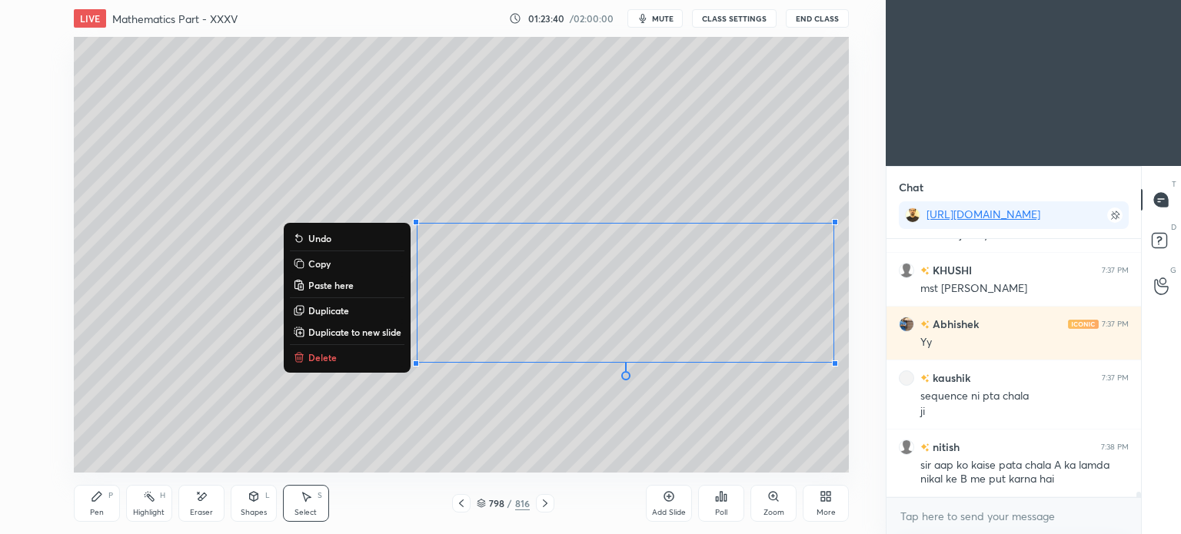
click at [329, 359] on p "Delete" at bounding box center [322, 357] width 28 height 12
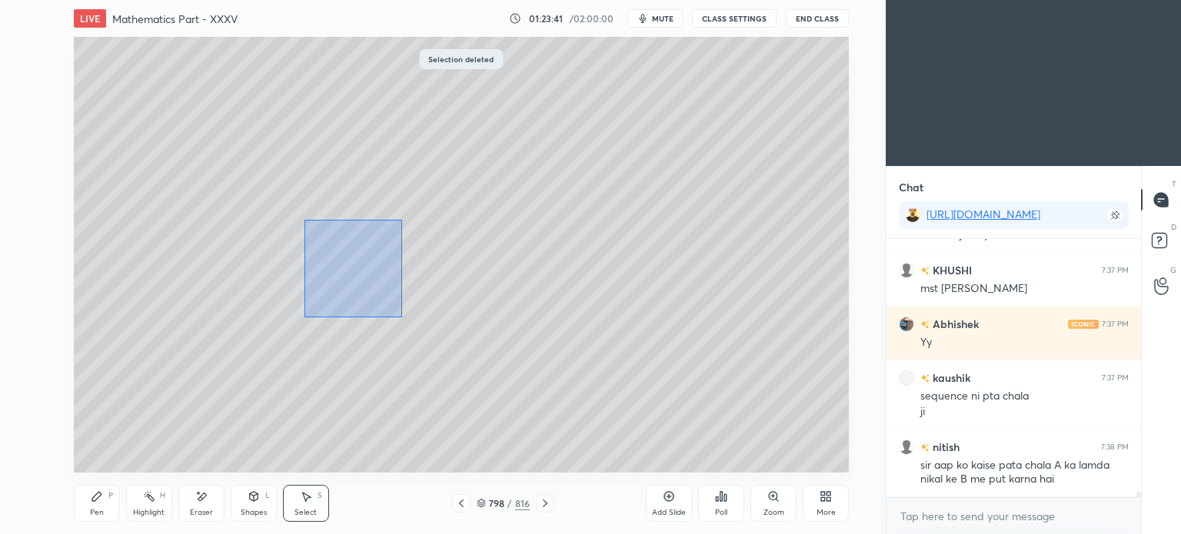
drag, startPoint x: 332, startPoint y: 252, endPoint x: 402, endPoint y: 317, distance: 95.7
click at [402, 317] on div "0 ° Undo Copy Paste here Duplicate Duplicate to new slide Delete" at bounding box center [461, 255] width 775 height 436
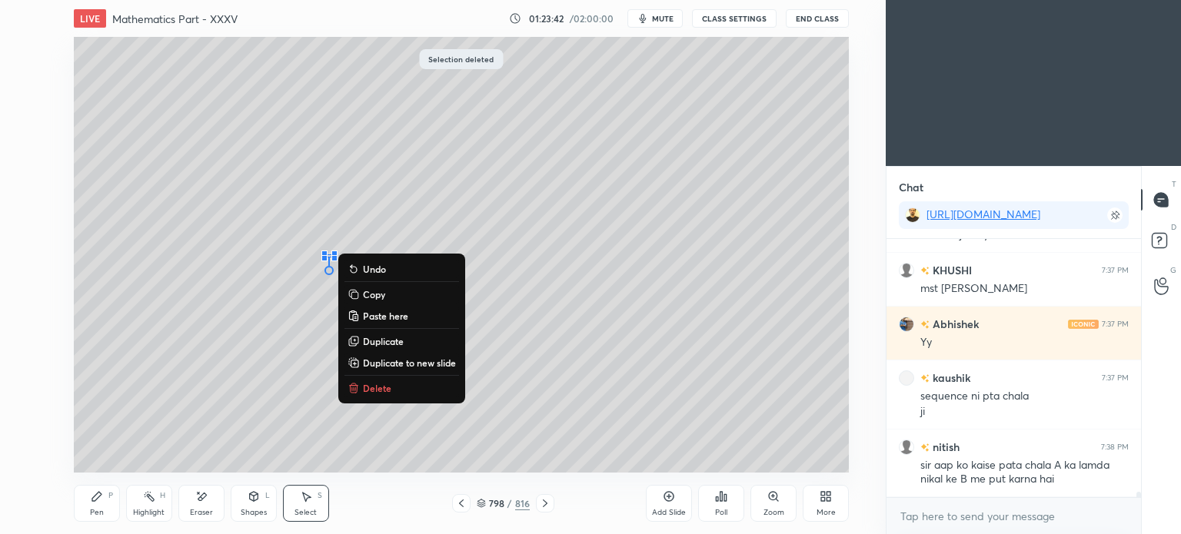
click at [371, 387] on p "Delete" at bounding box center [377, 388] width 28 height 12
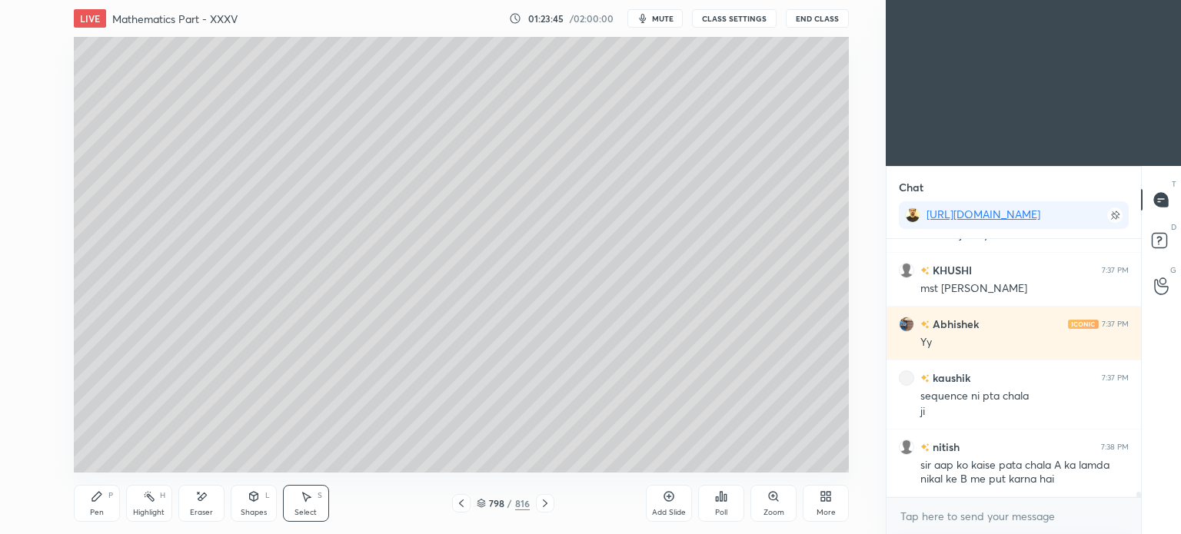
click at [86, 514] on div "Pen P" at bounding box center [97, 503] width 46 height 37
click at [90, 516] on div "Pen" at bounding box center [97, 513] width 14 height 8
click at [25, 236] on div at bounding box center [25, 234] width 12 height 12
click at [455, 500] on icon at bounding box center [461, 503] width 12 height 12
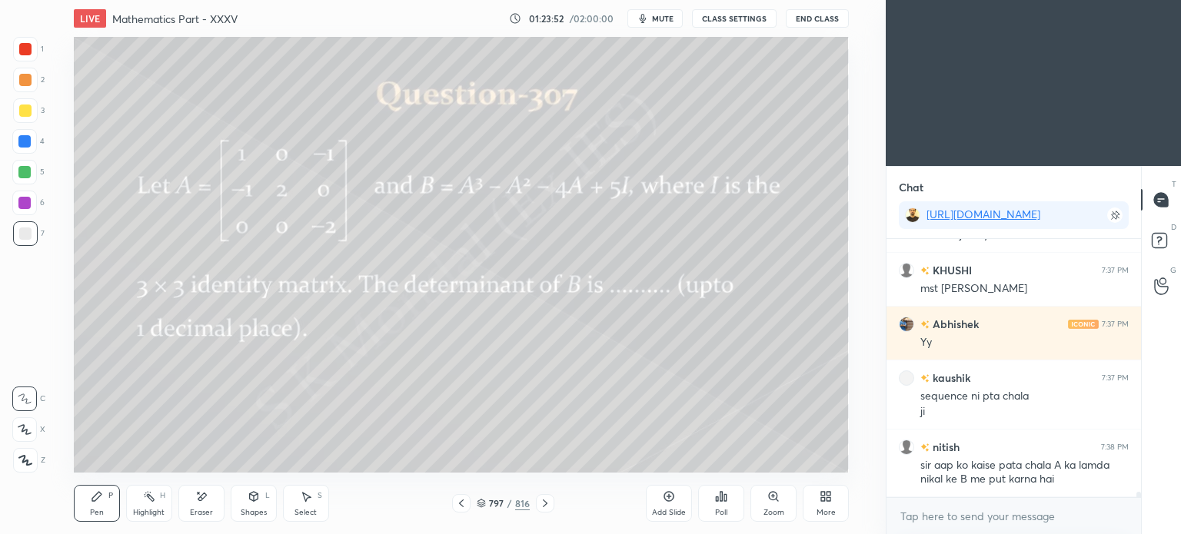
drag, startPoint x: 301, startPoint y: 505, endPoint x: 371, endPoint y: 497, distance: 70.4
click at [302, 505] on div "Select S" at bounding box center [306, 503] width 46 height 37
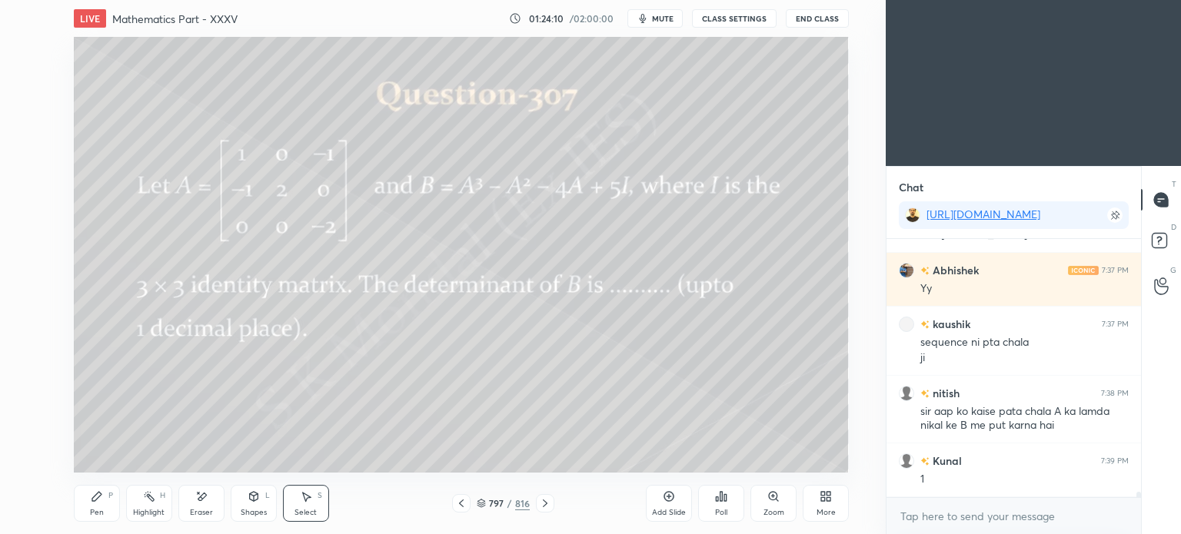
scroll to position [12498, 0]
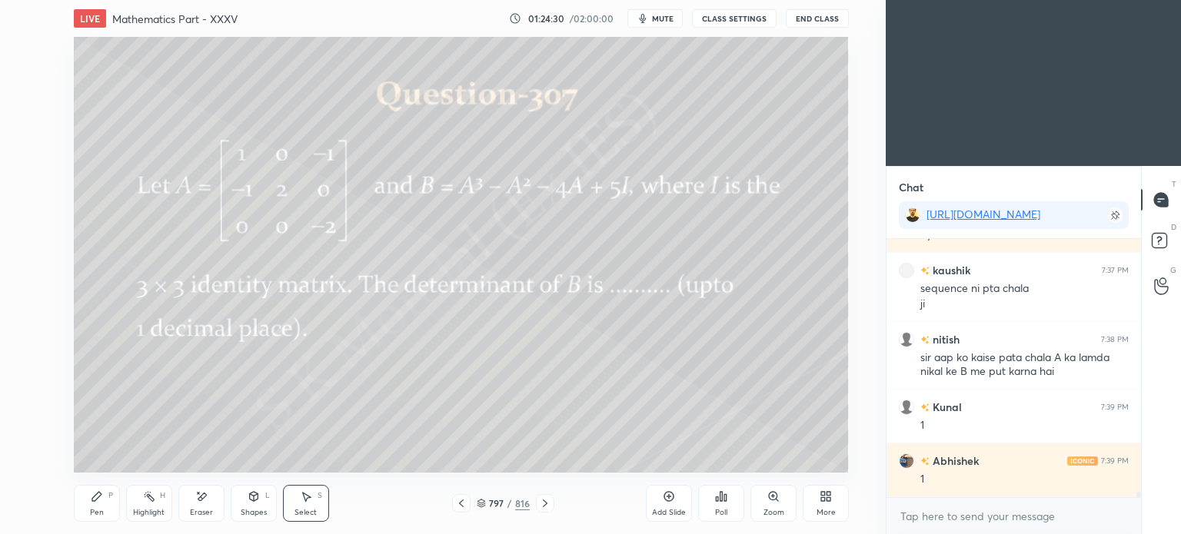
click at [323, 496] on div "Select S" at bounding box center [306, 503] width 46 height 37
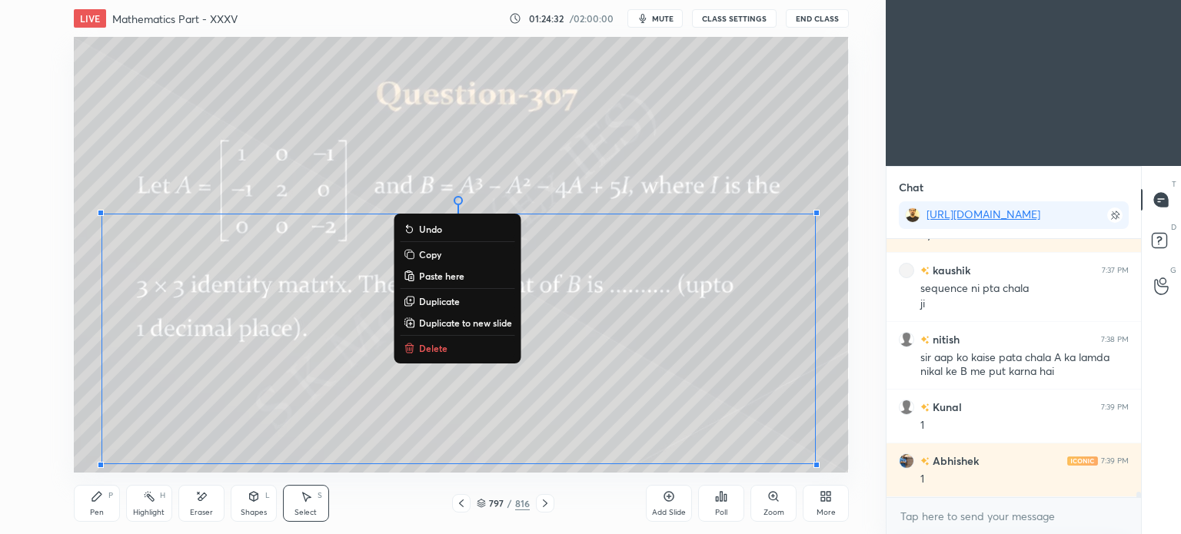
drag, startPoint x: 309, startPoint y: 287, endPoint x: 790, endPoint y: 494, distance: 523.4
click at [866, 524] on div "LIVE Mathematics Part - XXXV 01:24:32 / 02:00:00 mute CLASS SETTINGS End Class …" at bounding box center [461, 267] width 824 height 534
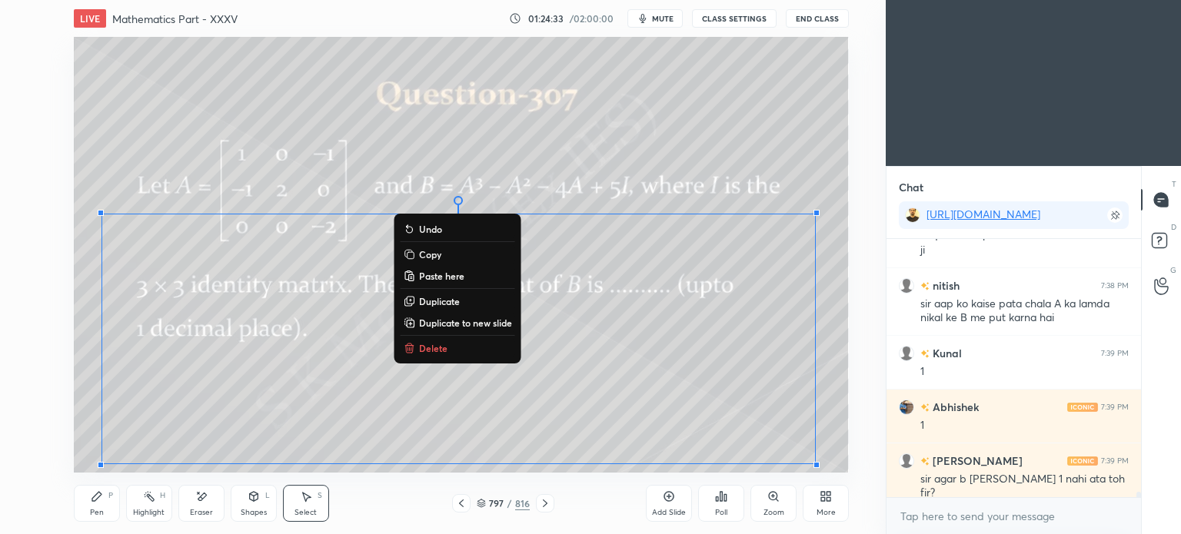
click at [429, 256] on p "Copy" at bounding box center [430, 254] width 22 height 12
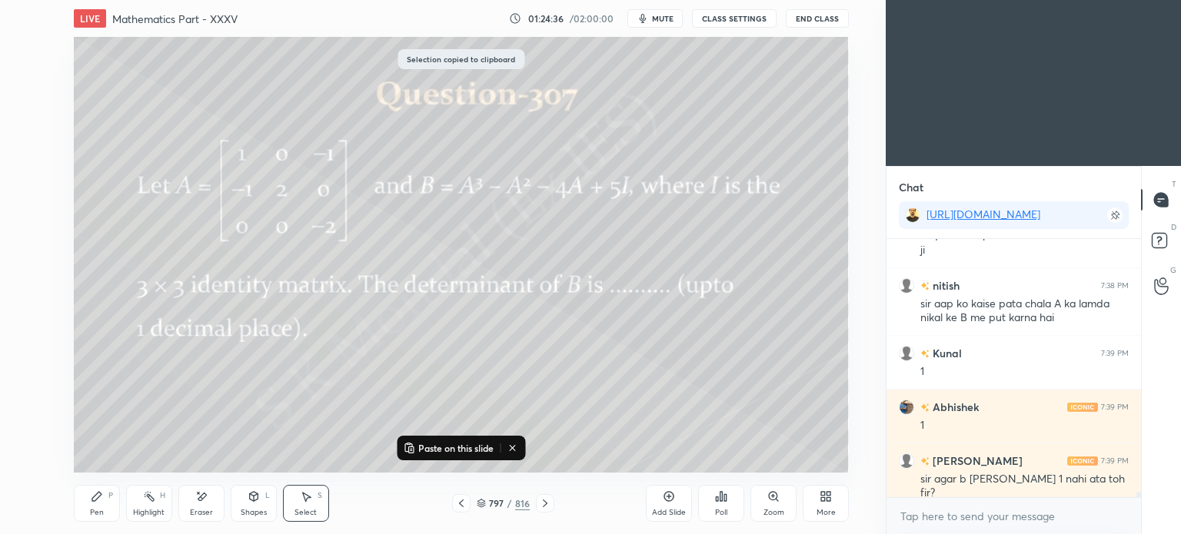
click at [550, 501] on icon at bounding box center [545, 503] width 12 height 12
click at [659, 501] on div "Add Slide" at bounding box center [669, 503] width 46 height 37
drag, startPoint x: 474, startPoint y: 446, endPoint x: 489, endPoint y: 424, distance: 27.1
click at [474, 445] on p "Paste on this slide" at bounding box center [455, 448] width 75 height 12
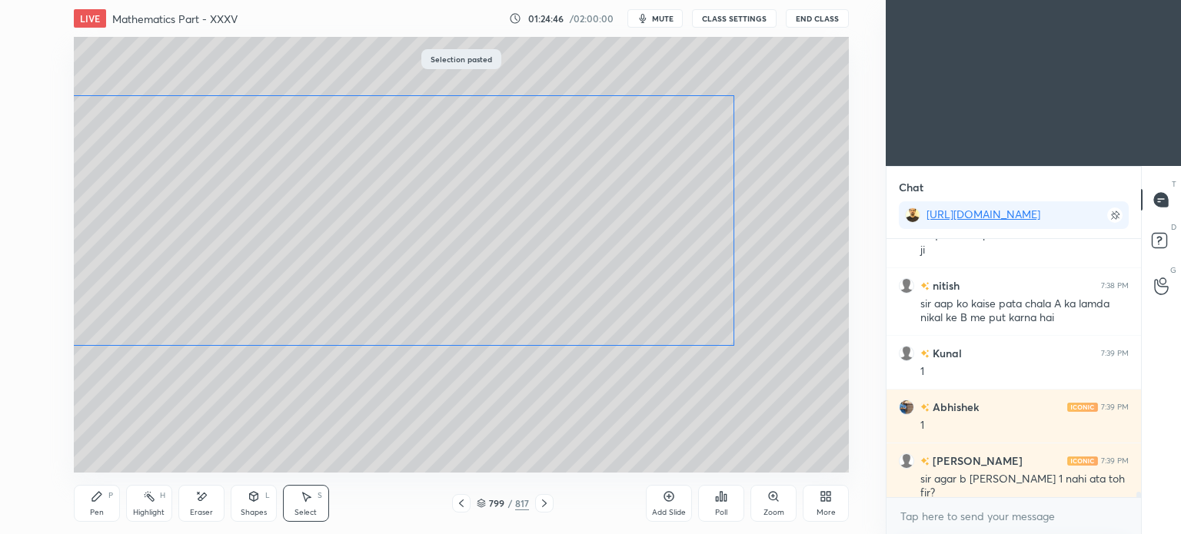
drag, startPoint x: 530, startPoint y: 209, endPoint x: 510, endPoint y: 184, distance: 31.8
click at [510, 184] on div "0 ° Undo Copy Paste here Duplicate Duplicate to new slide Delete" at bounding box center [461, 255] width 775 height 436
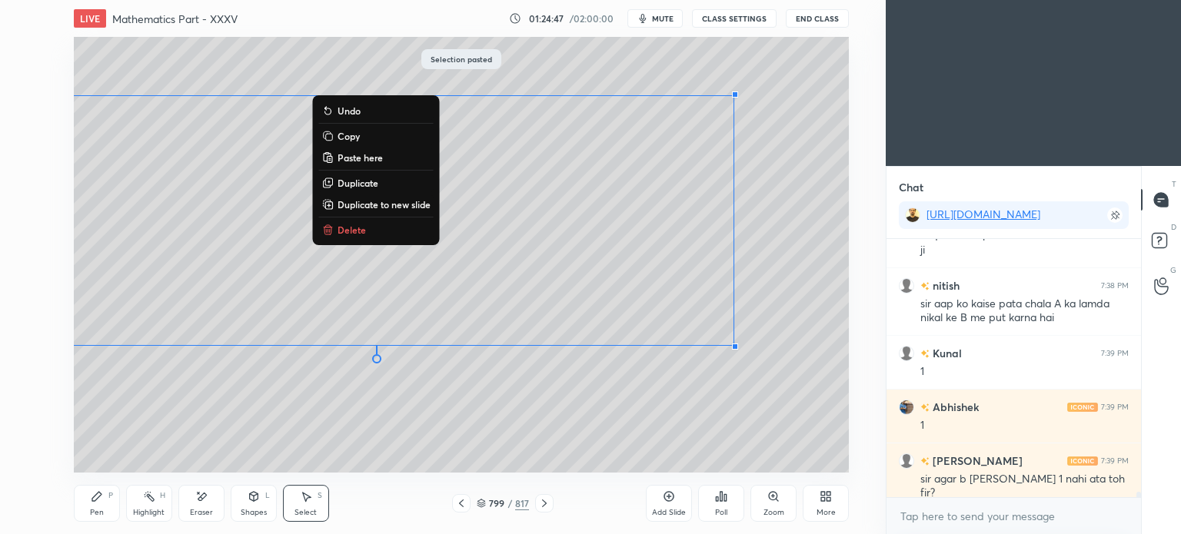
click at [680, 434] on div "0 ° Undo Copy Paste here Duplicate Duplicate to new slide Delete" at bounding box center [461, 255] width 775 height 436
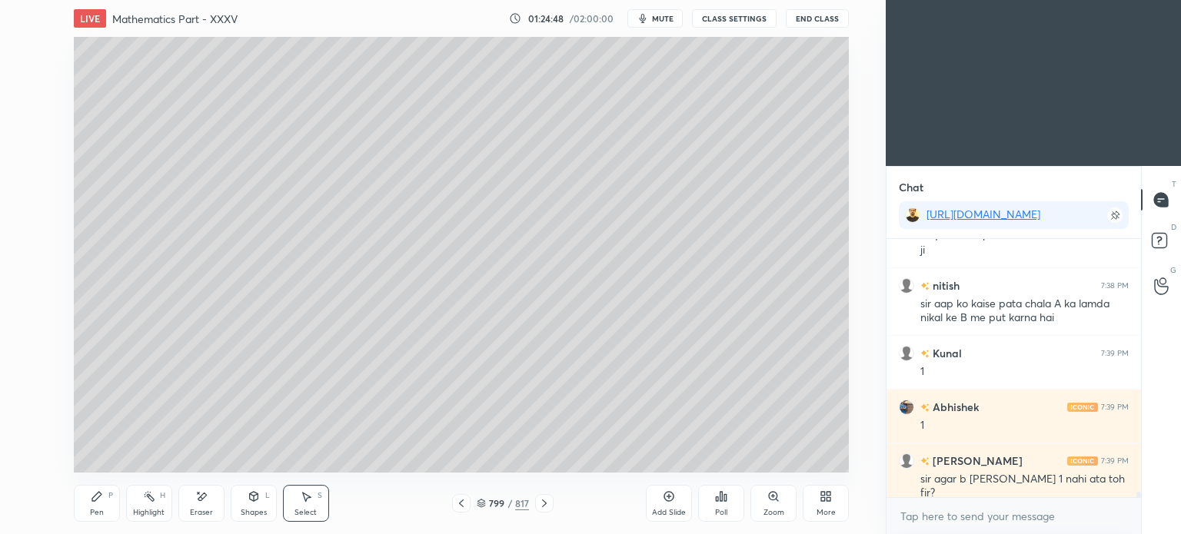
click at [197, 515] on div "Eraser" at bounding box center [201, 513] width 23 height 8
click at [302, 510] on div "Select" at bounding box center [305, 513] width 22 height 8
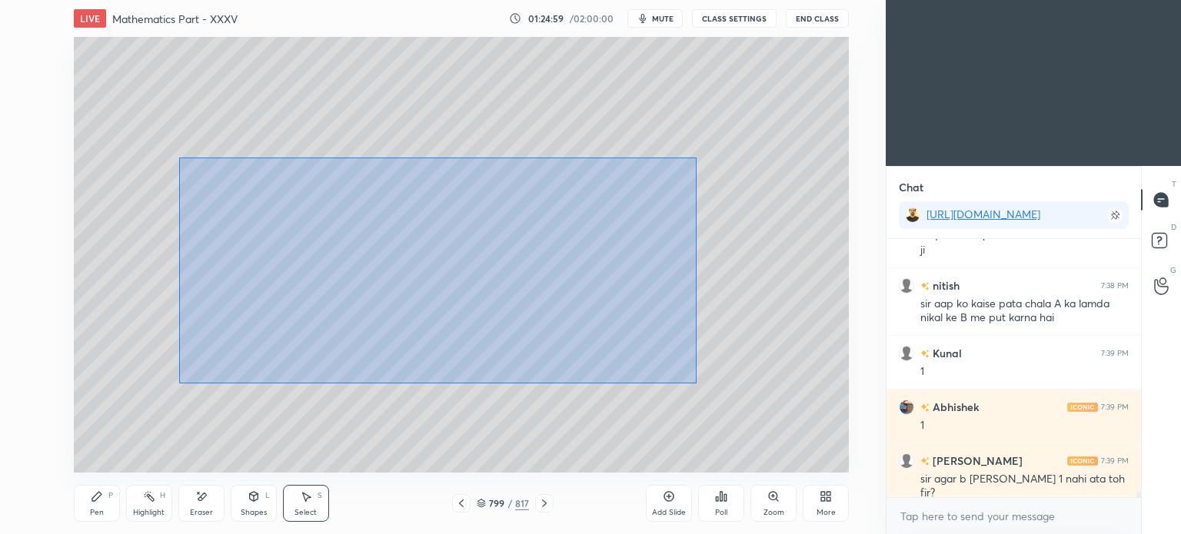
drag, startPoint x: 178, startPoint y: 157, endPoint x: 696, endPoint y: 384, distance: 565.6
click at [696, 384] on div "0 ° Undo Copy Paste here Duplicate Duplicate to new slide Delete" at bounding box center [461, 255] width 775 height 436
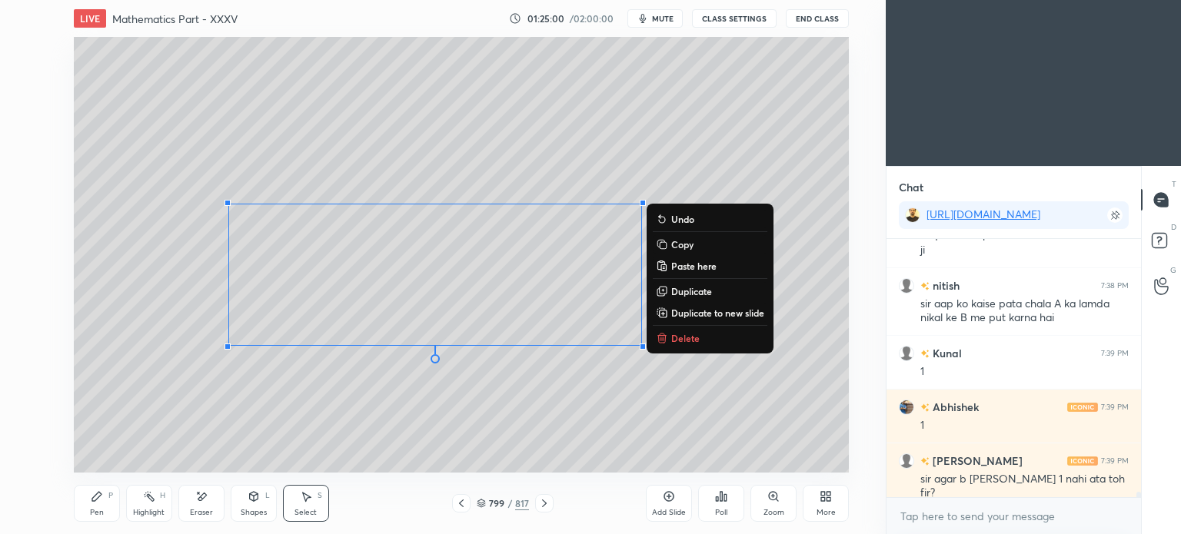
click at [766, 168] on div "0 ° Undo Copy Paste here Duplicate Duplicate to new slide Delete" at bounding box center [461, 255] width 775 height 436
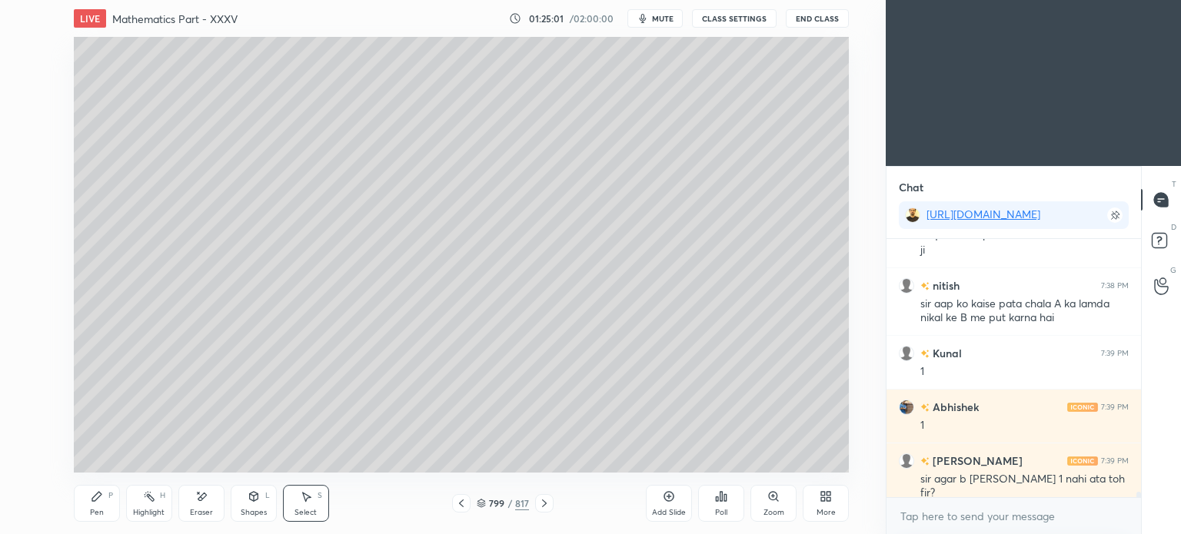
click at [199, 514] on div "Eraser" at bounding box center [201, 513] width 23 height 8
click at [311, 504] on div "Select S" at bounding box center [306, 503] width 46 height 37
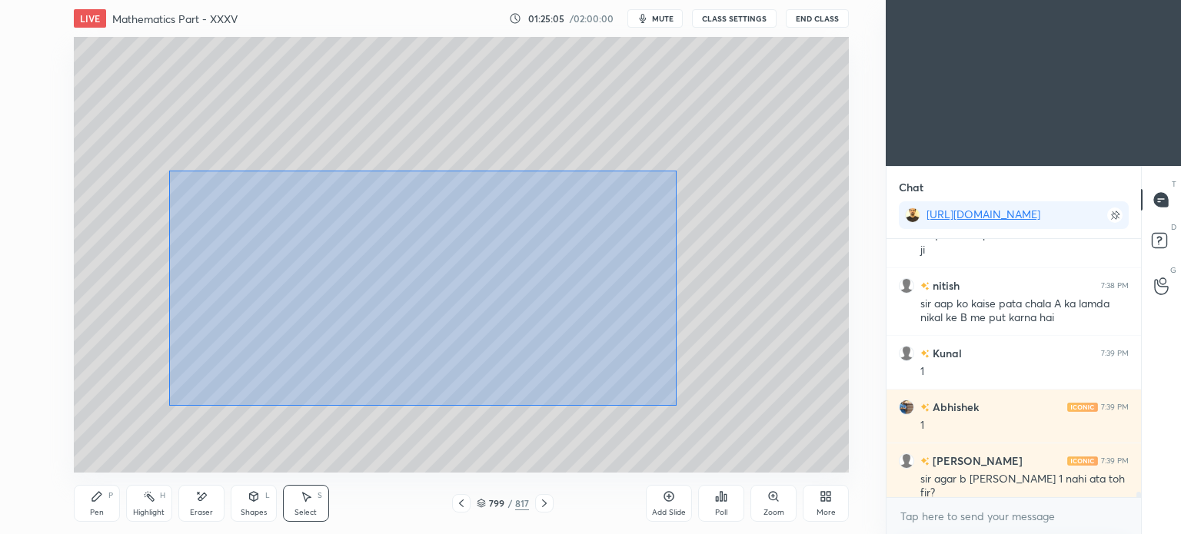
drag, startPoint x: 169, startPoint y: 171, endPoint x: 683, endPoint y: 406, distance: 564.8
click at [683, 407] on div "0 ° Undo Copy Paste here Duplicate Duplicate to new slide Delete" at bounding box center [461, 255] width 775 height 436
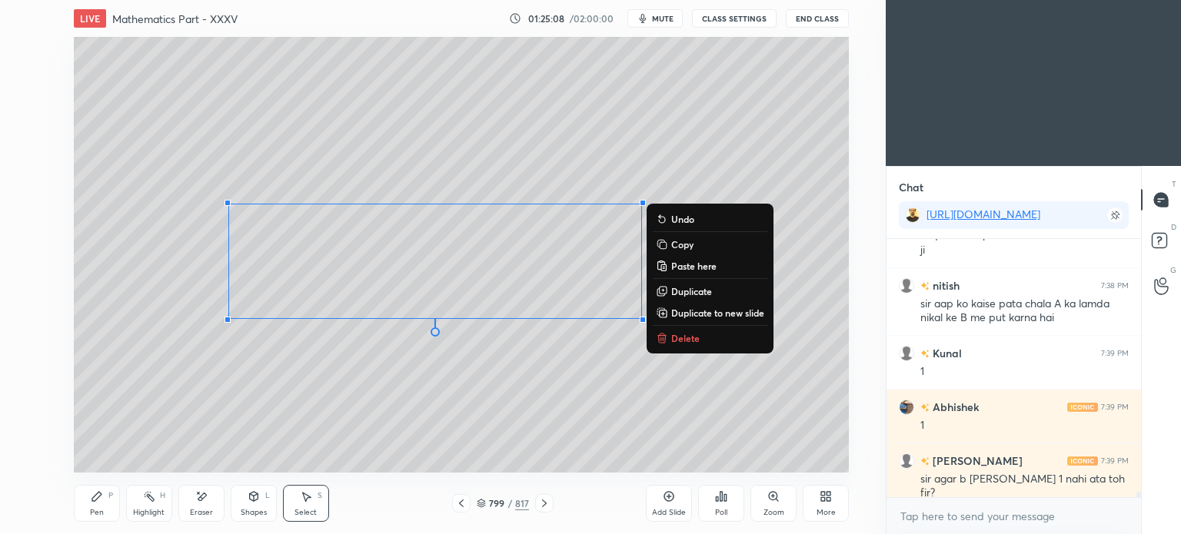
click at [686, 244] on p "Copy" at bounding box center [682, 244] width 22 height 12
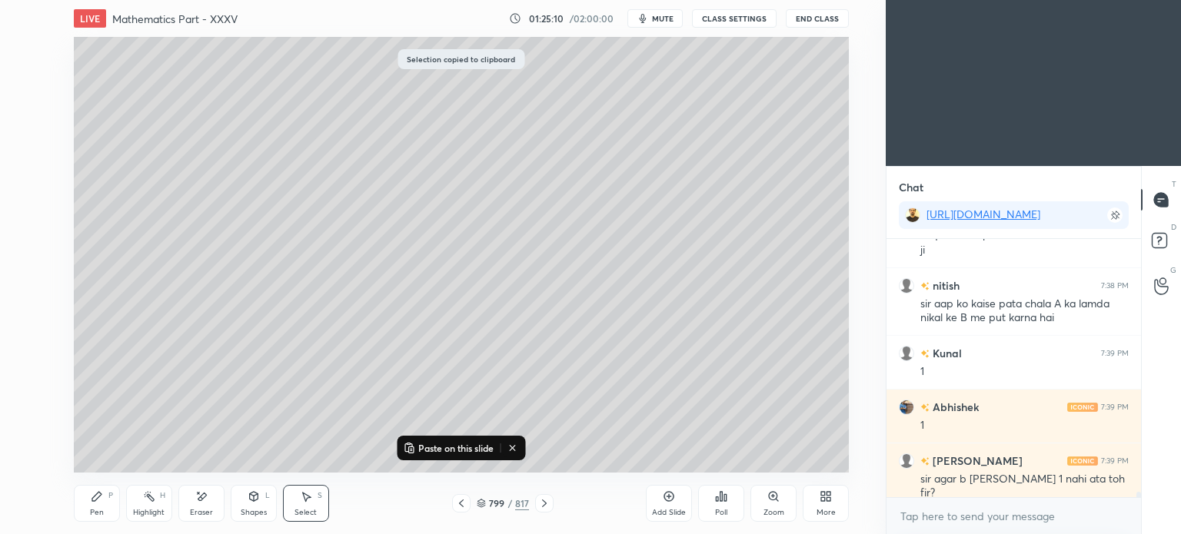
click at [455, 502] on icon at bounding box center [461, 503] width 12 height 12
click at [461, 447] on p "Paste on this slide" at bounding box center [455, 448] width 75 height 12
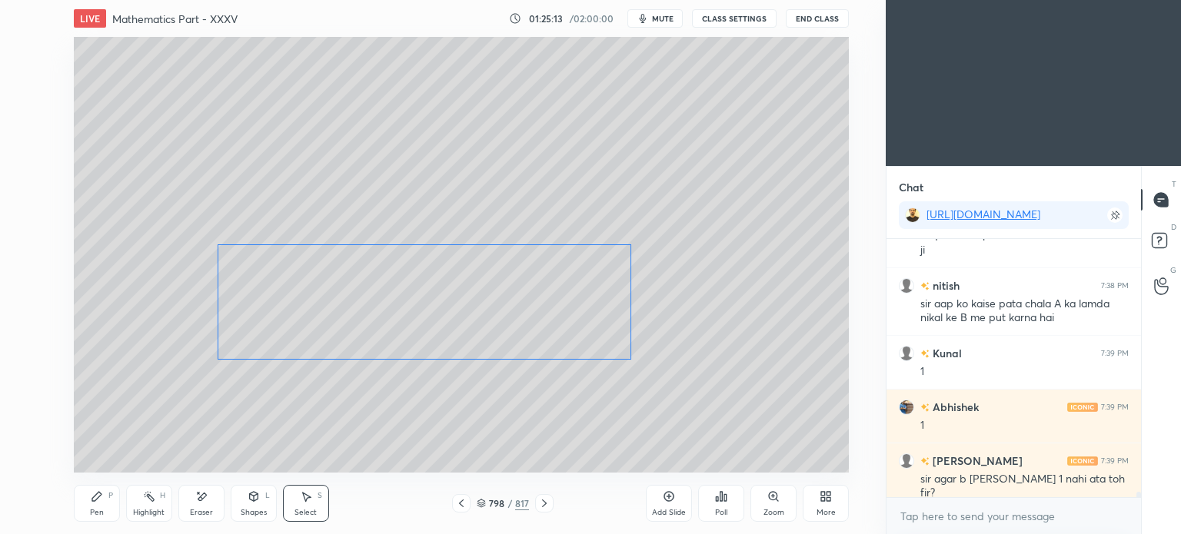
drag, startPoint x: 510, startPoint y: 260, endPoint x: 498, endPoint y: 299, distance: 41.1
click at [498, 299] on div "0 ° Undo Copy Paste here Duplicate Duplicate to new slide Delete" at bounding box center [461, 255] width 775 height 436
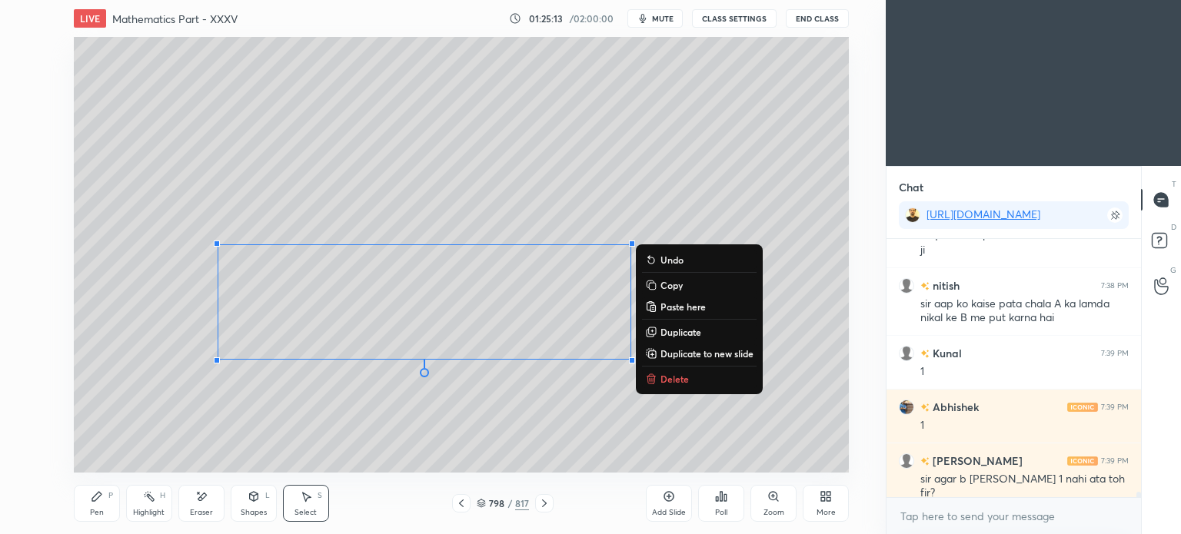
click at [713, 102] on div "0 ° Undo Copy Paste here Duplicate Duplicate to new slide Delete" at bounding box center [461, 255] width 775 height 436
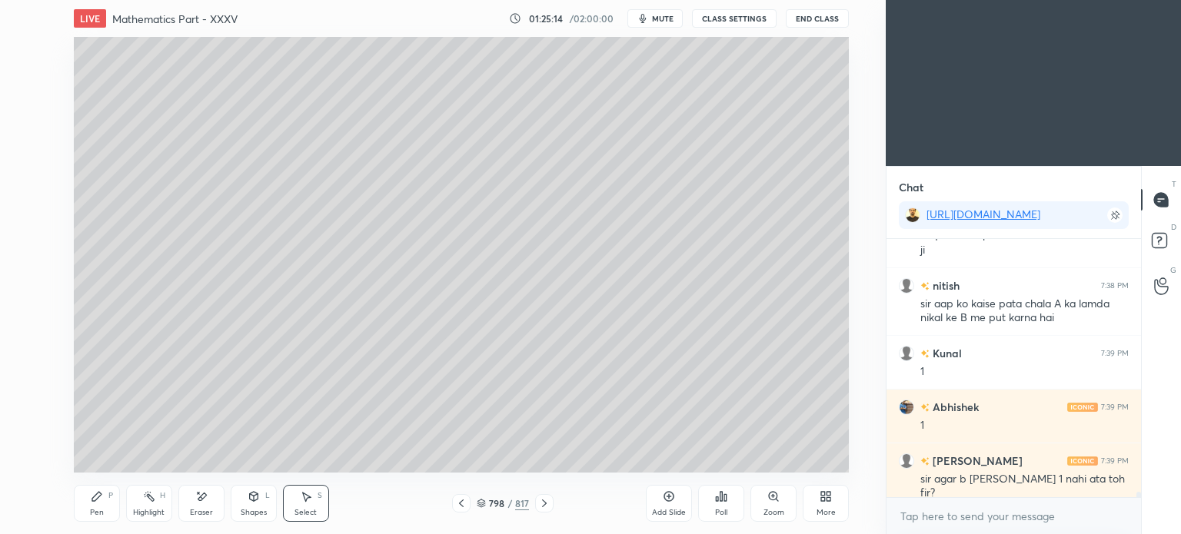
click at [202, 507] on div "Eraser" at bounding box center [201, 503] width 46 height 37
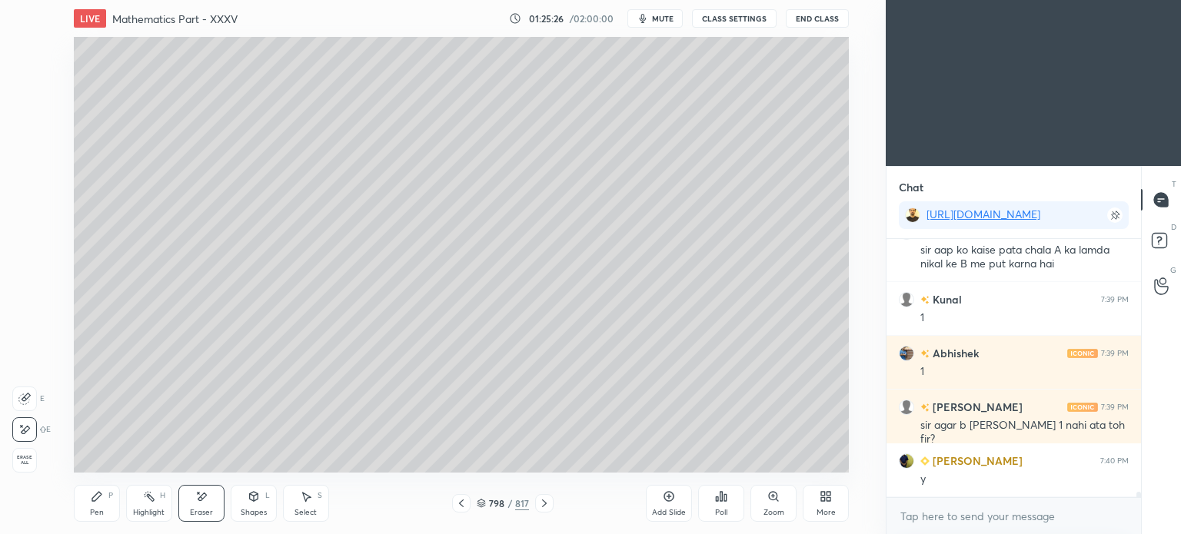
scroll to position [12660, 0]
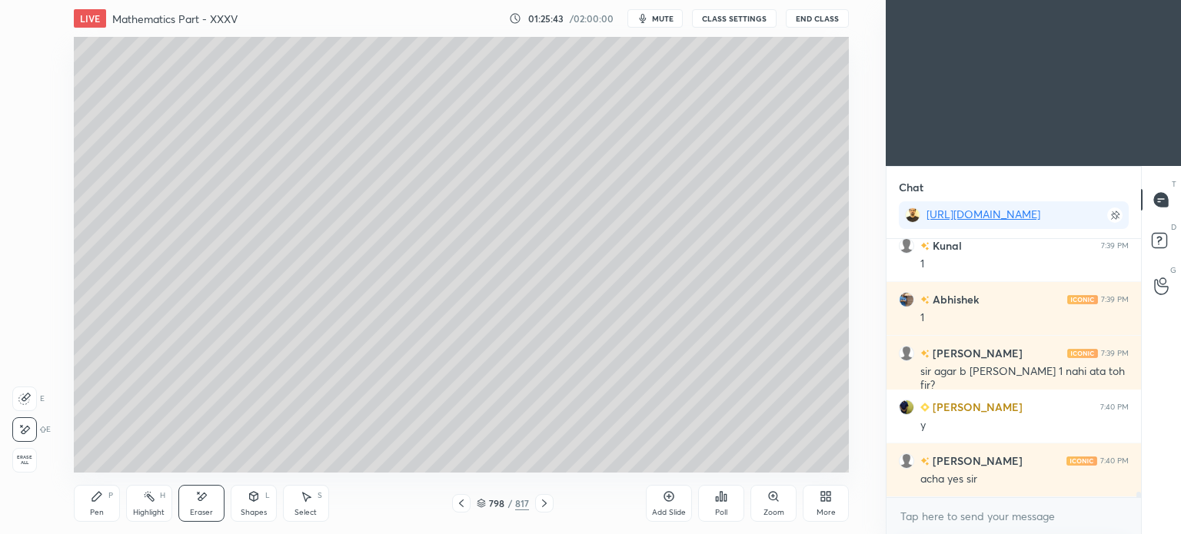
click at [545, 504] on icon at bounding box center [544, 504] width 5 height 8
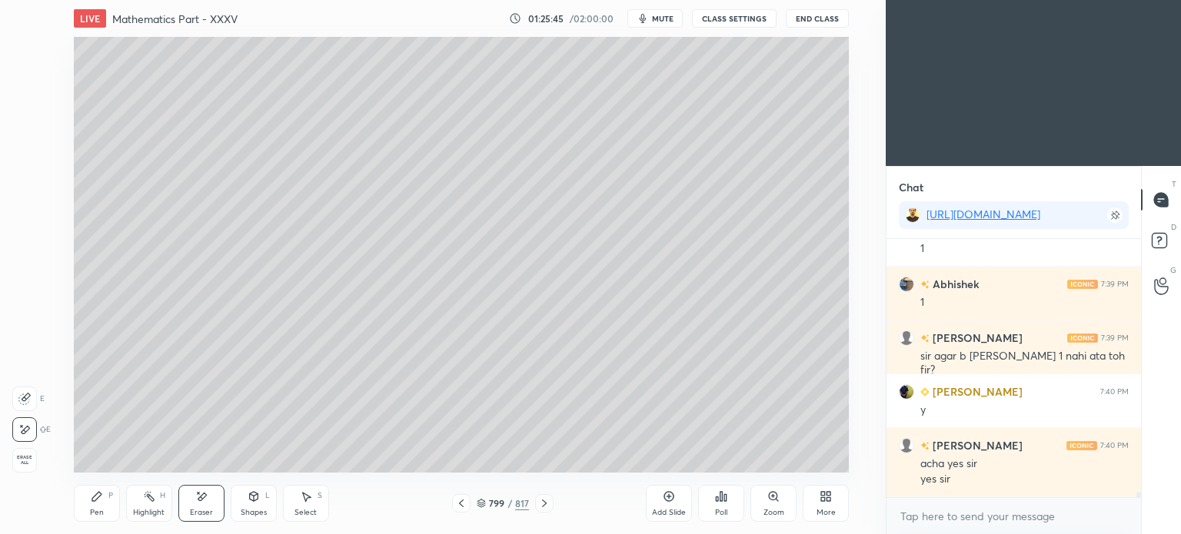
click at [317, 508] on div "Select S" at bounding box center [306, 503] width 46 height 37
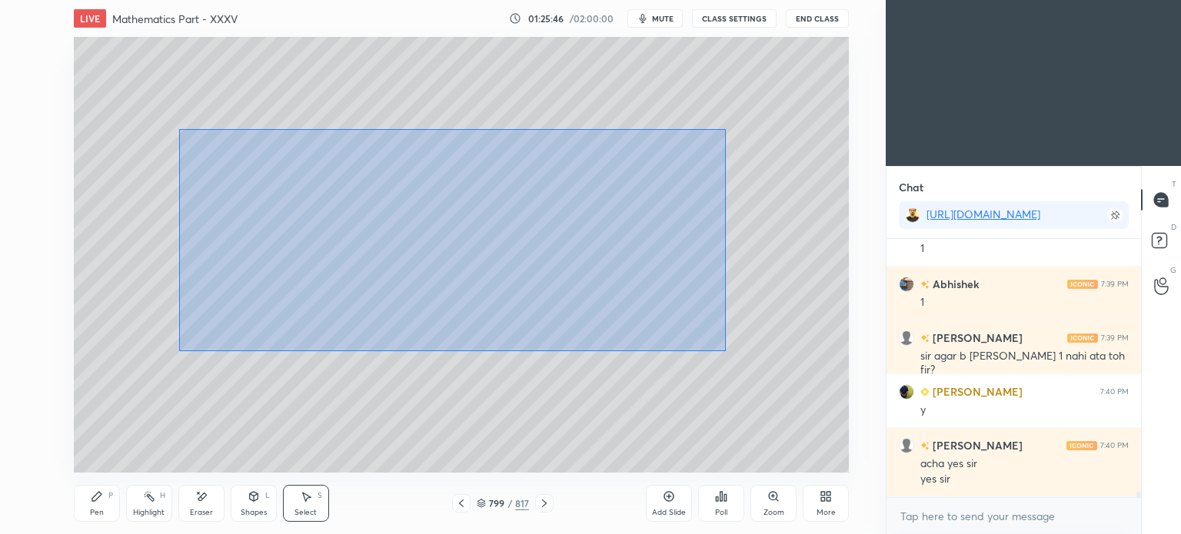
drag, startPoint x: 178, startPoint y: 128, endPoint x: 726, endPoint y: 351, distance: 591.0
click at [726, 351] on div "0 ° Undo Copy Paste here Duplicate Duplicate to new slide Delete" at bounding box center [461, 255] width 775 height 436
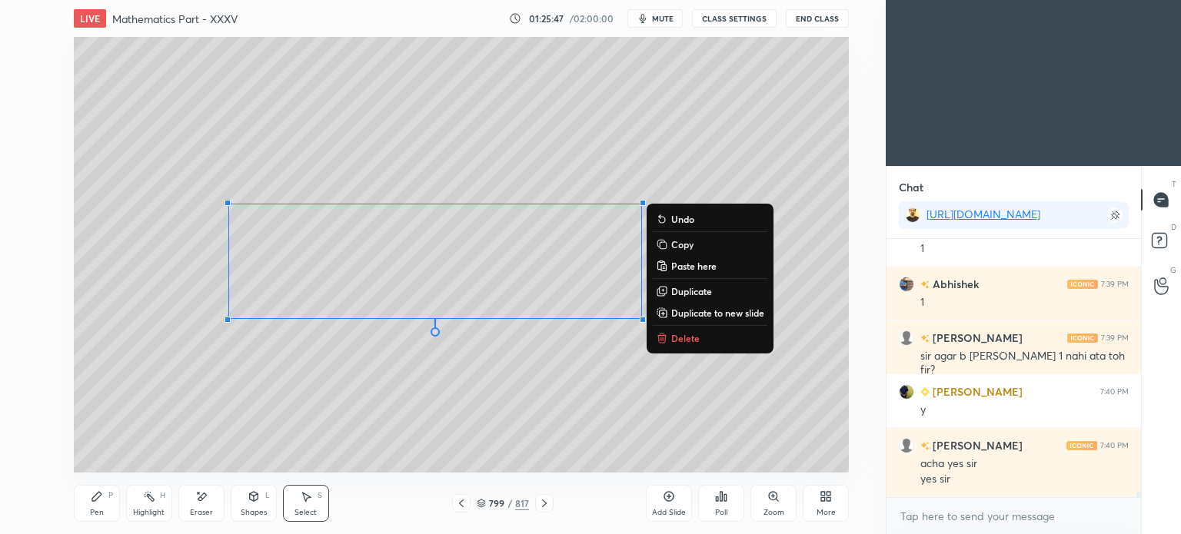
click at [667, 333] on icon at bounding box center [662, 338] width 12 height 12
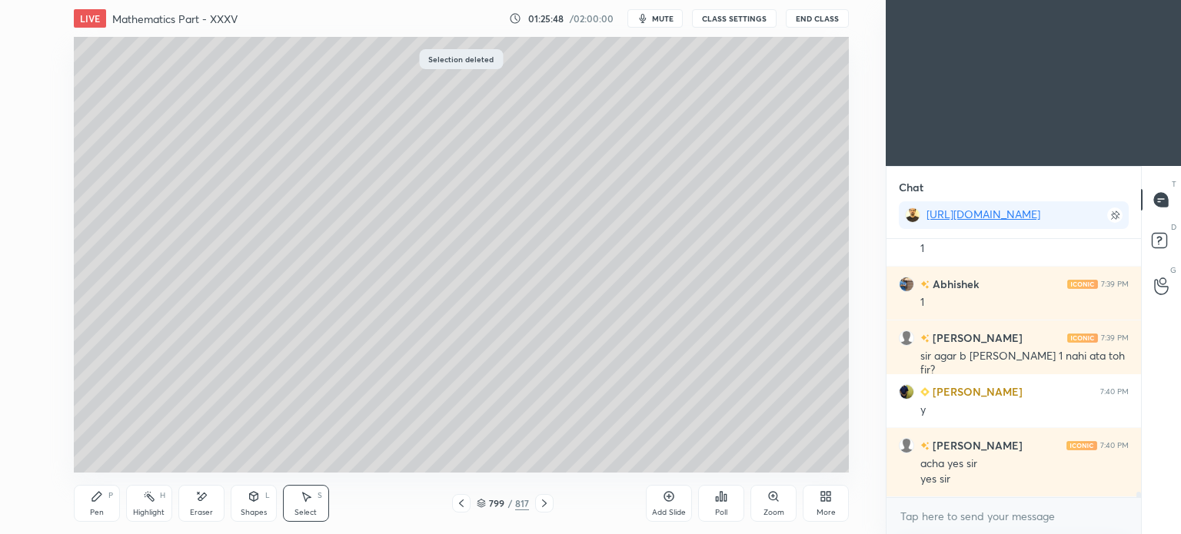
click at [105, 513] on div "Pen P" at bounding box center [97, 503] width 46 height 37
click at [28, 115] on div at bounding box center [25, 111] width 12 height 12
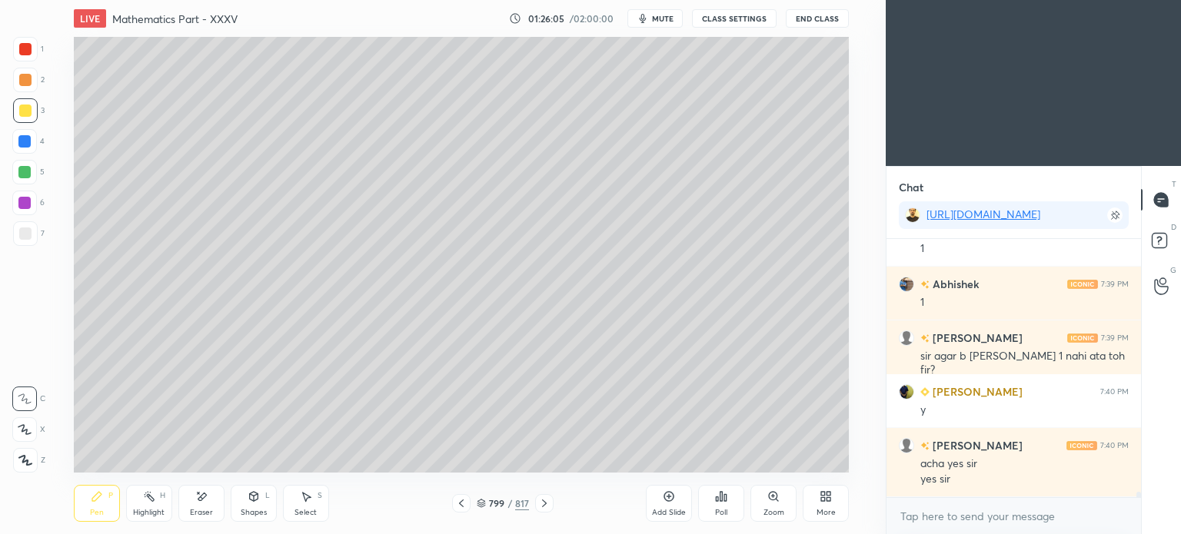
click at [30, 235] on div at bounding box center [25, 234] width 12 height 12
click at [31, 235] on div at bounding box center [25, 234] width 12 height 12
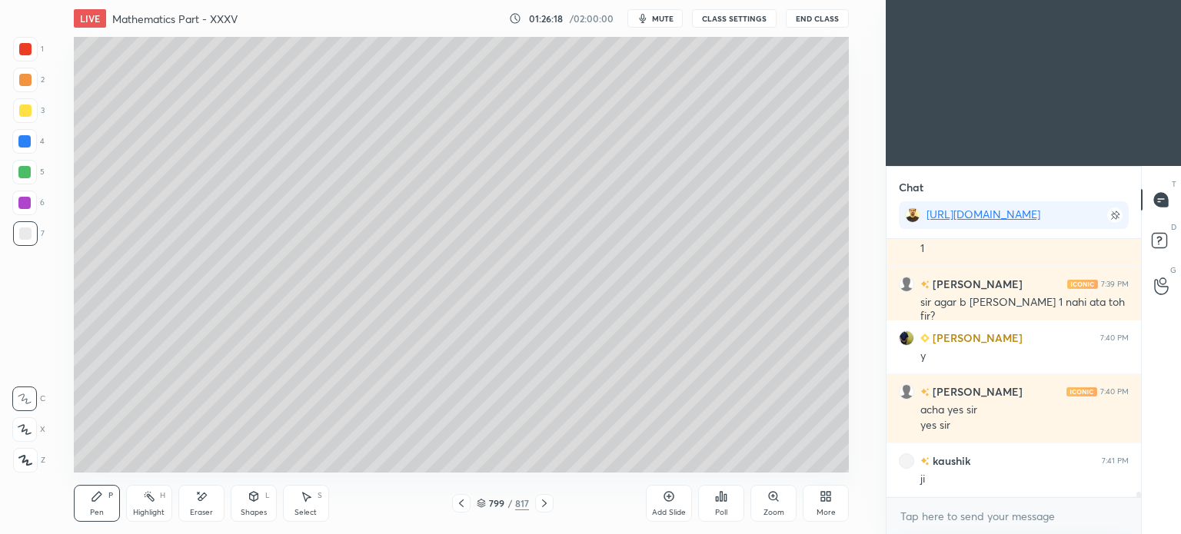
click at [25, 145] on div at bounding box center [24, 141] width 12 height 12
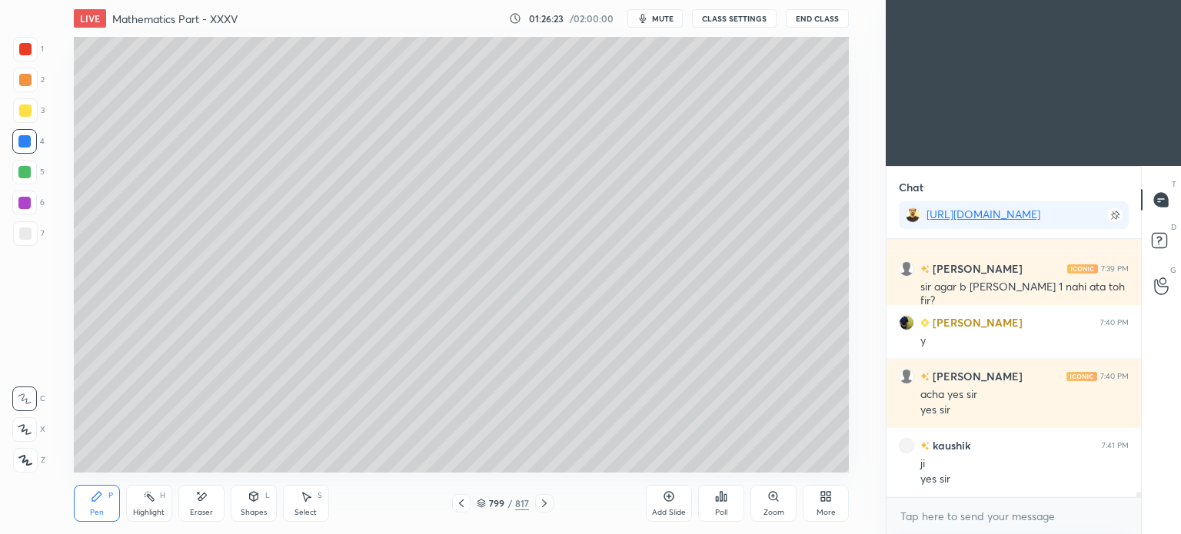
click at [205, 504] on div "Eraser" at bounding box center [201, 503] width 46 height 37
click at [91, 517] on div "Pen" at bounding box center [97, 513] width 14 height 8
click at [98, 509] on div "Pen" at bounding box center [97, 513] width 14 height 8
click at [28, 238] on div at bounding box center [25, 234] width 12 height 12
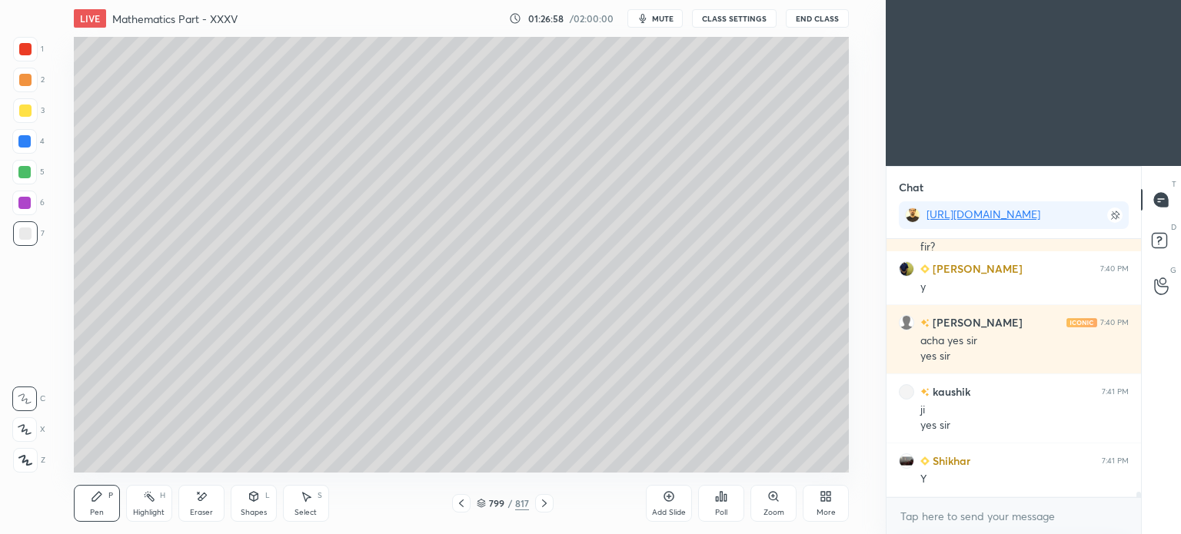
scroll to position [12852, 0]
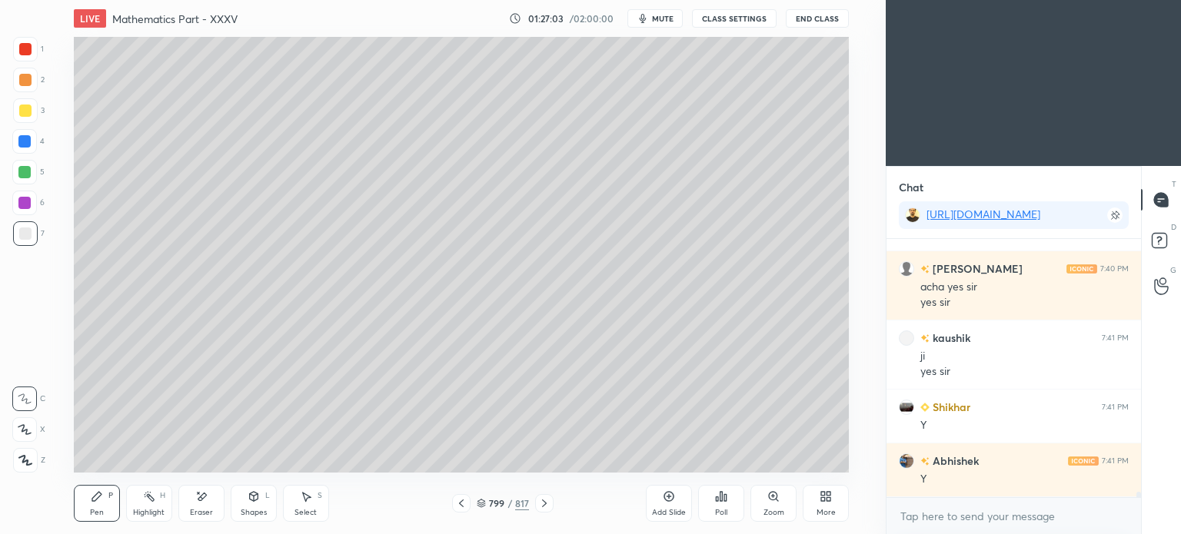
click at [460, 502] on icon at bounding box center [461, 504] width 5 height 8
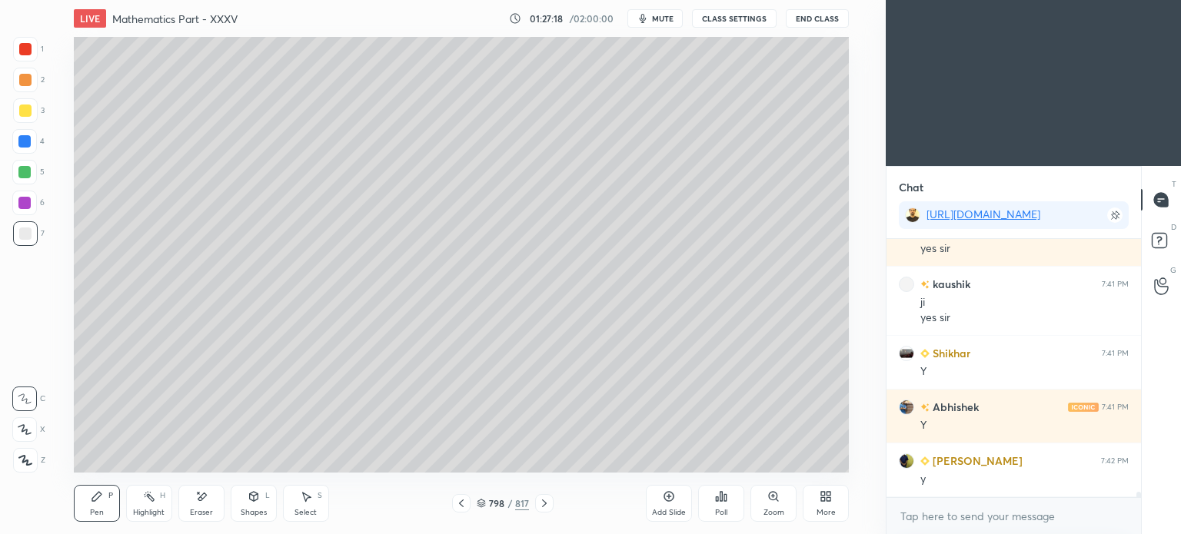
click at [546, 504] on icon at bounding box center [544, 504] width 5 height 8
click at [465, 503] on icon at bounding box center [461, 503] width 12 height 12
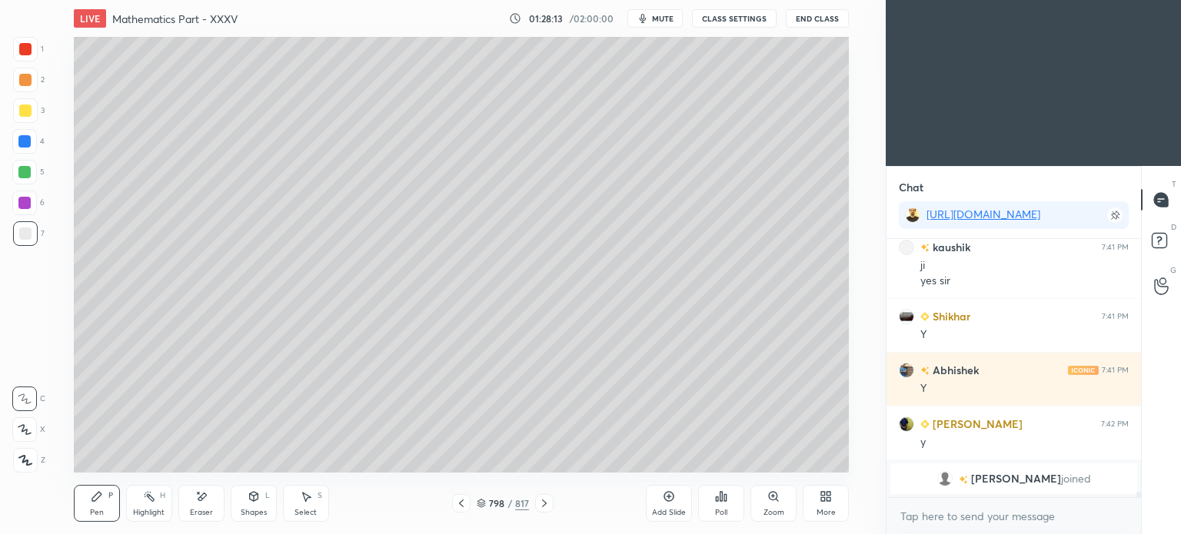
click at [105, 514] on div "Pen P" at bounding box center [97, 503] width 46 height 37
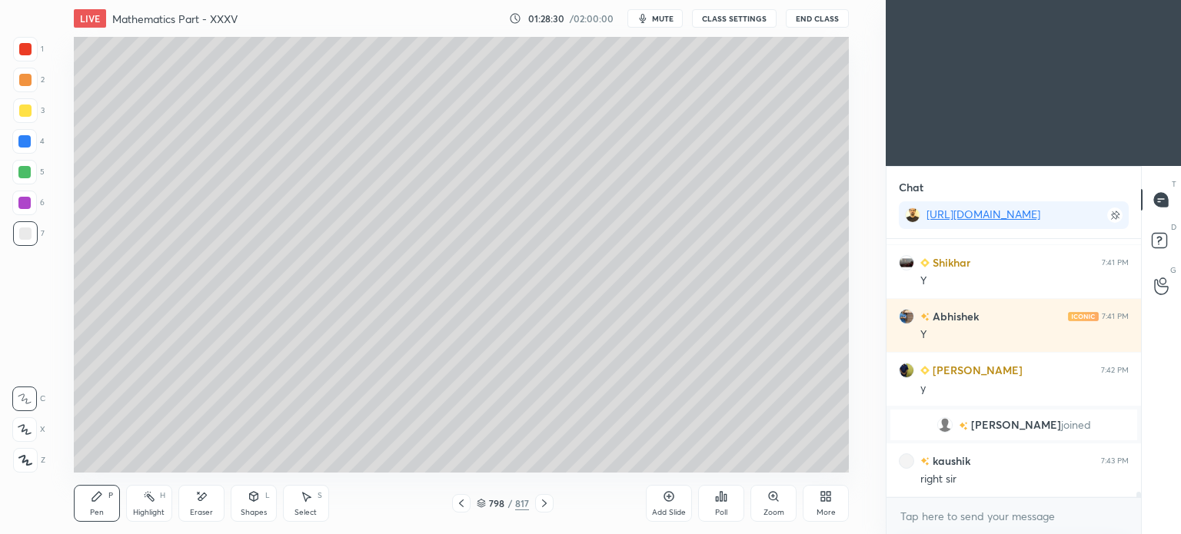
scroll to position [12269, 0]
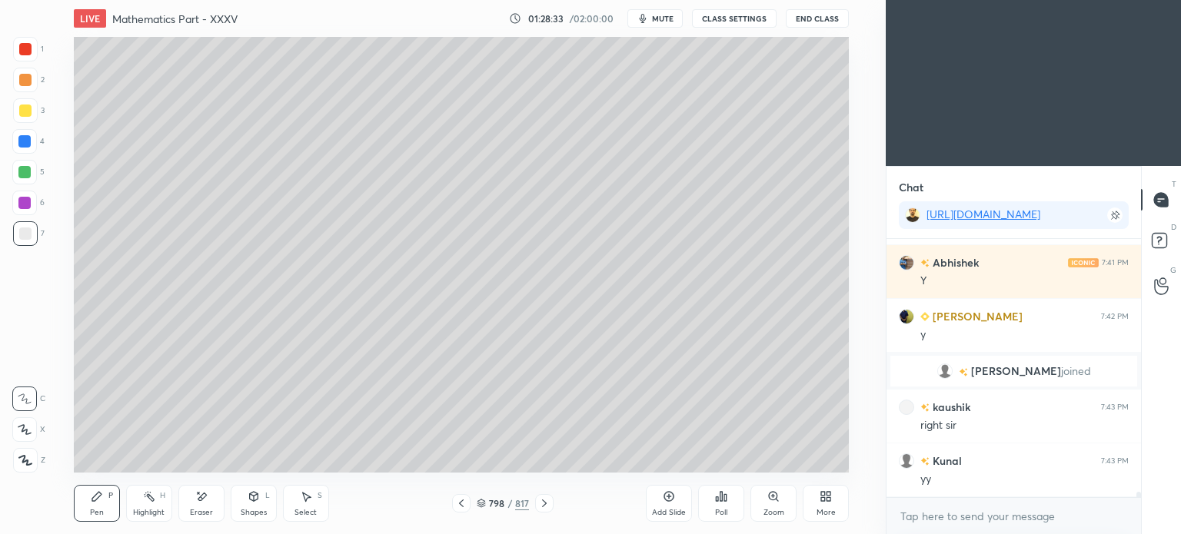
click at [553, 503] on div at bounding box center [544, 503] width 18 height 18
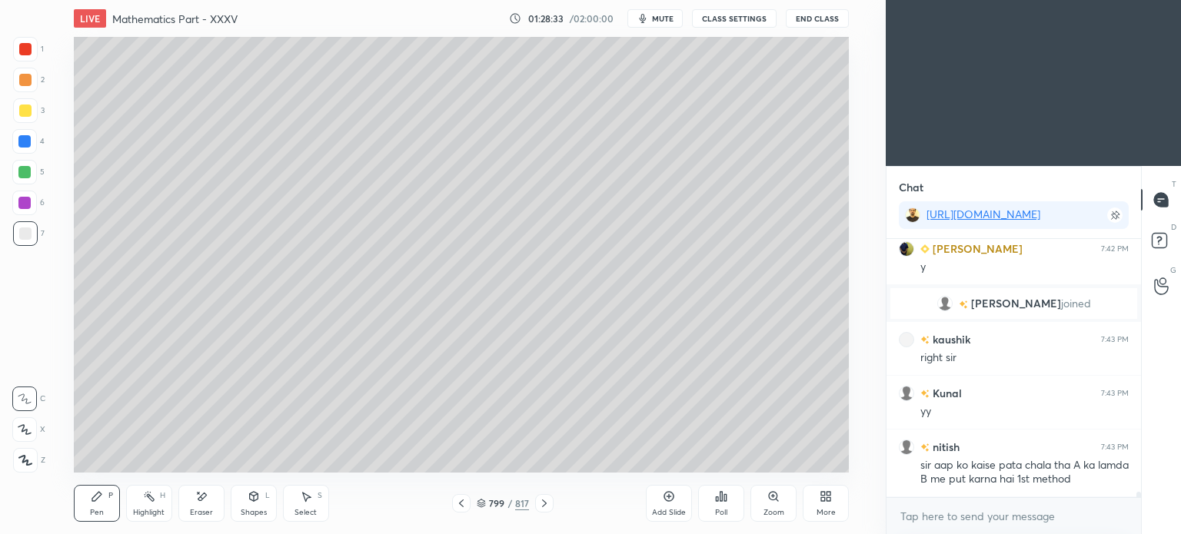
click at [553, 503] on div at bounding box center [544, 503] width 18 height 18
click at [462, 500] on icon at bounding box center [461, 503] width 12 height 12
click at [462, 504] on icon at bounding box center [461, 503] width 12 height 12
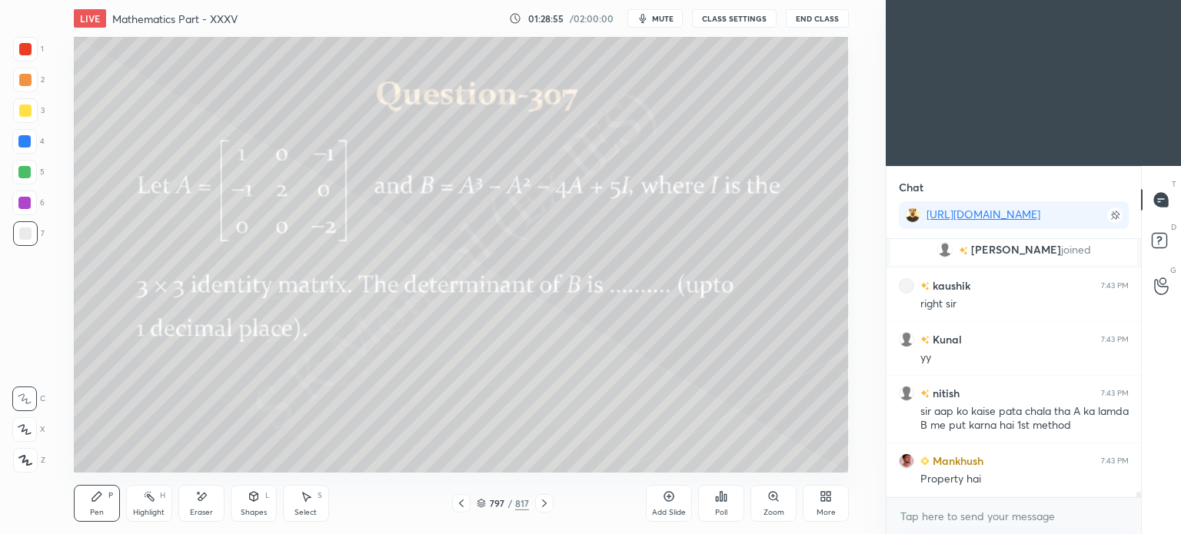
click at [547, 502] on icon at bounding box center [544, 503] width 12 height 12
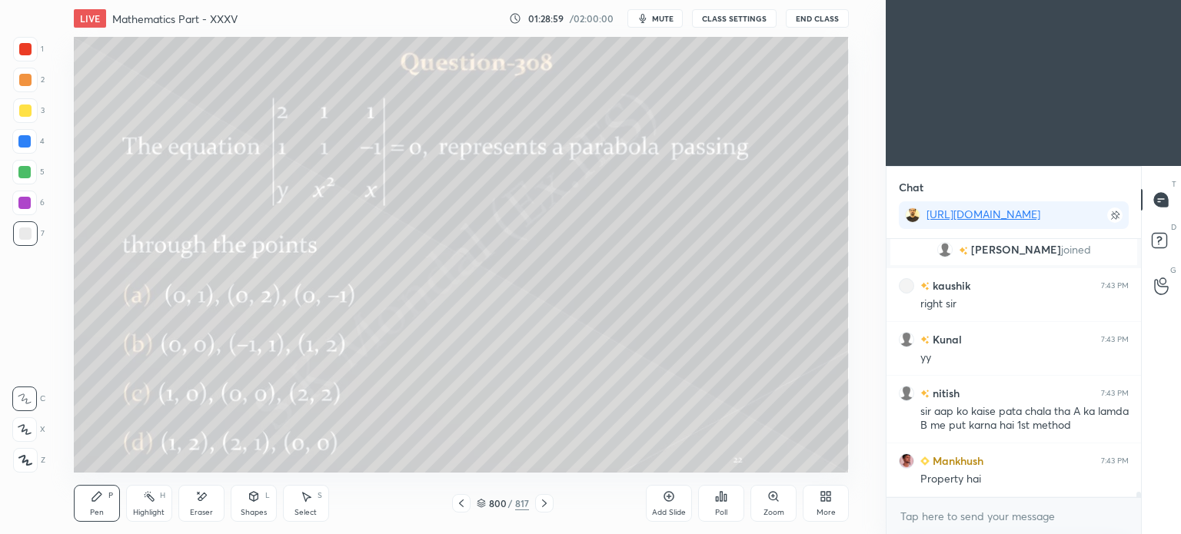
click at [459, 499] on icon at bounding box center [461, 503] width 12 height 12
click at [823, 498] on icon at bounding box center [823, 499] width 4 height 4
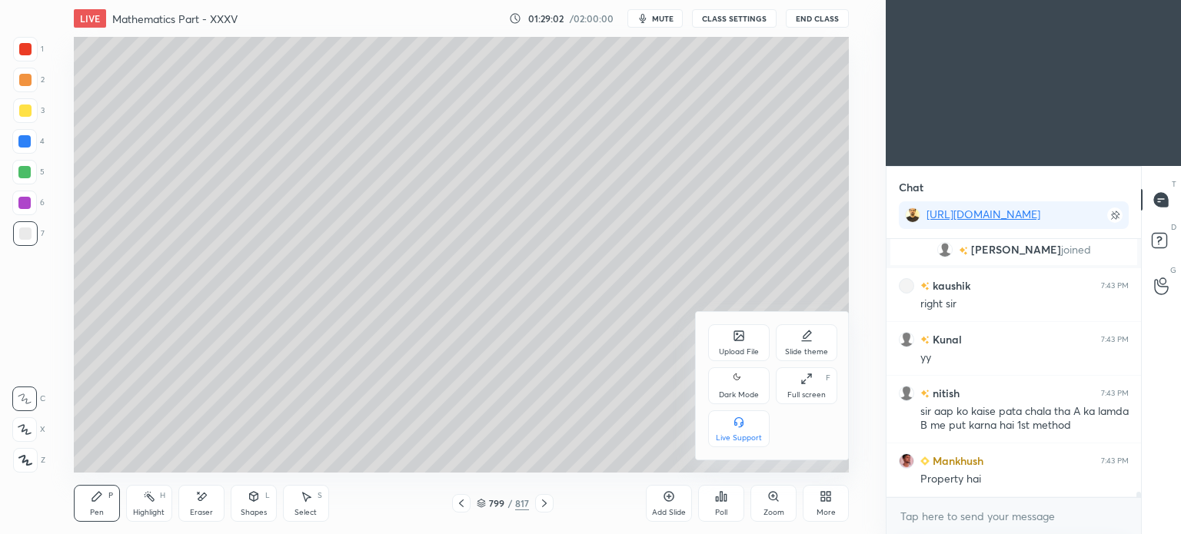
click at [741, 345] on div "Upload File" at bounding box center [738, 342] width 61 height 37
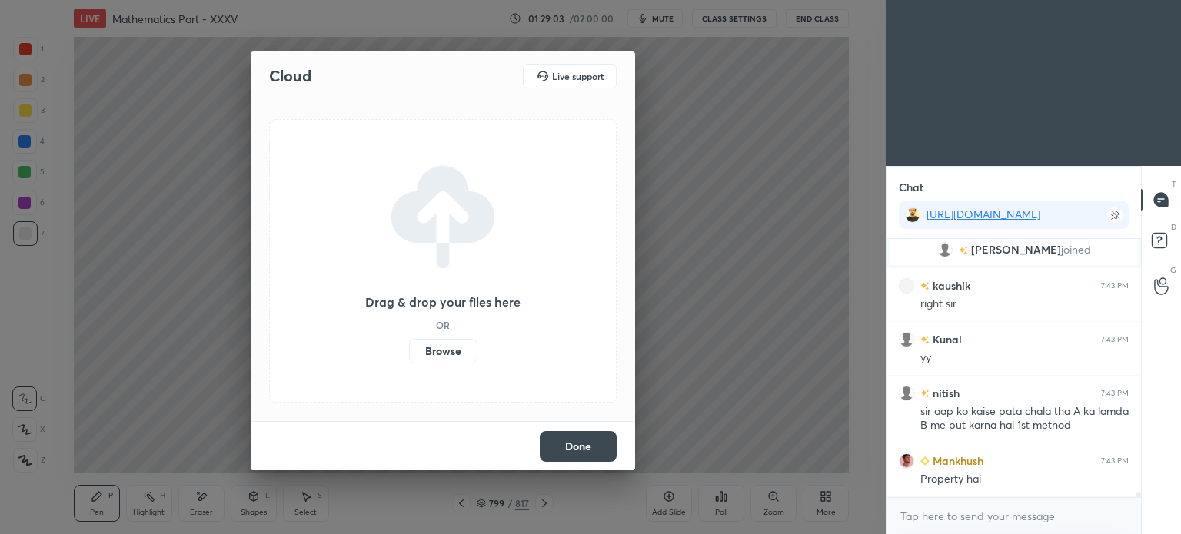
click at [455, 346] on label "Browse" at bounding box center [443, 351] width 68 height 25
click at [409, 346] on input "Browse" at bounding box center [409, 351] width 0 height 25
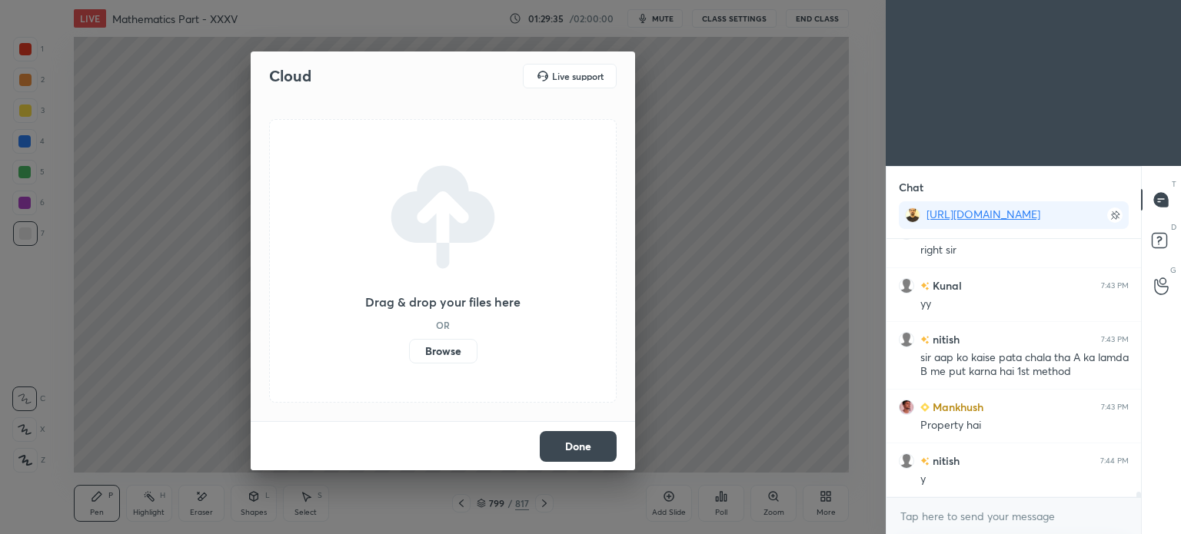
click at [577, 448] on button "Done" at bounding box center [578, 446] width 77 height 31
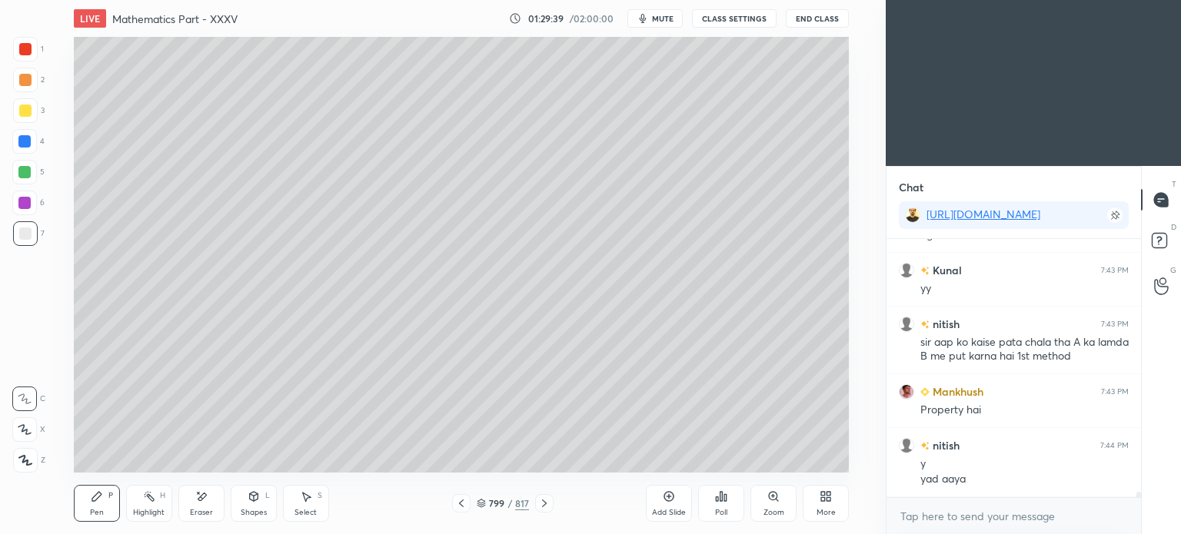
scroll to position [12514, 0]
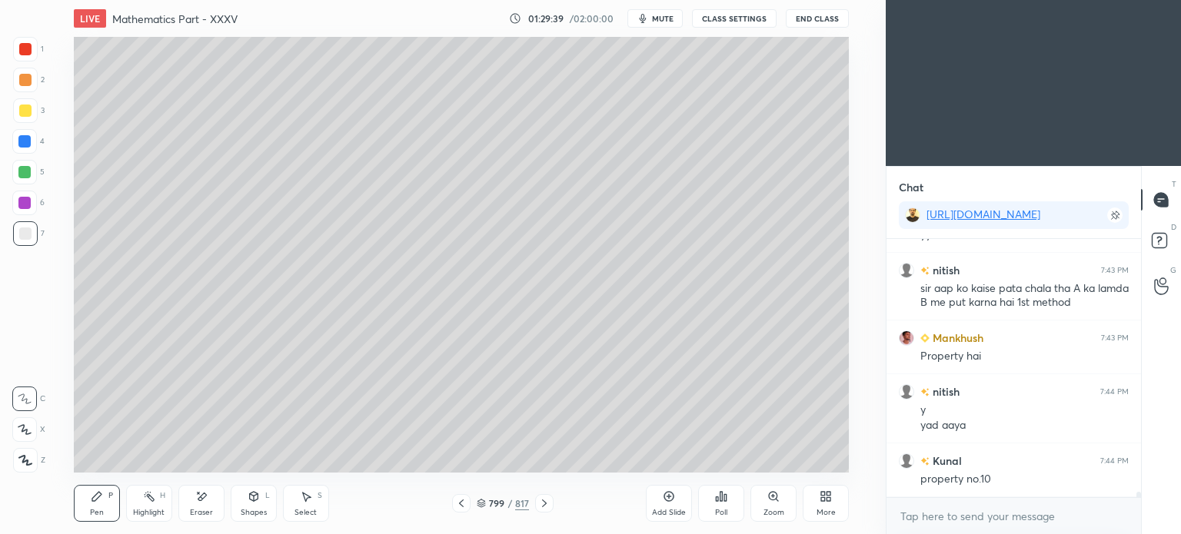
click at [541, 497] on icon at bounding box center [544, 503] width 12 height 12
click at [80, 500] on div "Pen P" at bounding box center [97, 503] width 46 height 37
click at [29, 122] on div at bounding box center [25, 110] width 25 height 25
click at [189, 507] on div "Eraser" at bounding box center [201, 503] width 46 height 37
click at [97, 513] on div "Pen" at bounding box center [97, 513] width 14 height 8
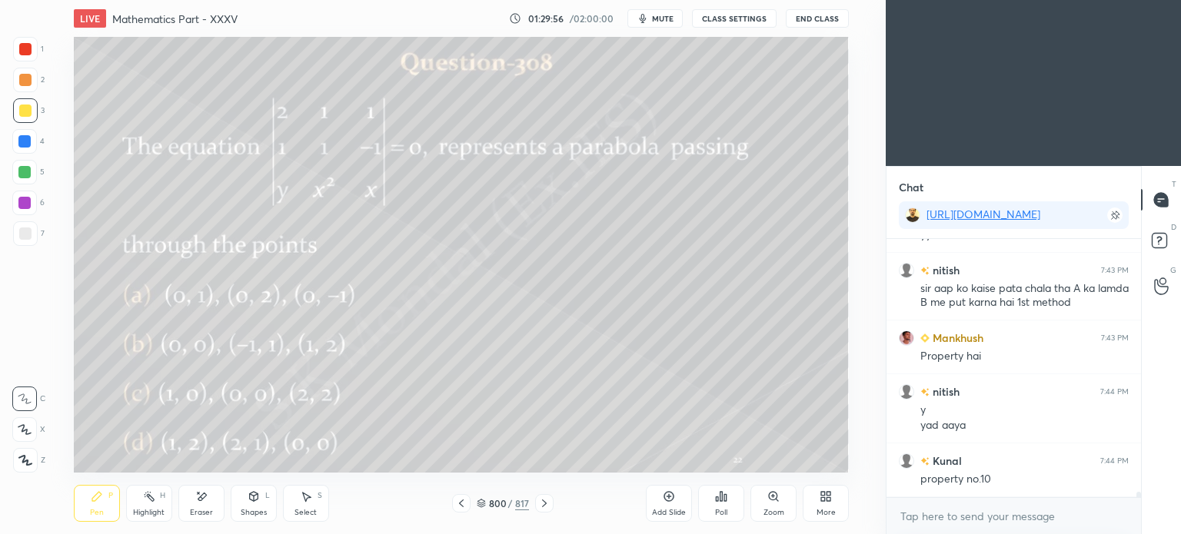
click at [97, 511] on div "Pen" at bounding box center [97, 513] width 14 height 8
click at [724, 507] on div "Poll" at bounding box center [721, 503] width 46 height 37
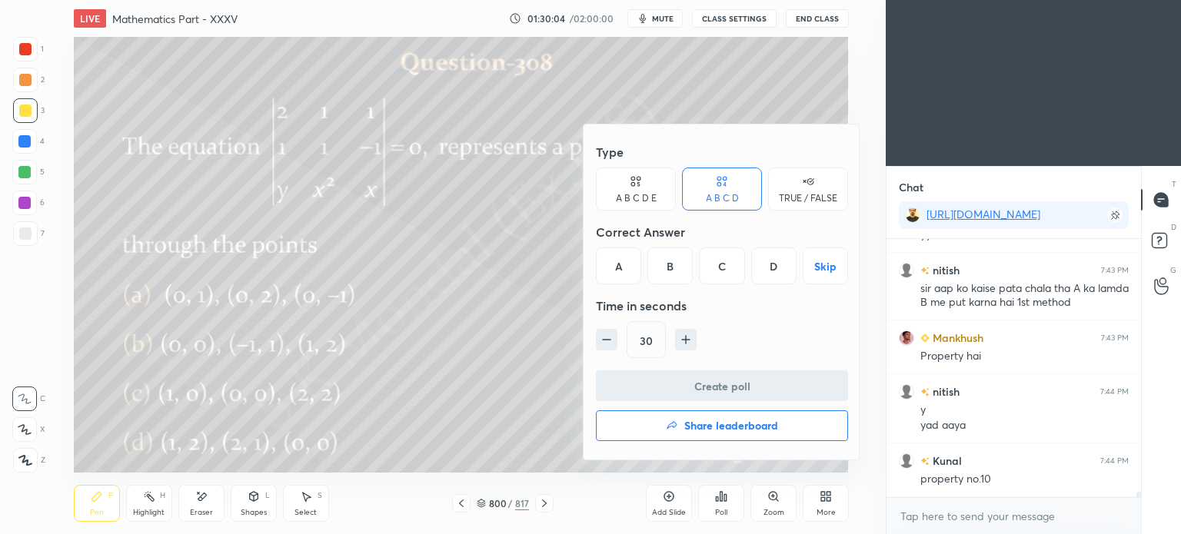
click at [675, 270] on div "B" at bounding box center [669, 266] width 45 height 37
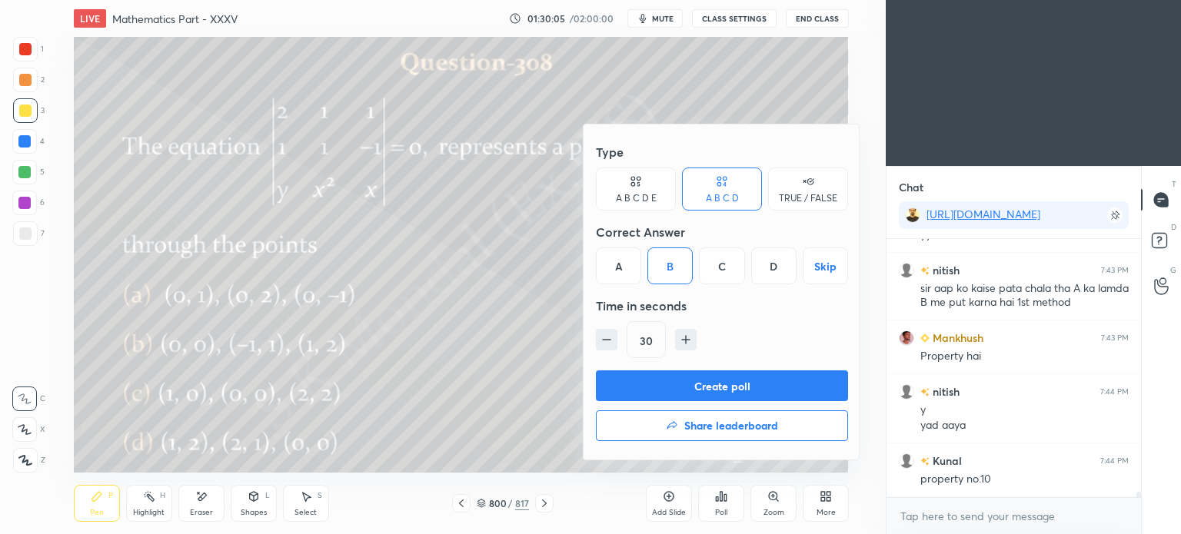
drag, startPoint x: 706, startPoint y: 384, endPoint x: 972, endPoint y: 382, distance: 265.2
click at [710, 383] on button "Create poll" at bounding box center [722, 386] width 252 height 31
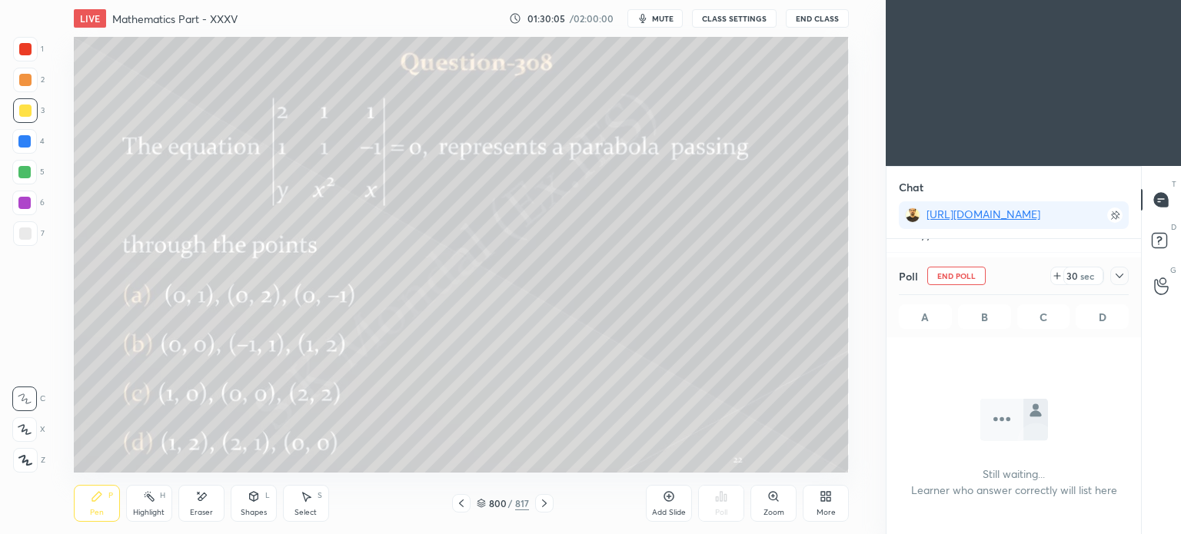
scroll to position [4, 5]
click at [1061, 274] on icon at bounding box center [1057, 276] width 12 height 12
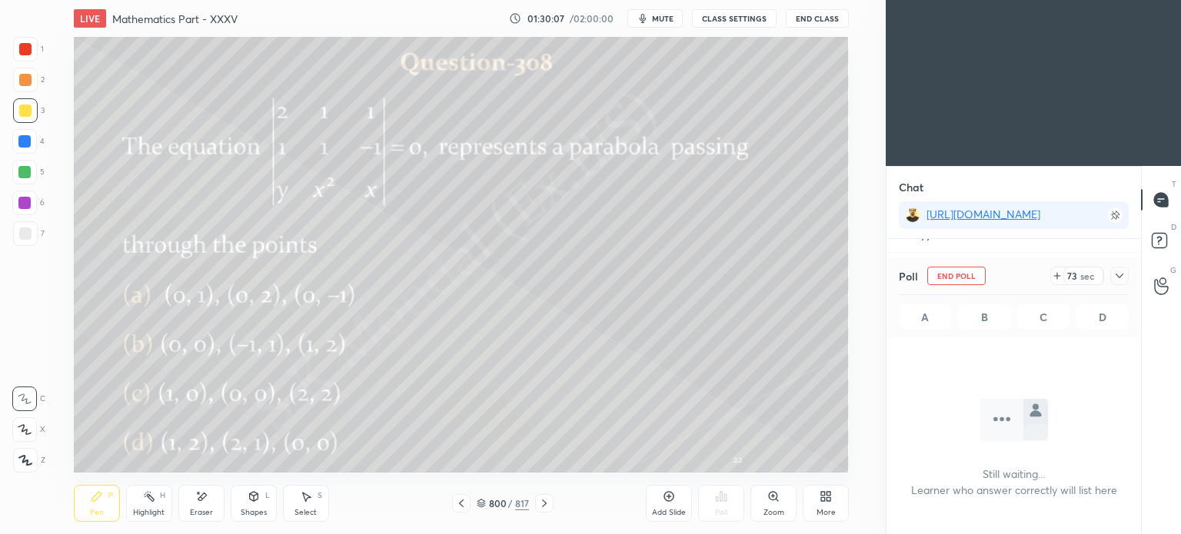
click at [1061, 274] on icon at bounding box center [1057, 276] width 12 height 12
click at [1065, 274] on div "88" at bounding box center [1071, 276] width 12 height 12
click at [1061, 274] on div "117" at bounding box center [1068, 276] width 18 height 12
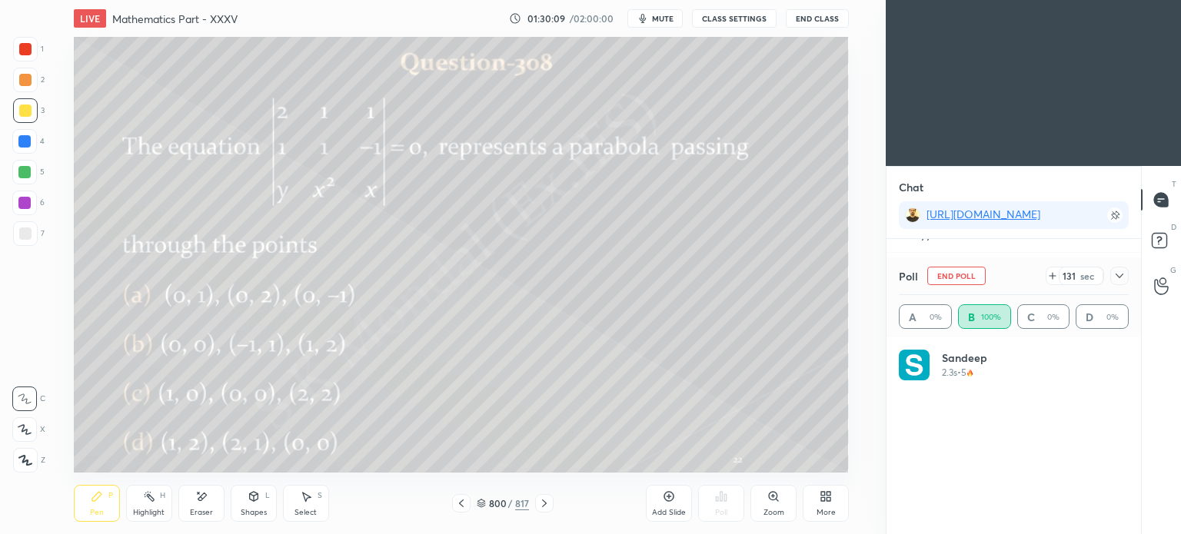
scroll to position [180, 225]
click at [86, 501] on div "Pen P" at bounding box center [97, 503] width 46 height 37
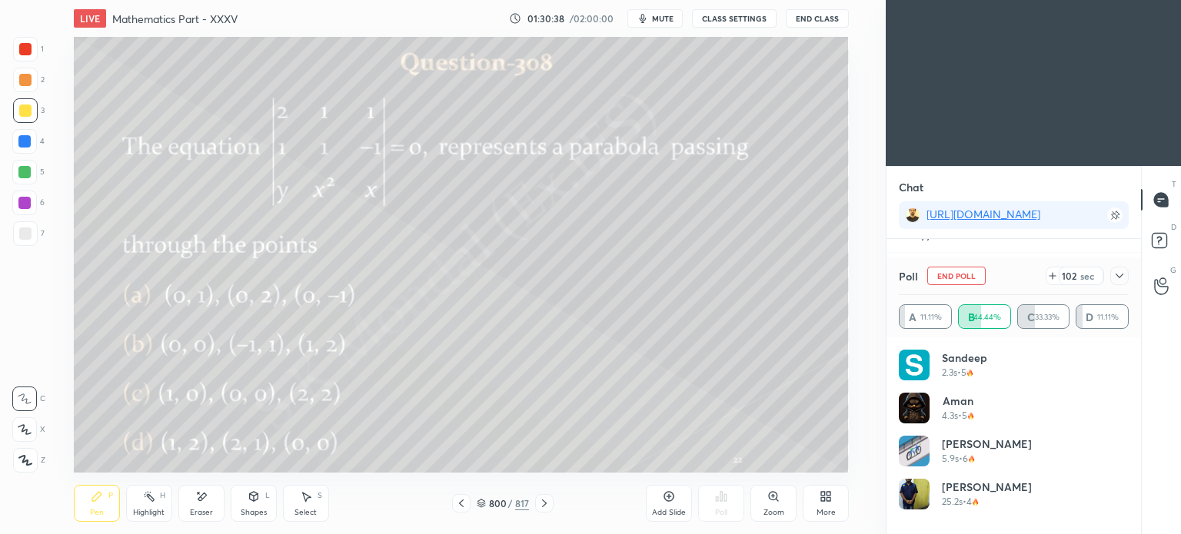
click at [27, 146] on div at bounding box center [24, 141] width 12 height 12
click at [25, 52] on div at bounding box center [25, 49] width 12 height 12
click at [28, 171] on div at bounding box center [24, 172] width 12 height 12
click at [26, 235] on div at bounding box center [25, 234] width 12 height 12
click at [31, 233] on div at bounding box center [25, 233] width 25 height 25
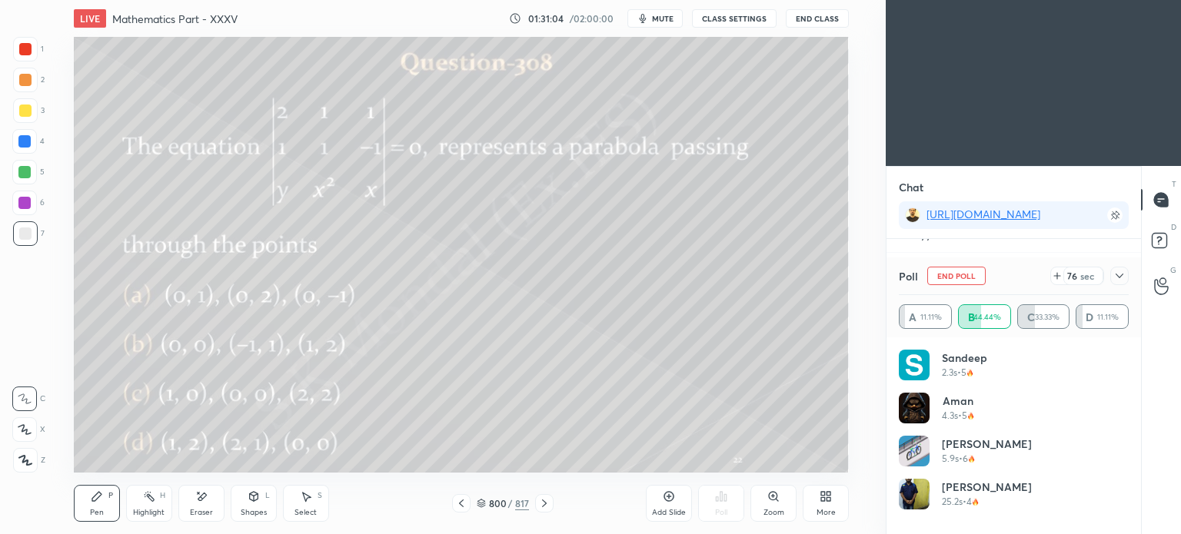
click at [101, 509] on div "Pen" at bounding box center [97, 513] width 14 height 8
click at [95, 507] on div "Pen P" at bounding box center [97, 503] width 46 height 37
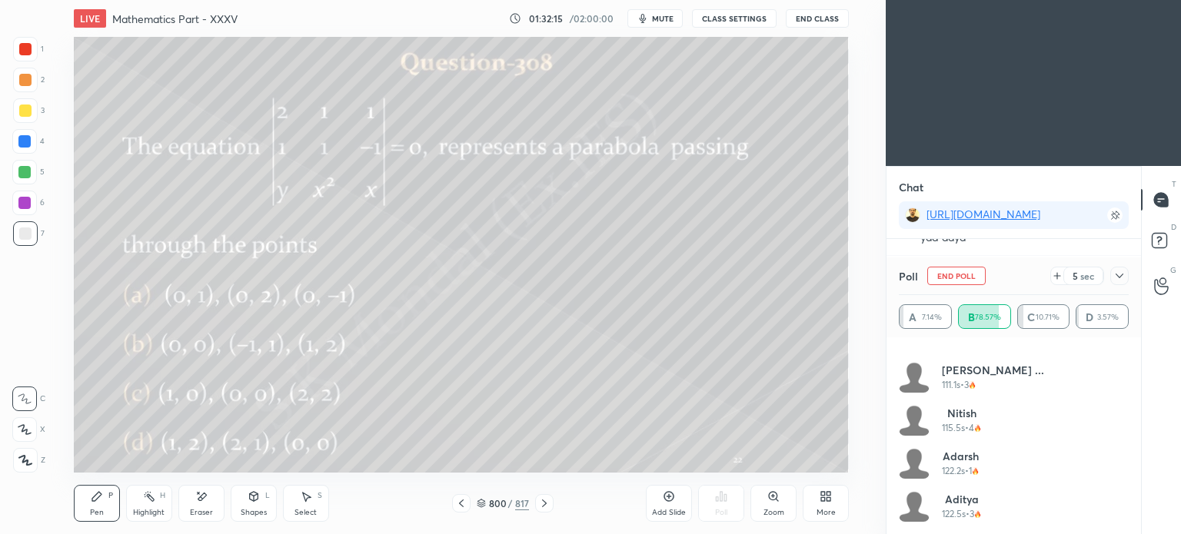
scroll to position [12755, 0]
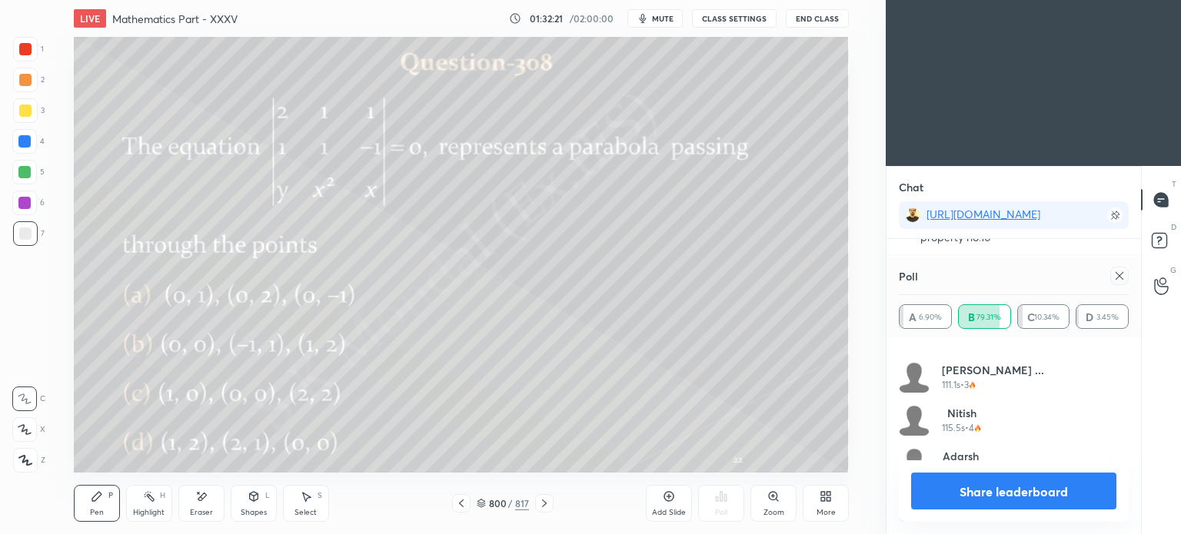
click at [1036, 490] on button "Share leaderboard" at bounding box center [1013, 491] width 205 height 37
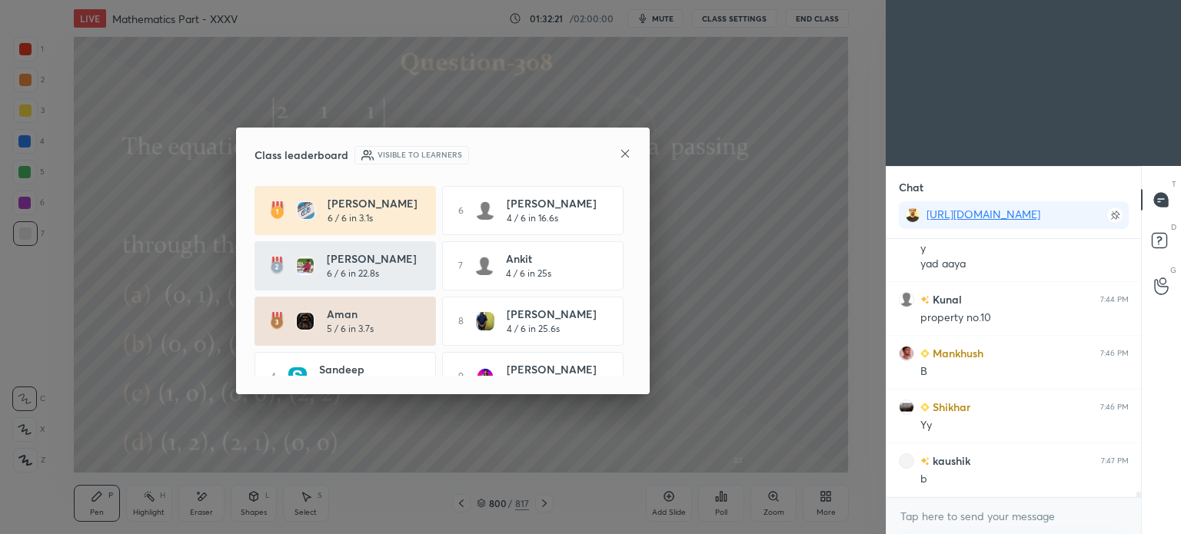
scroll to position [254, 250]
click at [623, 152] on icon at bounding box center [625, 154] width 12 height 12
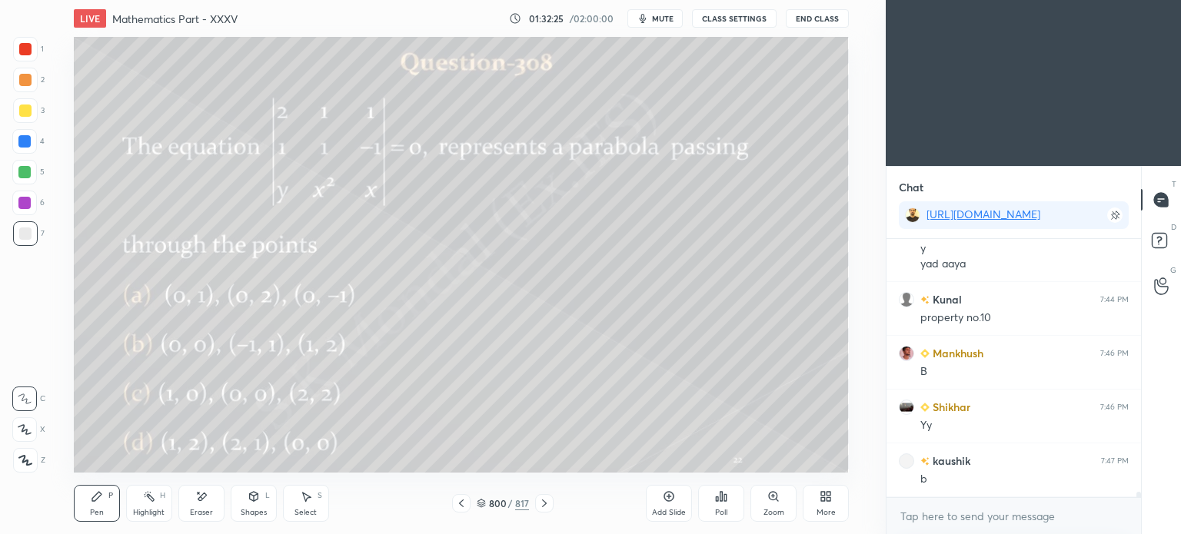
scroll to position [12729, 0]
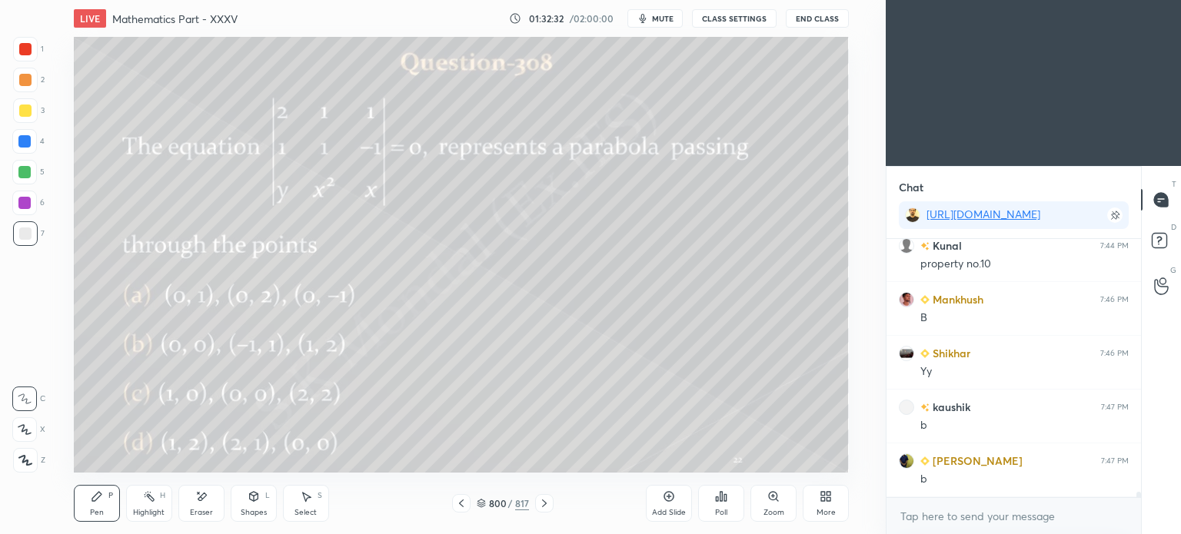
click at [544, 504] on icon at bounding box center [544, 503] width 12 height 12
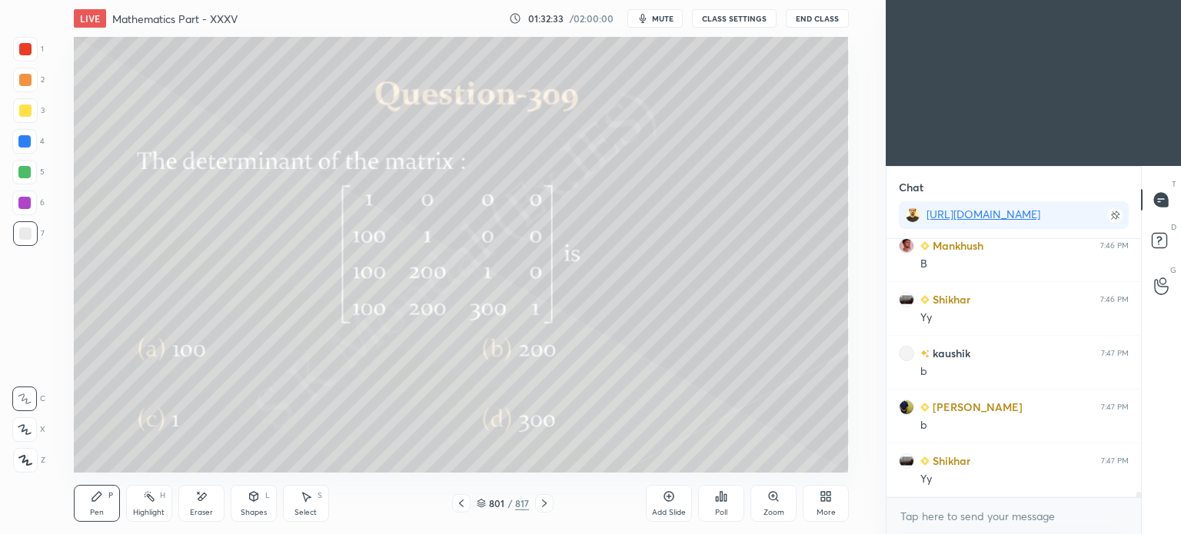
click at [457, 497] on icon at bounding box center [461, 503] width 12 height 12
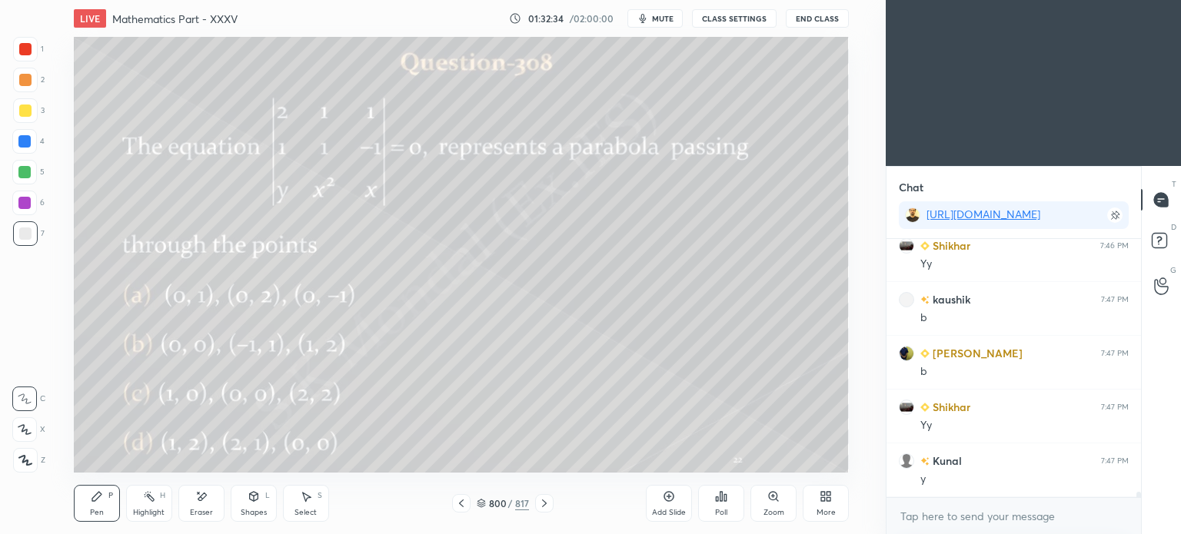
click at [813, 503] on div "More" at bounding box center [826, 503] width 46 height 37
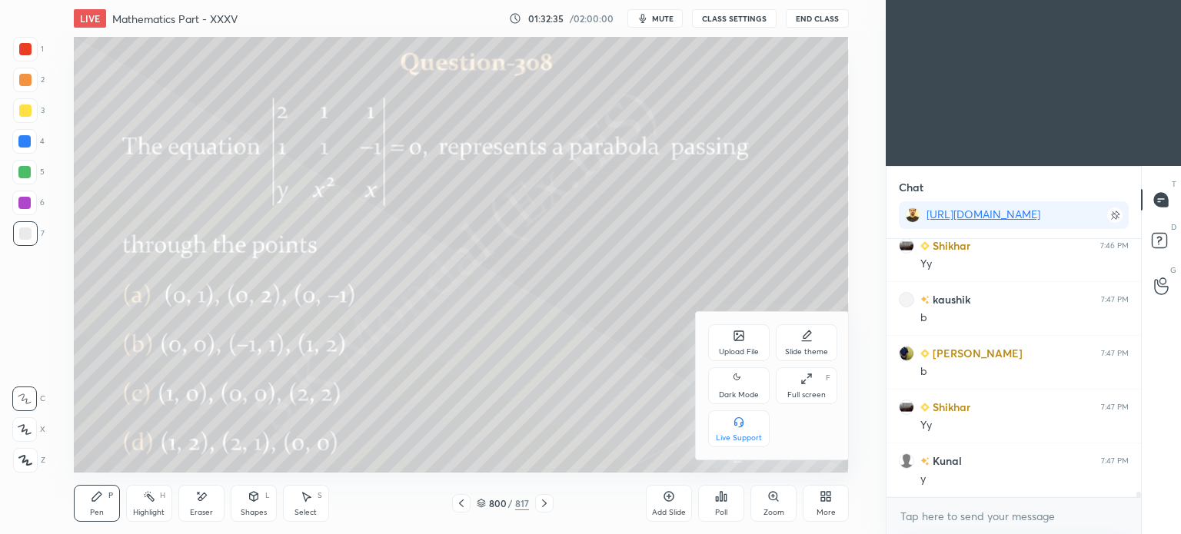
click at [740, 339] on icon at bounding box center [738, 335] width 9 height 9
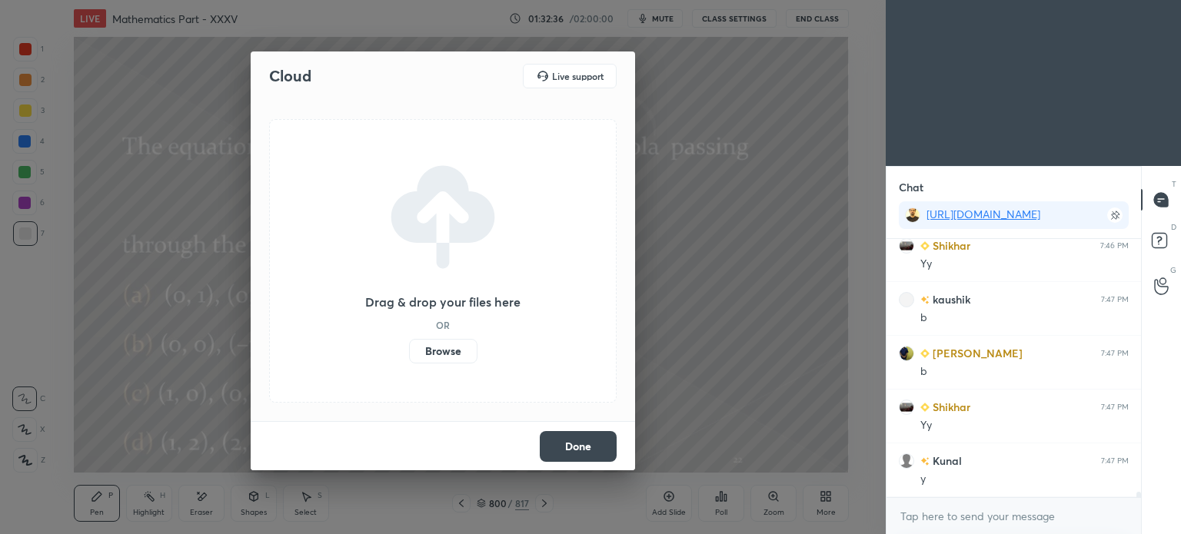
click at [434, 345] on label "Browse" at bounding box center [443, 351] width 68 height 25
click at [409, 345] on input "Browse" at bounding box center [409, 351] width 0 height 25
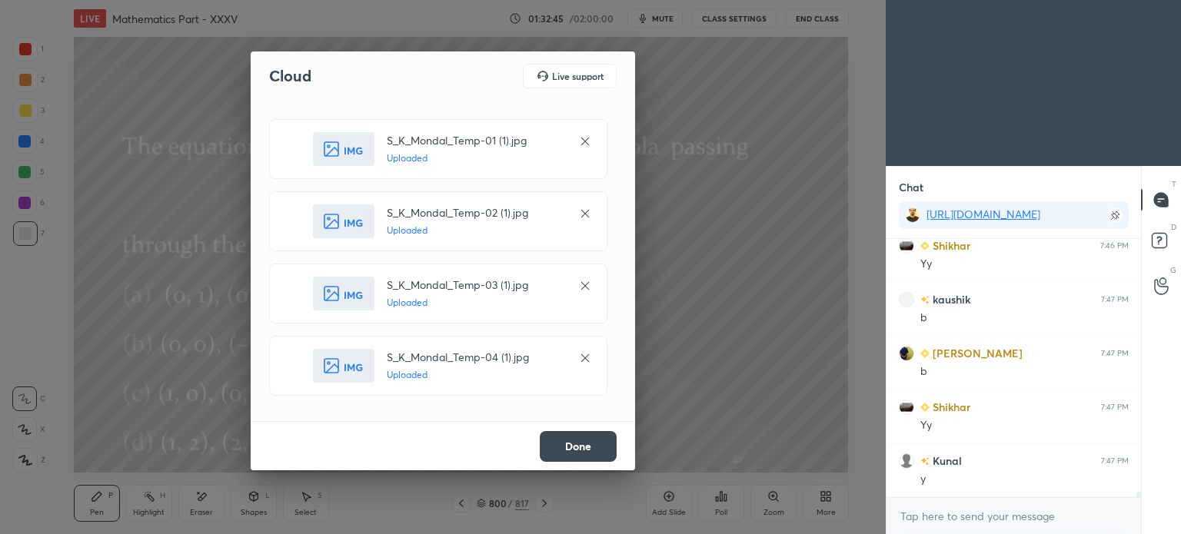
click at [585, 447] on button "Done" at bounding box center [578, 446] width 77 height 31
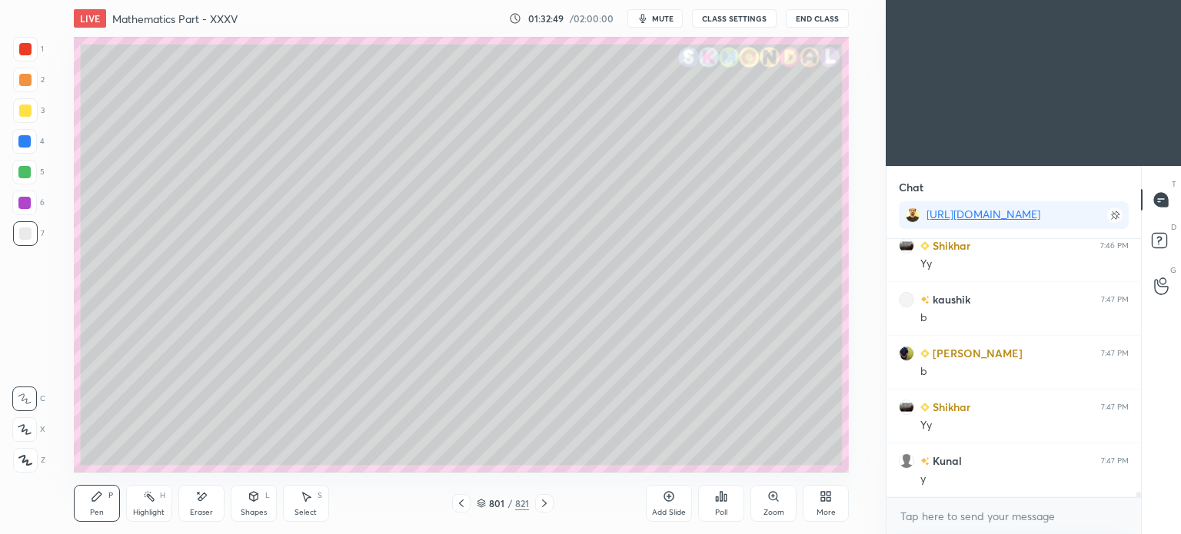
click at [25, 84] on div at bounding box center [25, 80] width 12 height 12
click at [28, 85] on div at bounding box center [25, 80] width 12 height 12
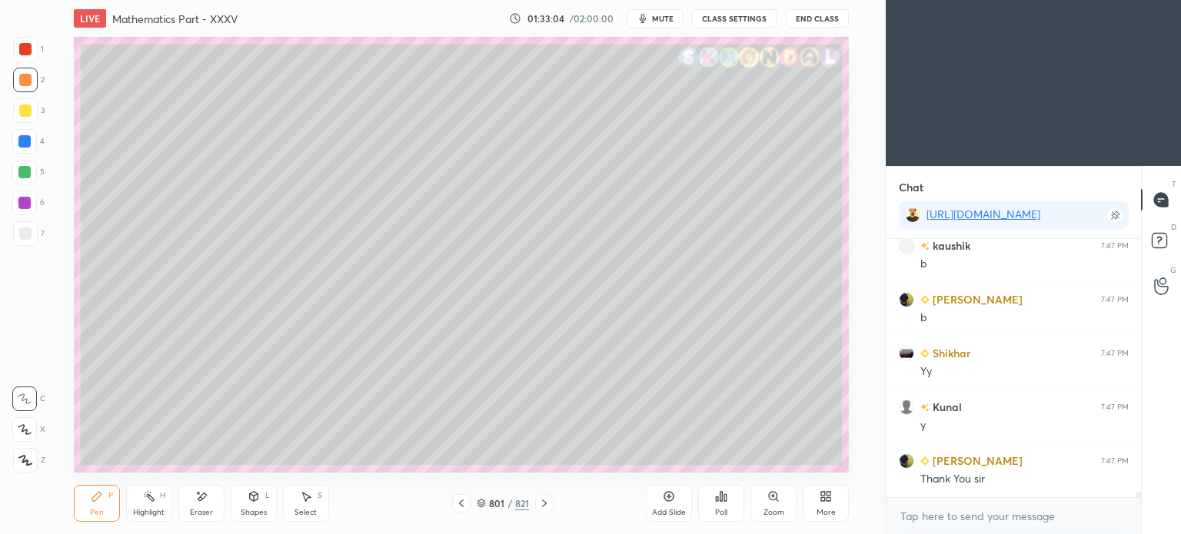
click at [25, 236] on div at bounding box center [25, 234] width 12 height 12
click at [28, 235] on div at bounding box center [25, 234] width 12 height 12
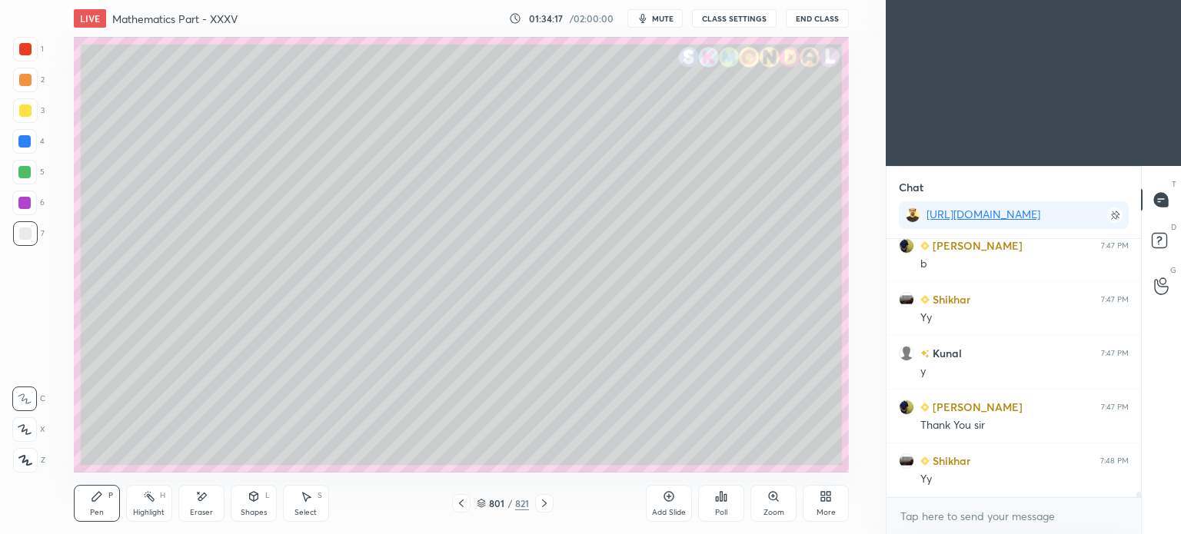
click at [480, 502] on icon at bounding box center [481, 503] width 9 height 9
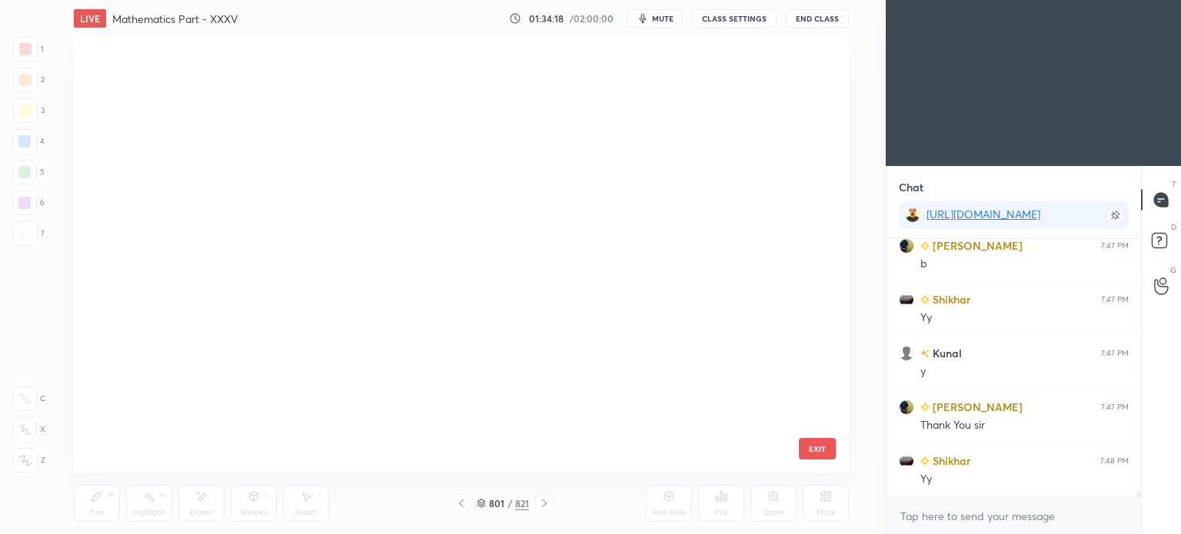
scroll to position [431, 768]
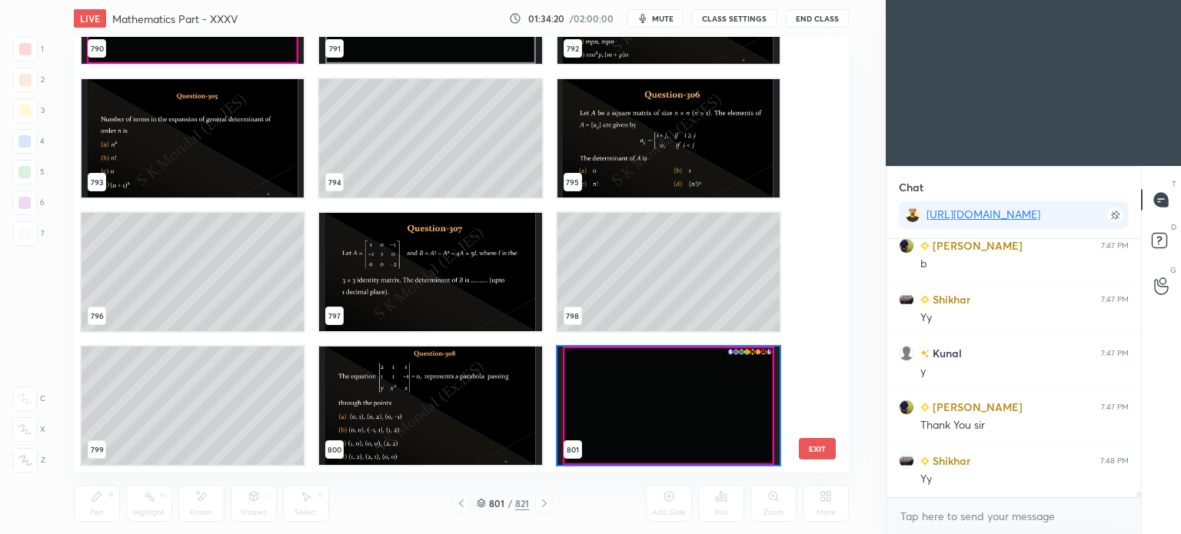
click at [634, 119] on img "grid" at bounding box center [668, 138] width 222 height 118
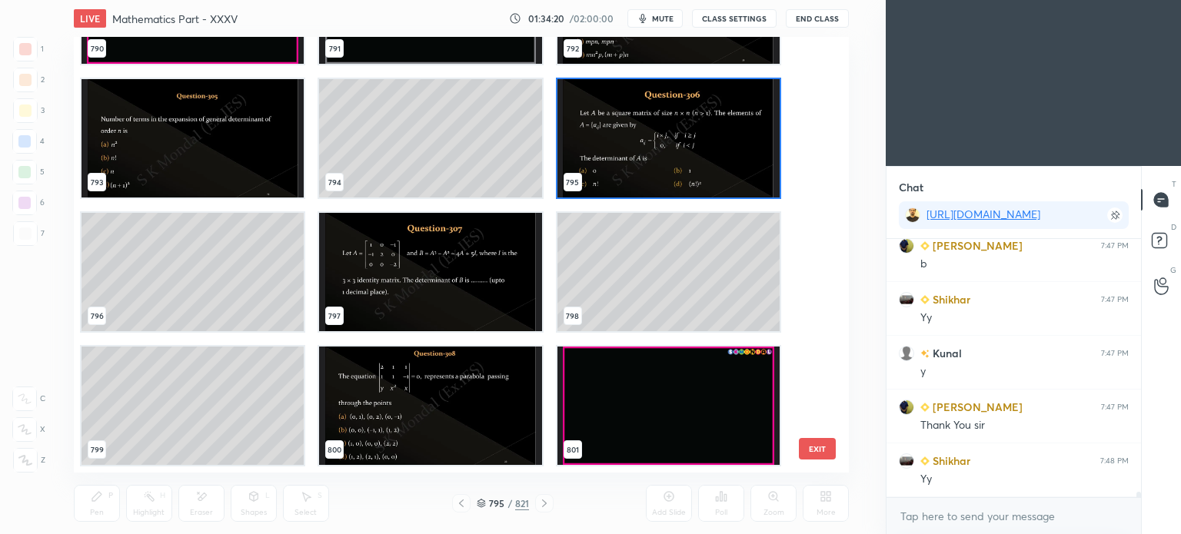
click at [634, 119] on img "grid" at bounding box center [668, 138] width 222 height 118
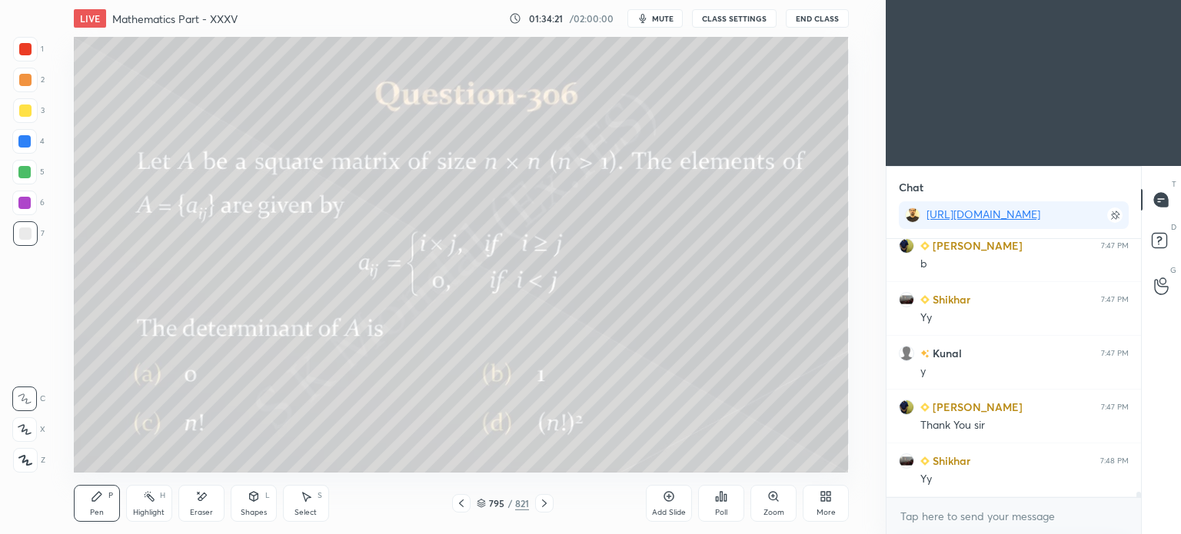
scroll to position [0, 0]
click at [546, 500] on icon at bounding box center [544, 503] width 12 height 12
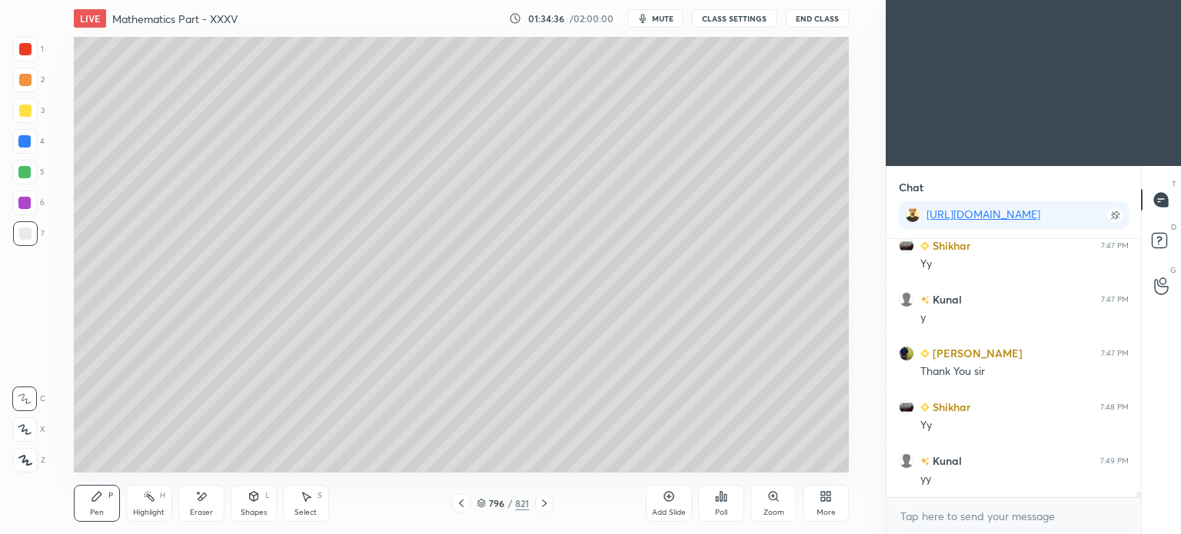
scroll to position [13052, 0]
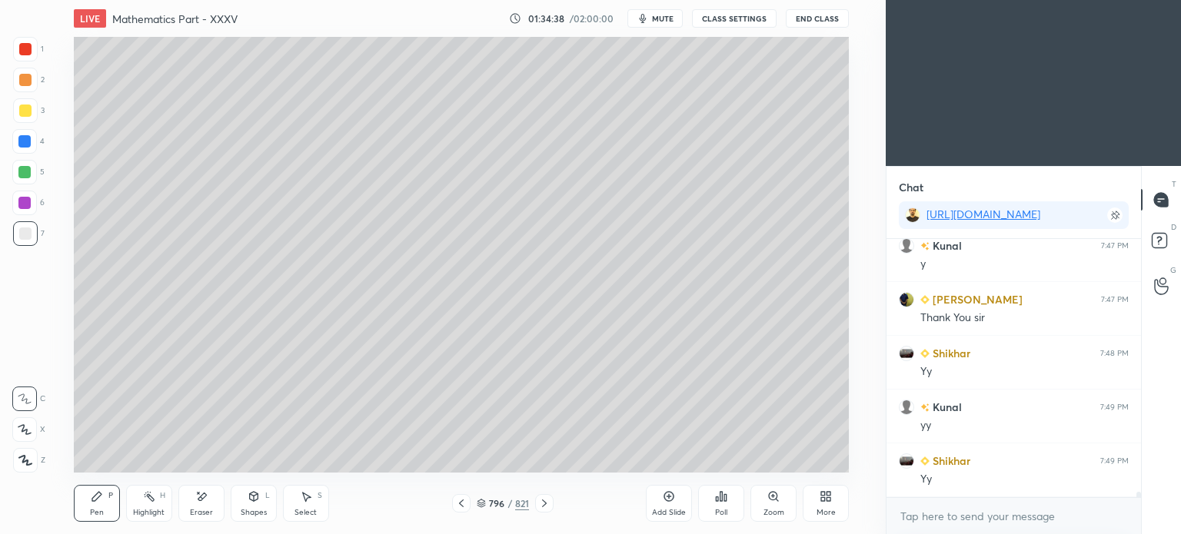
click at [484, 500] on icon at bounding box center [481, 503] width 9 height 9
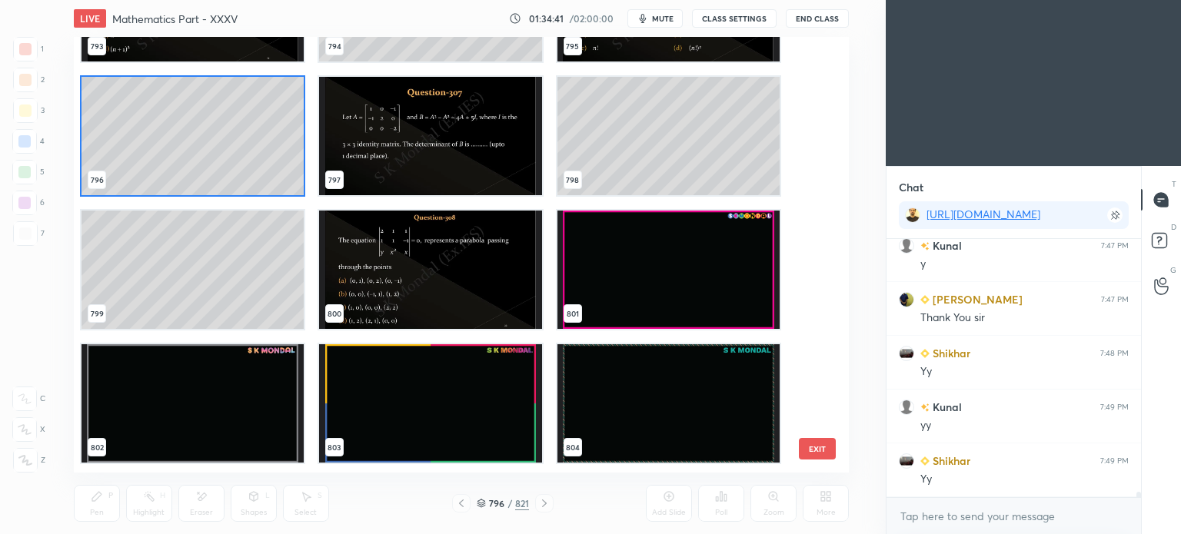
scroll to position [35452, 0]
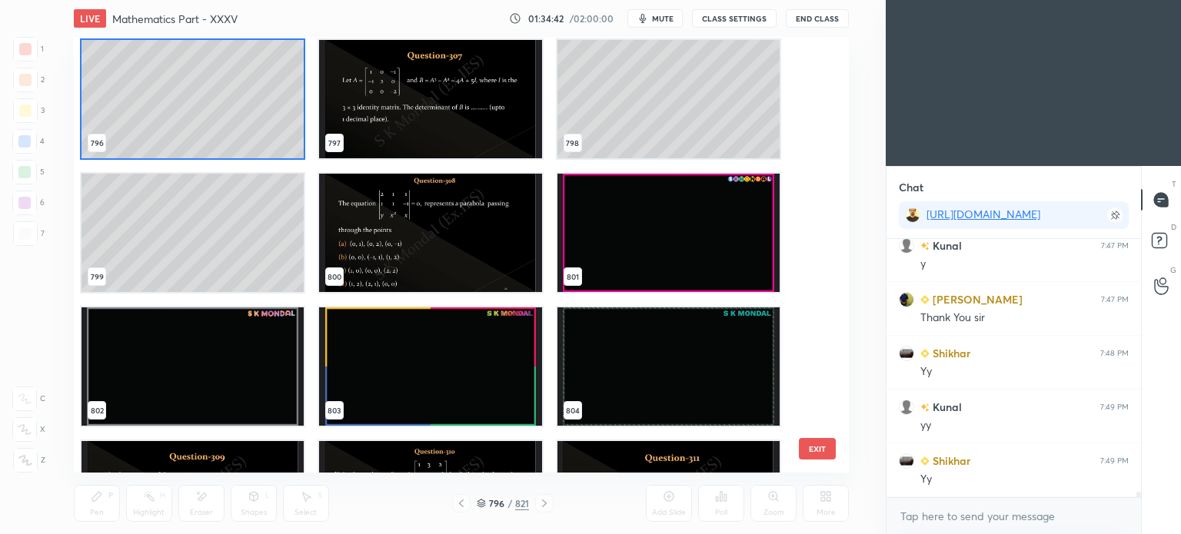
click at [699, 235] on img "grid" at bounding box center [668, 233] width 222 height 118
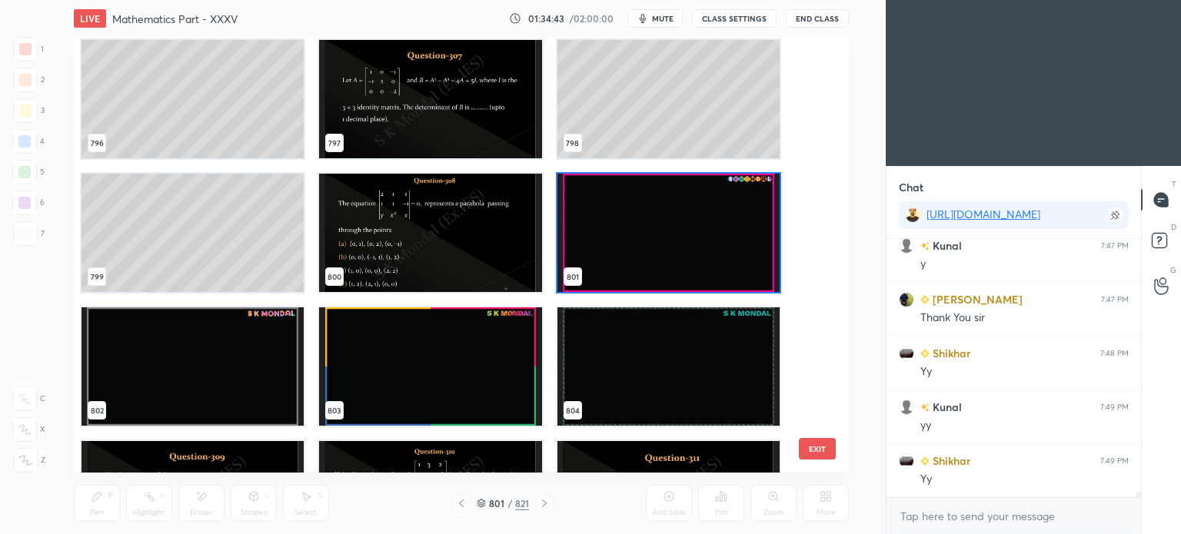
click at [699, 234] on img "grid" at bounding box center [668, 233] width 222 height 118
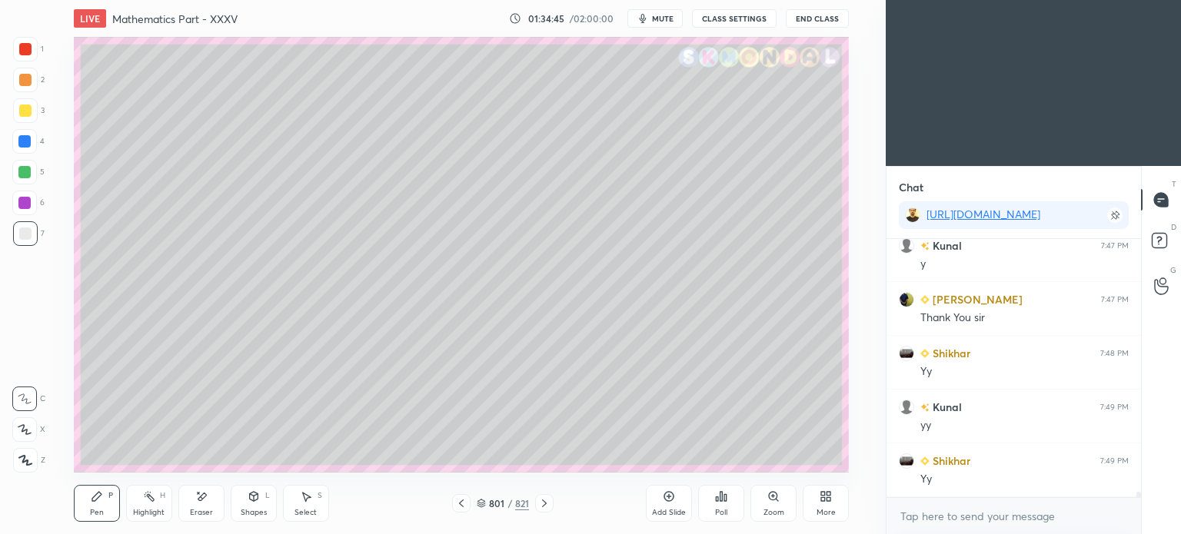
click at [78, 504] on div "Pen P" at bounding box center [97, 503] width 46 height 37
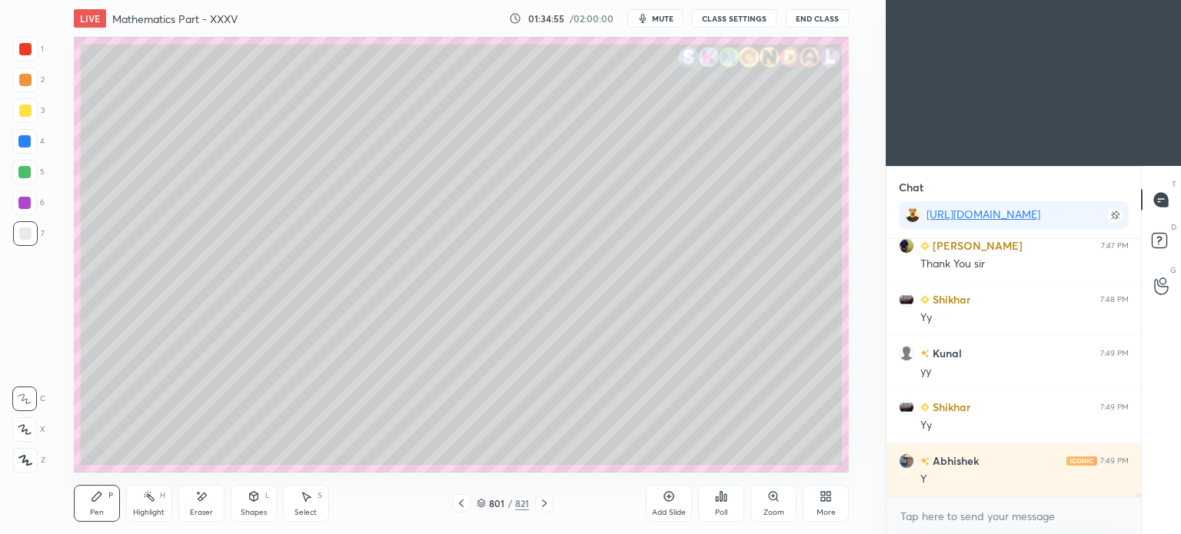
scroll to position [13159, 0]
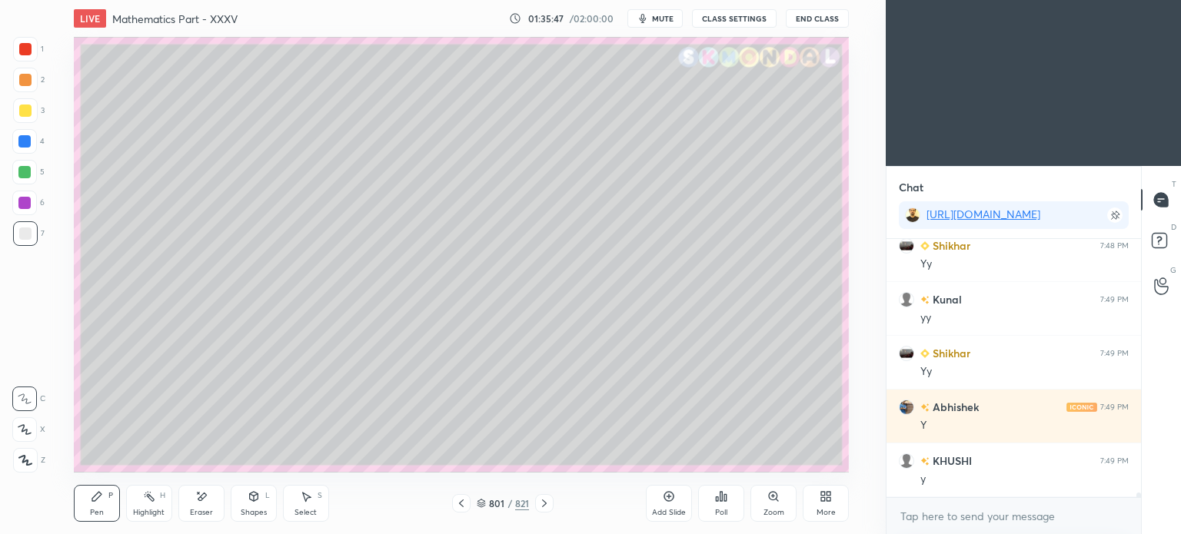
click at [204, 507] on div "Eraser" at bounding box center [201, 503] width 46 height 37
click at [90, 514] on div "Pen" at bounding box center [97, 513] width 14 height 8
click at [95, 511] on div "Pen" at bounding box center [97, 513] width 14 height 8
click at [545, 506] on icon at bounding box center [544, 503] width 12 height 12
click at [24, 114] on div at bounding box center [25, 111] width 12 height 12
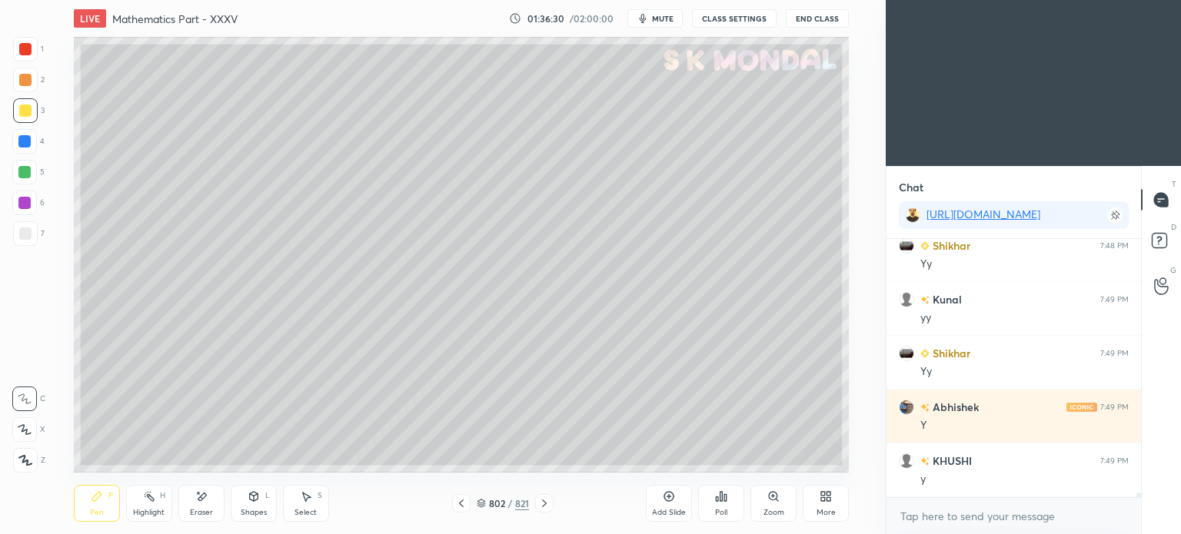
click at [25, 224] on div at bounding box center [25, 233] width 25 height 25
click at [19, 116] on div at bounding box center [25, 111] width 12 height 12
click at [22, 118] on div at bounding box center [25, 110] width 25 height 25
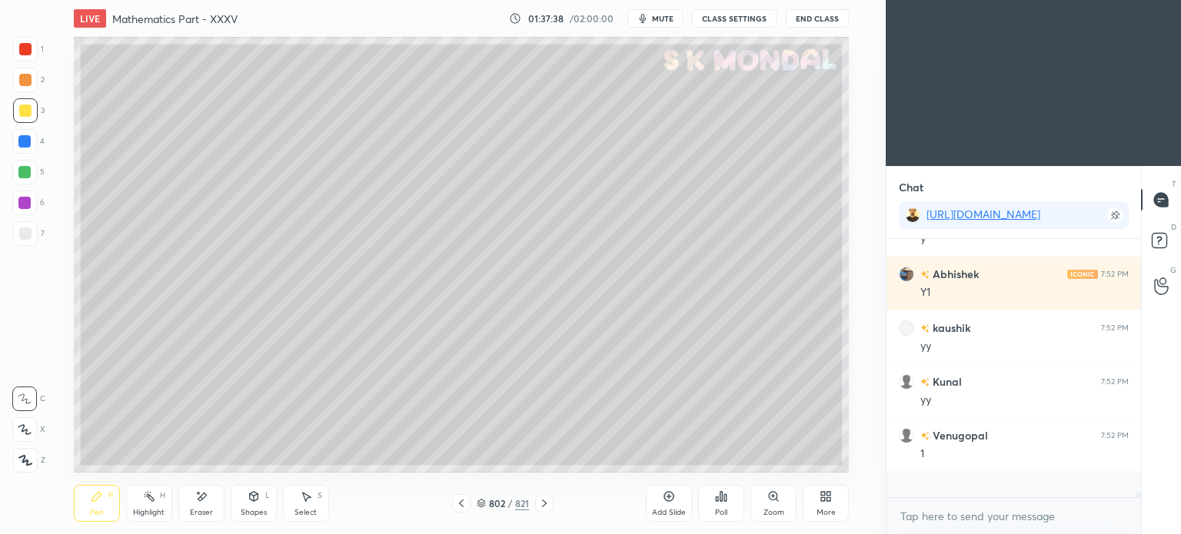
scroll to position [13375, 0]
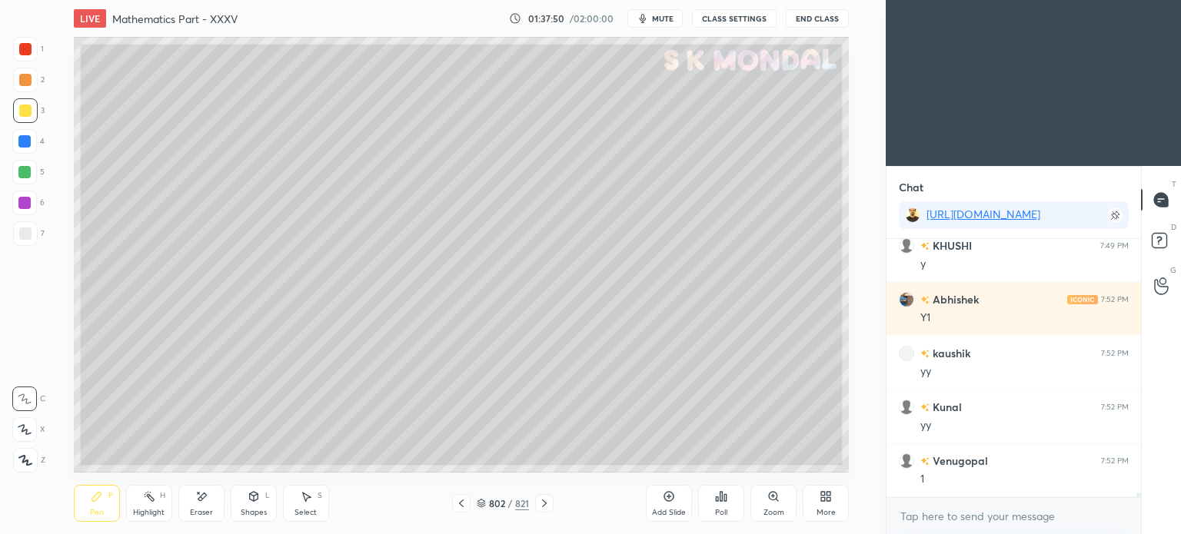
click at [24, 234] on div at bounding box center [25, 234] width 12 height 12
click at [25, 236] on div at bounding box center [25, 234] width 12 height 12
click at [192, 515] on div "Eraser" at bounding box center [201, 513] width 23 height 8
click at [201, 507] on div "Eraser" at bounding box center [201, 503] width 46 height 37
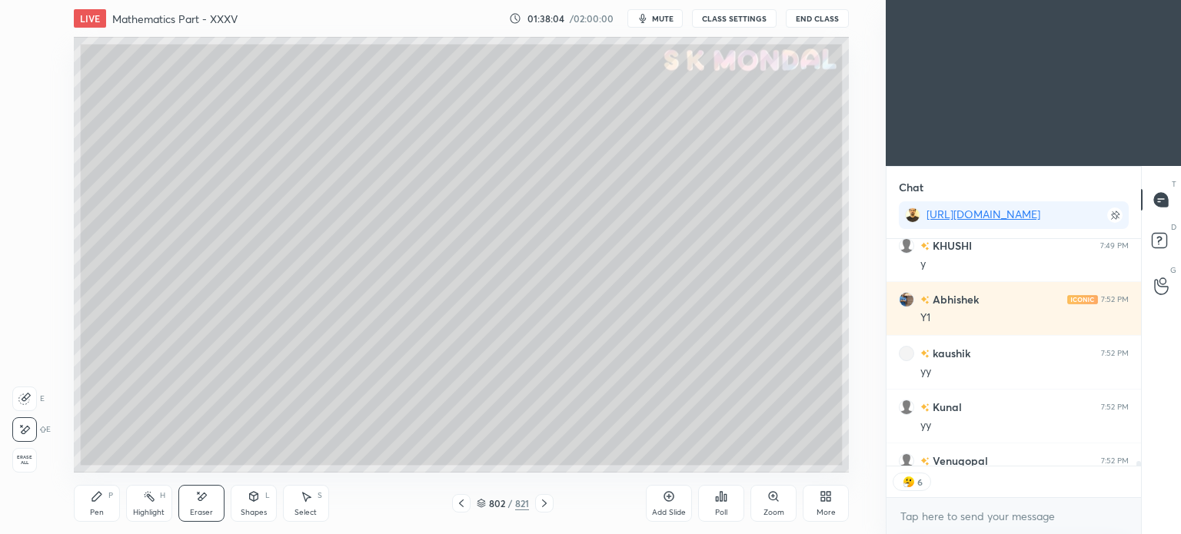
click at [91, 510] on div "Pen" at bounding box center [97, 513] width 14 height 8
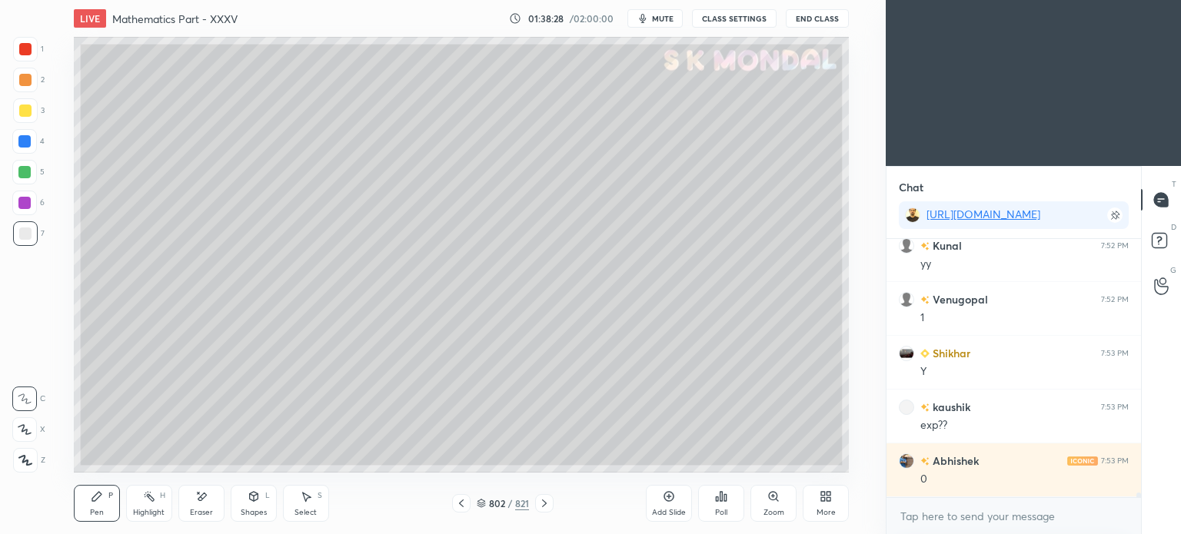
scroll to position [13590, 0]
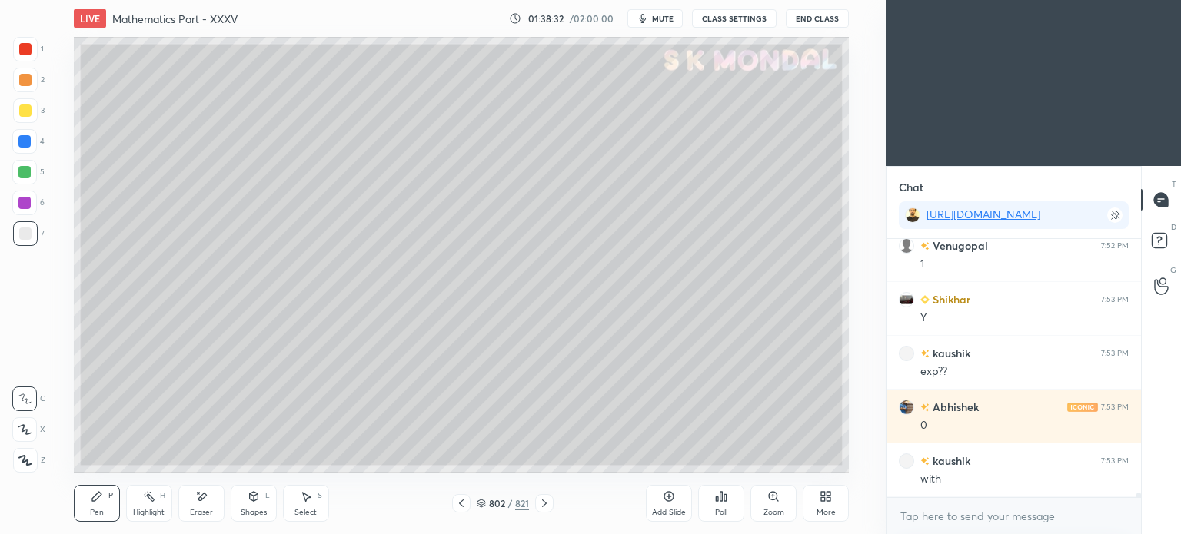
click at [85, 507] on div "Pen P" at bounding box center [97, 503] width 46 height 37
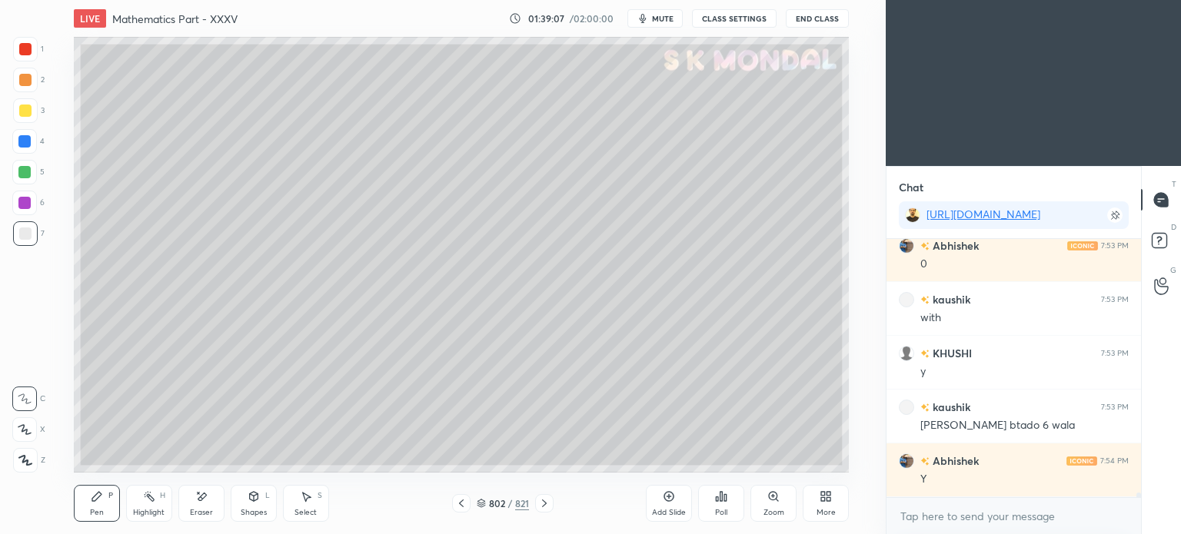
scroll to position [13805, 0]
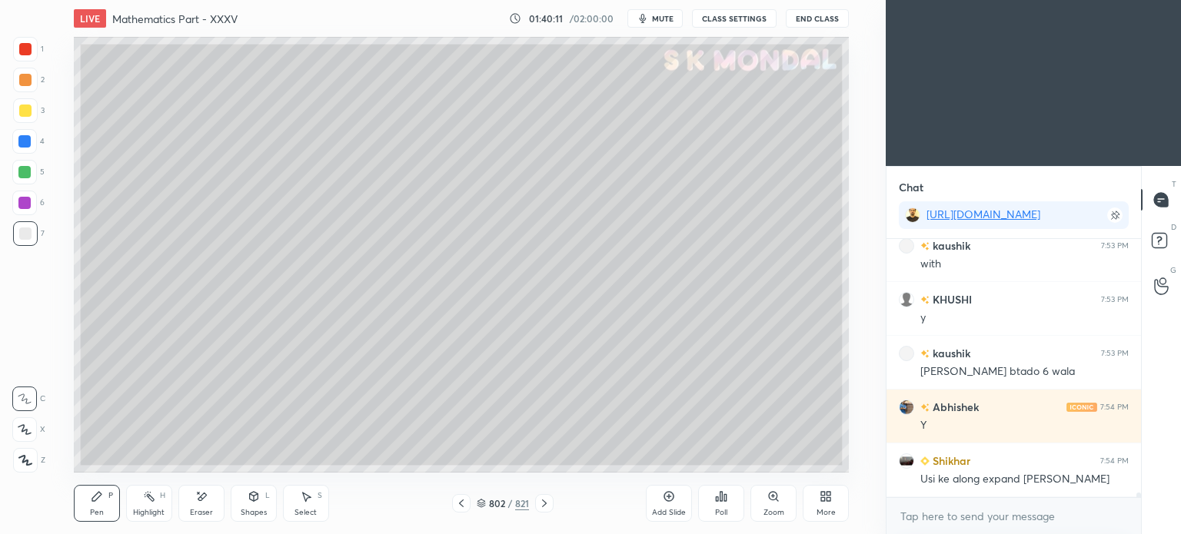
click at [548, 506] on icon at bounding box center [544, 503] width 12 height 12
click at [201, 501] on icon at bounding box center [201, 496] width 12 height 13
click at [98, 505] on div "Pen P" at bounding box center [97, 503] width 46 height 37
click at [202, 509] on div "Eraser" at bounding box center [201, 513] width 23 height 8
click at [82, 511] on div "Pen P" at bounding box center [97, 503] width 46 height 37
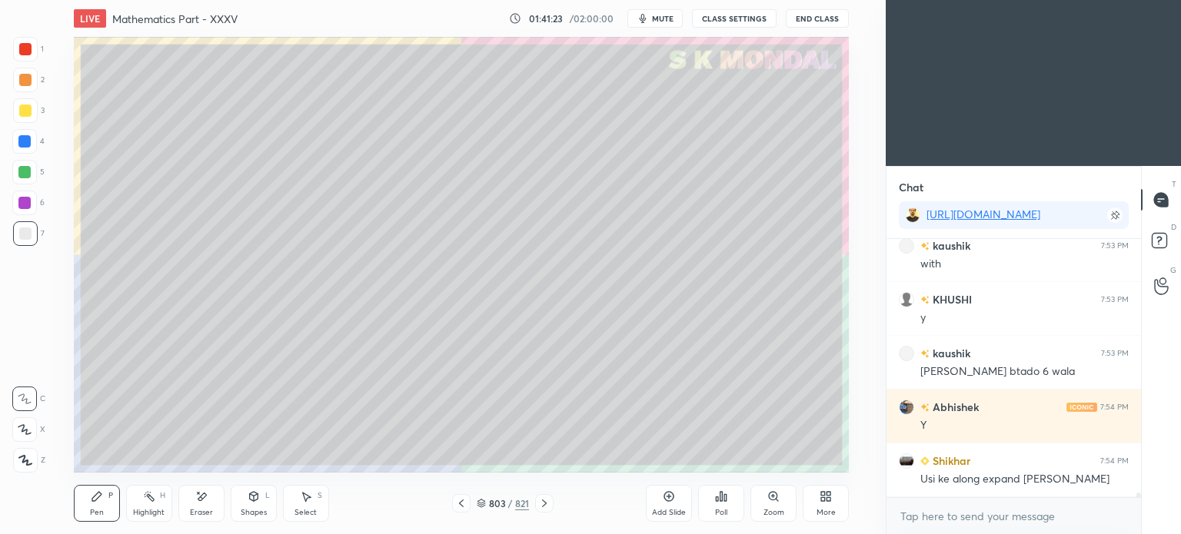
click at [96, 504] on div "Pen P" at bounding box center [97, 503] width 46 height 37
click at [544, 502] on icon at bounding box center [544, 504] width 5 height 8
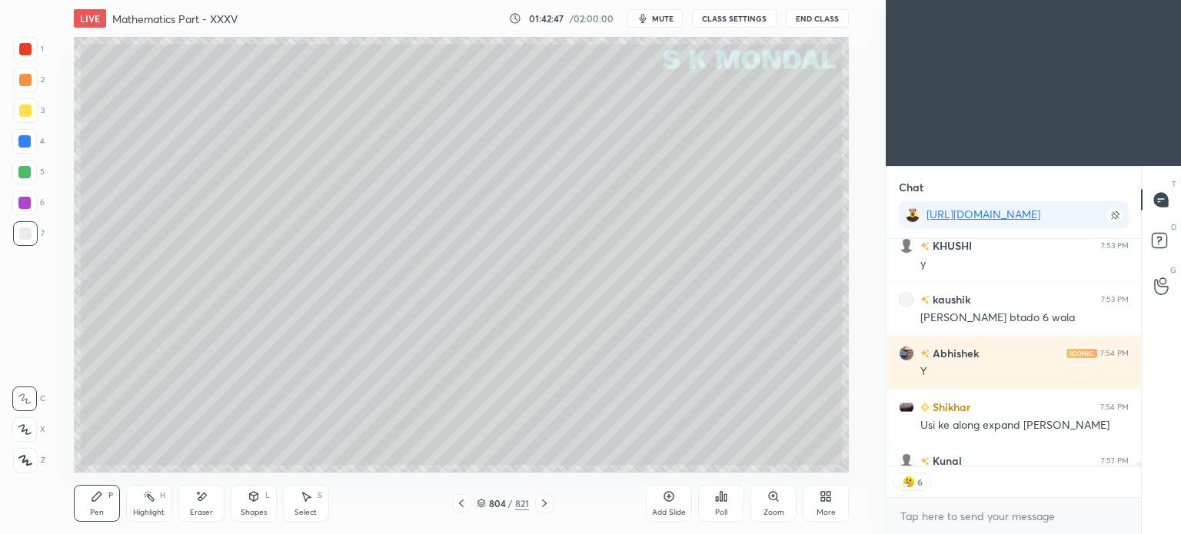
scroll to position [13859, 0]
click at [28, 119] on div at bounding box center [25, 110] width 25 height 25
click at [211, 513] on div "Eraser" at bounding box center [201, 513] width 23 height 8
click at [88, 498] on div "Pen P" at bounding box center [97, 503] width 46 height 37
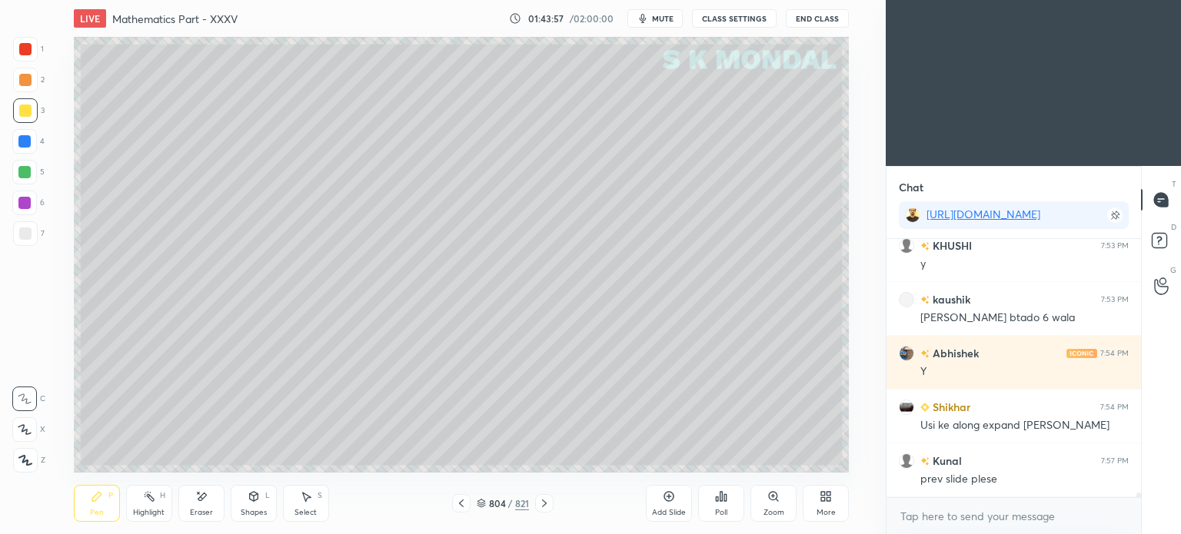
click at [90, 505] on div "Pen P" at bounding box center [97, 503] width 46 height 37
click at [461, 504] on icon at bounding box center [461, 503] width 12 height 12
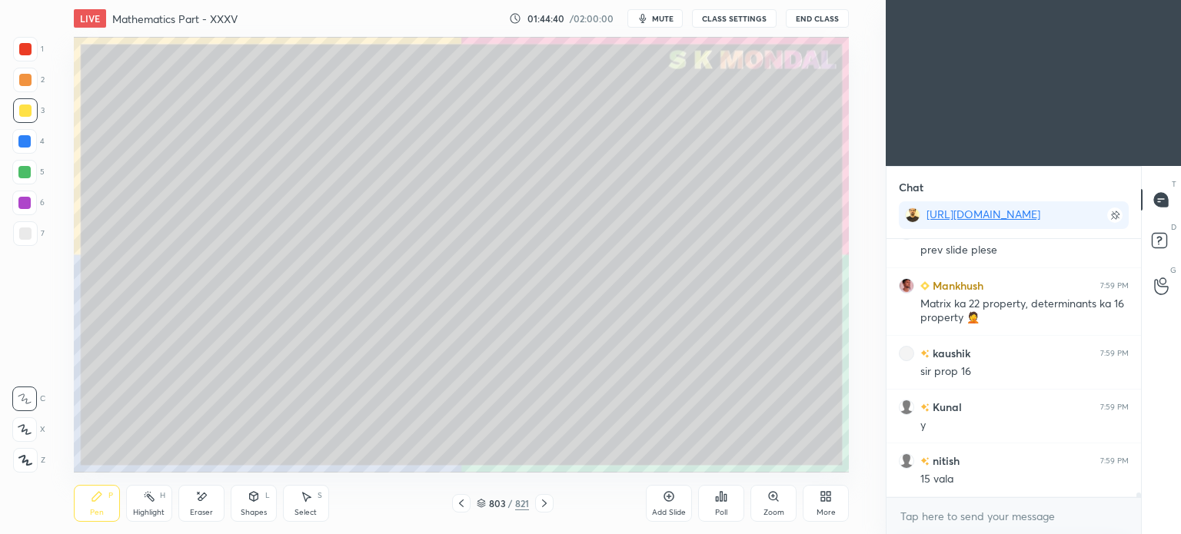
scroll to position [14142, 0]
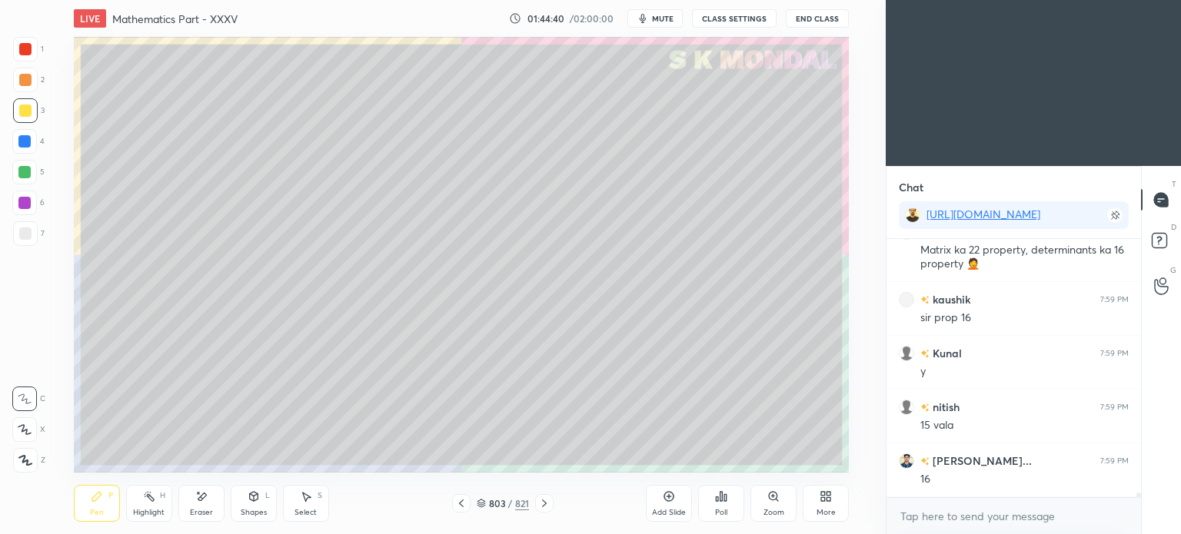
click at [542, 500] on icon at bounding box center [544, 503] width 12 height 12
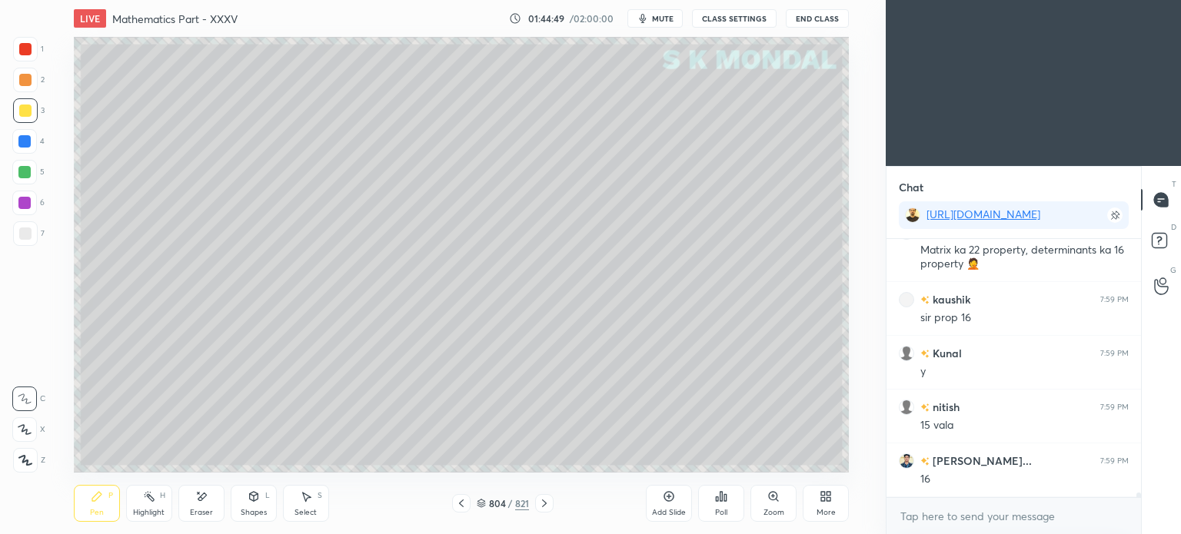
scroll to position [14196, 0]
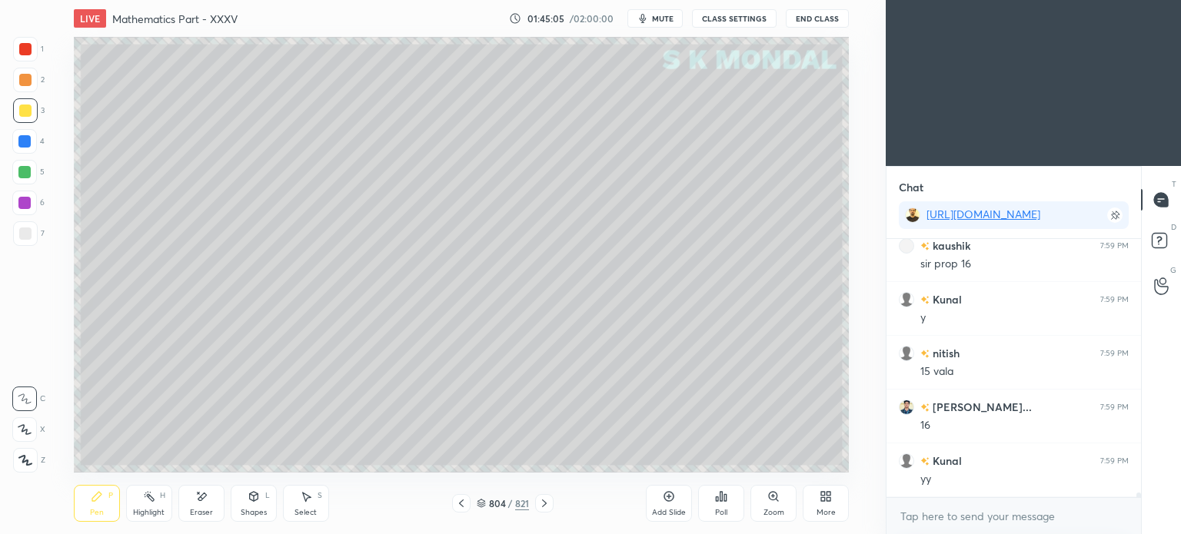
click at [545, 501] on icon at bounding box center [544, 503] width 12 height 12
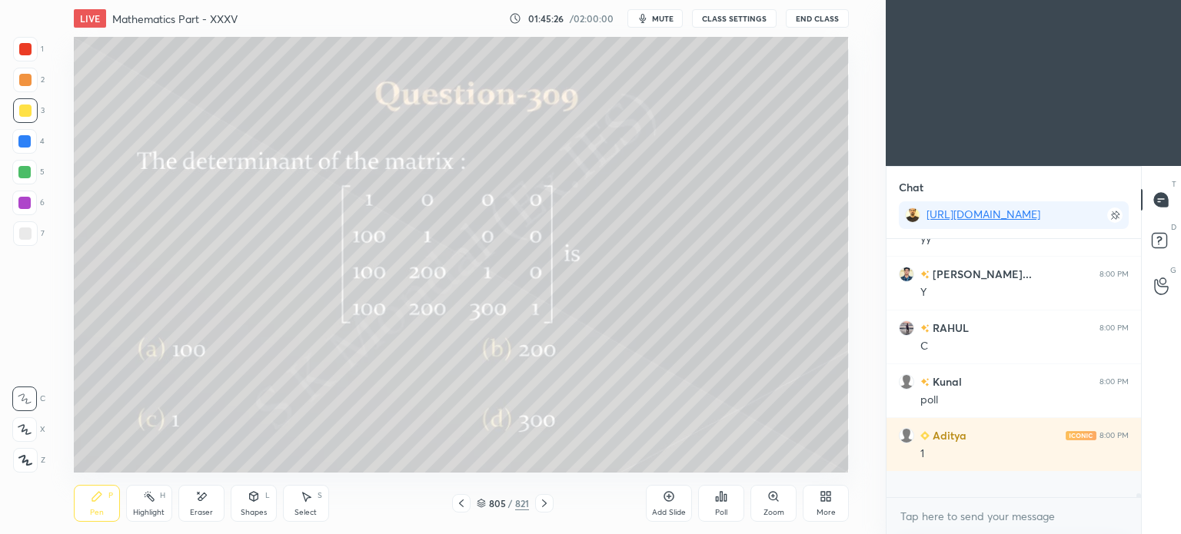
scroll to position [14411, 0]
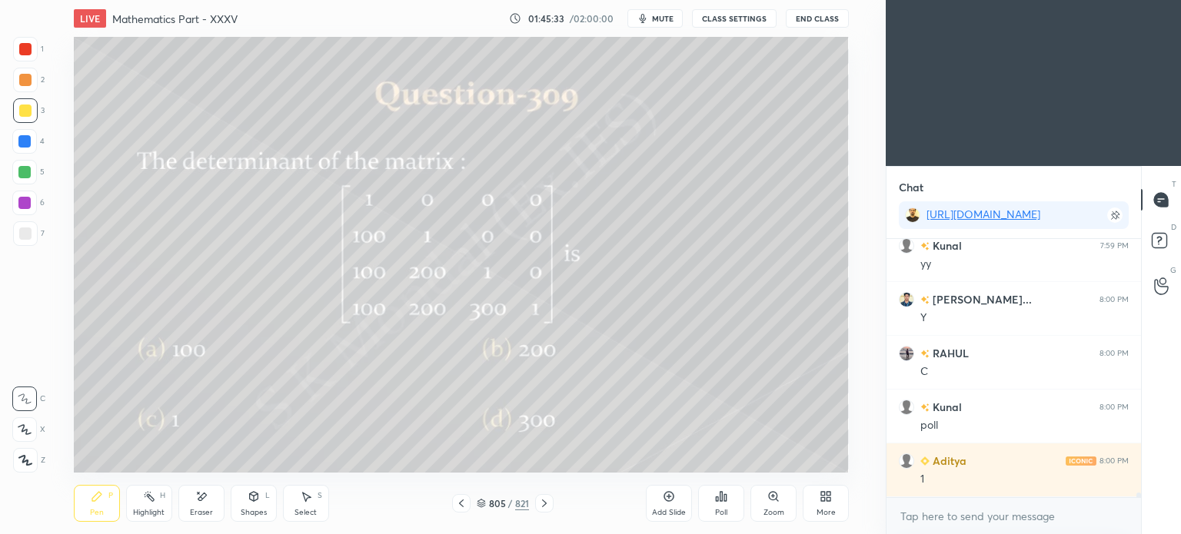
click at [105, 508] on div "Pen P" at bounding box center [97, 503] width 46 height 37
click at [102, 510] on div "Pen" at bounding box center [97, 513] width 14 height 8
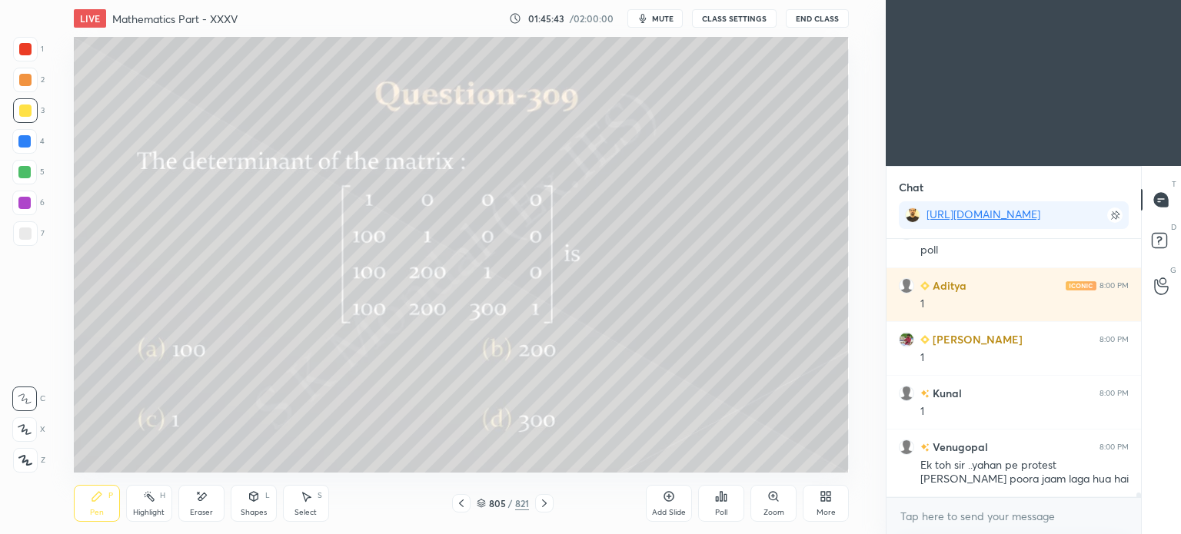
scroll to position [14640, 0]
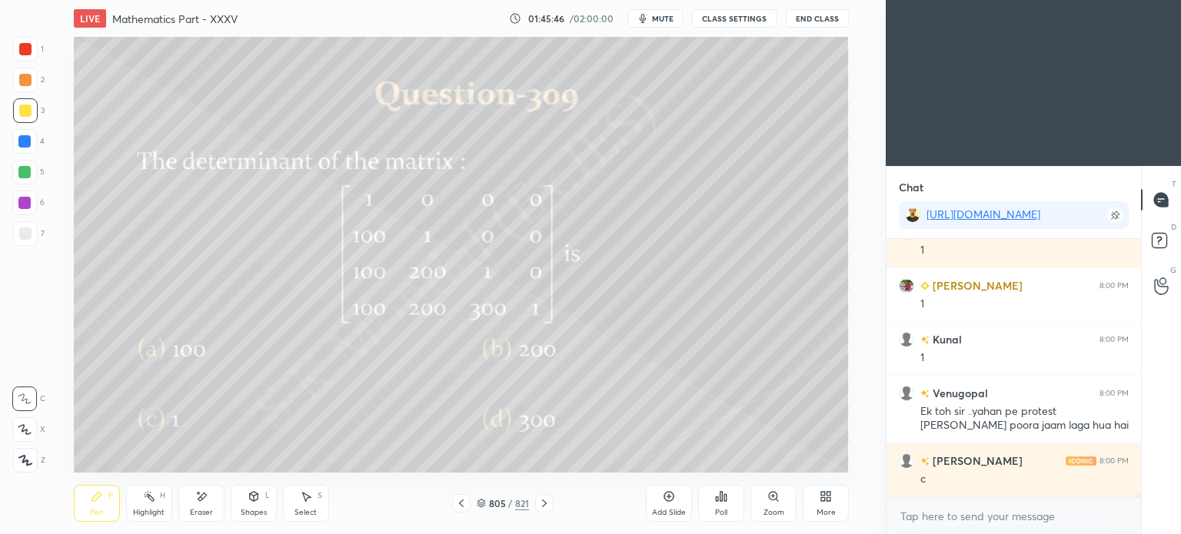
click at [663, 14] on span "mute" at bounding box center [663, 18] width 22 height 11
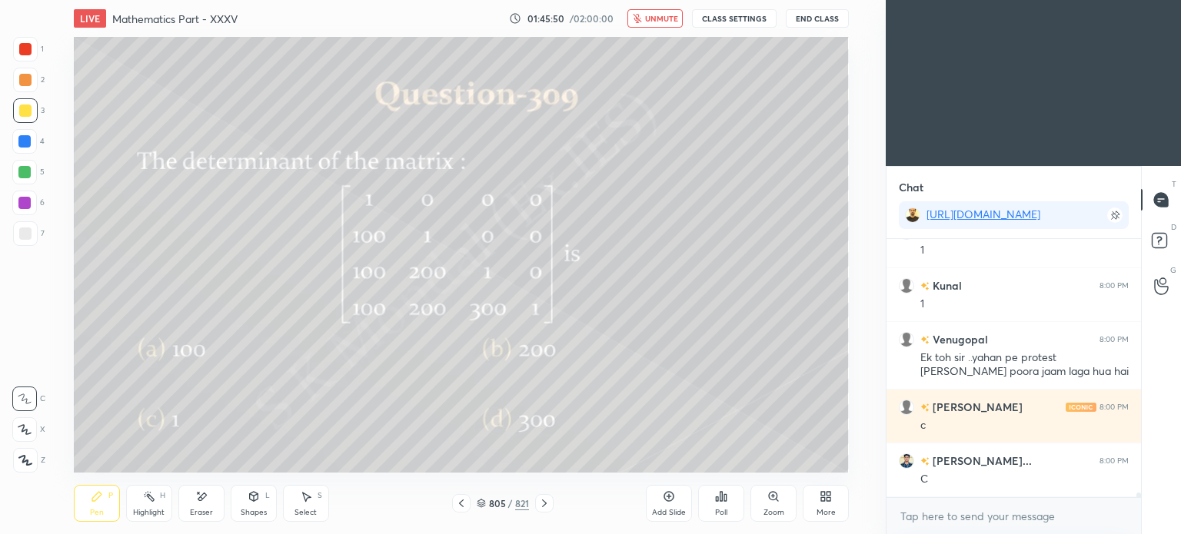
click at [663, 14] on span "unmute" at bounding box center [661, 18] width 33 height 11
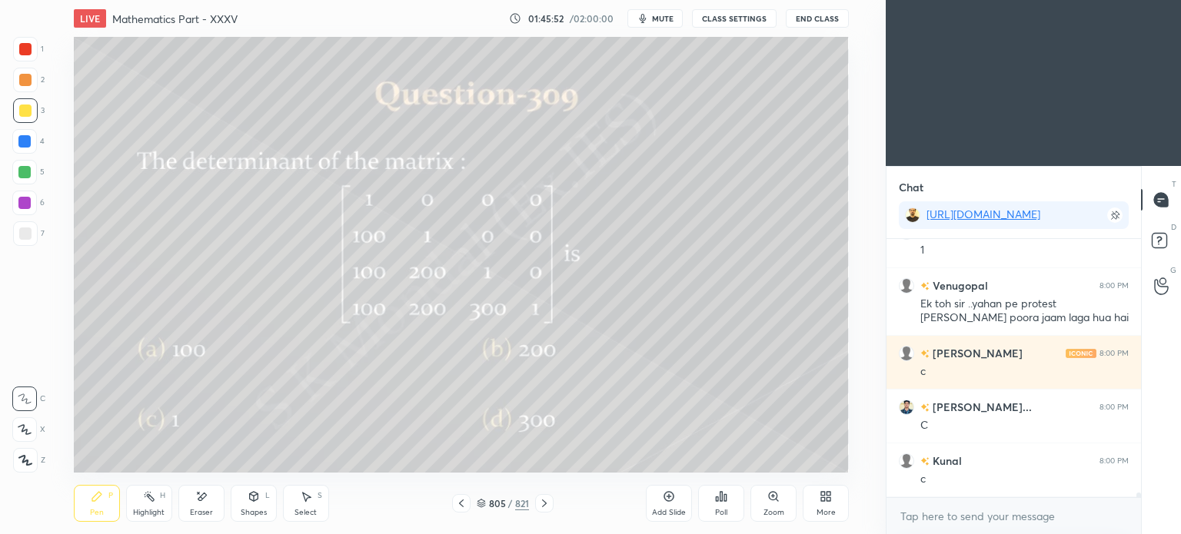
click at [543, 502] on icon at bounding box center [544, 503] width 12 height 12
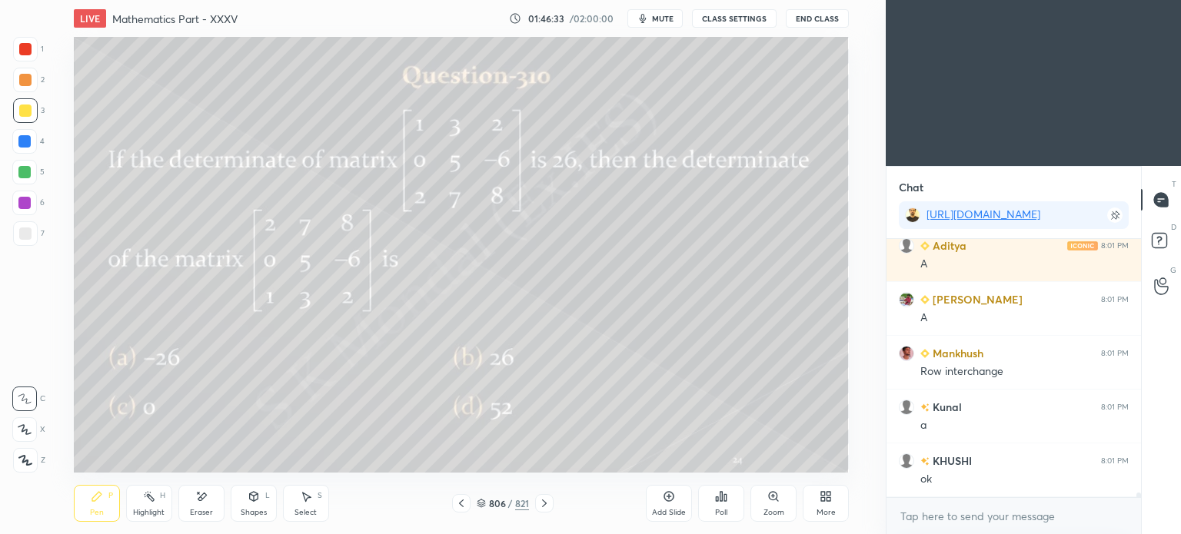
scroll to position [15247, 0]
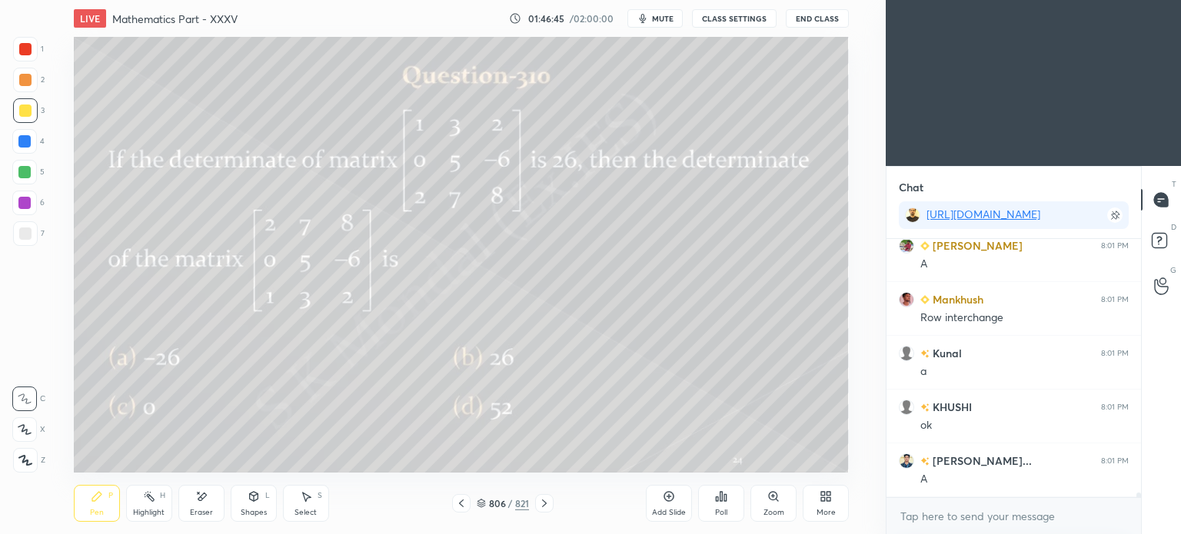
click at [544, 503] on icon at bounding box center [544, 504] width 5 height 8
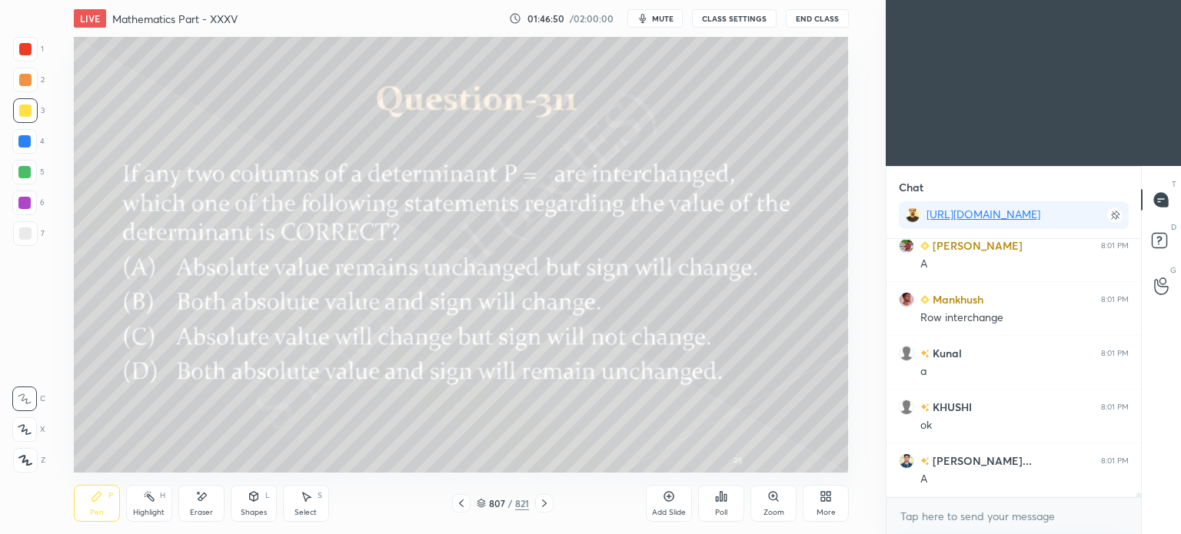
click at [726, 504] on div "Poll" at bounding box center [721, 503] width 46 height 37
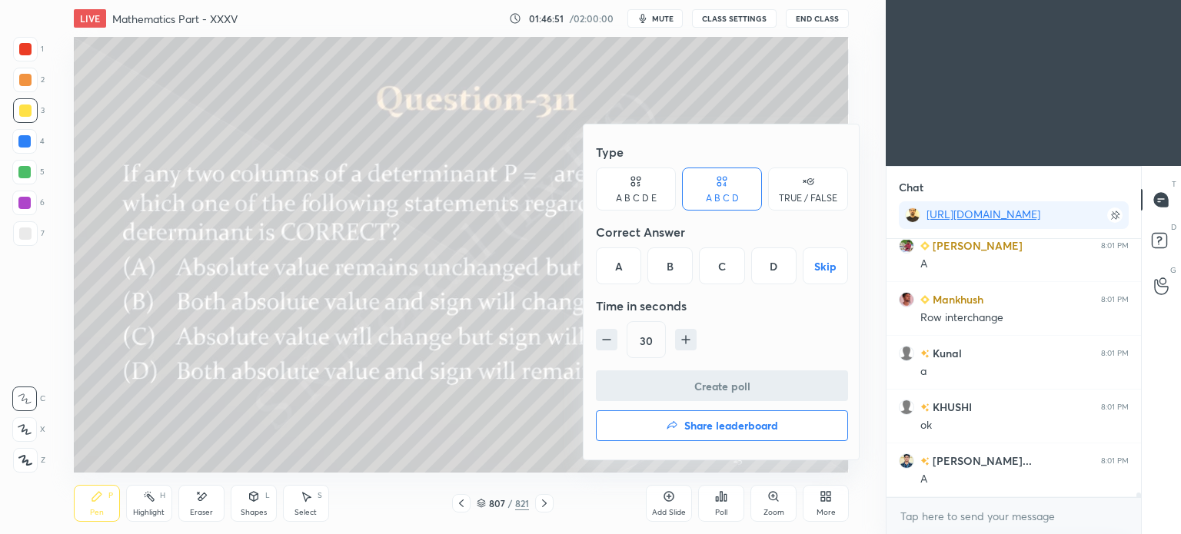
click at [619, 273] on div "A" at bounding box center [618, 266] width 45 height 37
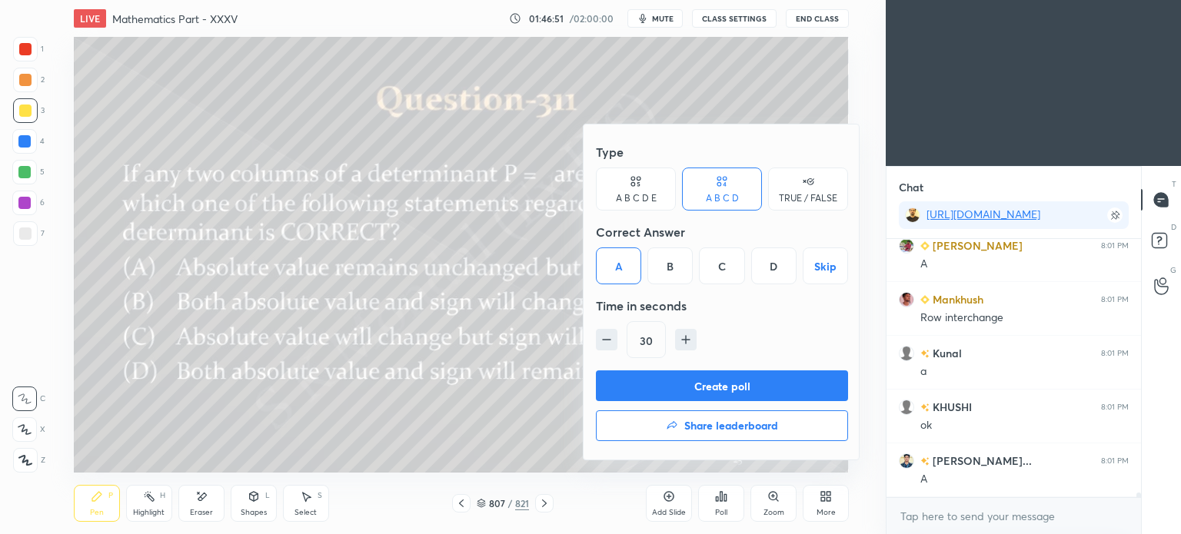
click at [683, 386] on button "Create poll" at bounding box center [722, 386] width 252 height 31
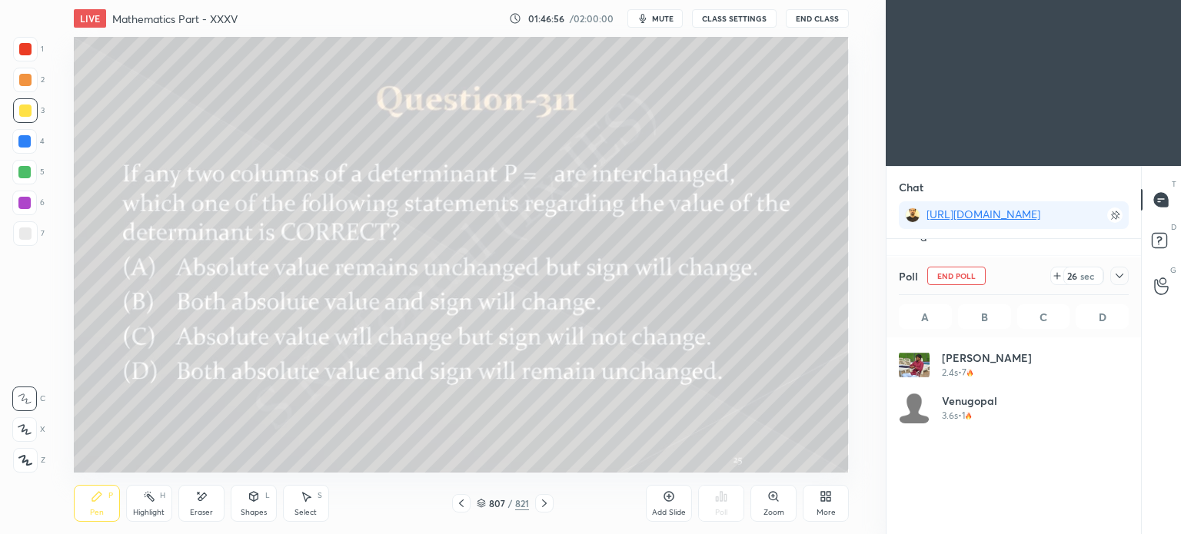
scroll to position [5, 5]
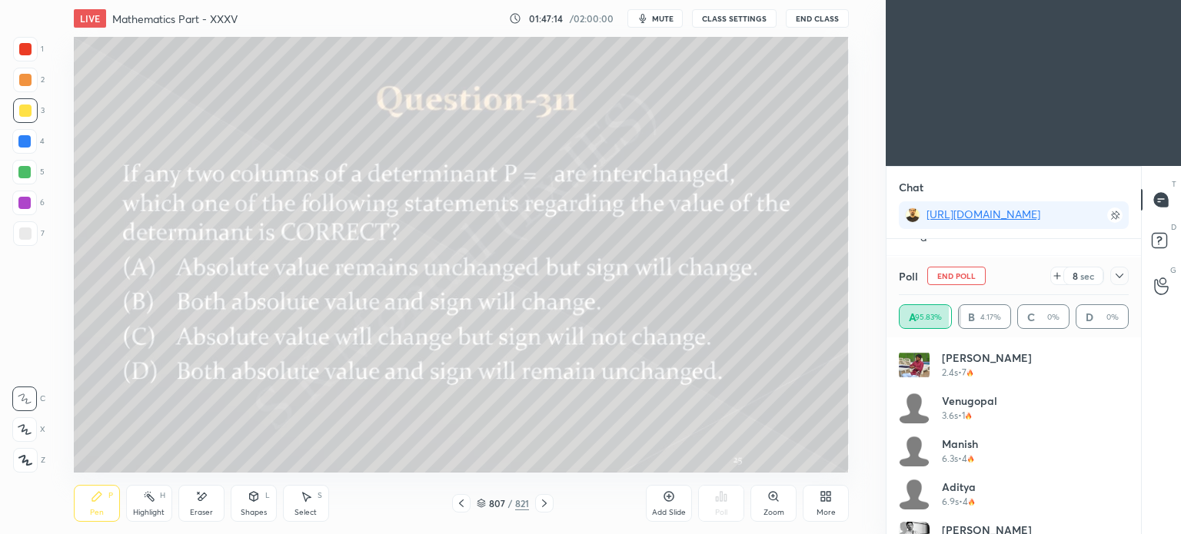
click at [952, 270] on button "End Poll" at bounding box center [956, 276] width 58 height 18
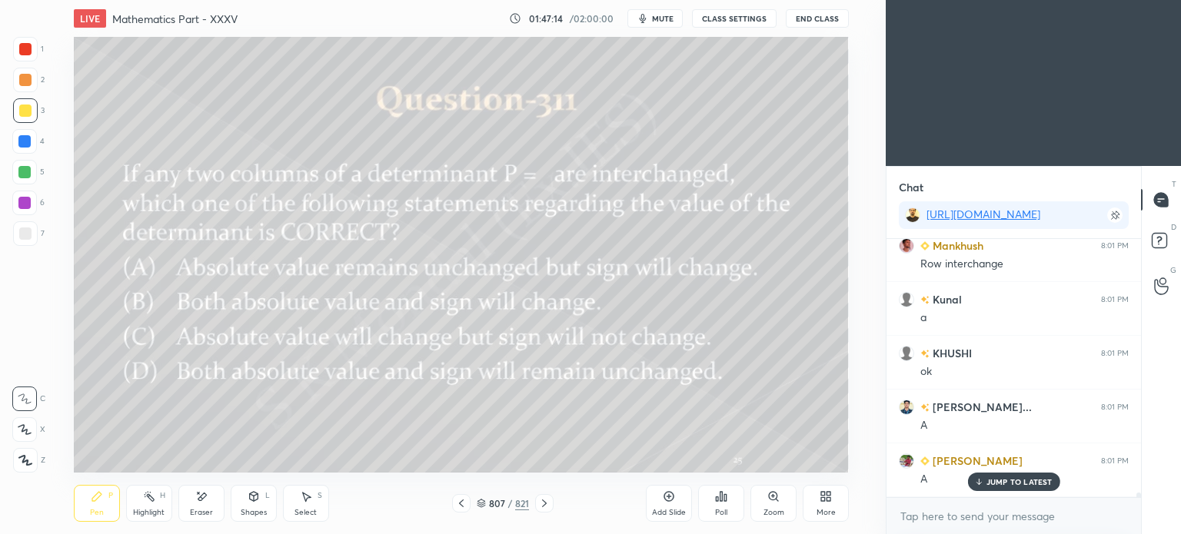
scroll to position [254, 250]
click at [547, 500] on icon at bounding box center [544, 503] width 12 height 12
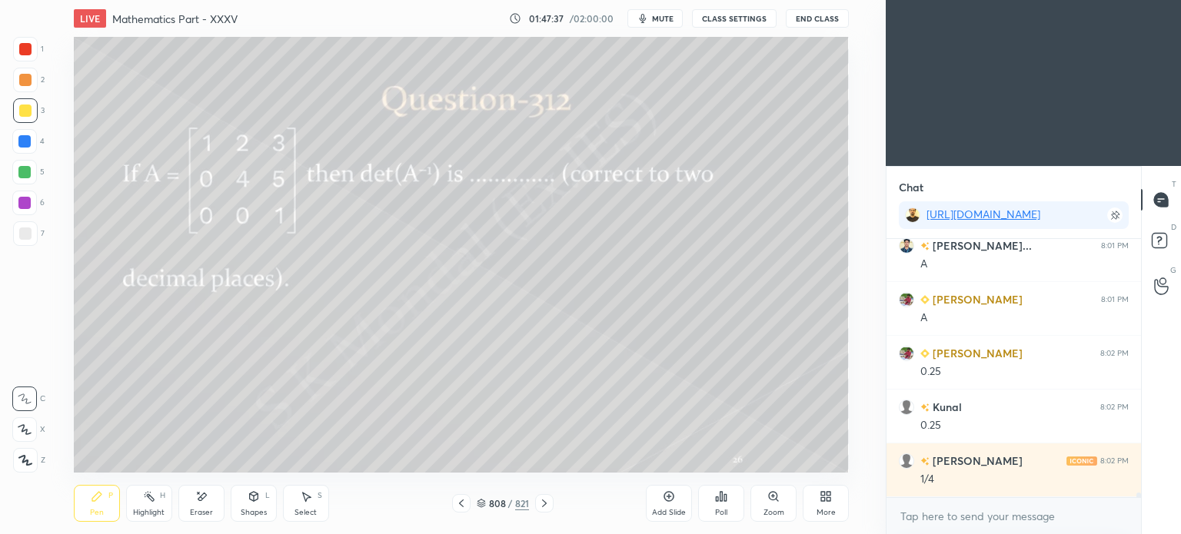
scroll to position [15516, 0]
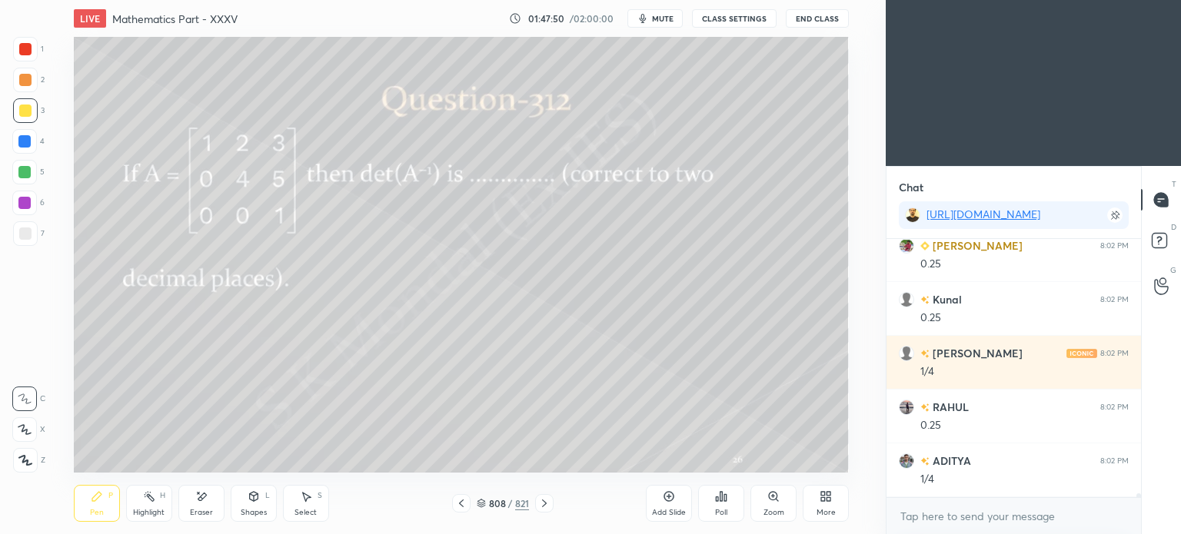
click at [549, 497] on div at bounding box center [544, 503] width 18 height 18
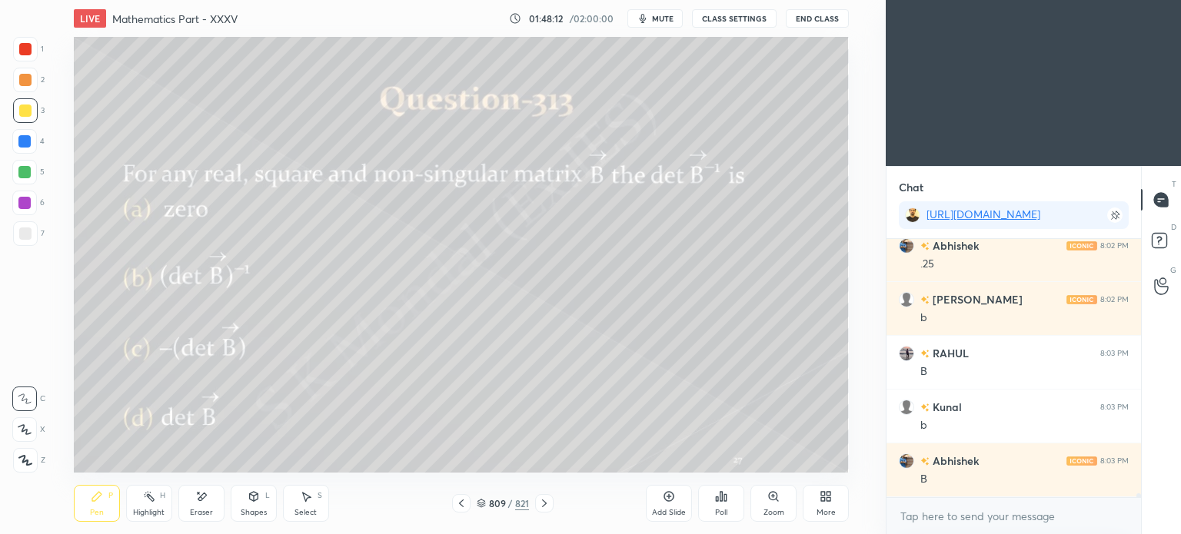
scroll to position [15893, 0]
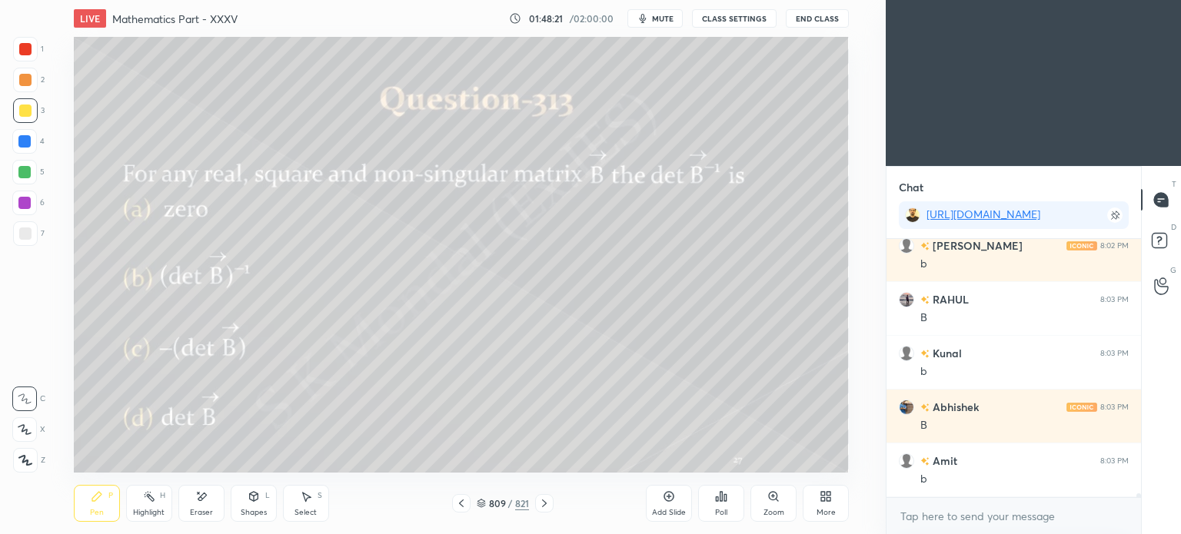
click at [544, 499] on icon at bounding box center [544, 503] width 12 height 12
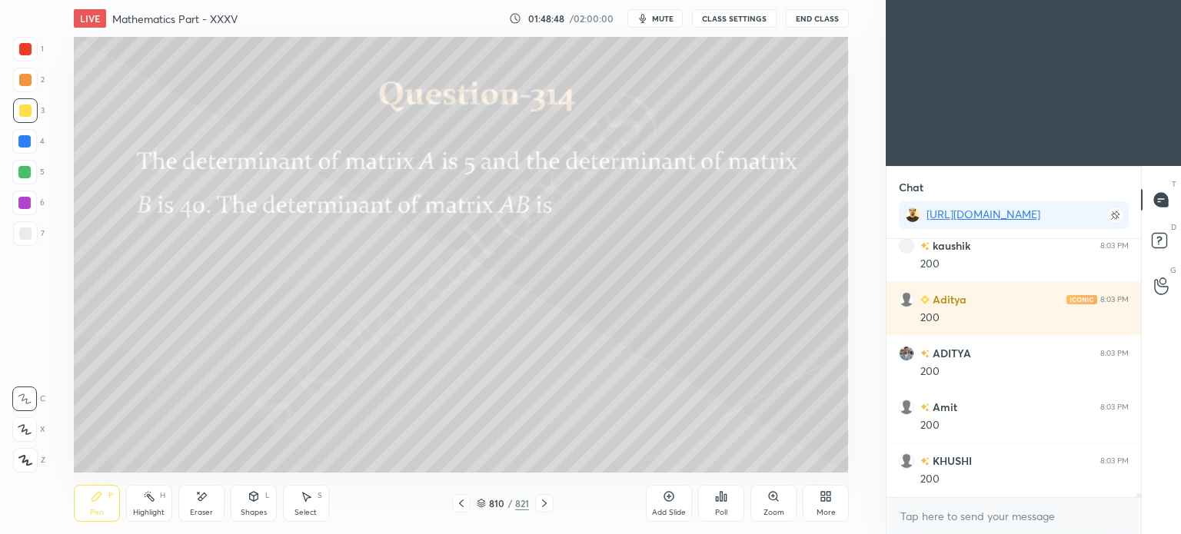
scroll to position [16485, 0]
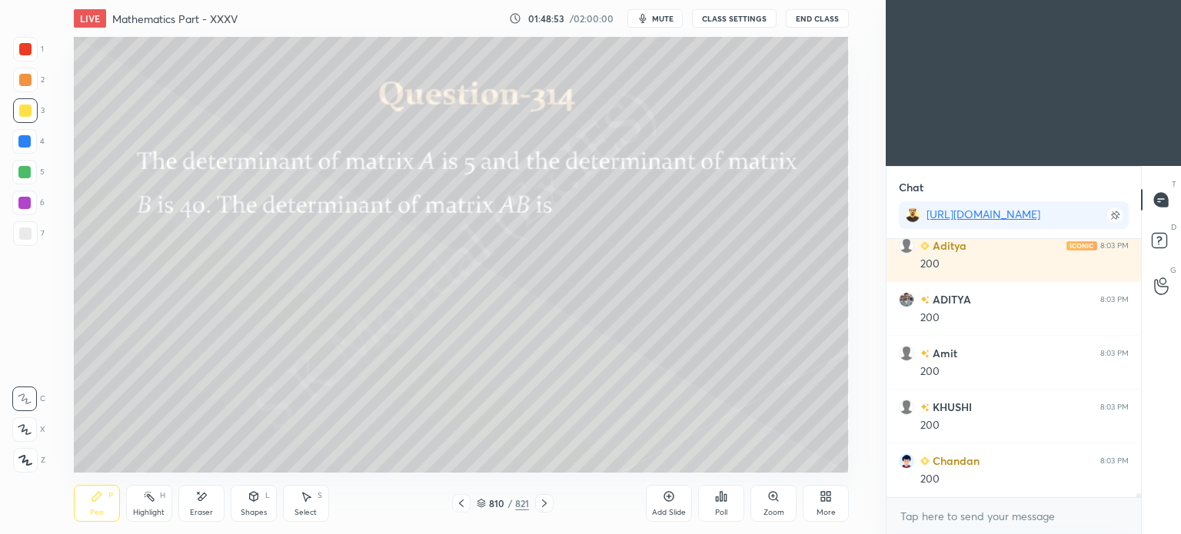
click at [535, 500] on div at bounding box center [544, 503] width 18 height 18
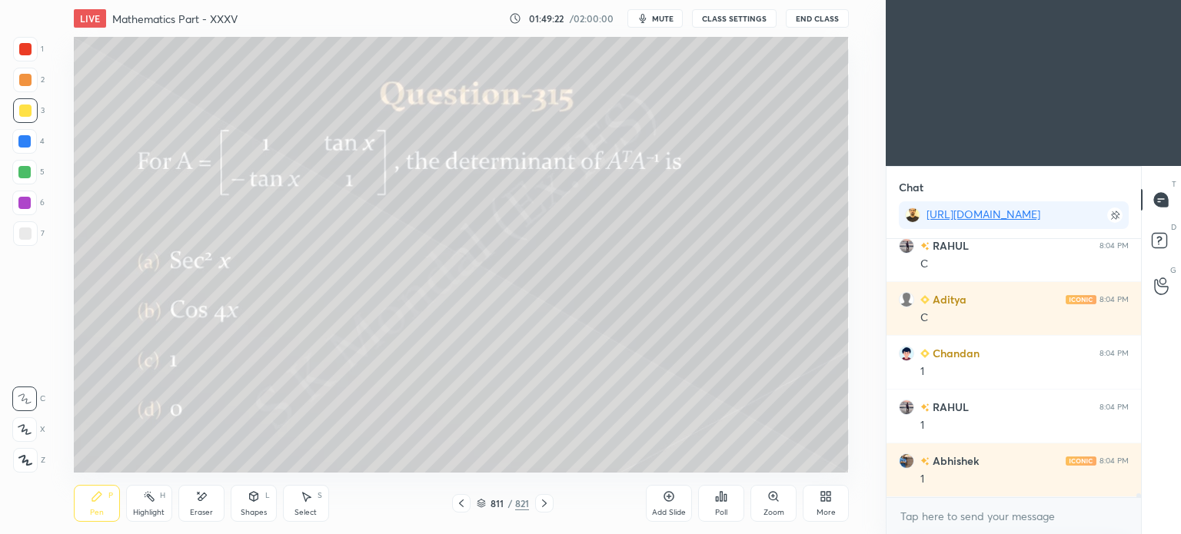
scroll to position [16931, 0]
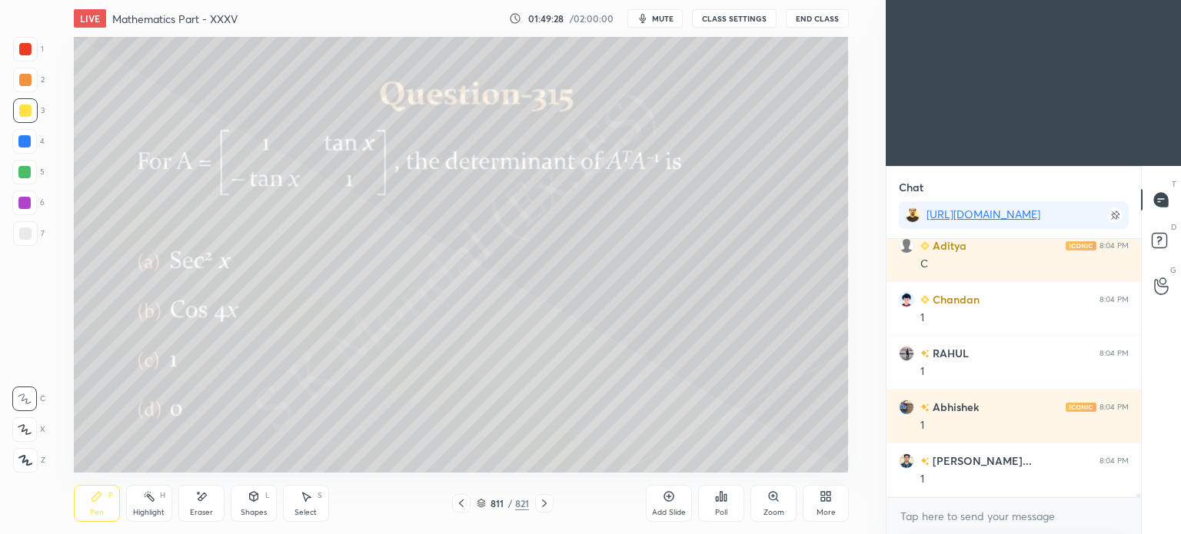
click at [661, 504] on div "Add Slide" at bounding box center [669, 503] width 46 height 37
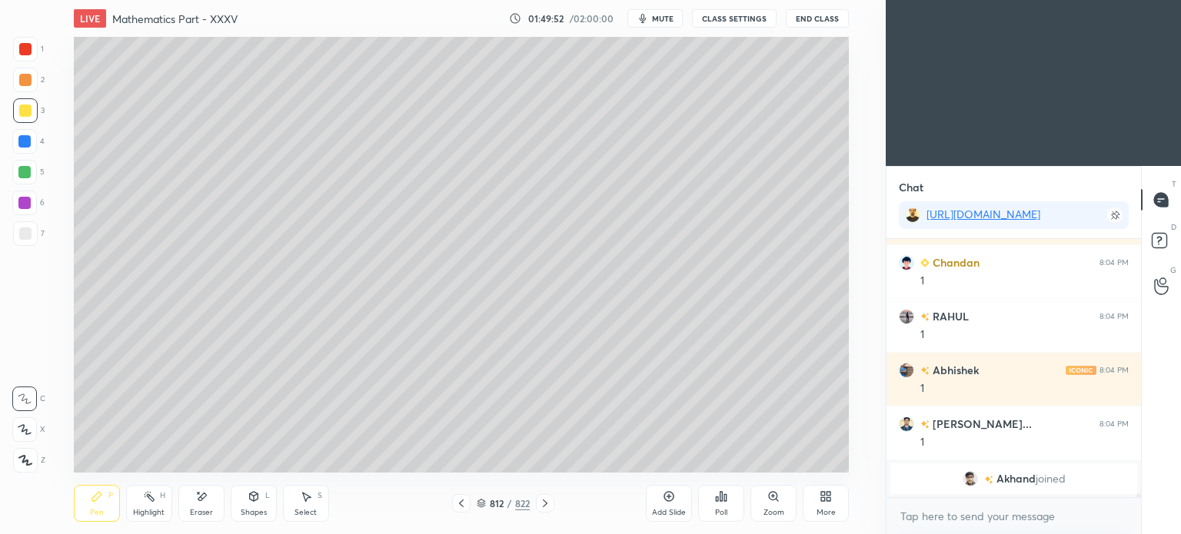
click at [460, 506] on icon at bounding box center [461, 504] width 5 height 8
click at [541, 500] on icon at bounding box center [545, 503] width 12 height 12
click at [542, 502] on icon at bounding box center [545, 503] width 12 height 12
click at [93, 501] on icon at bounding box center [96, 496] width 9 height 9
click at [95, 505] on div "Pen P" at bounding box center [97, 503] width 46 height 37
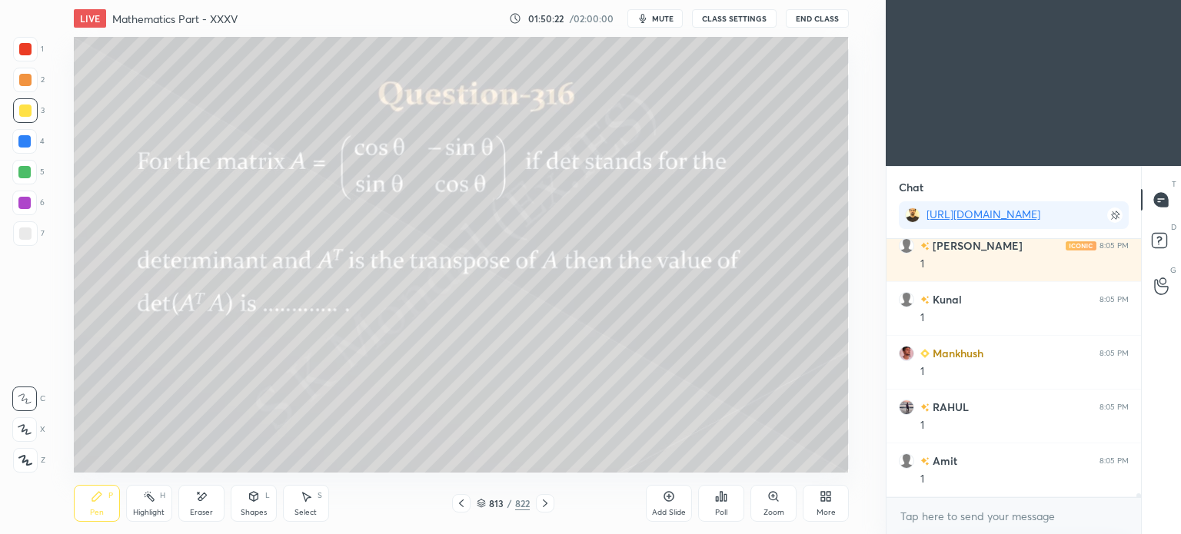
scroll to position [15792, 0]
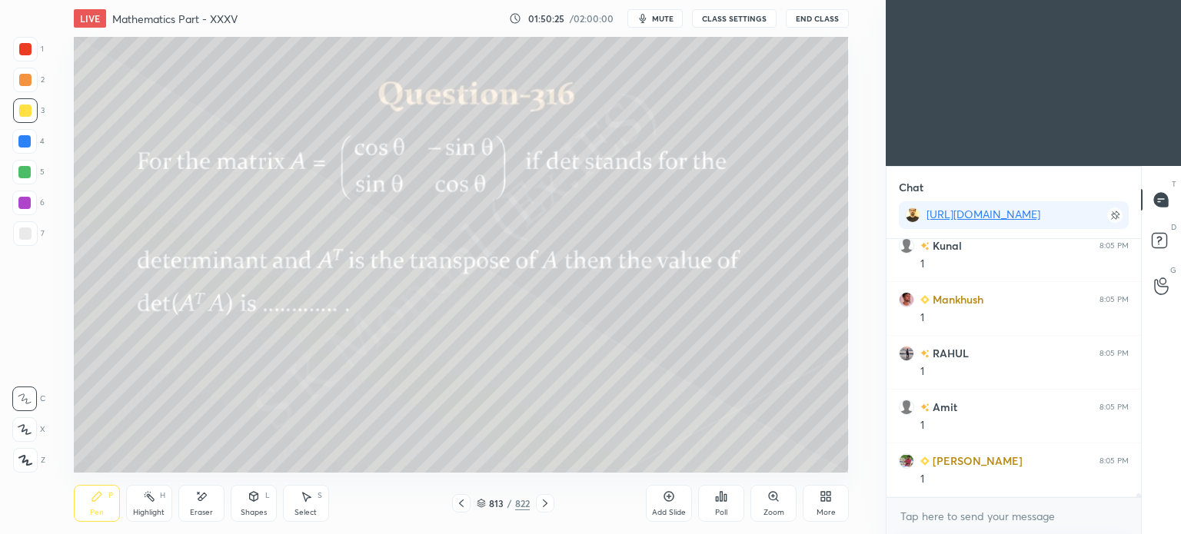
click at [241, 510] on div "Shapes" at bounding box center [254, 513] width 26 height 8
click at [246, 507] on div "Shapes L" at bounding box center [254, 503] width 46 height 37
click at [214, 504] on div "Eraser" at bounding box center [201, 503] width 46 height 37
click at [117, 513] on div "Pen P" at bounding box center [97, 503] width 46 height 37
click at [110, 514] on div "Pen P" at bounding box center [97, 503] width 46 height 37
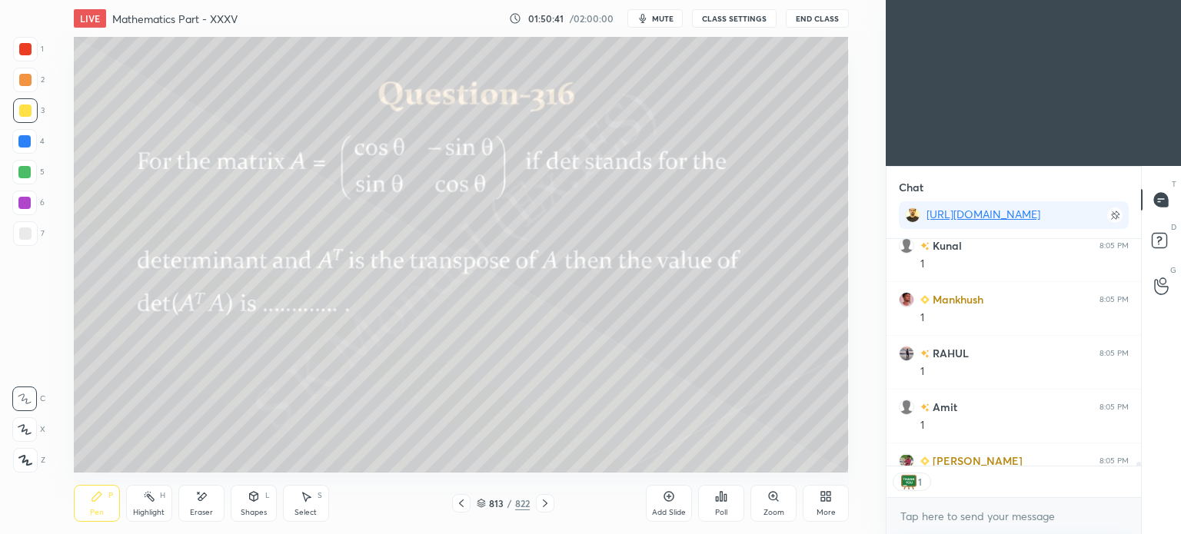
scroll to position [223, 250]
click at [534, 507] on div "813 / 822" at bounding box center [503, 503] width 102 height 18
click at [537, 507] on div at bounding box center [545, 503] width 18 height 18
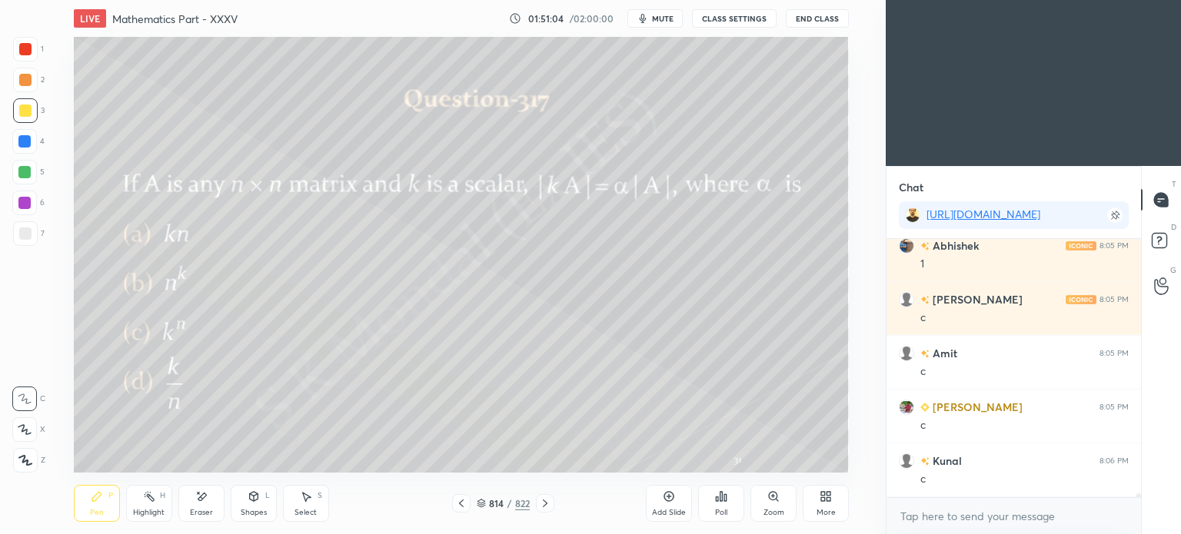
scroll to position [16114, 0]
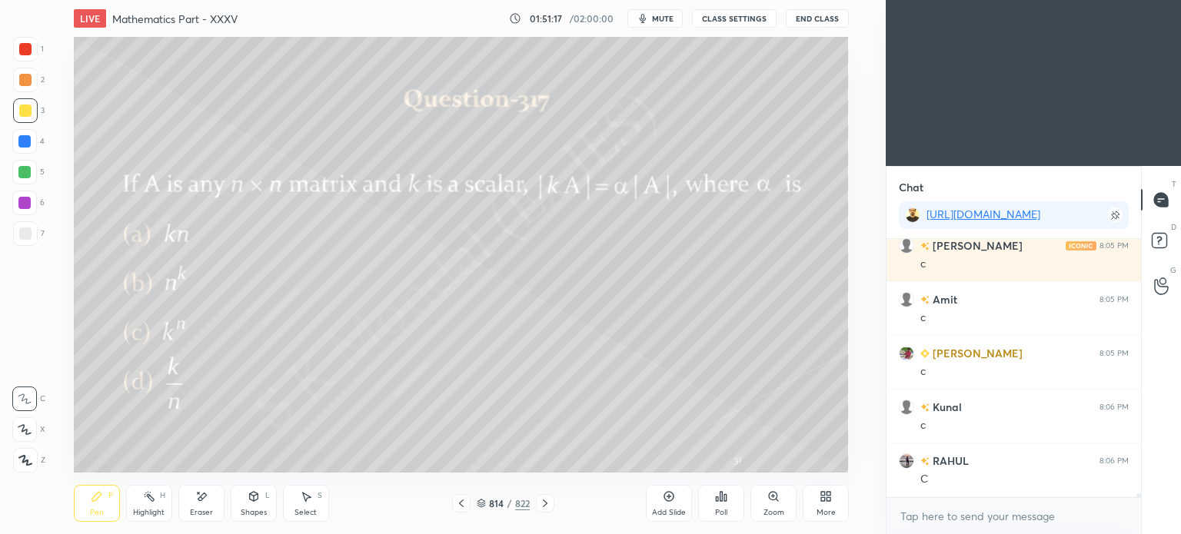
click at [544, 501] on icon at bounding box center [545, 504] width 5 height 8
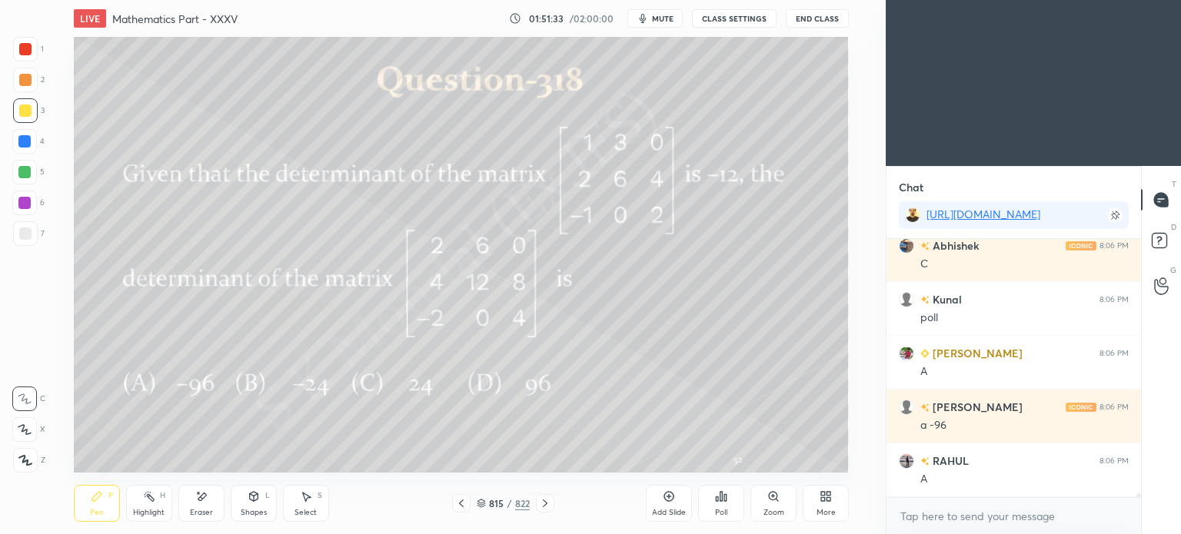
scroll to position [16437, 0]
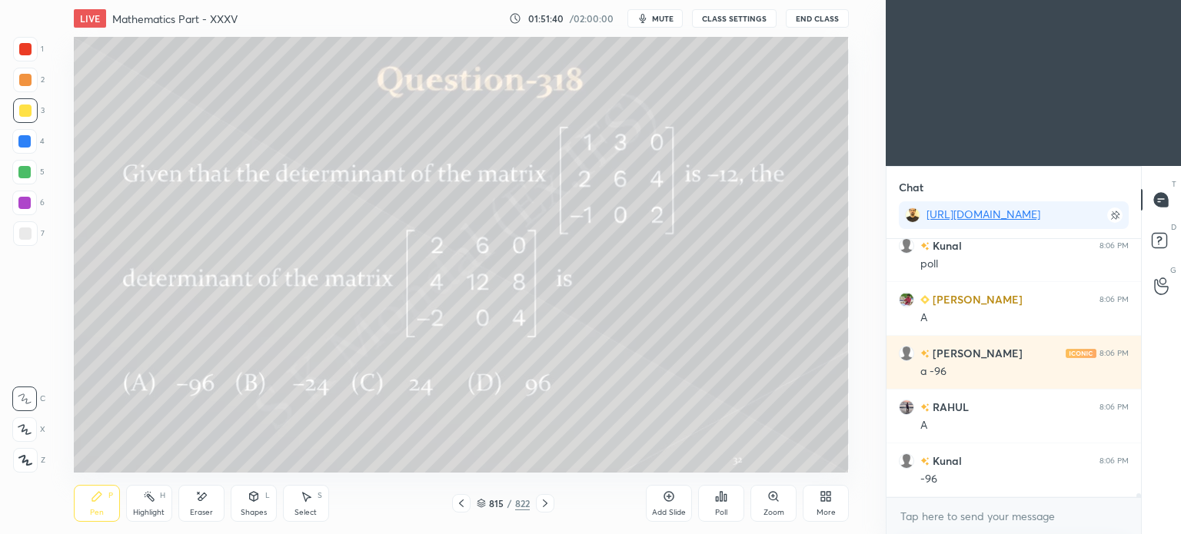
click at [292, 500] on div "Select S" at bounding box center [306, 503] width 46 height 37
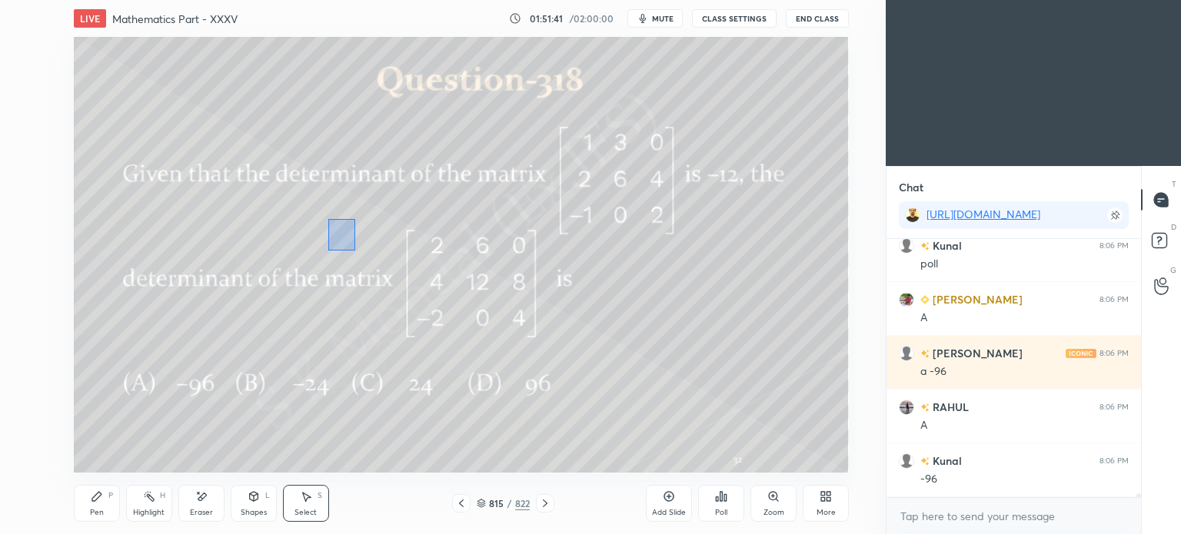
scroll to position [16491, 0]
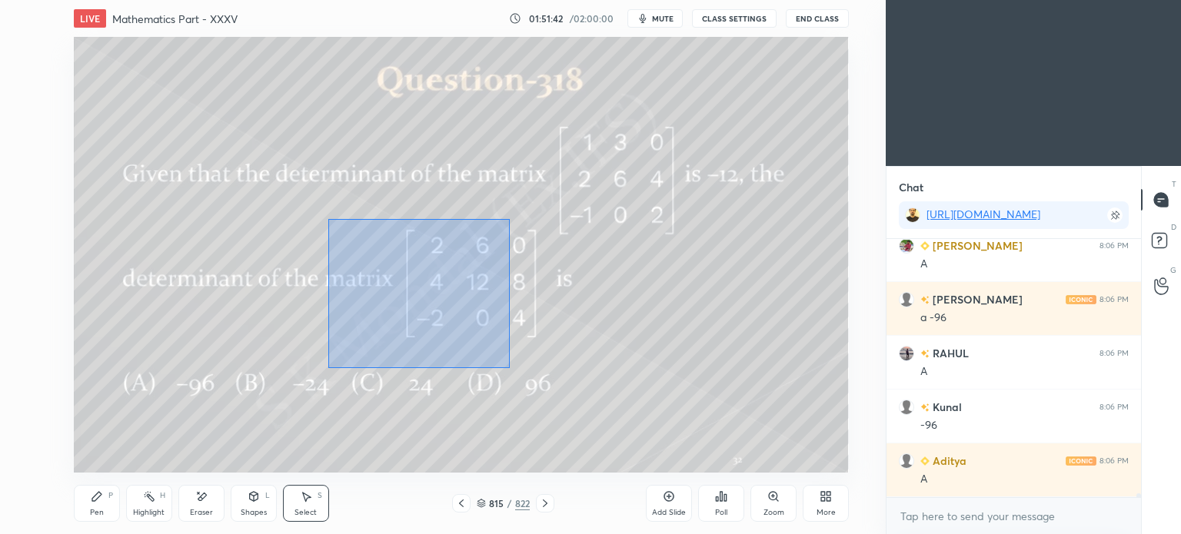
drag, startPoint x: 329, startPoint y: 218, endPoint x: 510, endPoint y: 368, distance: 234.8
click at [510, 368] on div "0 ° Undo Copy Paste here Duplicate Duplicate to new slide Delete" at bounding box center [461, 255] width 775 height 436
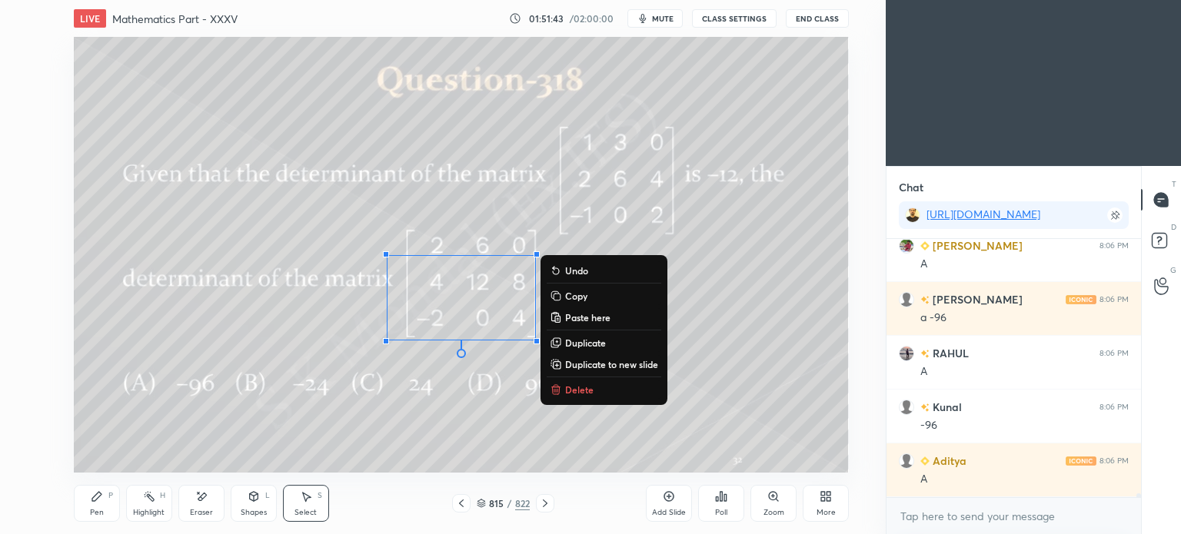
click at [583, 389] on p "Delete" at bounding box center [579, 390] width 28 height 12
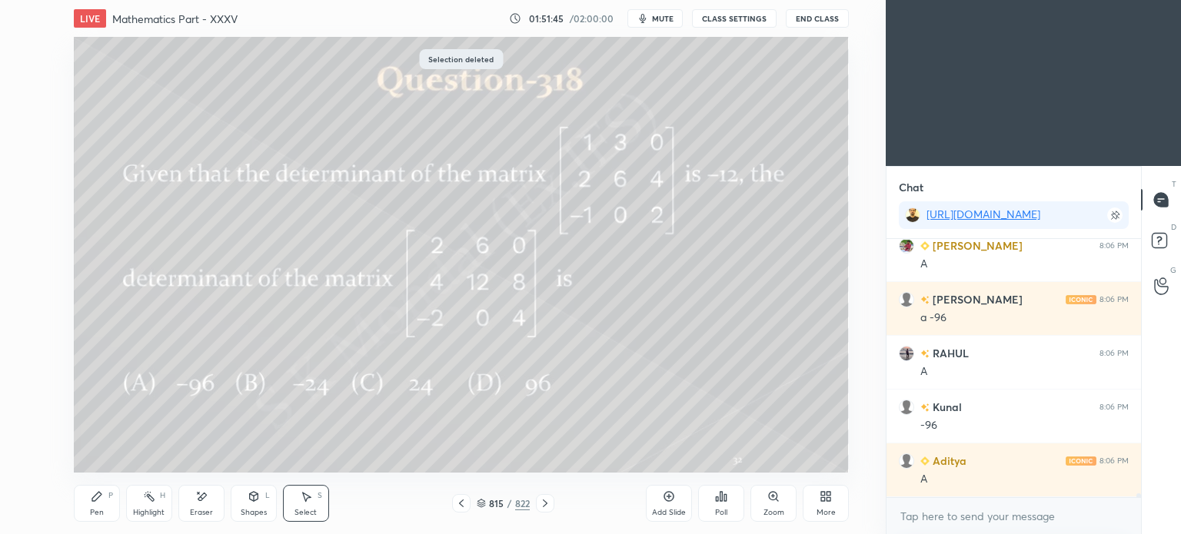
click at [89, 504] on div "Pen P" at bounding box center [97, 503] width 46 height 37
click at [95, 505] on div "Pen P" at bounding box center [97, 503] width 46 height 37
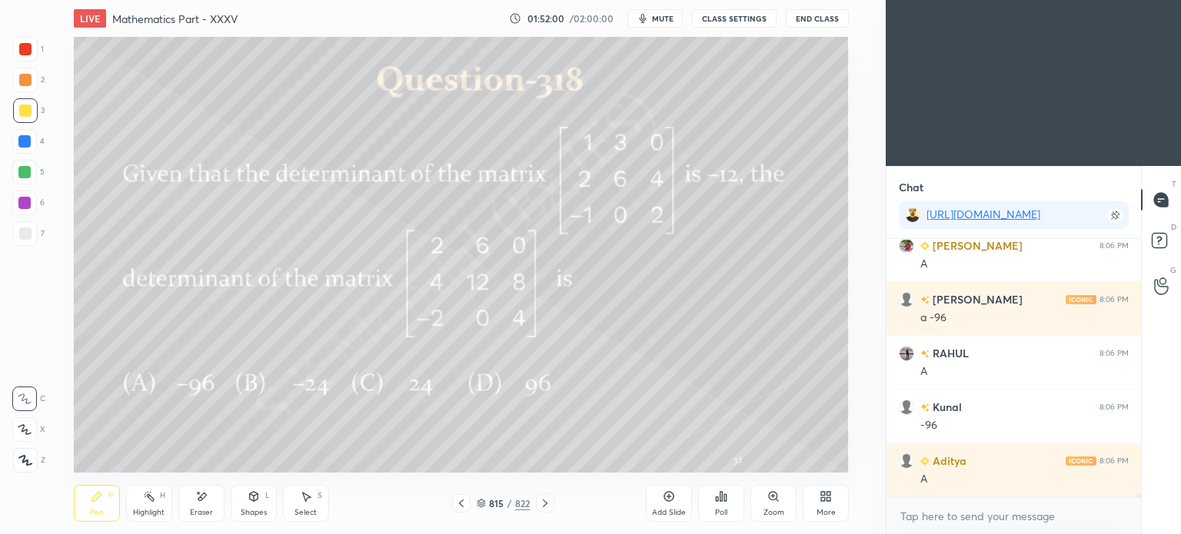
scroll to position [16545, 0]
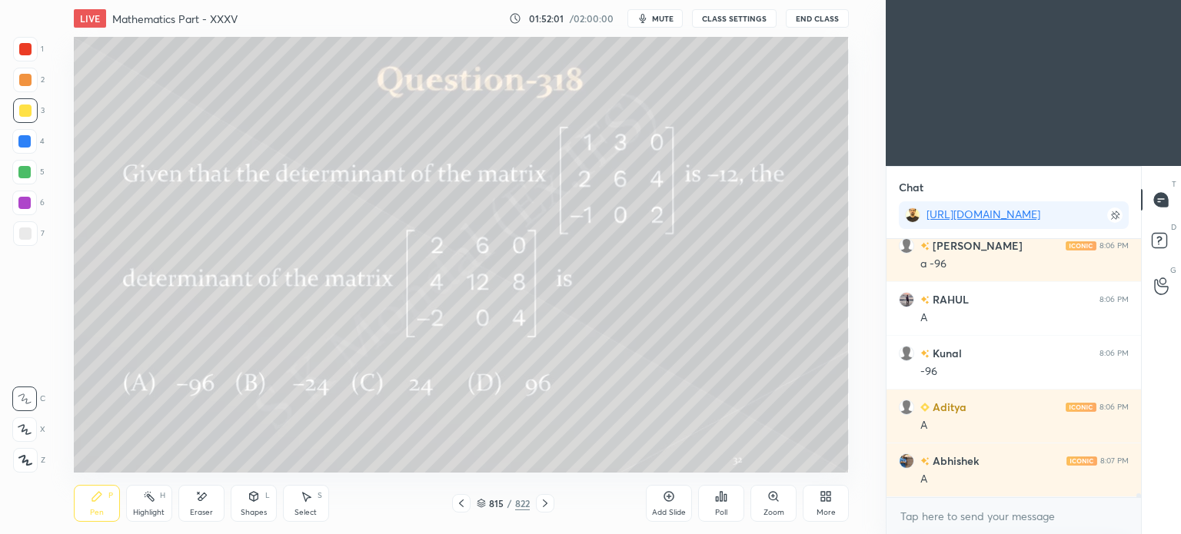
click at [543, 497] on icon at bounding box center [545, 503] width 12 height 12
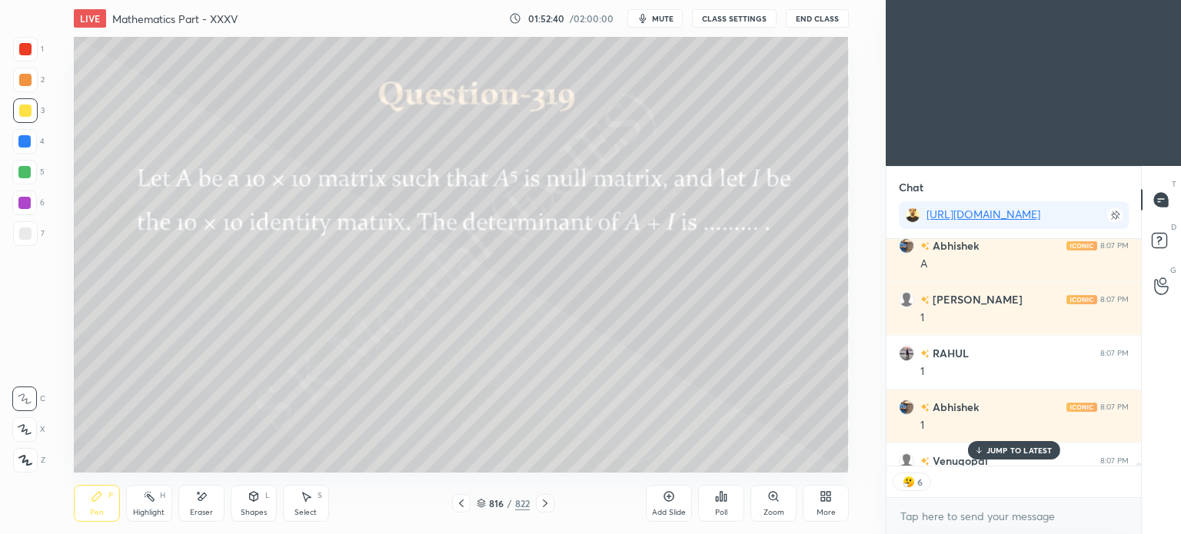
scroll to position [16845, 0]
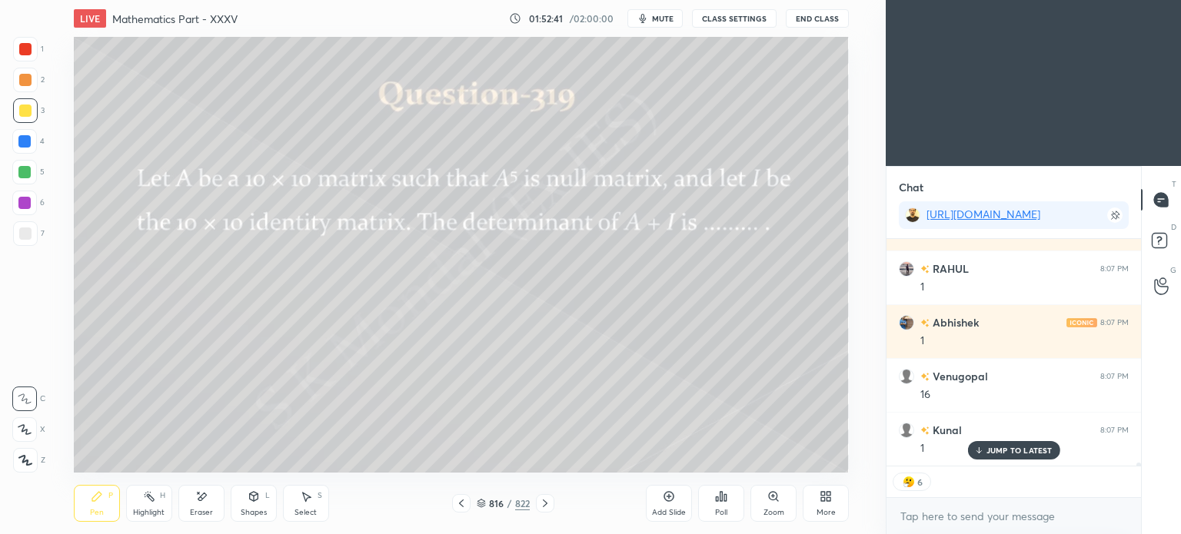
click at [1006, 447] on p "JUMP TO LATEST" at bounding box center [1019, 450] width 66 height 9
click at [547, 502] on icon at bounding box center [545, 503] width 12 height 12
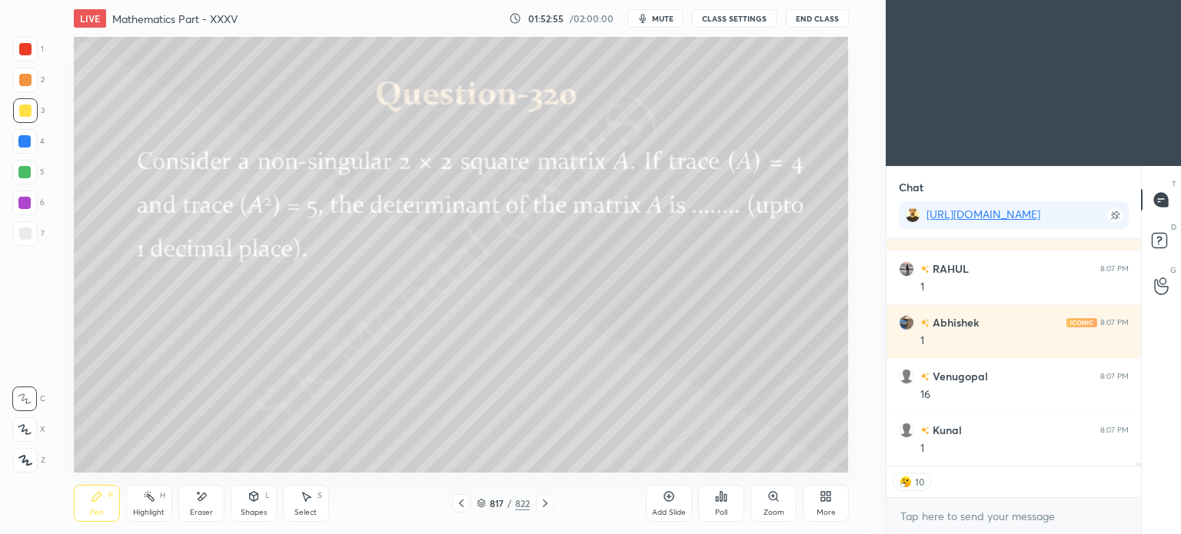
scroll to position [254, 250]
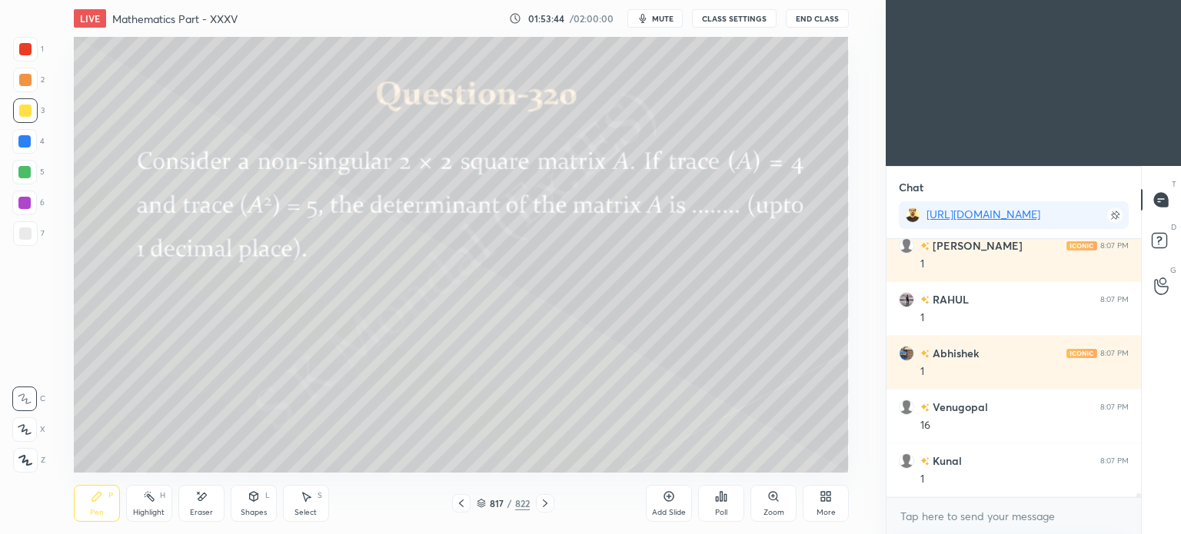
click at [193, 505] on div "Eraser" at bounding box center [201, 503] width 46 height 37
click at [98, 504] on div "Pen P" at bounding box center [97, 503] width 46 height 37
click at [98, 507] on div "Pen P" at bounding box center [97, 503] width 46 height 37
click at [86, 510] on div "Pen P" at bounding box center [97, 503] width 46 height 37
click at [197, 501] on icon at bounding box center [201, 496] width 12 height 13
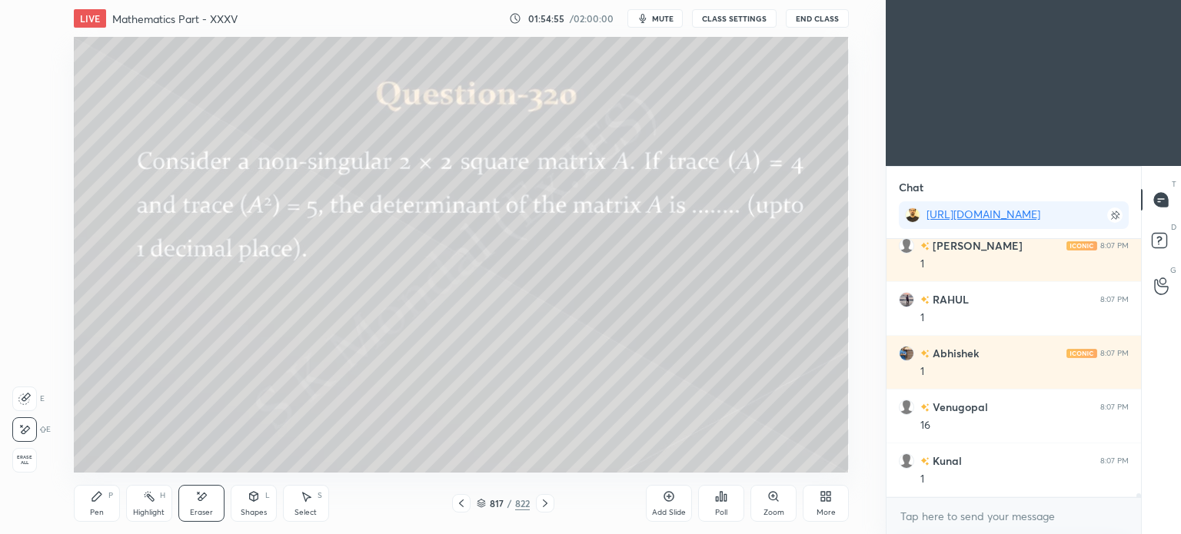
click at [77, 515] on div "Pen P" at bounding box center [97, 503] width 46 height 37
click at [82, 517] on div "Pen P" at bounding box center [97, 503] width 46 height 37
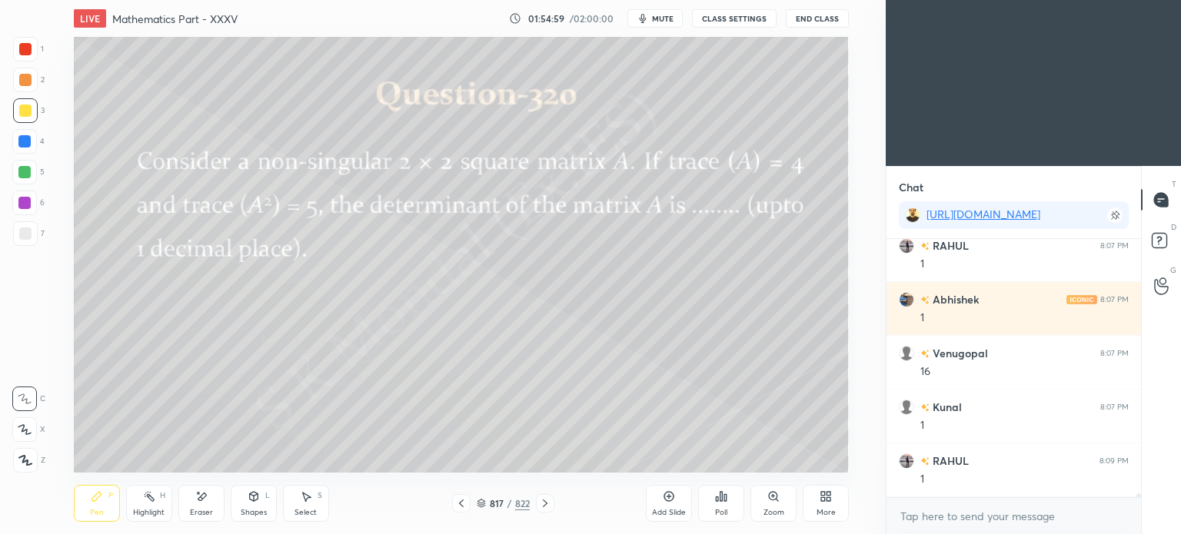
click at [247, 509] on div "Shapes" at bounding box center [254, 513] width 26 height 8
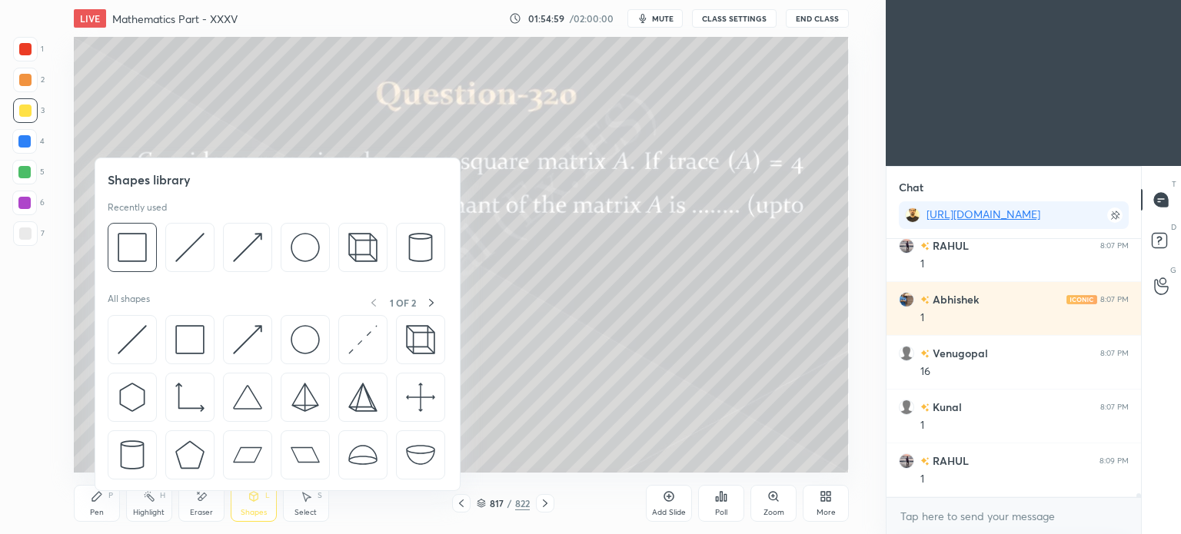
click at [194, 511] on div "Eraser" at bounding box center [201, 513] width 23 height 8
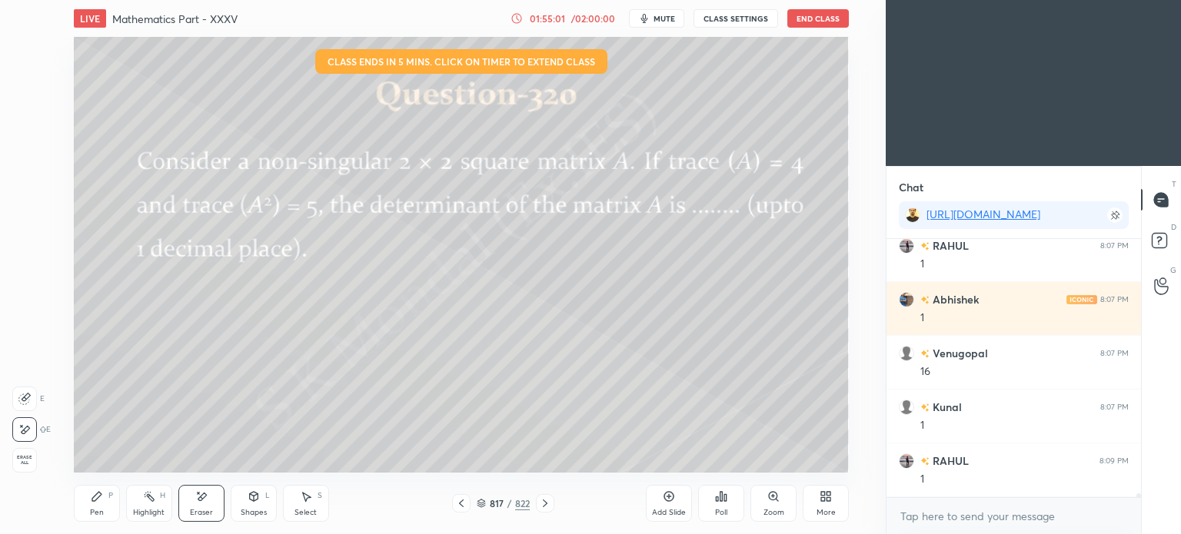
click at [105, 513] on div "Pen P" at bounding box center [97, 503] width 46 height 37
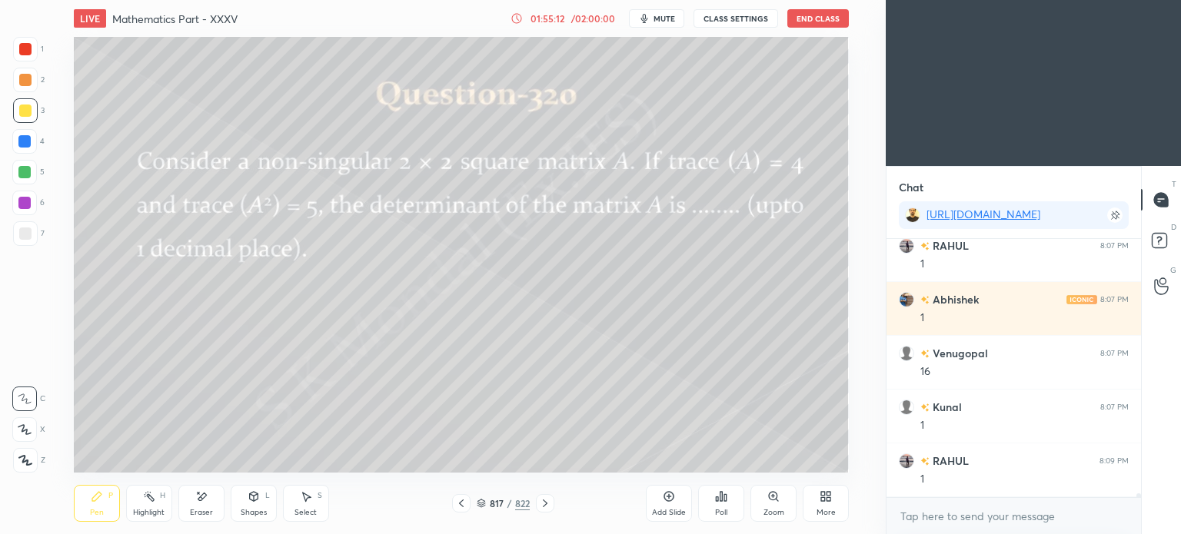
scroll to position [16922, 0]
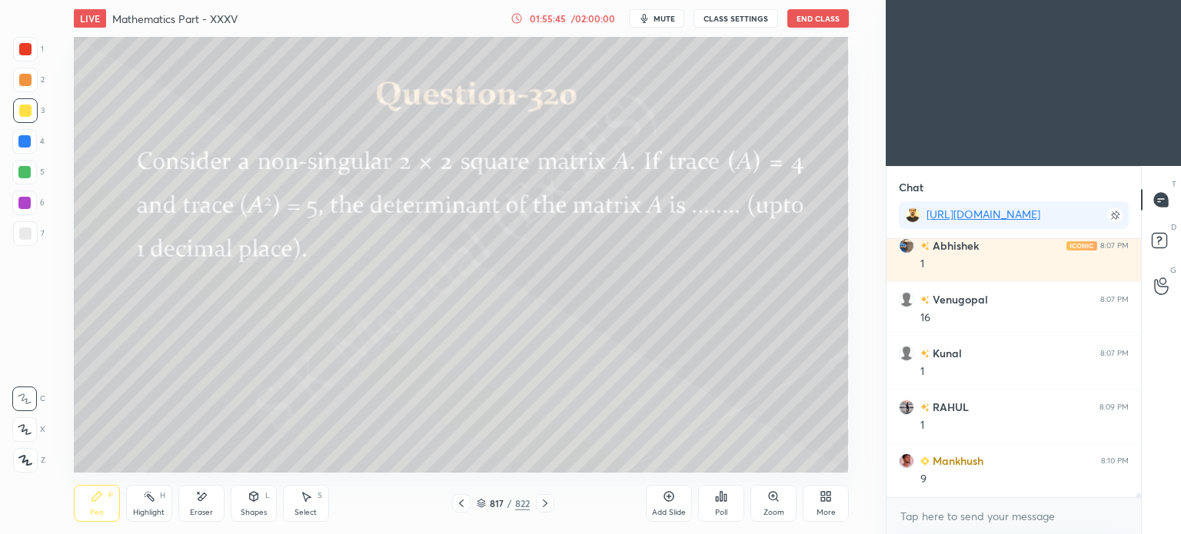
click at [689, 471] on div "Add Slide Poll Zoom More" at bounding box center [747, 503] width 203 height 86
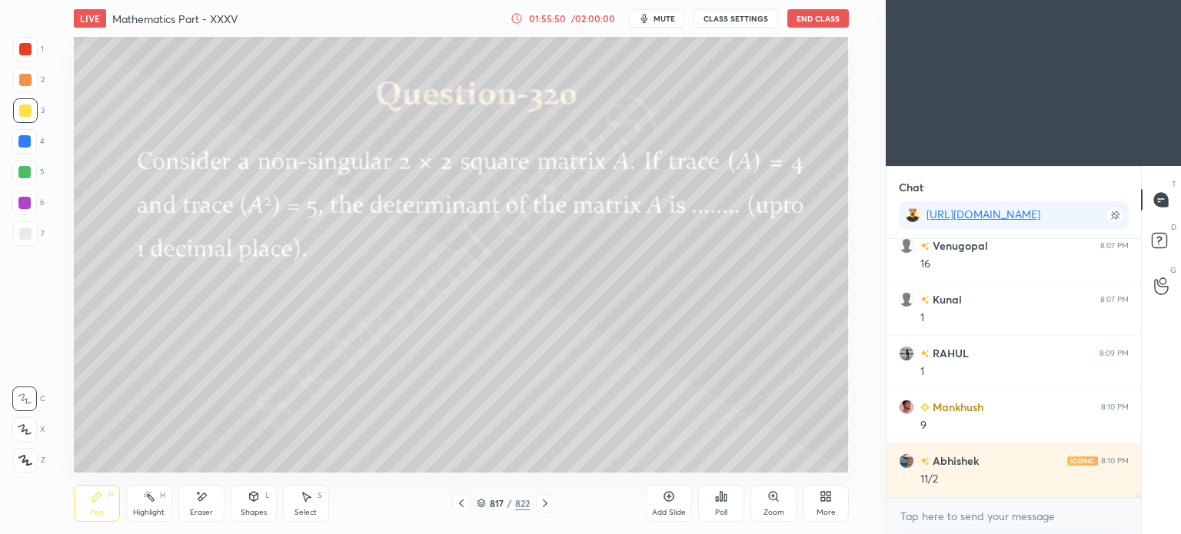
click at [688, 470] on div "Add Slide Poll Zoom More" at bounding box center [747, 503] width 203 height 86
click at [695, 463] on div "Add Slide Poll Zoom More" at bounding box center [747, 503] width 203 height 86
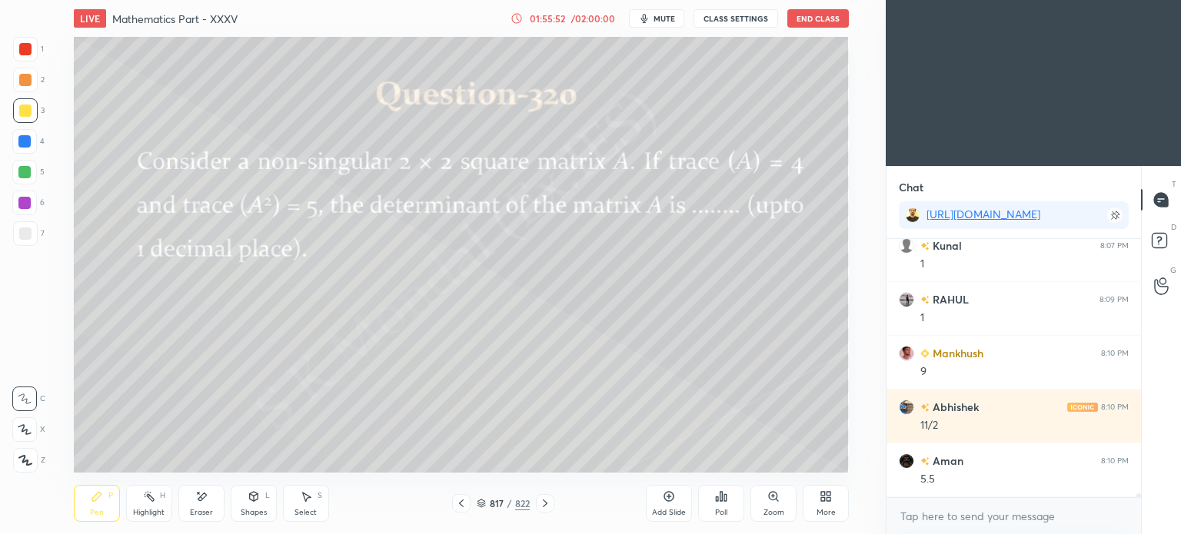
scroll to position [17083, 0]
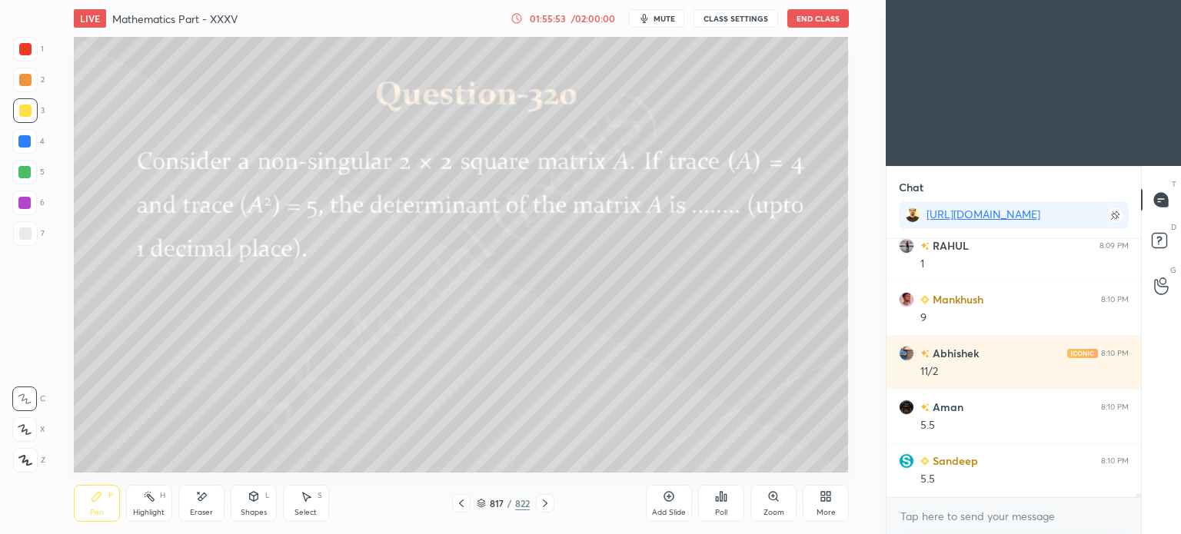
click at [203, 510] on div "Eraser" at bounding box center [201, 513] width 23 height 8
click at [101, 509] on div "Pen" at bounding box center [97, 513] width 14 height 8
click at [101, 512] on div "Pen" at bounding box center [97, 513] width 14 height 8
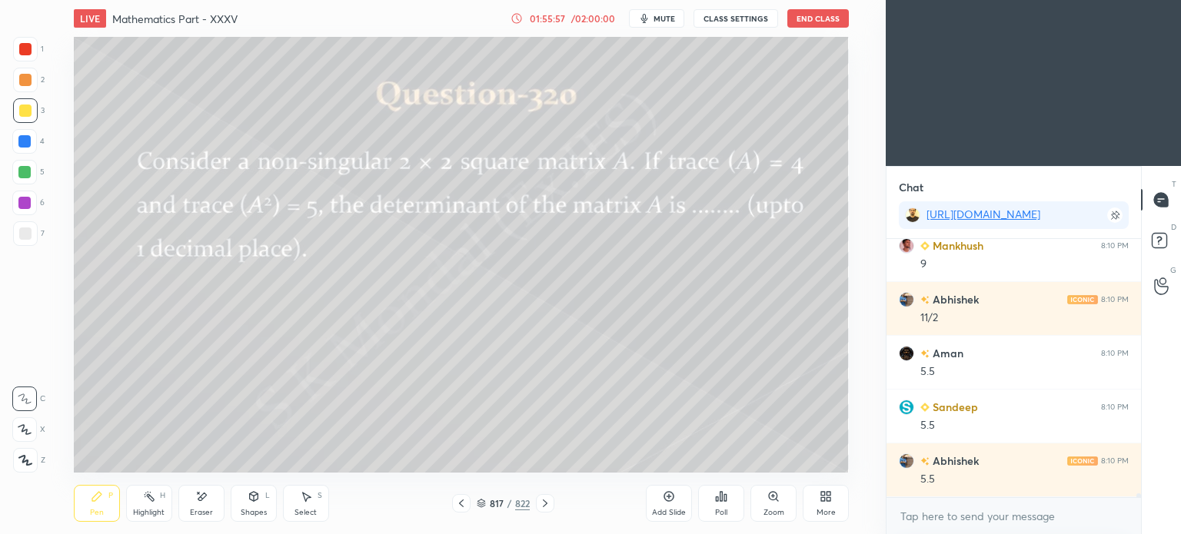
click at [137, 510] on div "Highlight" at bounding box center [149, 513] width 32 height 8
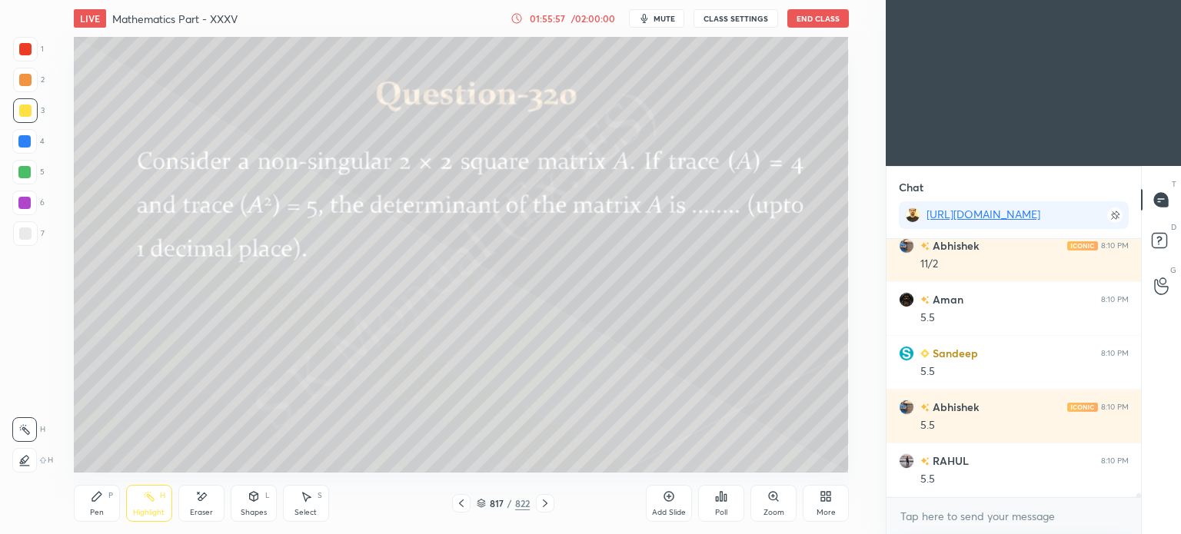
click at [96, 513] on div "Pen" at bounding box center [97, 513] width 14 height 8
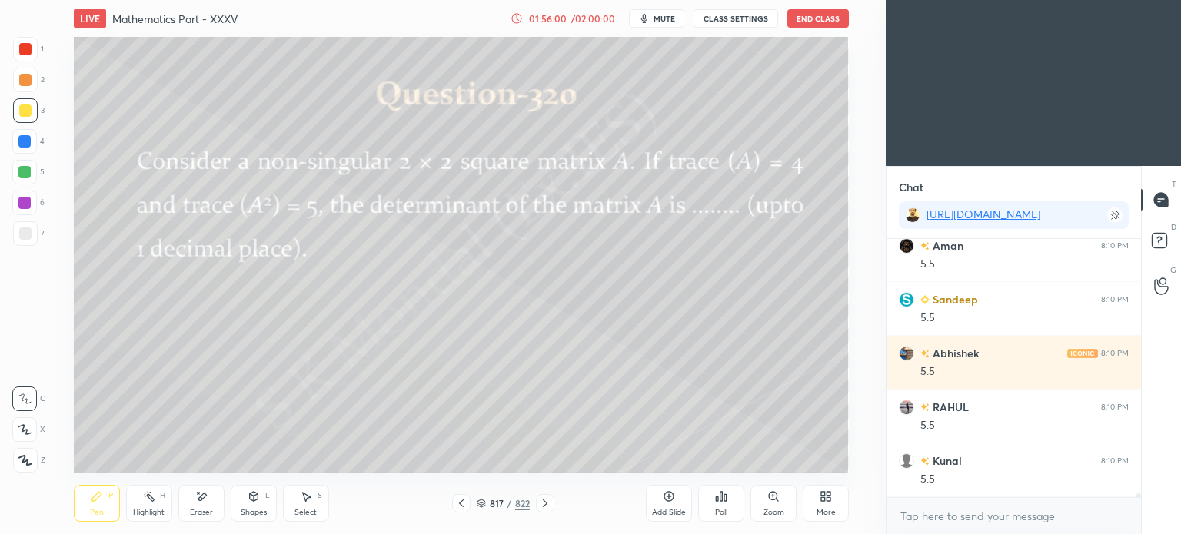
scroll to position [17298, 0]
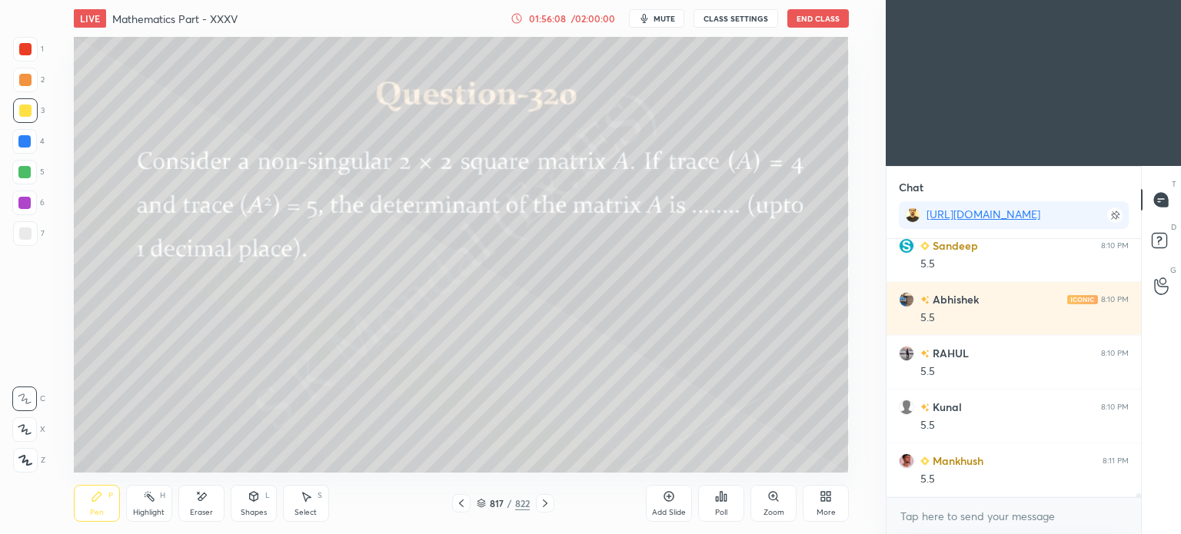
click at [544, 505] on icon at bounding box center [545, 503] width 12 height 12
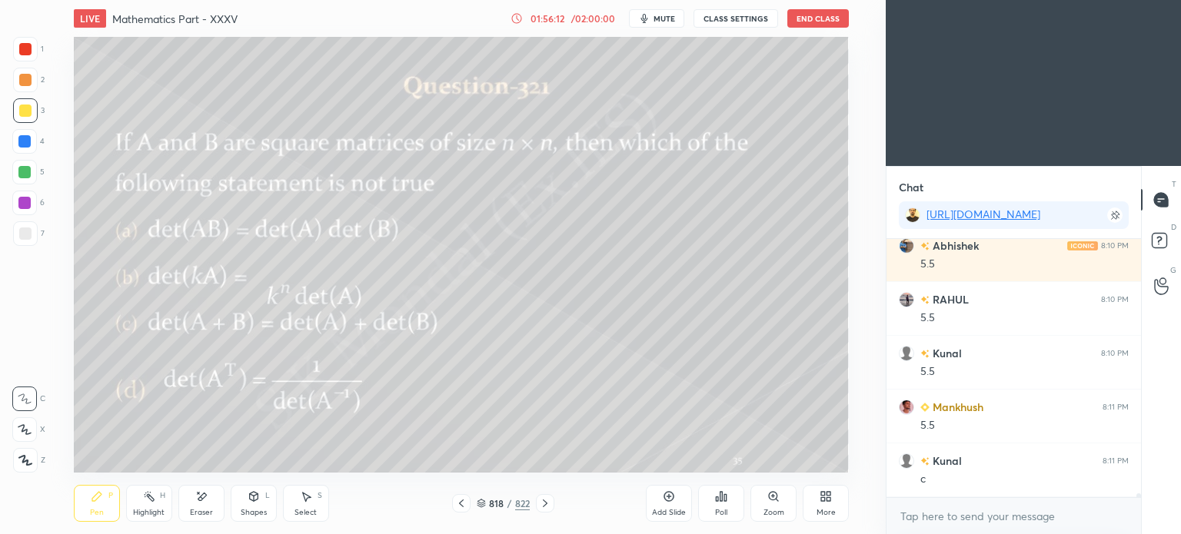
scroll to position [17406, 0]
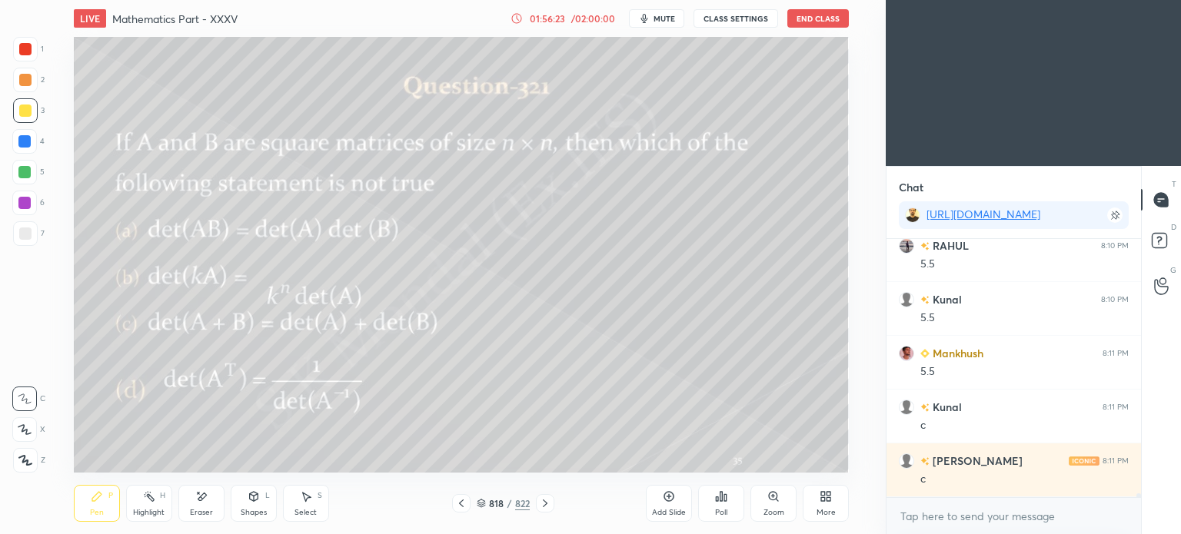
click at [664, 24] on button "mute" at bounding box center [656, 18] width 55 height 18
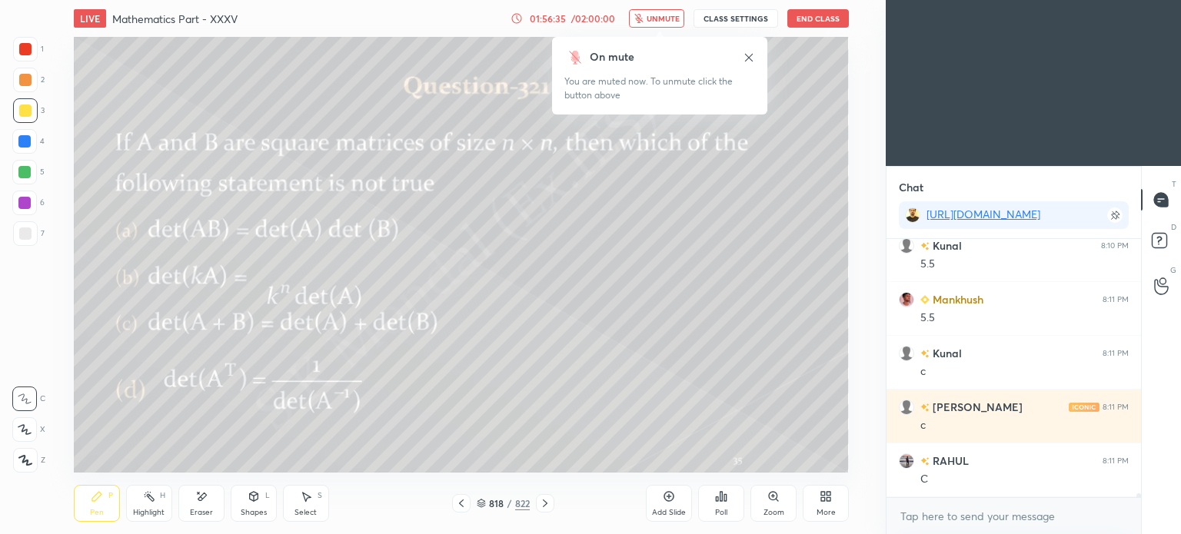
scroll to position [17514, 0]
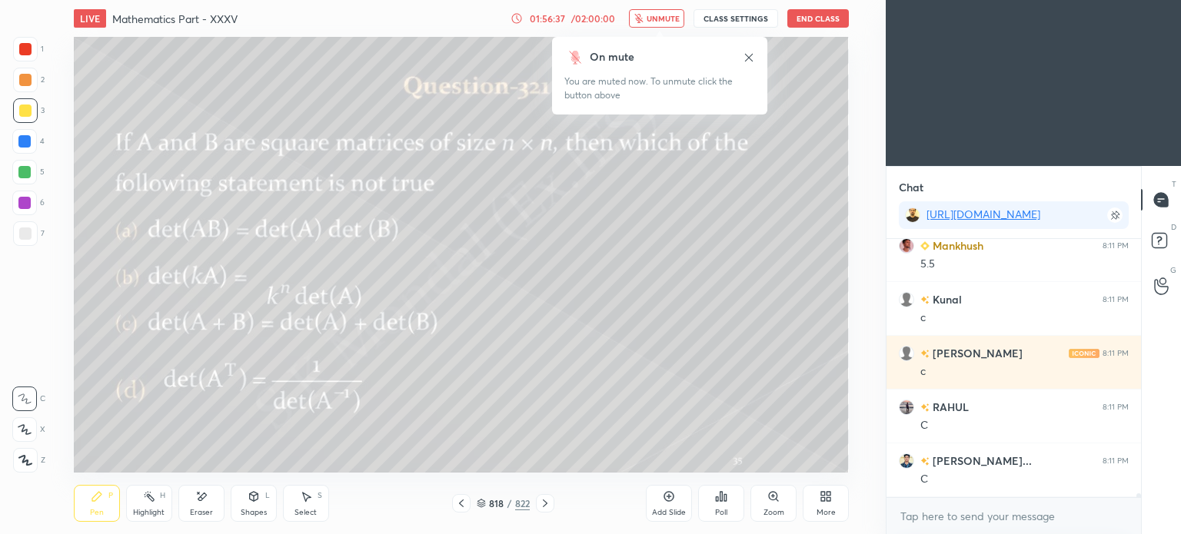
click at [667, 13] on span "unmute" at bounding box center [663, 18] width 33 height 11
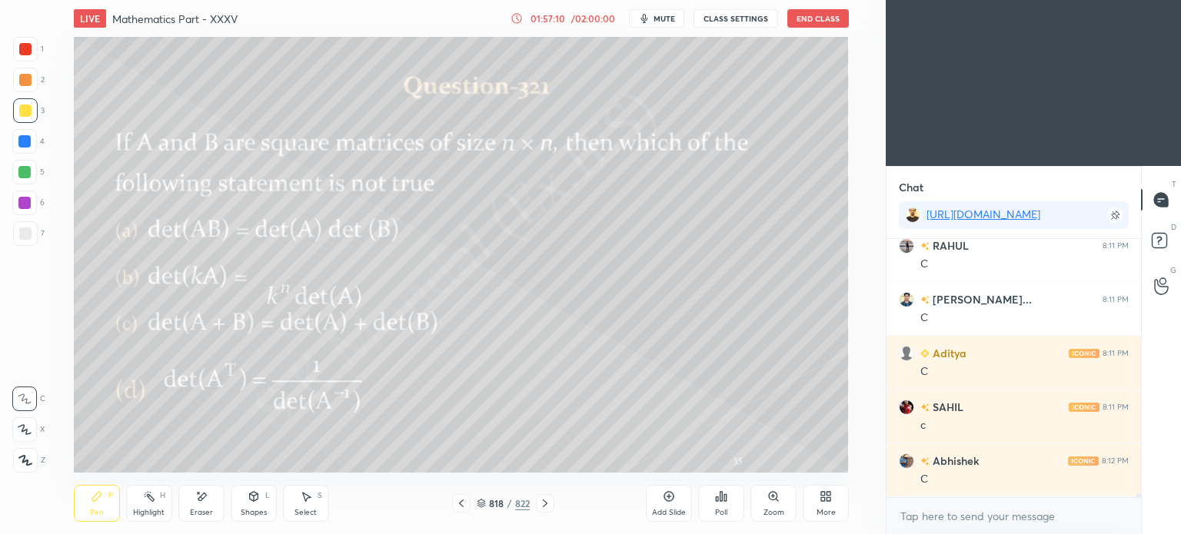
scroll to position [17729, 0]
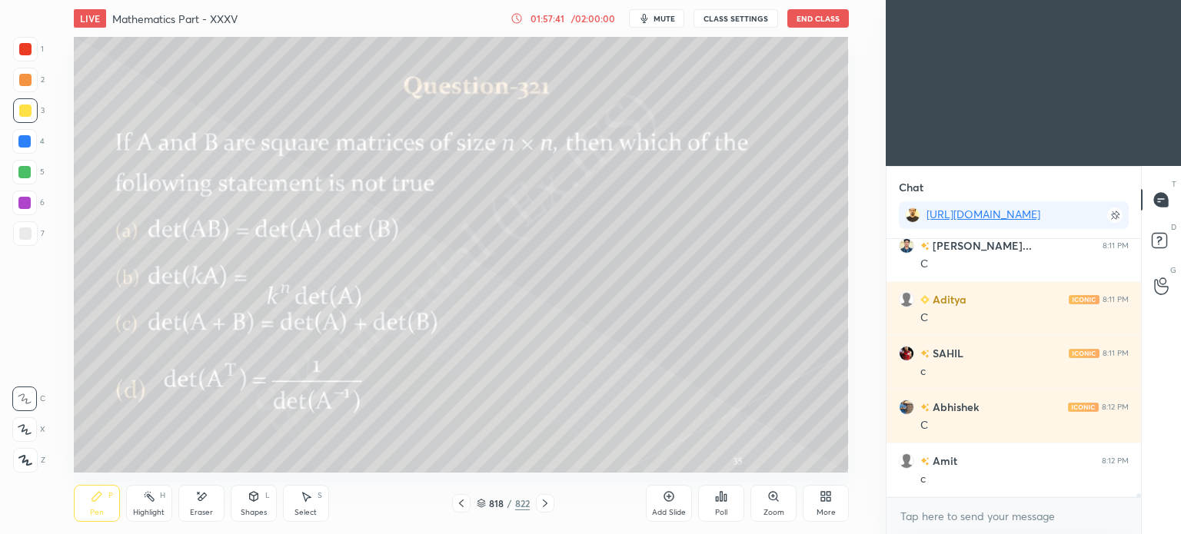
click at [546, 503] on icon at bounding box center [545, 504] width 5 height 8
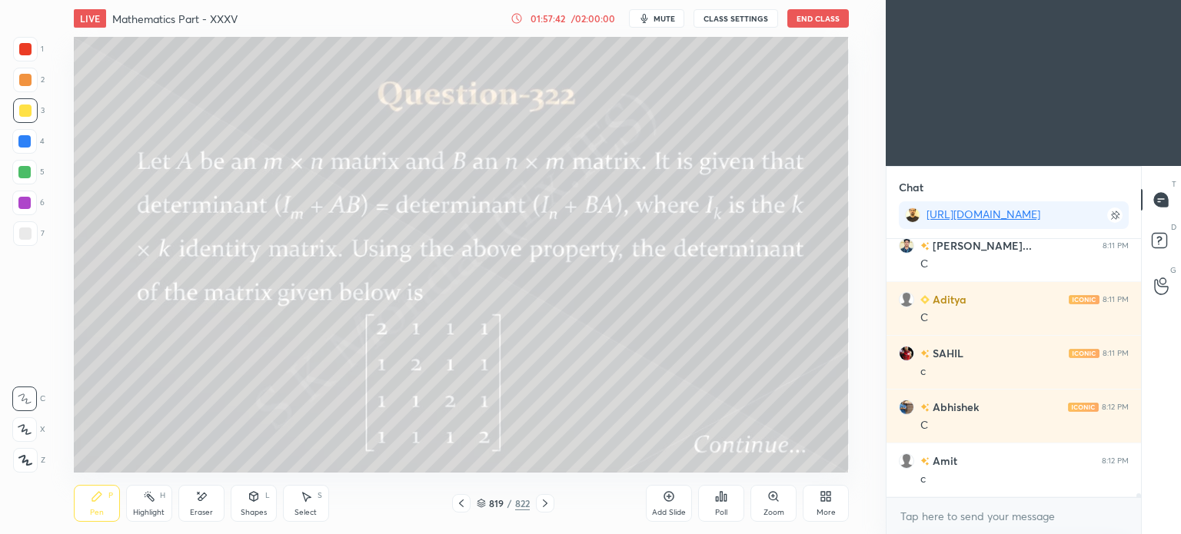
click at [96, 506] on div "Pen P" at bounding box center [97, 503] width 46 height 37
click at [95, 504] on div "Pen P" at bounding box center [97, 503] width 46 height 37
click at [191, 507] on div "Eraser" at bounding box center [201, 503] width 46 height 37
click at [192, 510] on div "Eraser" at bounding box center [201, 513] width 23 height 8
click at [100, 506] on div "Pen P" at bounding box center [97, 503] width 46 height 37
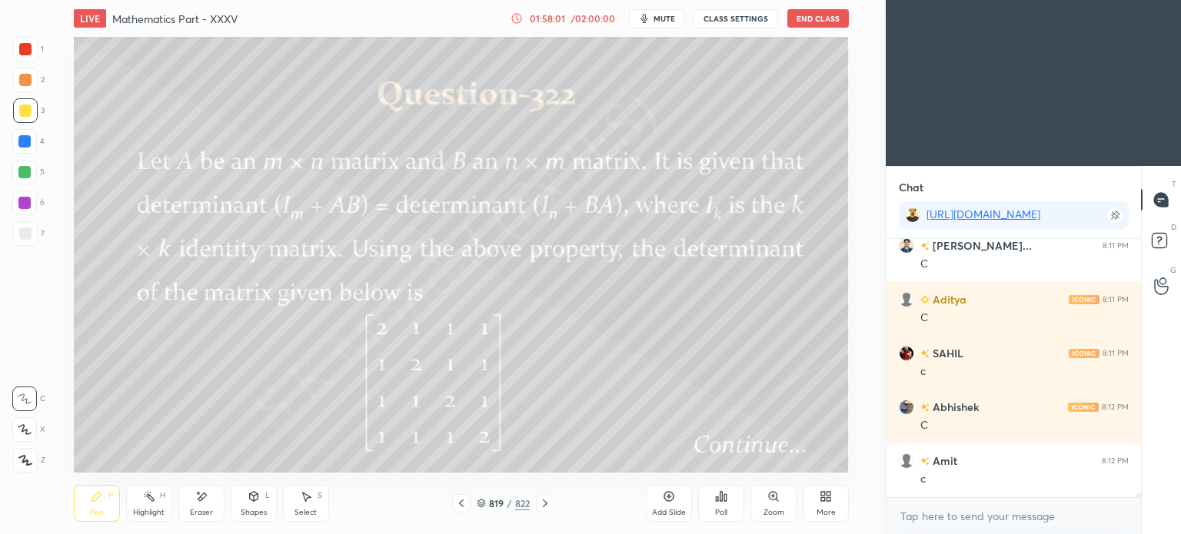
click at [101, 507] on div "Pen P" at bounding box center [97, 503] width 46 height 37
click at [298, 502] on div "Select S" at bounding box center [306, 503] width 46 height 37
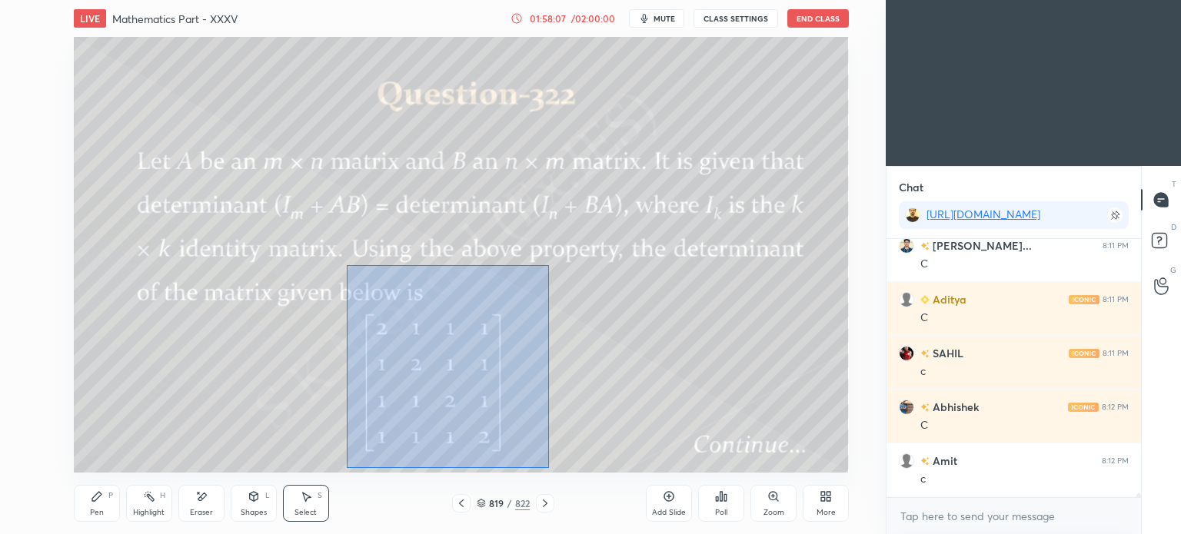
drag, startPoint x: 347, startPoint y: 264, endPoint x: 548, endPoint y: 468, distance: 286.5
click at [548, 468] on div "0 ° Undo Copy Paste here Duplicate Duplicate to new slide Delete" at bounding box center [461, 255] width 775 height 436
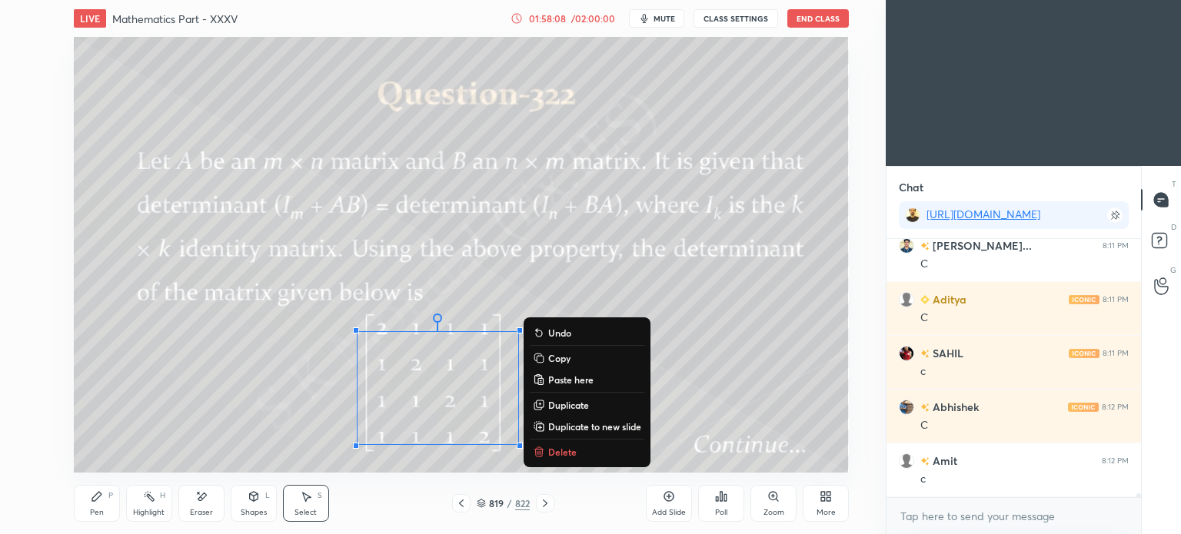
click at [548, 452] on p "Delete" at bounding box center [562, 452] width 28 height 12
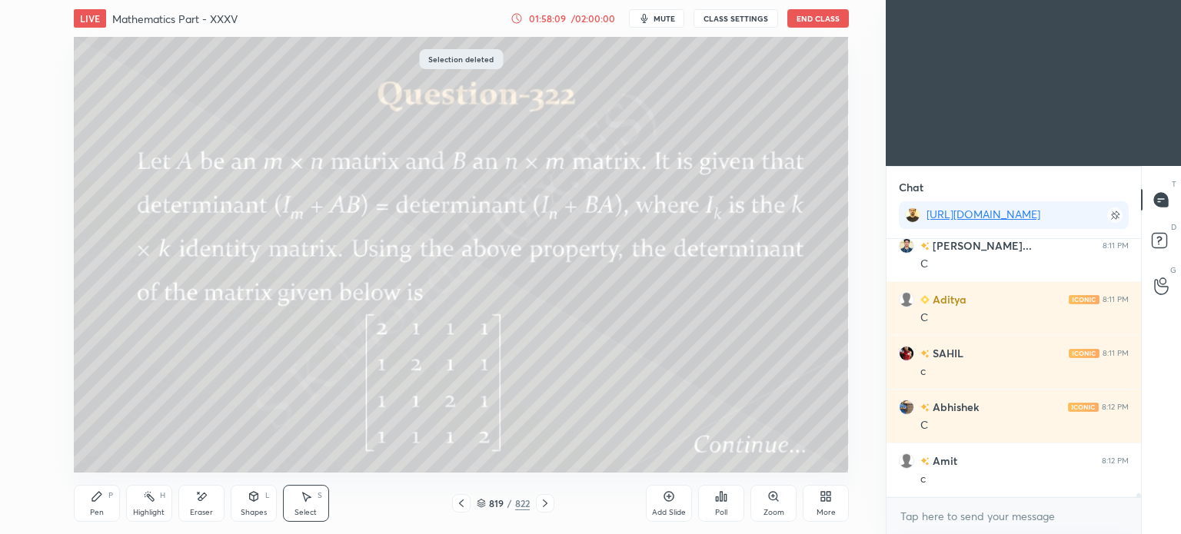
click at [98, 504] on div "Pen P" at bounding box center [97, 503] width 46 height 37
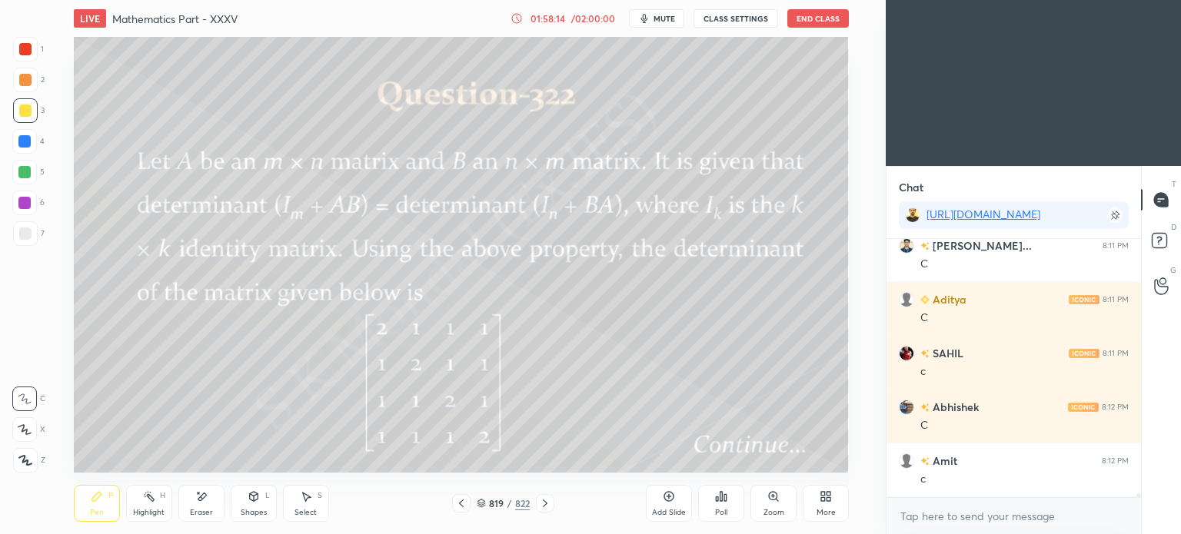
click at [311, 495] on icon at bounding box center [306, 496] width 12 height 12
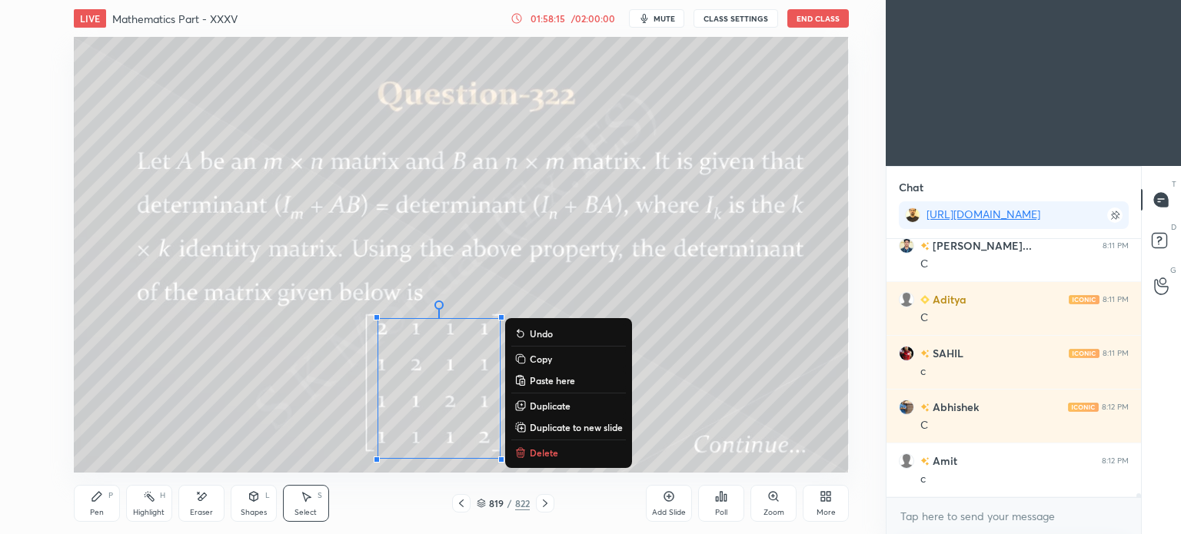
drag, startPoint x: 327, startPoint y: 319, endPoint x: 604, endPoint y: 481, distance: 320.8
click at [604, 481] on div "LIVE Mathematics Part - XXXV 01:58:15 / 02:00:00 mute CLASS SETTINGS End Class …" at bounding box center [461, 267] width 824 height 534
click at [544, 450] on p "Delete" at bounding box center [544, 453] width 28 height 12
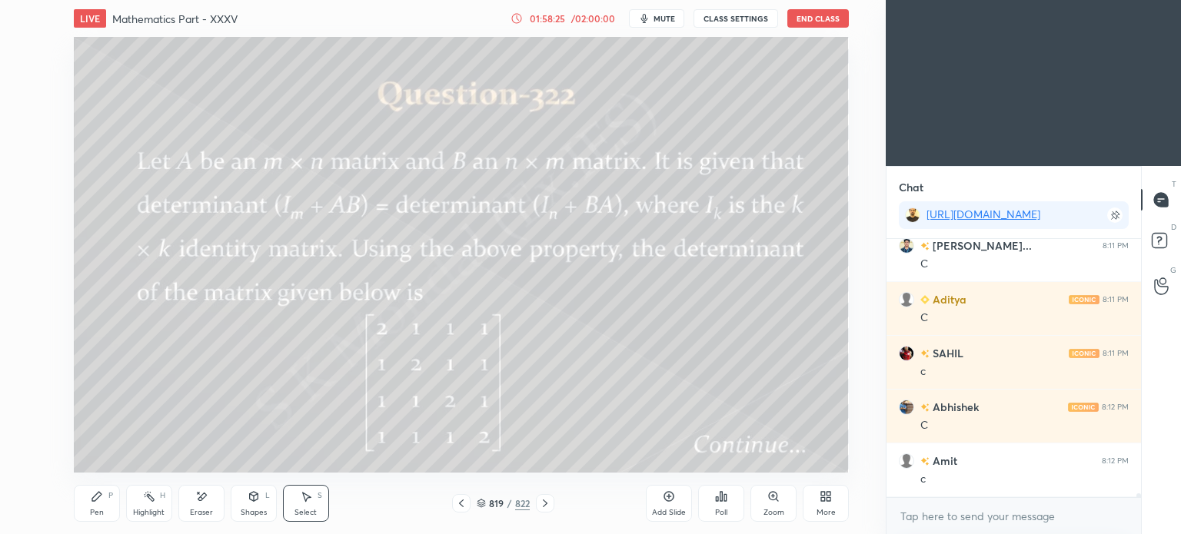
click at [543, 505] on icon at bounding box center [545, 503] width 12 height 12
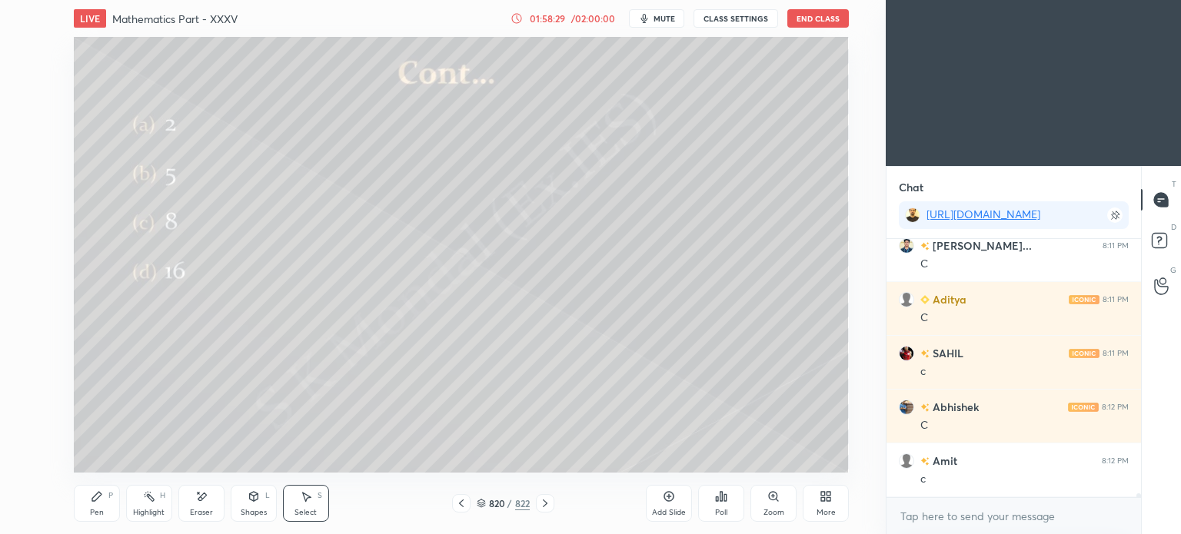
click at [481, 500] on icon at bounding box center [481, 503] width 9 height 9
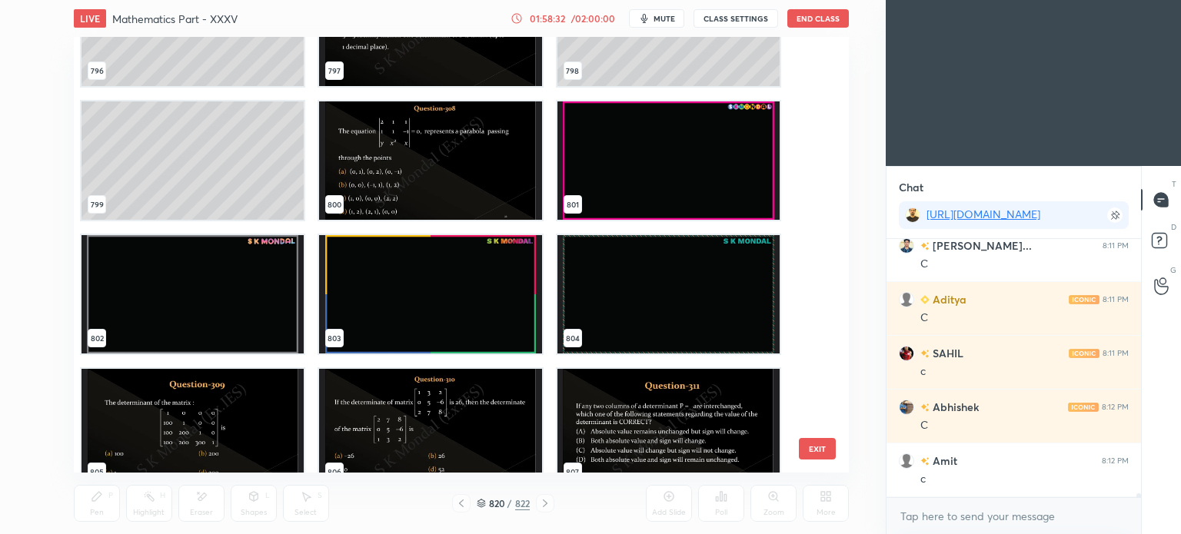
scroll to position [35522, 0]
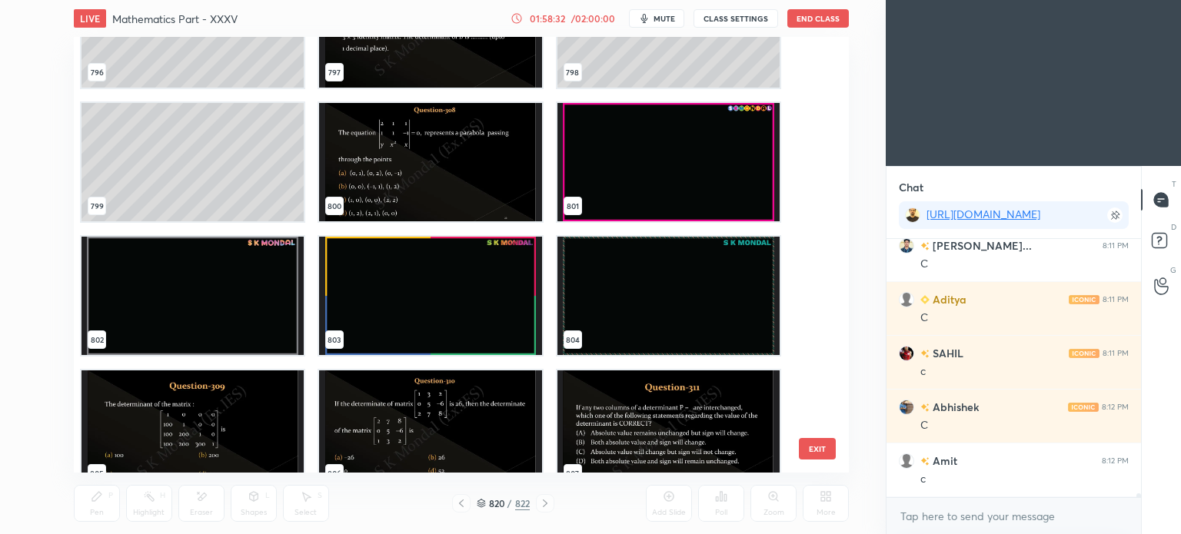
click at [418, 314] on img "grid" at bounding box center [430, 296] width 222 height 118
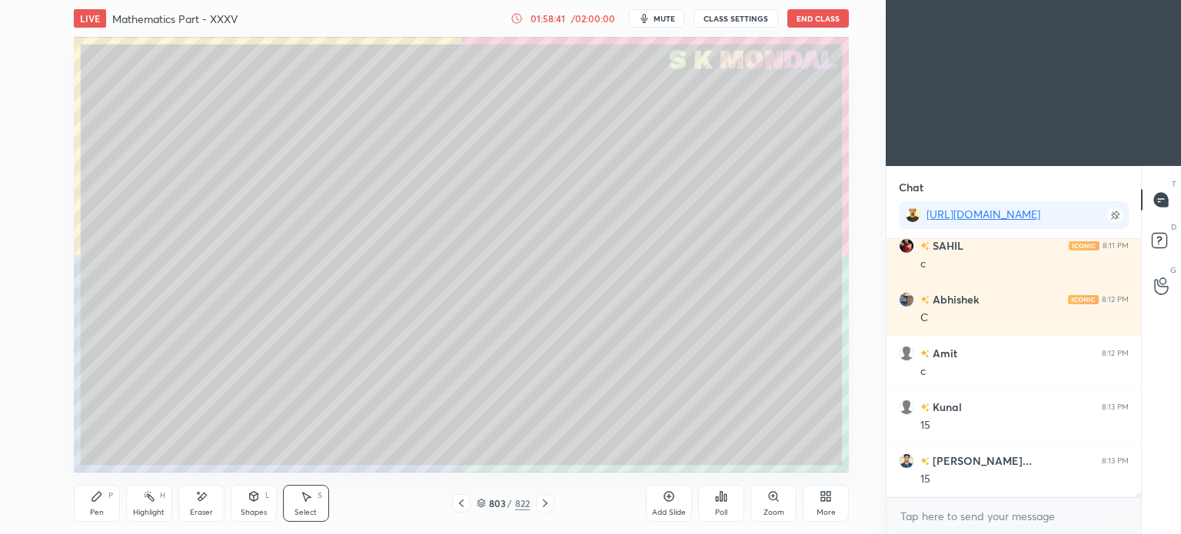
scroll to position [17890, 0]
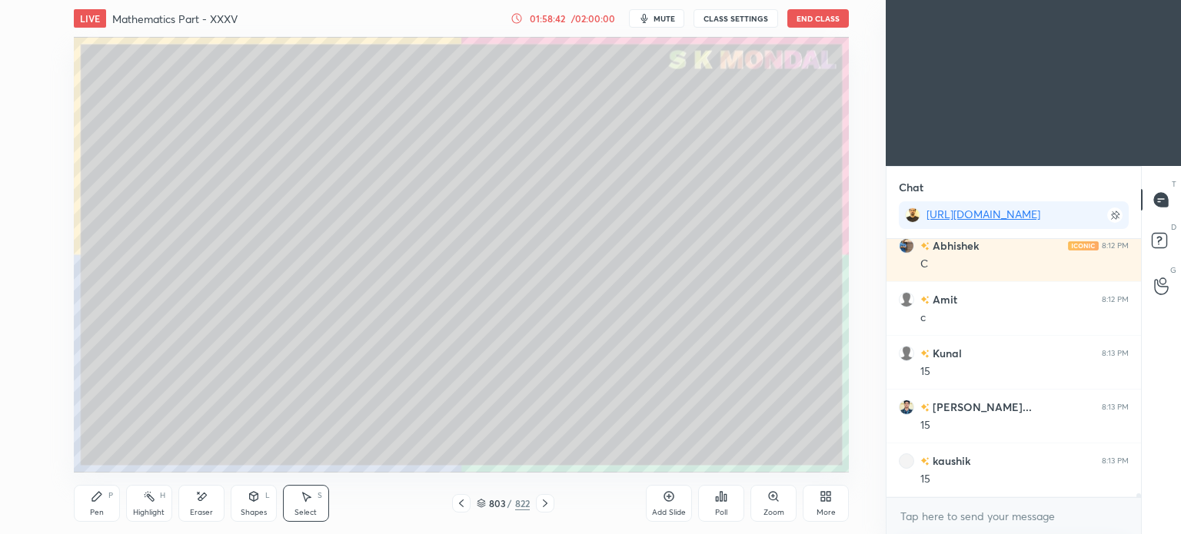
click at [480, 504] on icon at bounding box center [481, 505] width 8 height 2
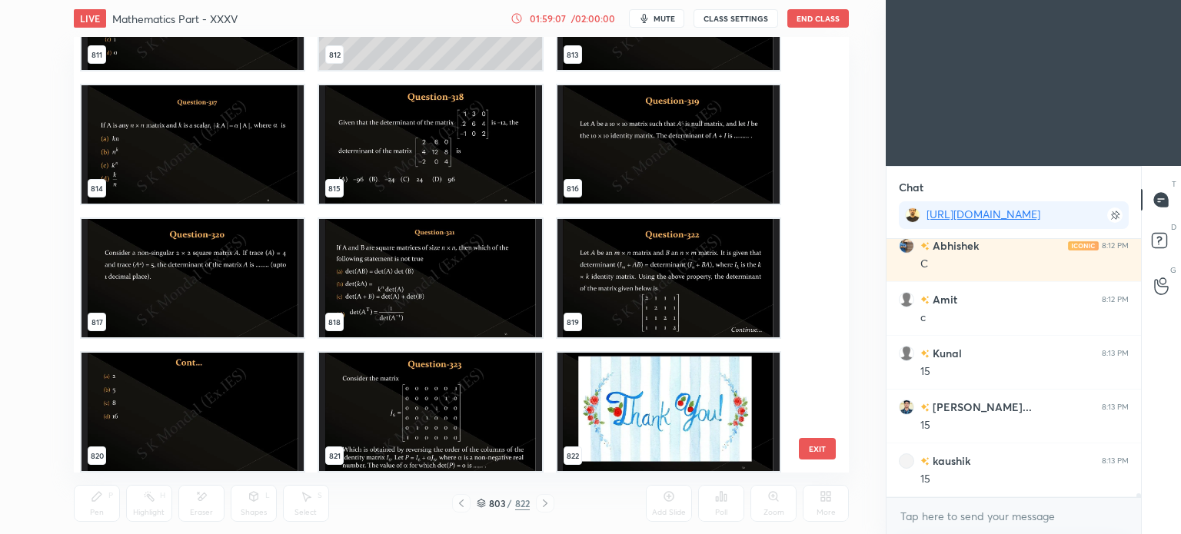
scroll to position [36214, 0]
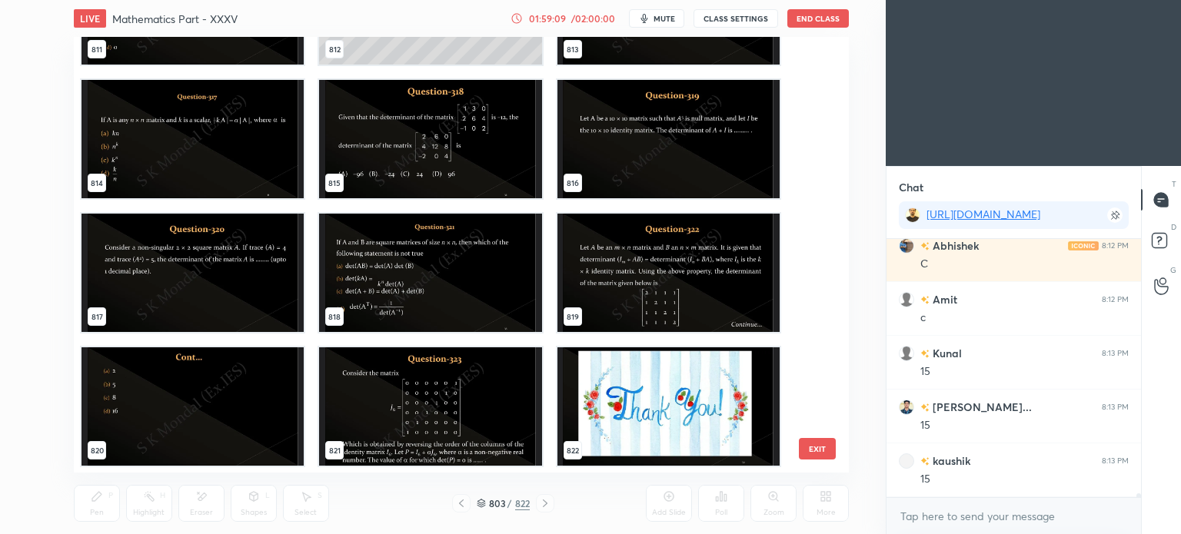
click at [655, 249] on img "grid" at bounding box center [668, 273] width 222 height 118
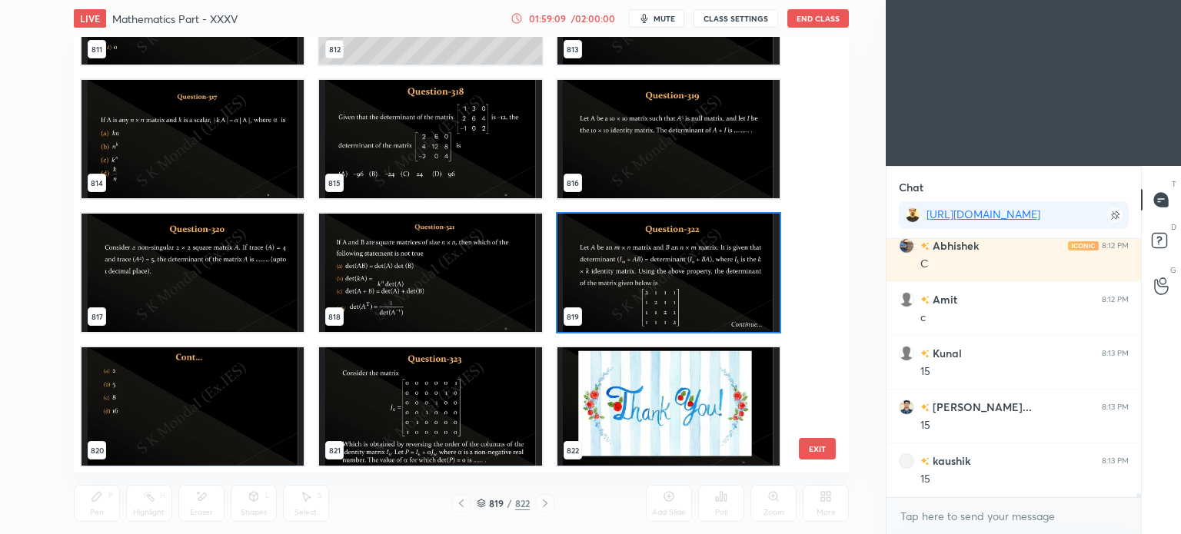
click at [655, 249] on img "grid" at bounding box center [668, 273] width 222 height 118
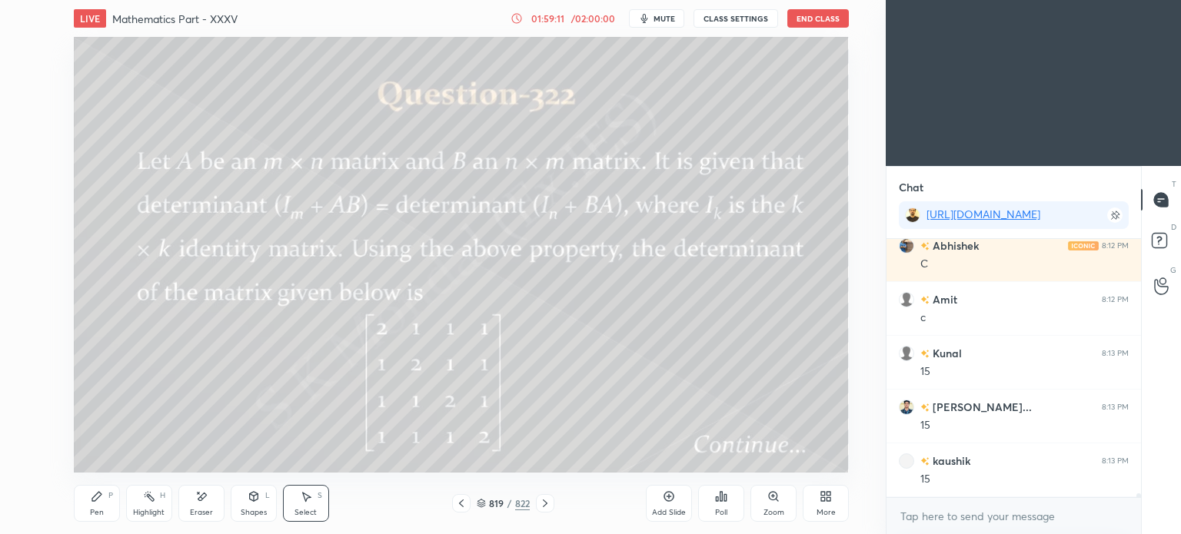
click at [541, 504] on icon at bounding box center [545, 503] width 12 height 12
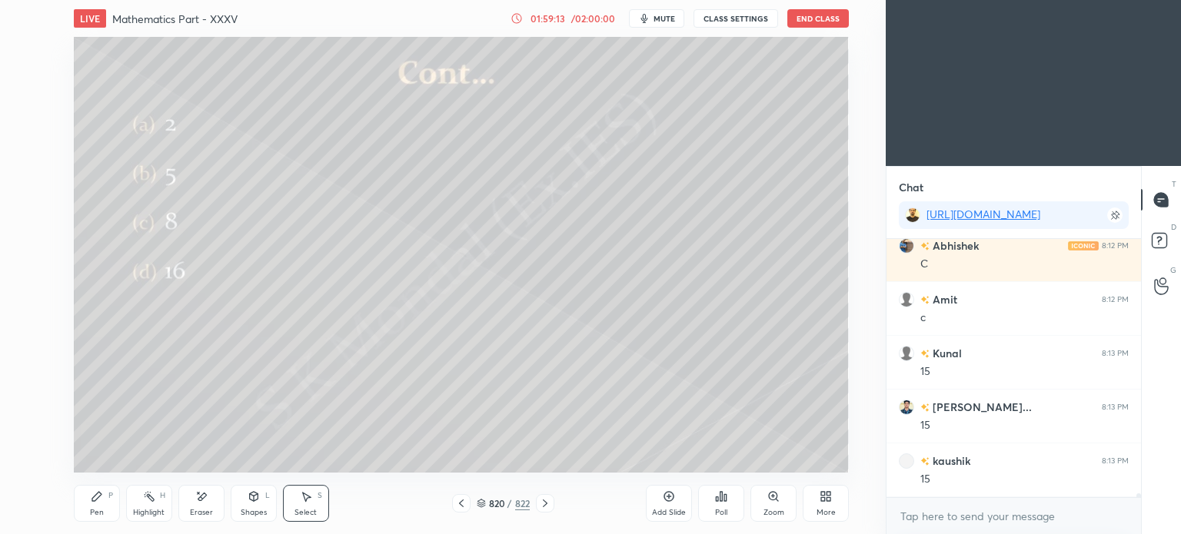
click at [668, 499] on icon at bounding box center [669, 496] width 12 height 12
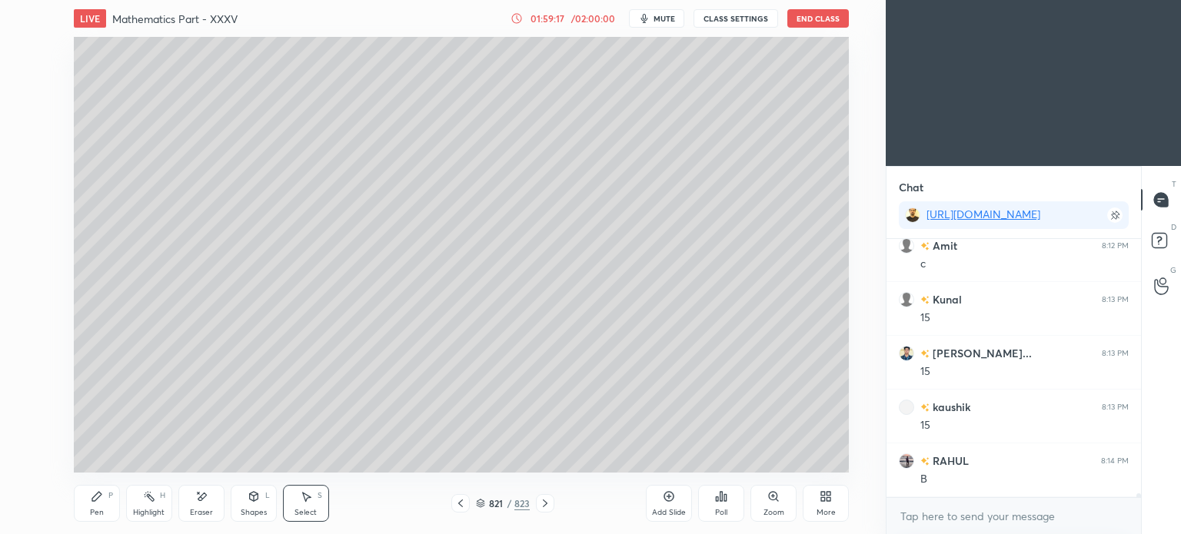
click at [460, 511] on div at bounding box center [460, 503] width 18 height 18
click at [106, 510] on div "Pen P" at bounding box center [97, 503] width 46 height 37
click at [104, 514] on div "Pen P" at bounding box center [97, 503] width 46 height 37
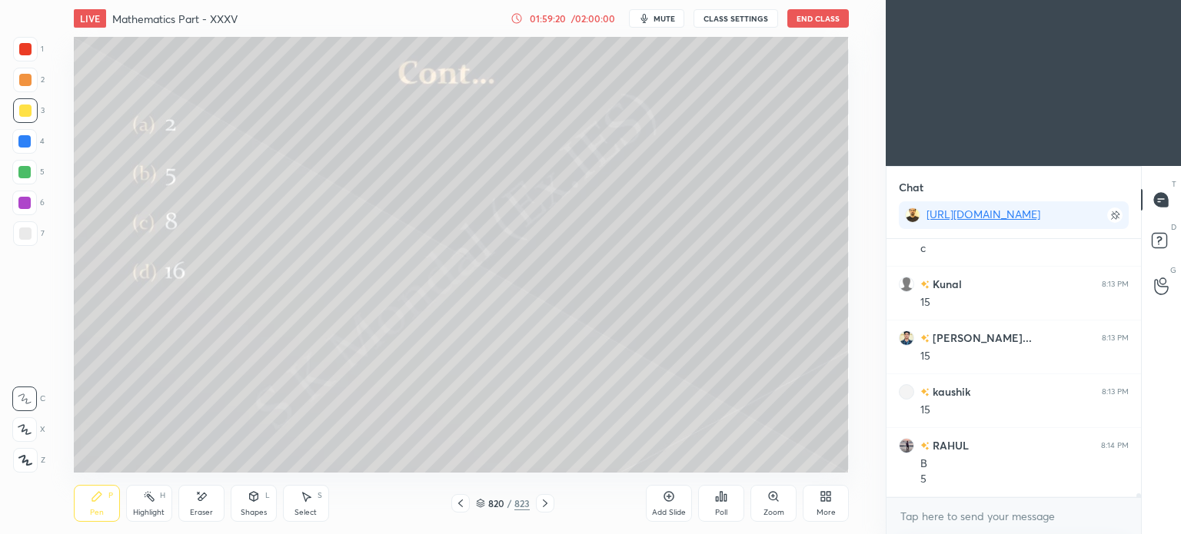
scroll to position [18013, 0]
click at [547, 504] on icon at bounding box center [545, 504] width 5 height 8
click at [456, 500] on icon at bounding box center [460, 503] width 12 height 12
click at [548, 507] on icon at bounding box center [545, 503] width 12 height 12
click at [19, 112] on div at bounding box center [25, 111] width 12 height 12
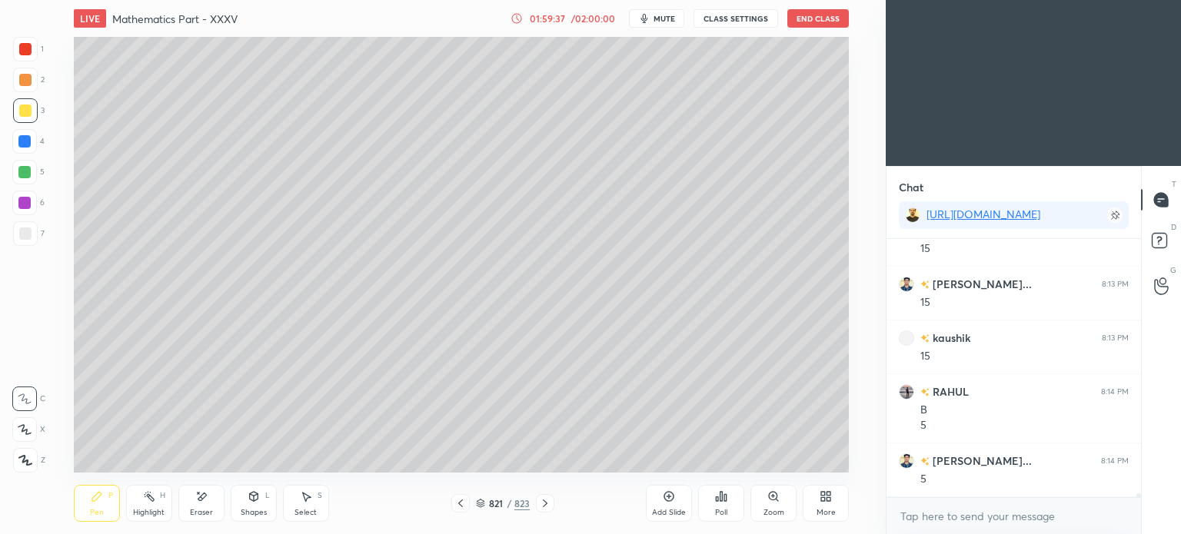
click at [459, 505] on icon at bounding box center [460, 503] width 12 height 12
click at [459, 506] on icon at bounding box center [460, 503] width 12 height 12
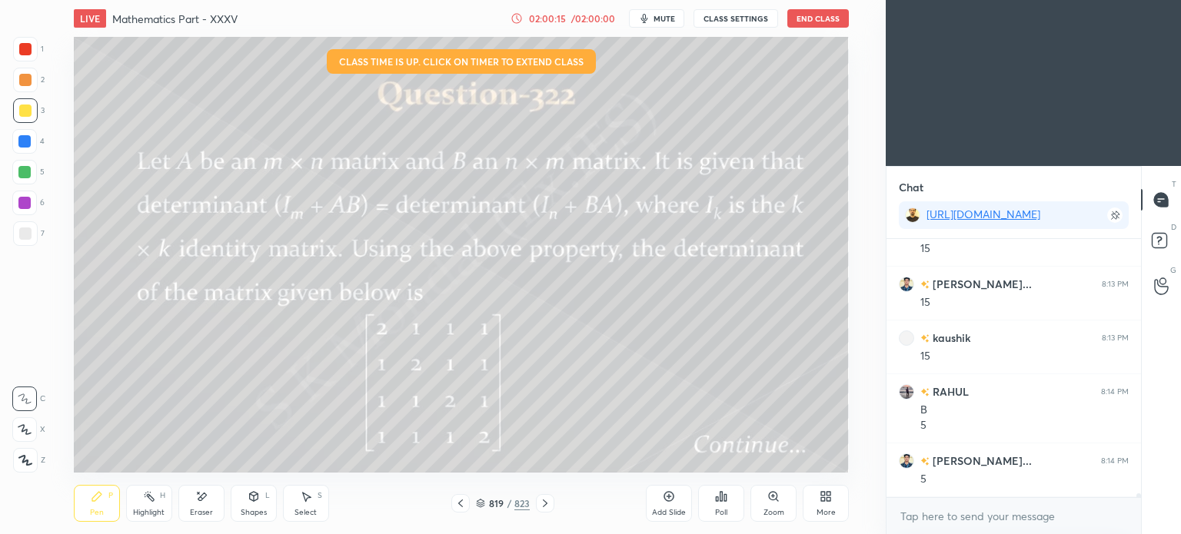
click at [204, 507] on div "Eraser" at bounding box center [201, 503] width 46 height 37
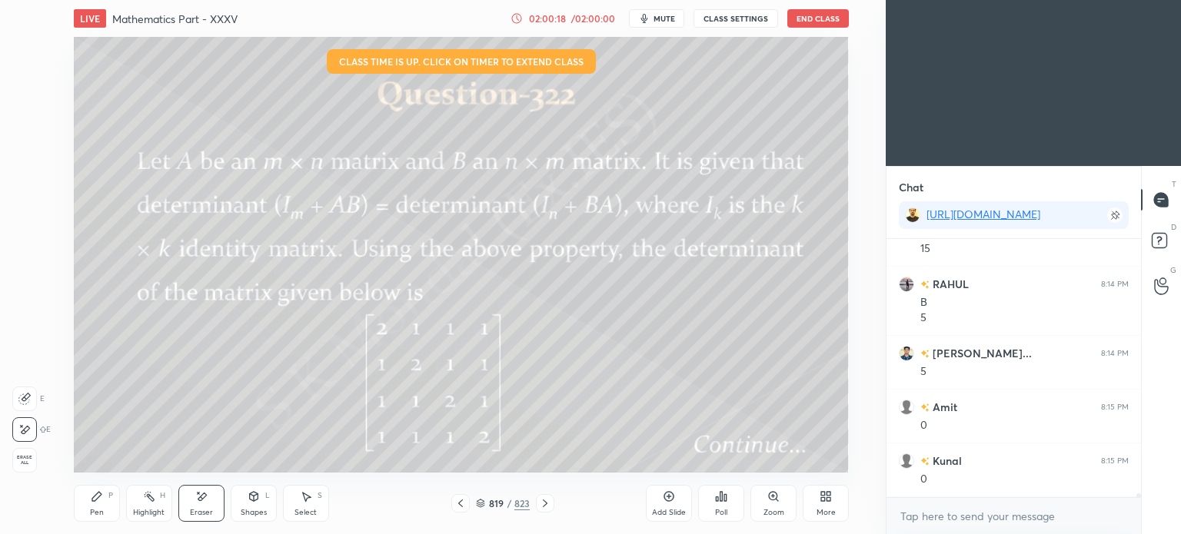
scroll to position [18175, 0]
click at [544, 504] on icon at bounding box center [545, 503] width 12 height 12
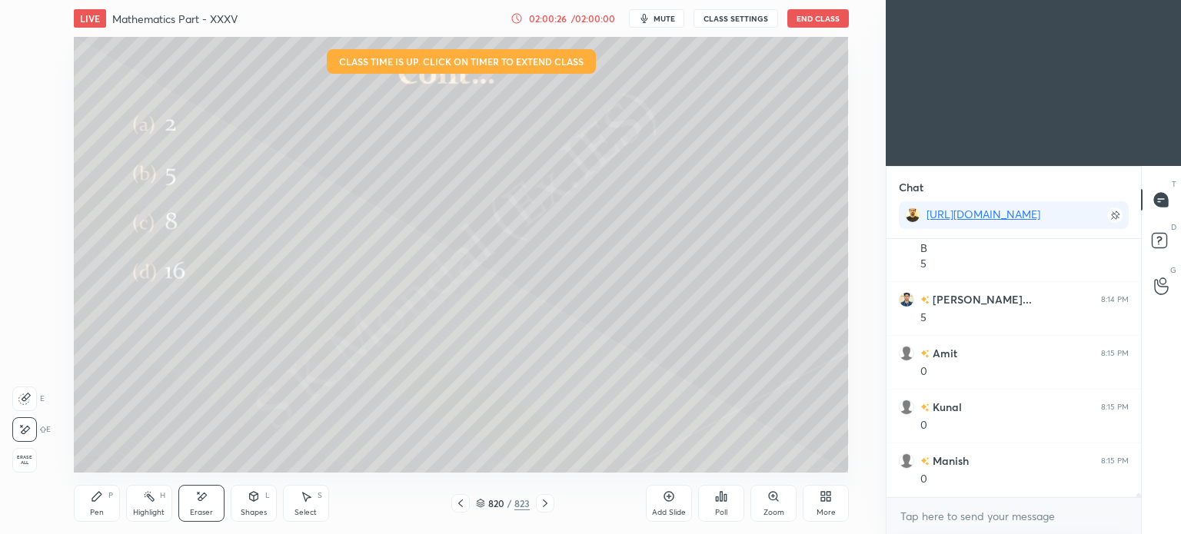
click at [544, 504] on icon at bounding box center [545, 503] width 12 height 12
click at [149, 513] on div "Highlight" at bounding box center [149, 513] width 32 height 8
click at [214, 505] on div "Eraser" at bounding box center [201, 503] width 46 height 37
click at [98, 507] on div "Pen P" at bounding box center [97, 503] width 46 height 37
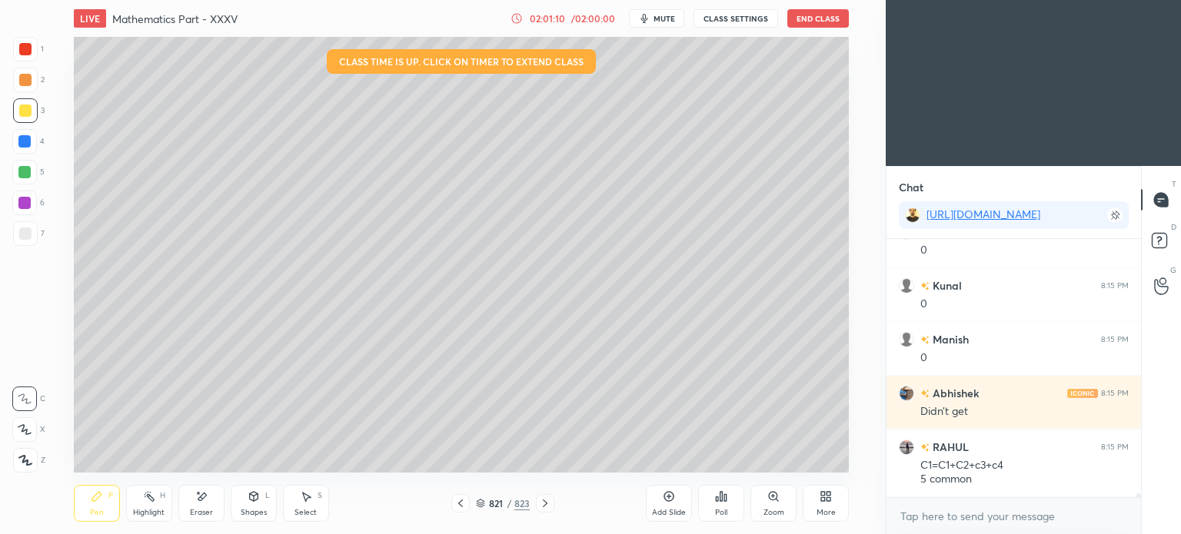
scroll to position [18350, 0]
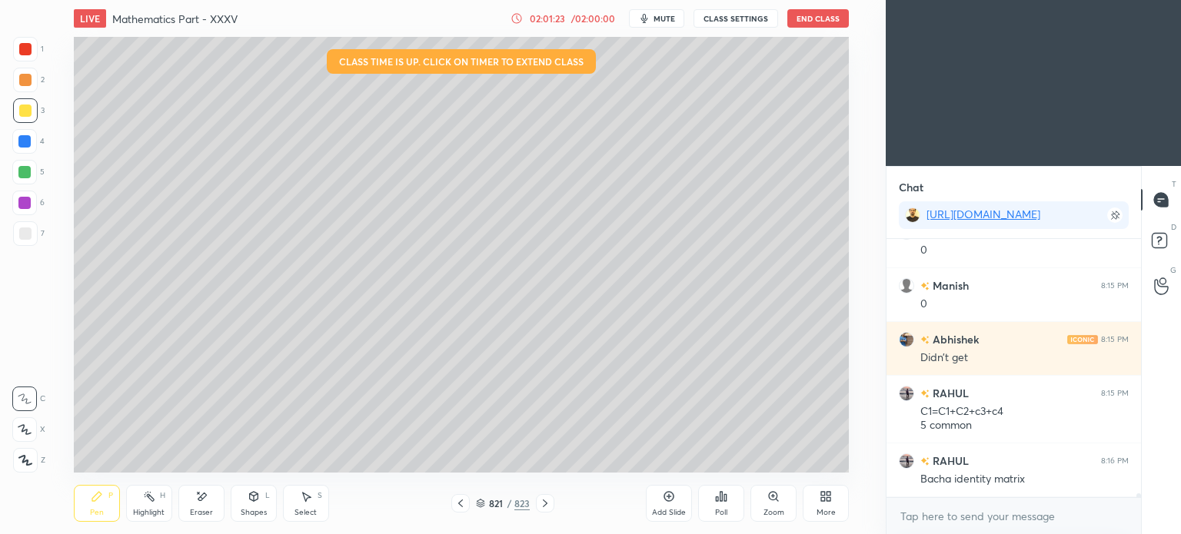
click at [458, 507] on icon at bounding box center [460, 503] width 12 height 12
click at [457, 504] on icon at bounding box center [460, 503] width 12 height 12
click at [547, 504] on icon at bounding box center [545, 503] width 12 height 12
click at [539, 503] on icon at bounding box center [545, 503] width 12 height 12
click at [147, 513] on div "Highlight" at bounding box center [149, 513] width 32 height 8
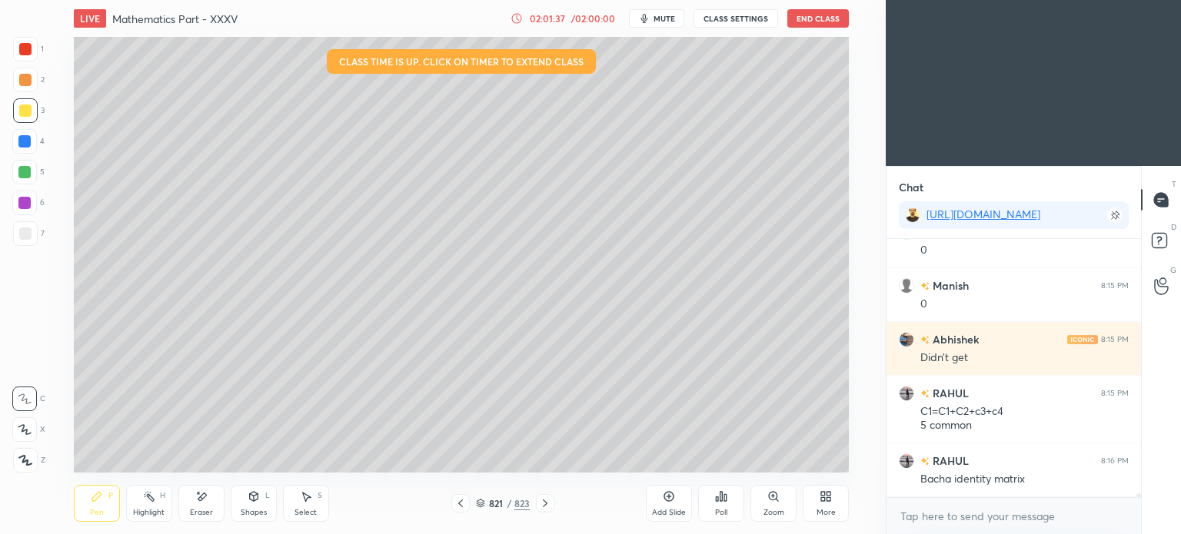
click at [146, 513] on div "Highlight" at bounding box center [149, 513] width 32 height 8
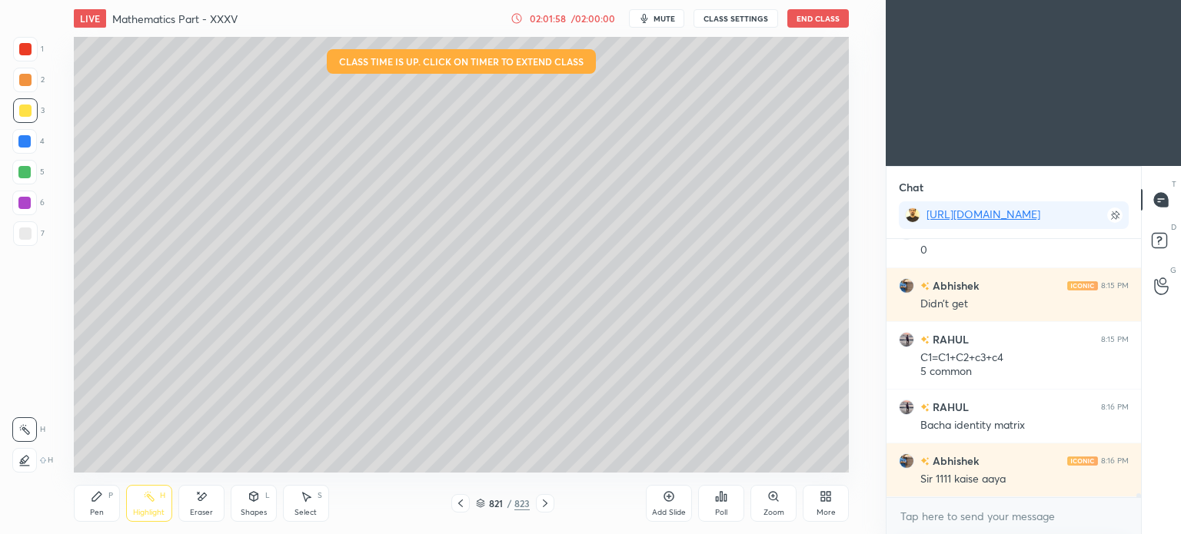
scroll to position [18419, 0]
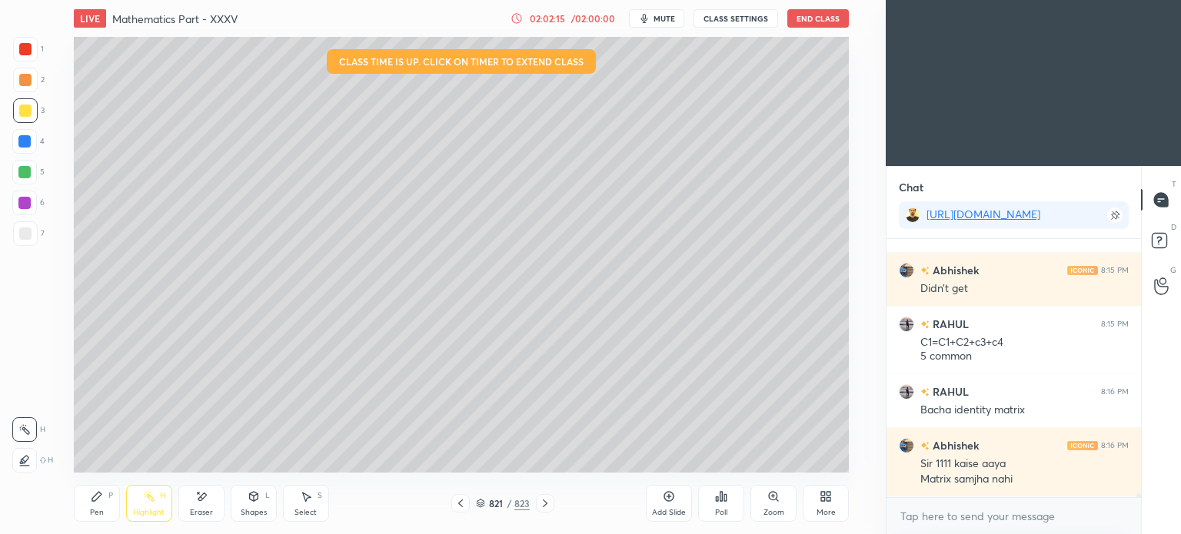
click at [95, 507] on div "Pen P" at bounding box center [97, 503] width 46 height 37
click at [89, 504] on div "Pen P" at bounding box center [97, 503] width 46 height 37
click at [303, 494] on icon at bounding box center [307, 497] width 8 height 9
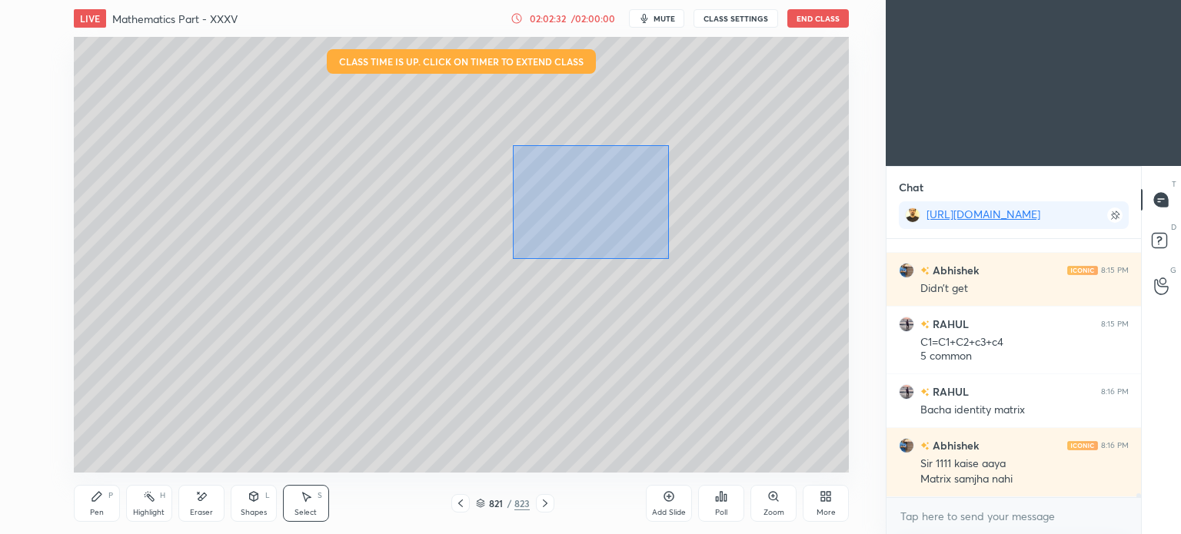
drag, startPoint x: 513, startPoint y: 145, endPoint x: 669, endPoint y: 259, distance: 193.1
click at [669, 259] on div "0 ° Undo Copy Paste here Duplicate Duplicate to new slide Delete" at bounding box center [461, 255] width 775 height 436
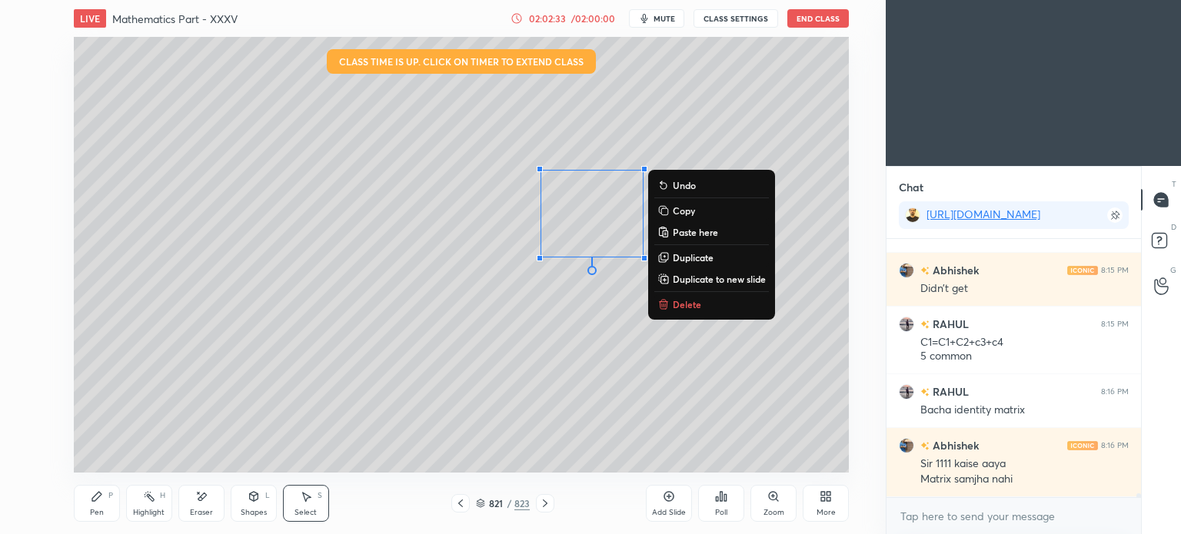
click at [683, 307] on p "Delete" at bounding box center [687, 304] width 28 height 12
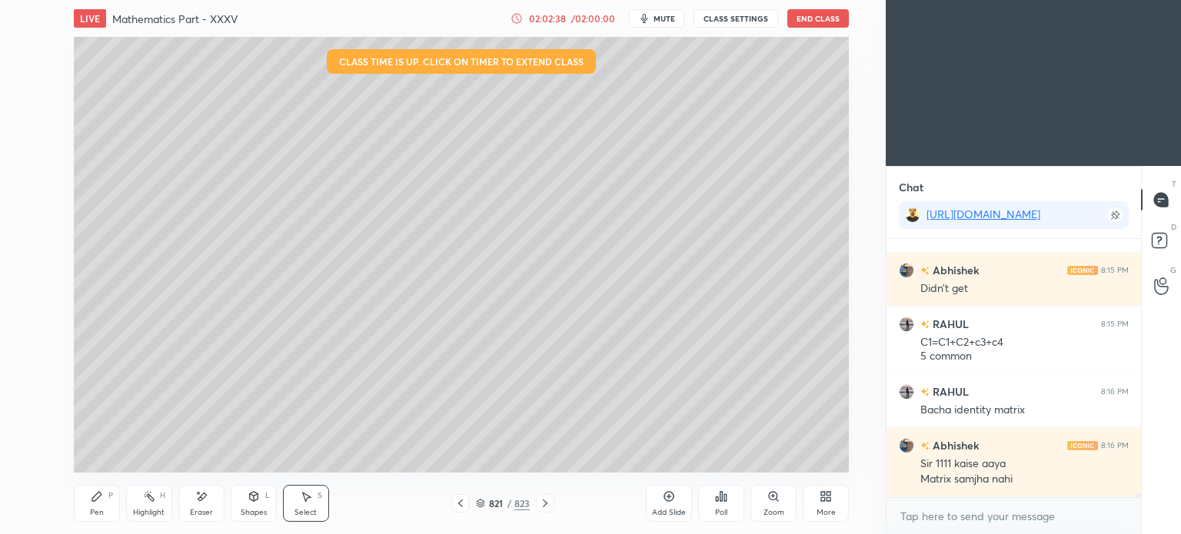
click at [451, 503] on div at bounding box center [460, 503] width 18 height 18
click at [457, 500] on icon at bounding box center [460, 503] width 12 height 12
drag, startPoint x: 298, startPoint y: 504, endPoint x: 326, endPoint y: 458, distance: 54.2
click at [302, 502] on div "Select S" at bounding box center [306, 503] width 46 height 37
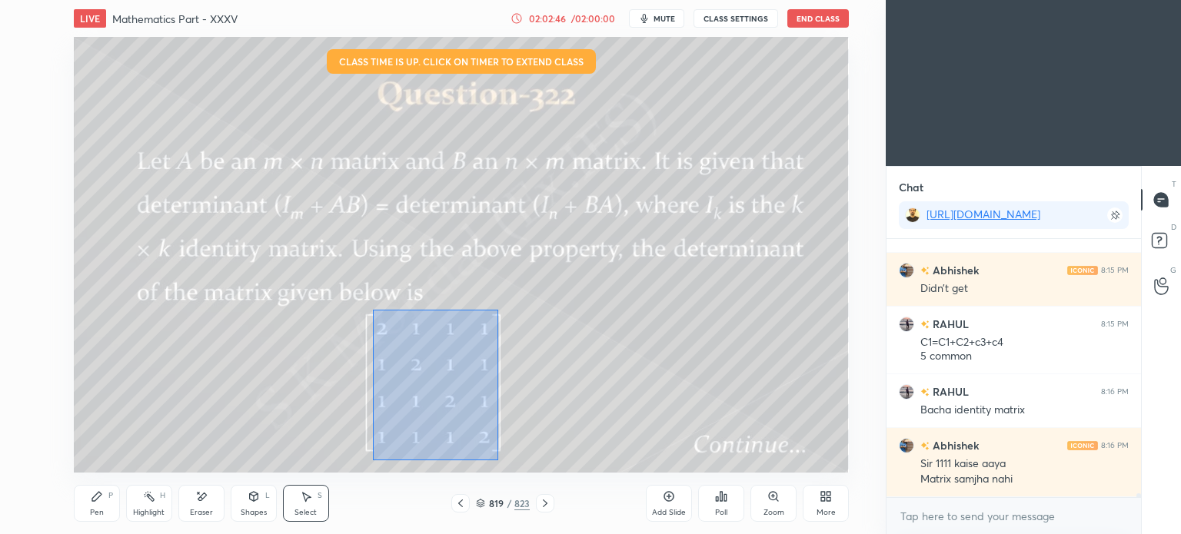
scroll to position [18473, 0]
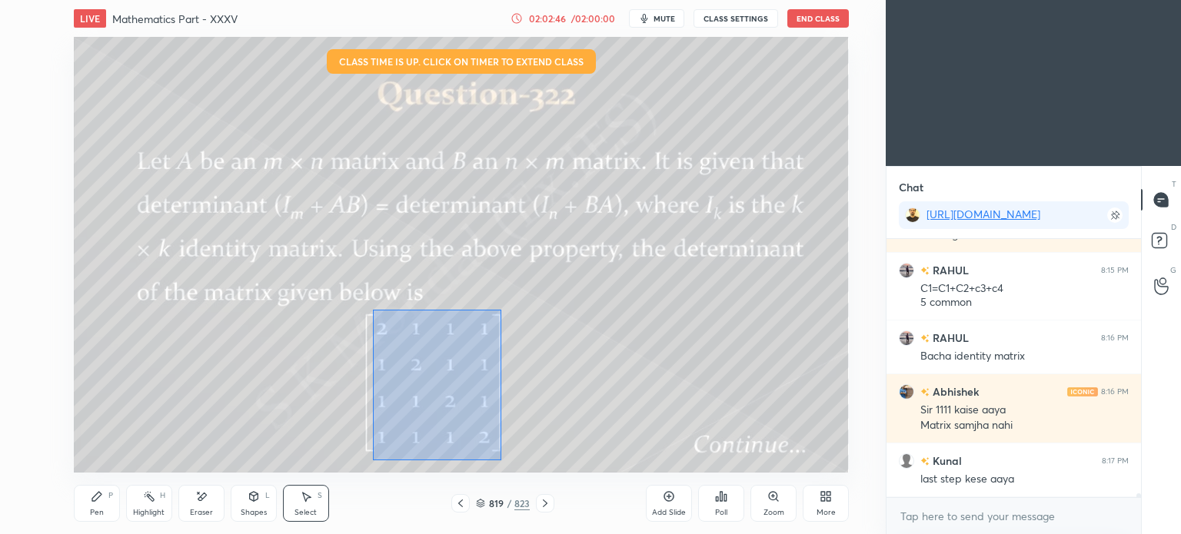
drag, startPoint x: 372, startPoint y: 310, endPoint x: 499, endPoint y: 457, distance: 194.6
click at [503, 460] on div "0 ° Undo Copy Paste here Duplicate Duplicate to new slide Delete" at bounding box center [461, 255] width 775 height 436
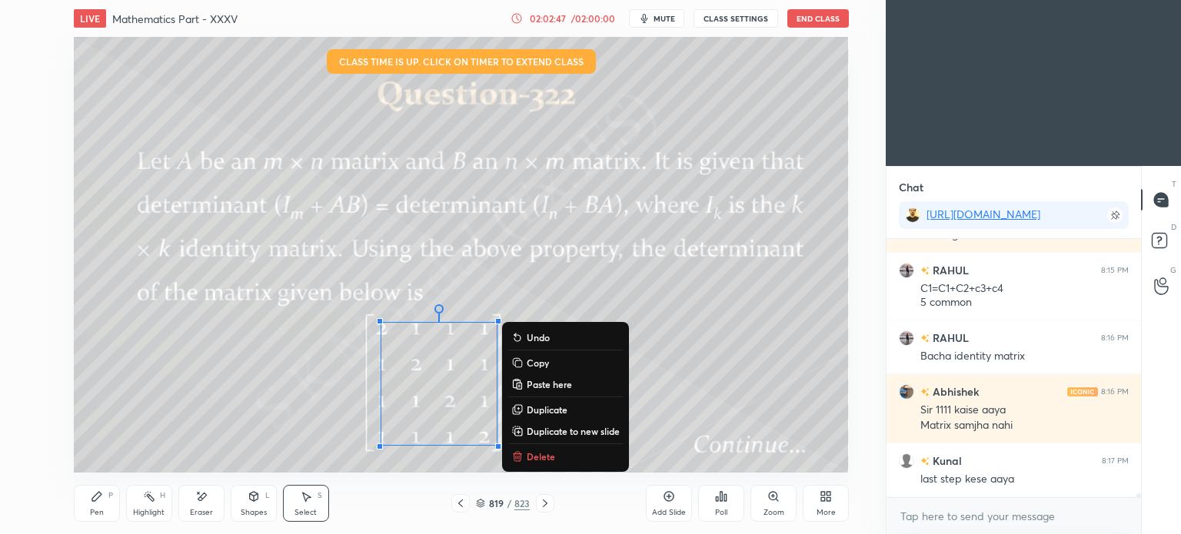
click at [541, 462] on p "Delete" at bounding box center [541, 456] width 28 height 12
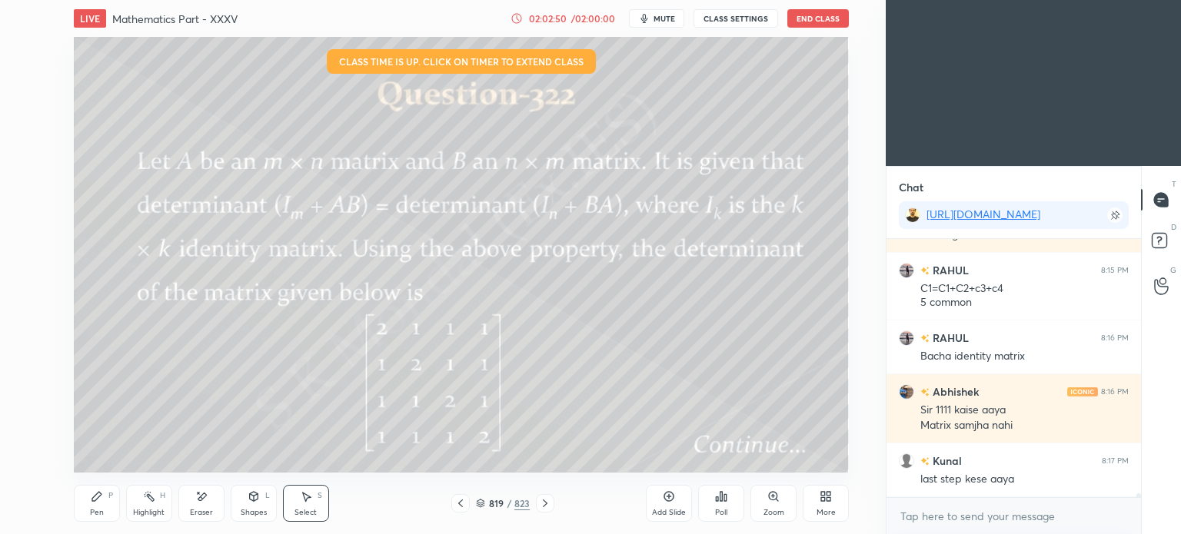
scroll to position [18527, 0]
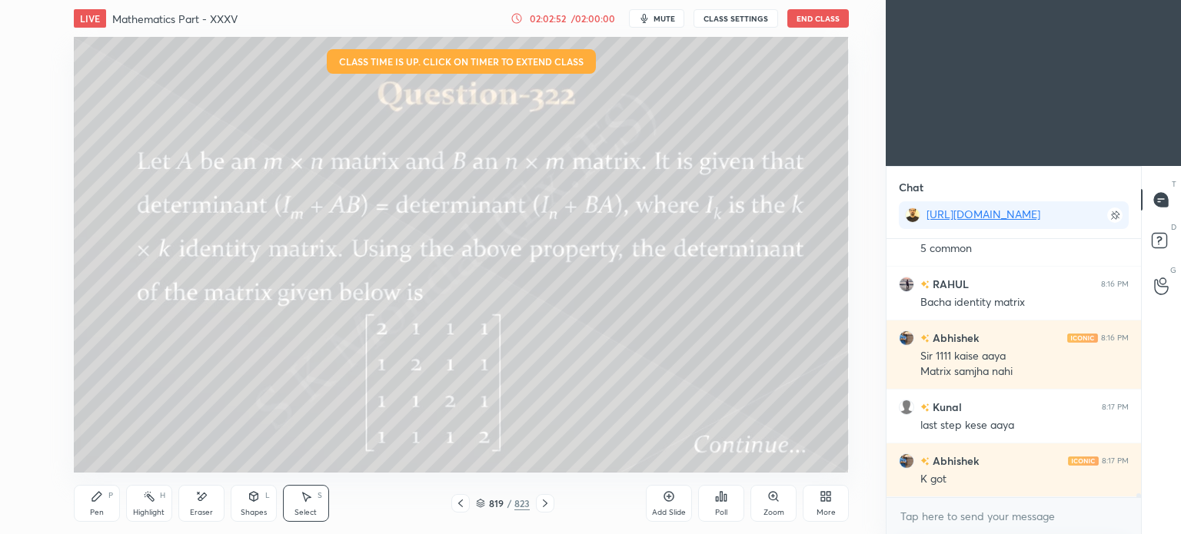
click at [546, 504] on icon at bounding box center [545, 504] width 5 height 8
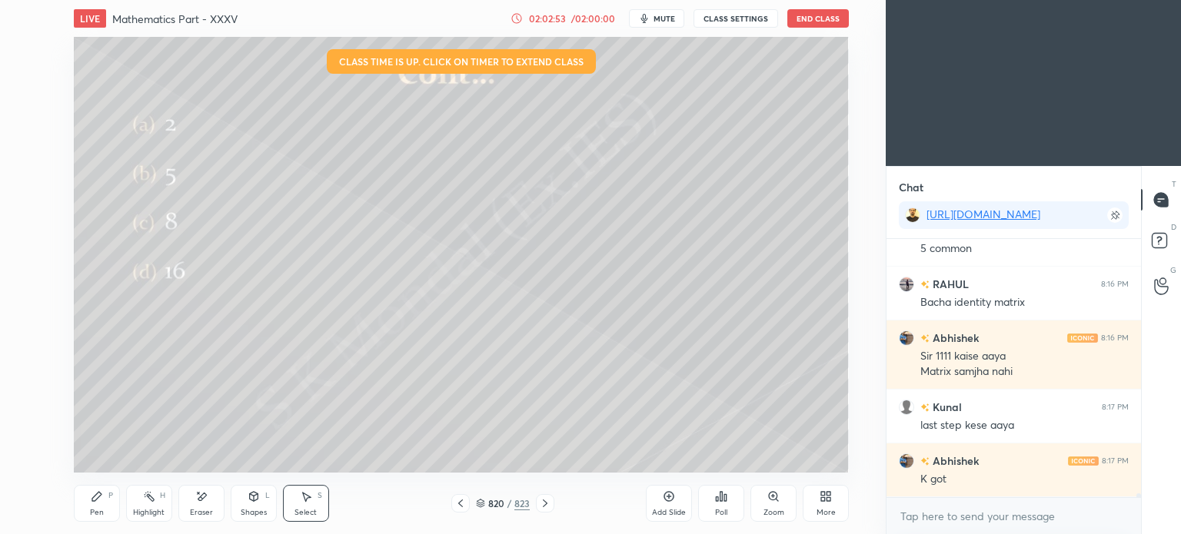
click at [546, 504] on icon at bounding box center [545, 504] width 5 height 8
click at [146, 514] on div "Highlight" at bounding box center [149, 513] width 32 height 8
click at [141, 513] on div "Highlight" at bounding box center [149, 513] width 32 height 8
click at [85, 504] on div "Pen P" at bounding box center [97, 503] width 46 height 37
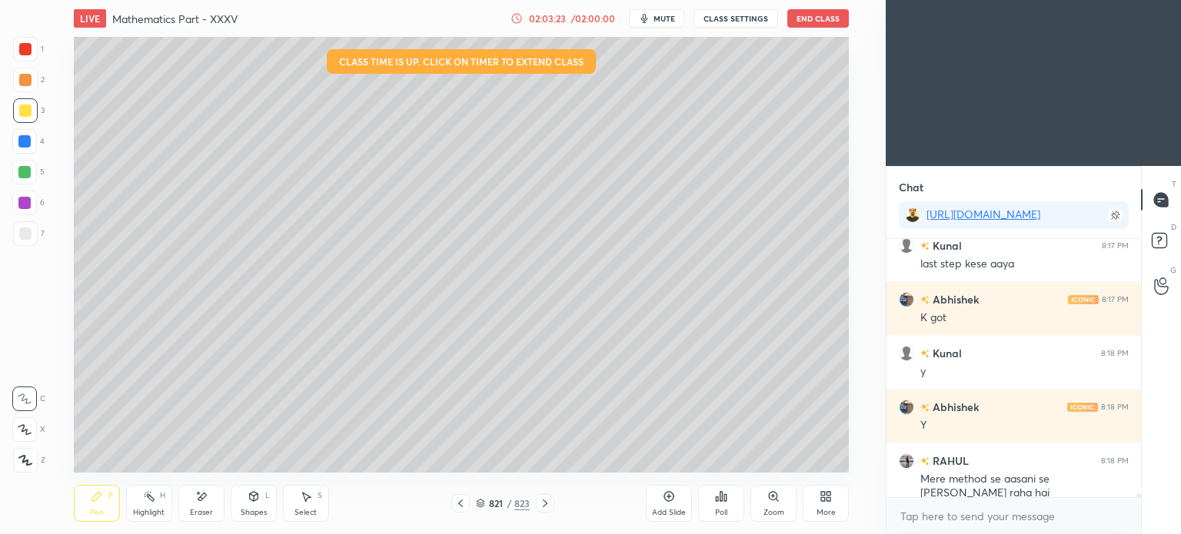
scroll to position [18742, 0]
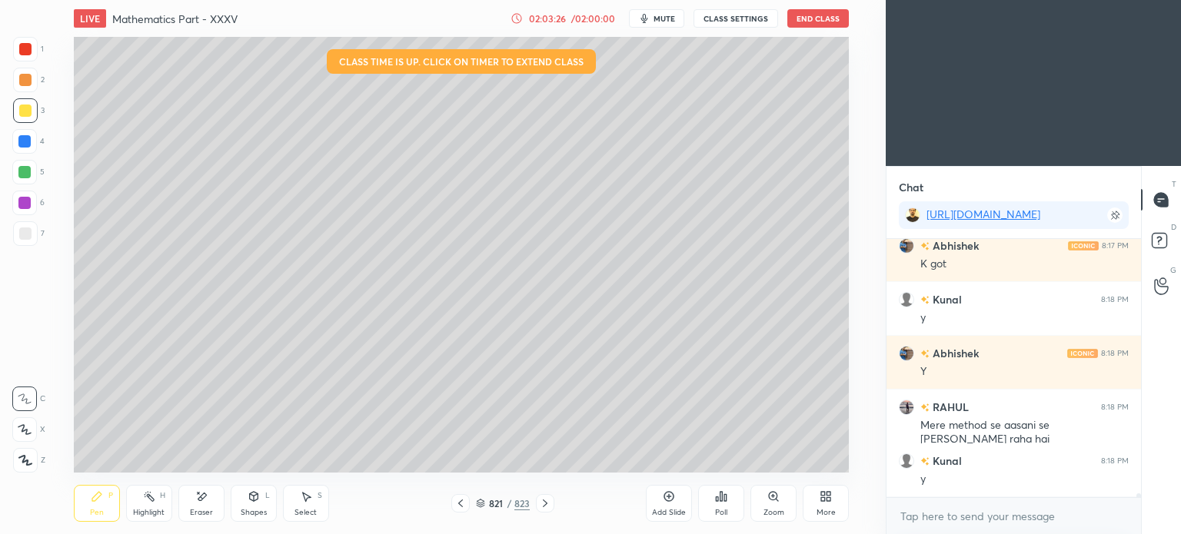
click at [544, 497] on icon at bounding box center [545, 503] width 12 height 12
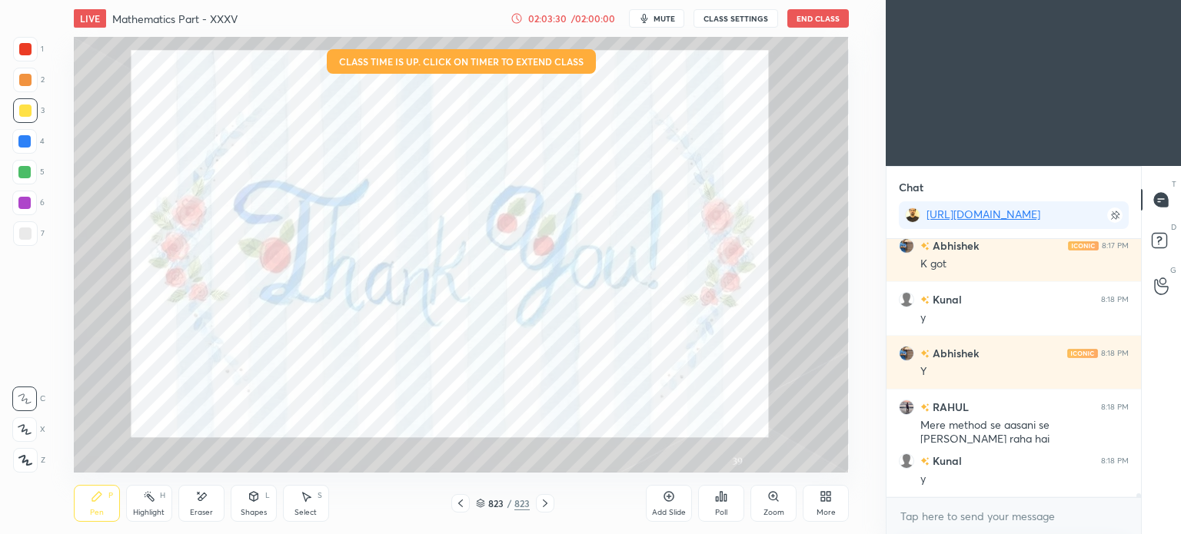
click at [464, 503] on icon at bounding box center [460, 503] width 12 height 12
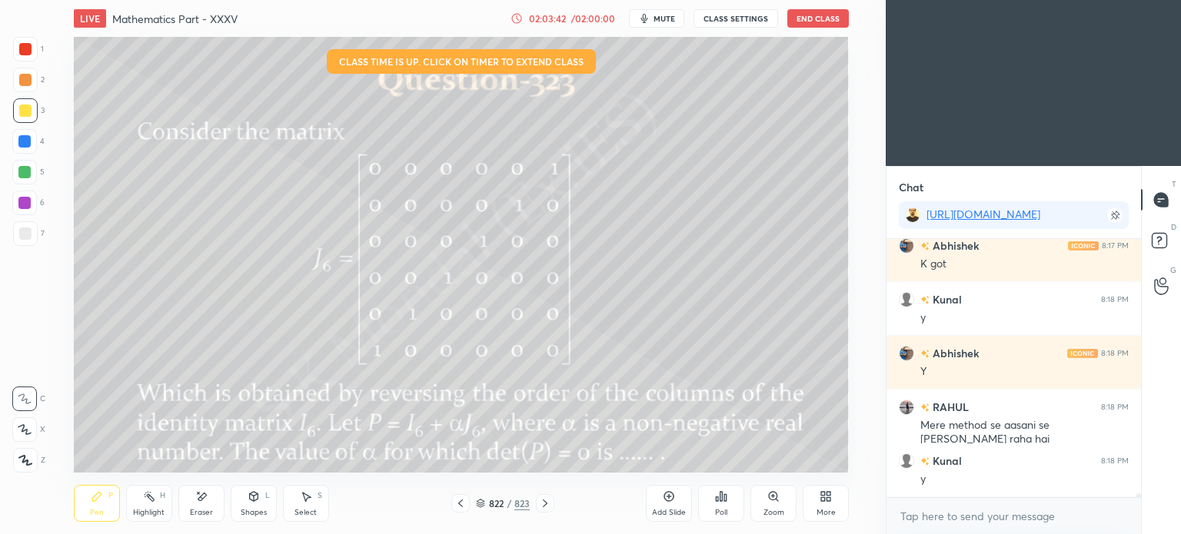
click at [144, 507] on div "Highlight H" at bounding box center [149, 503] width 46 height 37
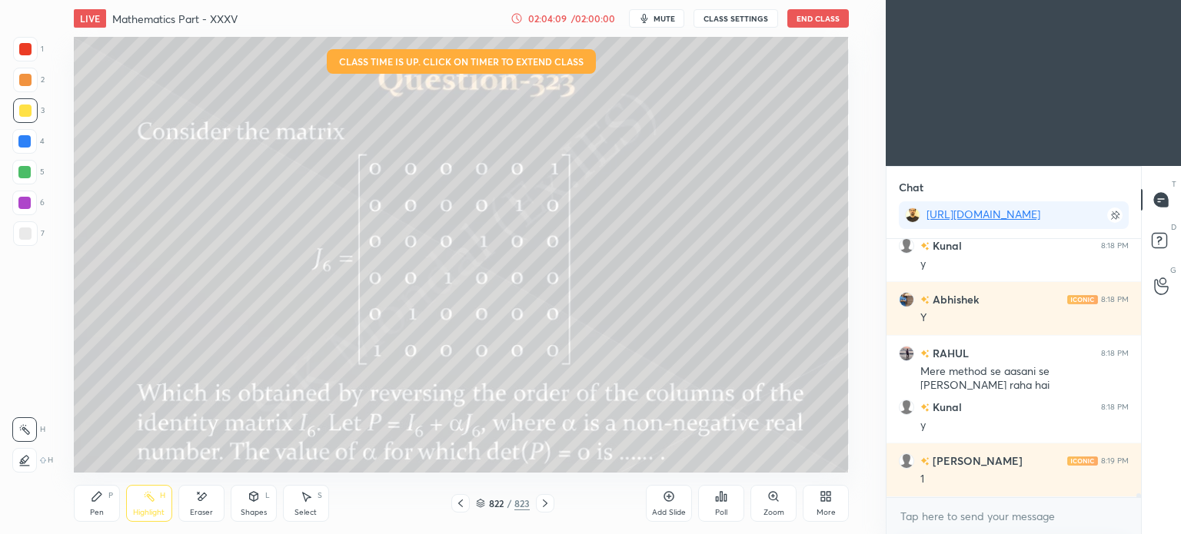
scroll to position [18850, 0]
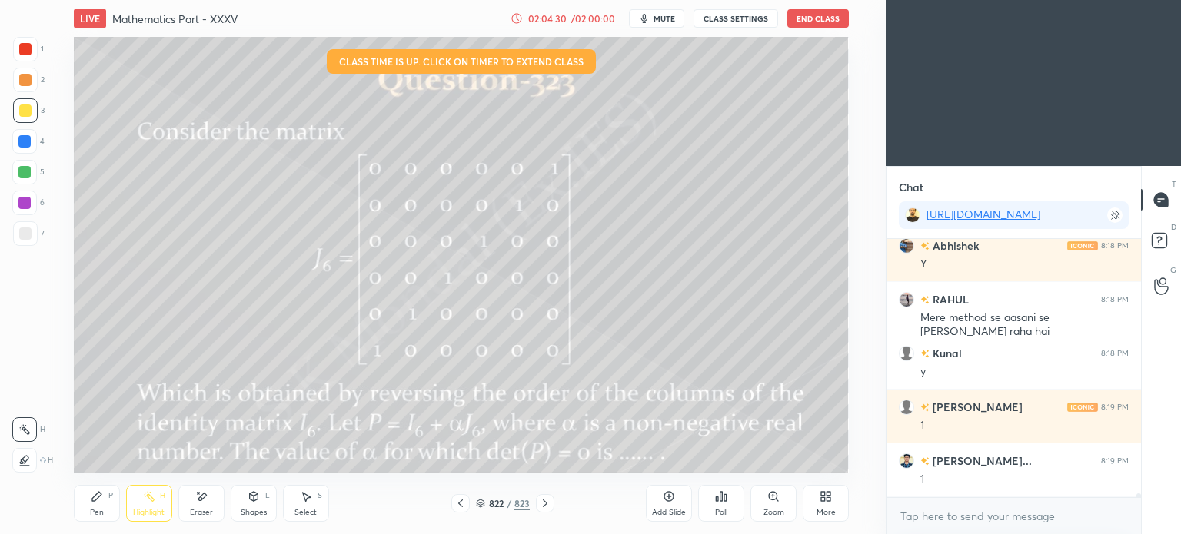
click at [544, 504] on icon at bounding box center [545, 503] width 12 height 12
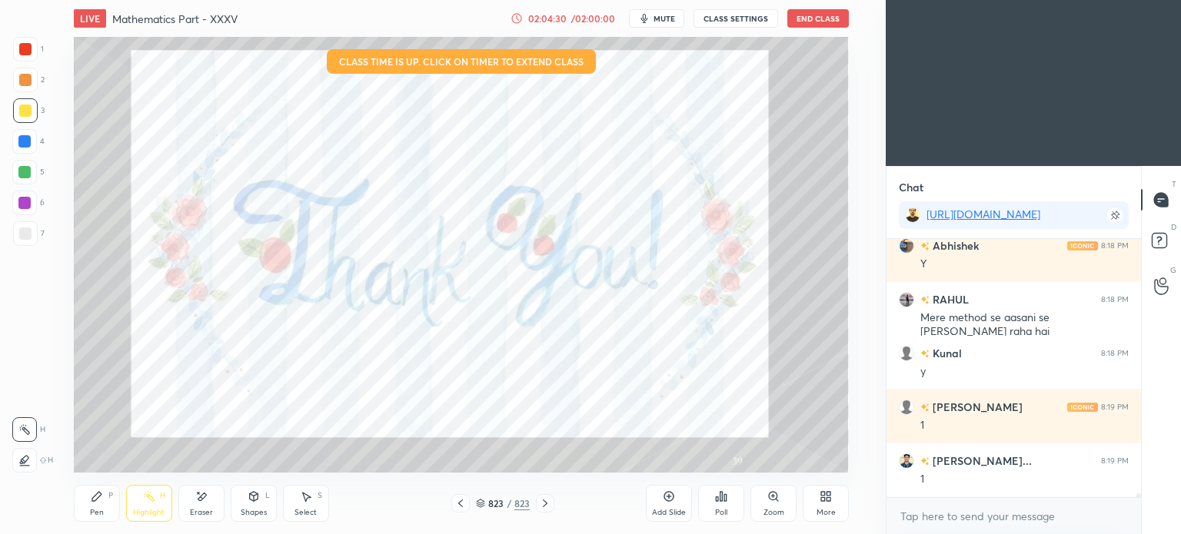
scroll to position [18904, 0]
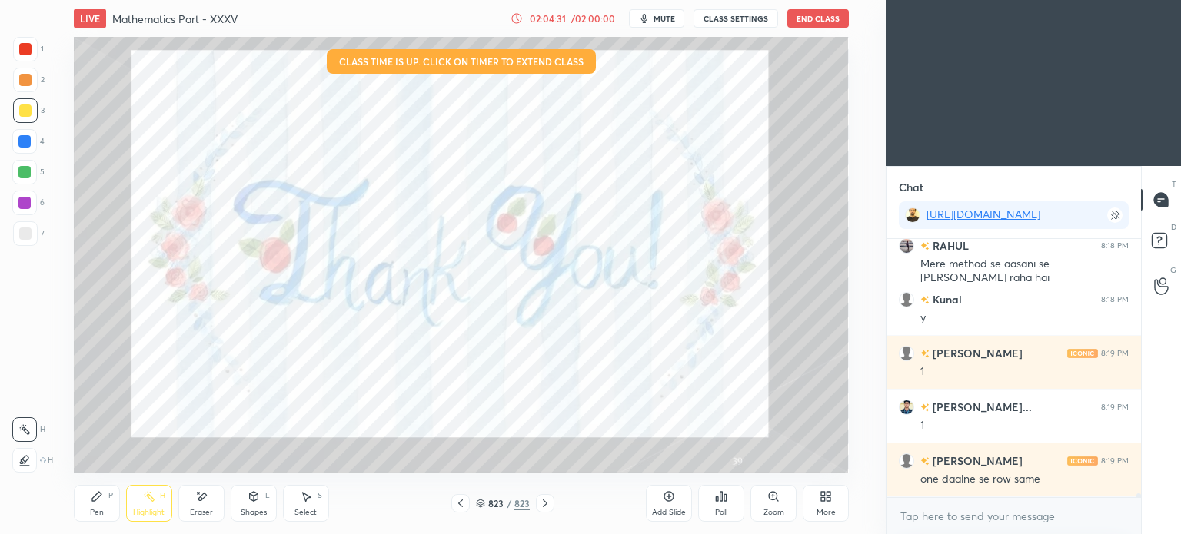
click at [455, 504] on icon at bounding box center [460, 503] width 12 height 12
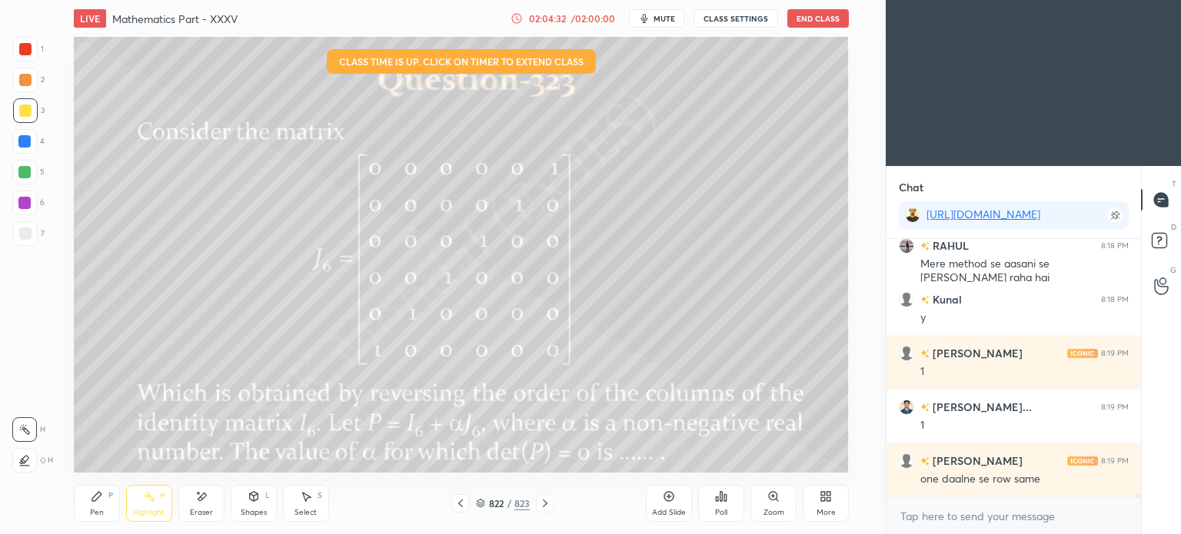
click at [676, 497] on div "Add Slide" at bounding box center [669, 503] width 46 height 37
click at [87, 498] on div "Pen P" at bounding box center [97, 503] width 46 height 37
click at [28, 113] on div at bounding box center [25, 111] width 12 height 12
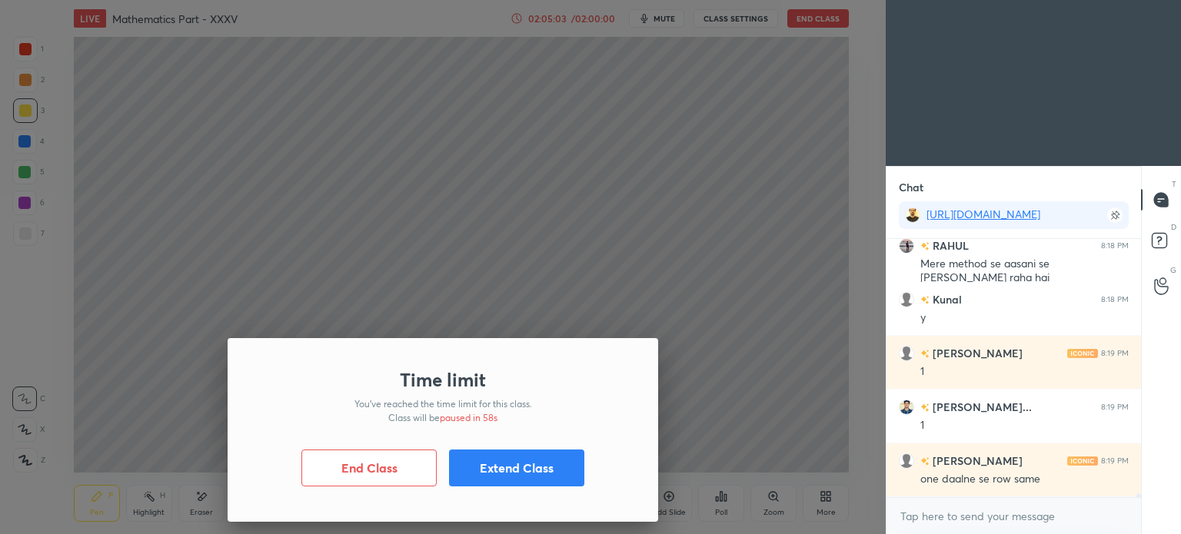
click at [514, 464] on button "Extend Class" at bounding box center [516, 468] width 135 height 37
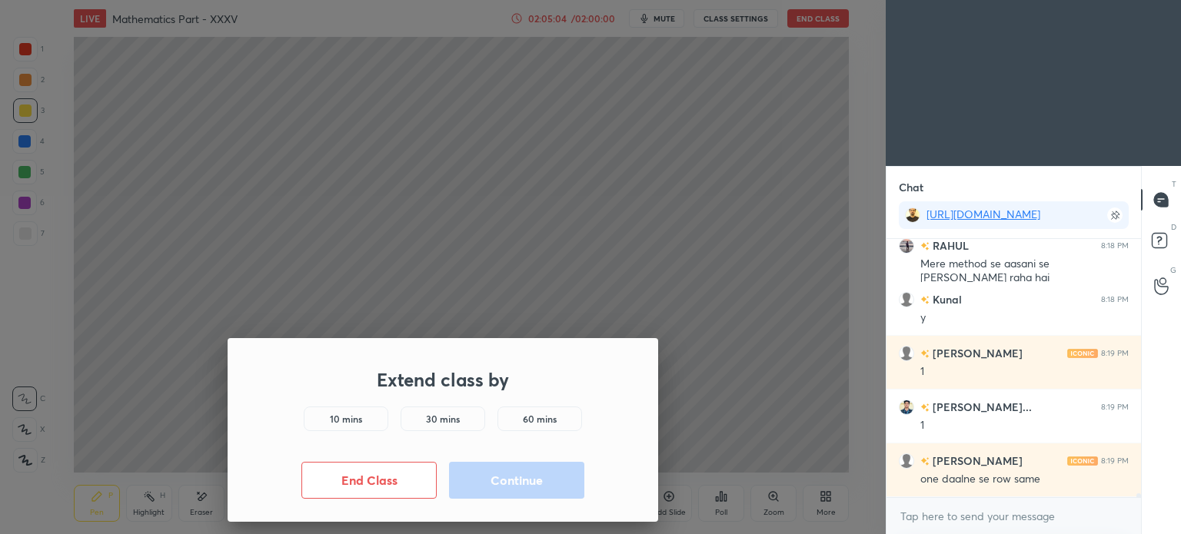
click at [375, 424] on div "10 mins" at bounding box center [346, 419] width 85 height 25
drag, startPoint x: 503, startPoint y: 480, endPoint x: 877, endPoint y: 224, distance: 454.0
click at [504, 479] on button "Continue" at bounding box center [516, 480] width 135 height 37
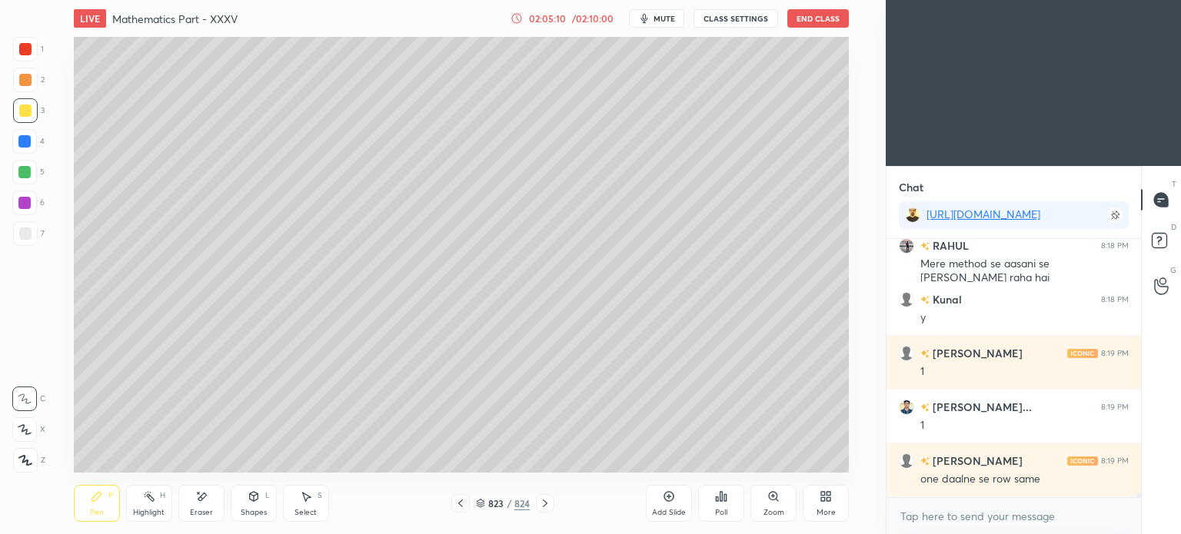
click at [195, 500] on icon at bounding box center [201, 496] width 12 height 13
click at [84, 503] on div "Pen P" at bounding box center [97, 503] width 46 height 37
click at [89, 503] on div "Pen P" at bounding box center [97, 503] width 46 height 37
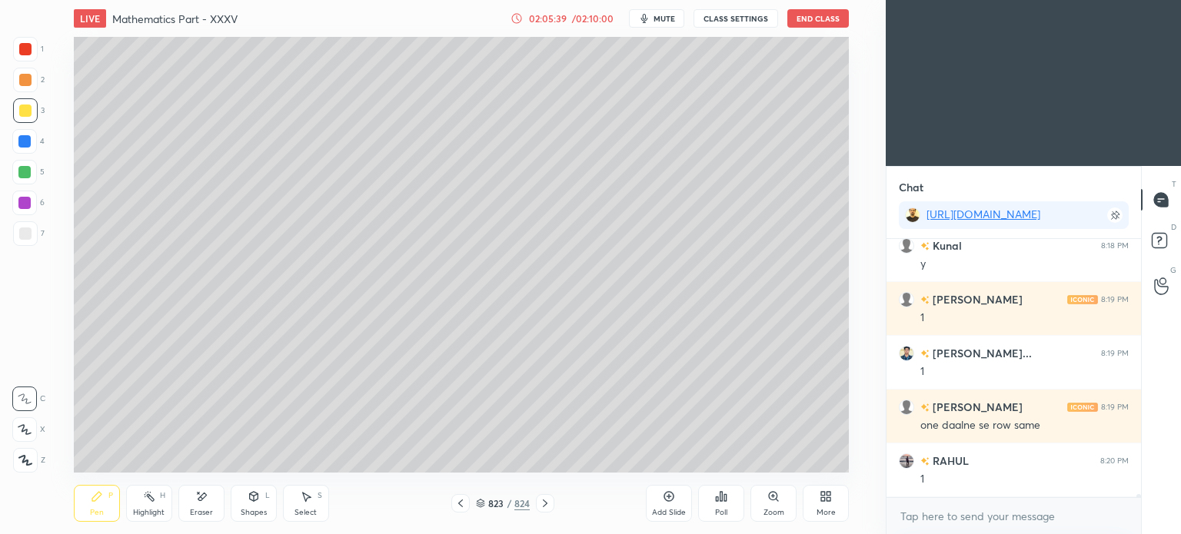
scroll to position [19011, 0]
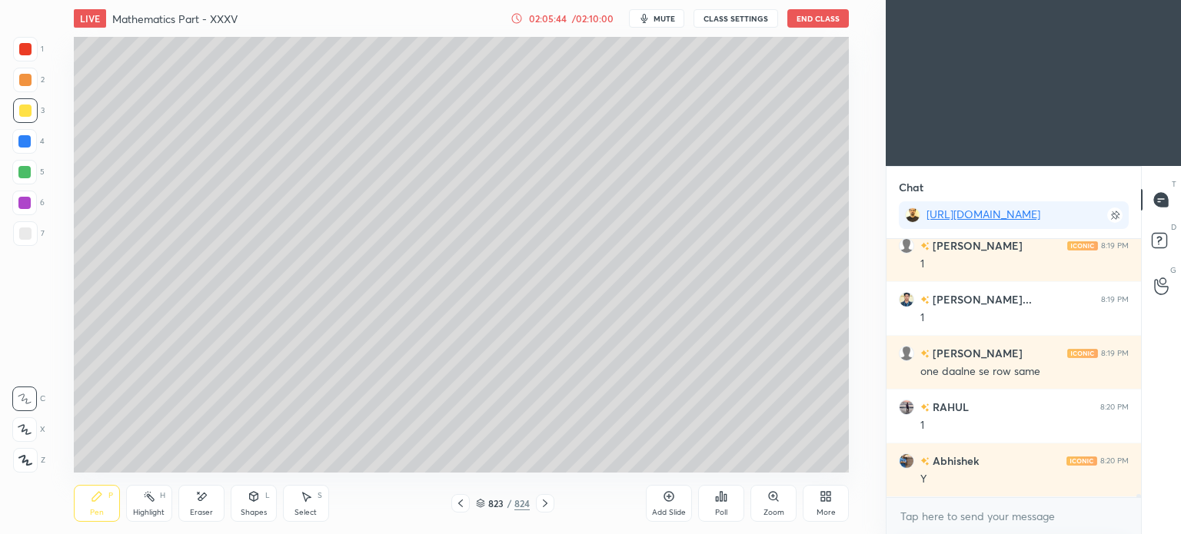
click at [197, 505] on div "Eraser" at bounding box center [201, 503] width 46 height 37
click at [92, 510] on div "Pen" at bounding box center [97, 513] width 14 height 8
click at [92, 512] on div "Pen" at bounding box center [97, 513] width 14 height 8
click at [145, 510] on div "Highlight" at bounding box center [149, 513] width 32 height 8
click at [95, 505] on div "Pen P" at bounding box center [97, 503] width 46 height 37
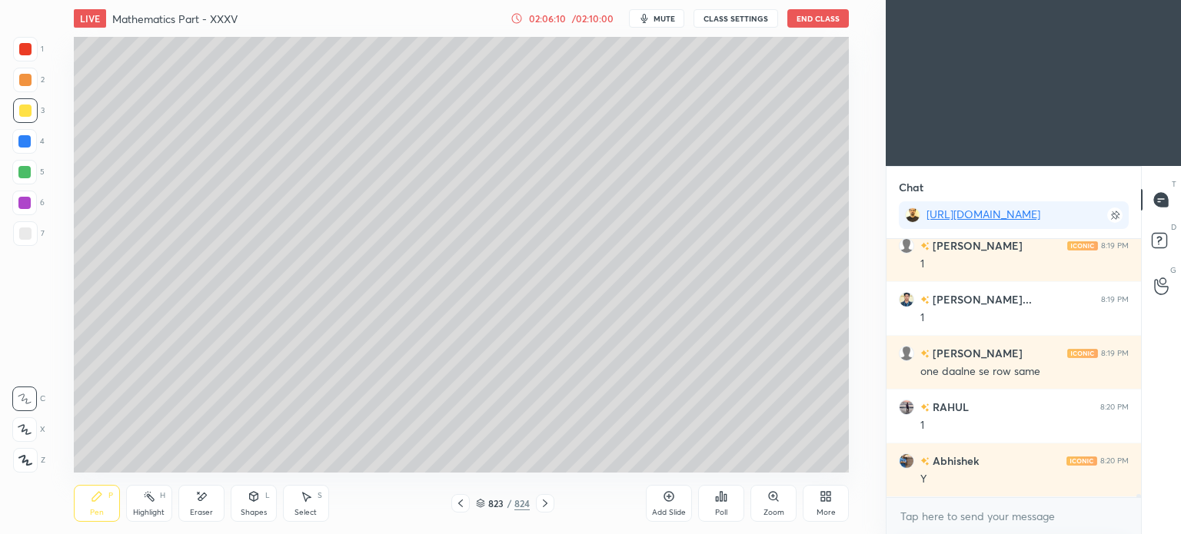
click at [95, 506] on div "Pen P" at bounding box center [97, 503] width 46 height 37
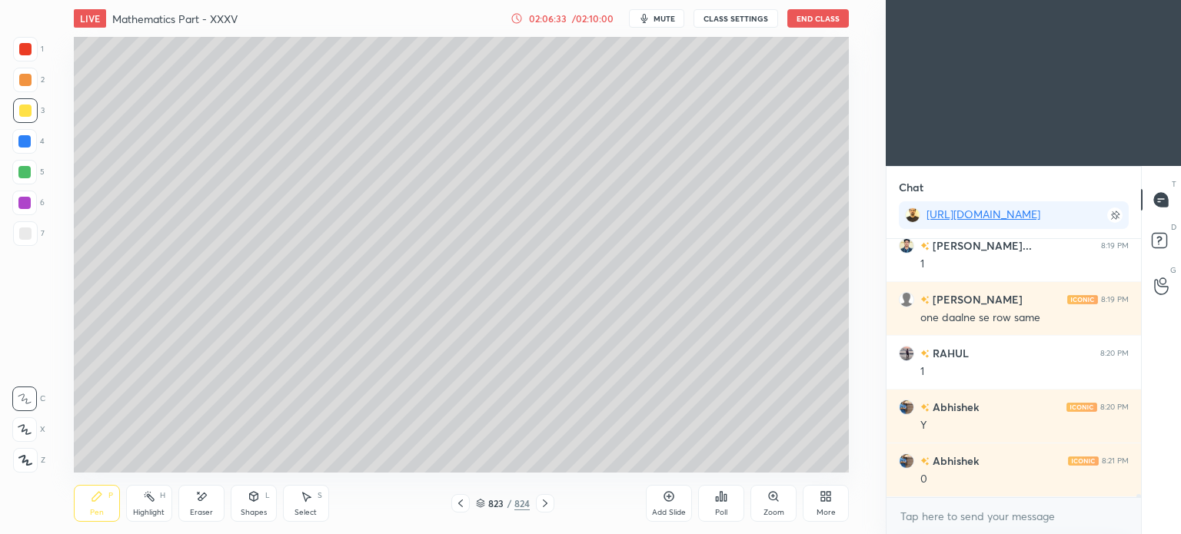
scroll to position [19119, 0]
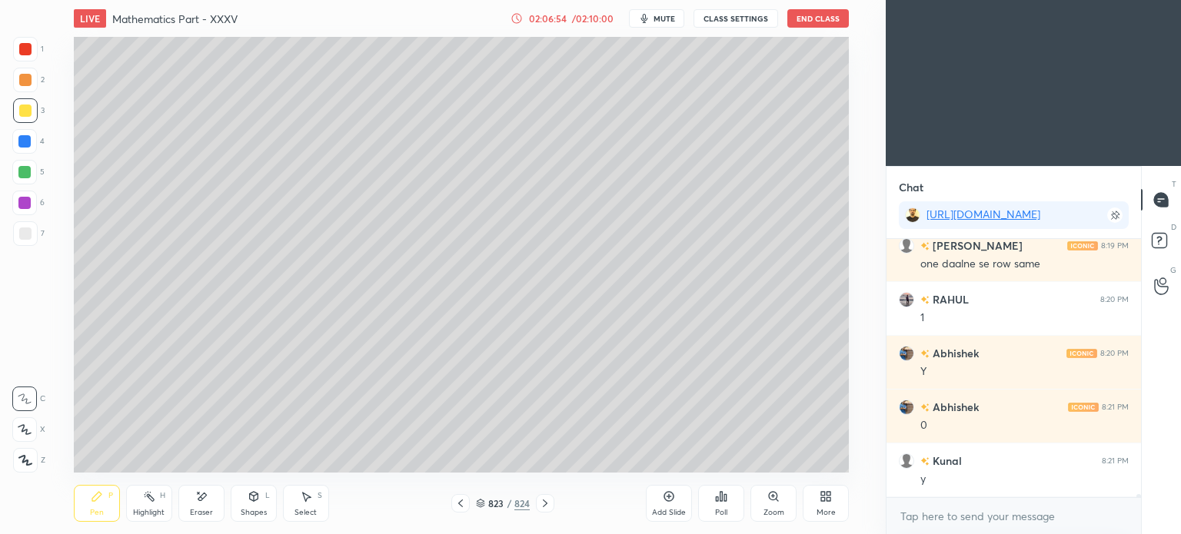
click at [670, 17] on span "mute" at bounding box center [664, 18] width 22 height 11
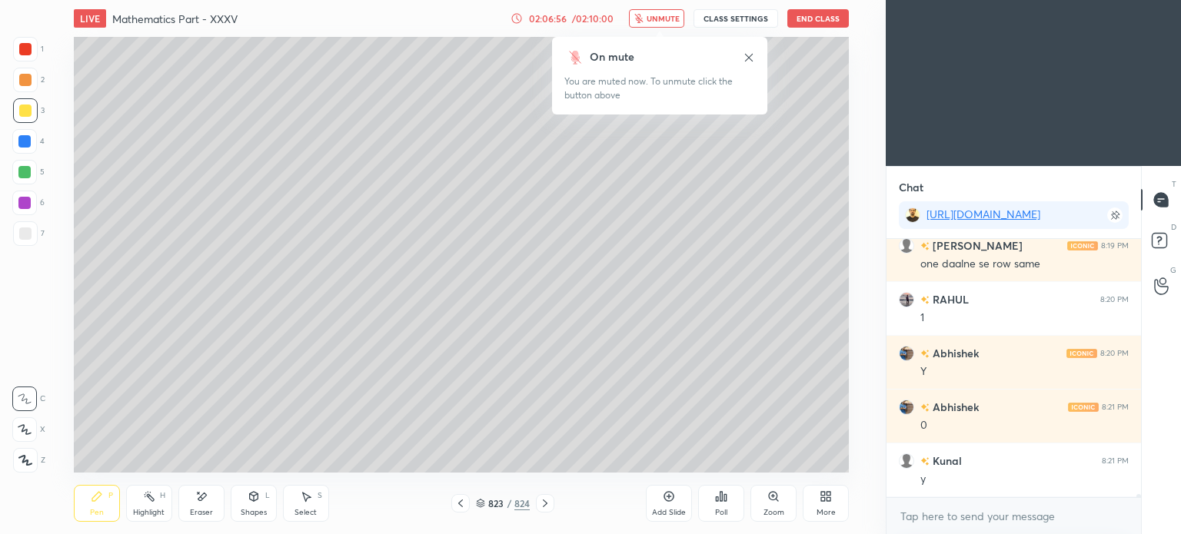
click at [670, 17] on span "unmute" at bounding box center [663, 18] width 33 height 11
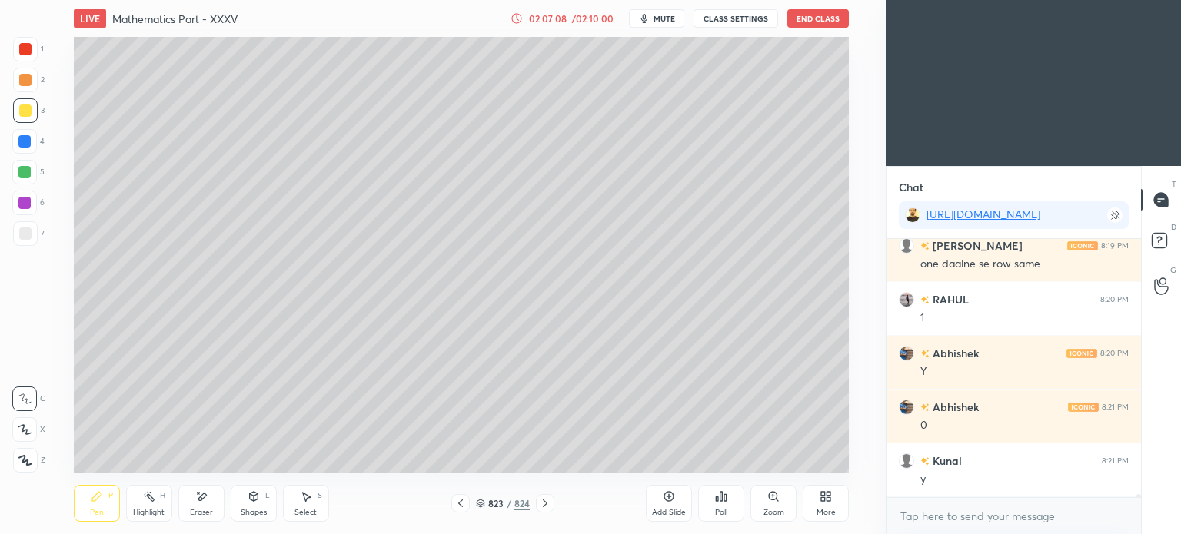
click at [459, 504] on icon at bounding box center [460, 504] width 5 height 8
click at [548, 504] on icon at bounding box center [545, 503] width 12 height 12
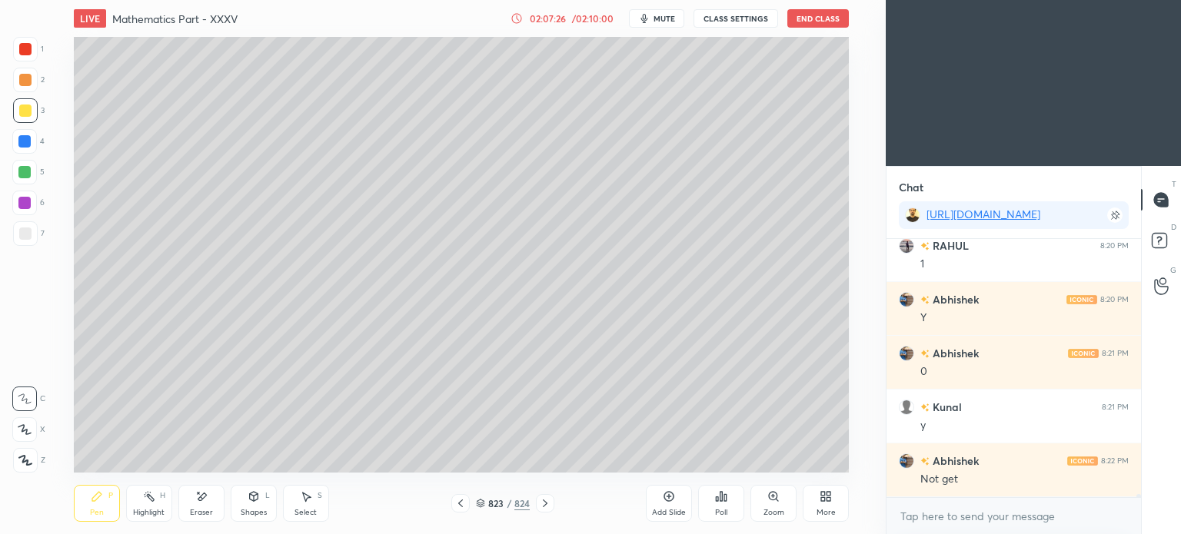
click at [459, 500] on icon at bounding box center [460, 503] width 12 height 12
click at [545, 503] on icon at bounding box center [545, 504] width 5 height 8
click at [151, 507] on div "Highlight H" at bounding box center [149, 503] width 46 height 37
click at [150, 510] on div "Highlight" at bounding box center [149, 513] width 32 height 8
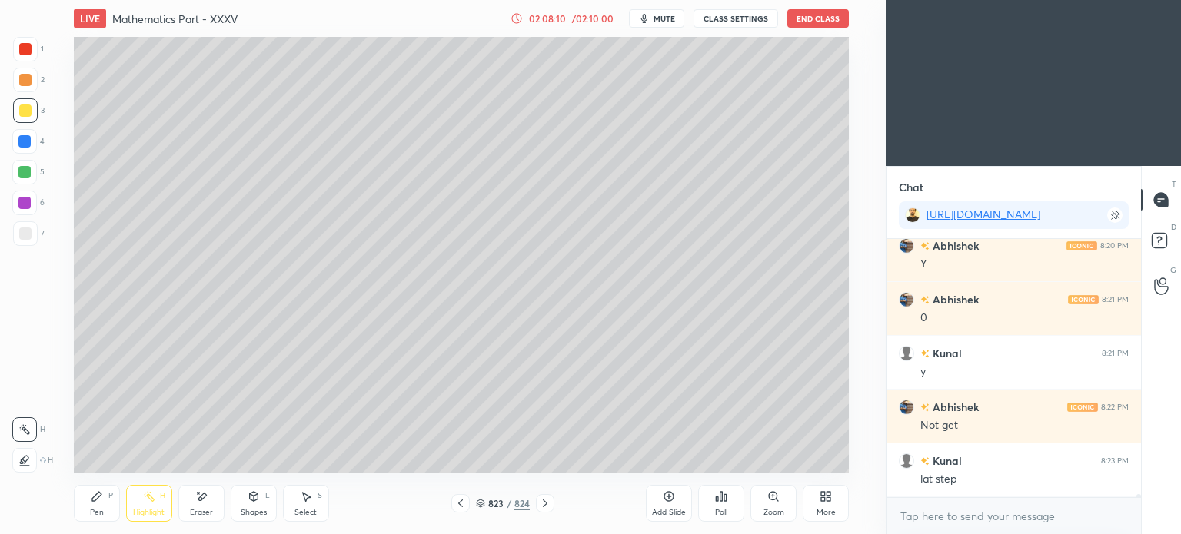
scroll to position [19280, 0]
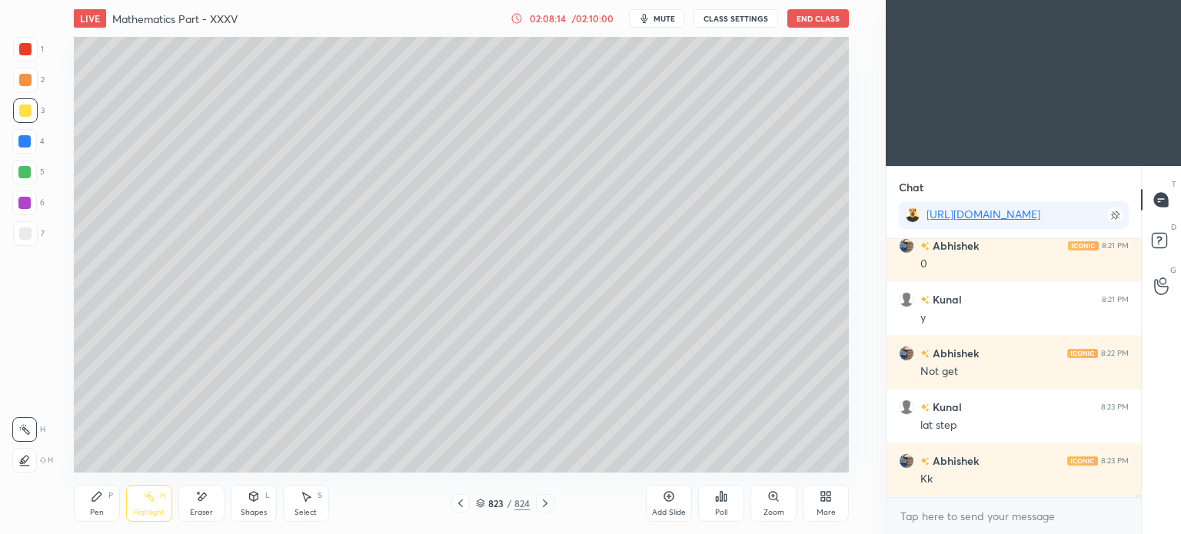
click at [460, 500] on icon at bounding box center [460, 503] width 12 height 12
click at [97, 507] on div "Pen P" at bounding box center [97, 503] width 46 height 37
click at [547, 502] on icon at bounding box center [545, 503] width 12 height 12
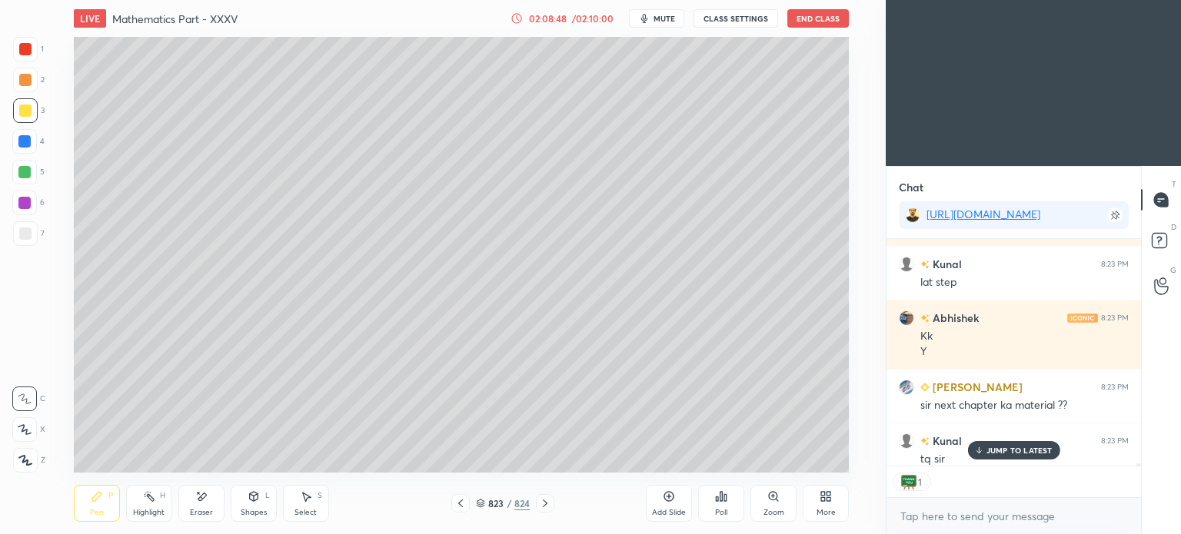
scroll to position [19434, 0]
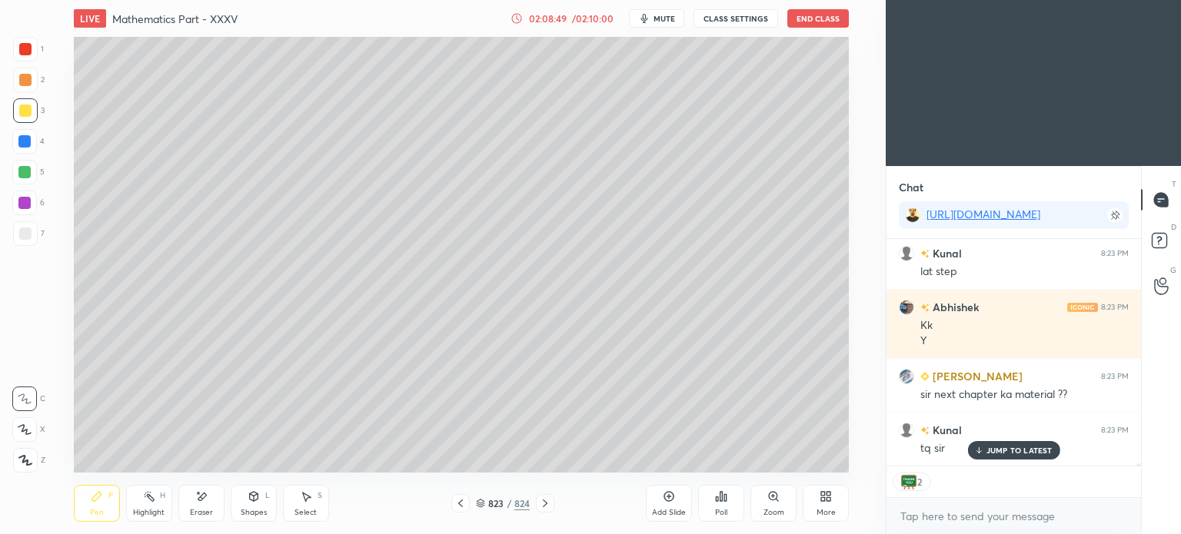
click at [1007, 449] on p "JUMP TO LATEST" at bounding box center [1019, 450] width 66 height 9
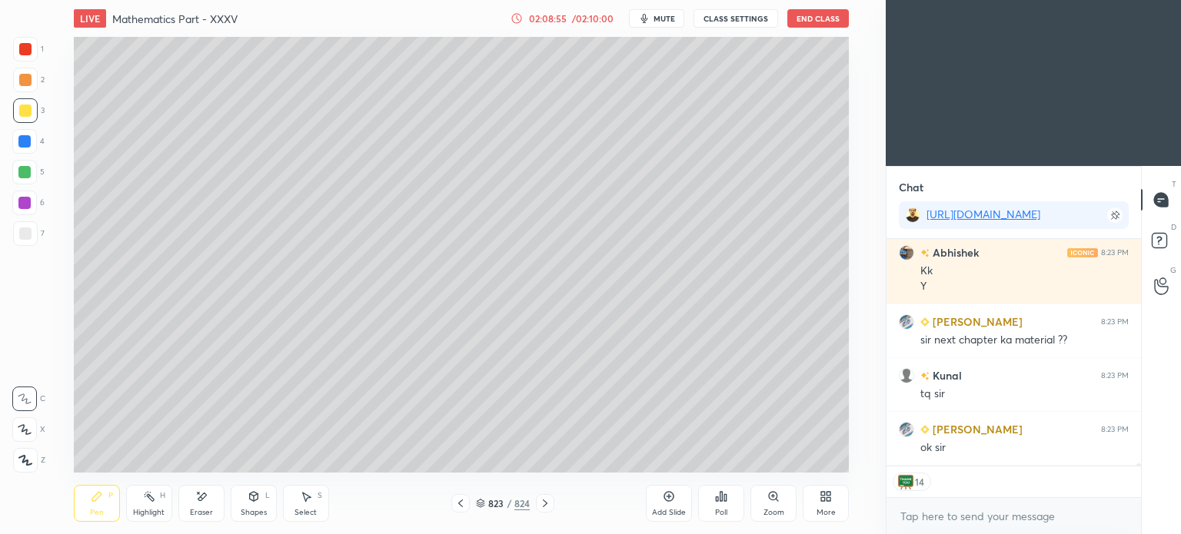
click at [814, 15] on button "End Class" at bounding box center [817, 18] width 61 height 18
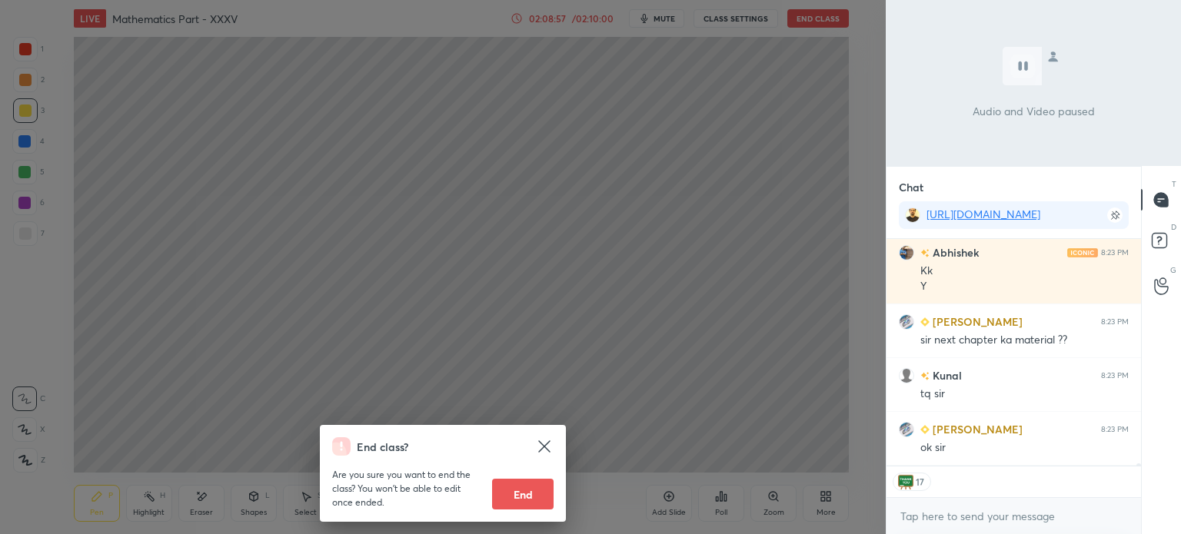
click at [529, 492] on button "End" at bounding box center [522, 494] width 61 height 31
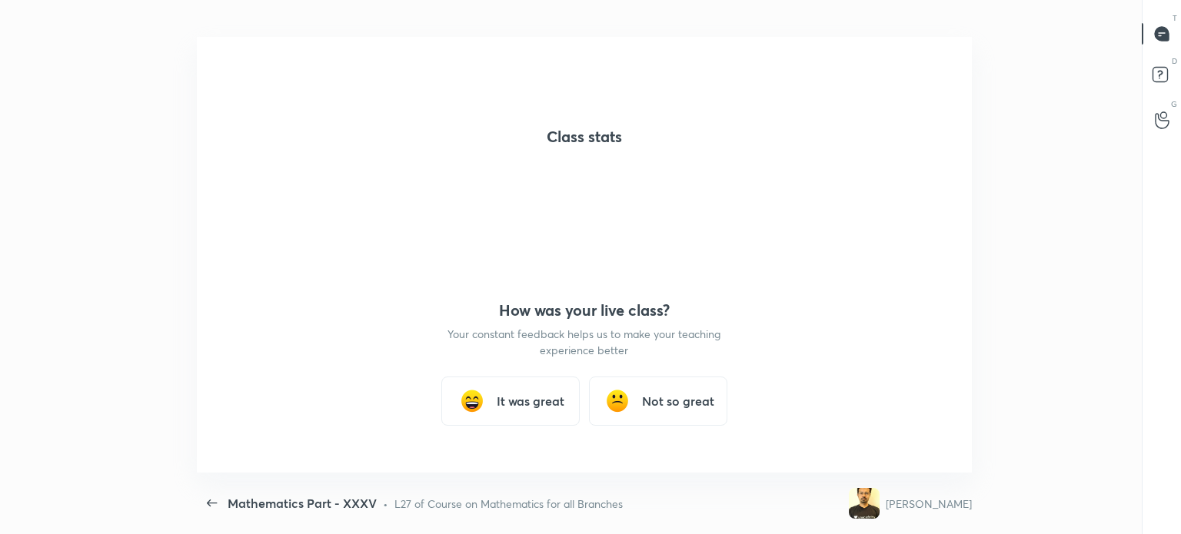
scroll to position [0, 0]
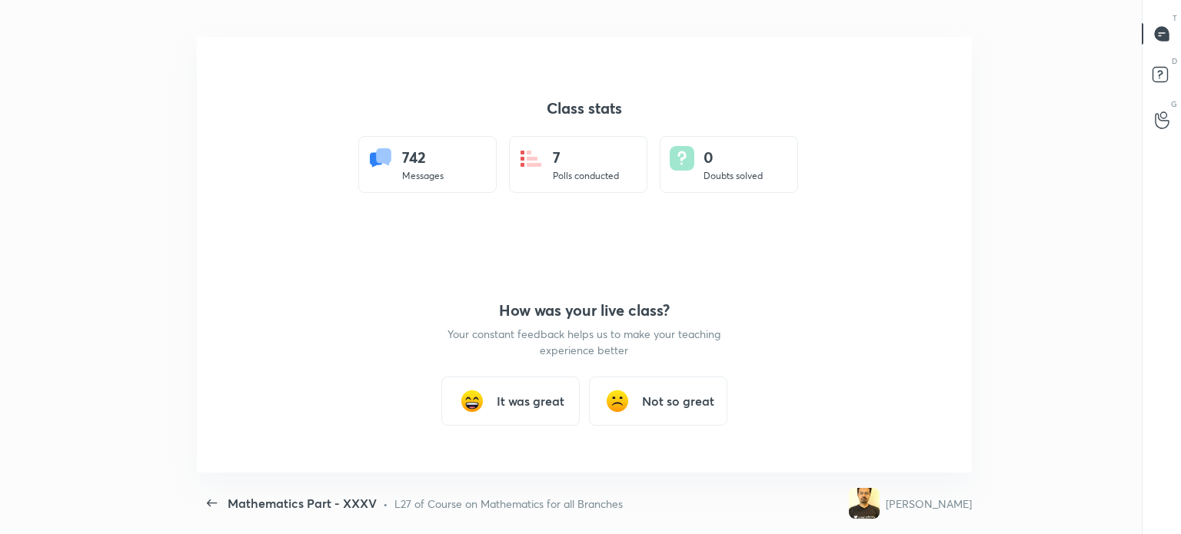
type textarea "x"
